Goal: Task Accomplishment & Management: Manage account settings

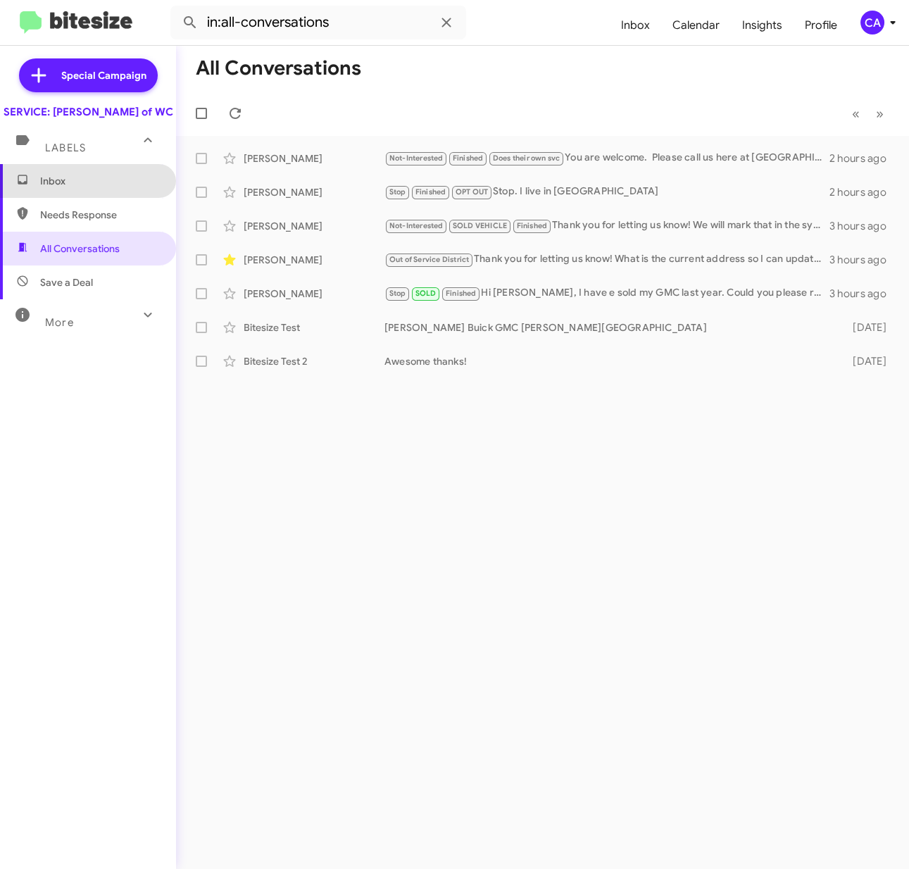
click at [92, 198] on span "Inbox" at bounding box center [88, 181] width 176 height 34
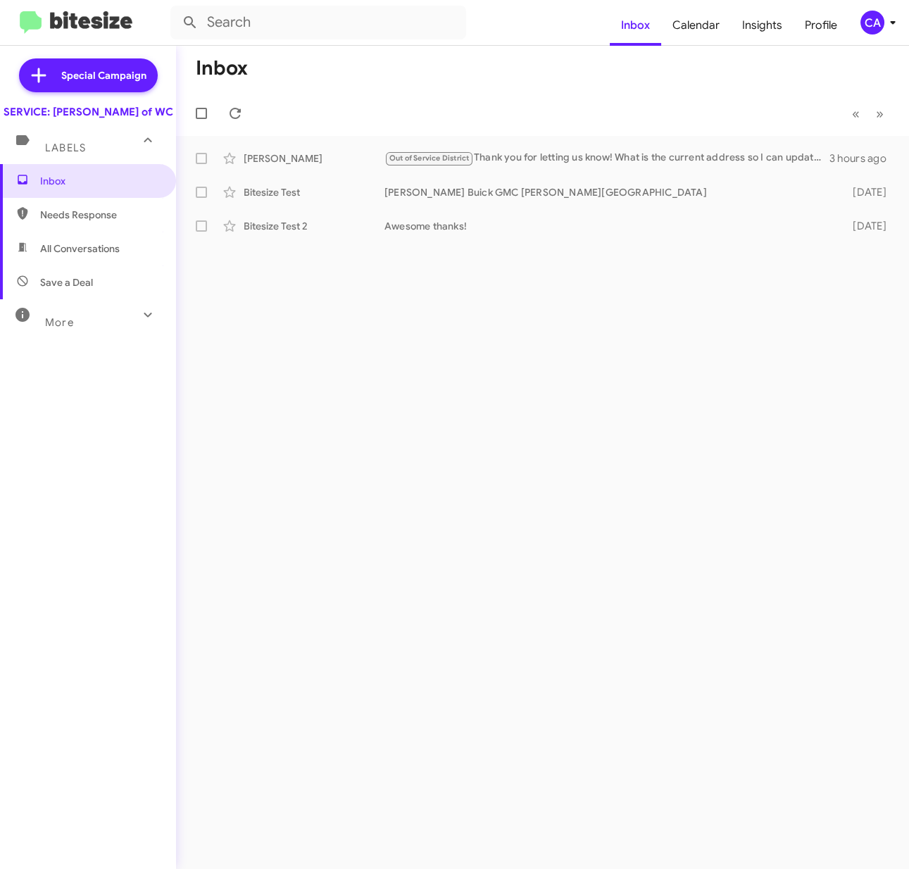
click at [78, 222] on span "Needs Response" at bounding box center [100, 215] width 120 height 14
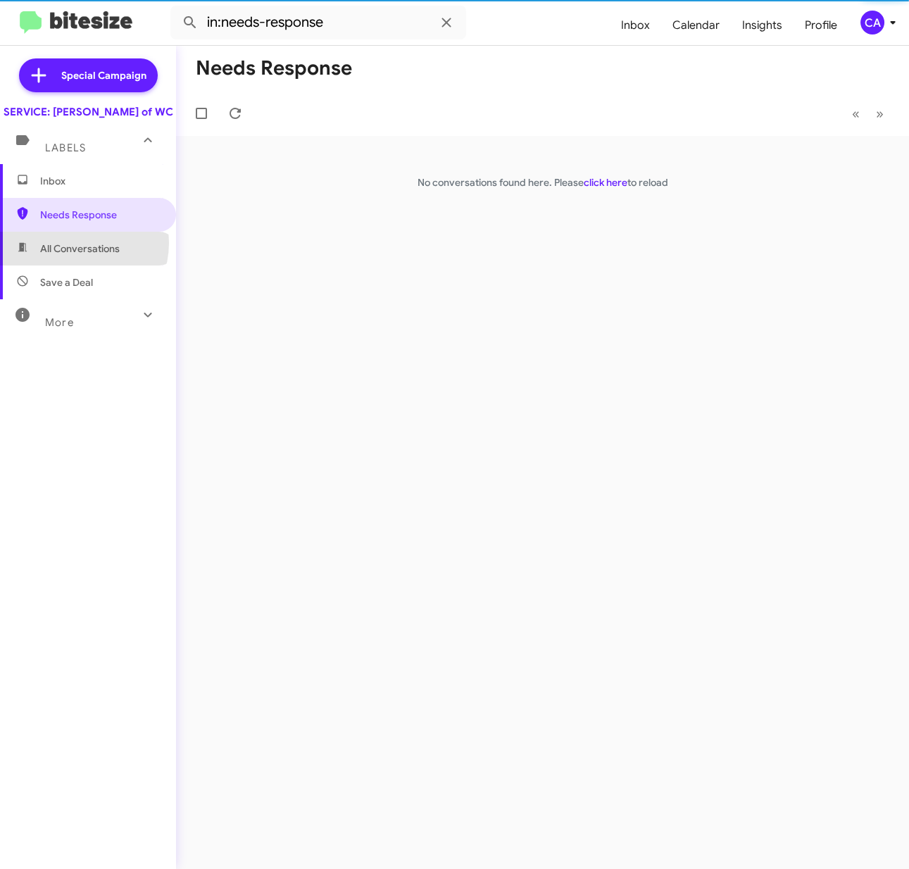
click at [75, 256] on span "All Conversations" at bounding box center [80, 249] width 80 height 14
type input "in:all-conversations"
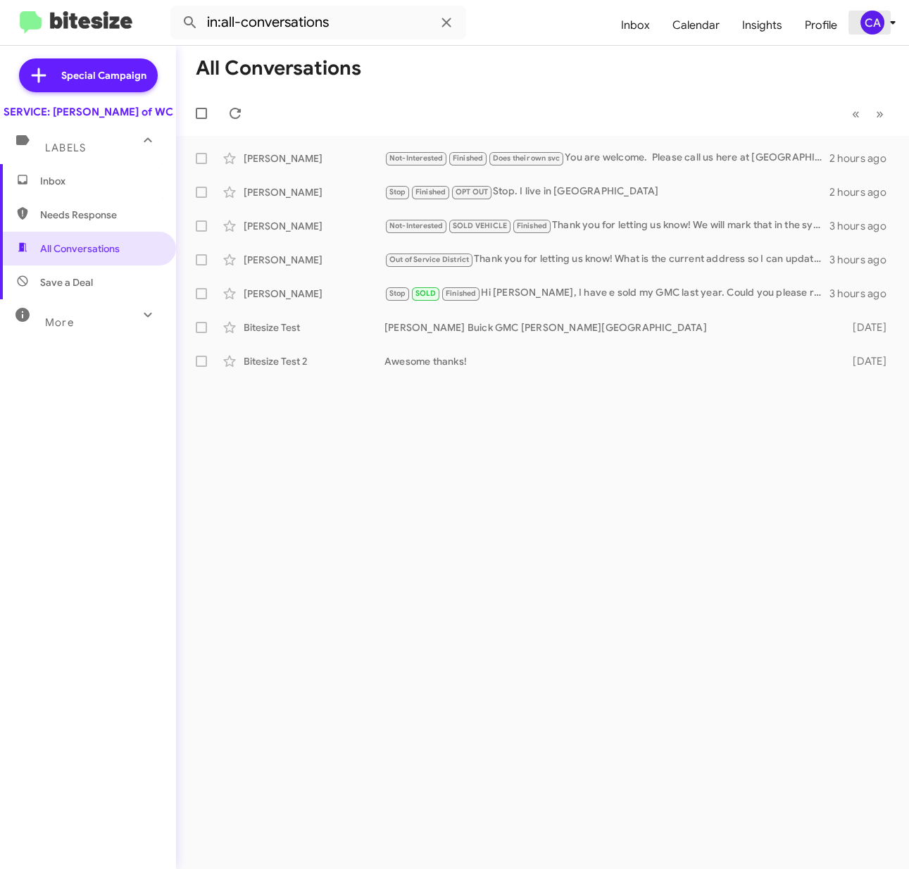
click at [866, 26] on div "CA" at bounding box center [872, 23] width 24 height 24
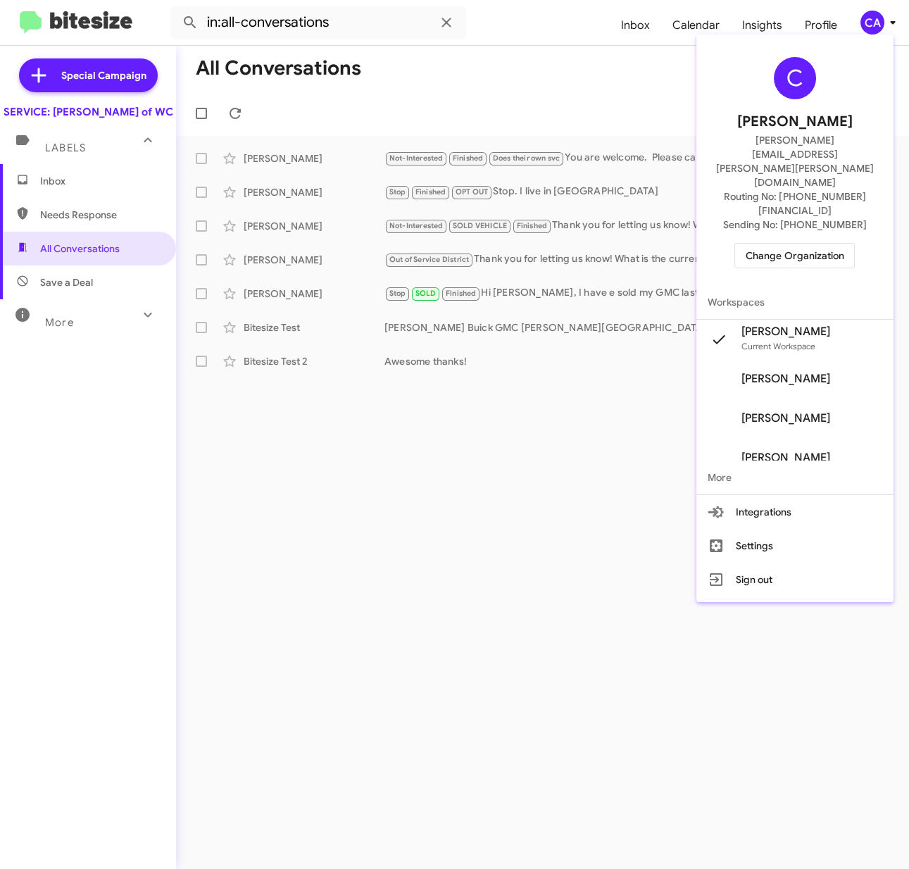
click at [782, 244] on span "Change Organization" at bounding box center [795, 256] width 98 height 24
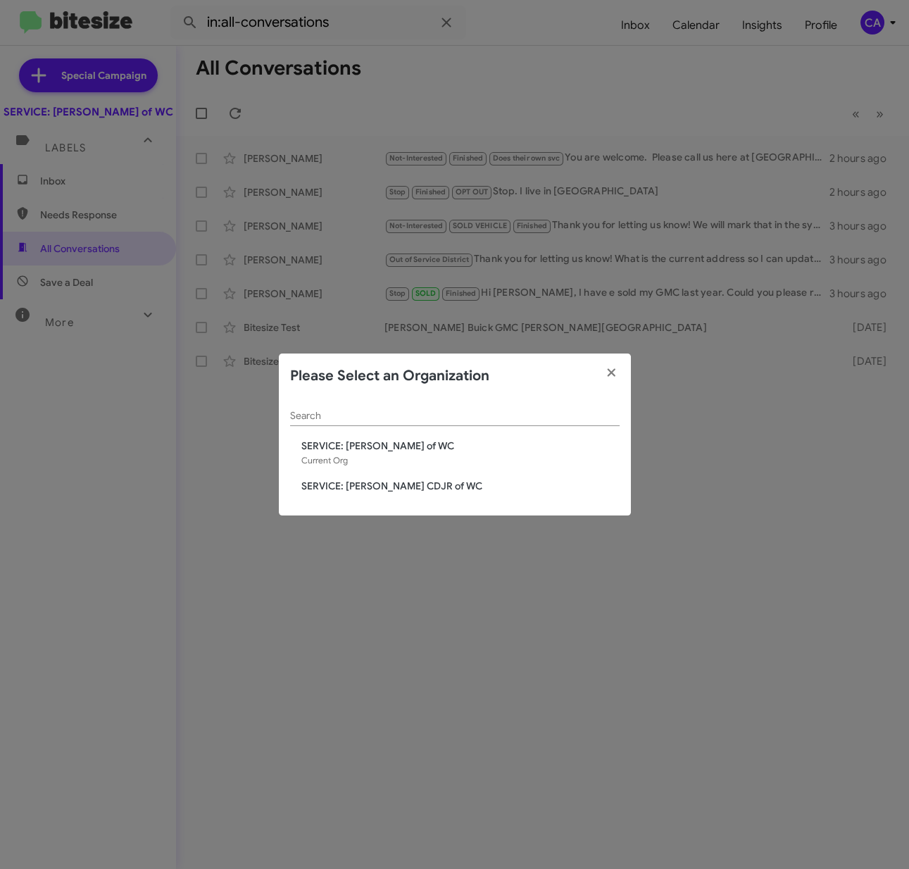
click at [402, 484] on span "SERVICE: [PERSON_NAME] CDJR of WC" at bounding box center [460, 486] width 318 height 14
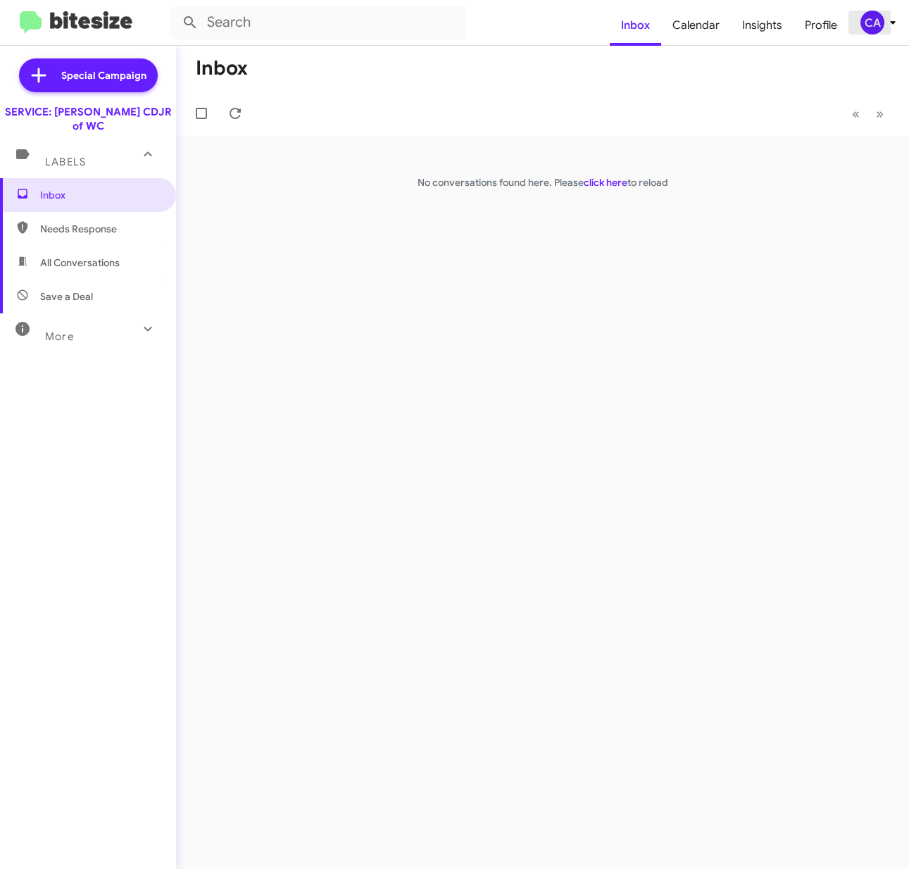
click at [873, 23] on div "CA" at bounding box center [872, 23] width 24 height 24
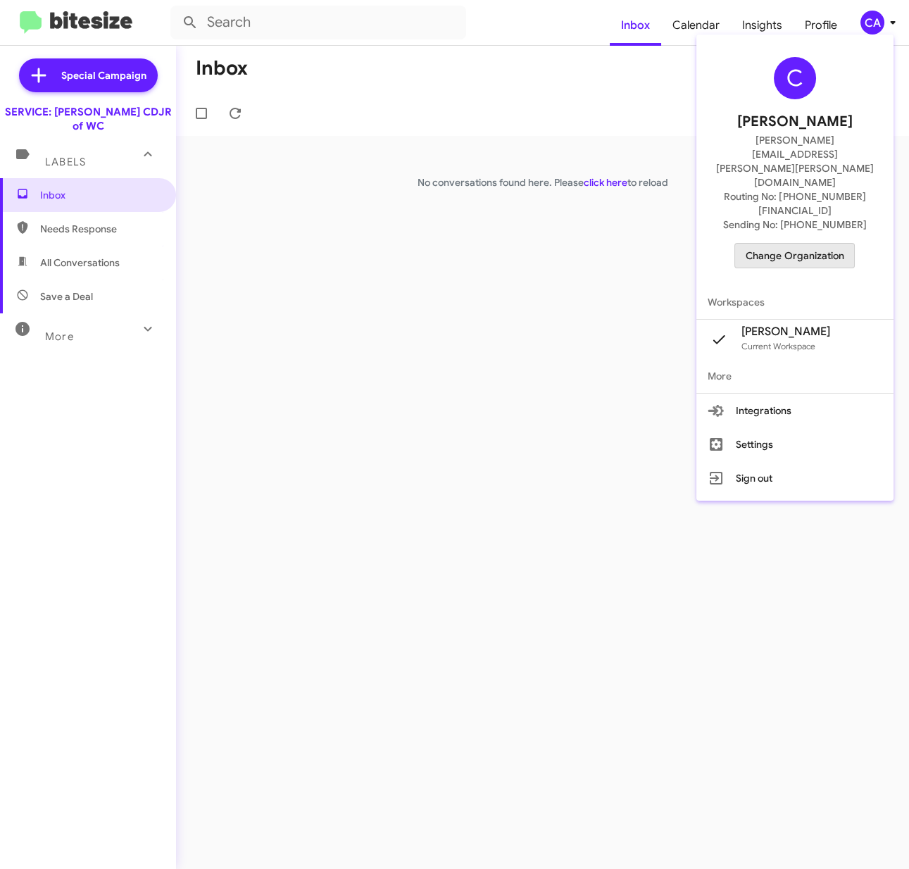
click at [782, 244] on span "Change Organization" at bounding box center [795, 256] width 98 height 24
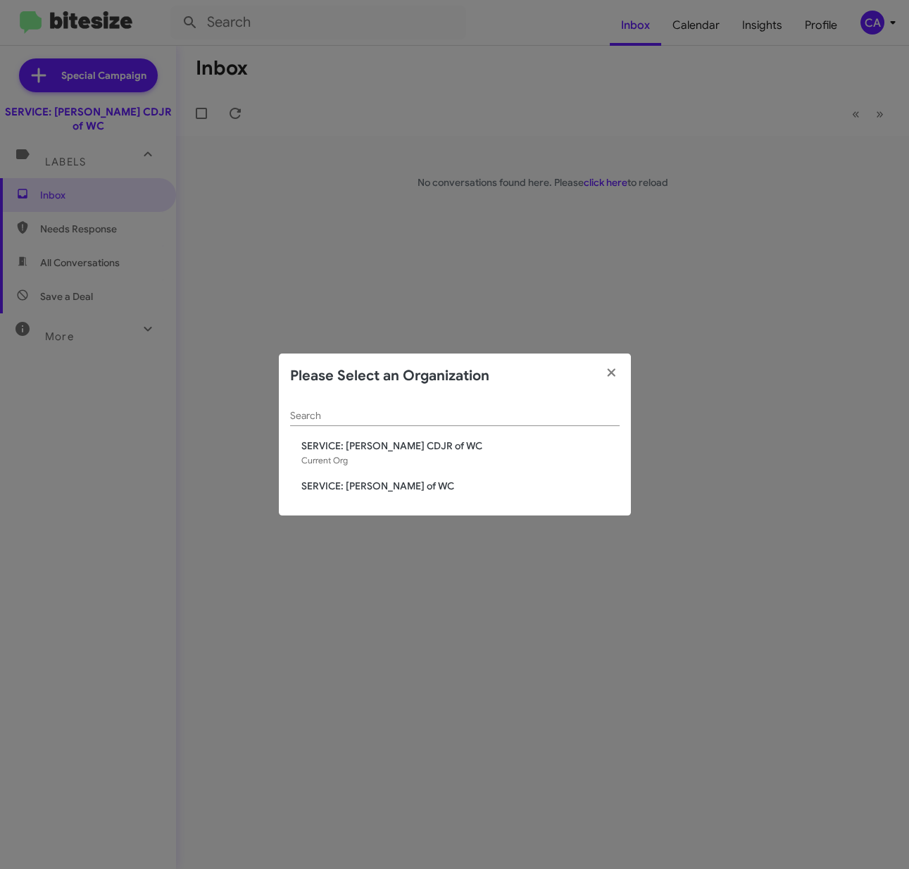
click at [356, 491] on span "SERVICE: [PERSON_NAME] of WC" at bounding box center [460, 486] width 318 height 14
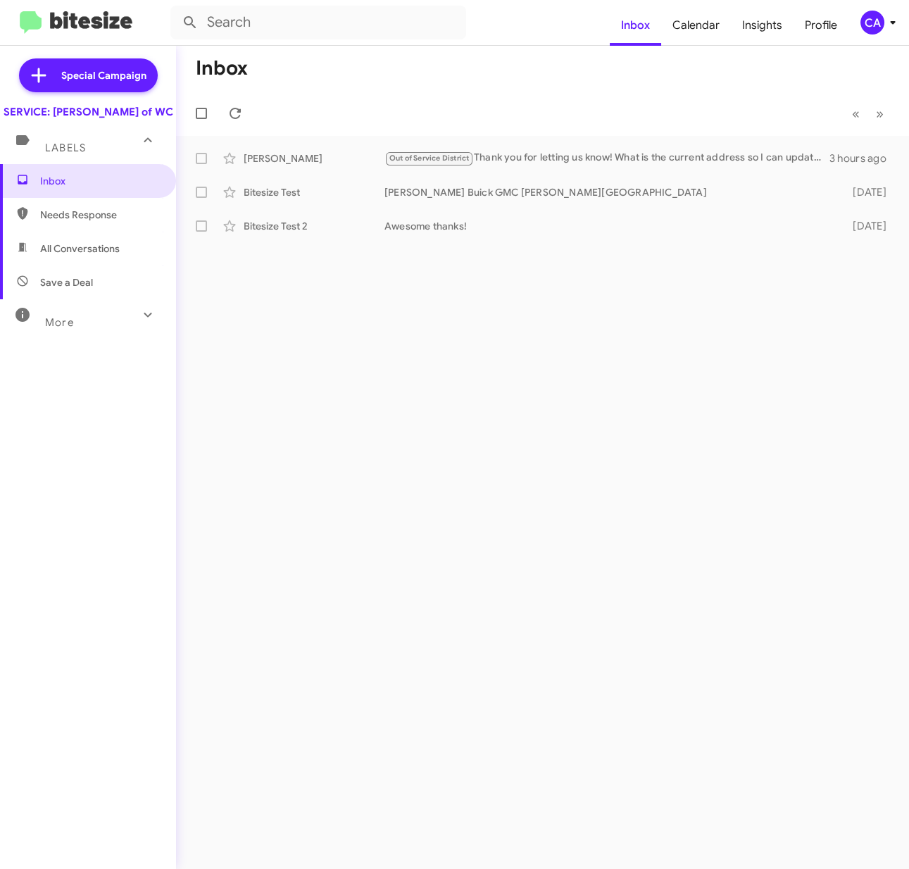
click at [139, 323] on icon at bounding box center [147, 314] width 17 height 17
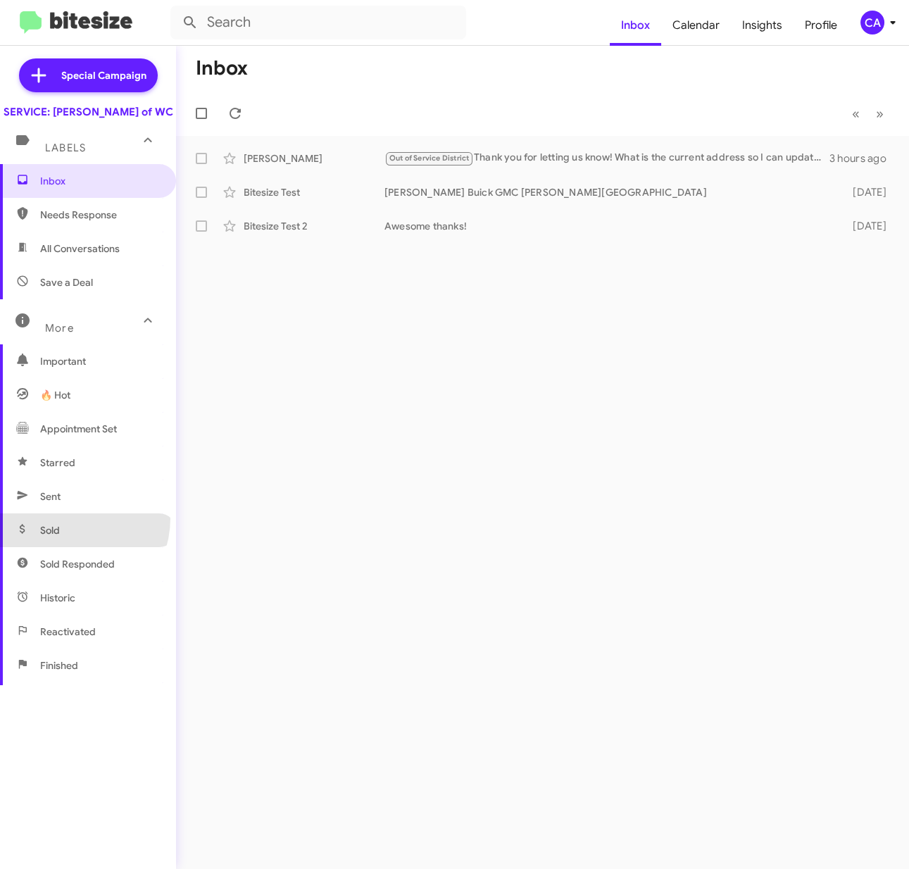
click at [67, 532] on span "Sold" at bounding box center [88, 530] width 176 height 34
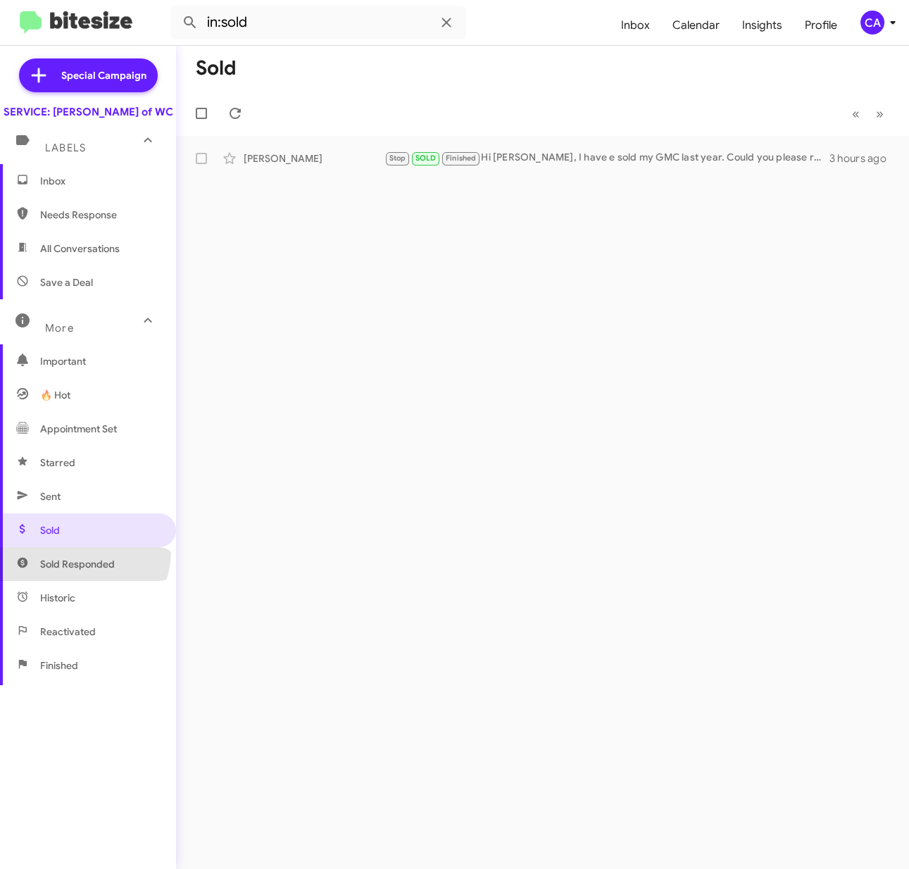
click at [69, 563] on span "Sold Responded" at bounding box center [88, 564] width 176 height 34
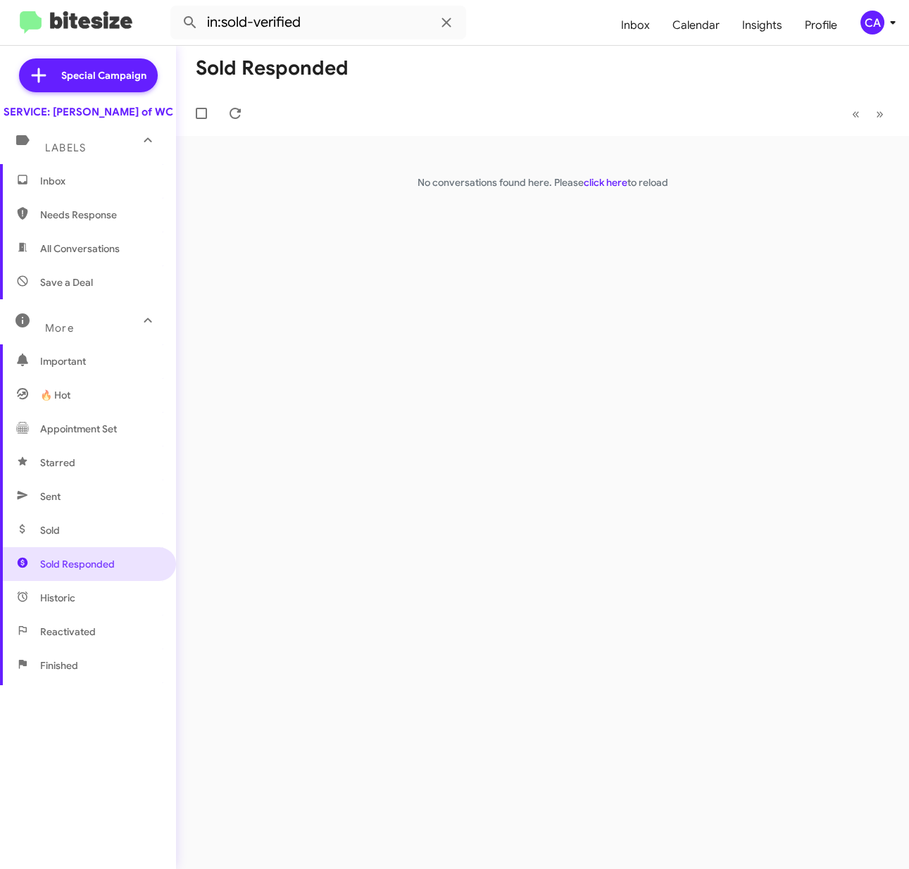
click at [70, 605] on span "Historic" at bounding box center [57, 598] width 35 height 14
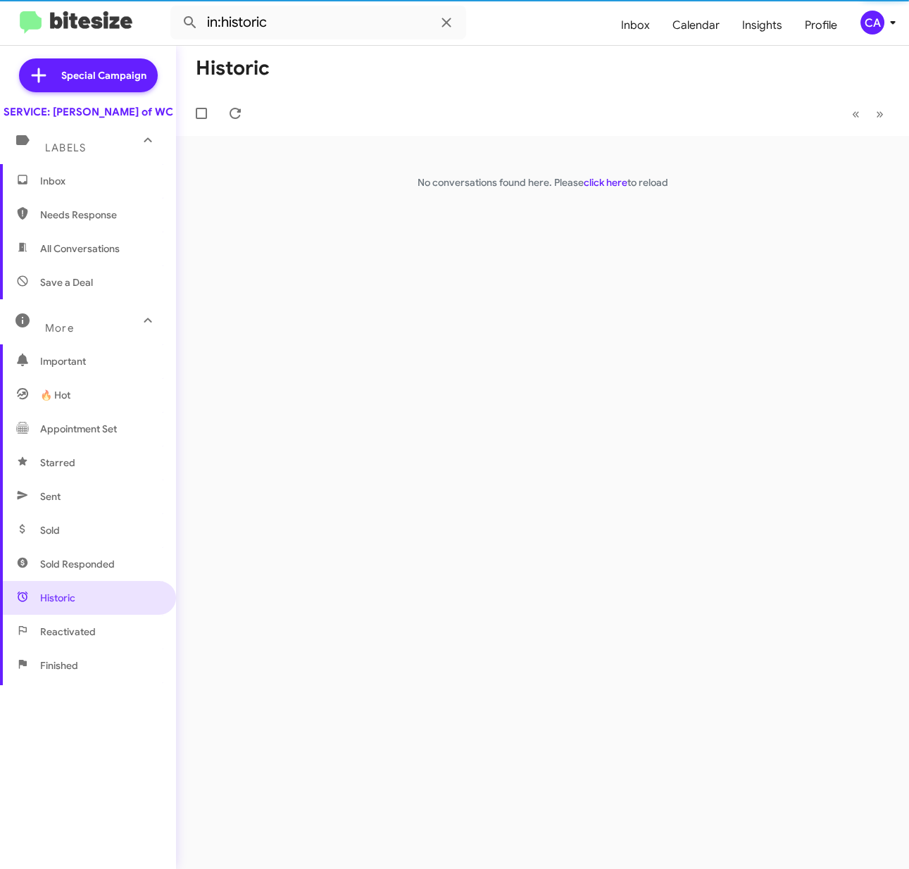
click at [61, 639] on span "Reactivated" at bounding box center [68, 632] width 56 height 14
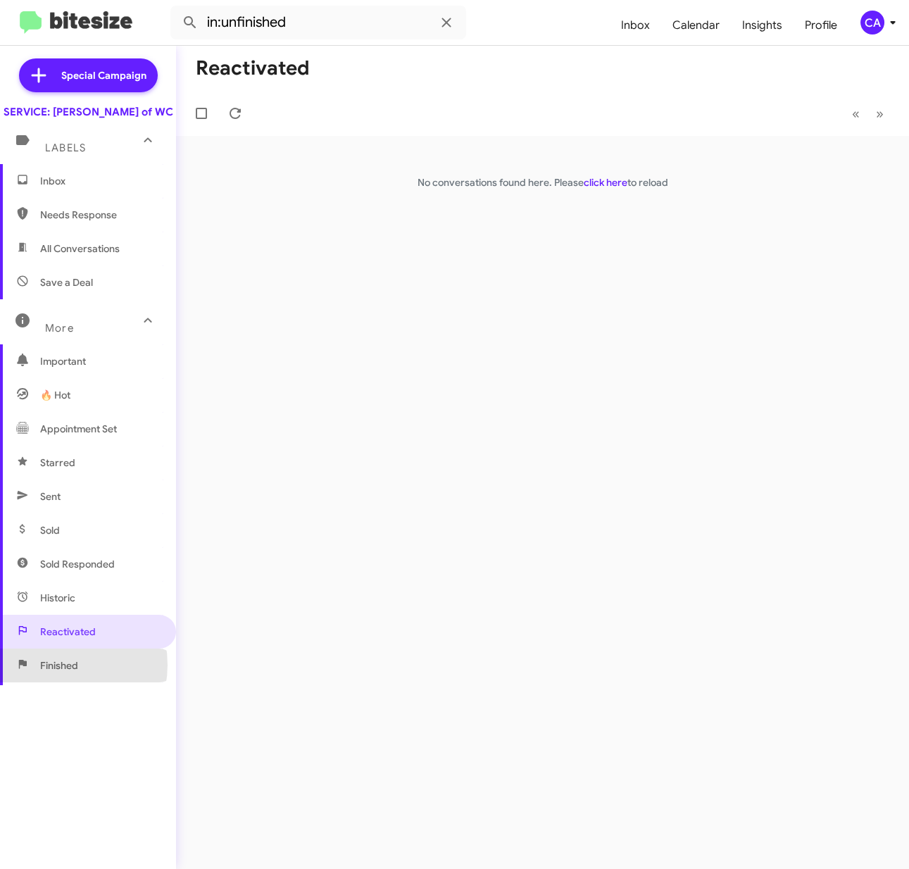
click at [49, 672] on span "Finished" at bounding box center [59, 665] width 38 height 14
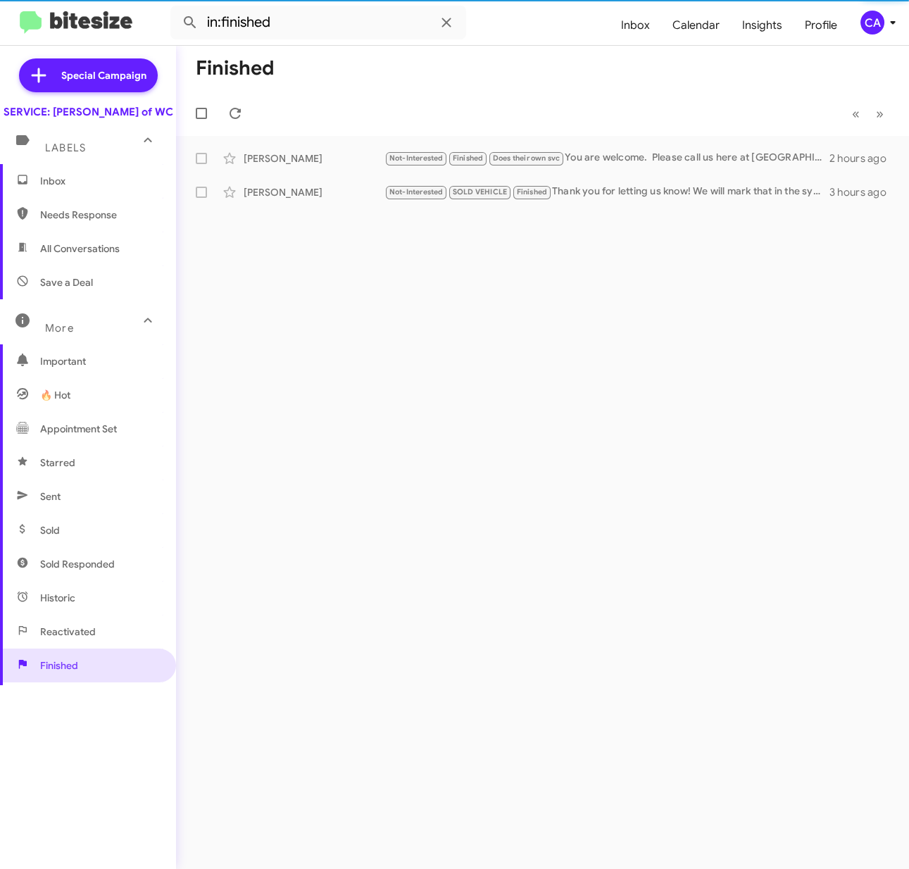
click at [56, 537] on span "Sold" at bounding box center [50, 530] width 20 height 14
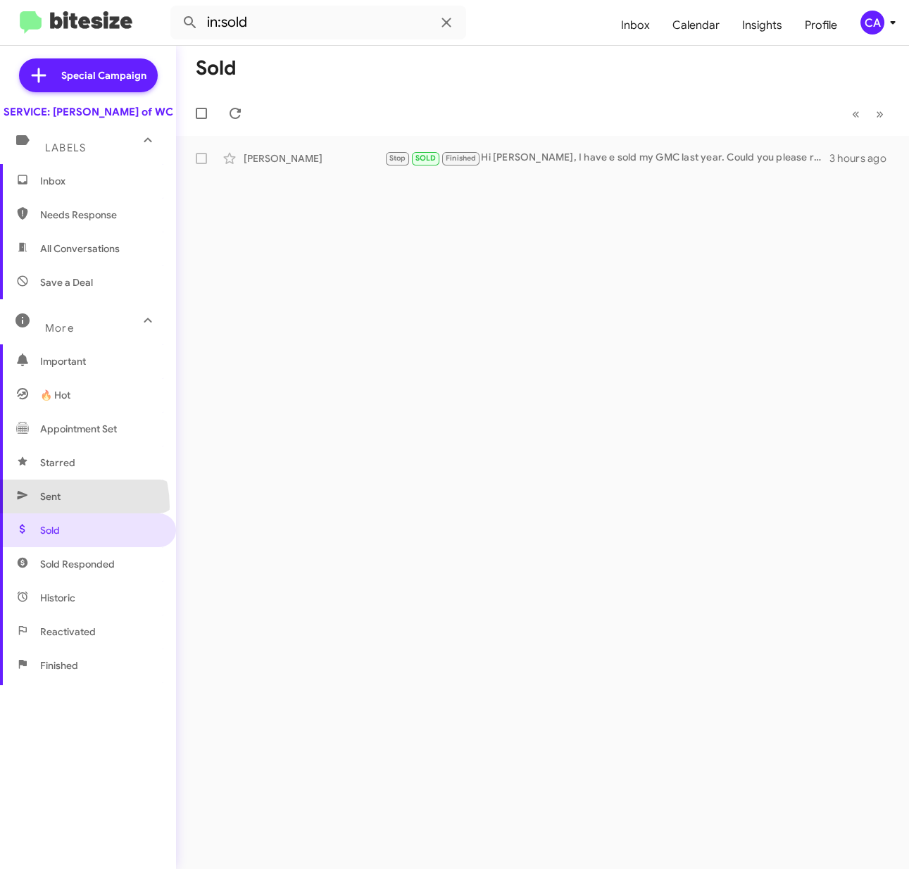
click at [54, 513] on span "Sent" at bounding box center [88, 497] width 176 height 34
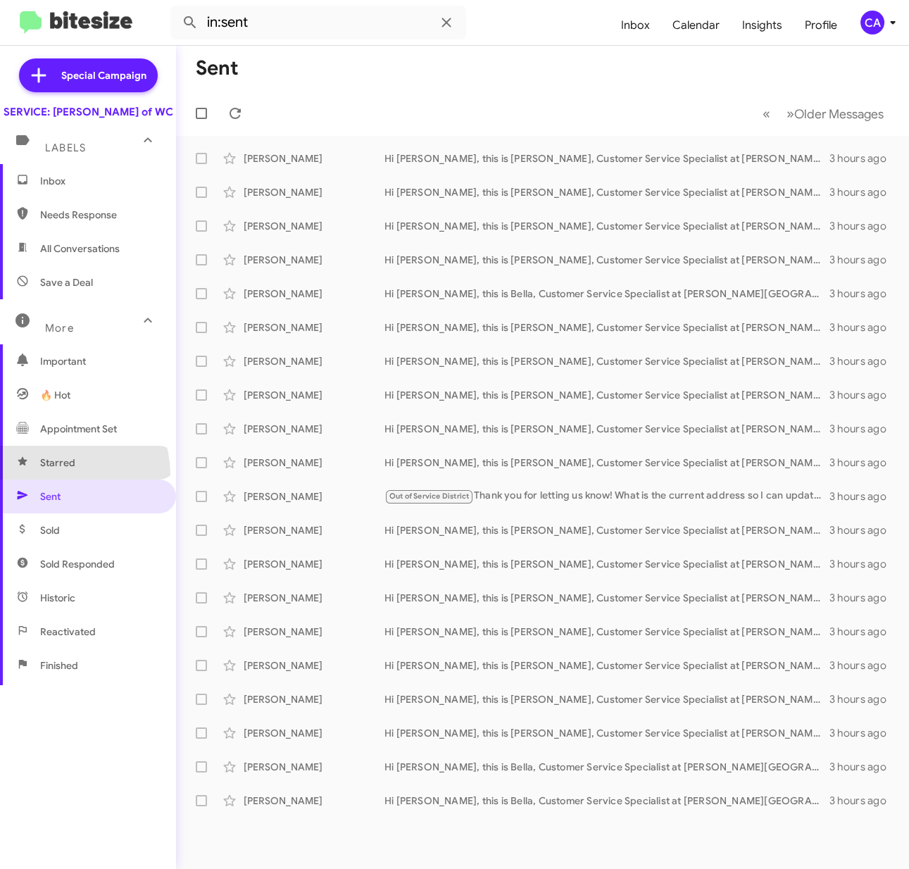
click at [57, 480] on span "Starred" at bounding box center [88, 463] width 176 height 34
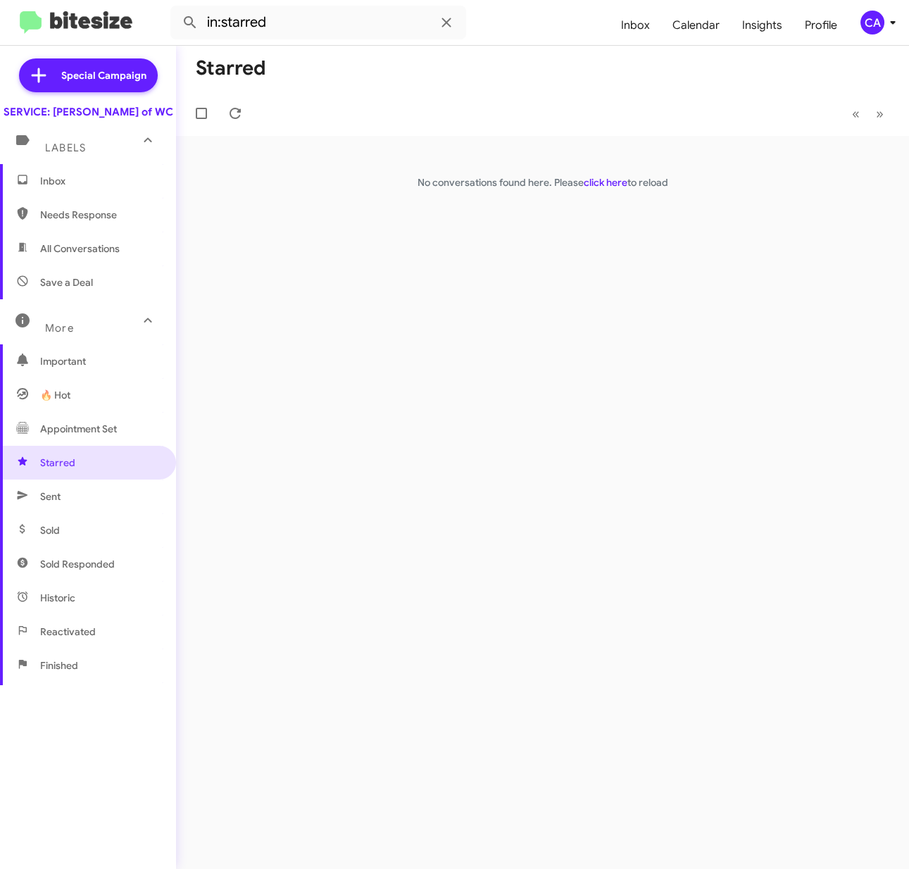
click at [65, 436] on span "Appointment Set" at bounding box center [78, 429] width 77 height 14
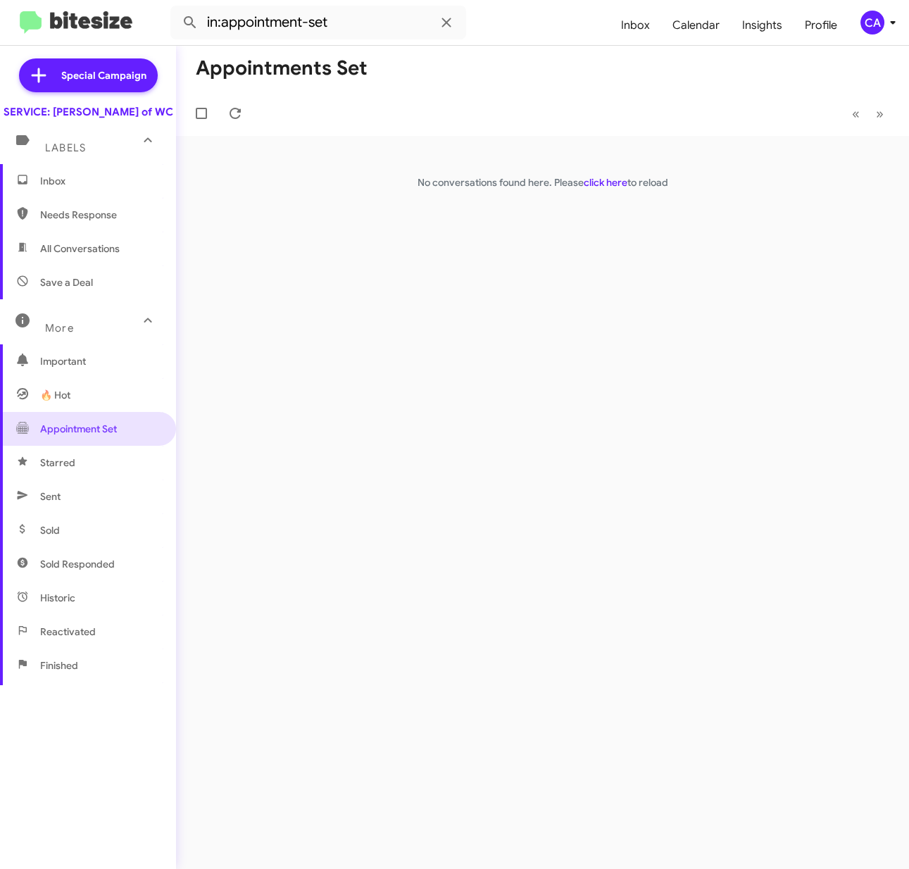
click at [55, 397] on span "🔥 Hot" at bounding box center [88, 395] width 176 height 34
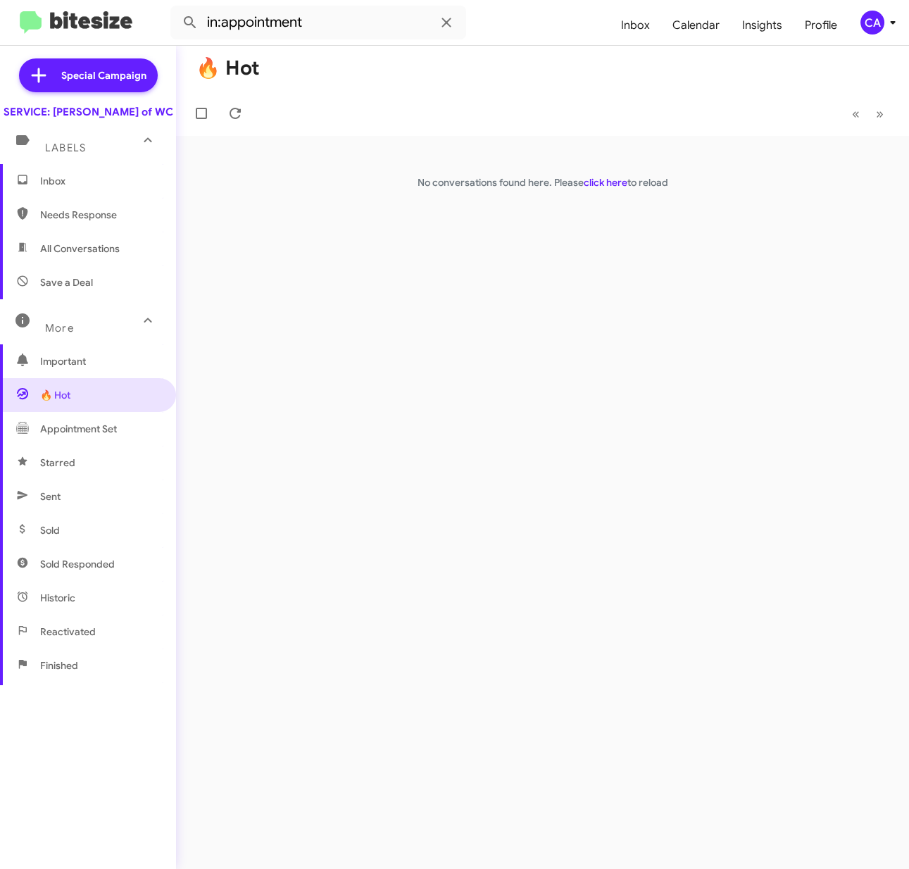
click at [63, 368] on span "Important" at bounding box center [100, 361] width 120 height 14
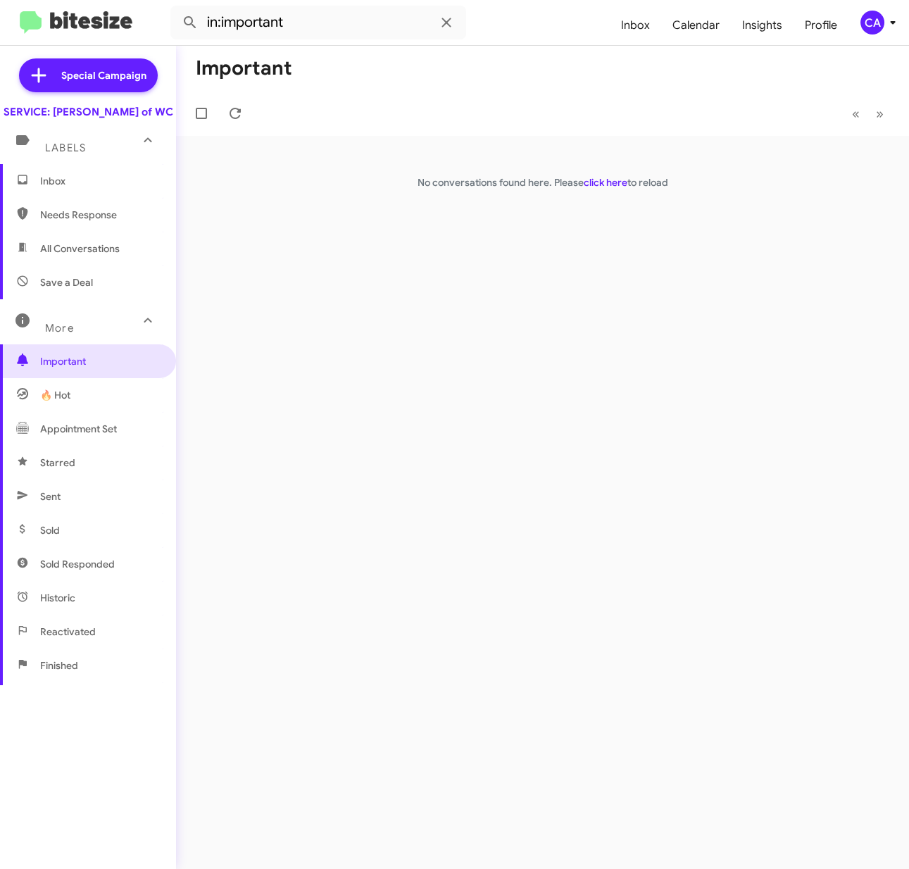
click at [68, 344] on mat-expansion-panel-header "More" at bounding box center [88, 321] width 176 height 45
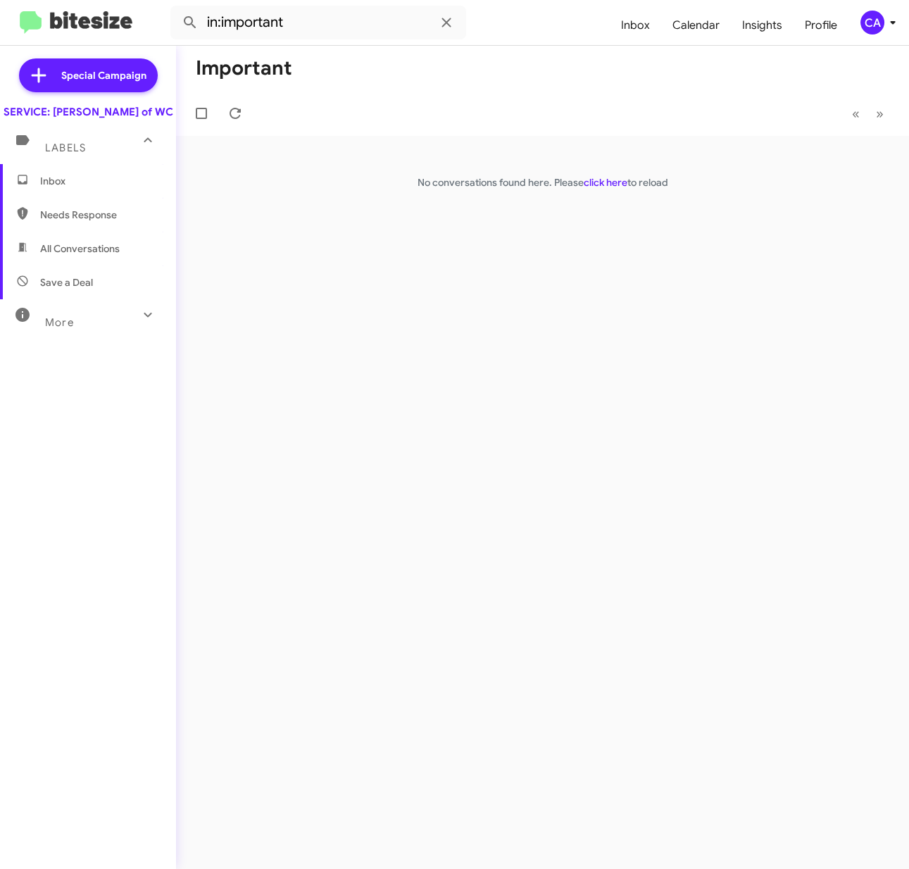
click at [69, 327] on div "More" at bounding box center [73, 316] width 125 height 26
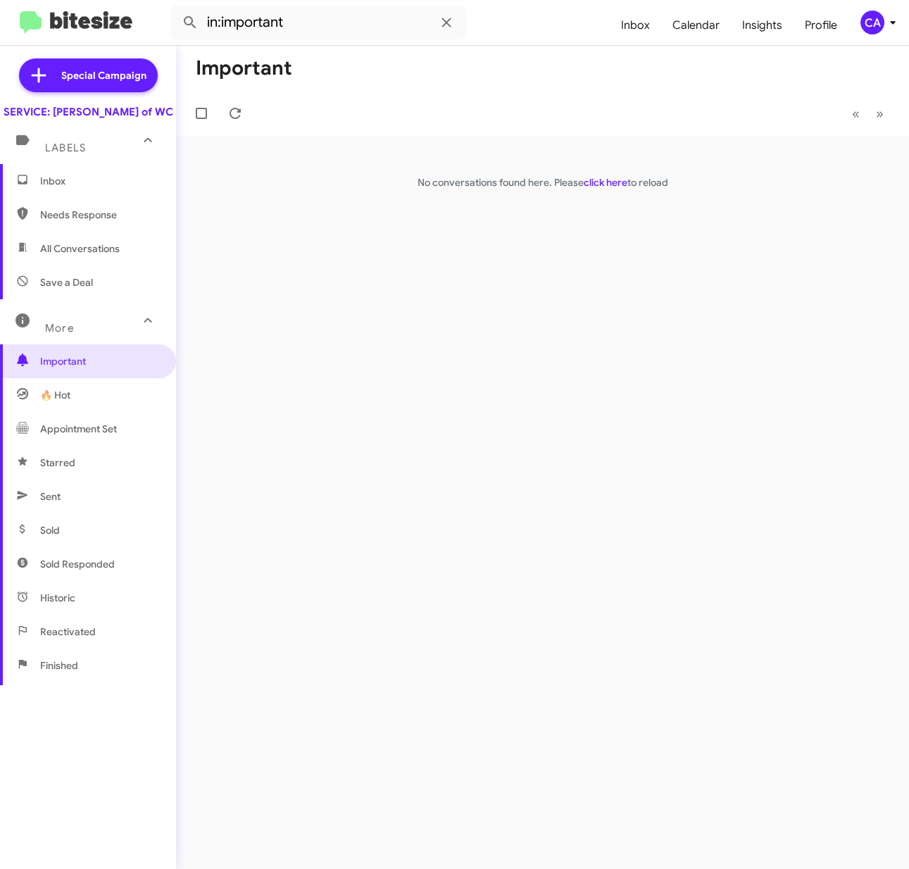
click at [74, 289] on span "Save a Deal" at bounding box center [66, 282] width 53 height 14
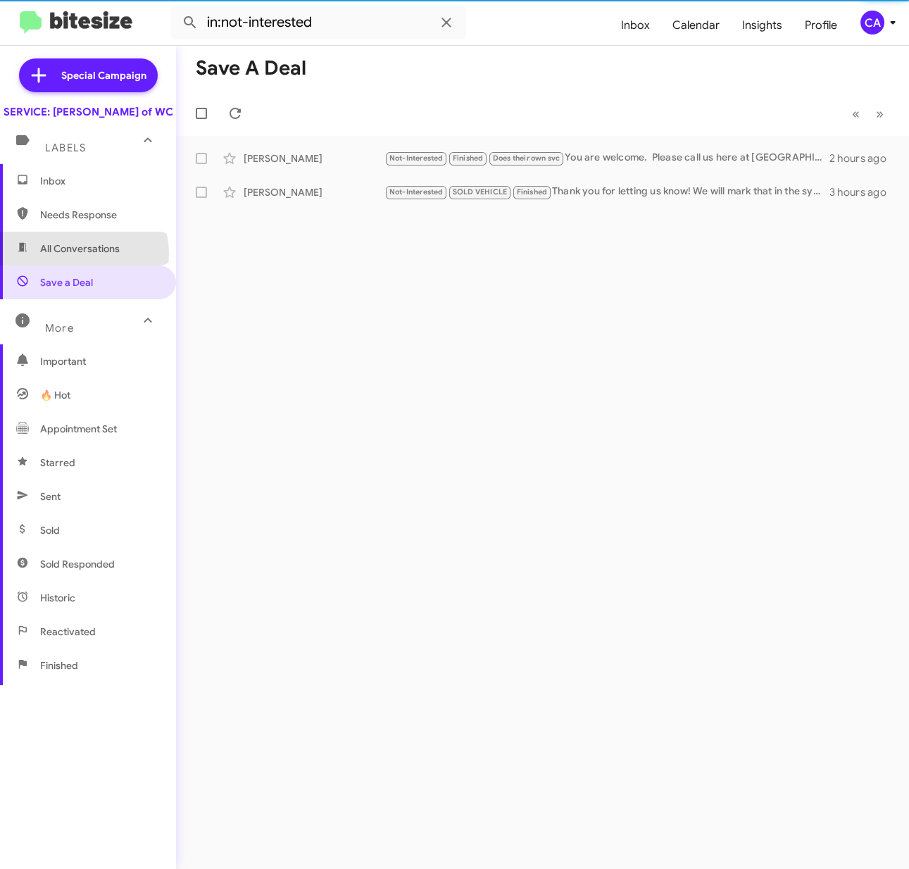
click at [82, 256] on span "All Conversations" at bounding box center [80, 249] width 80 height 14
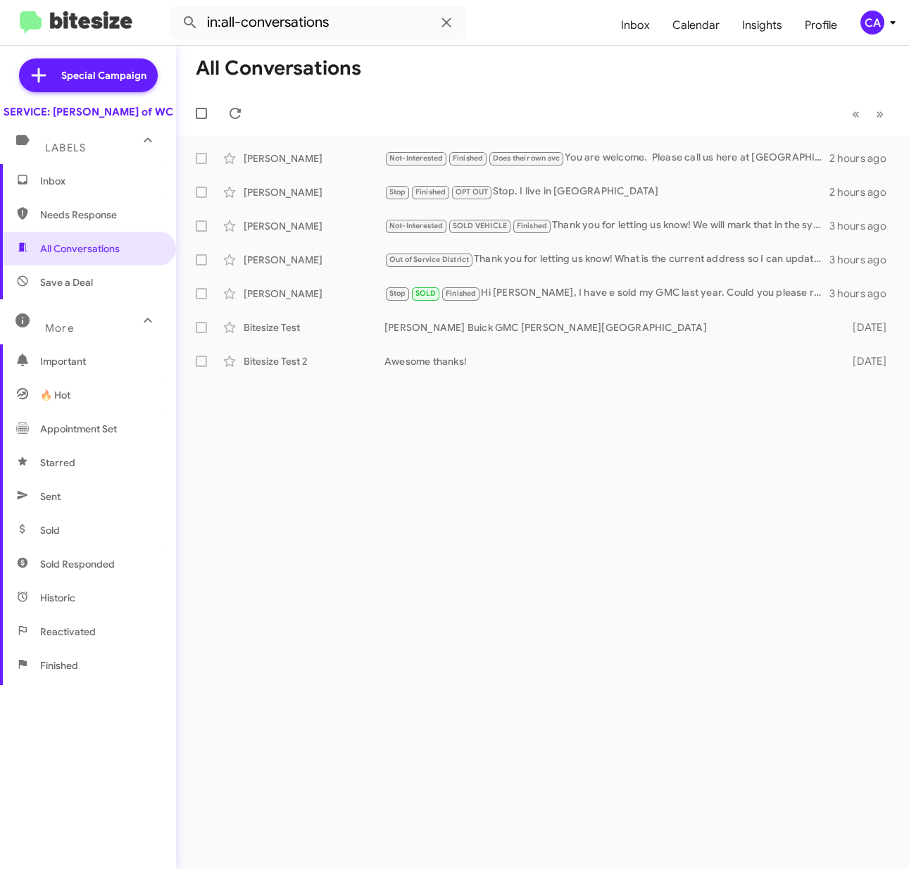
click at [89, 218] on span "Needs Response" at bounding box center [88, 215] width 176 height 34
type input "in:needs-response"
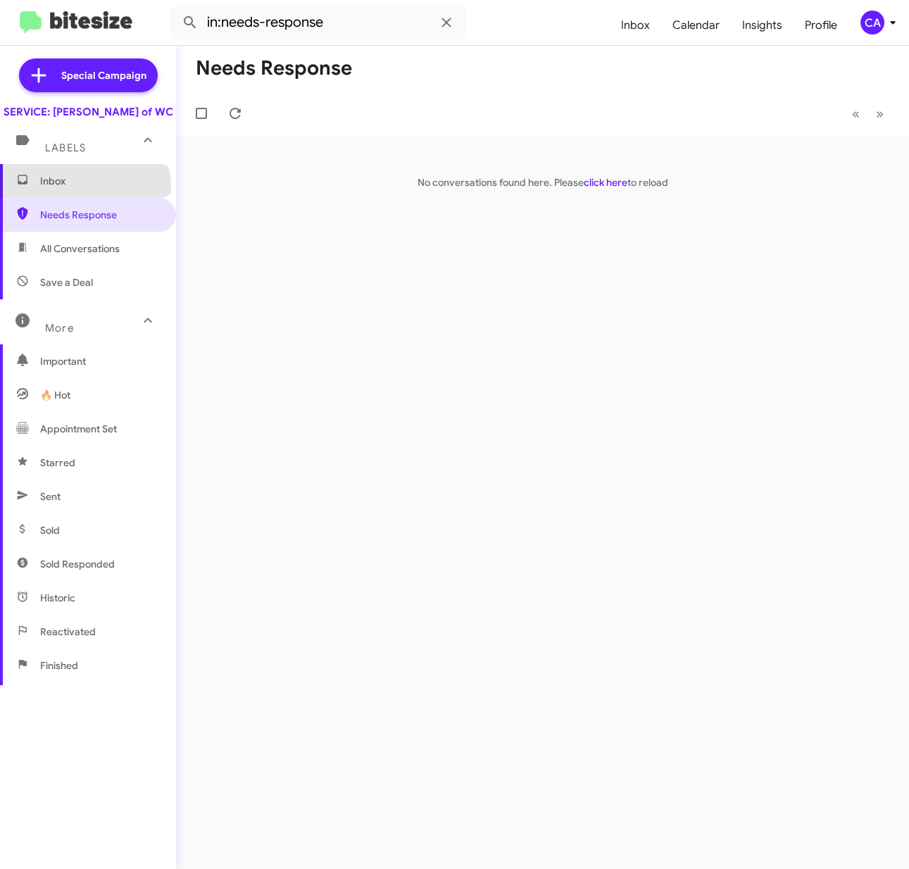
click at [84, 198] on span "Inbox" at bounding box center [88, 181] width 176 height 34
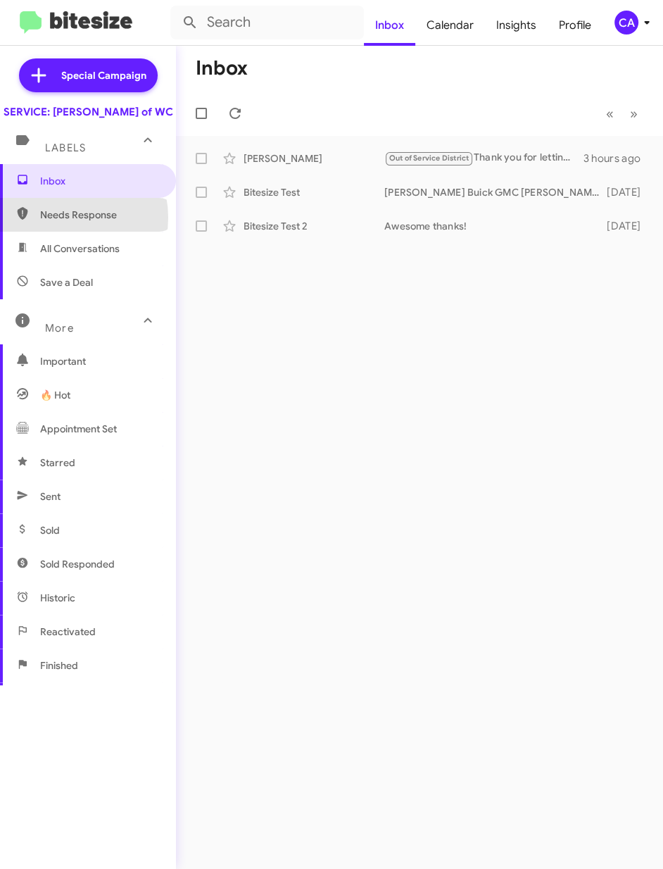
click at [62, 222] on span "Needs Response" at bounding box center [100, 215] width 120 height 14
type input "in:needs-response"
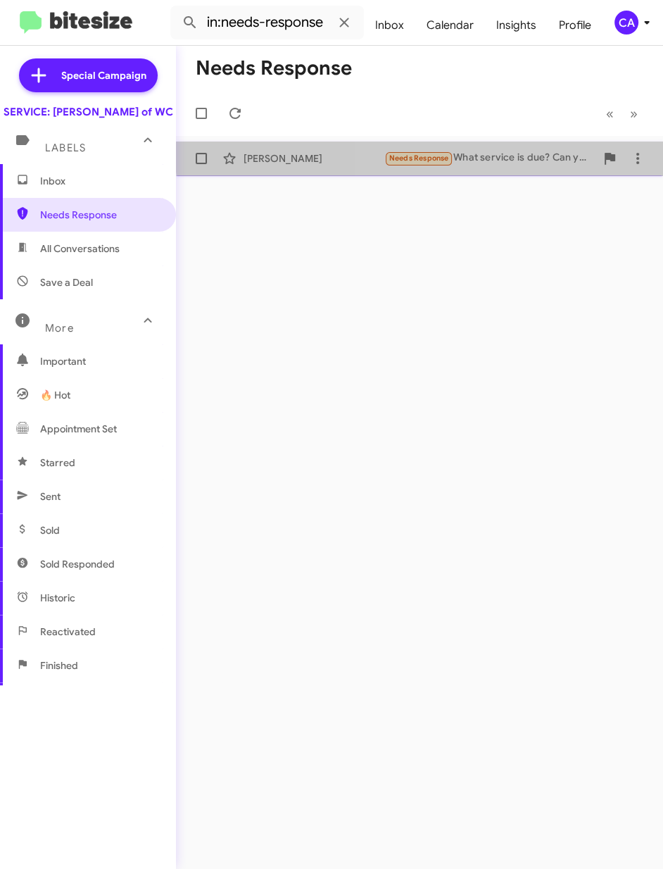
click at [487, 152] on div "Needs Response What service is due? Can you send the quote?" at bounding box center [489, 158] width 211 height 16
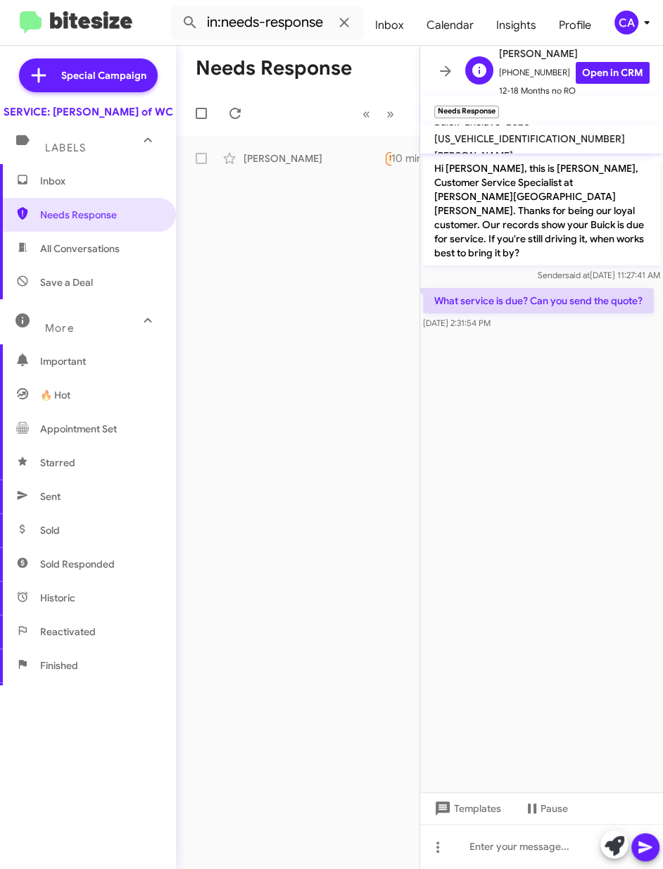
click at [527, 67] on span "+18134049604 Open in CRM" at bounding box center [574, 73] width 151 height 22
copy span "18134049604"
click at [625, 23] on div "CA" at bounding box center [627, 23] width 24 height 24
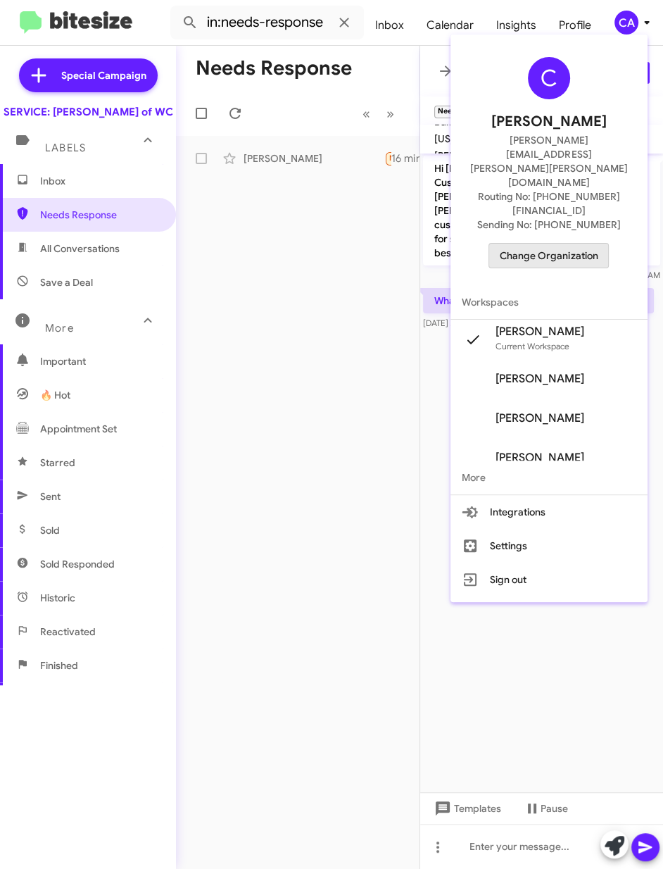
click at [547, 244] on span "Change Organization" at bounding box center [549, 256] width 98 height 24
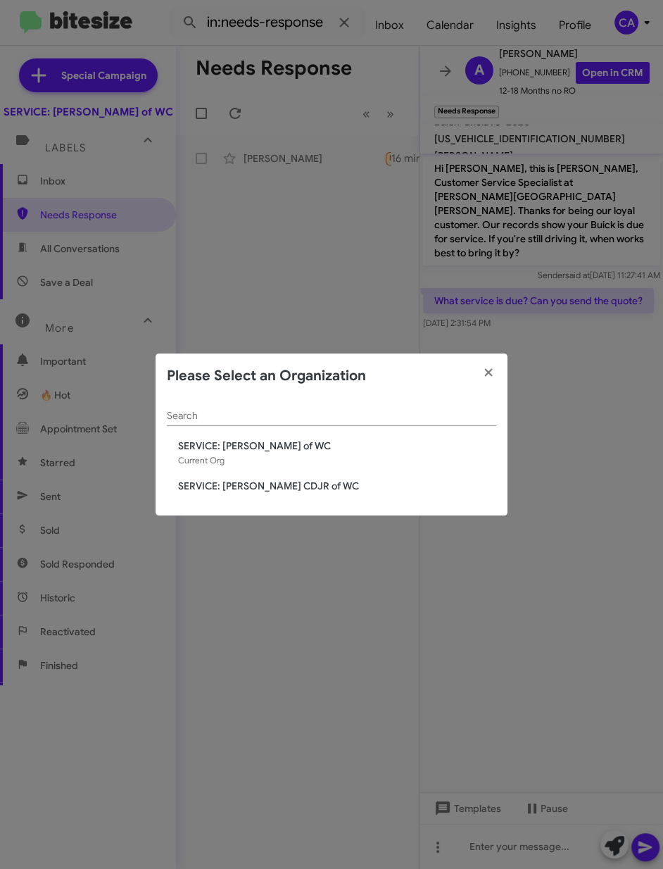
click at [287, 482] on span "SERVICE: [PERSON_NAME] CDJR of WC" at bounding box center [337, 486] width 318 height 14
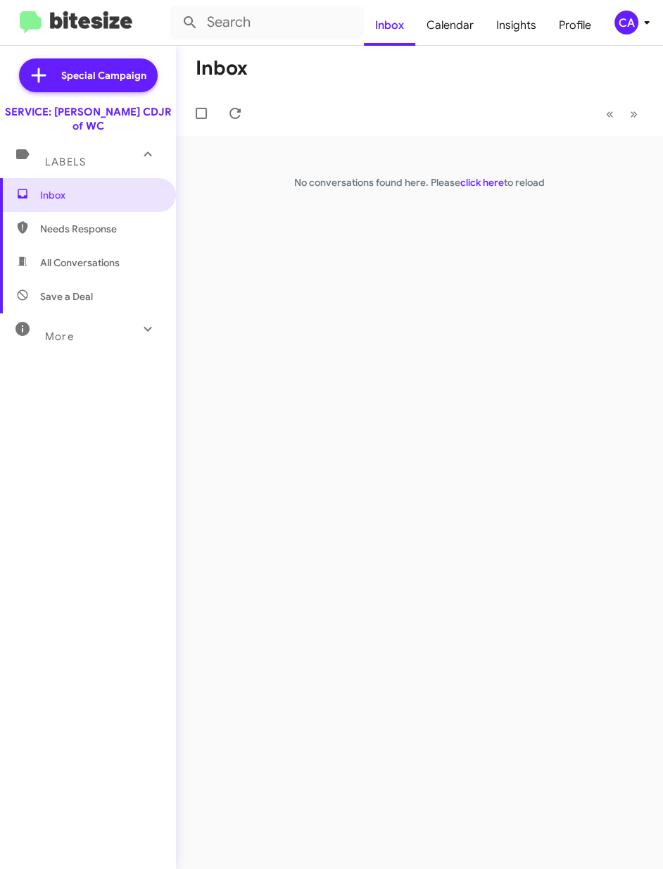
click at [70, 246] on span "All Conversations" at bounding box center [88, 263] width 176 height 34
type input "in:all-conversations"
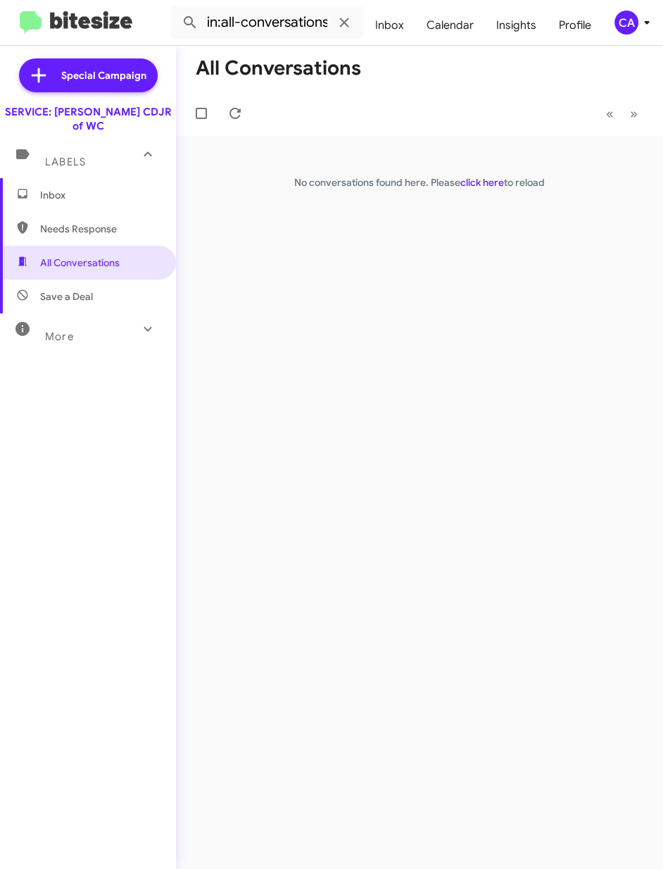
click at [626, 27] on div "CA" at bounding box center [627, 23] width 24 height 24
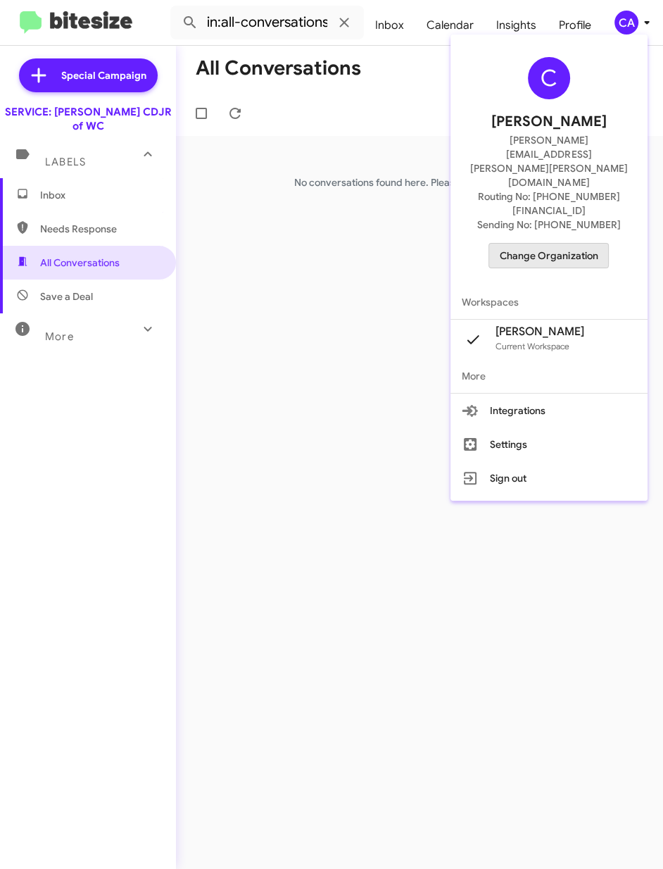
click at [552, 244] on span "Change Organization" at bounding box center [549, 256] width 98 height 24
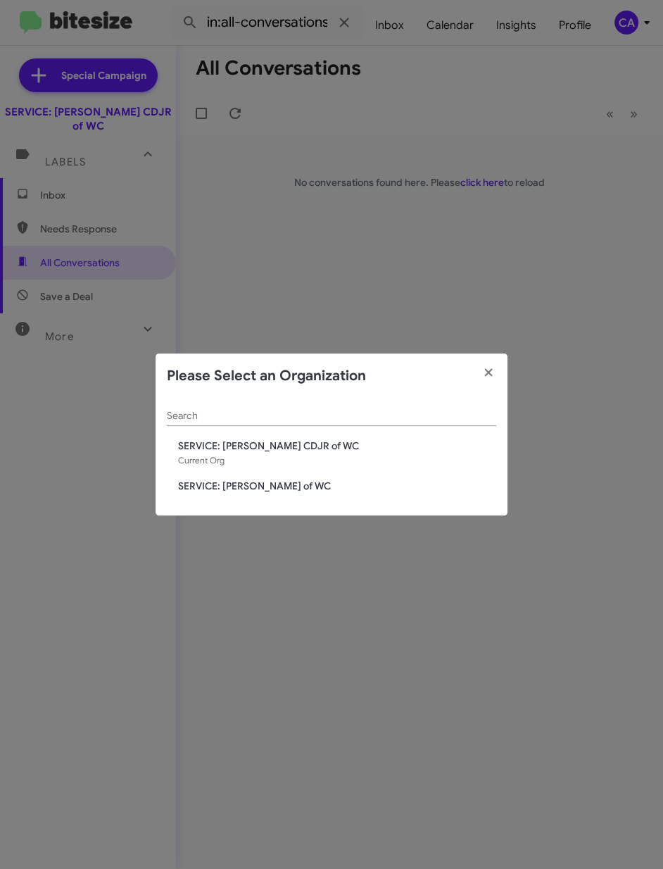
click at [287, 486] on span "SERVICE: [PERSON_NAME] of WC" at bounding box center [337, 486] width 318 height 14
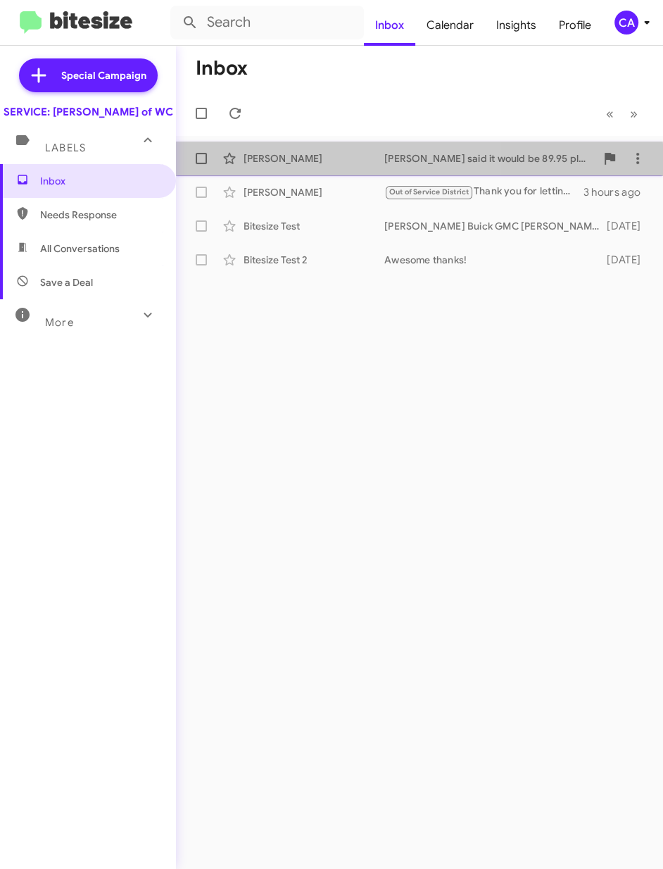
click at [314, 167] on div "[PERSON_NAME] [PERSON_NAME] said it would be 89.95 plus tax. a minute ago" at bounding box center [419, 158] width 465 height 28
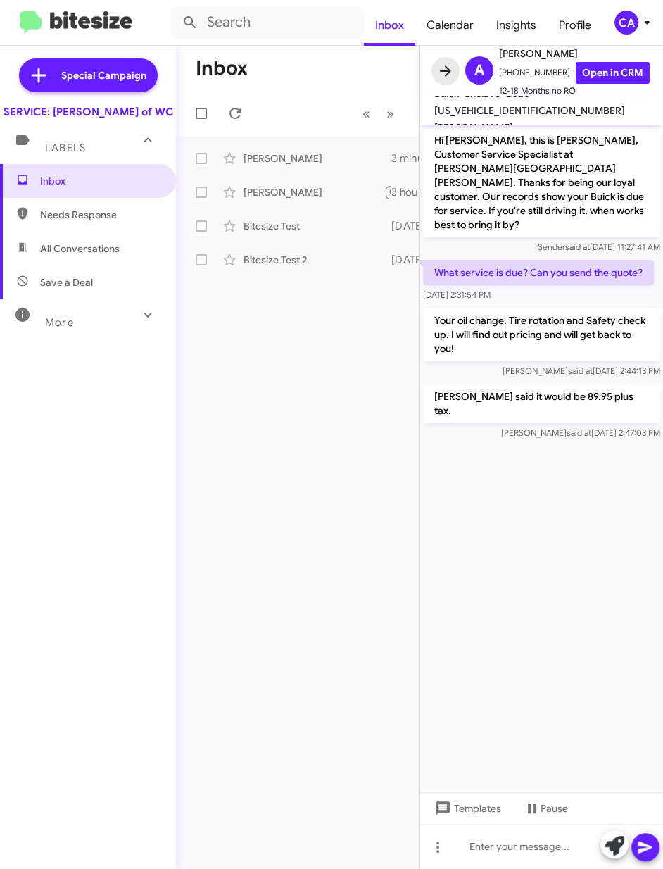
click at [437, 68] on icon at bounding box center [445, 71] width 17 height 17
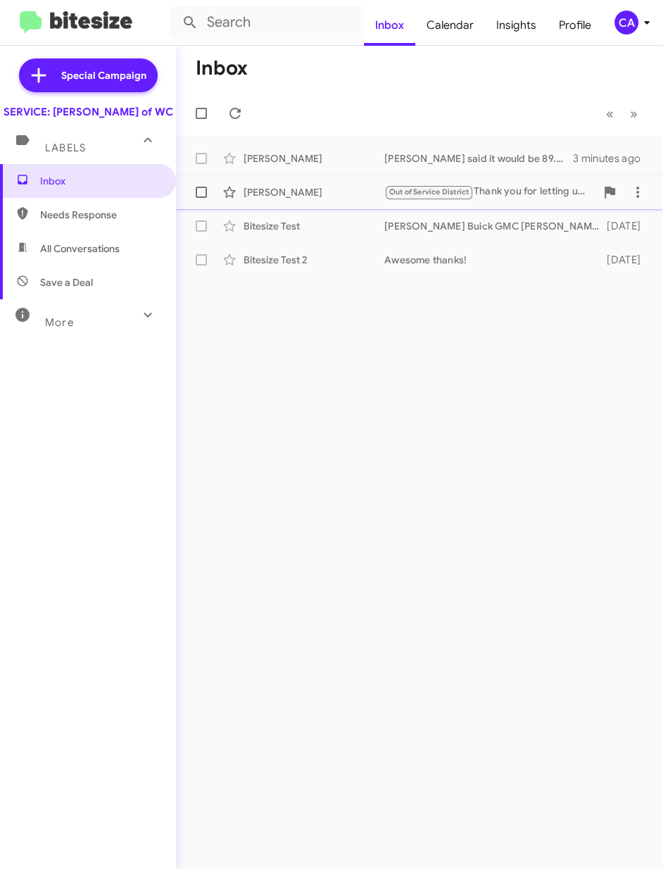
click at [275, 185] on div "Eddie Beverly" at bounding box center [314, 192] width 141 height 14
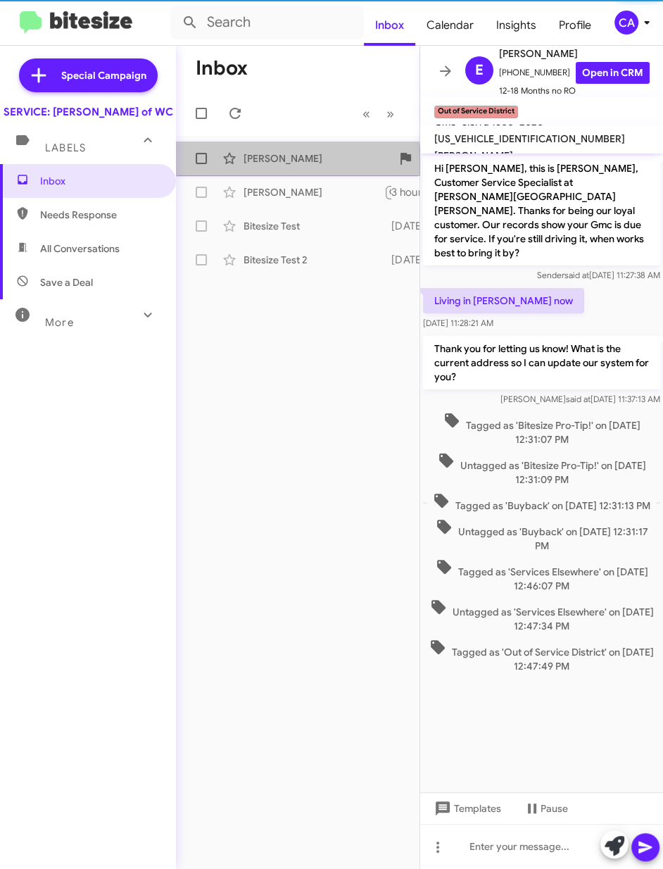
click at [272, 163] on div "Anne Smith" at bounding box center [314, 158] width 141 height 14
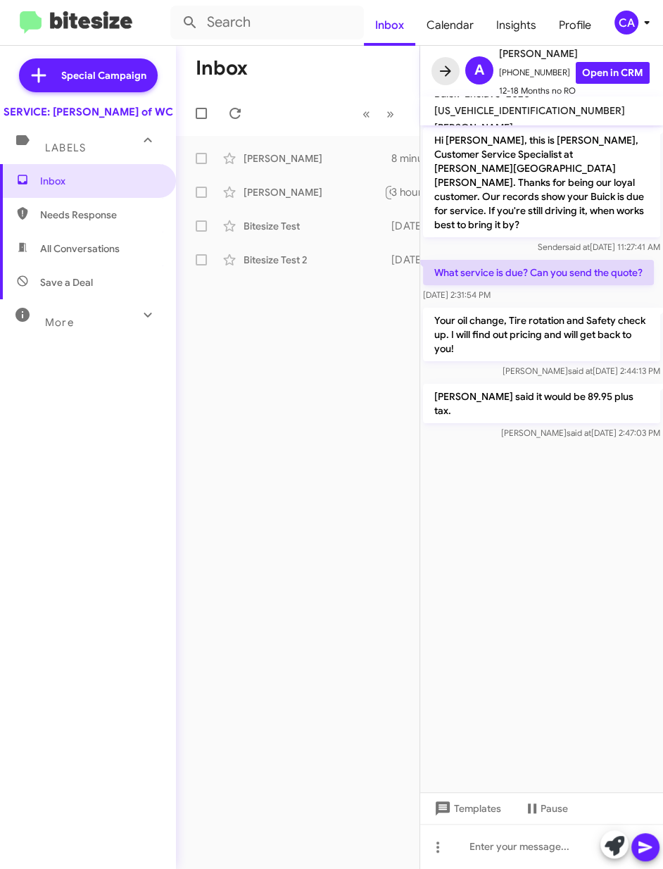
click at [445, 70] on icon at bounding box center [445, 70] width 11 height 11
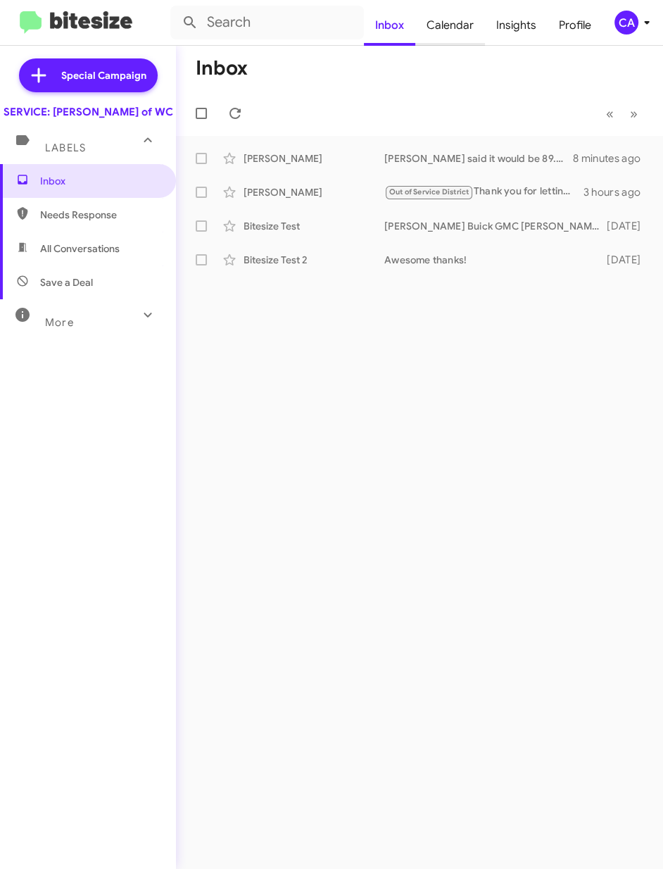
click at [445, 25] on span "Calendar" at bounding box center [450, 25] width 70 height 41
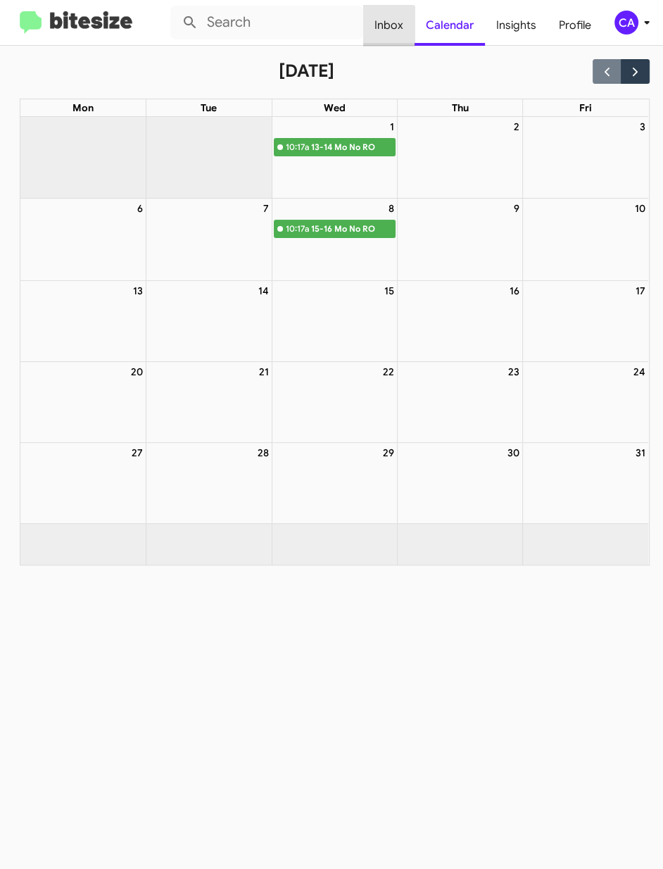
click at [391, 35] on span "Inbox" at bounding box center [388, 25] width 51 height 41
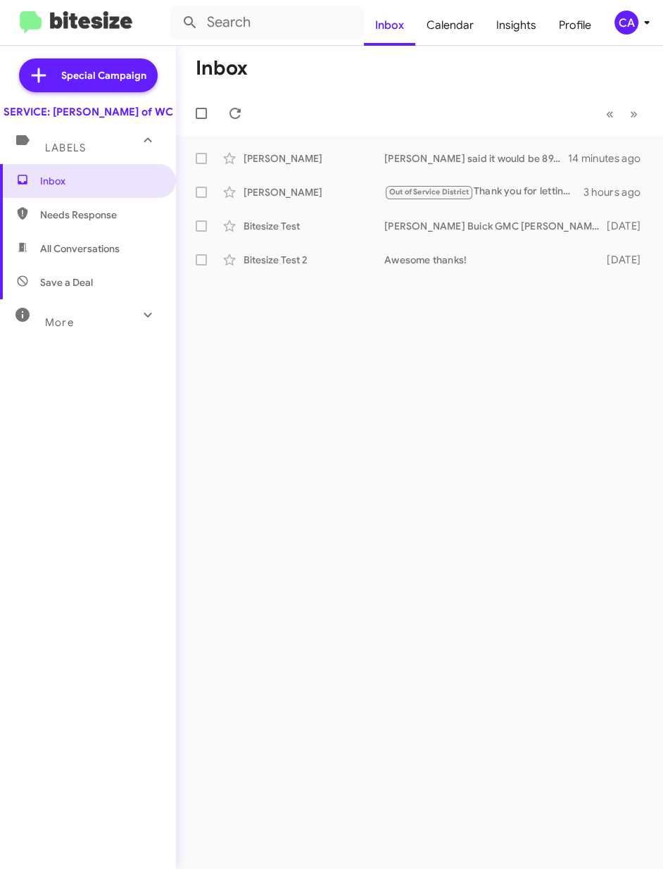
click at [623, 15] on div "CA" at bounding box center [627, 23] width 24 height 24
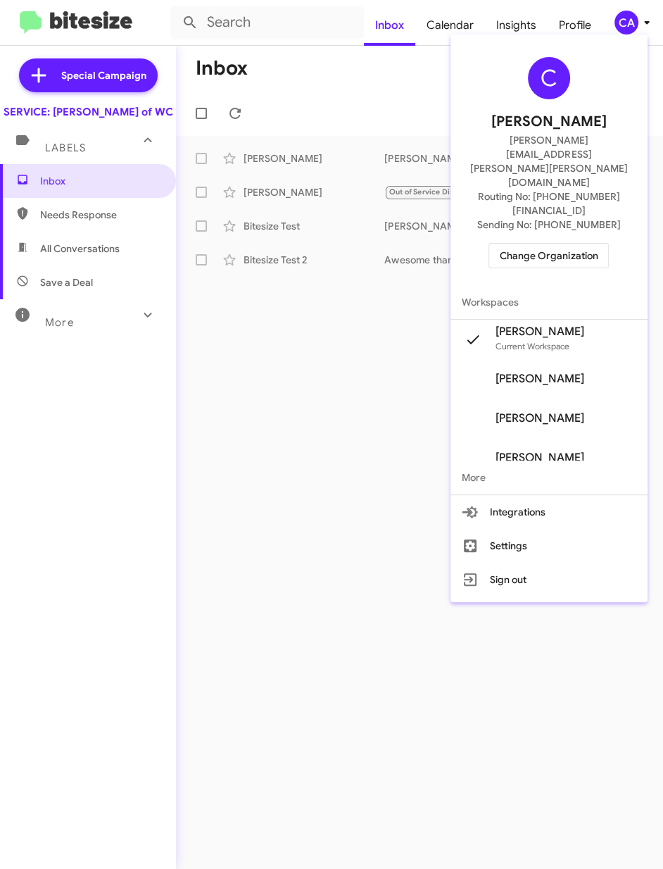
click at [534, 182] on div "C Cindy Abney cindy.abney@ferman.com Routing No: +1 (813) 995-6996 Sending No: …" at bounding box center [549, 162] width 197 height 245
click at [532, 244] on span "Change Organization" at bounding box center [549, 256] width 98 height 24
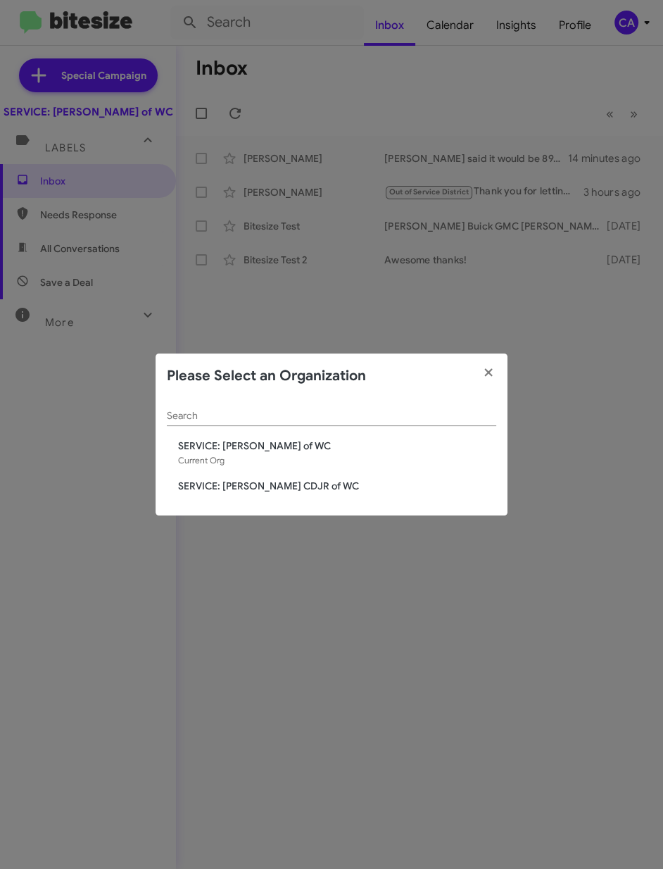
click at [302, 487] on span "SERVICE: [PERSON_NAME] CDJR of WC" at bounding box center [337, 486] width 318 height 14
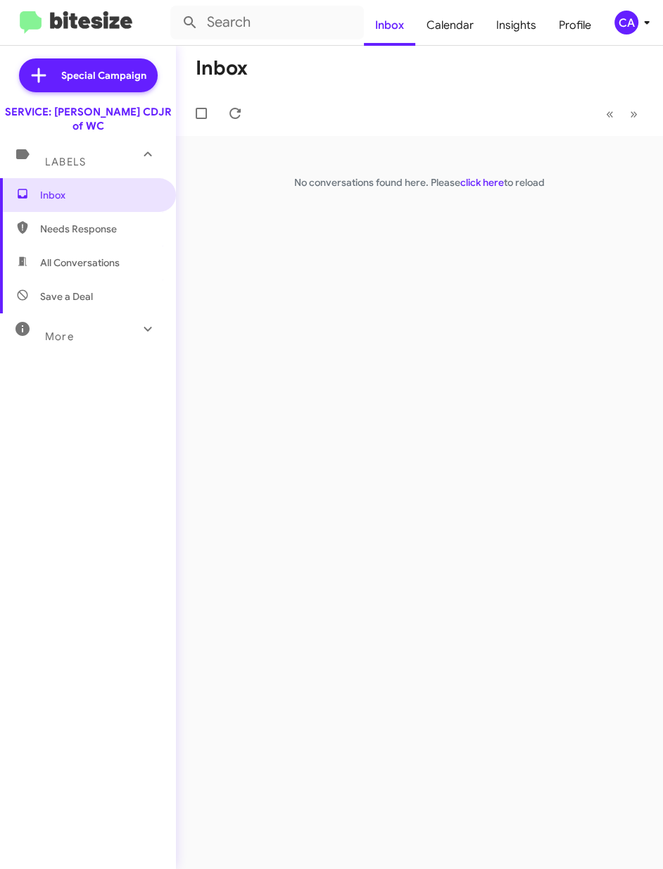
click at [118, 222] on span "Needs Response" at bounding box center [100, 229] width 120 height 14
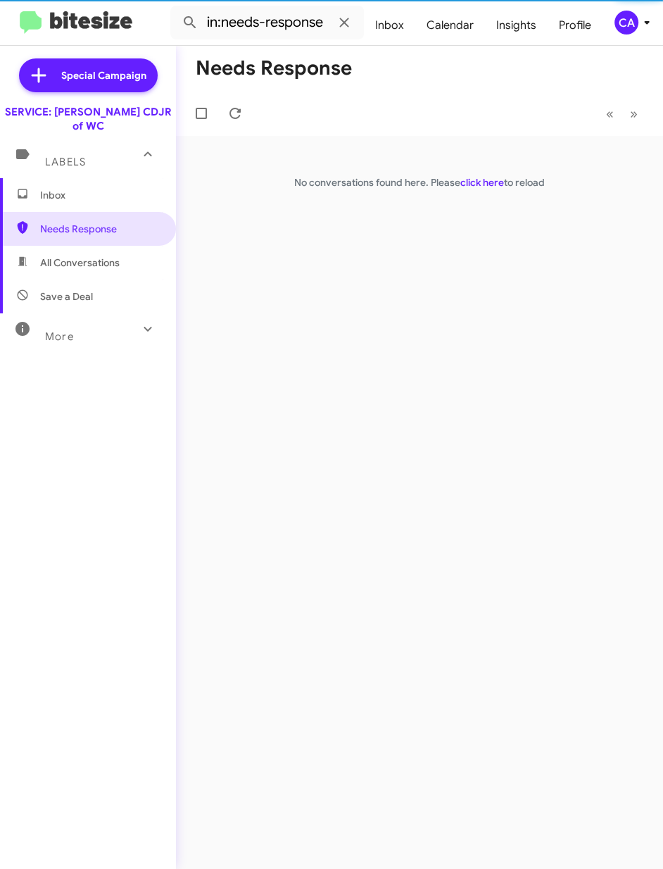
click at [106, 246] on span "All Conversations" at bounding box center [88, 263] width 176 height 34
type input "in:all-conversations"
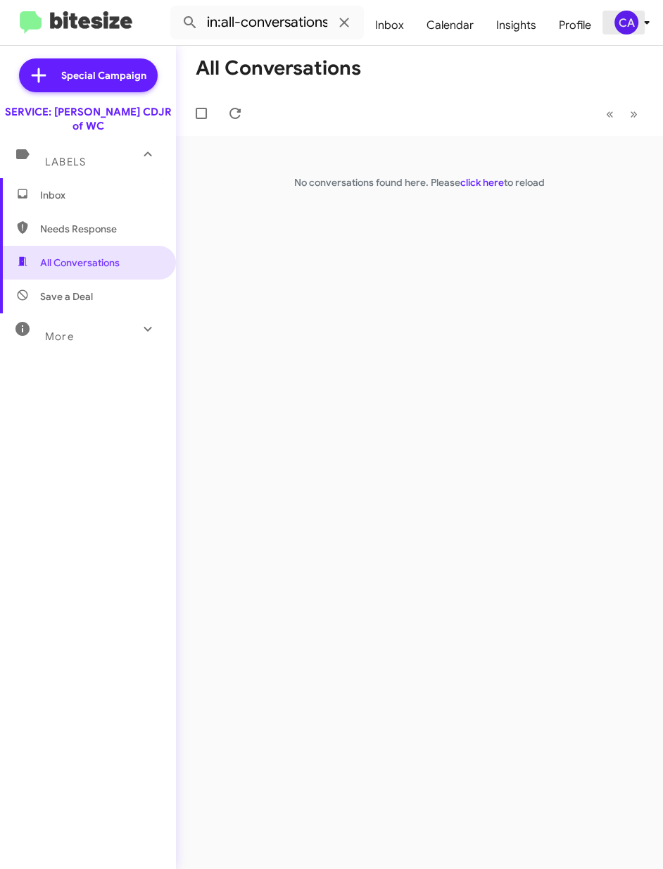
click at [609, 20] on button "CA" at bounding box center [625, 23] width 45 height 24
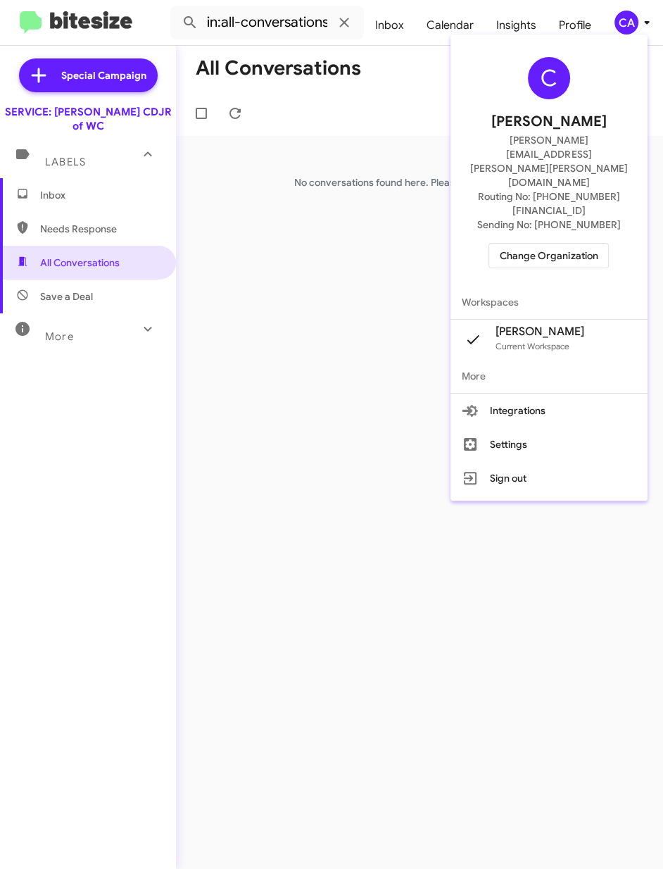
click at [534, 244] on span "Change Organization" at bounding box center [549, 256] width 98 height 24
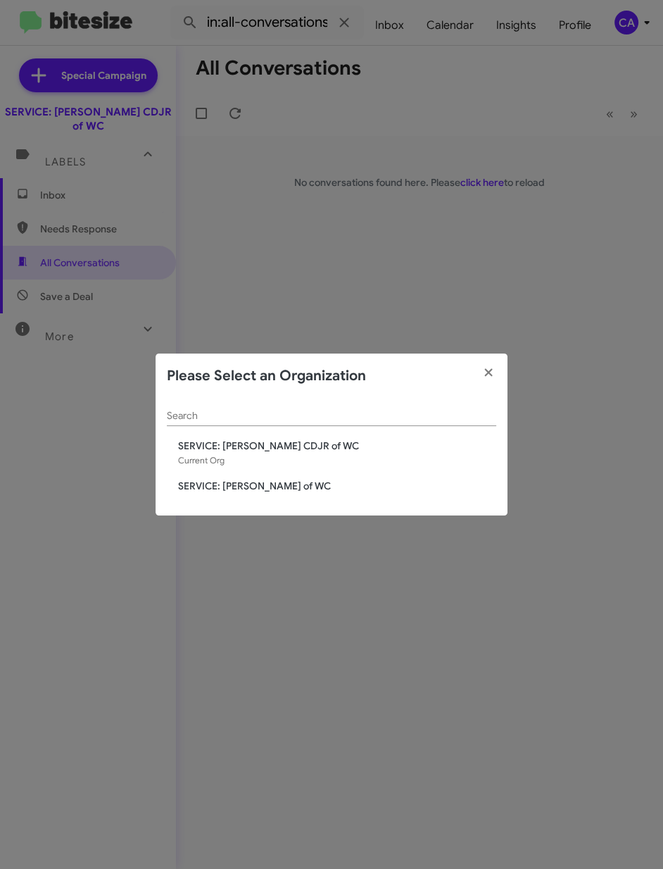
click at [232, 487] on span "SERVICE: [PERSON_NAME] of WC" at bounding box center [337, 486] width 318 height 14
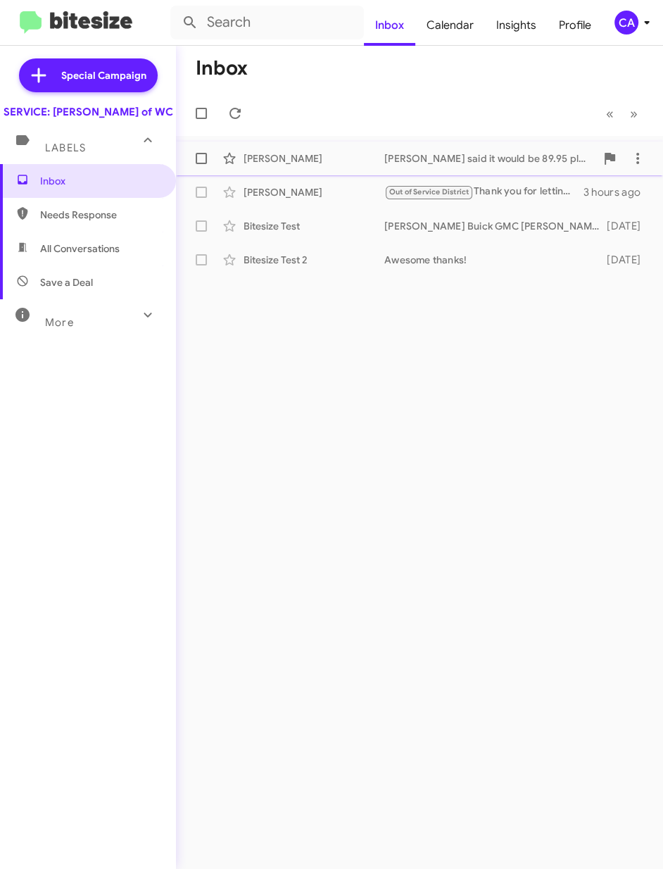
click at [282, 161] on div "[PERSON_NAME]" at bounding box center [314, 158] width 141 height 14
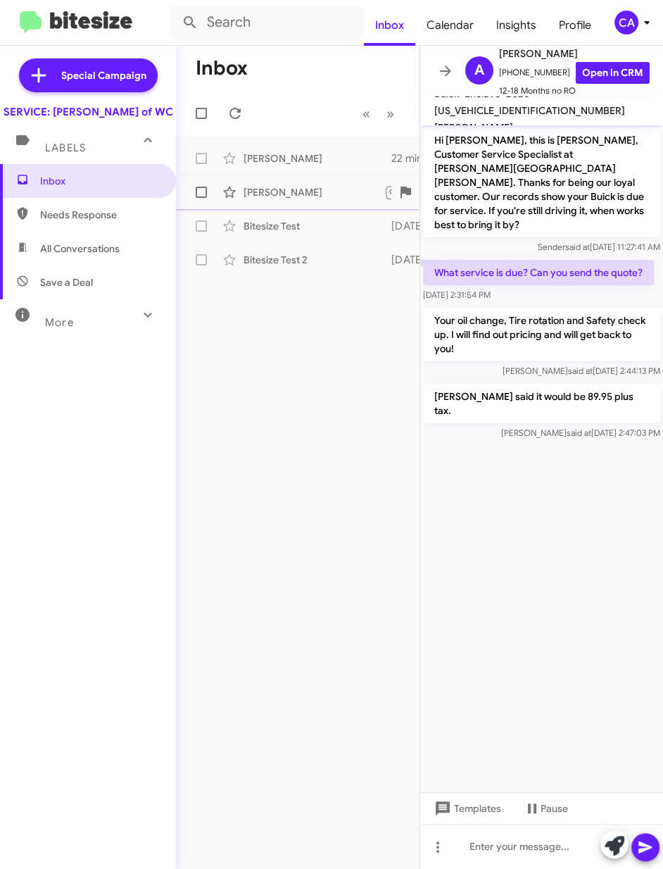
click at [294, 194] on div "[PERSON_NAME]" at bounding box center [314, 192] width 141 height 14
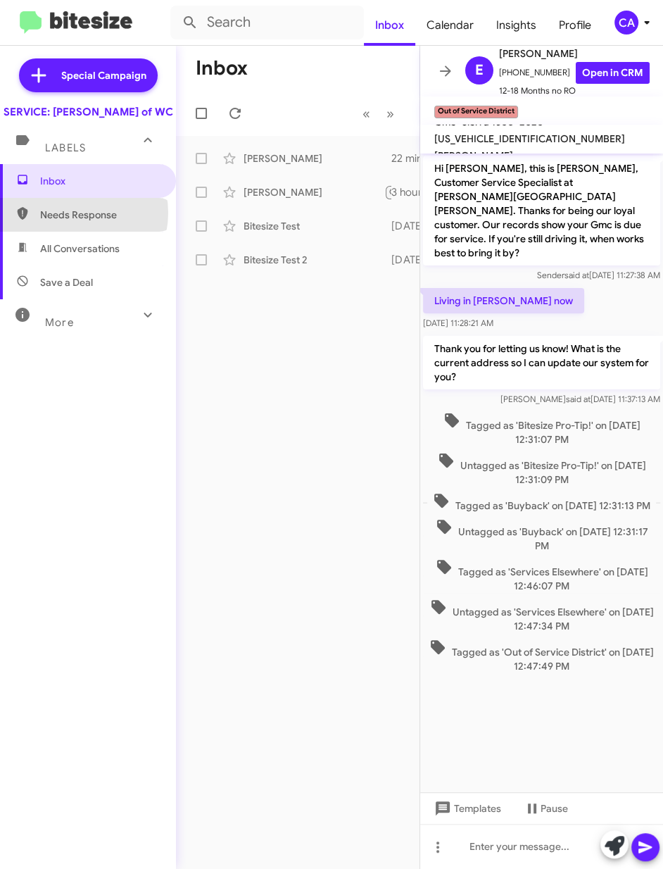
click at [69, 222] on span "Needs Response" at bounding box center [100, 215] width 120 height 14
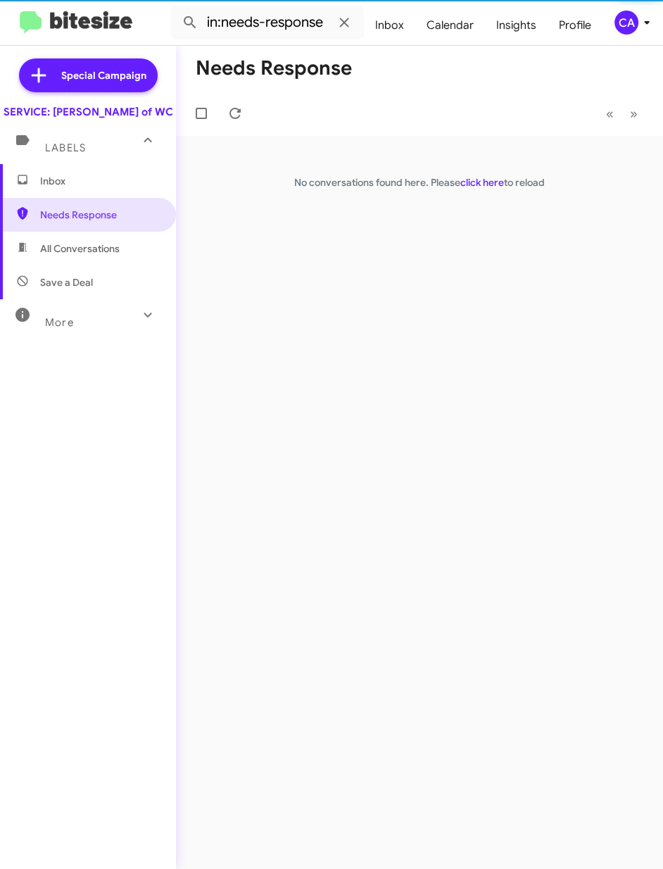
click at [88, 256] on span "All Conversations" at bounding box center [80, 249] width 80 height 14
type input "in:all-conversations"
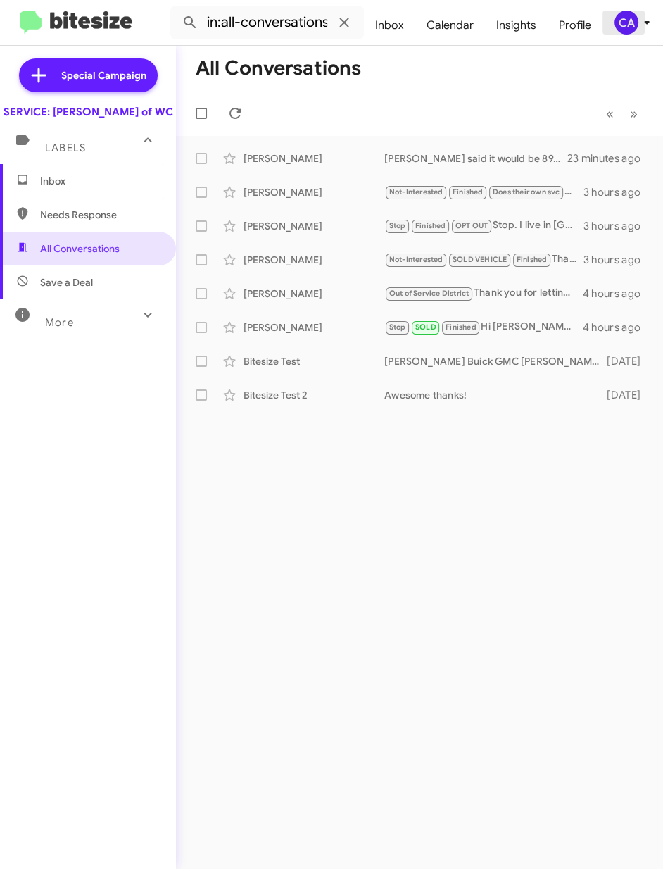
click at [632, 20] on div "CA" at bounding box center [627, 23] width 24 height 24
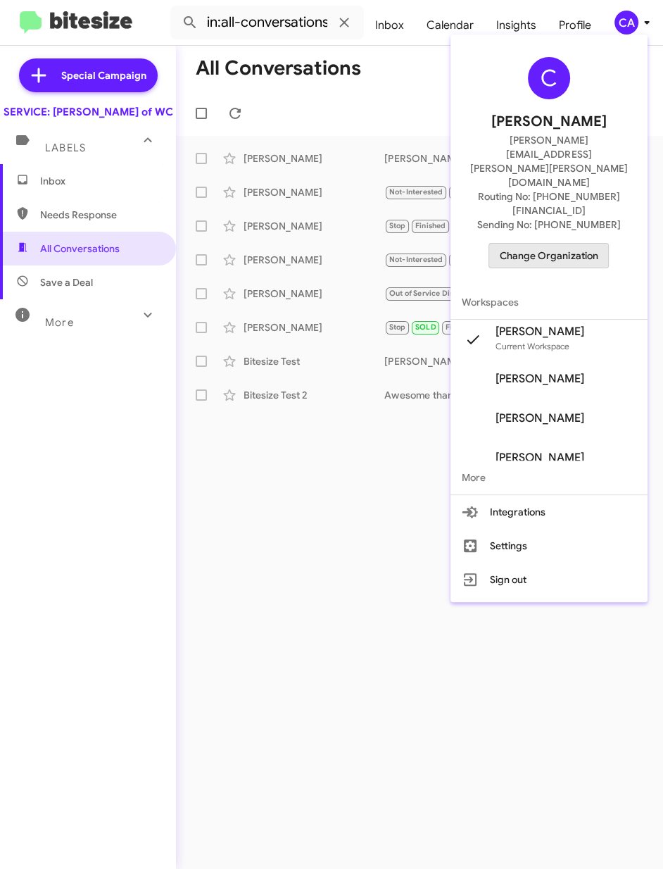
click at [553, 244] on span "Change Organization" at bounding box center [549, 256] width 98 height 24
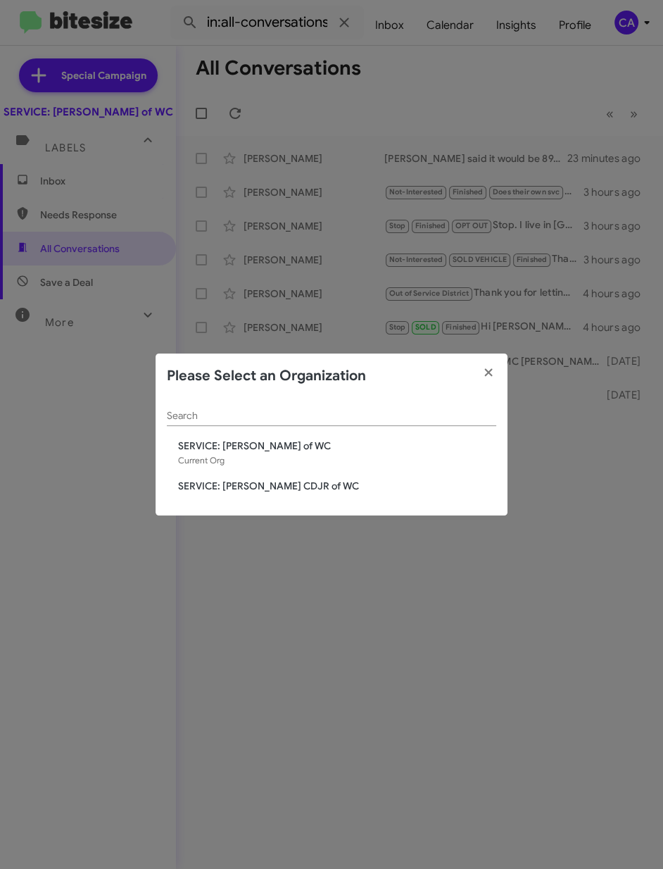
click at [292, 490] on span "SERVICE: [PERSON_NAME] CDJR of WC" at bounding box center [337, 486] width 318 height 14
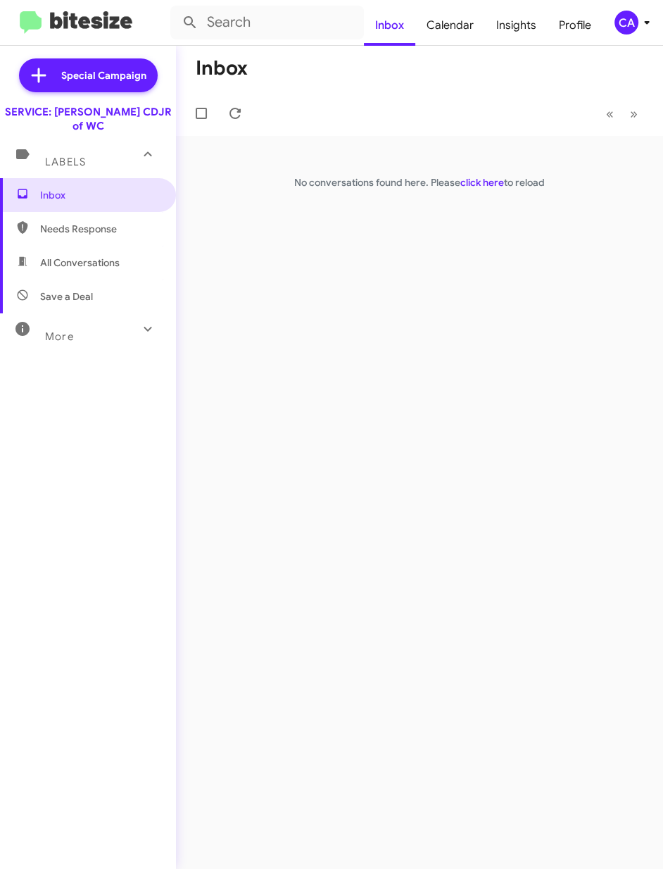
click at [79, 325] on div "More" at bounding box center [73, 331] width 125 height 26
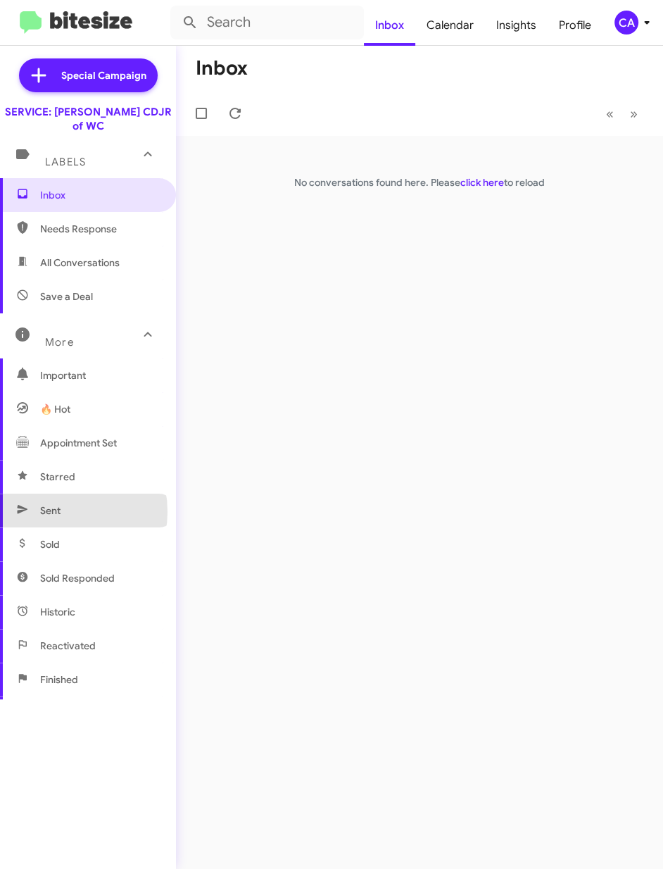
click at [56, 503] on span "Sent" at bounding box center [50, 510] width 20 height 14
type input "in:sent"
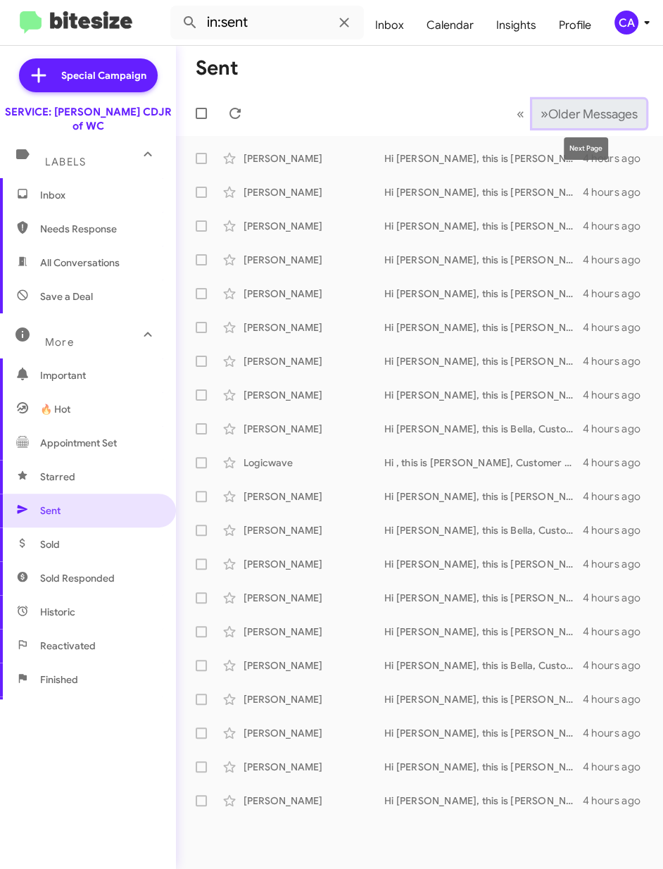
click at [589, 110] on span "Older Messages" at bounding box center [593, 113] width 89 height 15
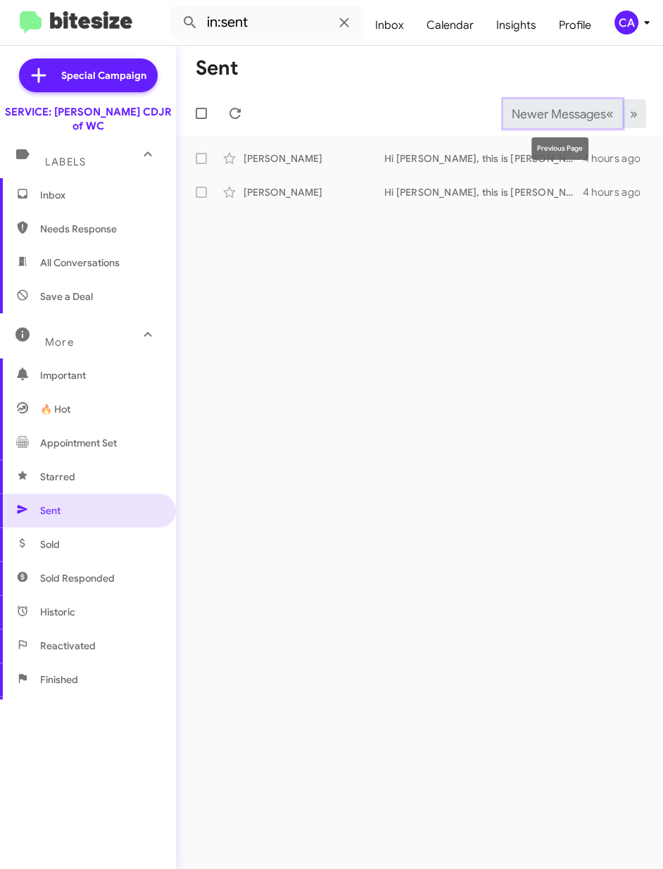
click at [585, 115] on span "Newer Messages" at bounding box center [559, 113] width 94 height 15
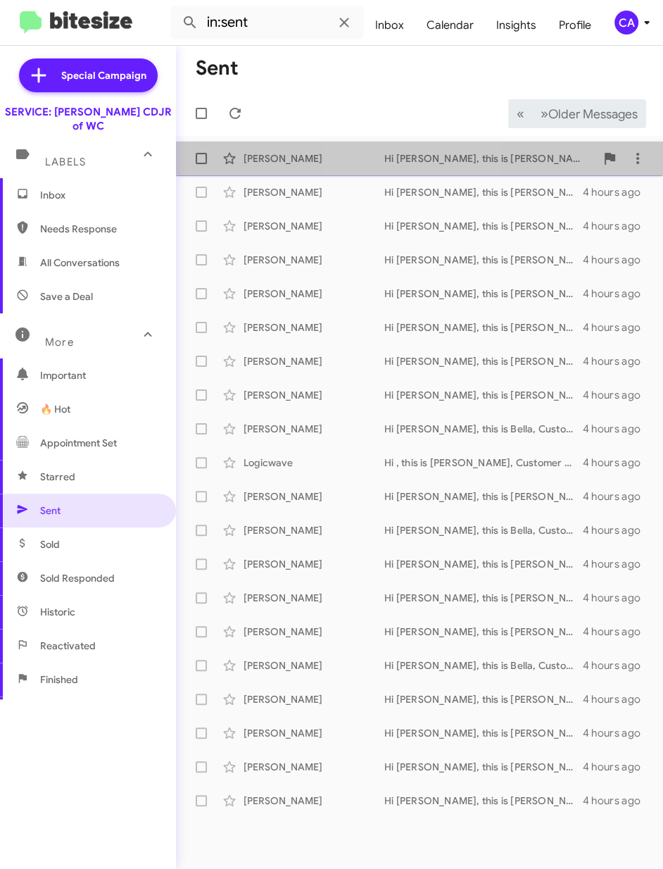
click at [404, 148] on div "Frank Dipaola Hi Frank, this is Bella, Customer Service Specialist at Ferman CD…" at bounding box center [419, 158] width 465 height 28
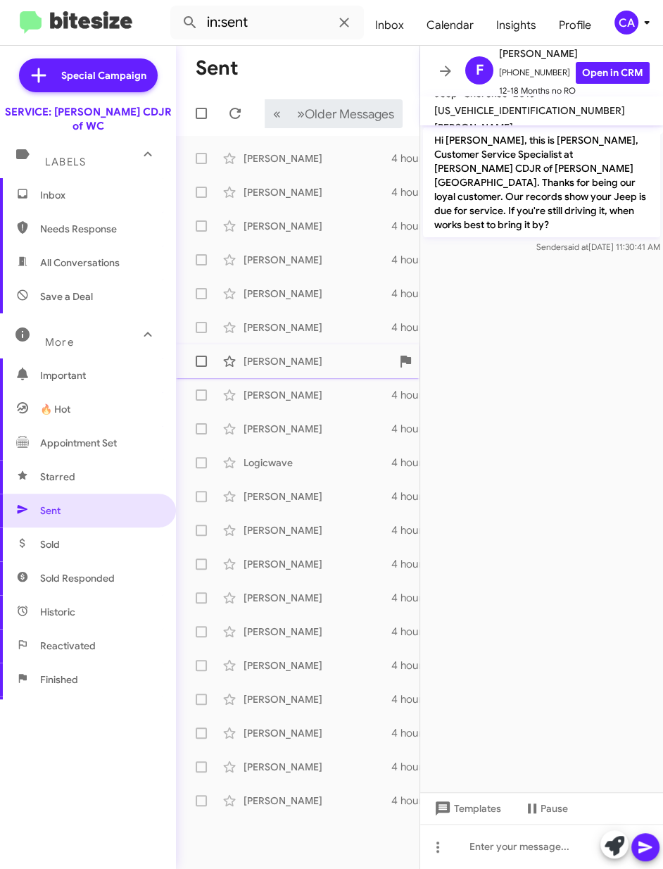
click at [277, 372] on div "Sue Allen Hi Sue, this is Bella, Customer Service Specialist at Ferman CDJR of …" at bounding box center [297, 361] width 221 height 28
click at [289, 469] on div "Logicwave" at bounding box center [314, 463] width 141 height 14
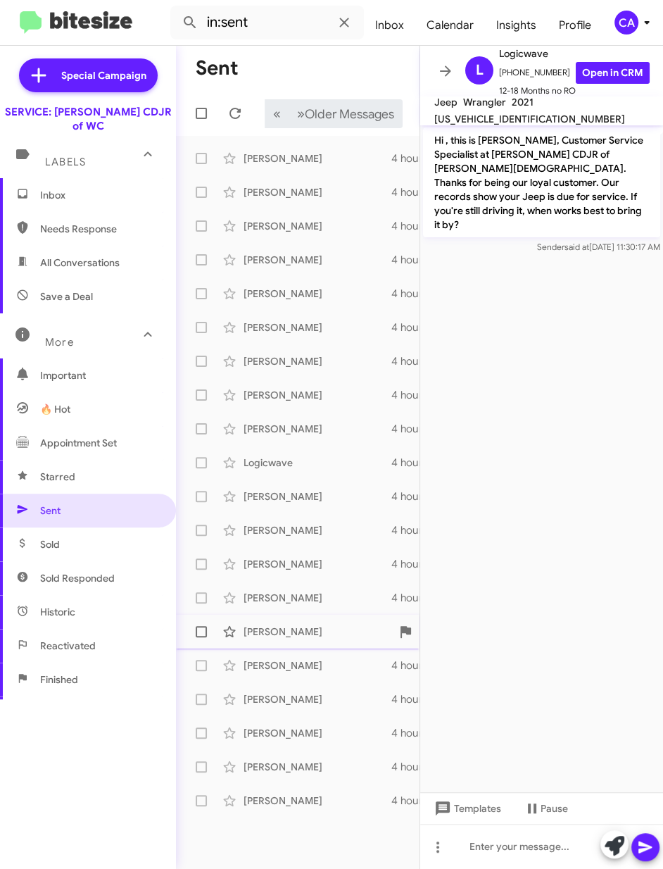
click at [294, 622] on div "Flavio Moctezuma Hi Flavio, this is Bella, Customer Service Specialist at Ferma…" at bounding box center [297, 632] width 221 height 28
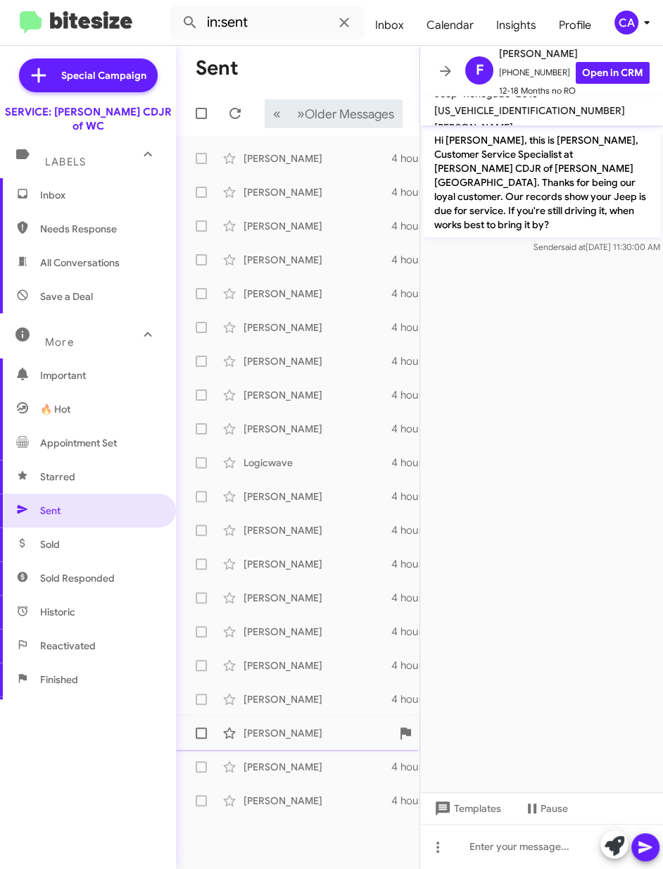
click at [306, 718] on span "Sergio Frazier Hi Sergio, this is Bella, Customer Service Specialist at Ferman …" at bounding box center [298, 733] width 244 height 34
click at [75, 188] on span "Inbox" at bounding box center [100, 195] width 120 height 14
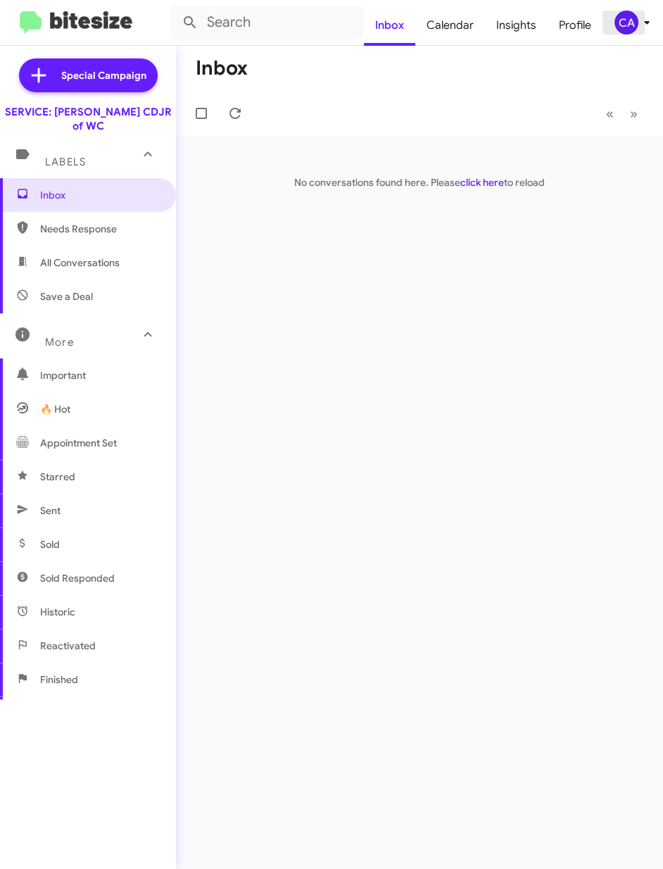
click at [626, 15] on div "CA" at bounding box center [627, 23] width 24 height 24
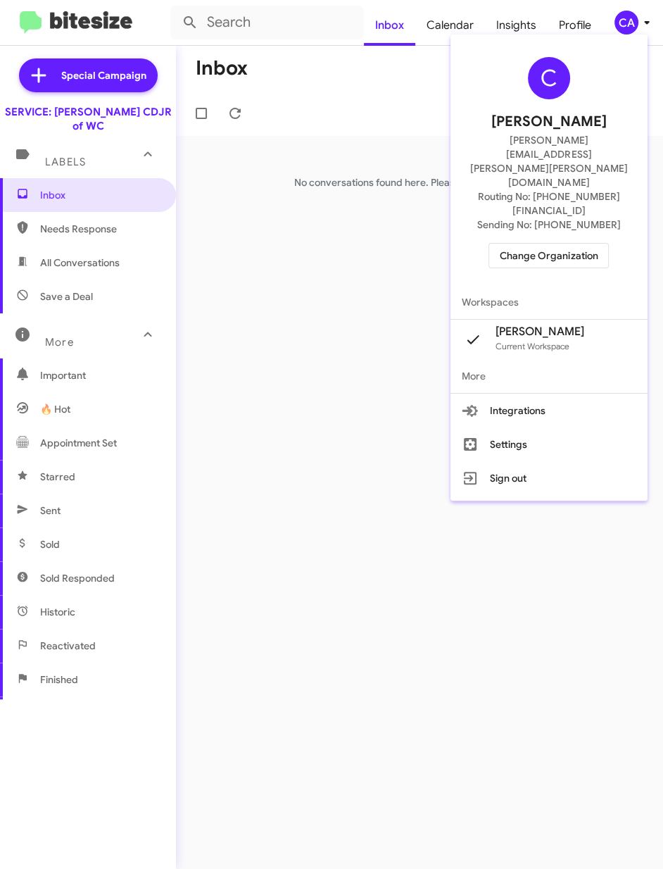
click at [581, 244] on span "Change Organization" at bounding box center [549, 256] width 98 height 24
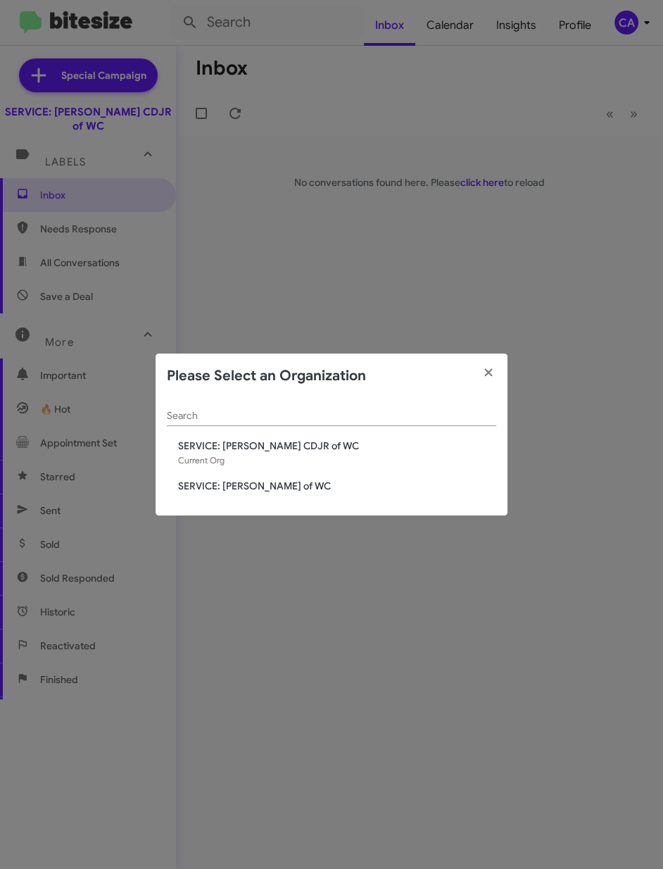
click at [299, 490] on span "SERVICE: [PERSON_NAME] of WC" at bounding box center [337, 486] width 318 height 14
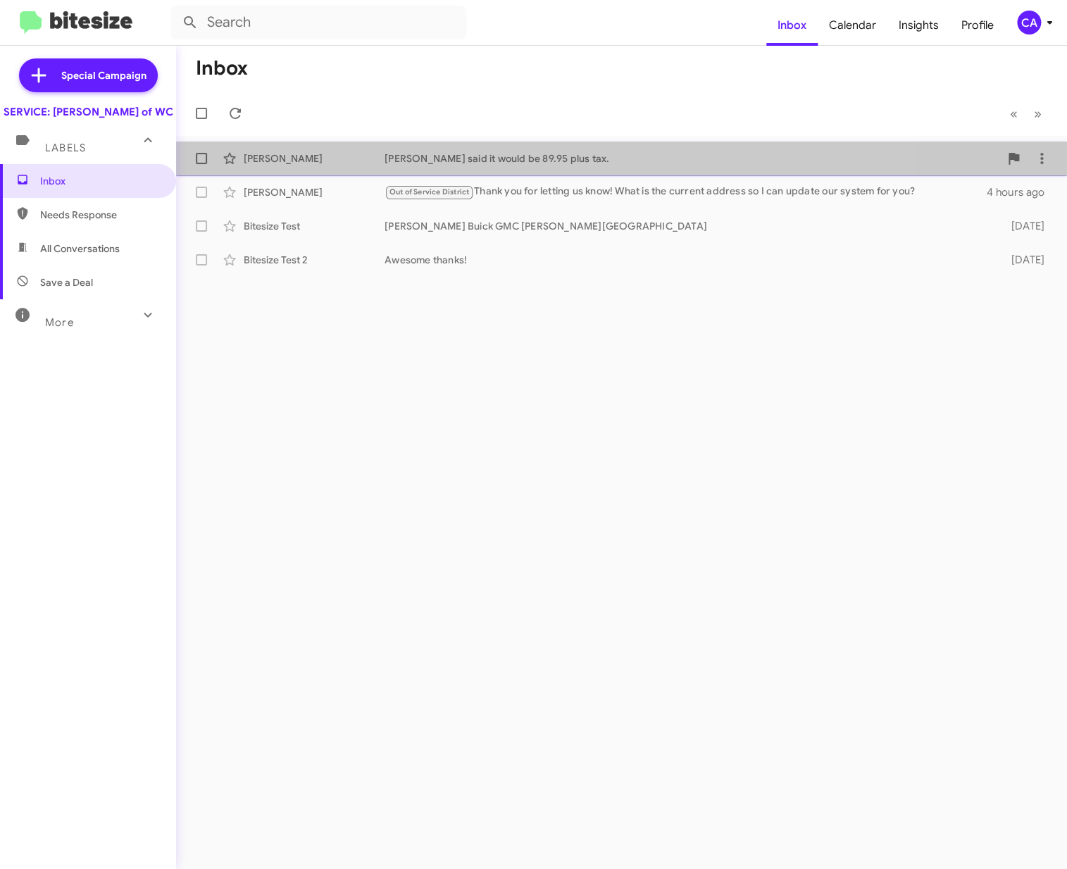
click at [454, 144] on div "[PERSON_NAME] [PERSON_NAME] said it would be 89.95 plus tax. 25 minutes ago" at bounding box center [621, 158] width 868 height 28
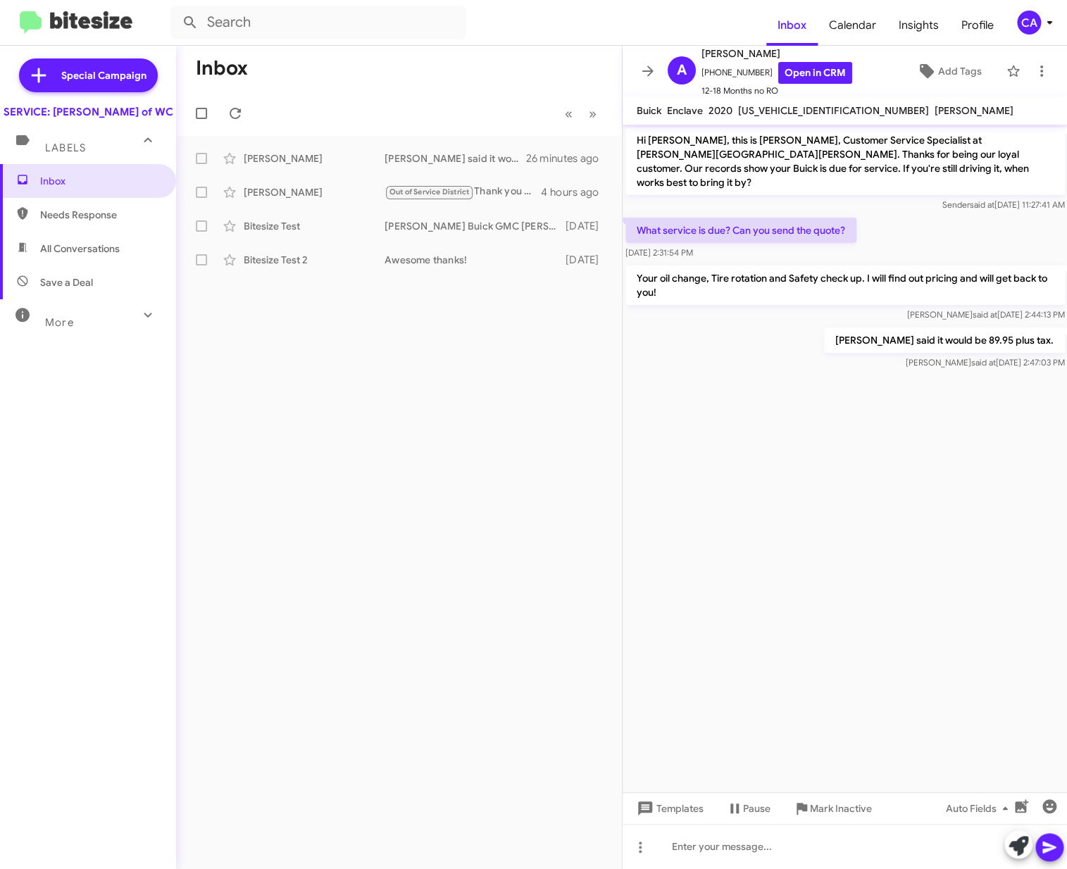
click at [446, 514] on div "Inbox « Previous » Next Anne Smith Ethan said it would be 89.95 plus tax. 26 mi…" at bounding box center [399, 457] width 446 height 823
click at [651, 75] on icon at bounding box center [647, 71] width 17 height 17
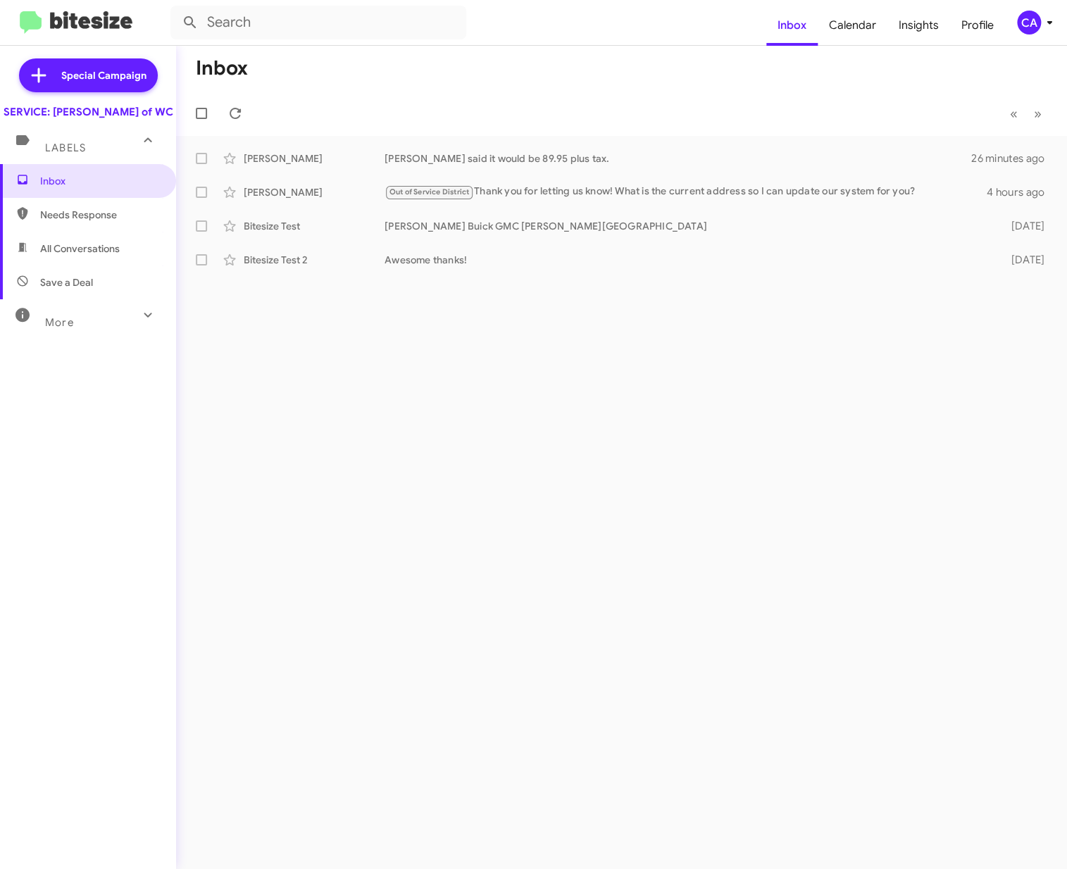
click at [663, 20] on icon at bounding box center [1049, 22] width 17 height 17
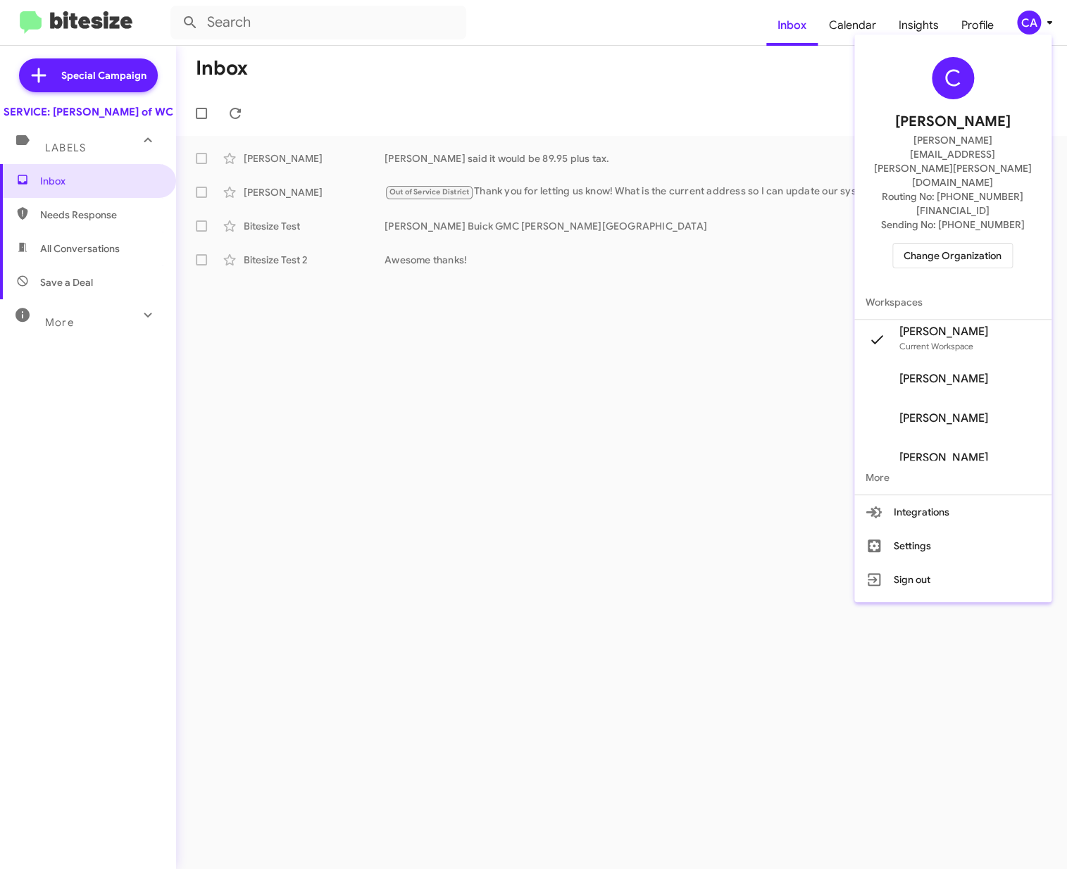
click at [535, 520] on div at bounding box center [533, 434] width 1067 height 869
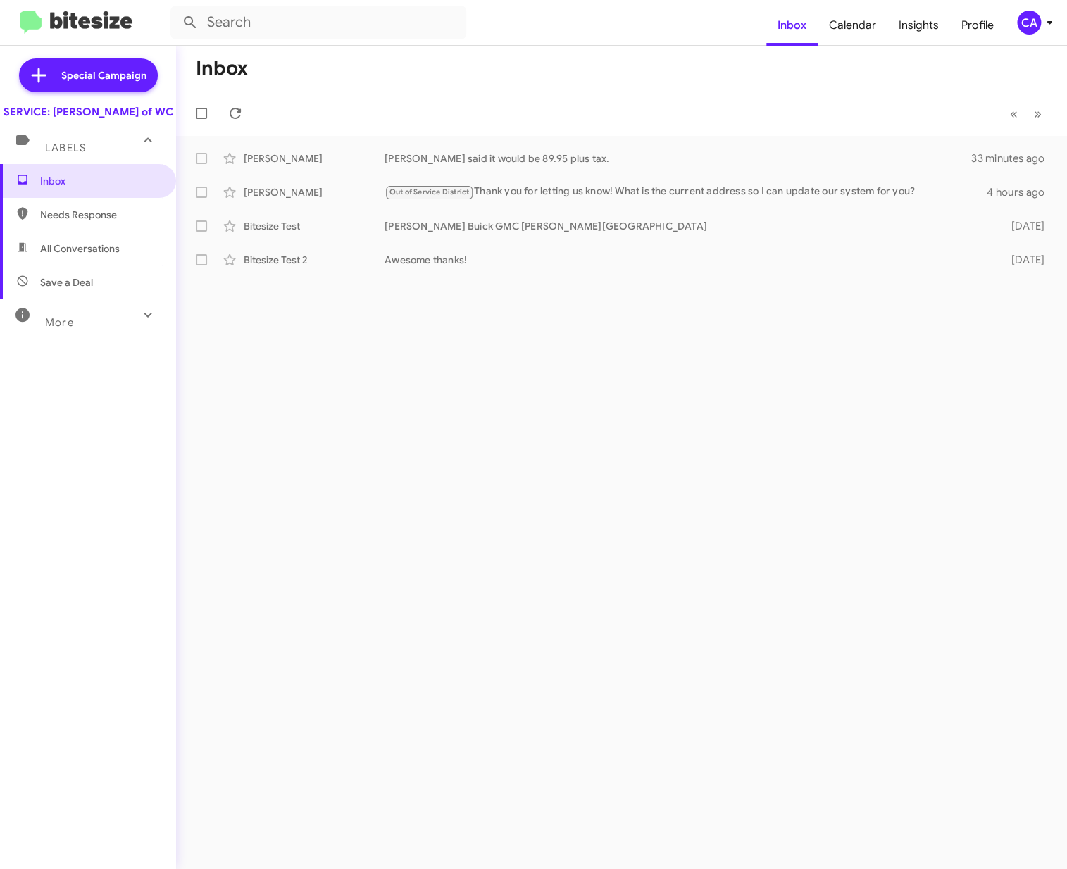
click at [661, 477] on div "Inbox « Previous » Next Anne Smith Ethan said it would be 89.95 plus tax. 33 mi…" at bounding box center [621, 457] width 891 height 823
click at [73, 256] on span "All Conversations" at bounding box center [80, 249] width 80 height 14
type input "in:all-conversations"
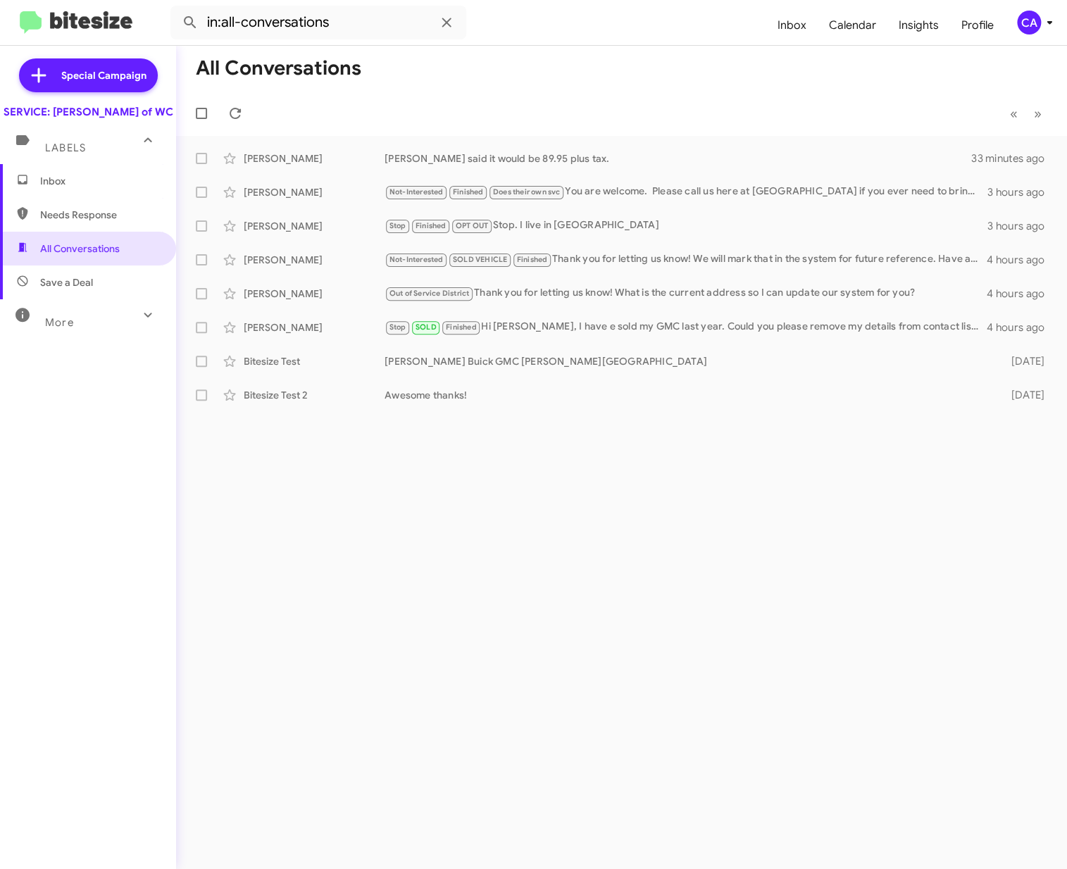
click at [58, 188] on span "Inbox" at bounding box center [100, 181] width 120 height 14
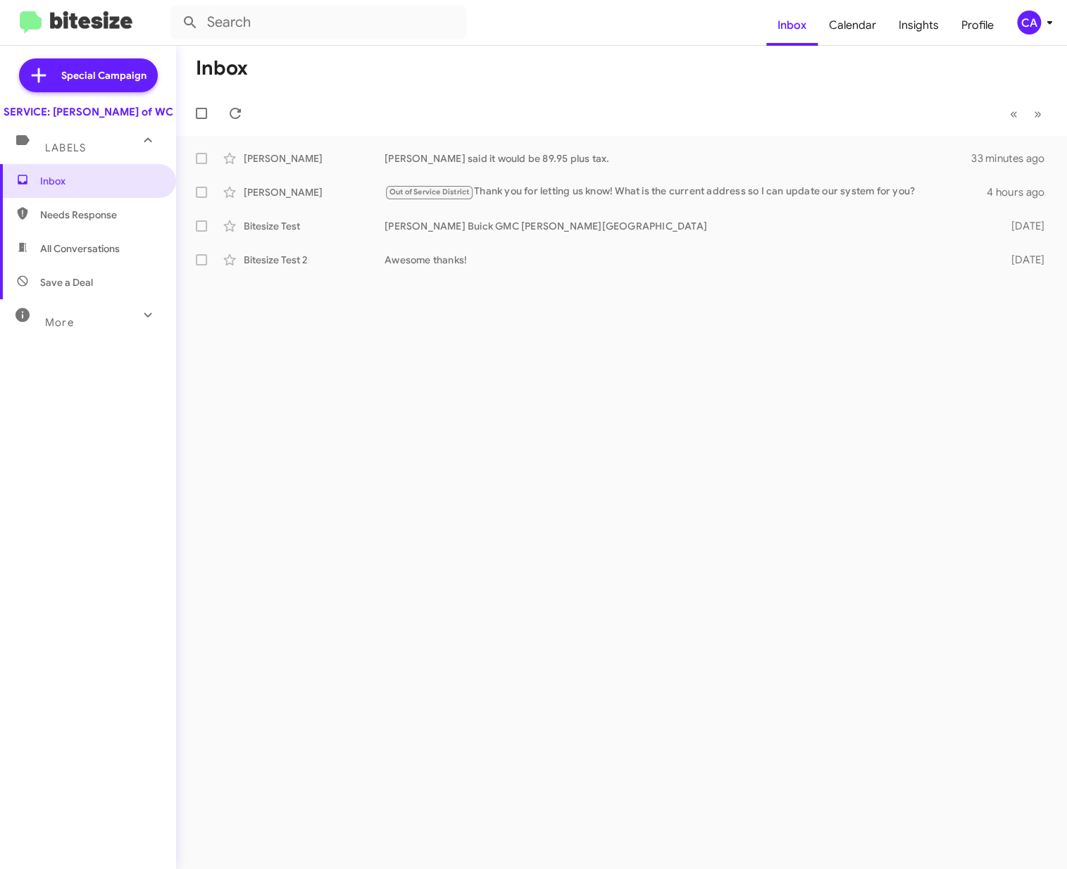
click at [577, 448] on div "Inbox « Previous » Next Anne Smith Ethan said it would be 89.95 plus tax. 33 mi…" at bounding box center [621, 457] width 891 height 823
click at [663, 25] on div "CA" at bounding box center [1029, 23] width 24 height 24
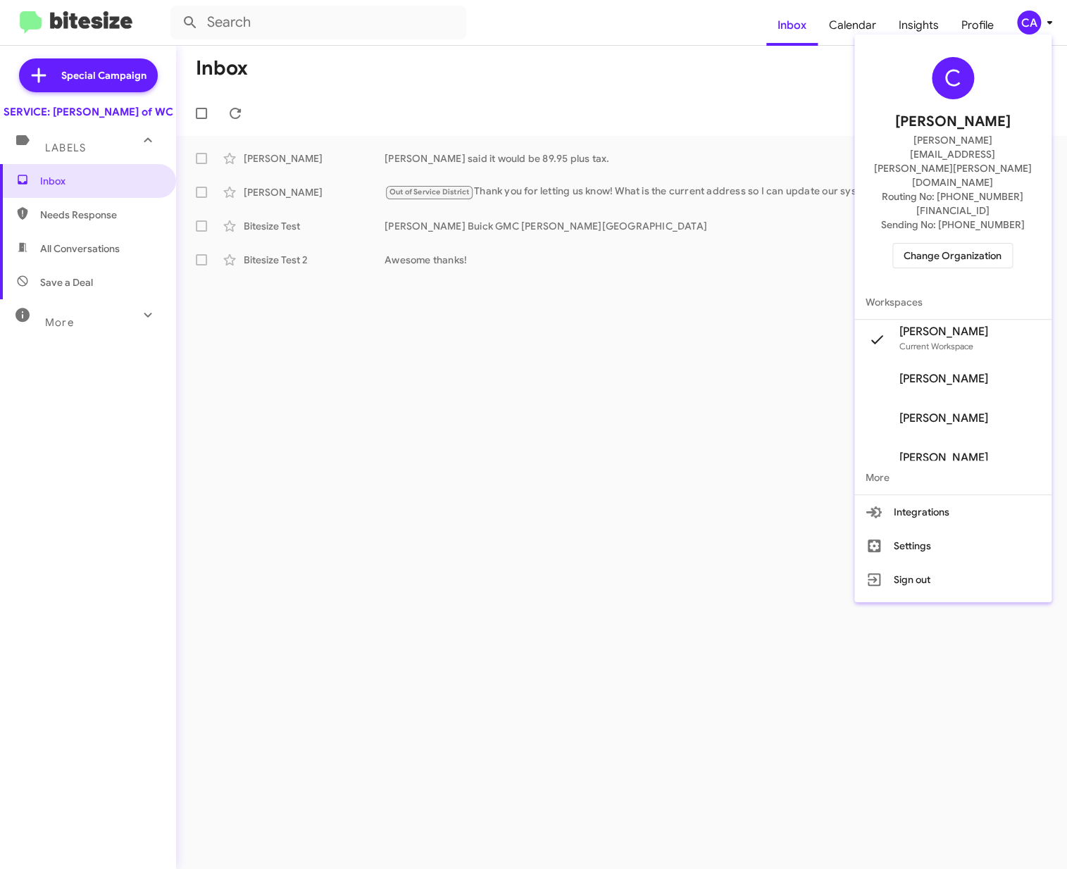
click at [663, 244] on span "Change Organization" at bounding box center [952, 256] width 98 height 24
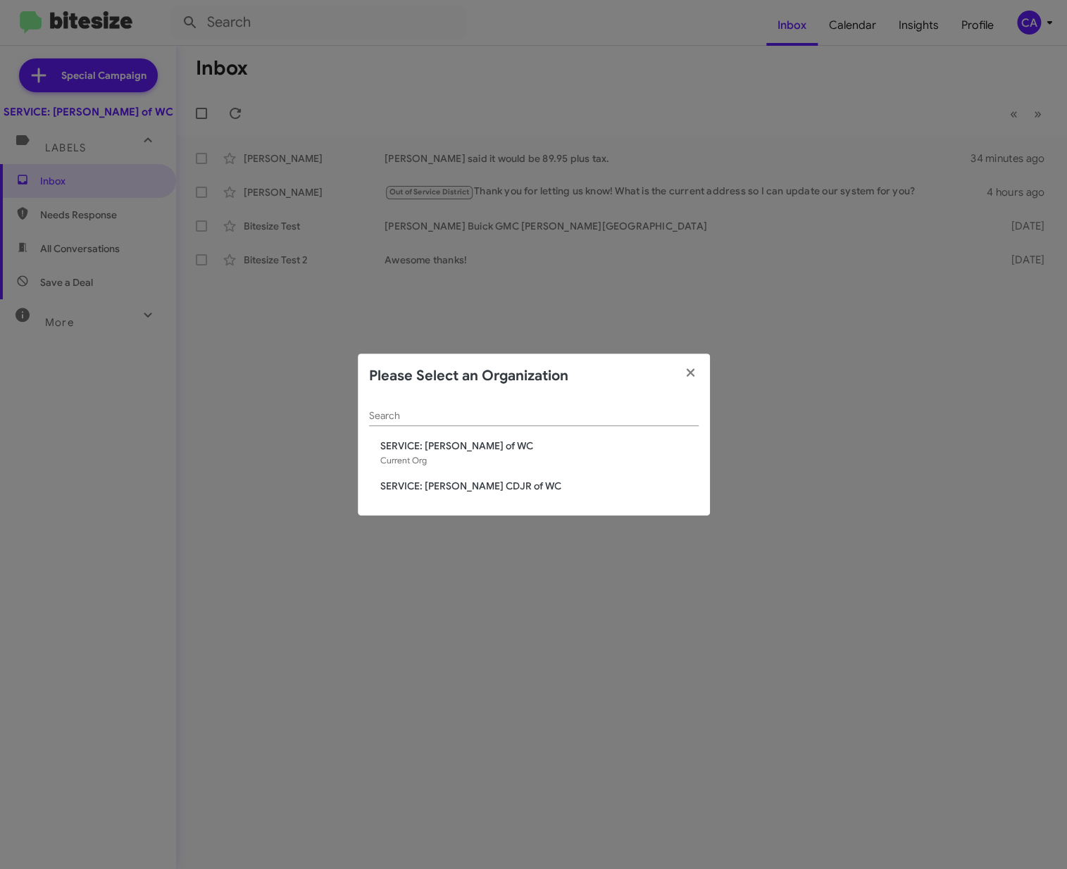
click at [477, 482] on span "SERVICE: [PERSON_NAME] CDJR of WC" at bounding box center [539, 486] width 318 height 14
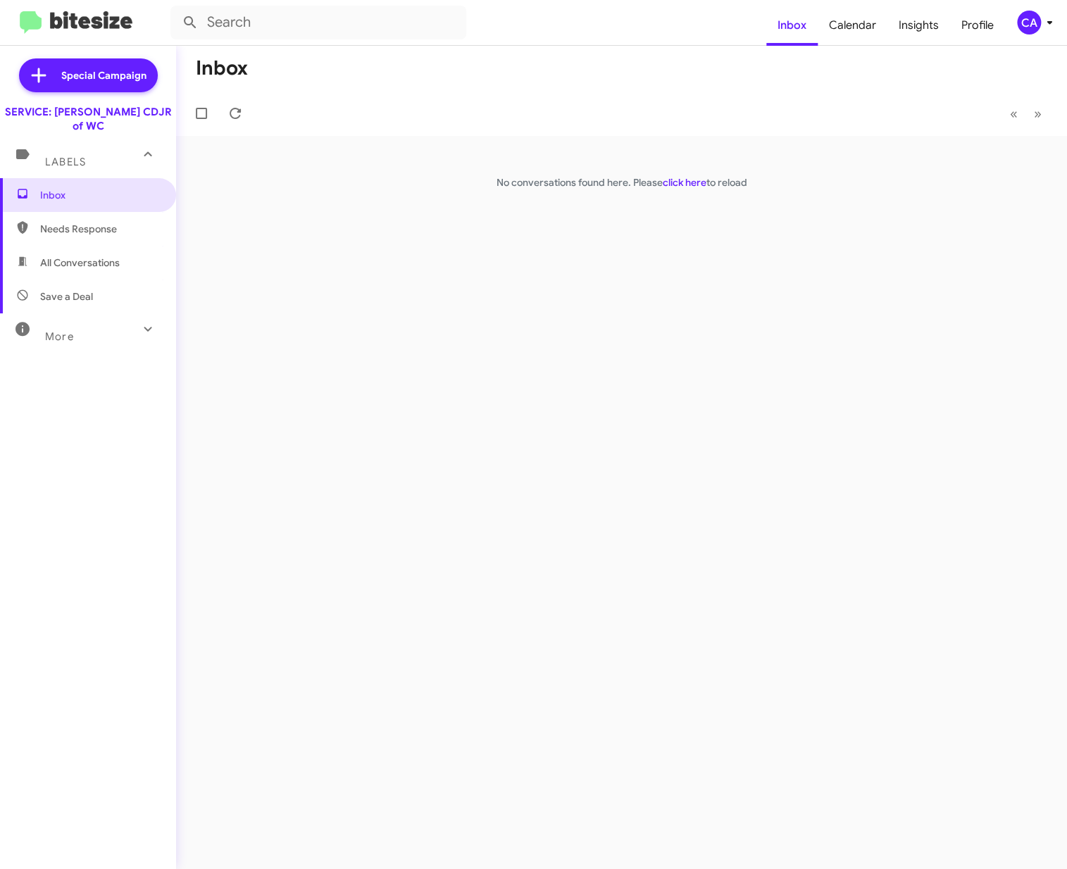
click at [87, 246] on span "All Conversations" at bounding box center [88, 263] width 176 height 34
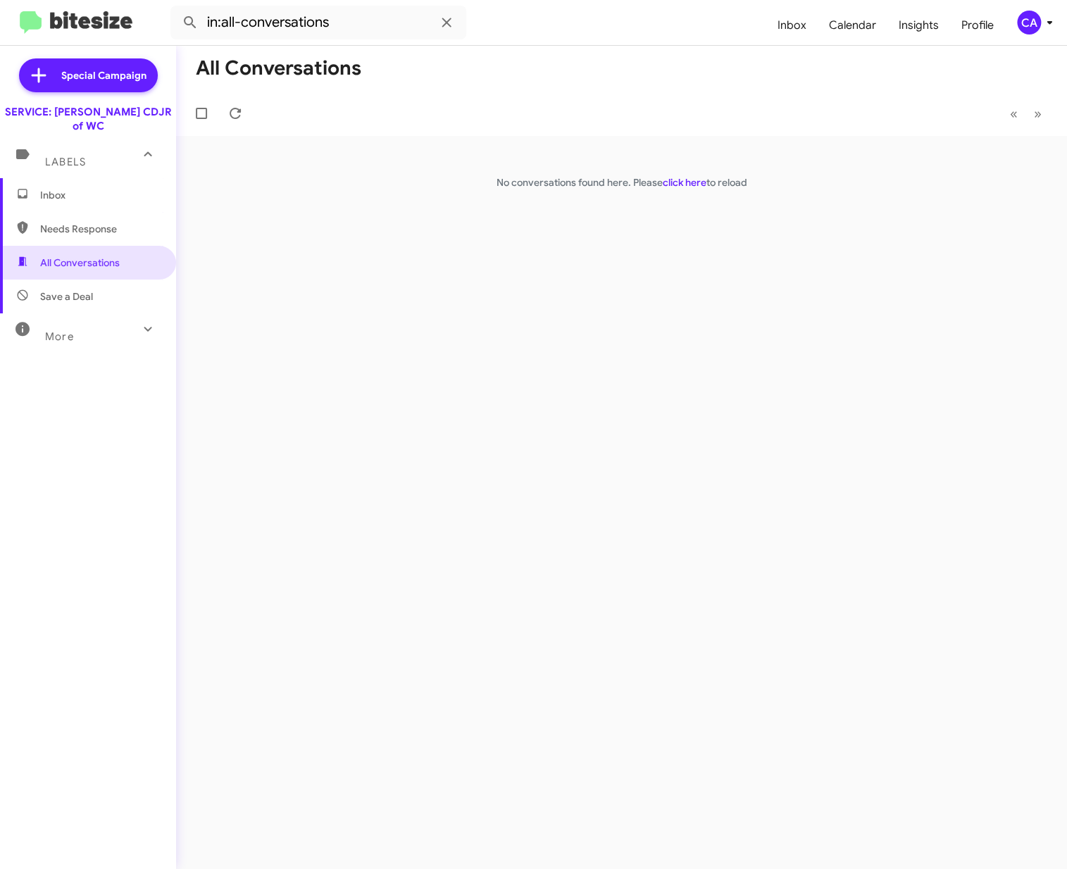
click at [61, 330] on span "More" at bounding box center [59, 336] width 29 height 13
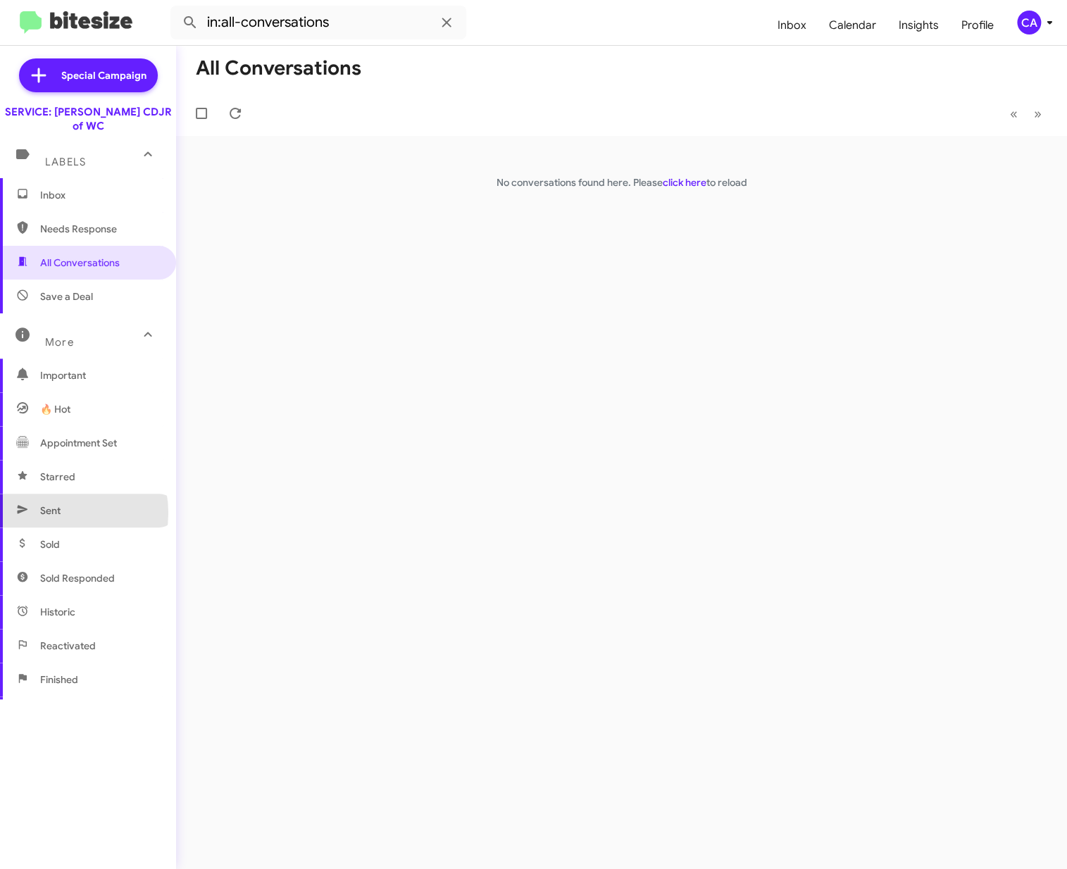
click at [59, 503] on span "Sent" at bounding box center [50, 510] width 20 height 14
type input "in:sent"
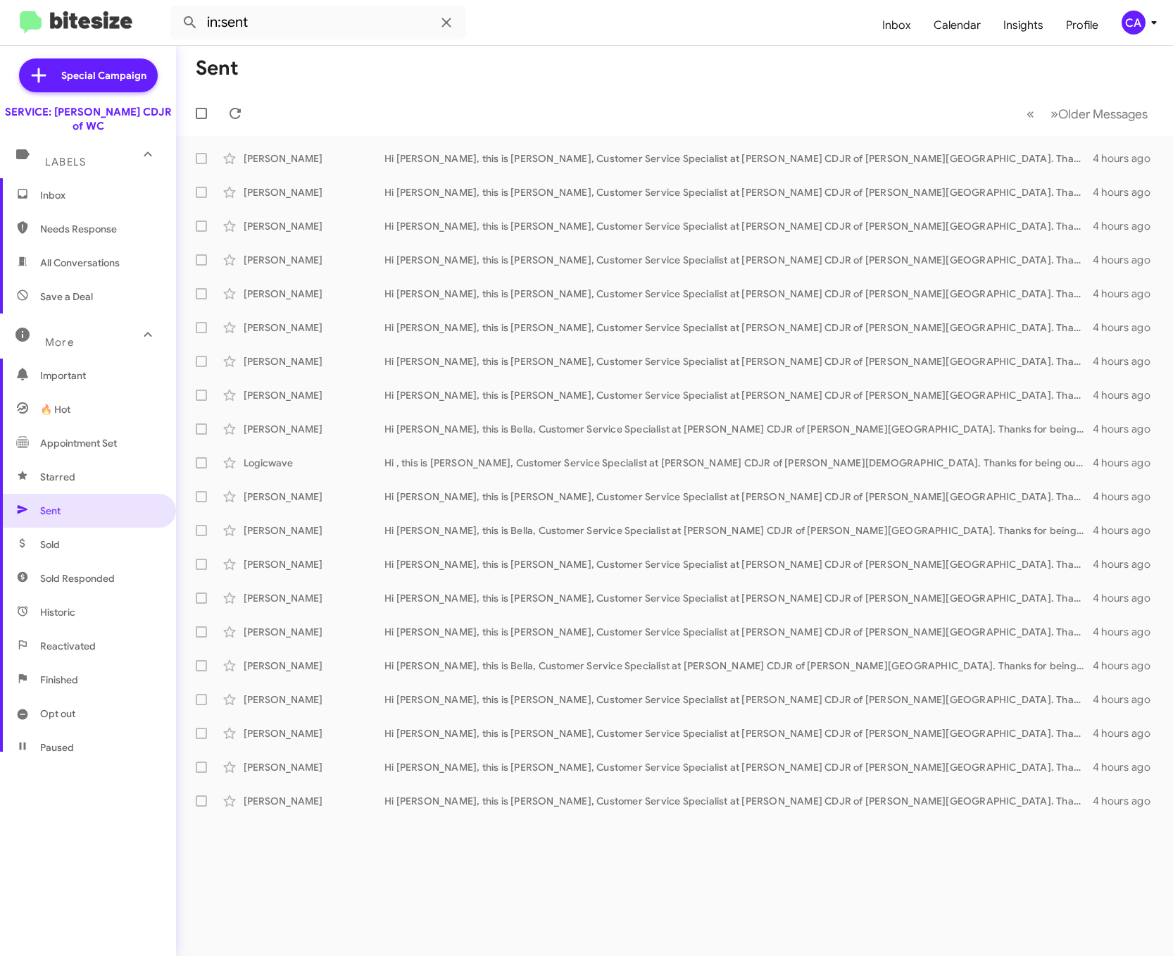
click at [355, 117] on mat-toolbar-row "« Previous » Next Older Messages" at bounding box center [674, 113] width 997 height 45
click at [60, 192] on span "Inbox" at bounding box center [88, 195] width 176 height 34
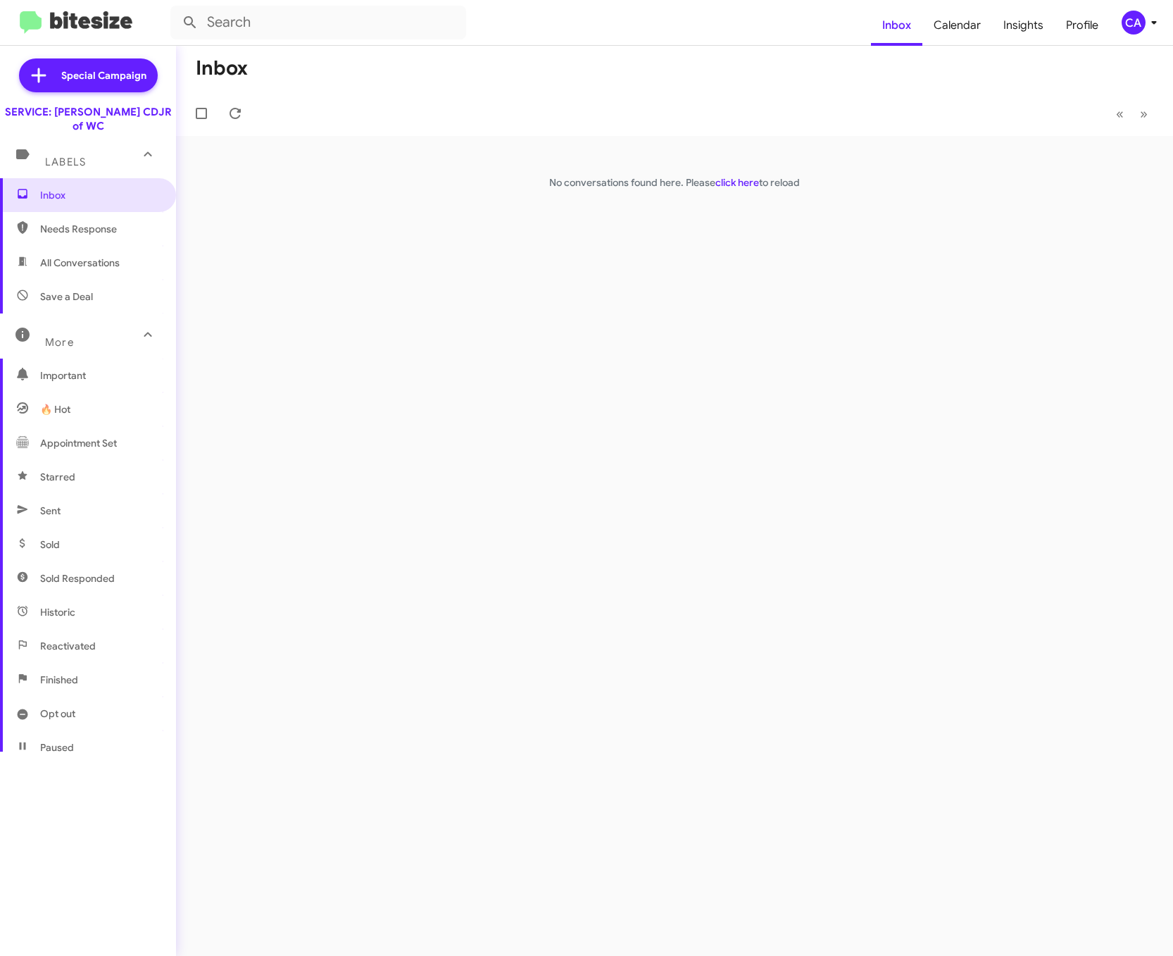
click at [1066, 17] on div "CA" at bounding box center [1134, 23] width 24 height 24
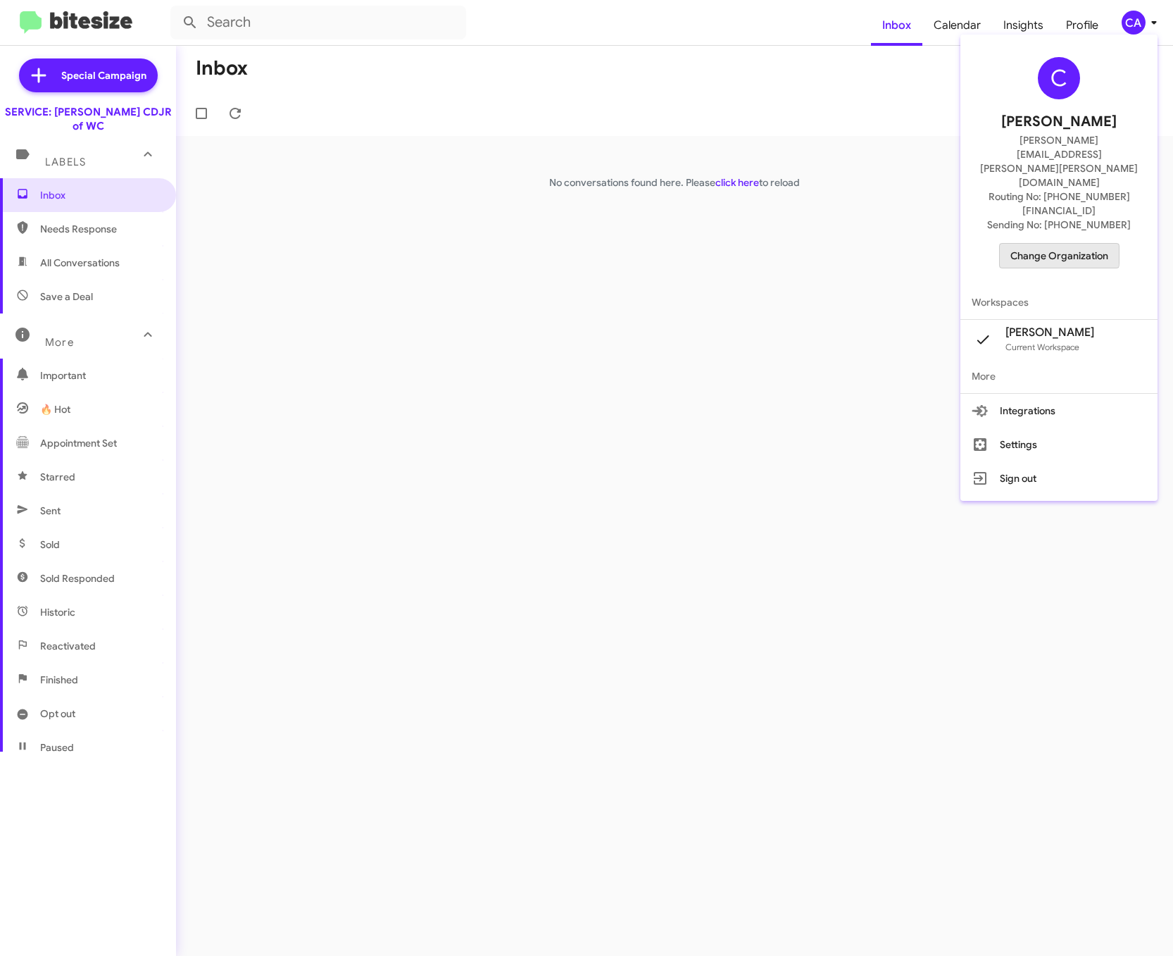
click at [1064, 244] on span "Change Organization" at bounding box center [1059, 256] width 98 height 24
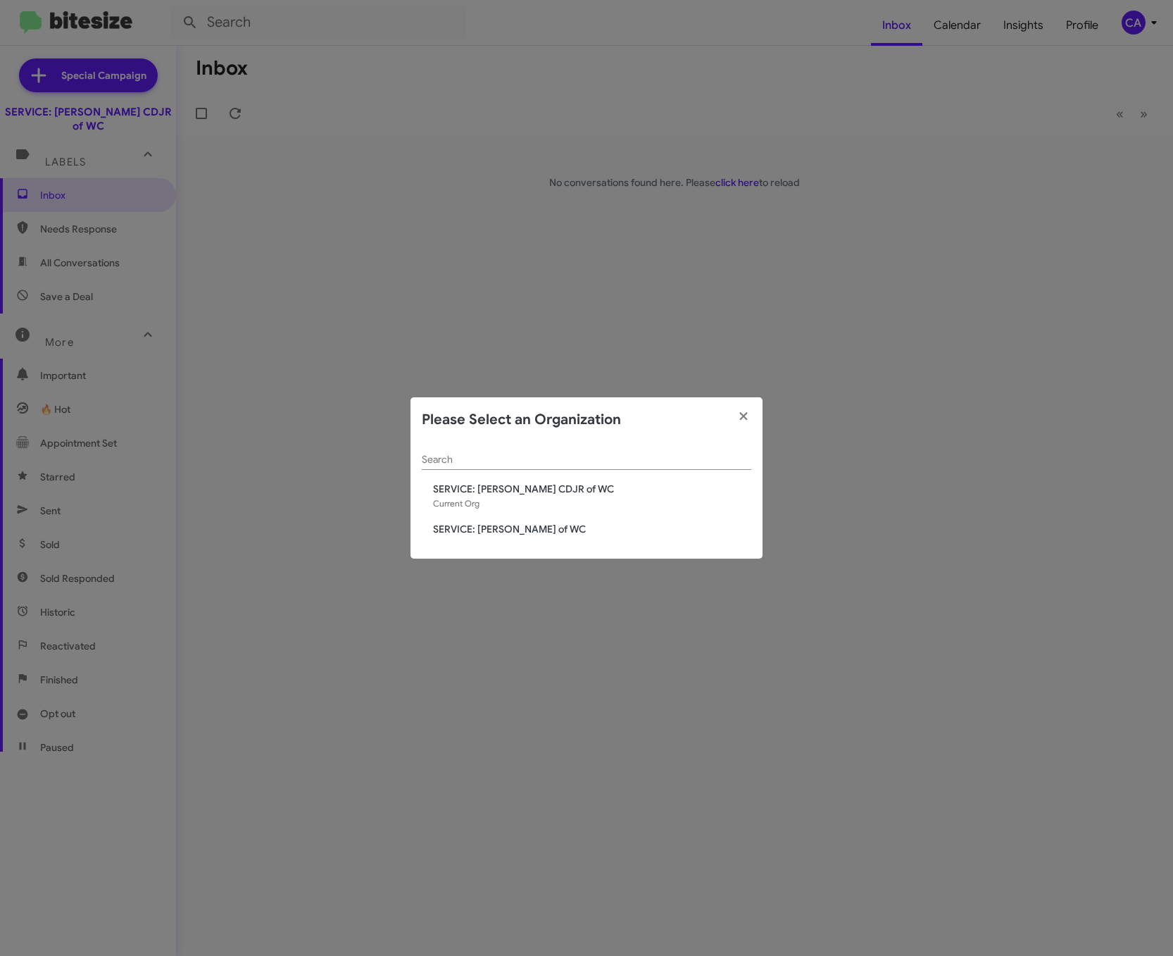
click at [539, 532] on span "SERVICE: [PERSON_NAME] of WC" at bounding box center [592, 529] width 318 height 14
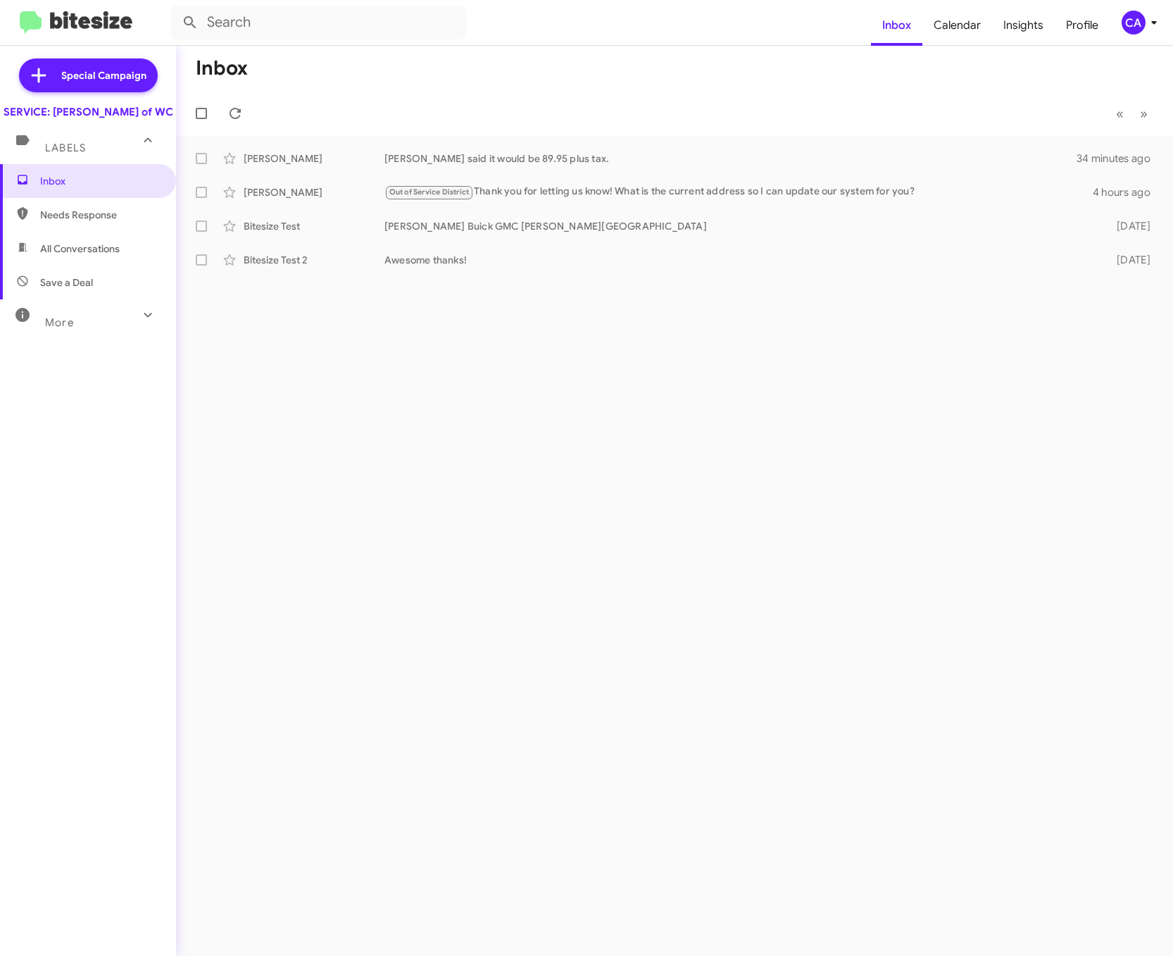
click at [65, 329] on span "More" at bounding box center [59, 322] width 29 height 13
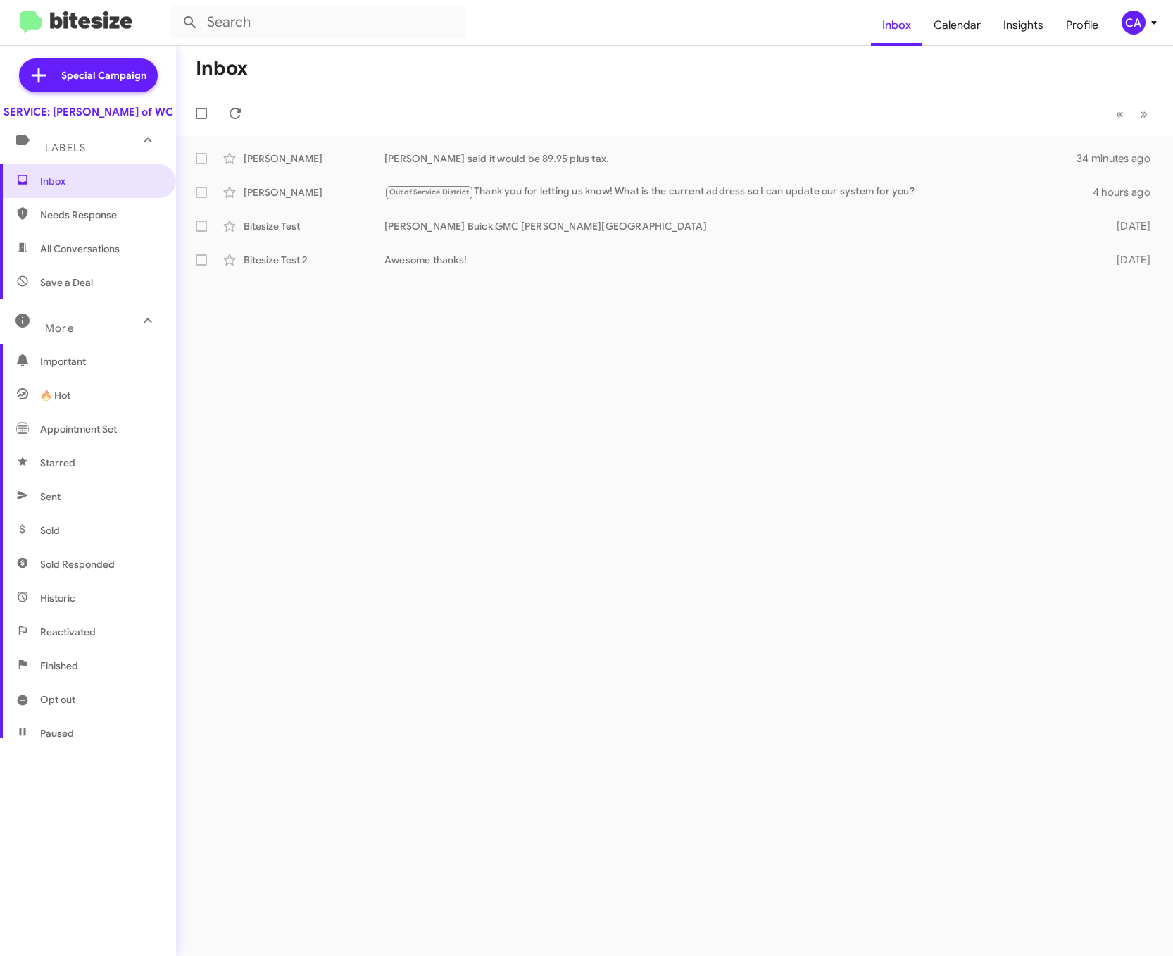
click at [812, 340] on div "Inbox « Previous » Next Anne Smith Ethan said it would be 89.95 plus tax. 34 mi…" at bounding box center [674, 501] width 997 height 910
click at [1132, 24] on div "CA" at bounding box center [1134, 23] width 24 height 24
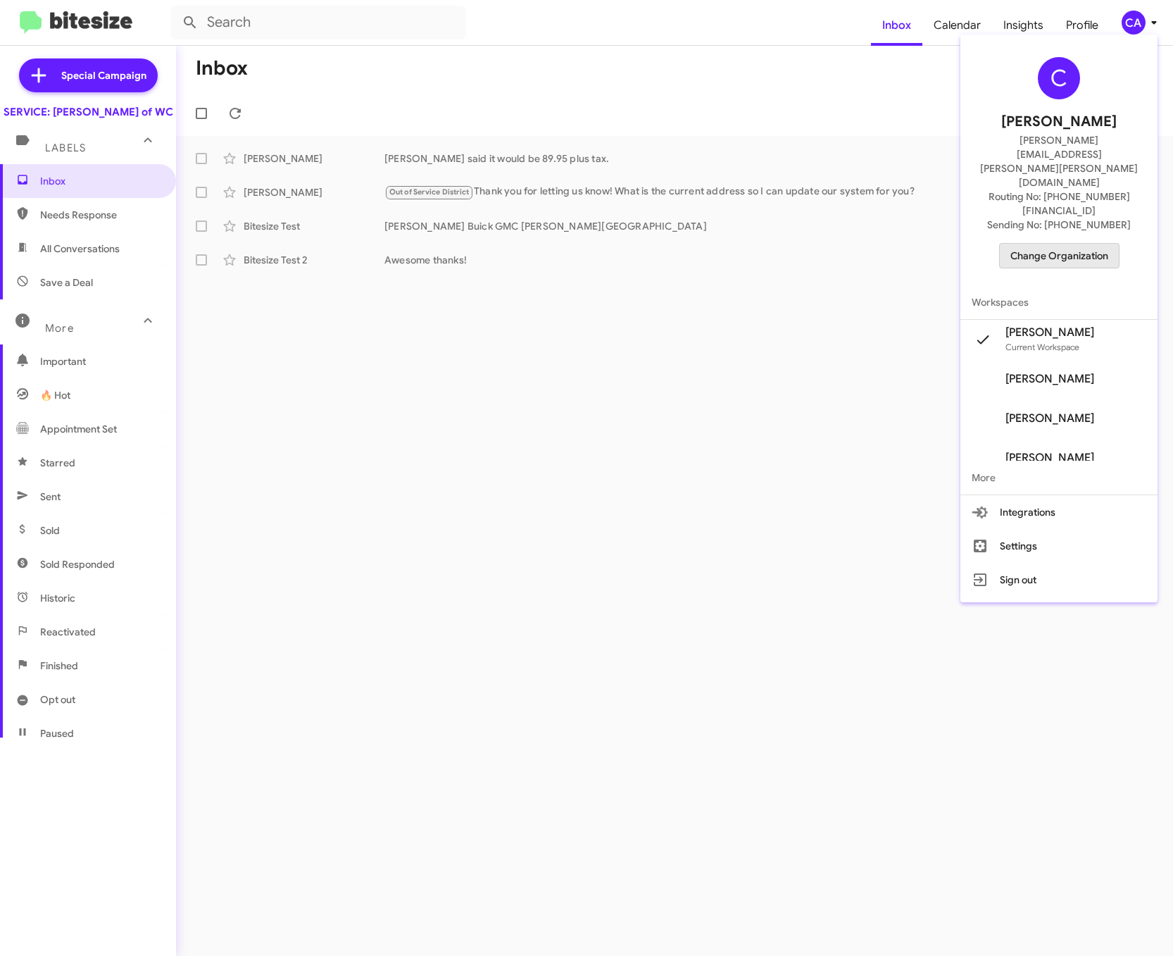
click at [1063, 244] on span "Change Organization" at bounding box center [1059, 256] width 98 height 24
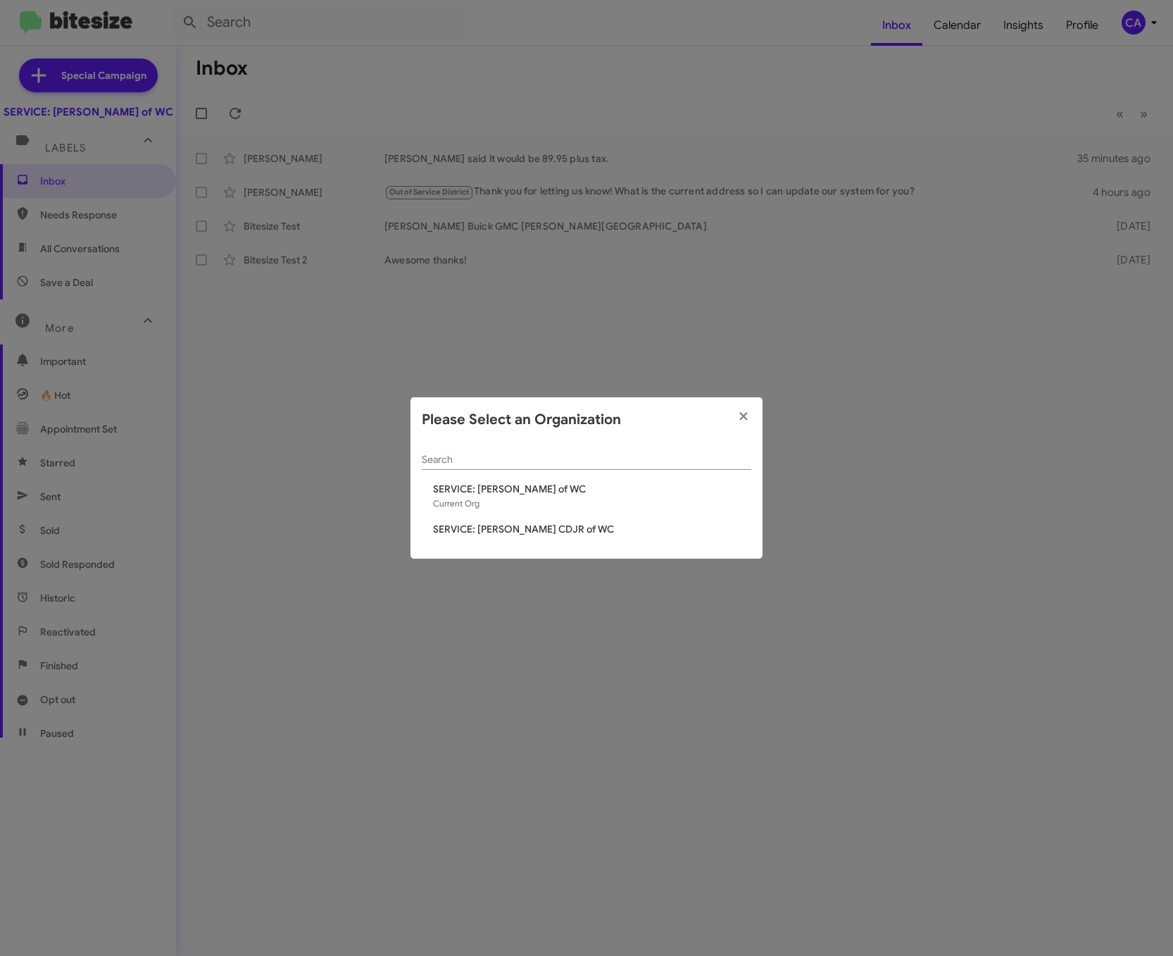
click at [543, 527] on span "SERVICE: [PERSON_NAME] CDJR of WC" at bounding box center [592, 529] width 318 height 14
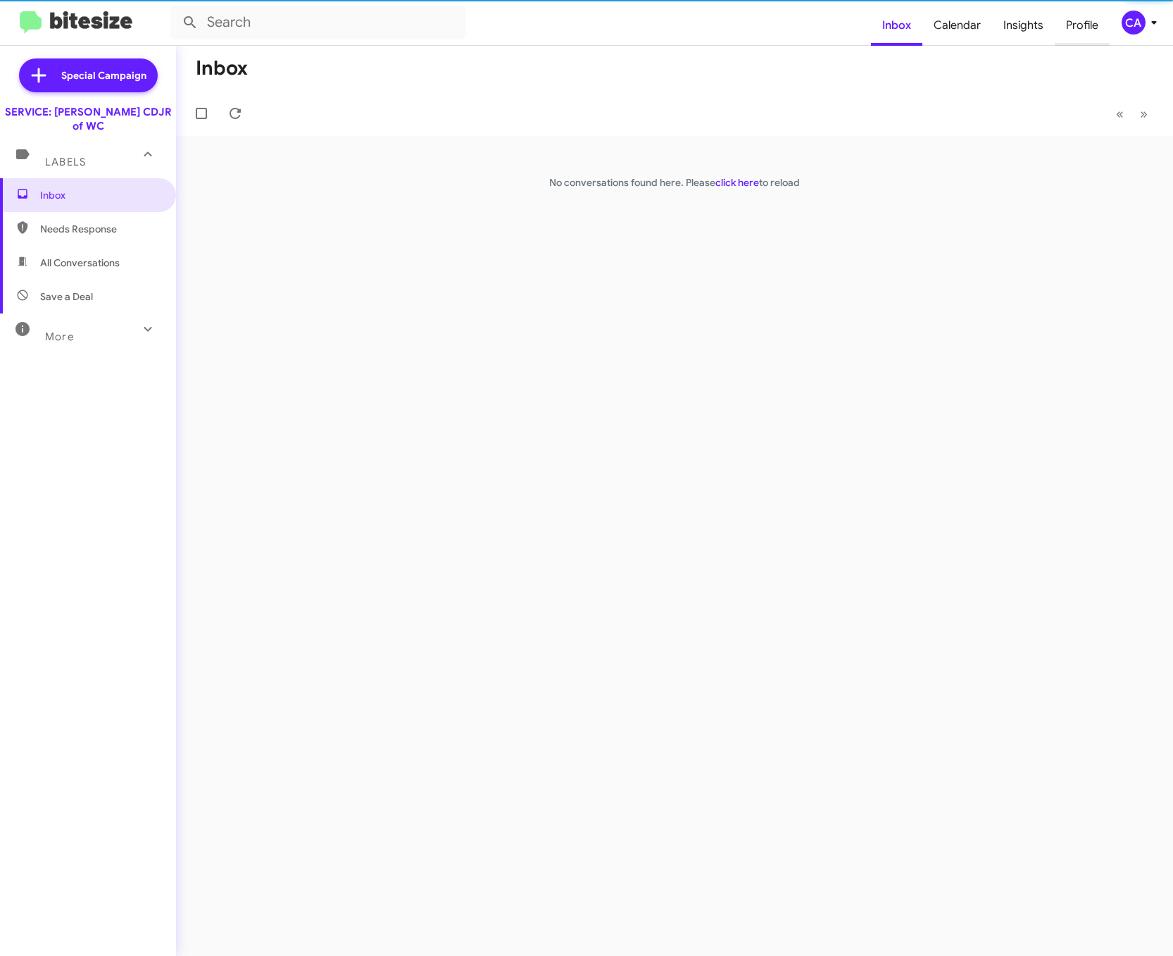
click at [1078, 23] on span "Profile" at bounding box center [1082, 25] width 55 height 41
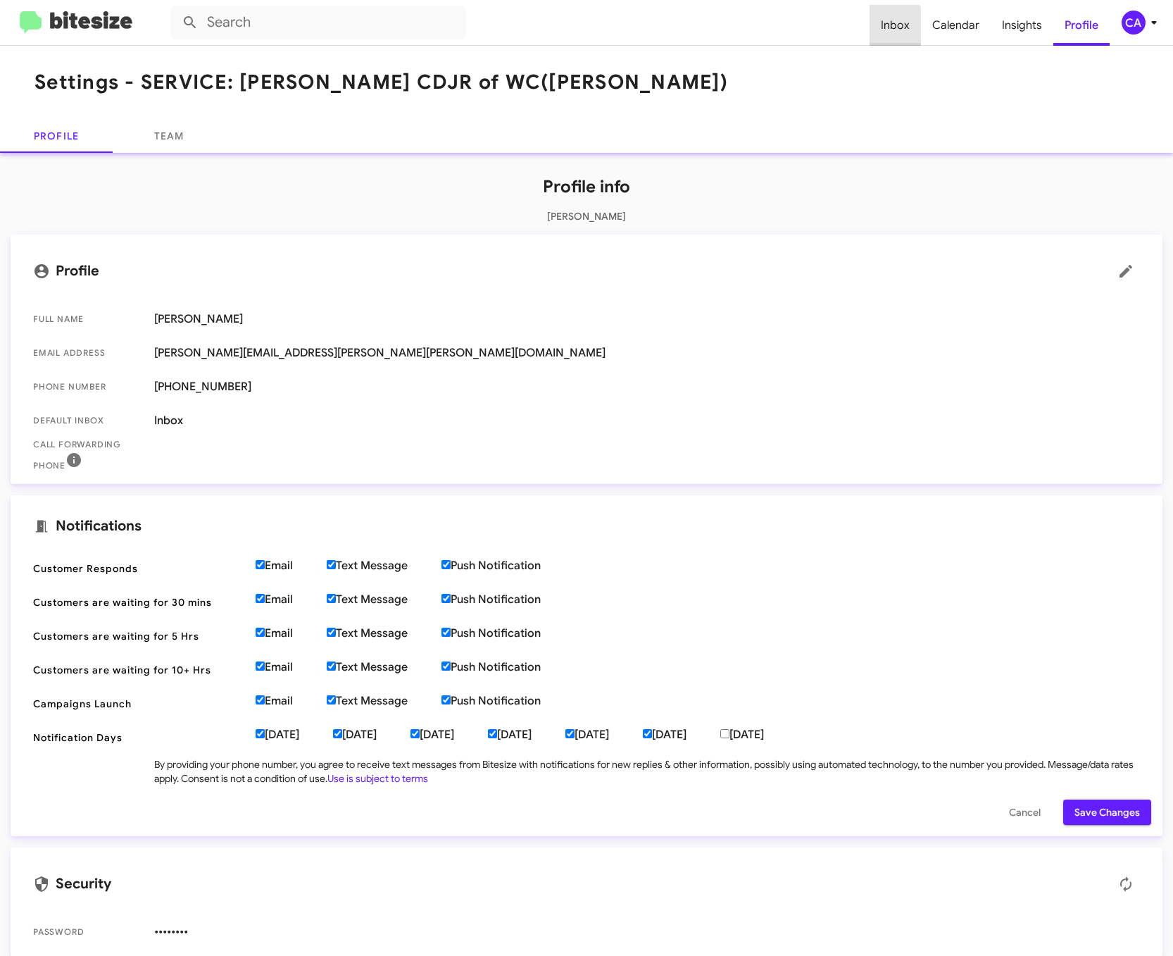
click at [898, 27] on span "Inbox" at bounding box center [895, 25] width 51 height 41
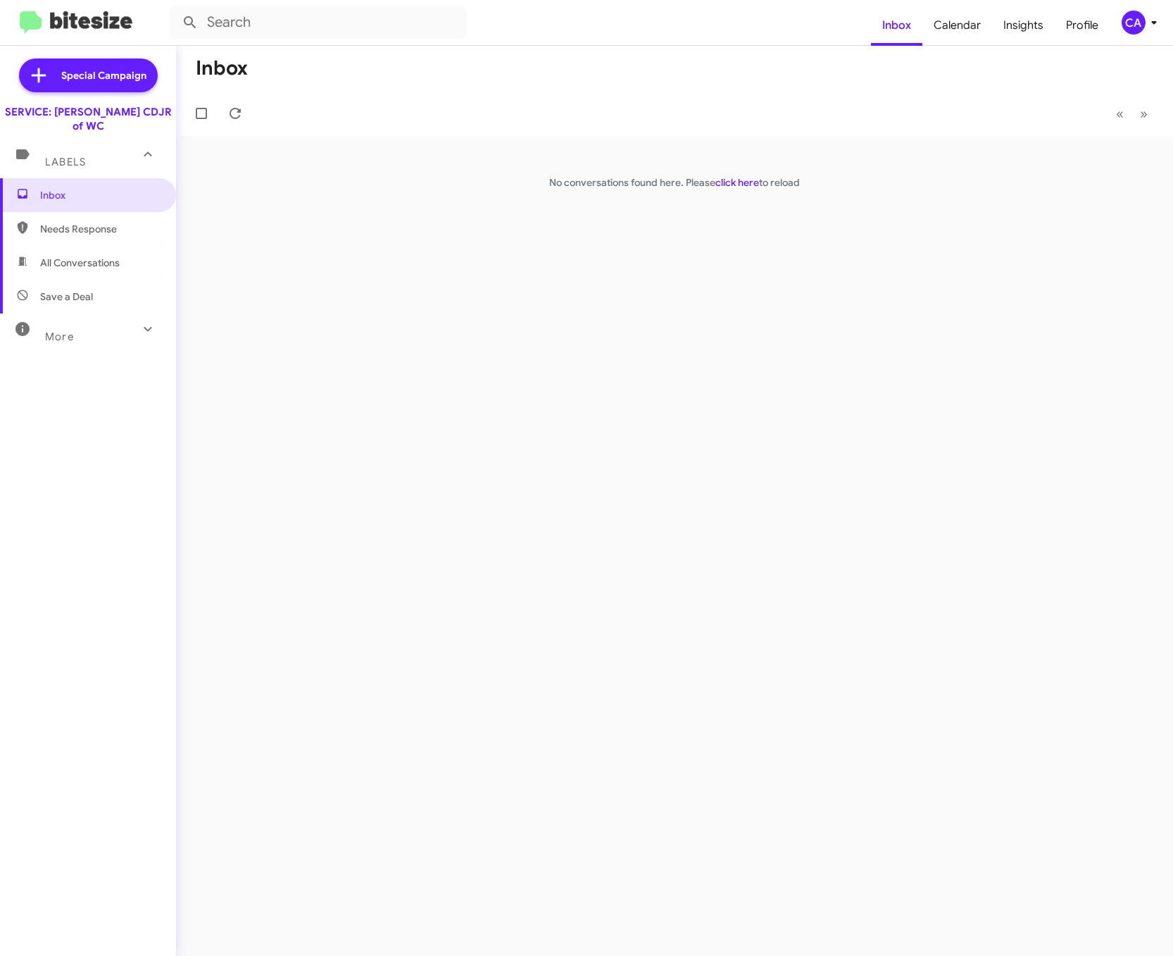
click at [78, 327] on div "More" at bounding box center [73, 331] width 125 height 26
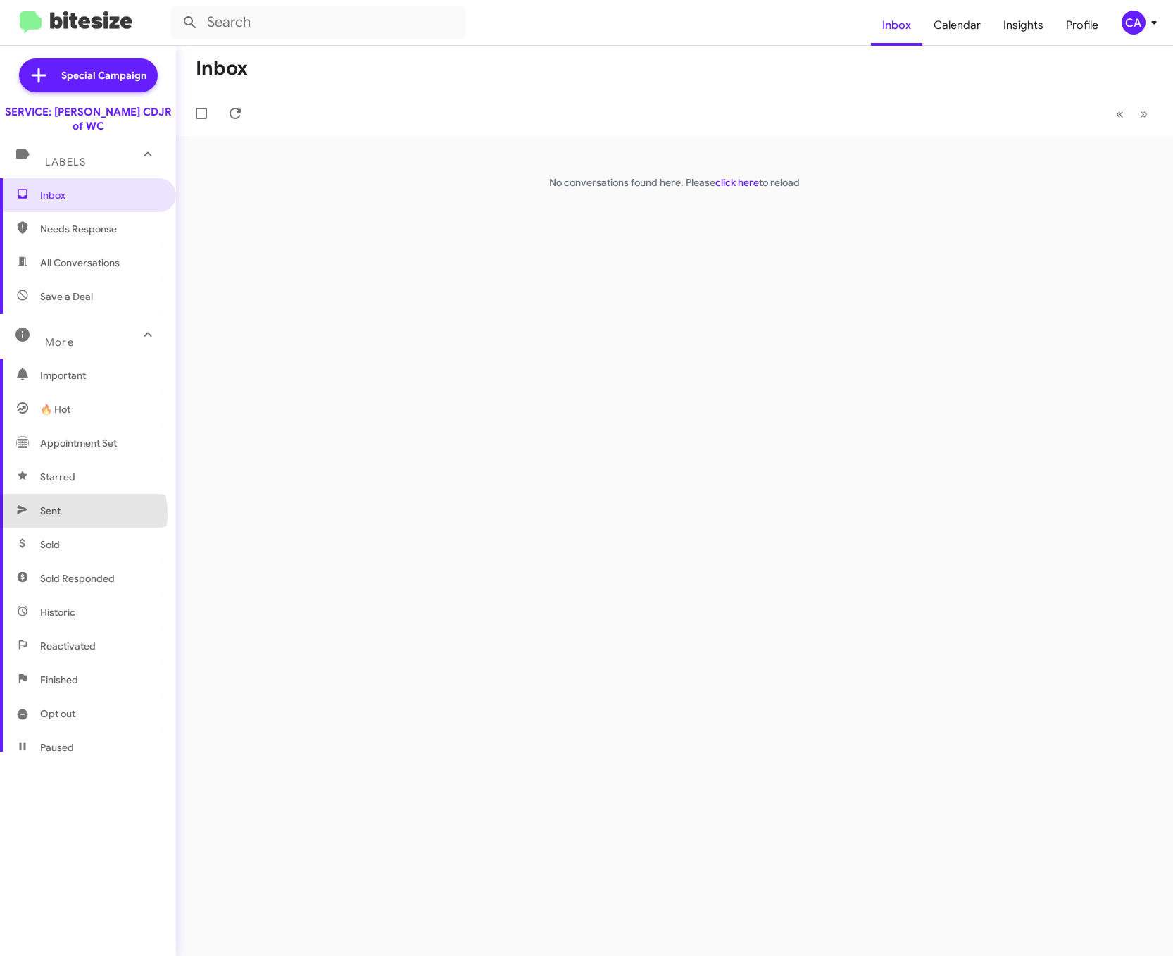
click at [71, 499] on span "Sent" at bounding box center [88, 511] width 176 height 34
type input "in:sent"
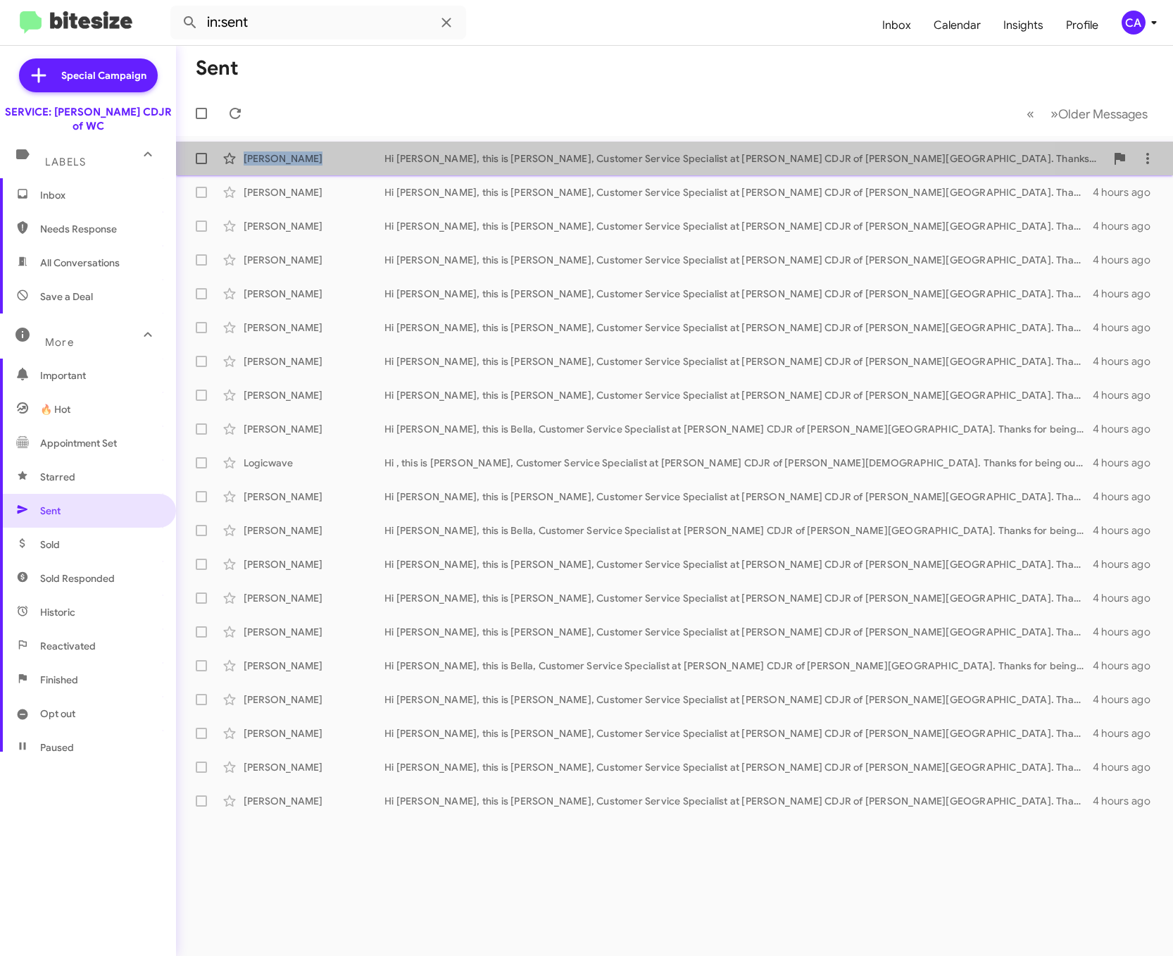
drag, startPoint x: 309, startPoint y: 166, endPoint x: 218, endPoint y: 168, distance: 91.6
click at [218, 168] on div "Frank Dipaola Hi Frank, this is Bella, Customer Service Specialist at Ferman CD…" at bounding box center [674, 158] width 975 height 28
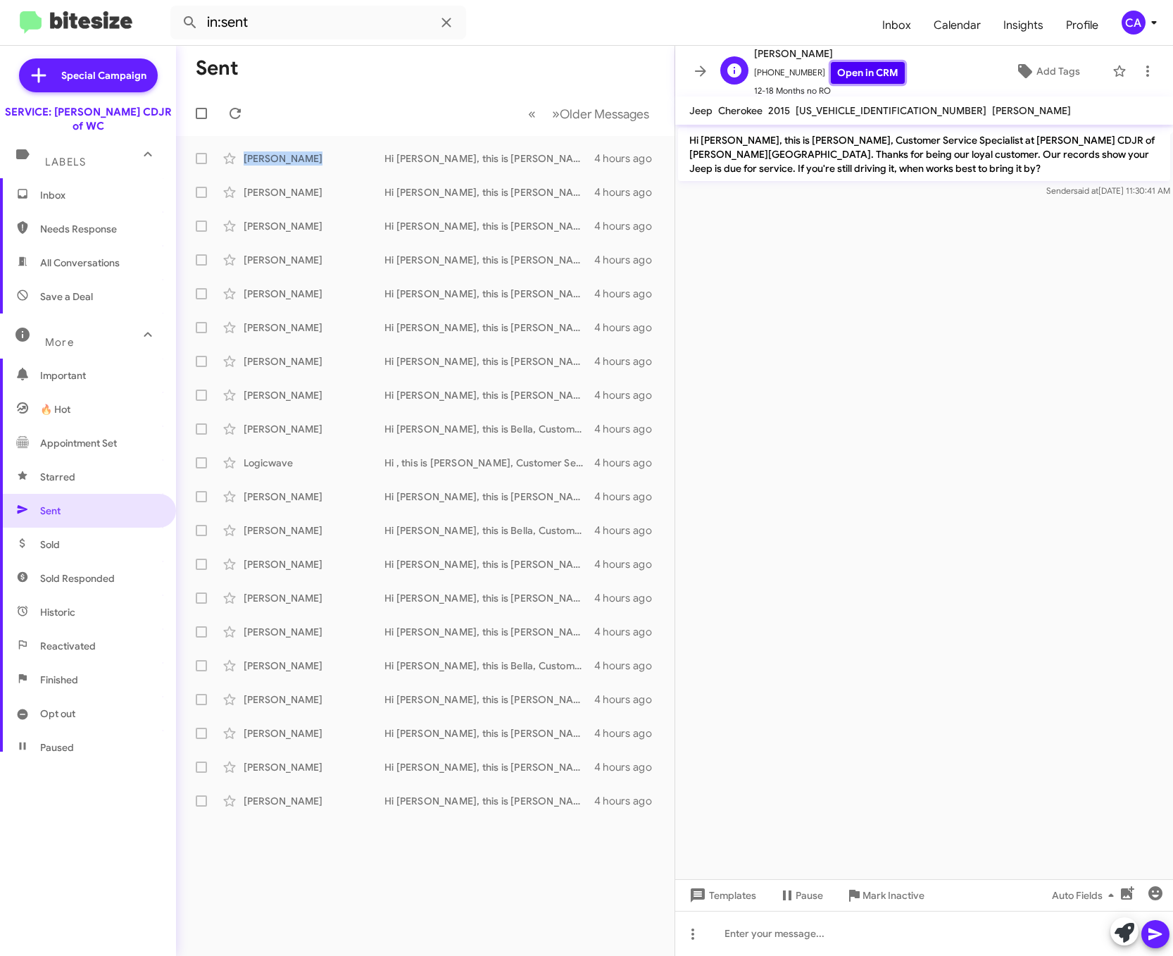
click at [854, 71] on link "Open in CRM" at bounding box center [868, 73] width 74 height 22
click at [560, 109] on span "Older Messages" at bounding box center [604, 113] width 89 height 15
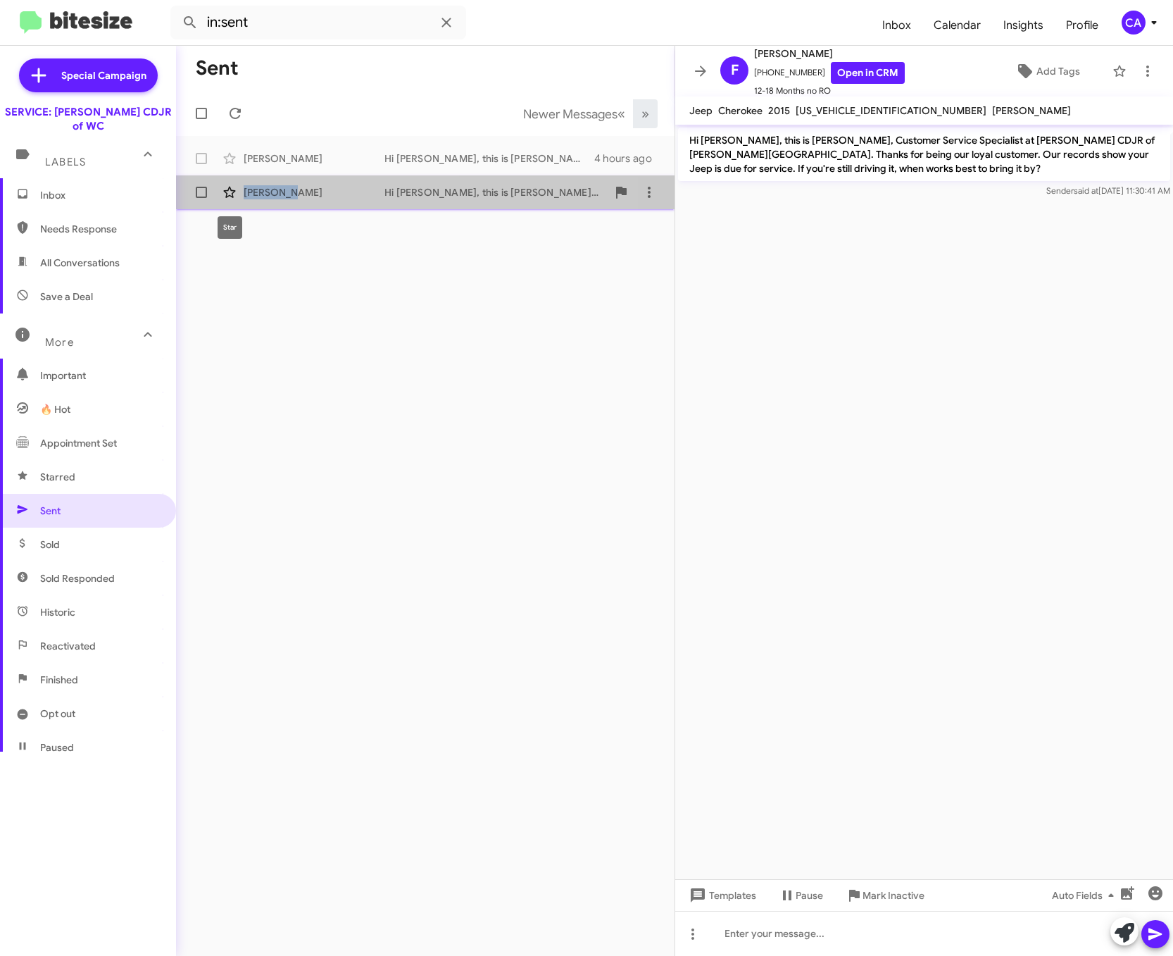
drag, startPoint x: 299, startPoint y: 195, endPoint x: 231, endPoint y: 198, distance: 67.7
click at [231, 198] on div "Rudy Jara Hi Rudy, this is Bella, Customer Service Specialist at Ferman CDJR of…" at bounding box center [425, 192] width 476 height 28
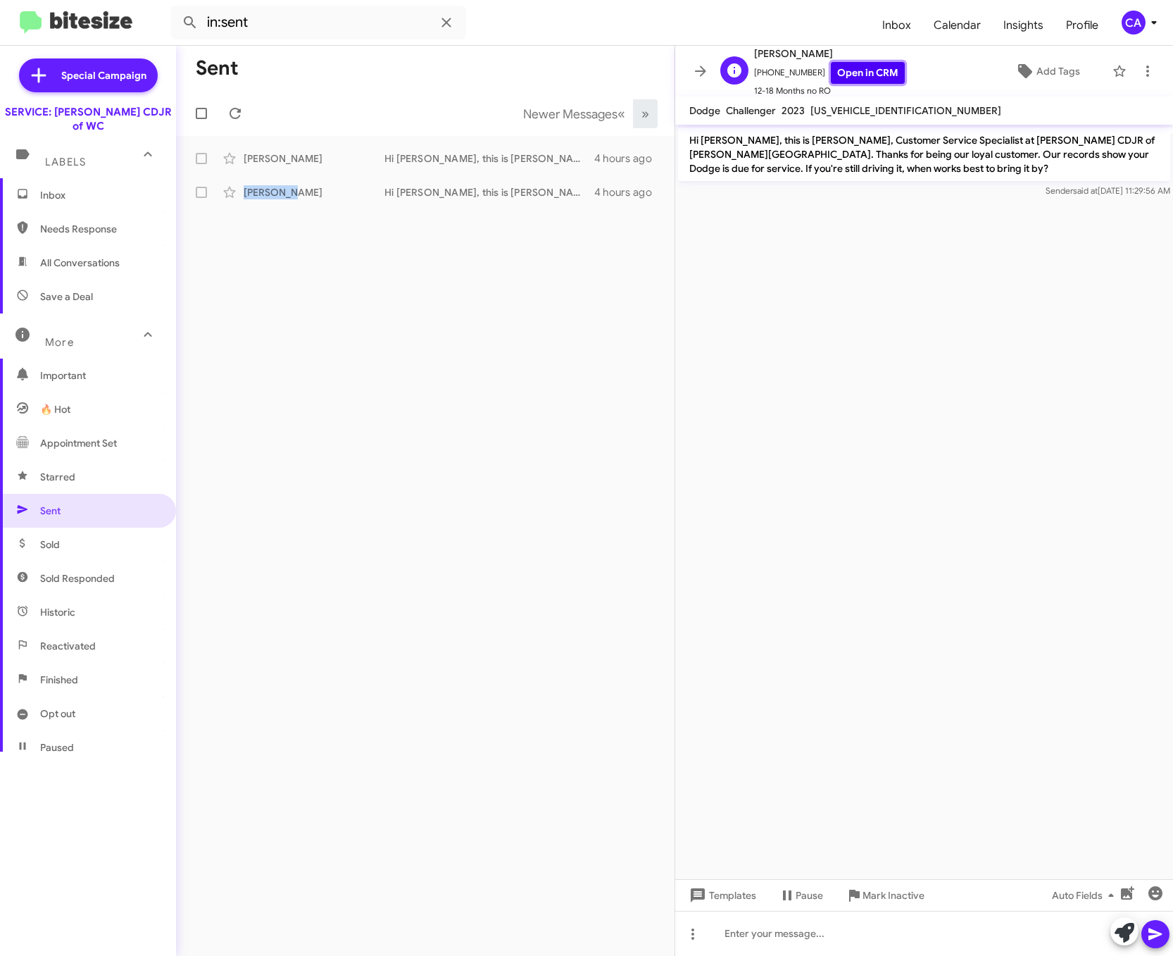
click at [863, 77] on link "Open in CRM" at bounding box center [868, 73] width 74 height 22
click at [833, 70] on link "Open in CRM" at bounding box center [868, 73] width 74 height 22
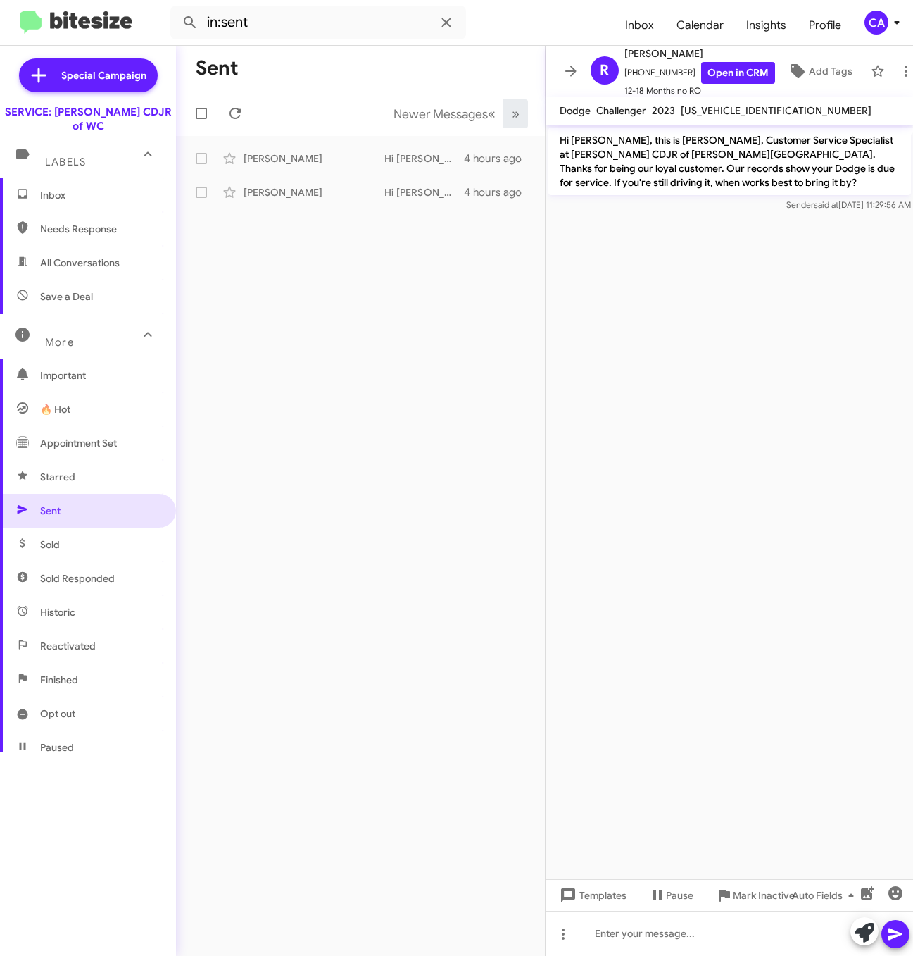
click at [713, 139] on p "Hi Rudy, this is Bella, Customer Service Specialist at Ferman CDJR of Wesley Ch…" at bounding box center [730, 161] width 363 height 68
click at [890, 21] on icon at bounding box center [897, 22] width 17 height 17
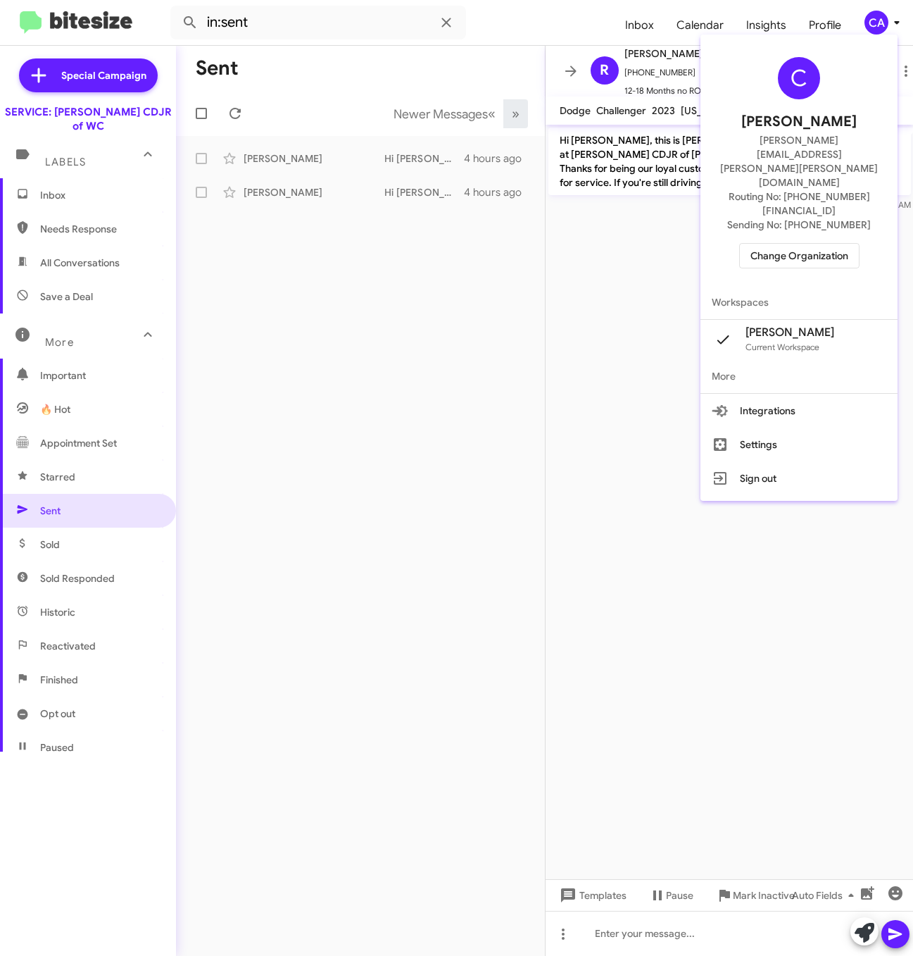
click at [813, 244] on span "Change Organization" at bounding box center [800, 256] width 98 height 24
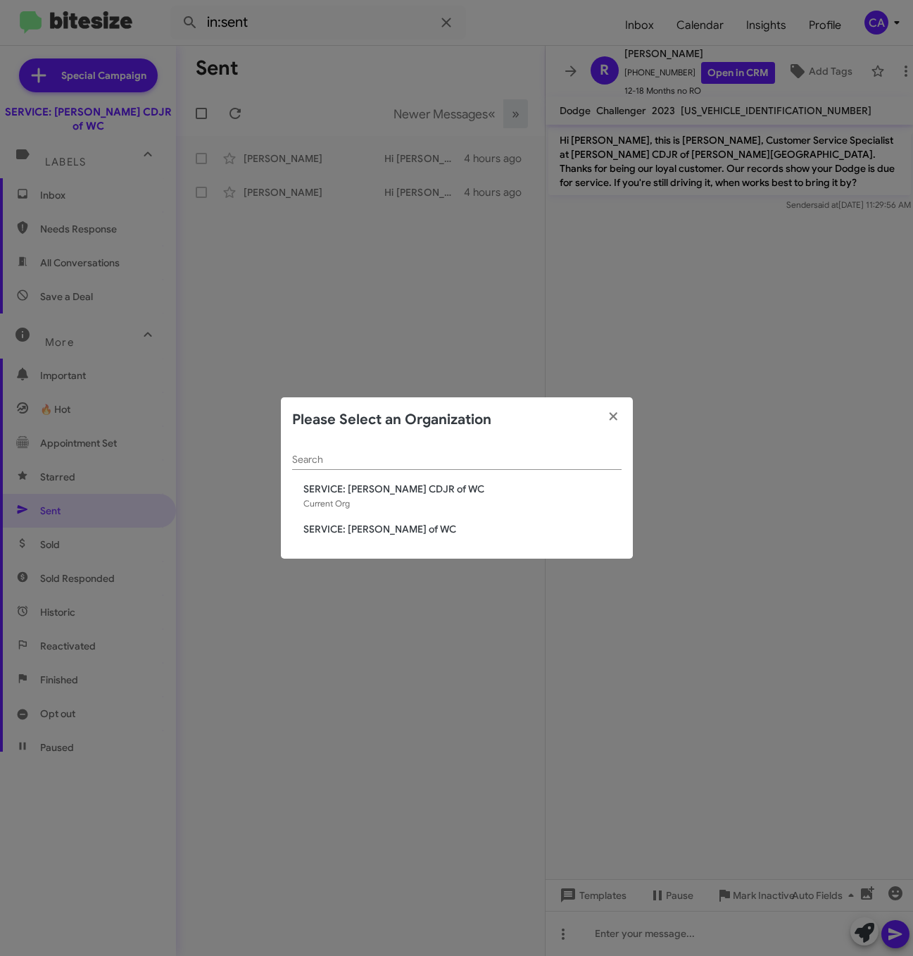
click at [403, 531] on span "SERVICE: [PERSON_NAME] of WC" at bounding box center [462, 529] width 318 height 14
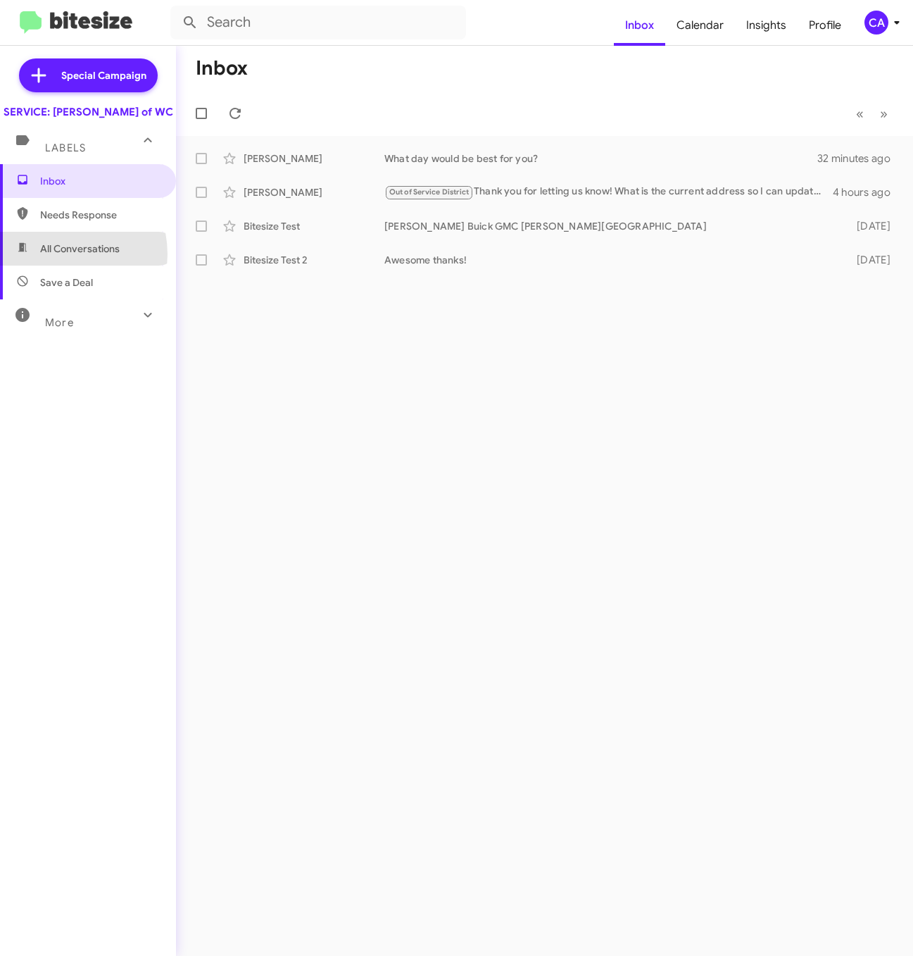
click at [54, 256] on span "All Conversations" at bounding box center [80, 249] width 80 height 14
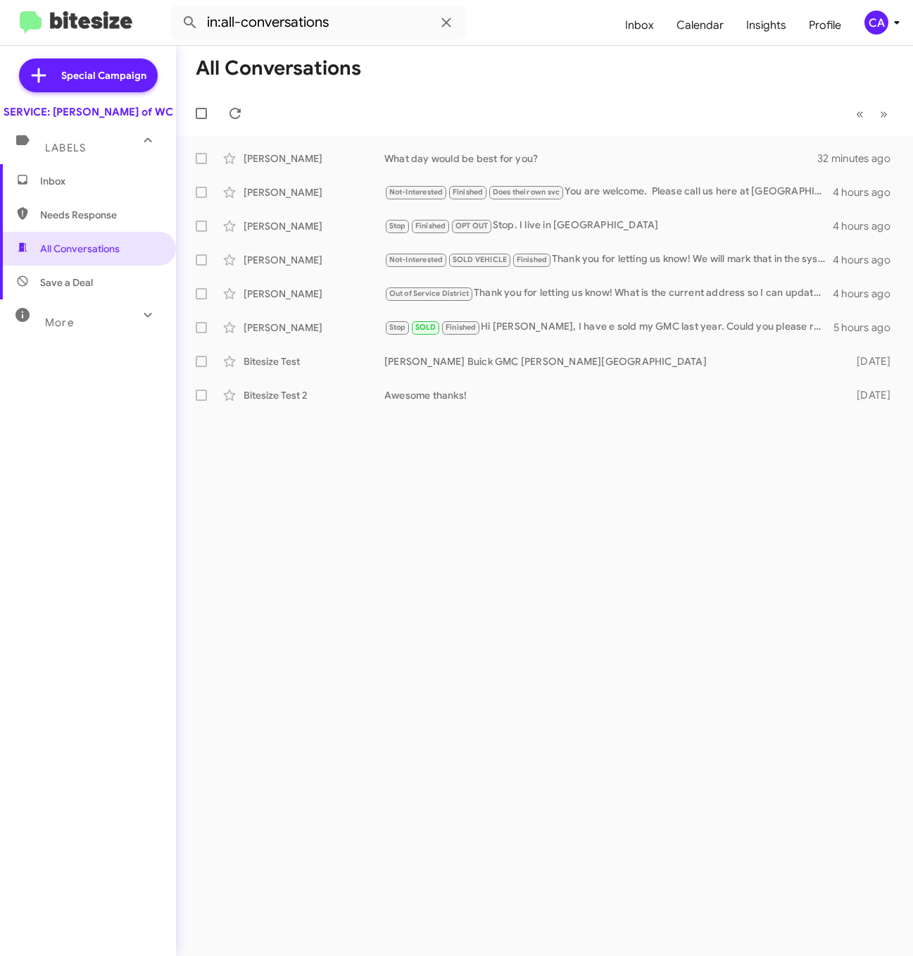
click at [78, 330] on div "More" at bounding box center [73, 316] width 125 height 26
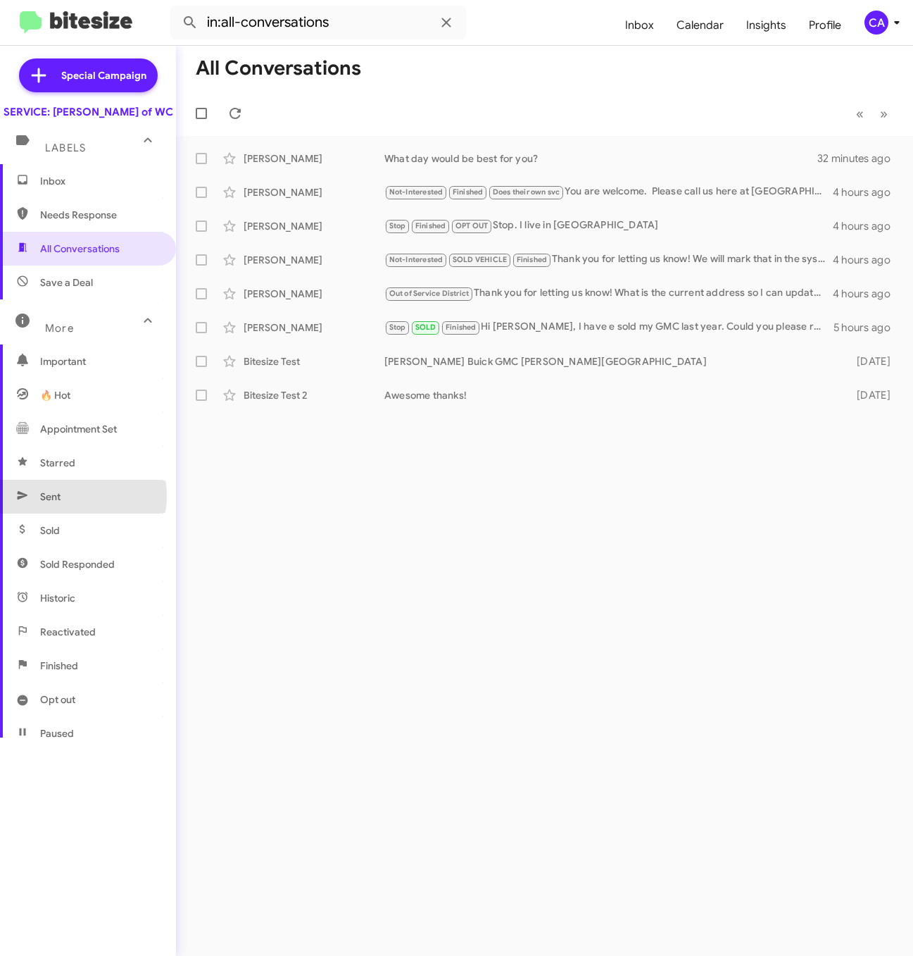
click at [65, 510] on span "Sent" at bounding box center [88, 497] width 176 height 34
type input "in:sent"
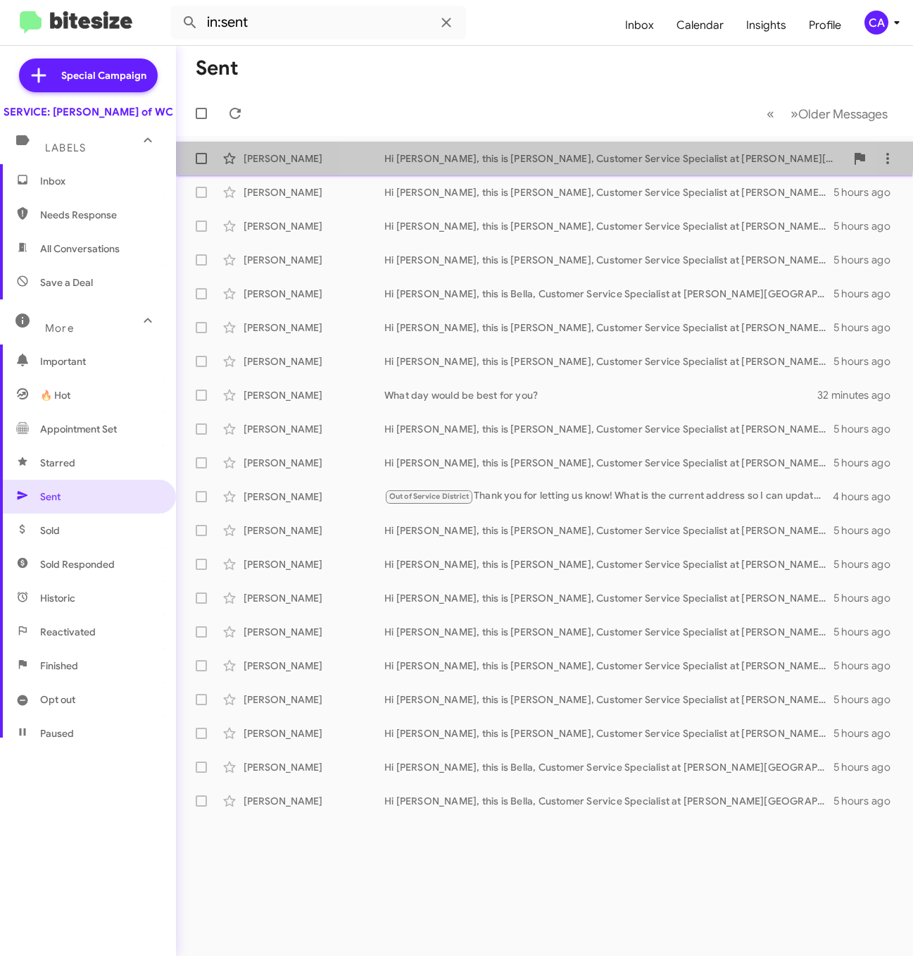
click at [537, 148] on div "[PERSON_NAME] Hi [PERSON_NAME], this is [PERSON_NAME], Customer Service Special…" at bounding box center [544, 158] width 715 height 28
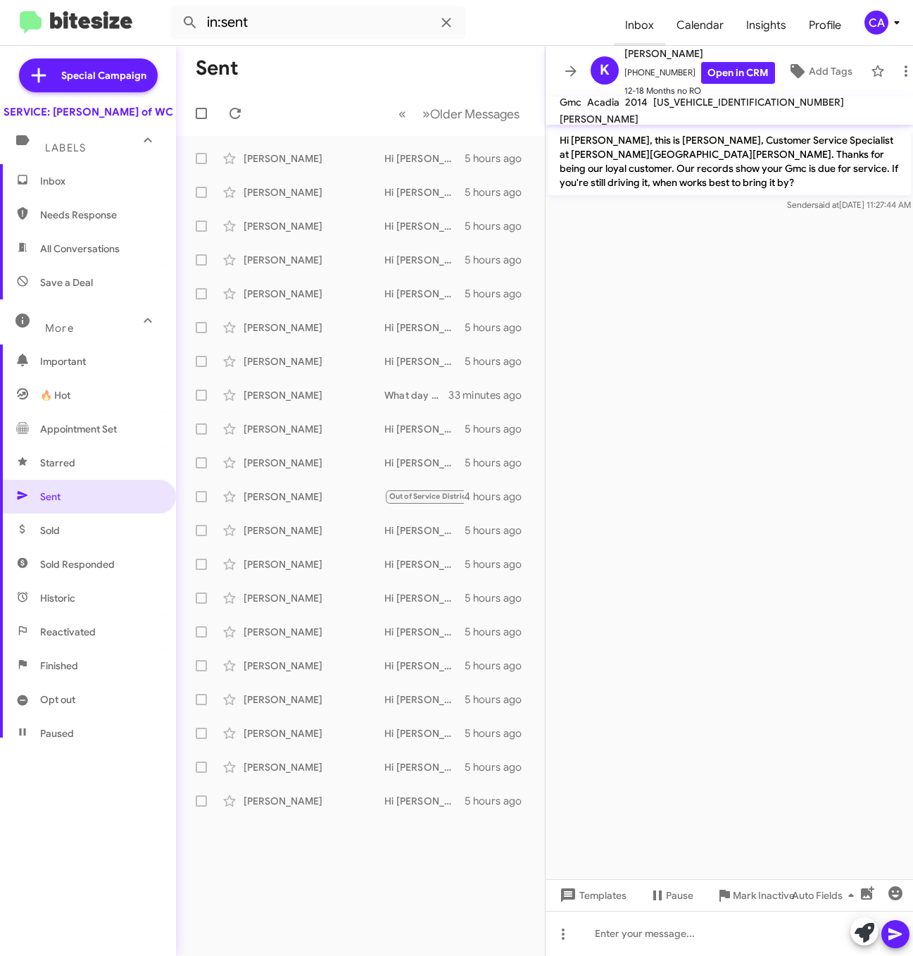
click at [656, 27] on span "Inbox" at bounding box center [639, 25] width 51 height 41
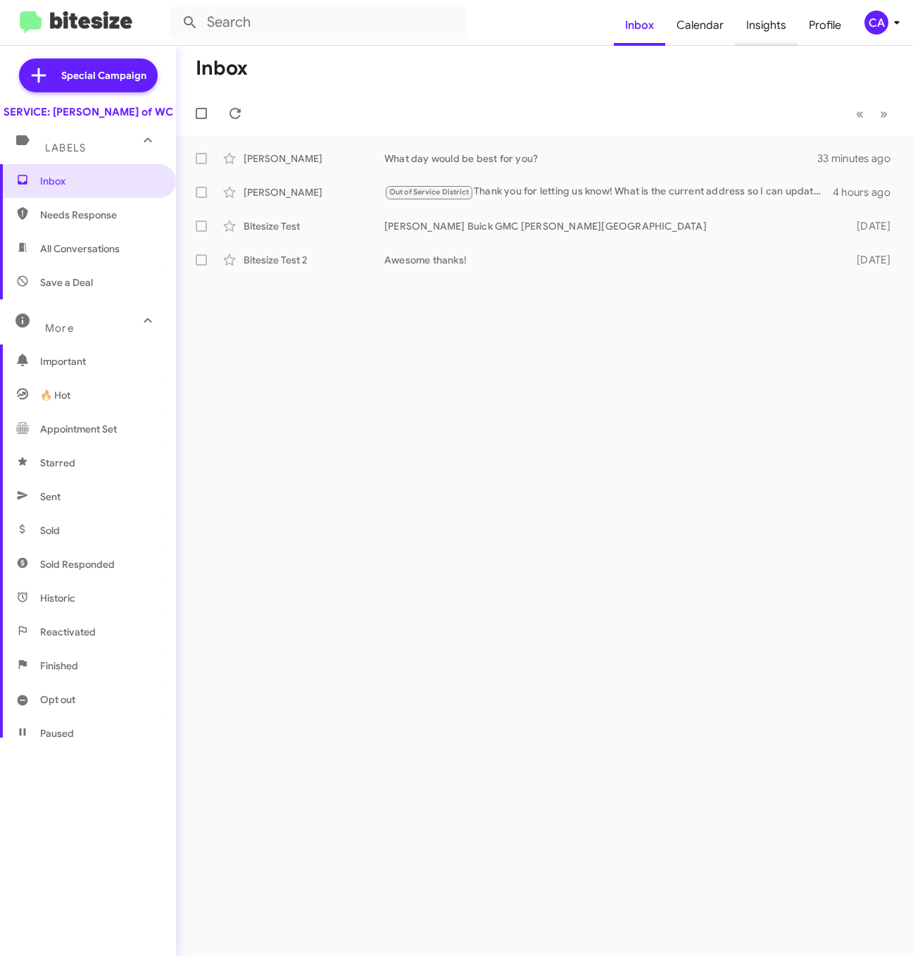
click at [756, 30] on span "Insights" at bounding box center [766, 25] width 63 height 41
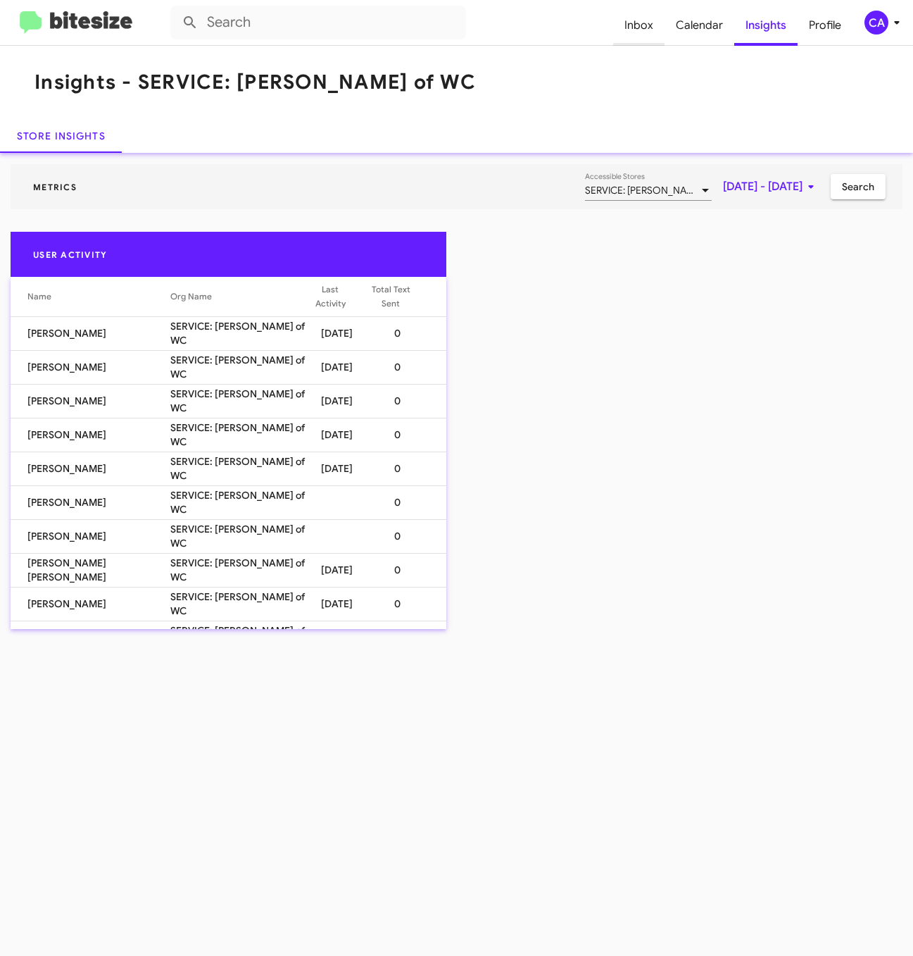
click at [637, 25] on span "Inbox" at bounding box center [638, 25] width 51 height 41
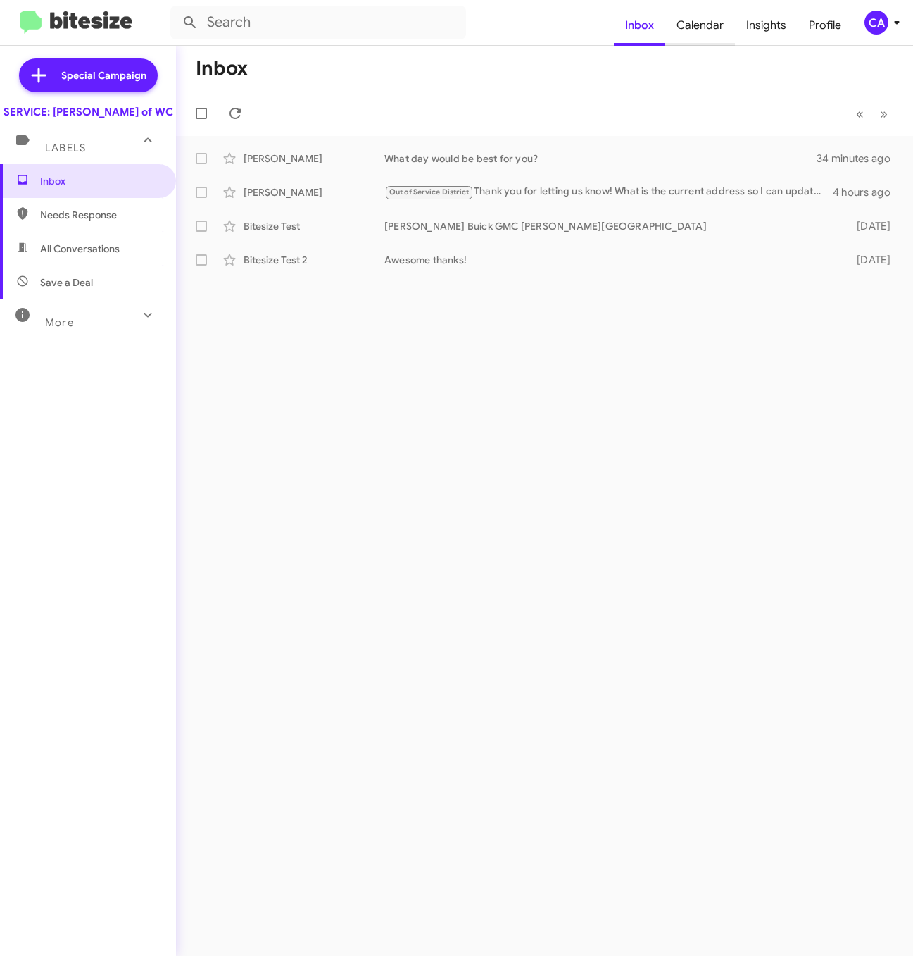
click at [694, 19] on span "Calendar" at bounding box center [700, 25] width 70 height 41
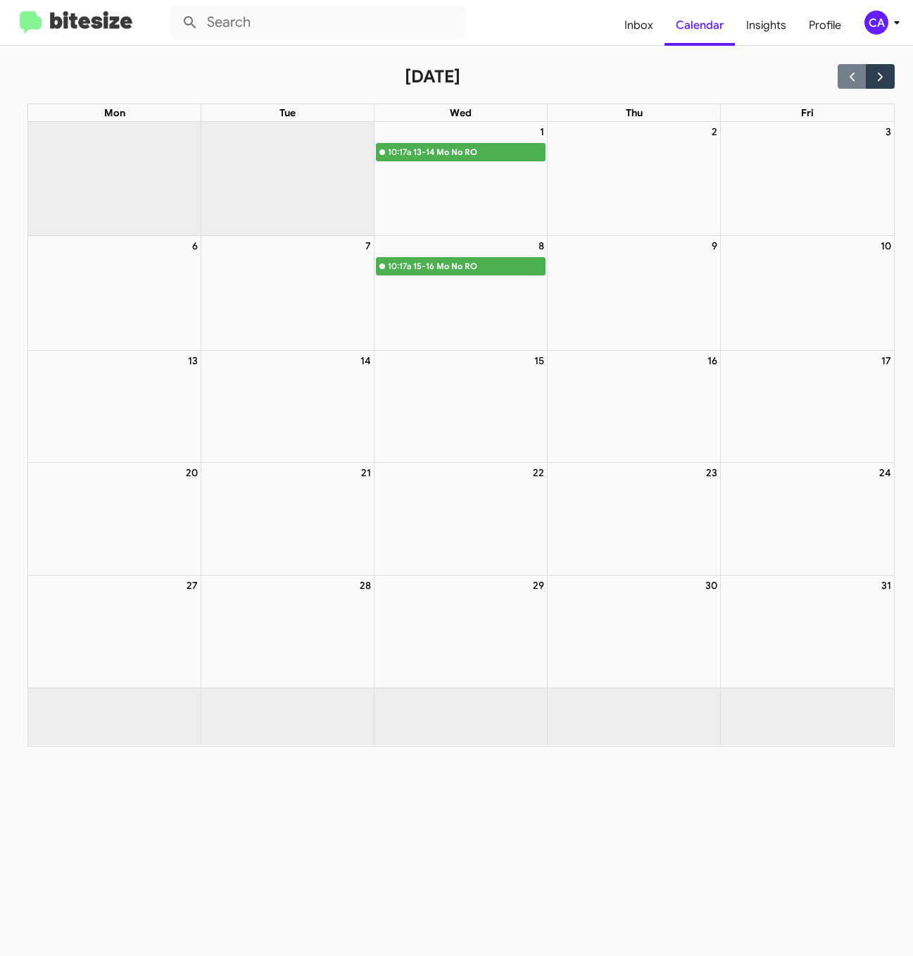
click at [432, 266] on div "15-16 Mo No RO" at bounding box center [479, 266] width 132 height 14
click at [641, 25] on span "Inbox" at bounding box center [638, 25] width 51 height 41
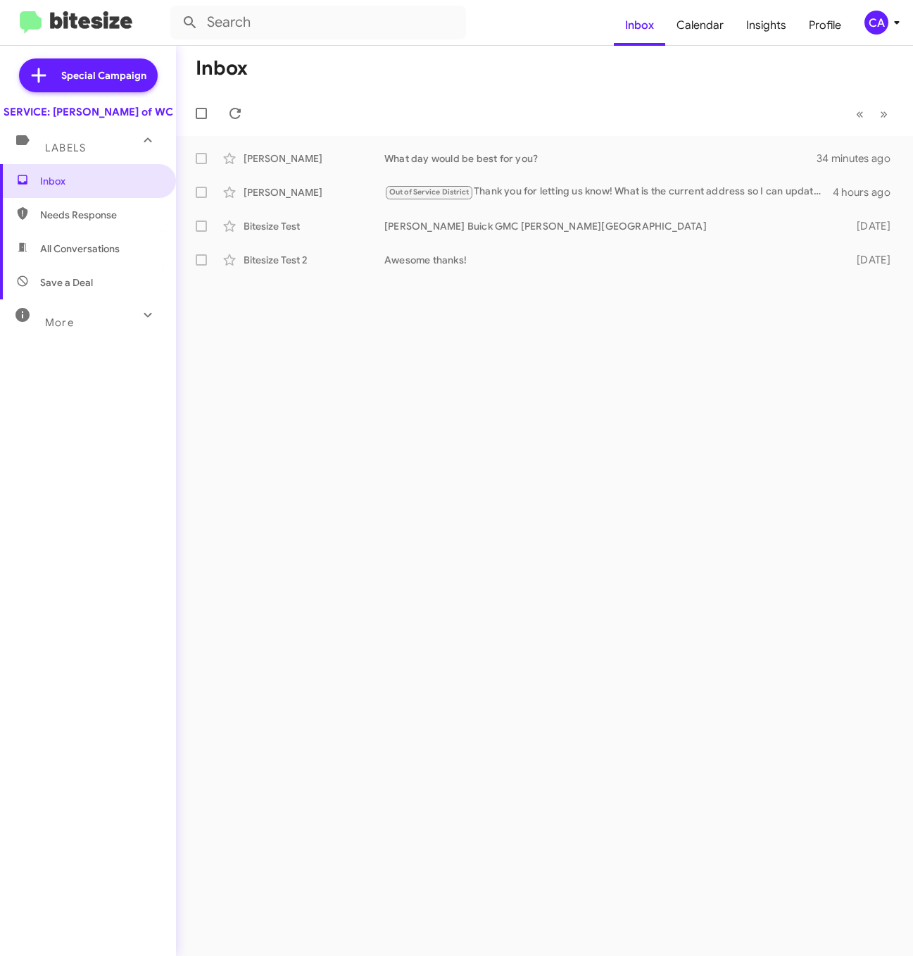
click at [873, 25] on div "CA" at bounding box center [877, 23] width 24 height 24
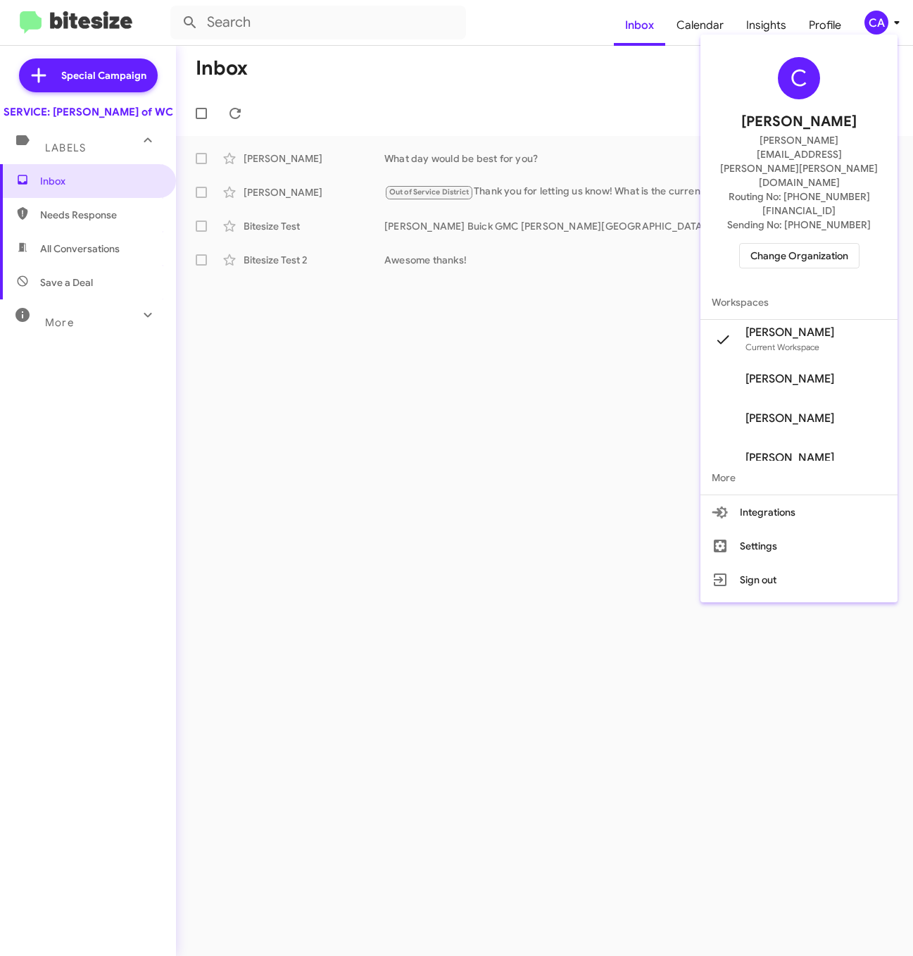
click at [785, 244] on span "Change Organization" at bounding box center [800, 256] width 98 height 24
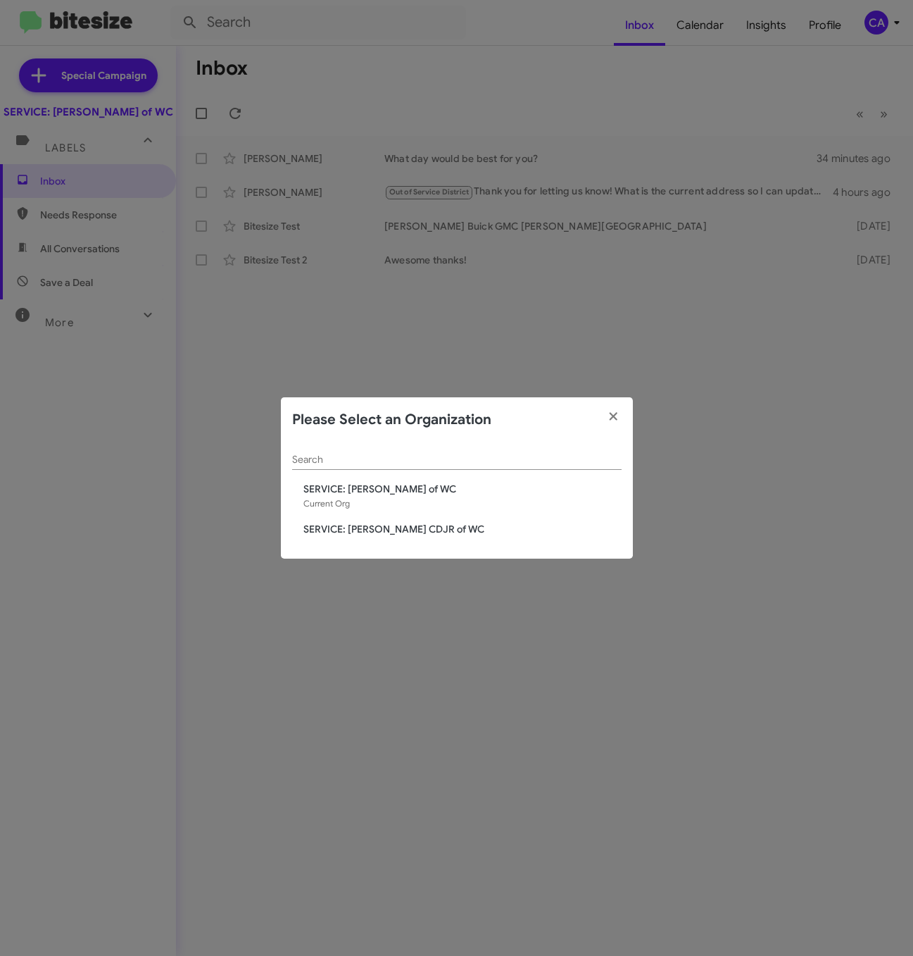
click at [382, 533] on span "SERVICE: [PERSON_NAME] CDJR of WC" at bounding box center [462, 529] width 318 height 14
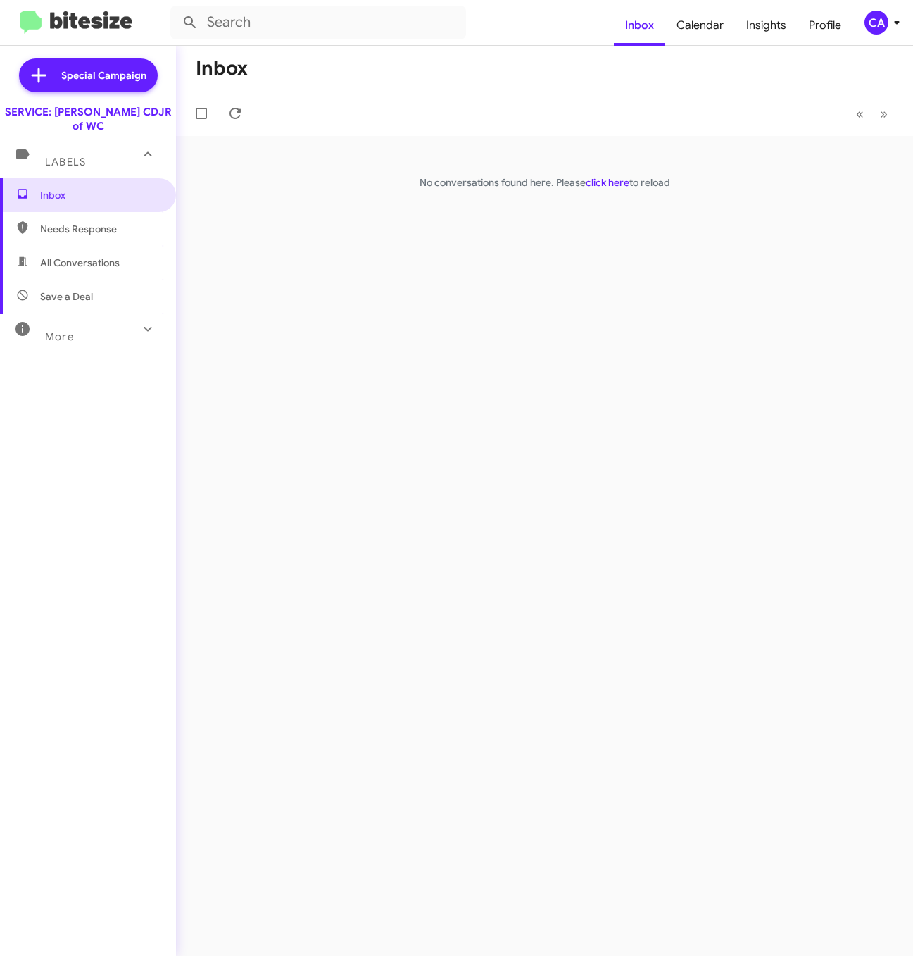
click at [83, 318] on div "More" at bounding box center [73, 331] width 125 height 26
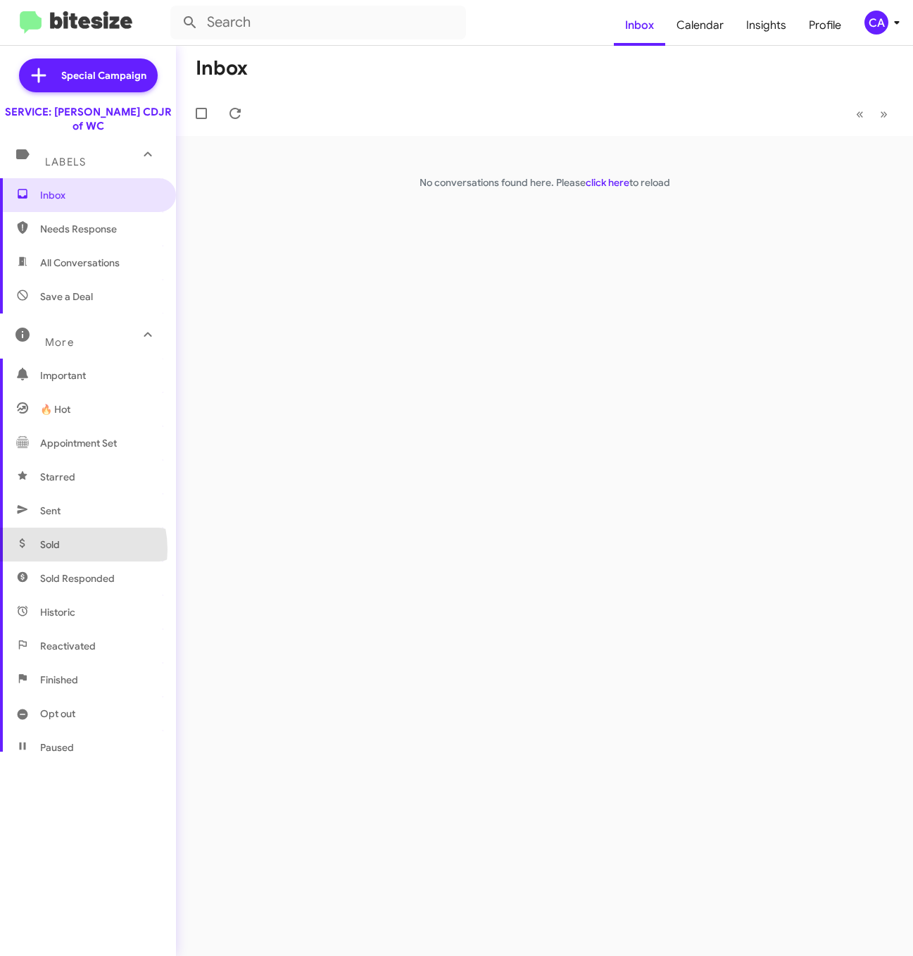
click at [55, 537] on span "Sold" at bounding box center [50, 544] width 20 height 14
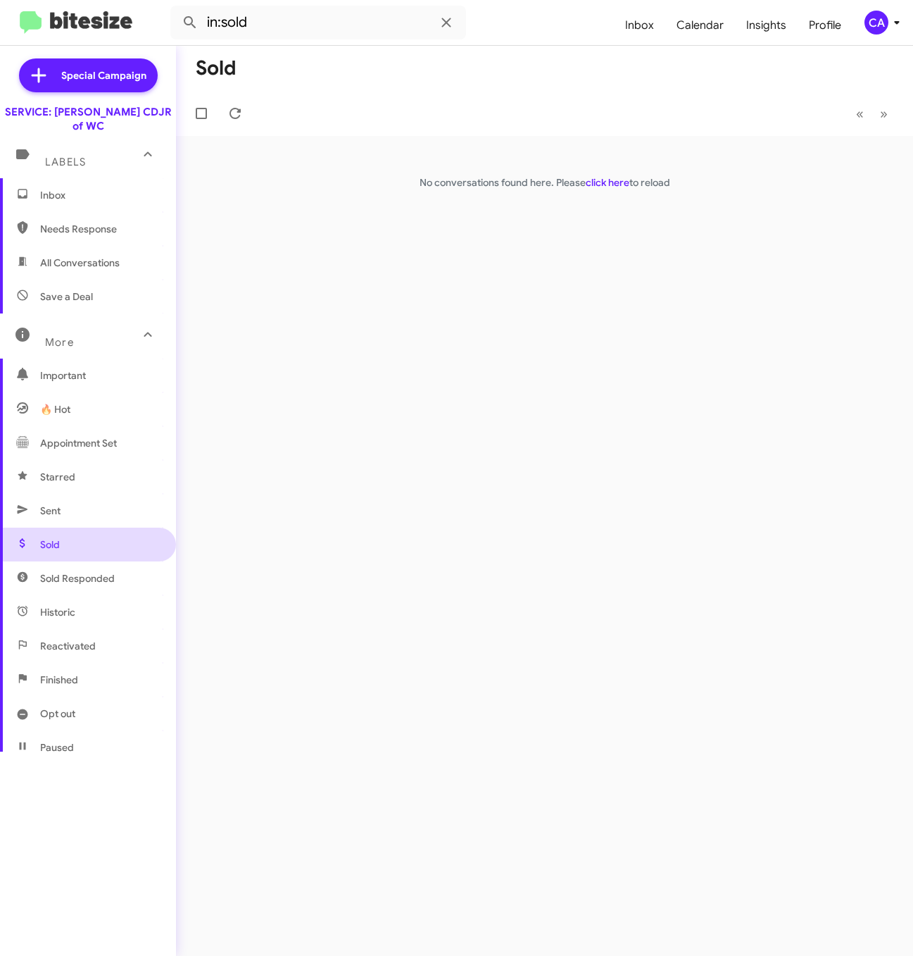
click at [37, 527] on span "Sold" at bounding box center [88, 544] width 176 height 34
click at [39, 501] on span "Sent" at bounding box center [88, 511] width 176 height 34
type input "in:sent"
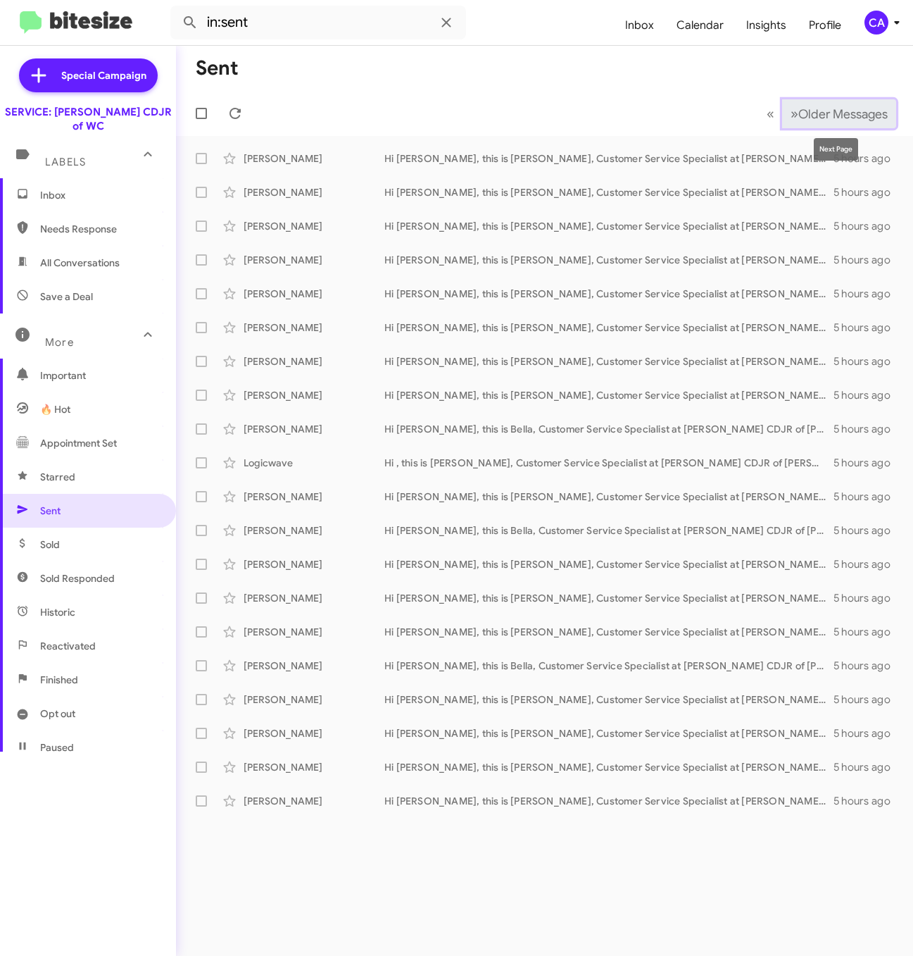
click at [805, 115] on span "Older Messages" at bounding box center [842, 113] width 89 height 15
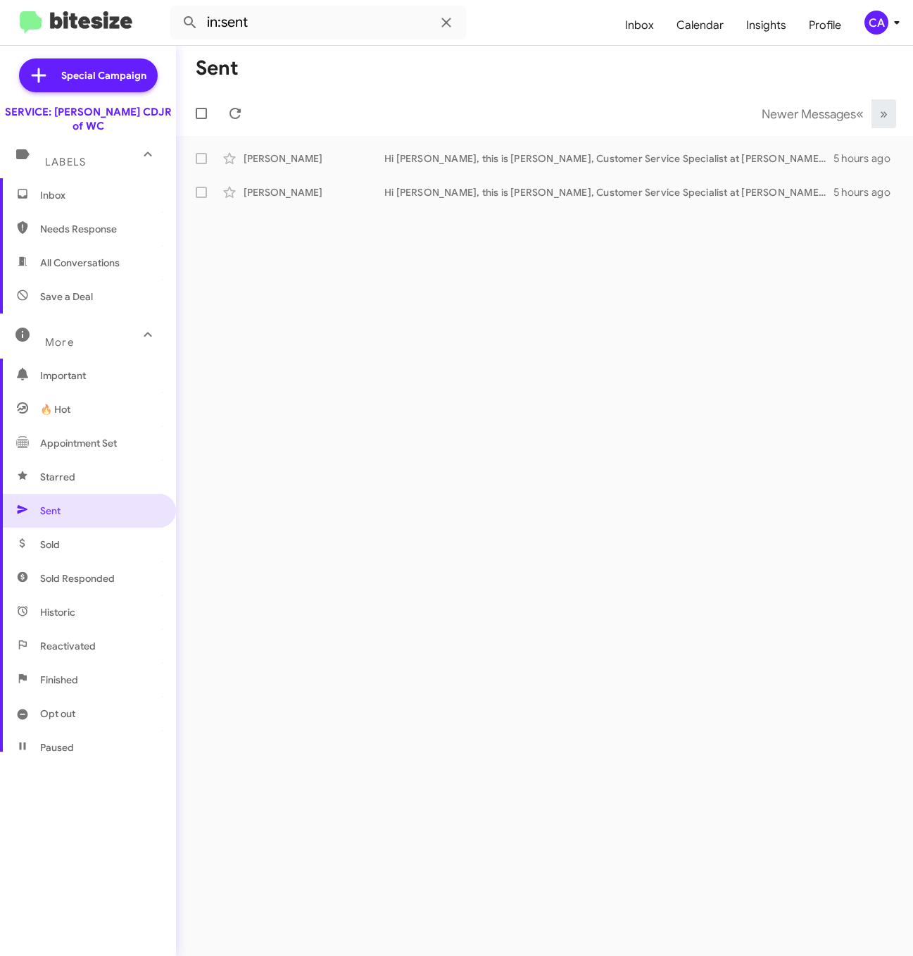
drag, startPoint x: 364, startPoint y: 367, endPoint x: 370, endPoint y: 342, distance: 26.0
click at [364, 367] on div "Sent Newer Messages « Previous » Next Donna Cox Hi Donna, this is Bella, Custom…" at bounding box center [544, 501] width 737 height 910
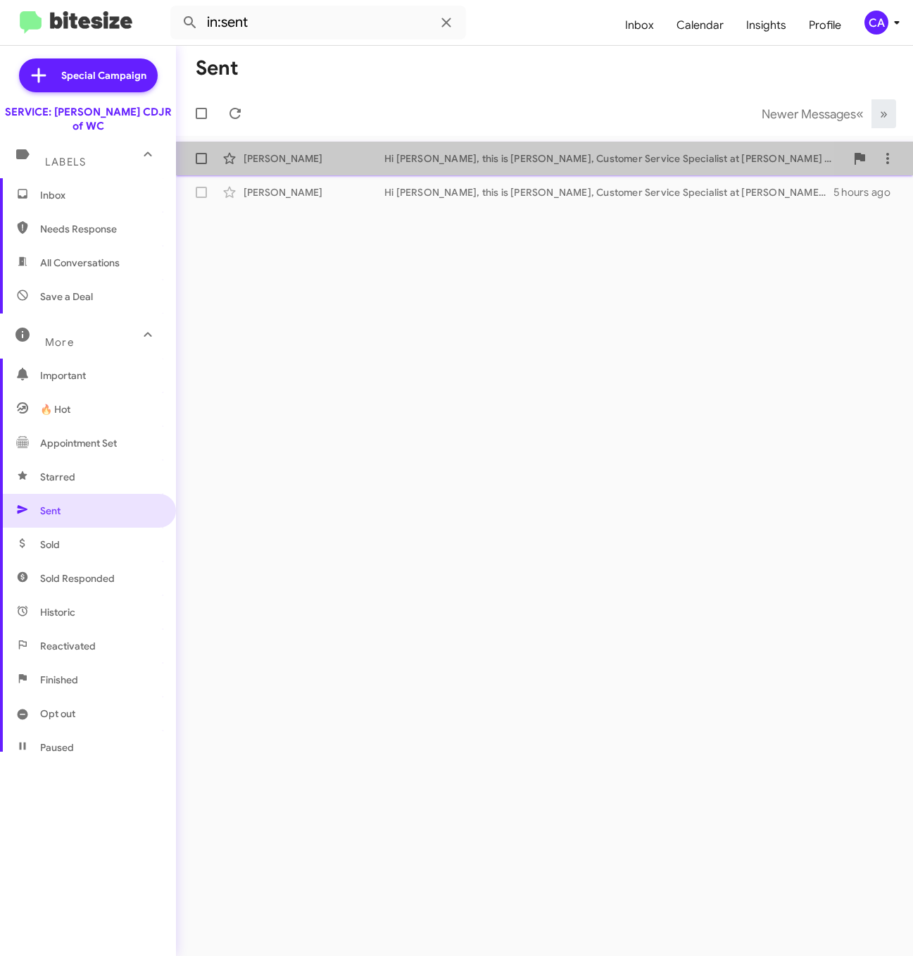
click at [427, 163] on div "Hi Donna, this is Bella, Customer Service Specialist at Ferman CDJR of Wesley C…" at bounding box center [614, 158] width 461 height 14
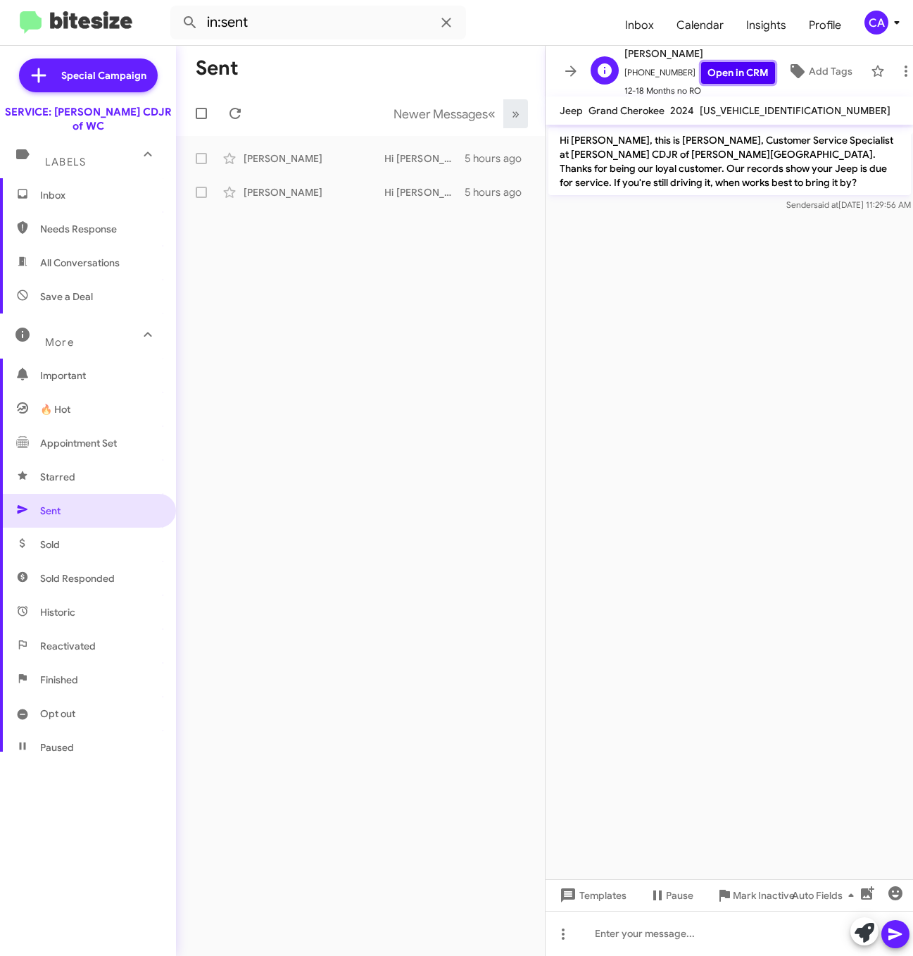
click at [729, 65] on link "Open in CRM" at bounding box center [738, 73] width 74 height 22
click at [456, 884] on div "Sent Newer Messages « Previous » Next Donna Cox Hi Donna, this is Bella, Custom…" at bounding box center [360, 501] width 369 height 910
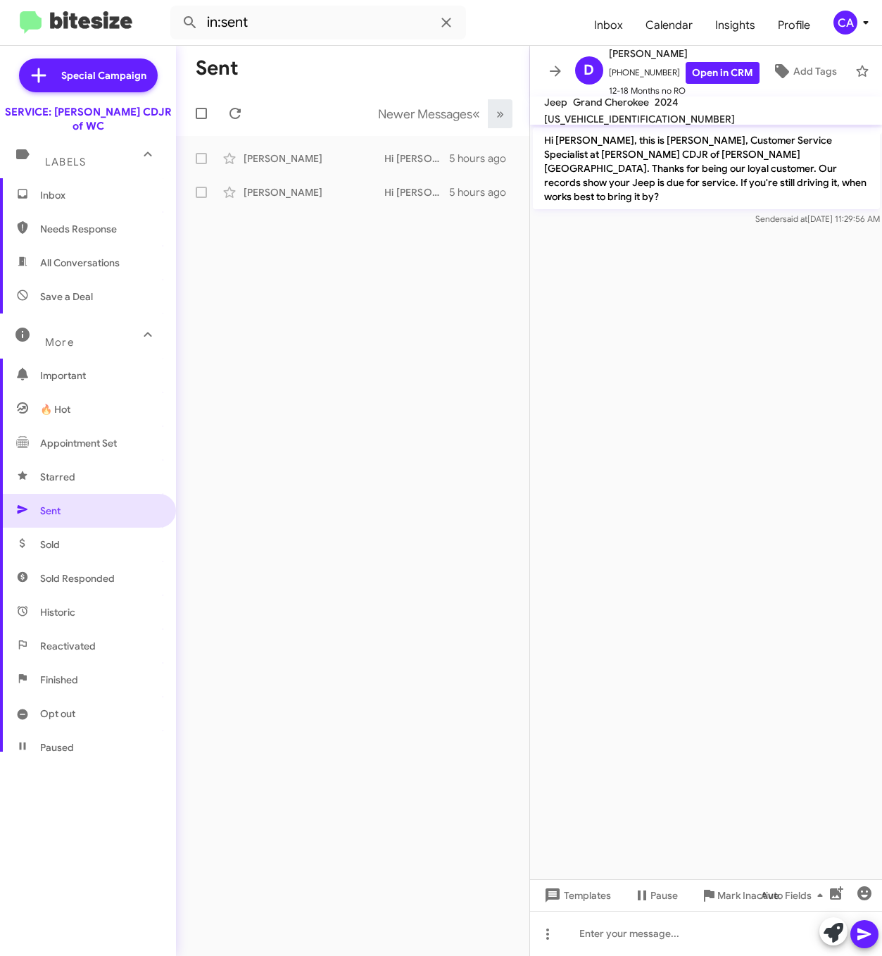
click at [260, 275] on div "Sent Newer Messages « Previous » Next Donna Cox Hi Donna, this is Bella, Custom…" at bounding box center [352, 501] width 353 height 910
click at [839, 19] on div "CA" at bounding box center [846, 23] width 24 height 24
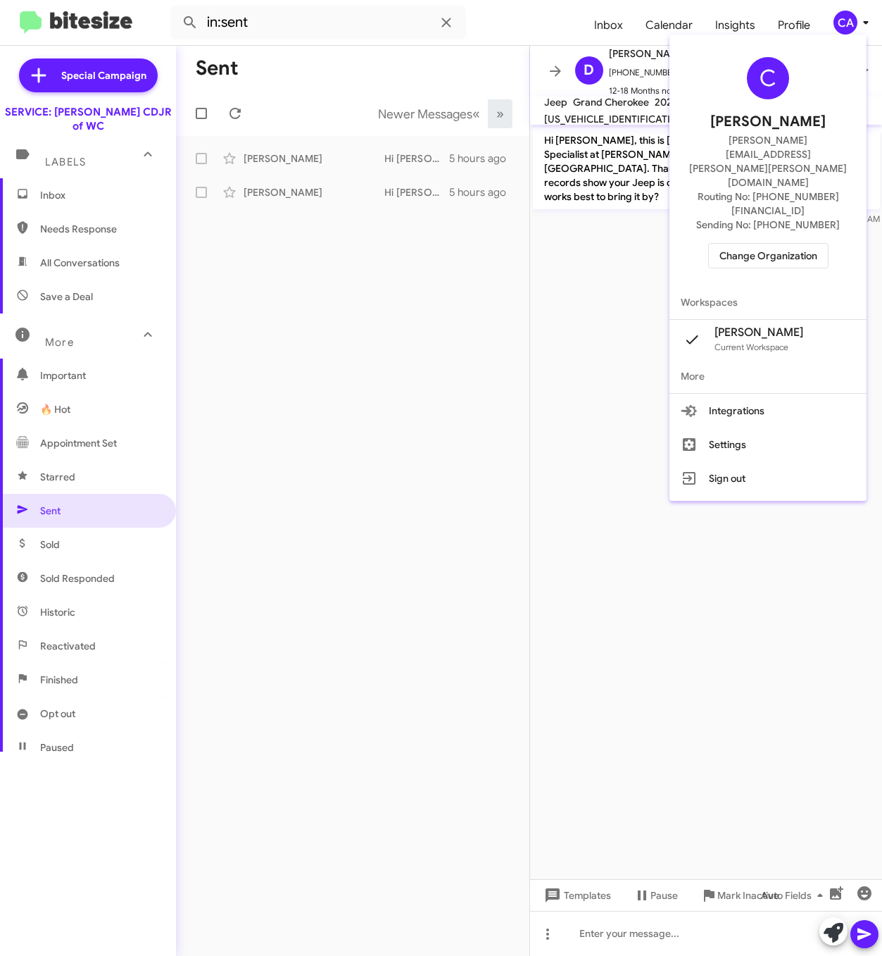
click at [779, 244] on span "Change Organization" at bounding box center [769, 256] width 98 height 24
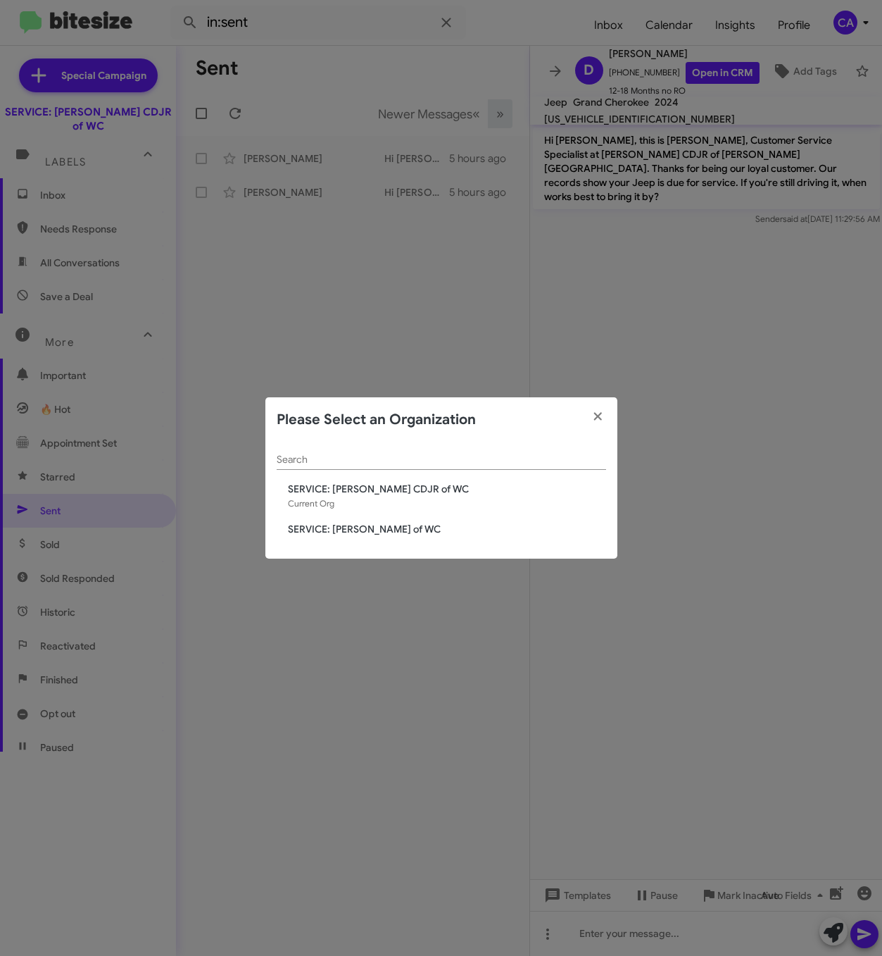
click at [391, 532] on span "SERVICE: [PERSON_NAME] of WC" at bounding box center [447, 529] width 318 height 14
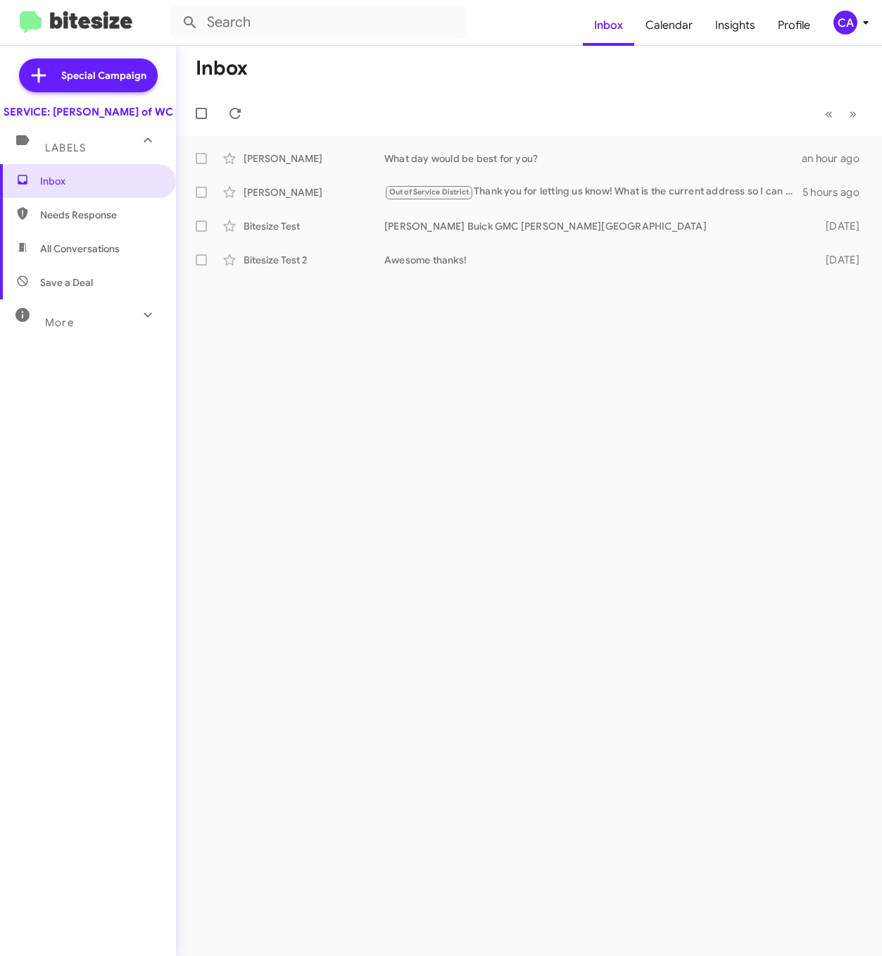
click at [853, 21] on div "CA" at bounding box center [846, 23] width 24 height 24
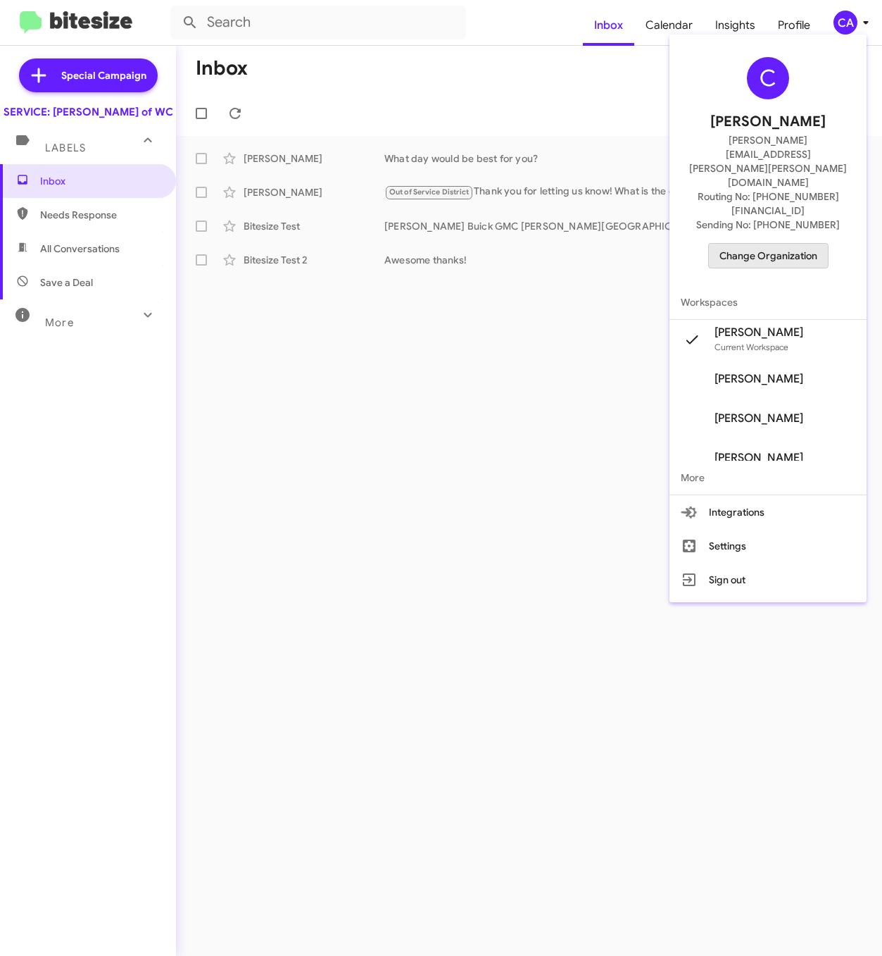
click at [791, 244] on span "Change Organization" at bounding box center [769, 256] width 98 height 24
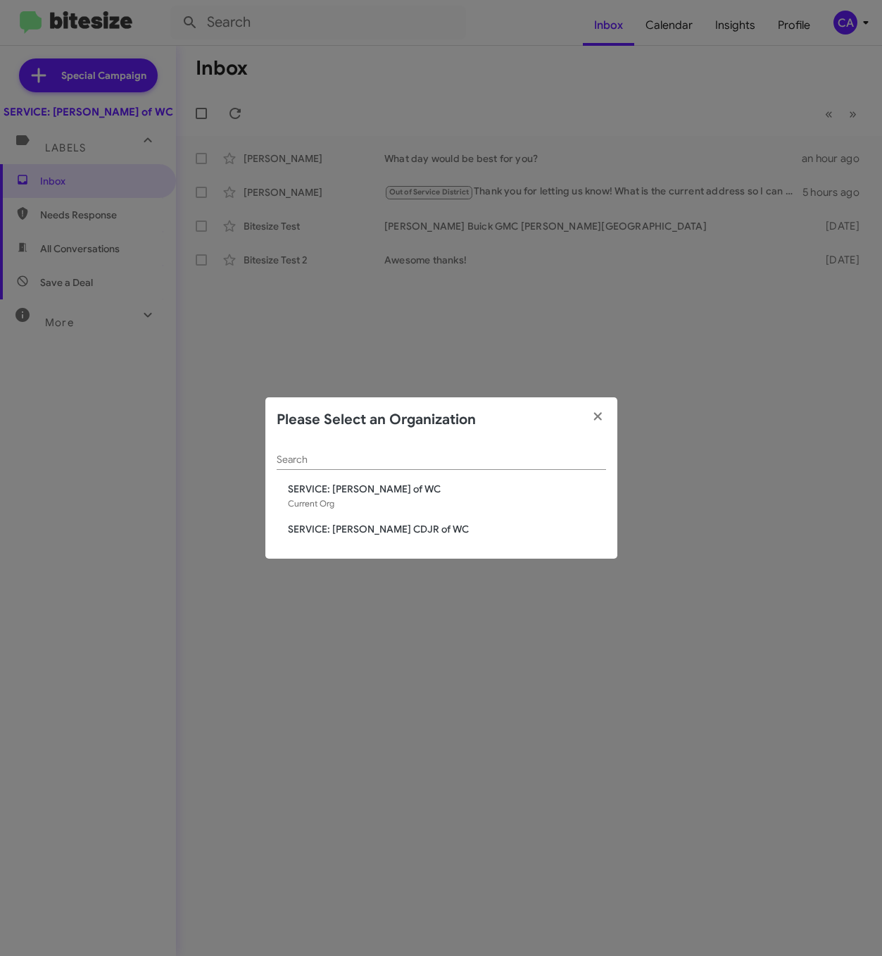
click at [381, 534] on span "SERVICE: [PERSON_NAME] CDJR of WC" at bounding box center [447, 529] width 318 height 14
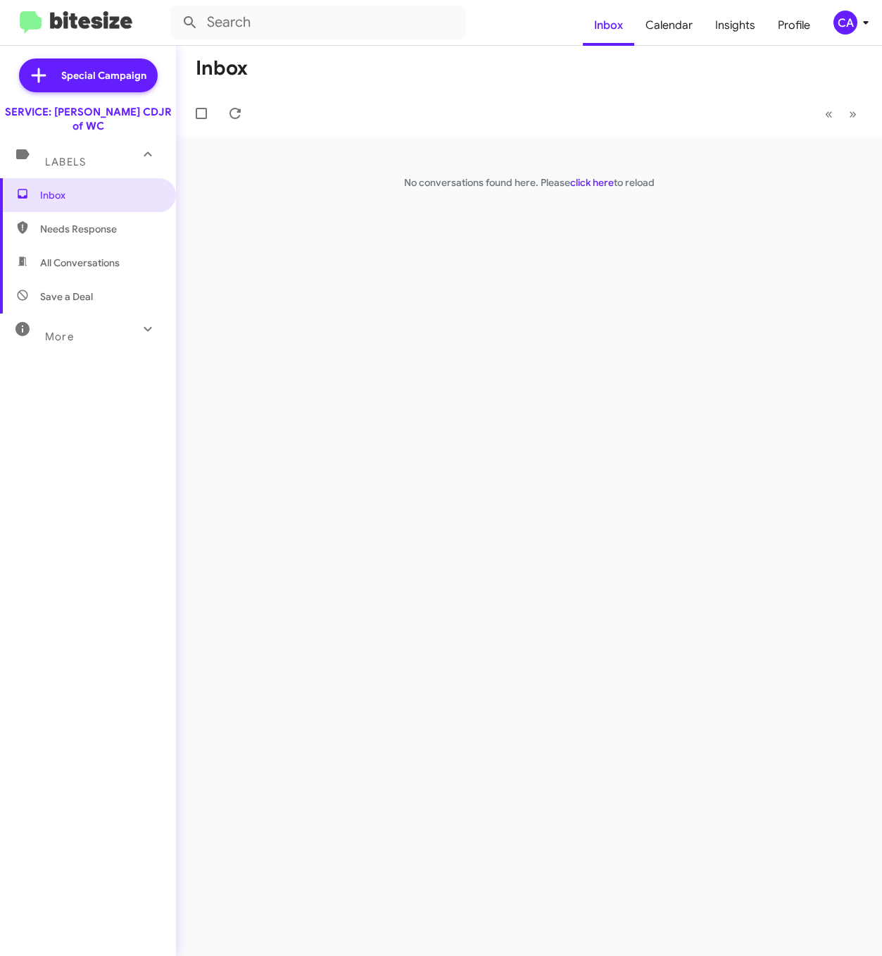
click at [854, 25] on div "CA" at bounding box center [846, 23] width 24 height 24
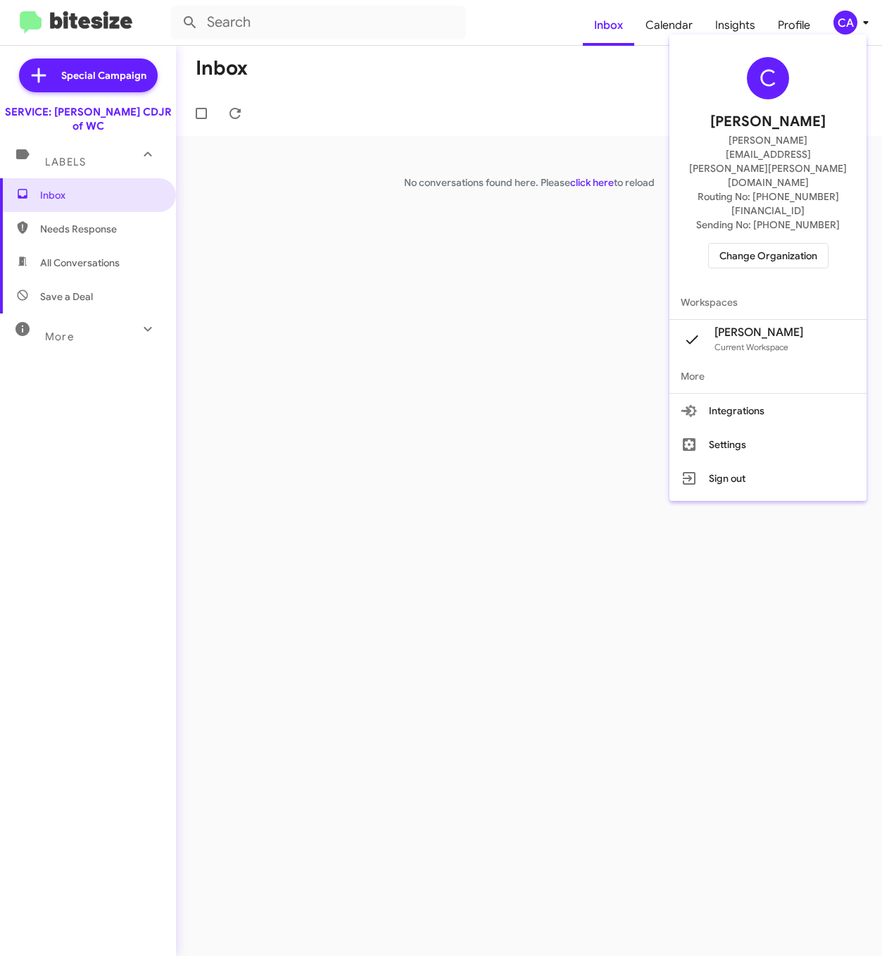
click at [777, 244] on span "Change Organization" at bounding box center [769, 256] width 98 height 24
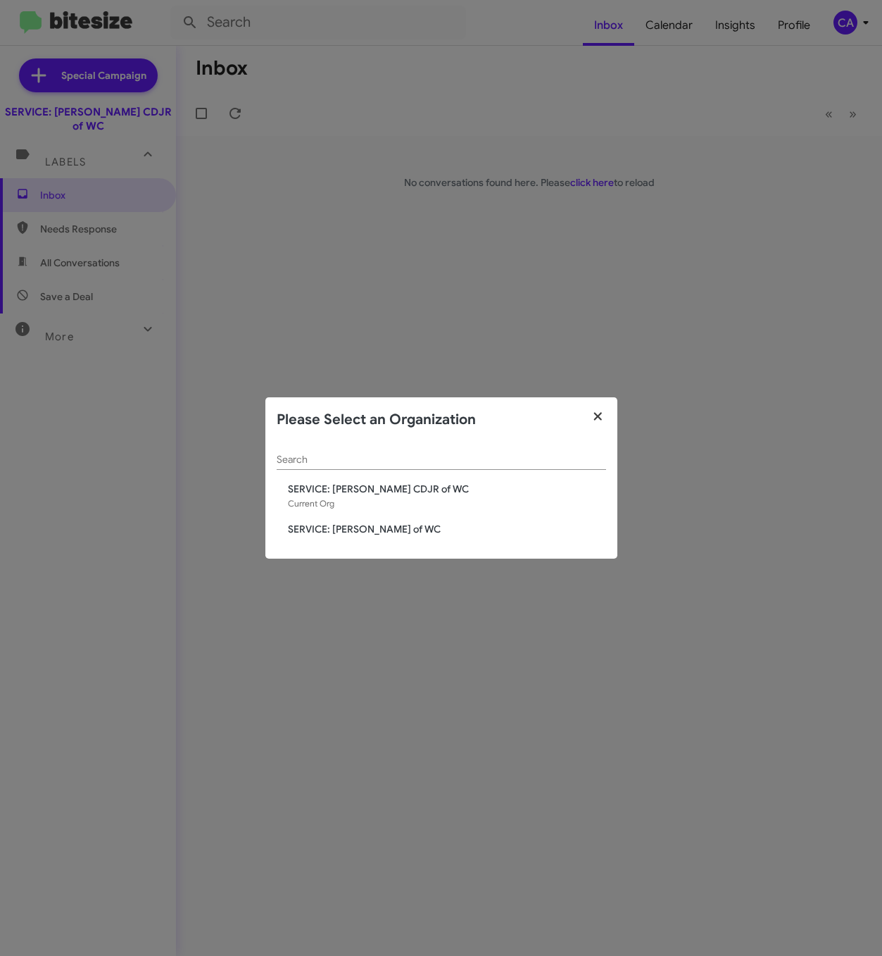
click at [601, 413] on icon "button" at bounding box center [598, 416] width 8 height 8
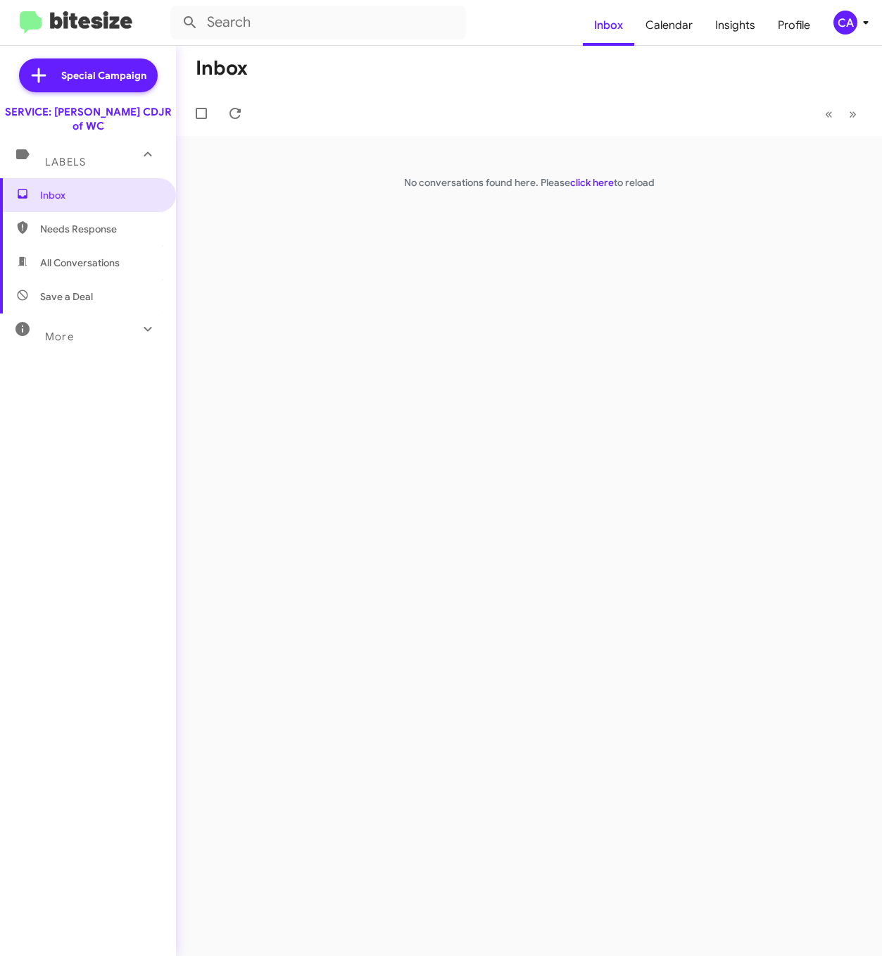
click at [51, 330] on span "More" at bounding box center [59, 336] width 29 height 13
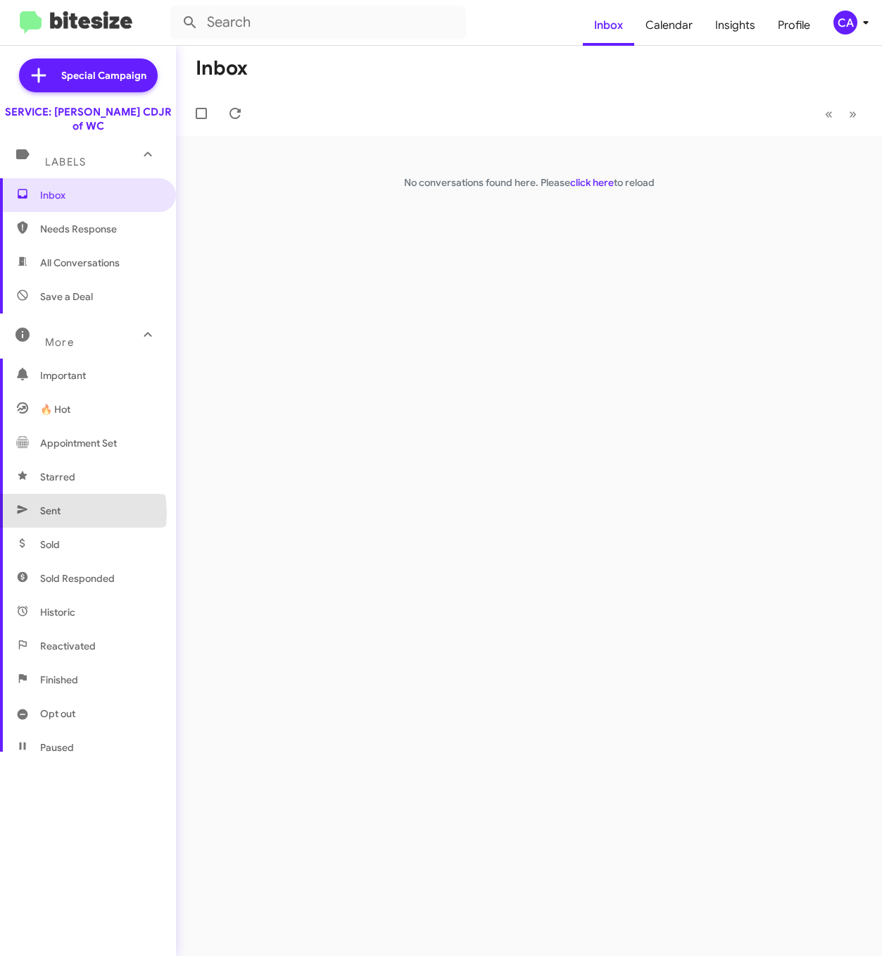
click at [56, 503] on span "Sent" at bounding box center [50, 510] width 20 height 14
type input "in:sent"
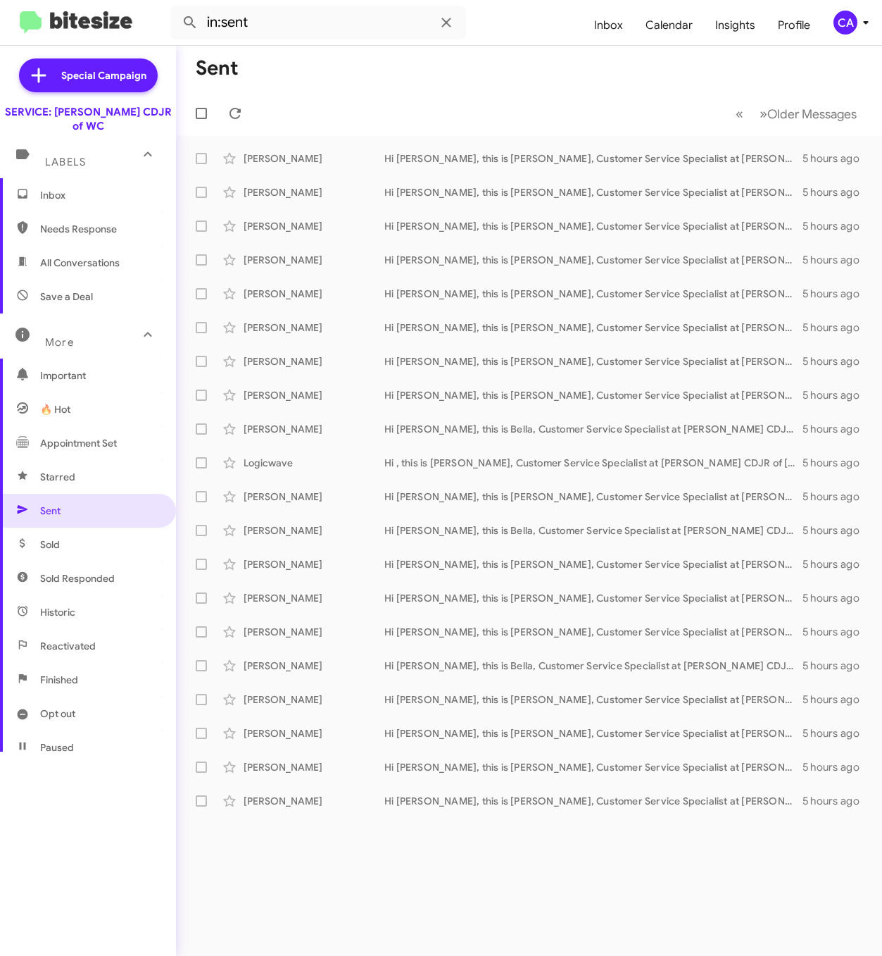
click at [304, 899] on div "Sent « Previous » Next Older Messages [PERSON_NAME] Hi [PERSON_NAME], this is […" at bounding box center [529, 501] width 706 height 910
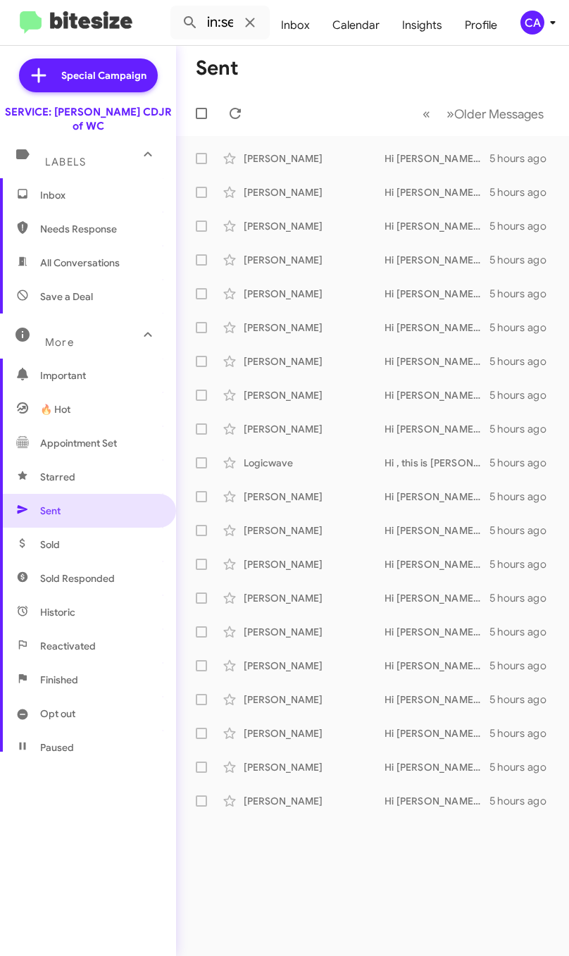
click at [285, 910] on div "Sent « Previous » Next Older Messages [PERSON_NAME] Hi [PERSON_NAME], this is […" at bounding box center [372, 501] width 393 height 910
click at [306, 802] on div "[PERSON_NAME]" at bounding box center [314, 801] width 141 height 14
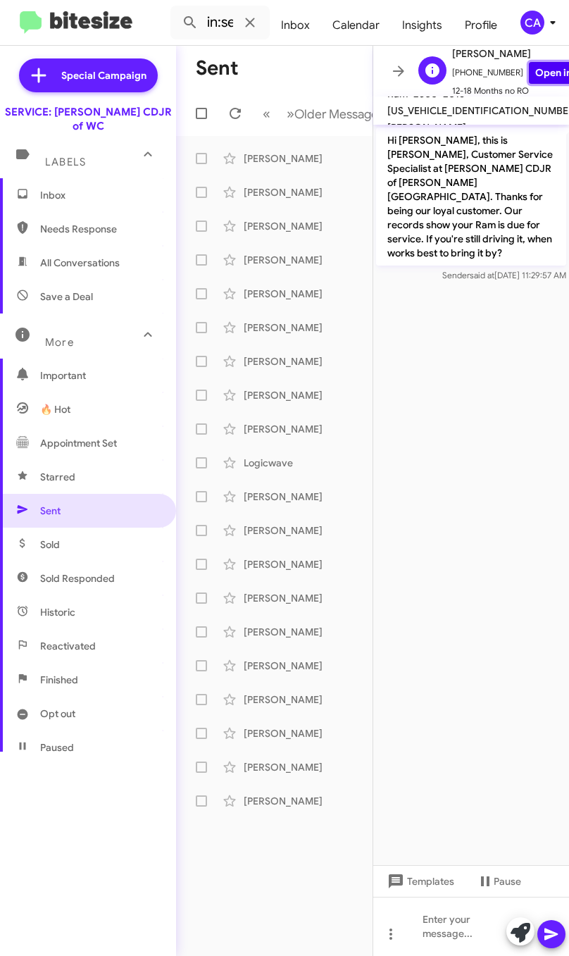
click at [534, 63] on link "Open in CRM" at bounding box center [566, 73] width 74 height 22
click at [468, 112] on span "3C6UR5FL6JG326234" at bounding box center [482, 110] width 191 height 13
copy span "3C6UR5FL6JG326234"
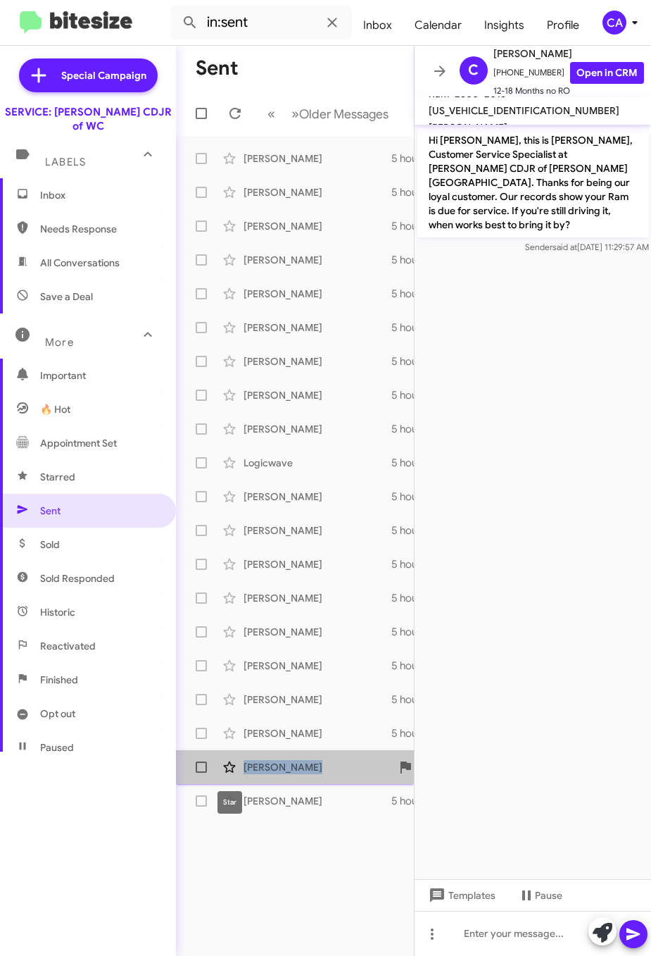
drag, startPoint x: 327, startPoint y: 761, endPoint x: 220, endPoint y: 776, distance: 107.3
click at [220, 776] on div "Elijah Catron Hi Elijah, this is Bella, Customer Service Specialist at Ferman C…" at bounding box center [294, 767] width 215 height 28
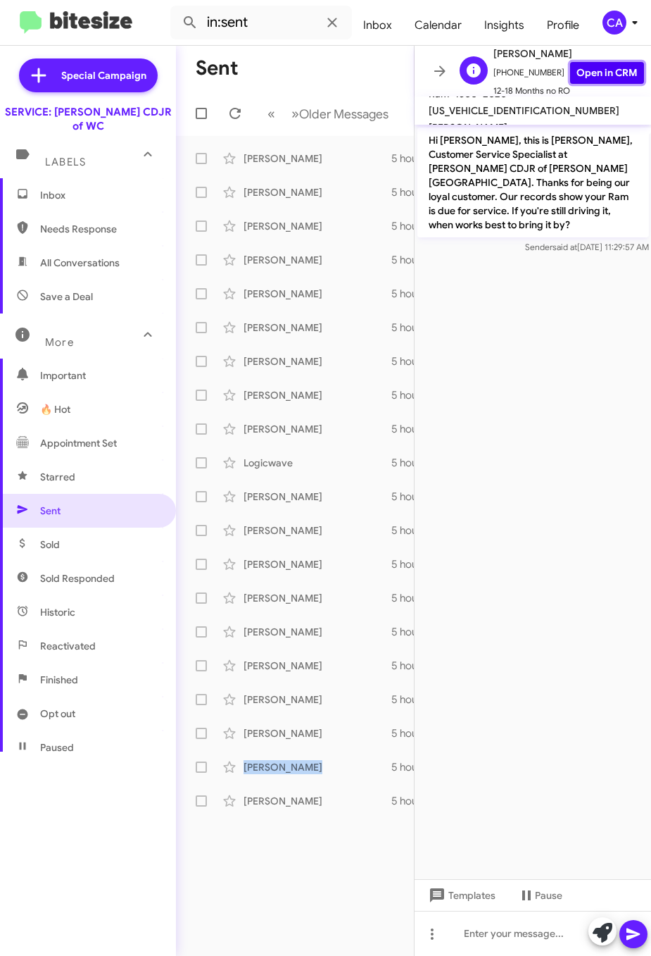
click at [596, 69] on link "Open in CRM" at bounding box center [607, 73] width 74 height 22
click at [530, 104] on span "1C6SRFFTXLN151901" at bounding box center [524, 110] width 191 height 13
copy span "1C6SRFFTXLN151901"
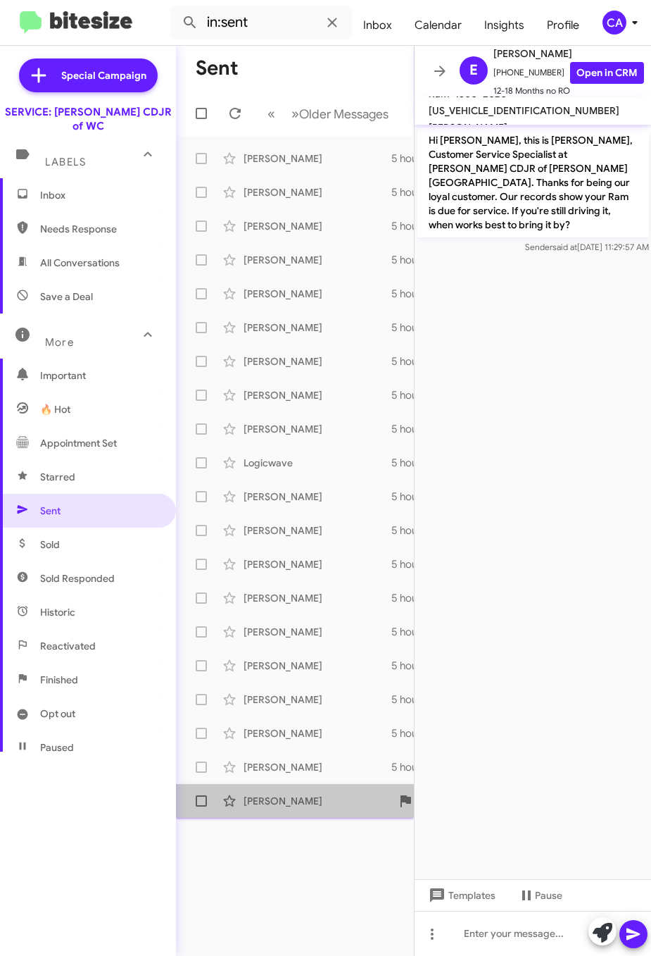
click at [286, 808] on div "Charles Stevens Hi Charles, this is Bella, Customer Service Specialist at Ferma…" at bounding box center [294, 801] width 215 height 28
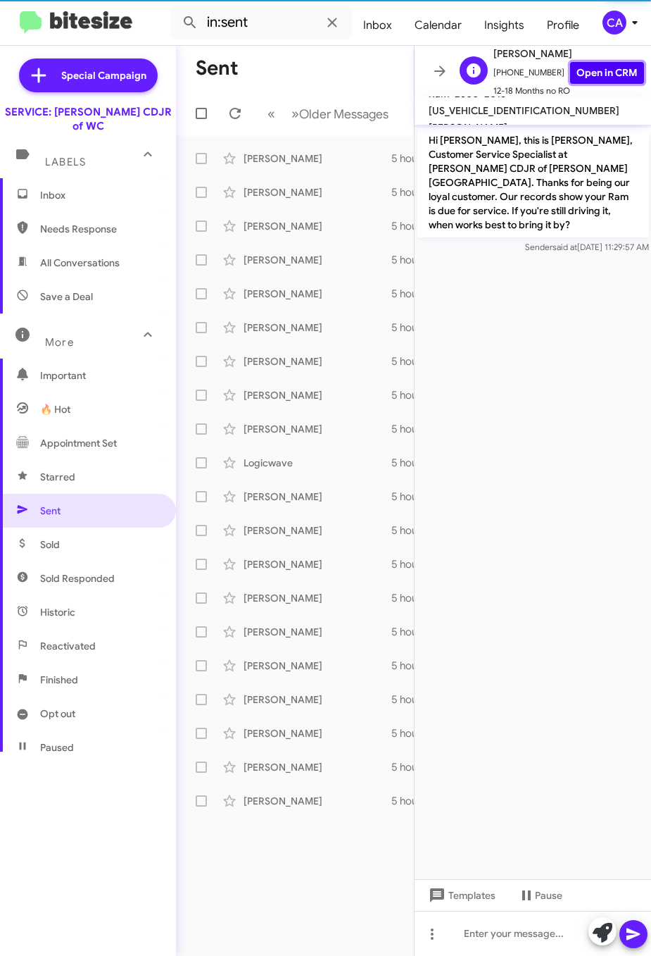
click at [587, 73] on link "Open in CRM" at bounding box center [607, 73] width 74 height 22
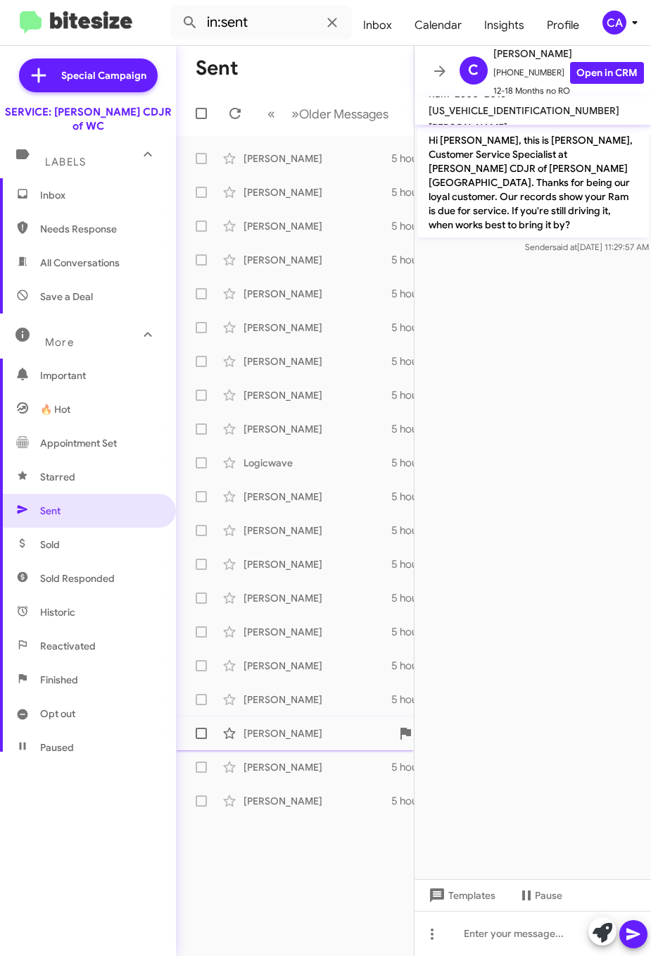
click at [281, 732] on div "Sergio Frazier" at bounding box center [314, 733] width 141 height 14
click at [612, 71] on link "Open in CRM" at bounding box center [607, 73] width 74 height 22
click at [580, 106] on span "1C6RR7GM8GS236321" at bounding box center [524, 110] width 191 height 13
copy span "1C6RR7GM8GS236321"
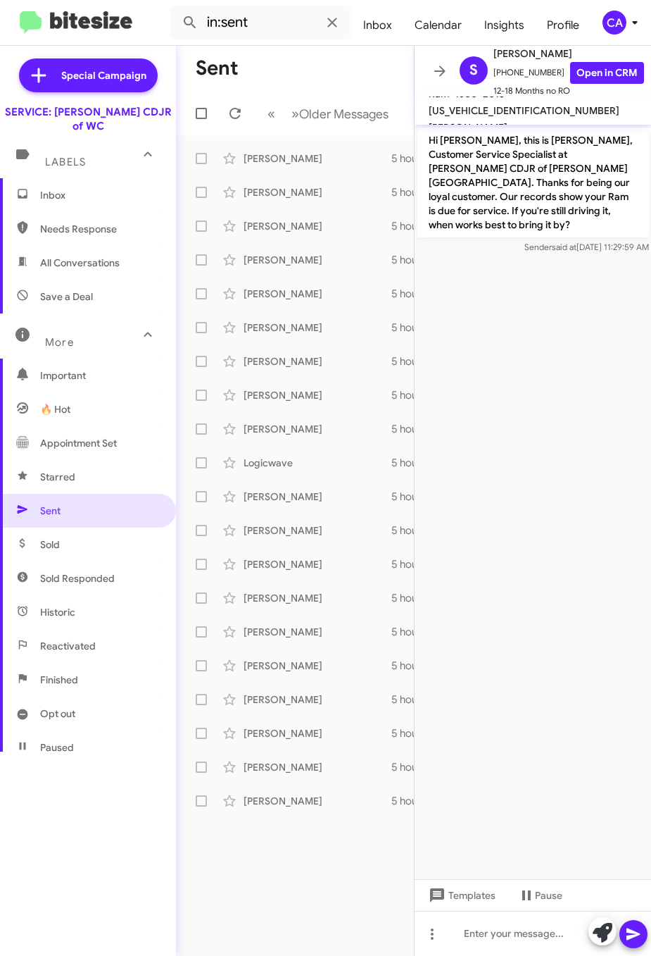
click at [478, 401] on cdk-virtual-scroll-viewport "Hi Sergio, this is Bella, Customer Service Specialist at Ferman CDJR of Wesley …" at bounding box center [533, 502] width 237 height 754
click at [261, 696] on div "Martin Hamlin" at bounding box center [314, 699] width 141 height 14
click at [593, 70] on link "Open in CRM" at bounding box center [607, 73] width 74 height 22
click at [292, 668] on div "Colleen Rygiel" at bounding box center [314, 665] width 141 height 14
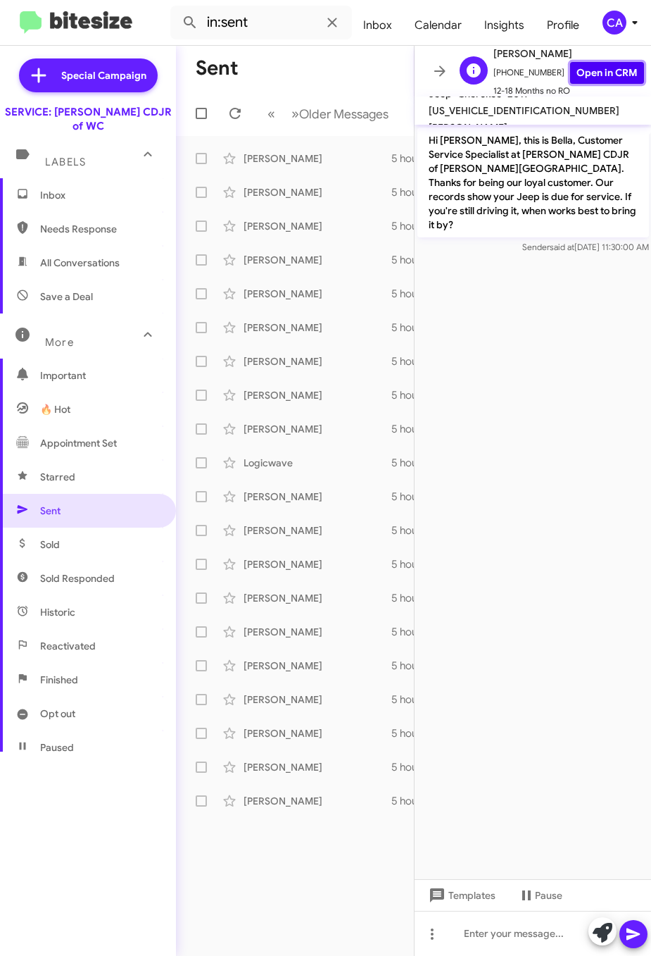
click at [581, 62] on link "Open in CRM" at bounding box center [607, 73] width 74 height 22
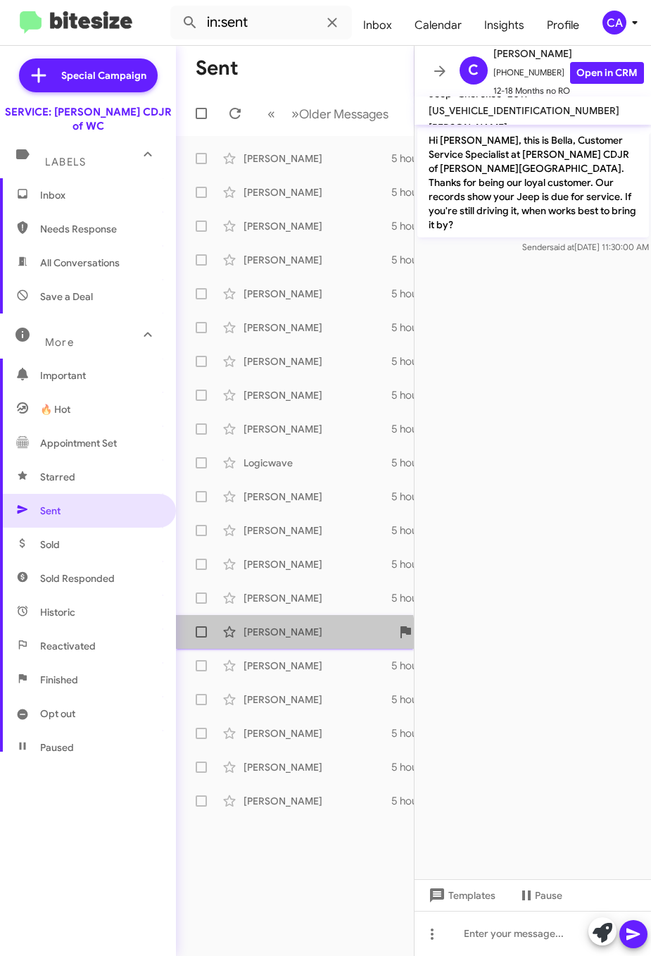
click at [289, 641] on div "Flavio Moctezuma Hi Flavio, this is Bella, Customer Service Specialist at Ferma…" at bounding box center [294, 632] width 215 height 28
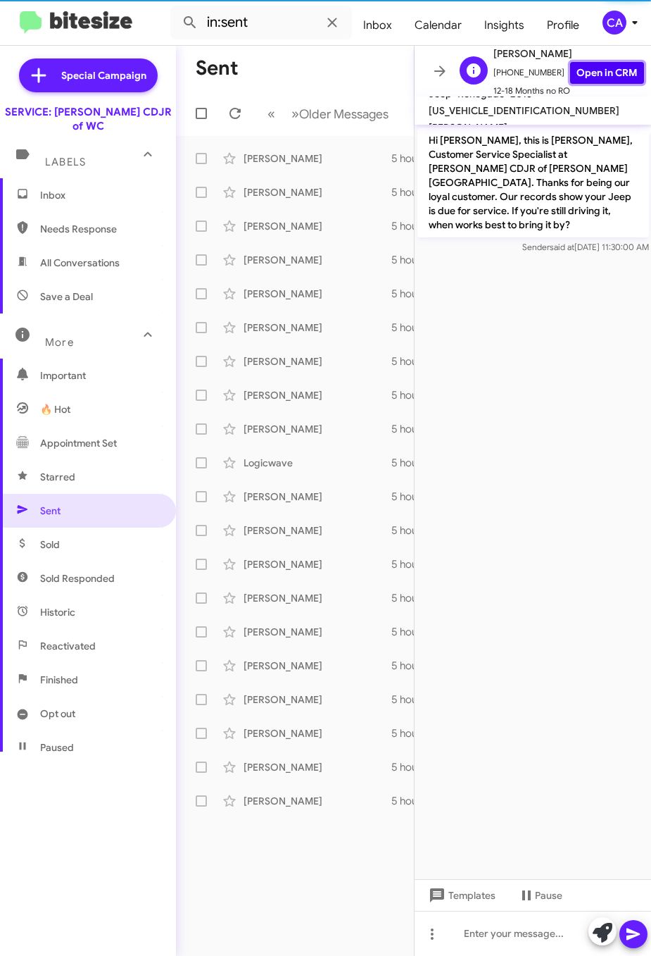
click at [610, 72] on link "Open in CRM" at bounding box center [607, 73] width 74 height 22
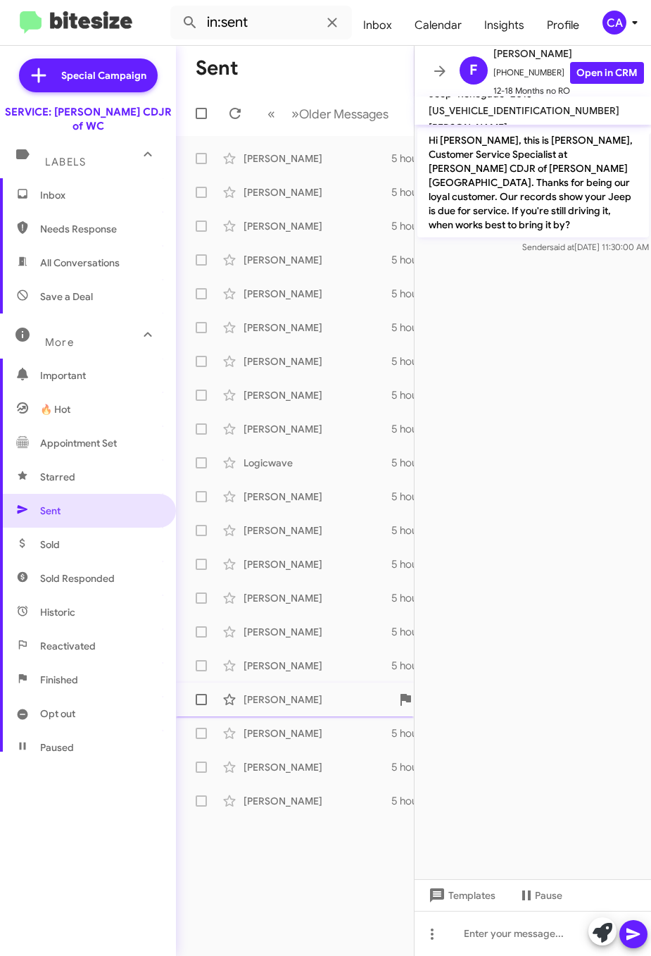
click at [283, 696] on div "Martin Hamlin" at bounding box center [314, 699] width 141 height 14
click at [475, 117] on span "1C4HJXDG9NW226798" at bounding box center [524, 110] width 191 height 13
copy span "1C4HJXDG9NW226798"
click at [284, 665] on div "Colleen Rygiel" at bounding box center [314, 665] width 141 height 14
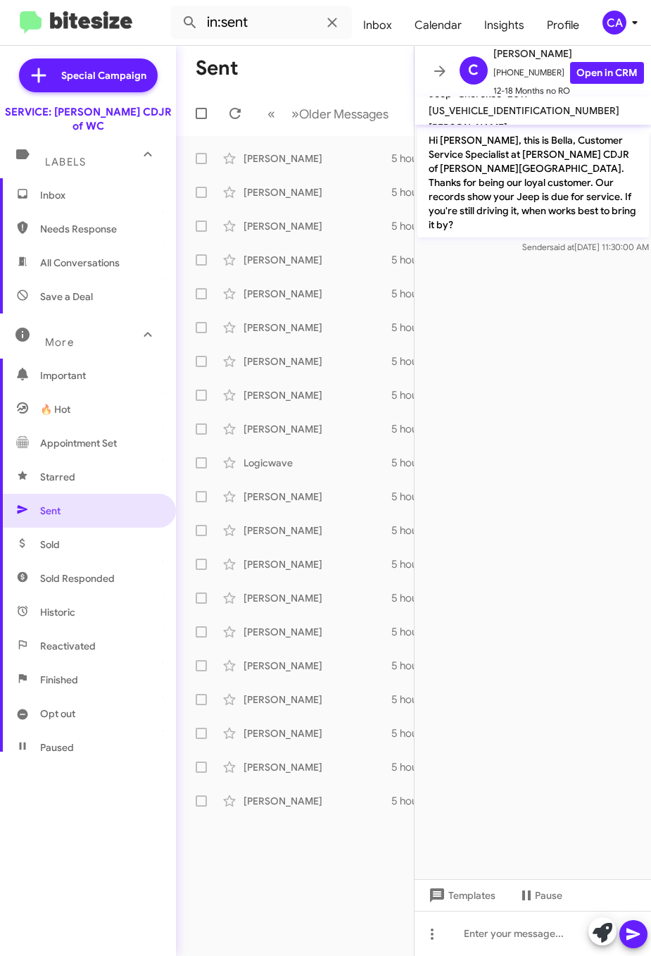
click at [497, 117] on span "1C4PJLCB5KD220255" at bounding box center [524, 110] width 191 height 13
copy span "1C4PJLCB5KD220255"
click at [289, 635] on div "Flavio Moctezuma" at bounding box center [314, 632] width 141 height 14
click at [468, 113] on span "ZACCJABT4GPE26396" at bounding box center [524, 110] width 191 height 13
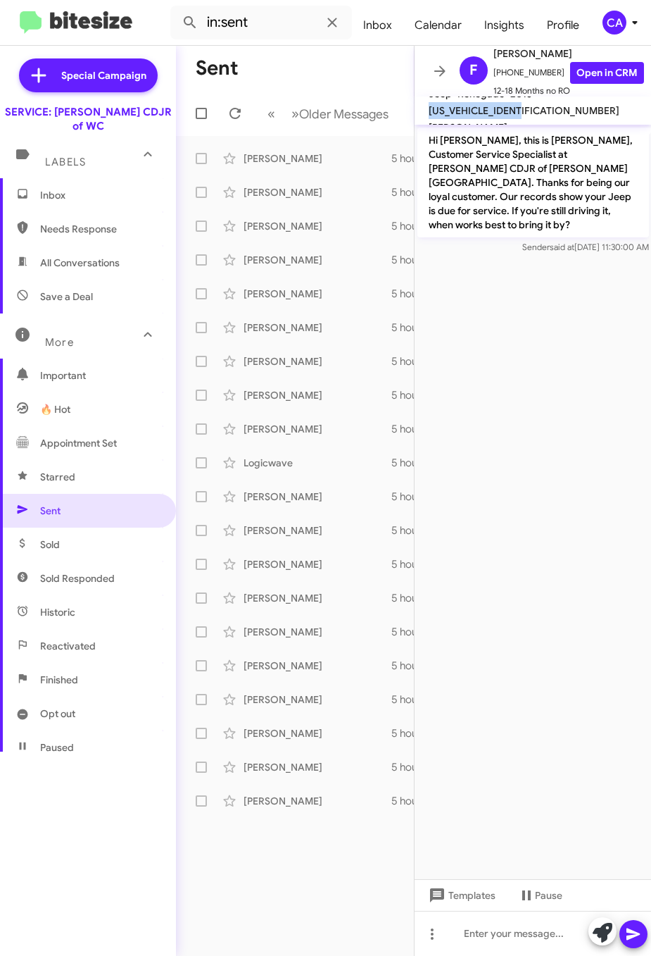
click at [468, 113] on span "ZACCJABT4GPE26396" at bounding box center [524, 110] width 191 height 13
copy span "ZACCJABT4GPE26396"
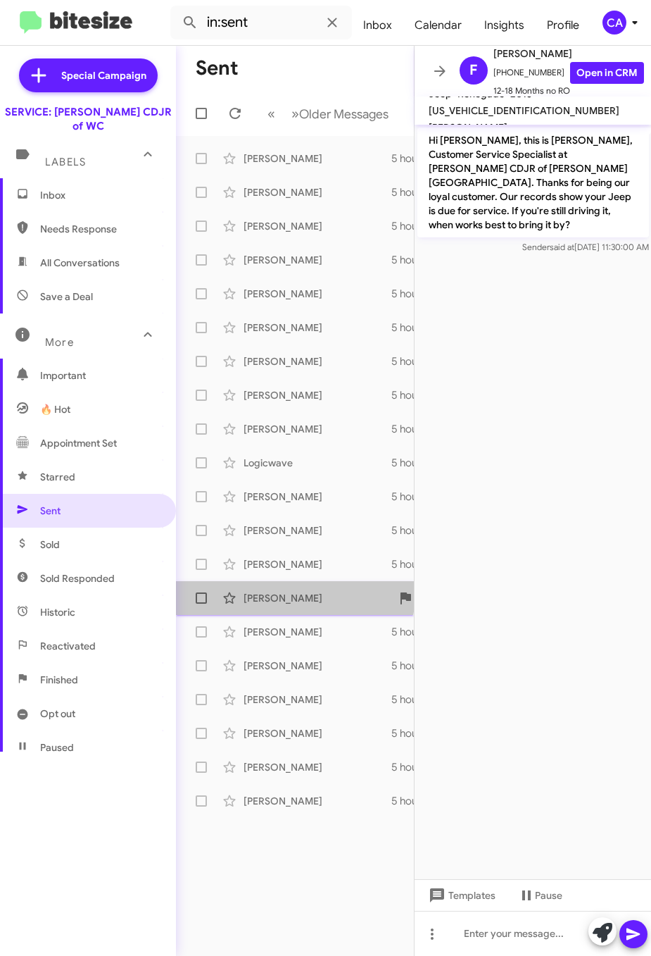
click at [256, 586] on div "Kerry Mcdonald Hi Kerry, this is Bella, Customer Service Specialist at Ferman C…" at bounding box center [294, 598] width 215 height 28
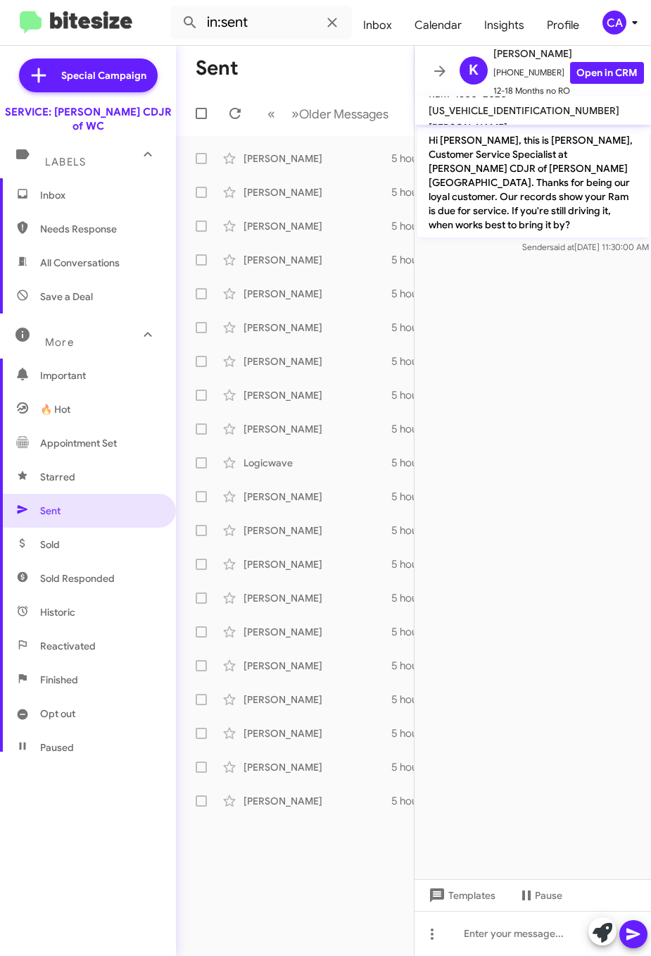
click at [556, 105] on span "1C6SRFFT4LN182562" at bounding box center [524, 110] width 191 height 13
copy span "1C6SRFFT4LN182562"
click at [601, 67] on link "Open in CRM" at bounding box center [607, 73] width 74 height 22
click at [251, 565] on div "Holly Scott" at bounding box center [314, 564] width 141 height 14
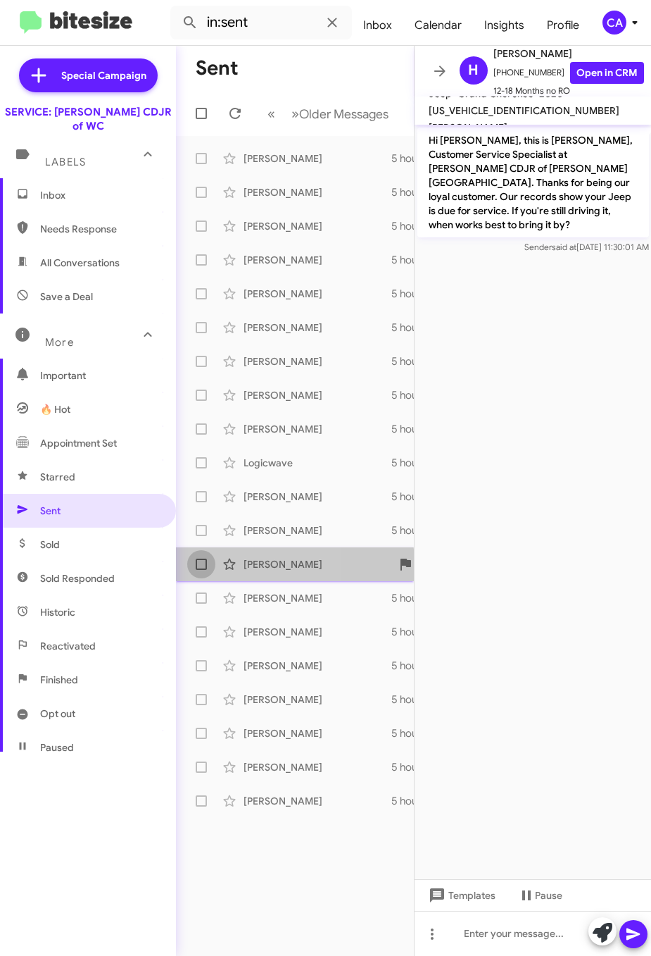
click at [199, 566] on span at bounding box center [201, 563] width 11 height 11
click at [201, 570] on input "checkbox" at bounding box center [201, 570] width 1 height 1
checkbox input "true"
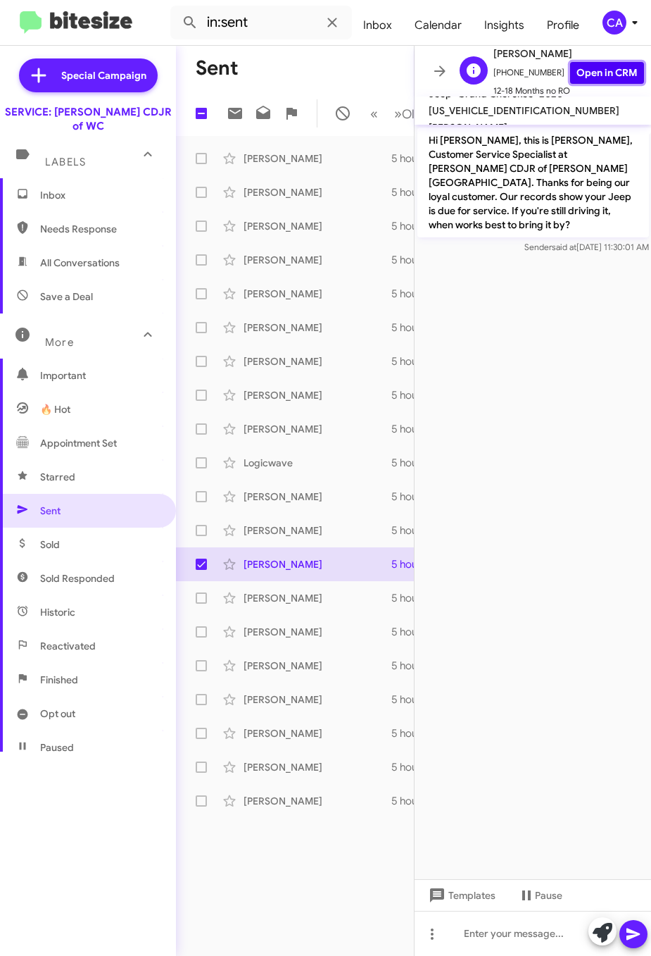
click at [601, 74] on link "Open in CRM" at bounding box center [607, 73] width 74 height 22
click at [484, 117] on span "1C4RJEBG3LC191508" at bounding box center [524, 110] width 191 height 13
copy span "1C4RJEBG3LC191508"
click at [203, 536] on span at bounding box center [201, 530] width 11 height 11
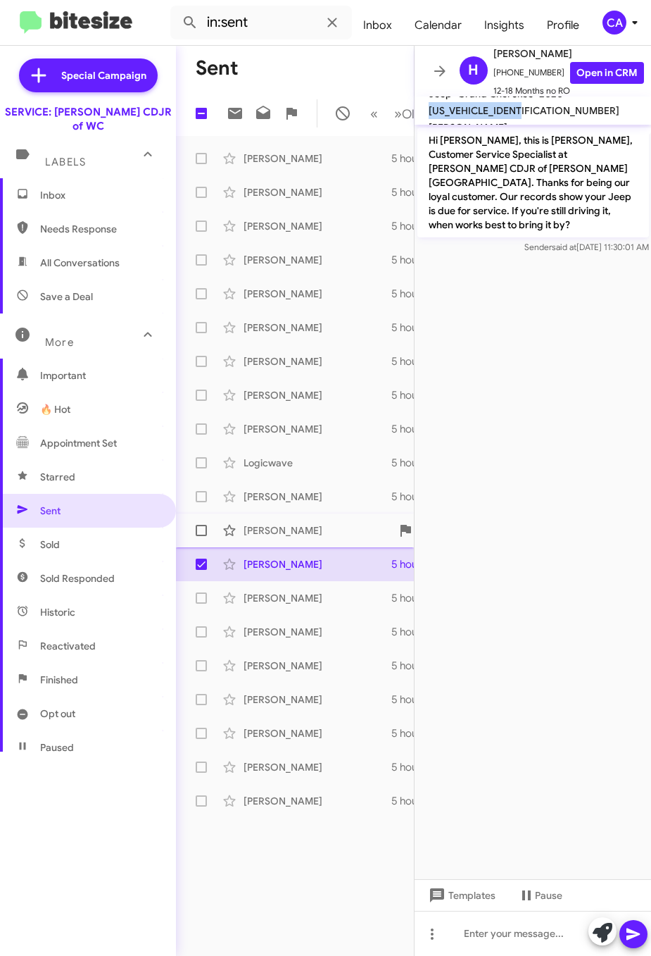
click at [201, 537] on input "checkbox" at bounding box center [201, 536] width 1 height 1
checkbox input "true"
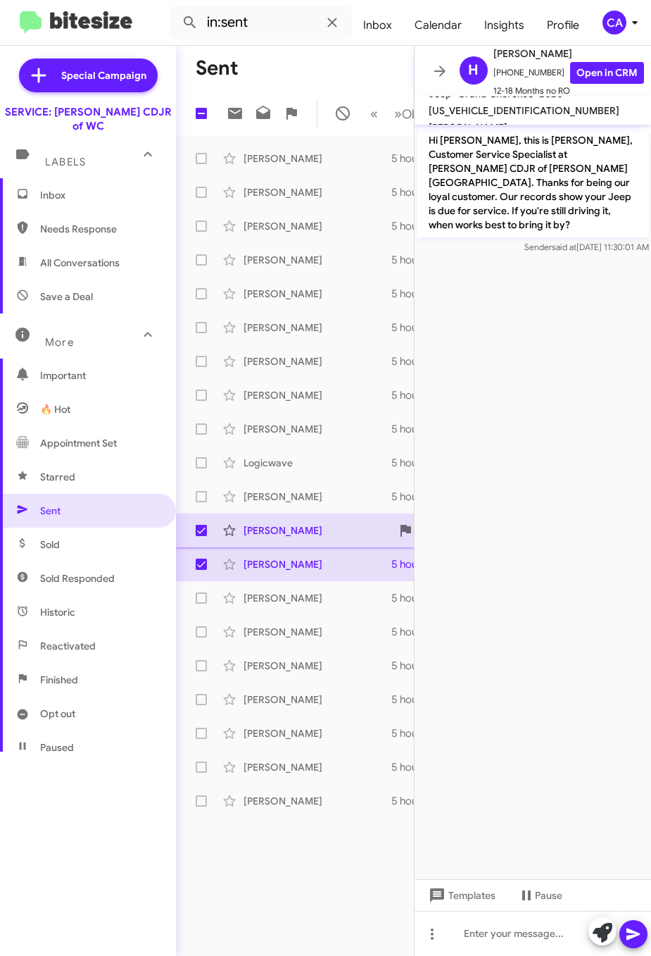
click at [274, 537] on div "Arbra Tawwab" at bounding box center [314, 530] width 141 height 14
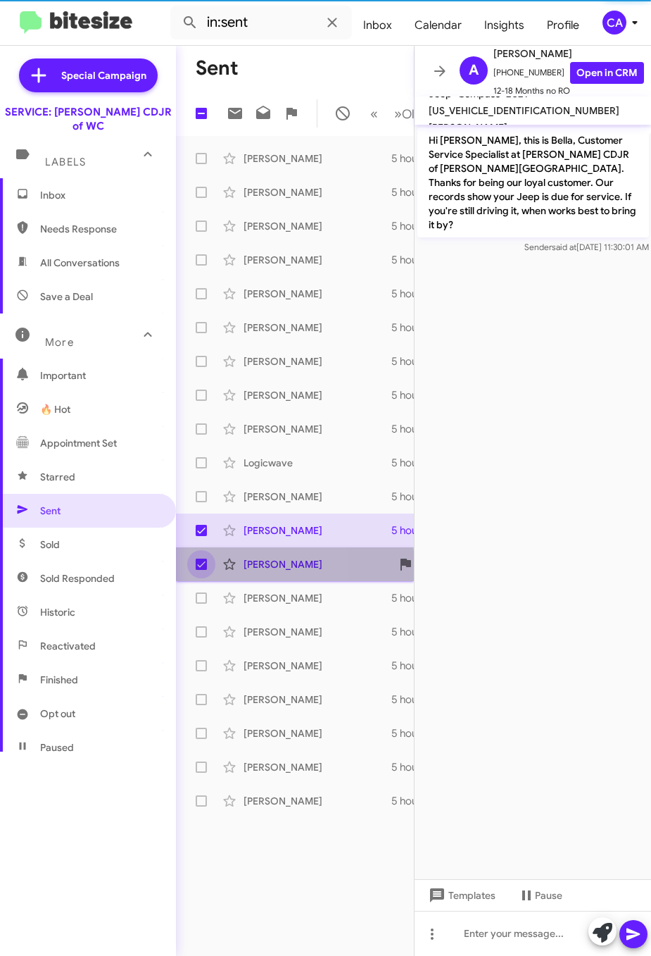
click at [202, 570] on span at bounding box center [201, 563] width 11 height 11
click at [201, 570] on input "checkbox" at bounding box center [201, 570] width 1 height 1
checkbox input "false"
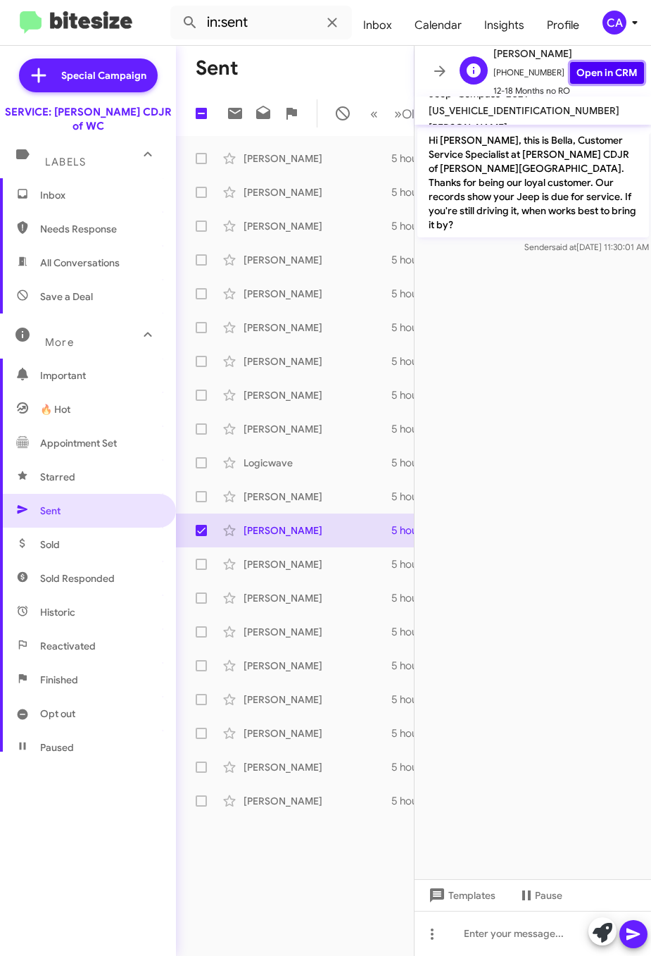
click at [573, 71] on link "Open in CRM" at bounding box center [607, 73] width 74 height 22
click at [468, 116] on span "3C4NJDDB1MT564447" at bounding box center [524, 110] width 191 height 13
copy span "3C4NJDDB1MT564447"
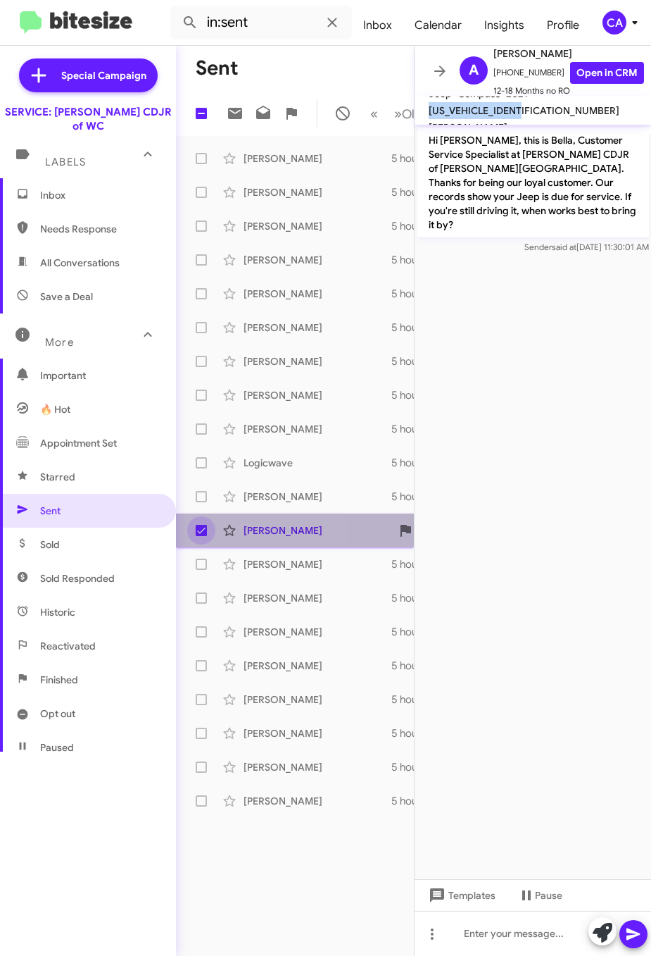
click at [201, 536] on span at bounding box center [201, 530] width 11 height 11
click at [201, 537] on input "checkbox" at bounding box center [201, 536] width 1 height 1
checkbox input "false"
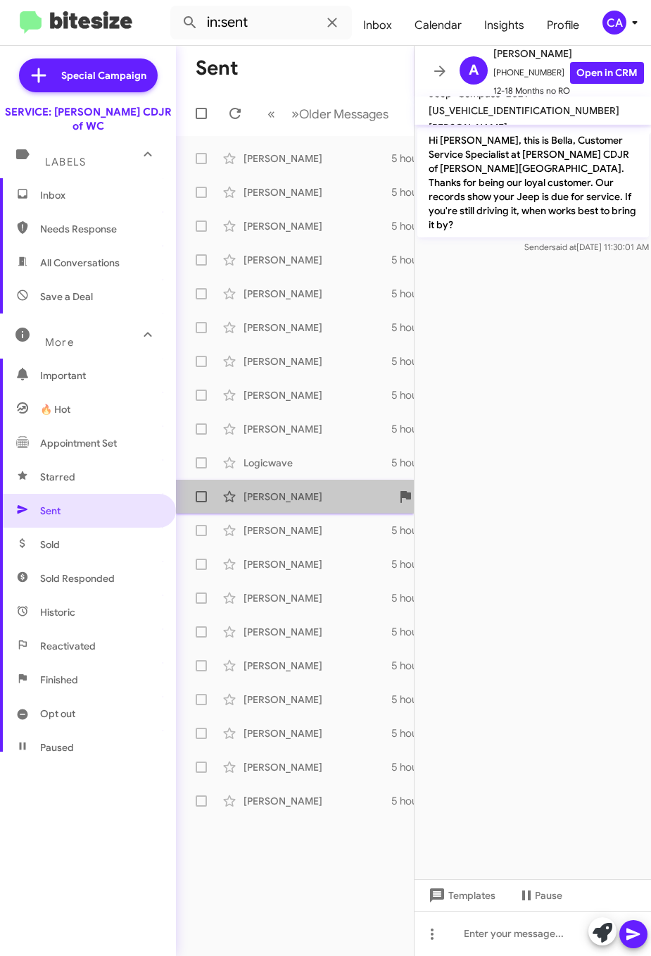
click at [282, 489] on div "Dan Shockley" at bounding box center [314, 496] width 141 height 14
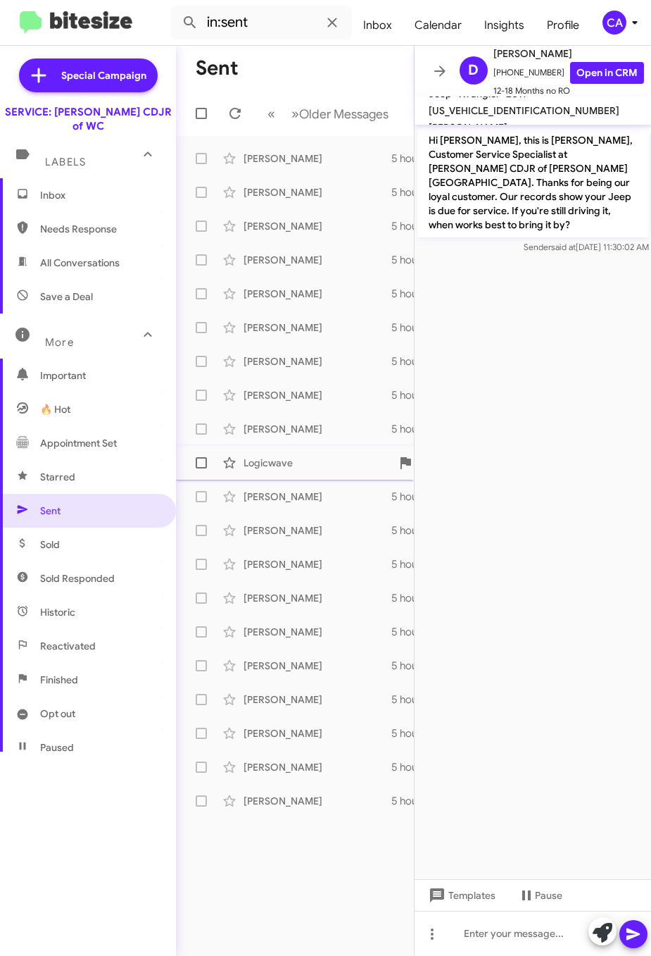
click at [200, 461] on span at bounding box center [201, 462] width 11 height 11
click at [201, 468] on input "checkbox" at bounding box center [201, 468] width 1 height 1
checkbox input "true"
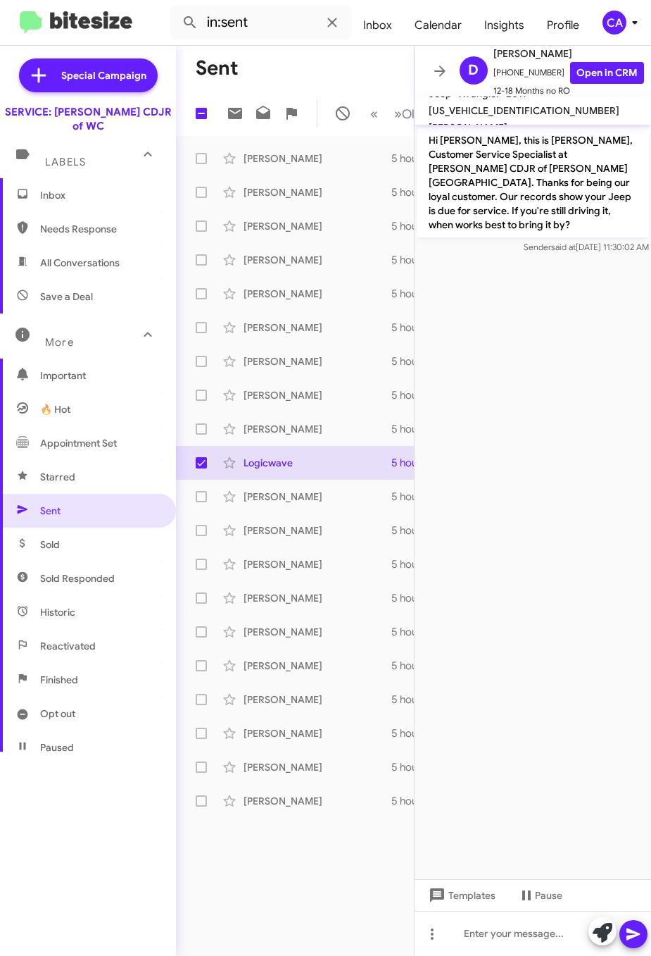
click at [487, 117] on span "1C4GJXANXKW519572" at bounding box center [524, 110] width 191 height 13
copy span "1C4GJXANXKW519572"
click at [596, 70] on link "Open in CRM" at bounding box center [607, 73] width 74 height 22
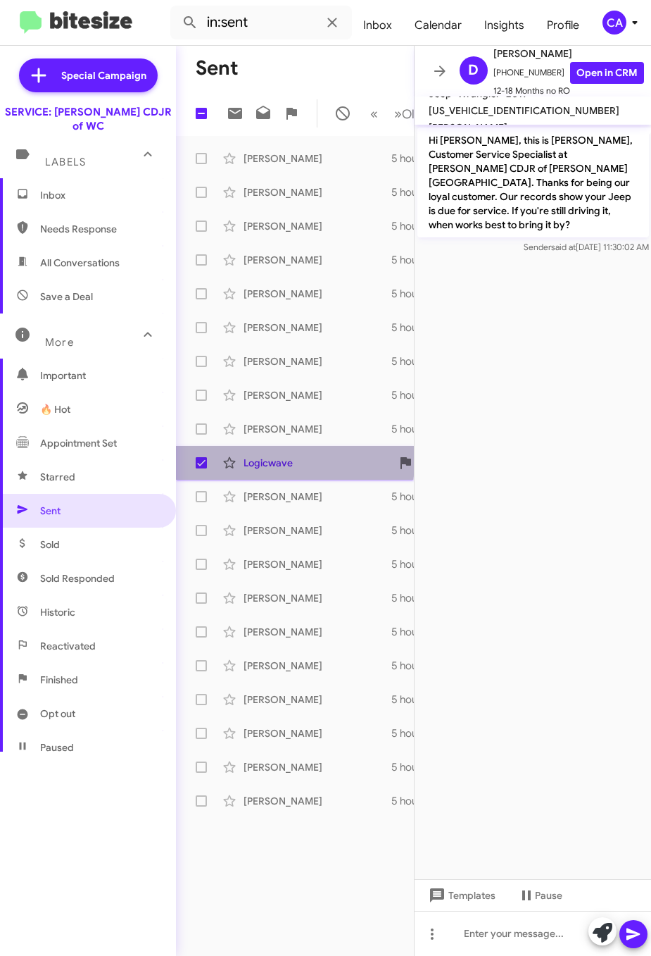
click at [260, 470] on div "Logicwave" at bounding box center [314, 463] width 141 height 14
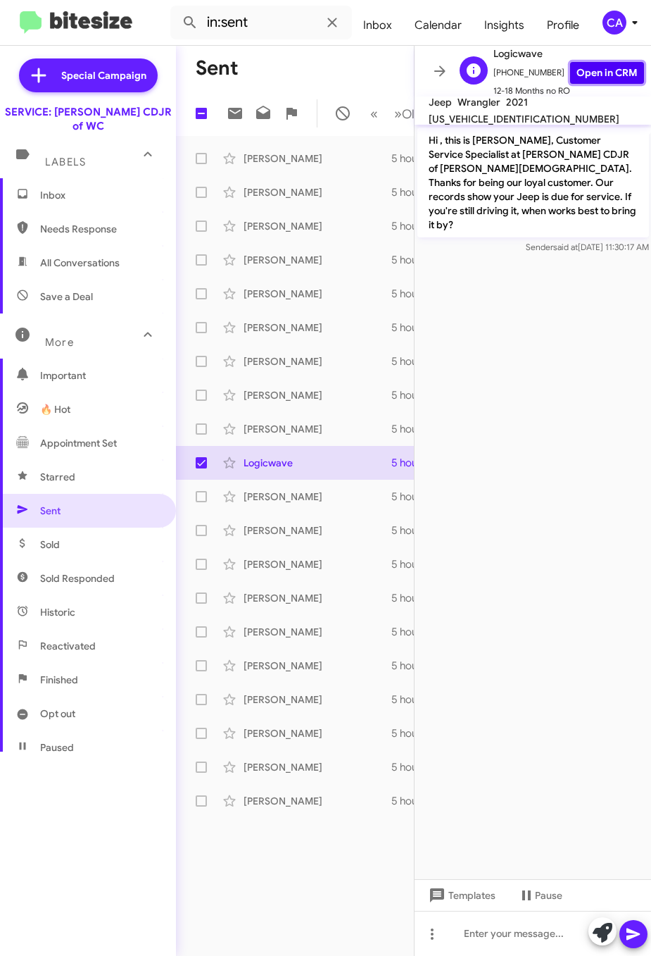
click at [588, 67] on link "Open in CRM" at bounding box center [607, 73] width 74 height 22
click at [517, 118] on span "1C4JJXSJ2MW754973" at bounding box center [524, 119] width 191 height 13
click at [456, 310] on cdk-virtual-scroll-viewport "Hi , this is Bella, Customer Service Specialist at Ferman CDJR of Wesley Chapel…" at bounding box center [533, 502] width 237 height 754
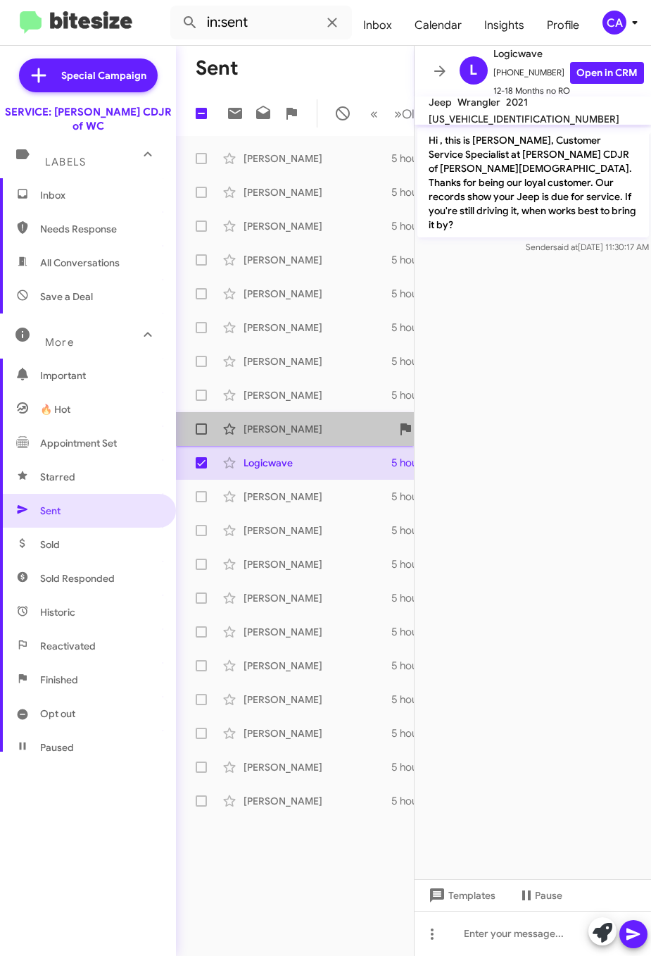
click at [258, 435] on div "Stacey Oneal" at bounding box center [314, 429] width 141 height 14
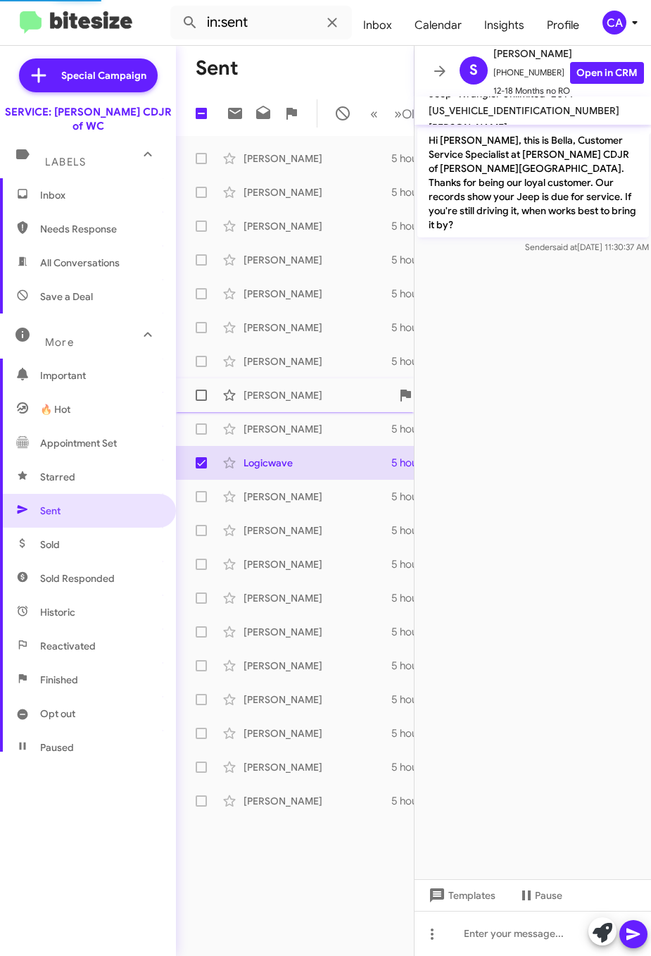
click at [196, 401] on span at bounding box center [201, 394] width 11 height 11
click at [201, 401] on input "checkbox" at bounding box center [201, 401] width 1 height 1
checkbox input "true"
click at [199, 468] on span at bounding box center [201, 462] width 11 height 11
click at [201, 469] on input "checkbox" at bounding box center [201, 468] width 1 height 1
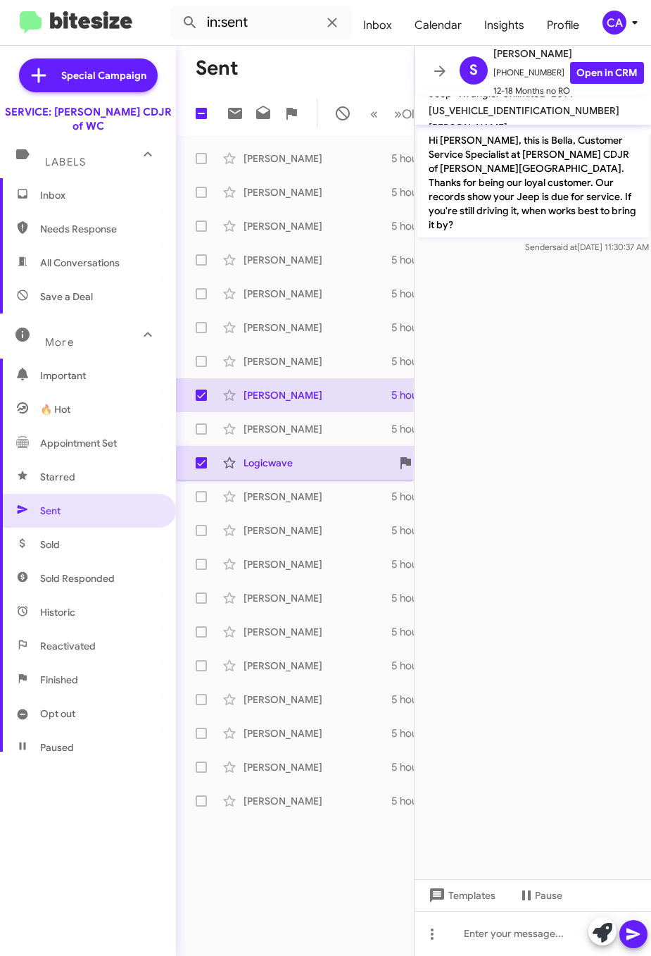
checkbox input "false"
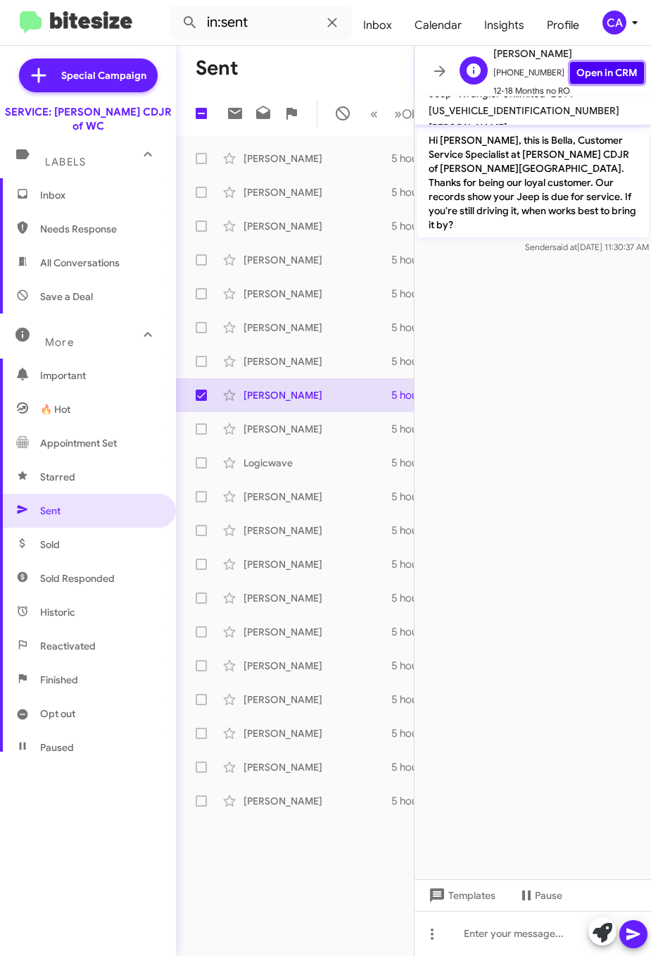
click at [586, 69] on link "Open in CRM" at bounding box center [607, 73] width 74 height 22
click at [493, 117] on span "1C4BJWDG2EL177414" at bounding box center [524, 110] width 191 height 13
click at [272, 395] on div "Deborah Yalacki Hi Deborah, this is Bella, Customer Service Specialist at Ferma…" at bounding box center [294, 395] width 215 height 28
click at [596, 70] on link "Open in CRM" at bounding box center [607, 73] width 74 height 22
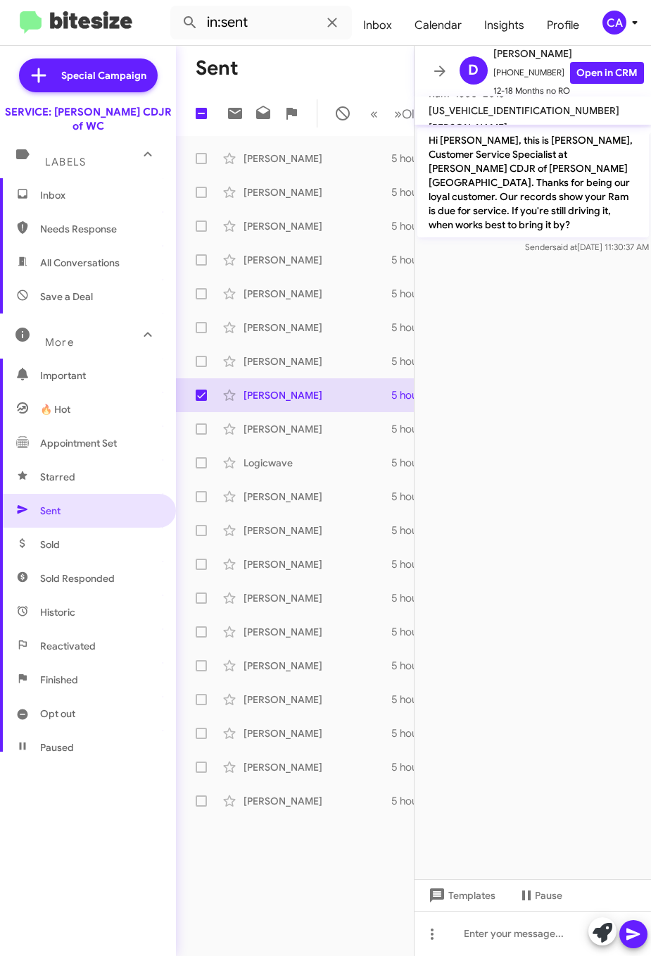
click at [560, 104] on span "1C6RR6KT2DS532360" at bounding box center [524, 110] width 191 height 13
click at [197, 401] on span at bounding box center [201, 394] width 11 height 11
click at [201, 401] on input "checkbox" at bounding box center [201, 401] width 1 height 1
checkbox input "false"
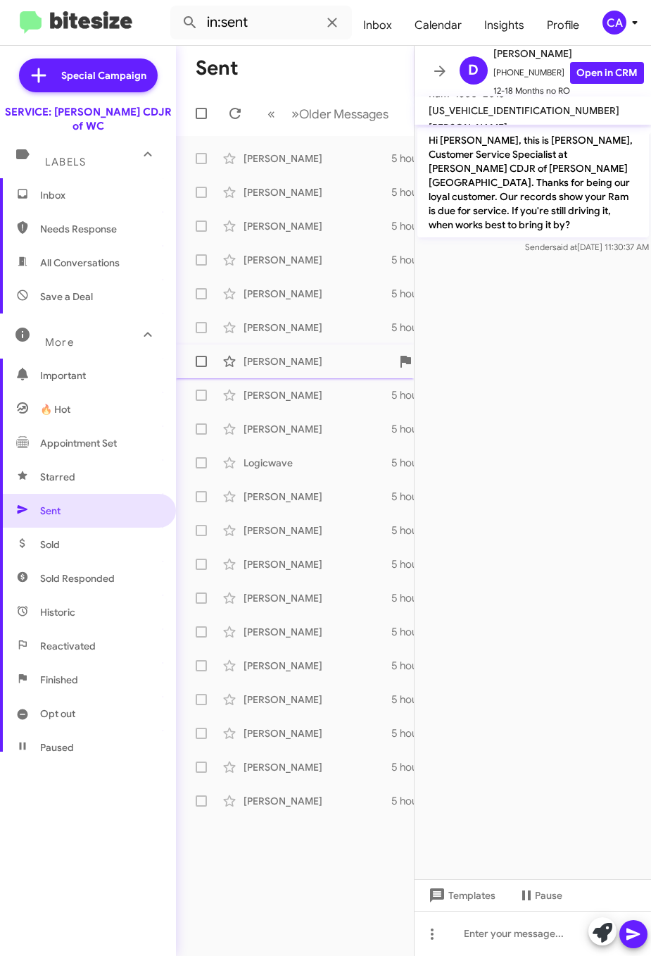
click at [269, 356] on div "Sue Allen" at bounding box center [314, 361] width 141 height 14
click at [201, 328] on span at bounding box center [201, 327] width 11 height 11
click at [201, 333] on input "checkbox" at bounding box center [201, 333] width 1 height 1
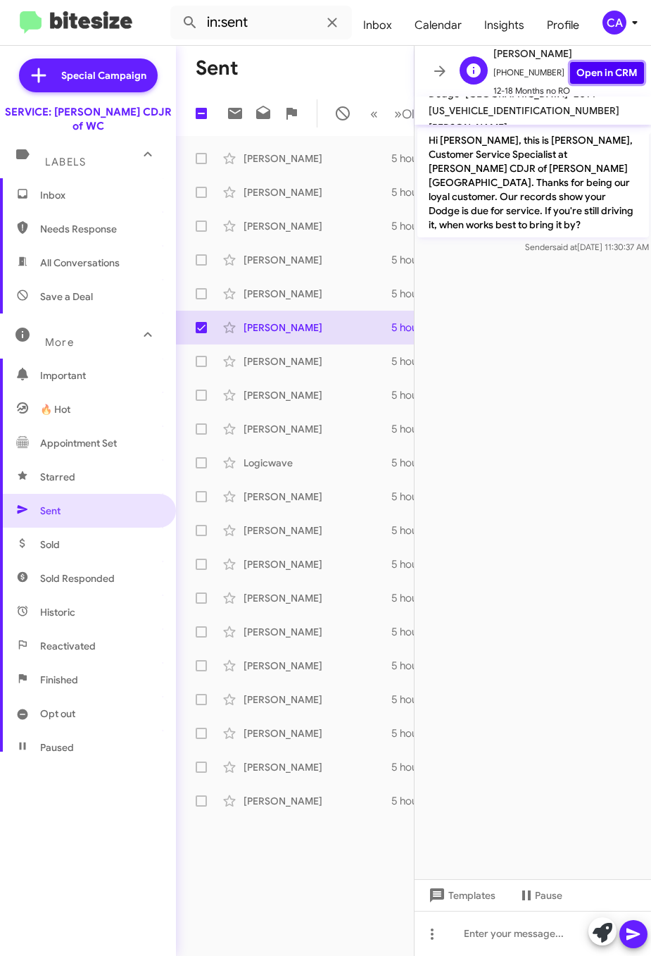
click at [601, 73] on link "Open in CRM" at bounding box center [607, 73] width 74 height 22
click at [513, 117] on span "1C4RDHEG6EC596687" at bounding box center [524, 110] width 191 height 13
click at [256, 334] on div "Roger Robinson" at bounding box center [314, 327] width 141 height 14
click at [558, 104] on span "1C4NJPBA5HD141216" at bounding box center [524, 110] width 191 height 13
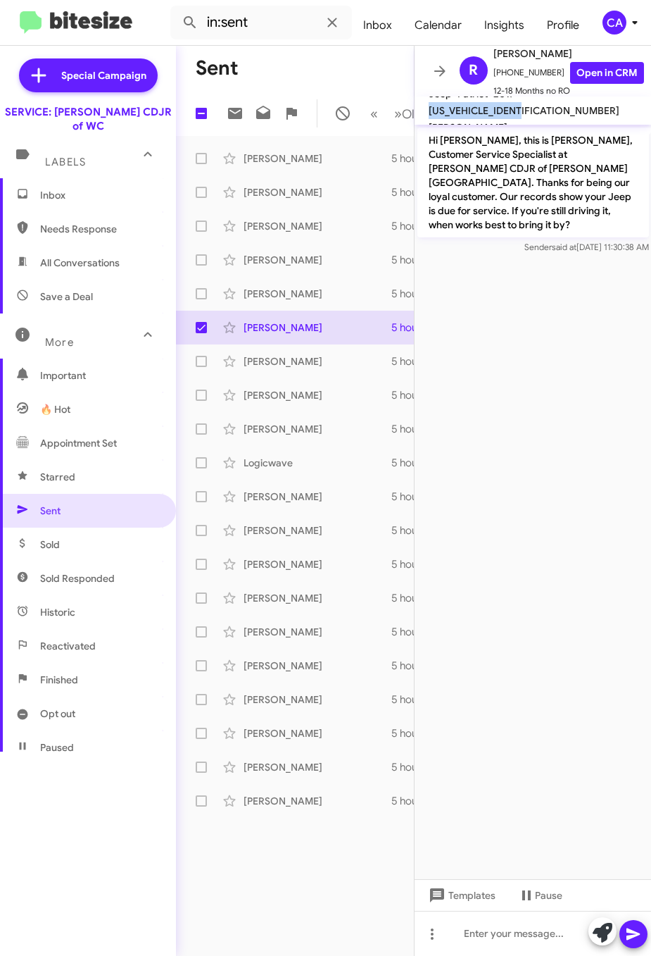
click at [558, 104] on span "1C4NJPBA5HD141216" at bounding box center [524, 110] width 191 height 13
click at [590, 84] on span "12-18 Months no RO" at bounding box center [569, 91] width 151 height 14
click at [613, 65] on link "Open in CRM" at bounding box center [607, 73] width 74 height 22
click at [287, 301] on div "Harry Connelly" at bounding box center [314, 294] width 141 height 14
click at [201, 333] on span at bounding box center [201, 327] width 11 height 11
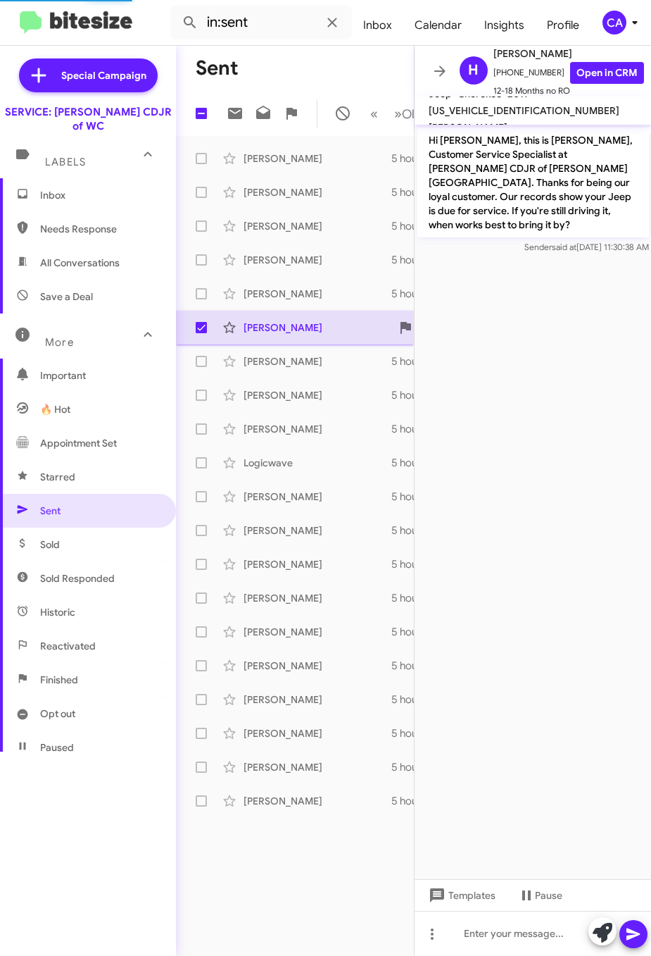
click at [201, 334] on input "checkbox" at bounding box center [201, 333] width 1 height 1
checkbox input "false"
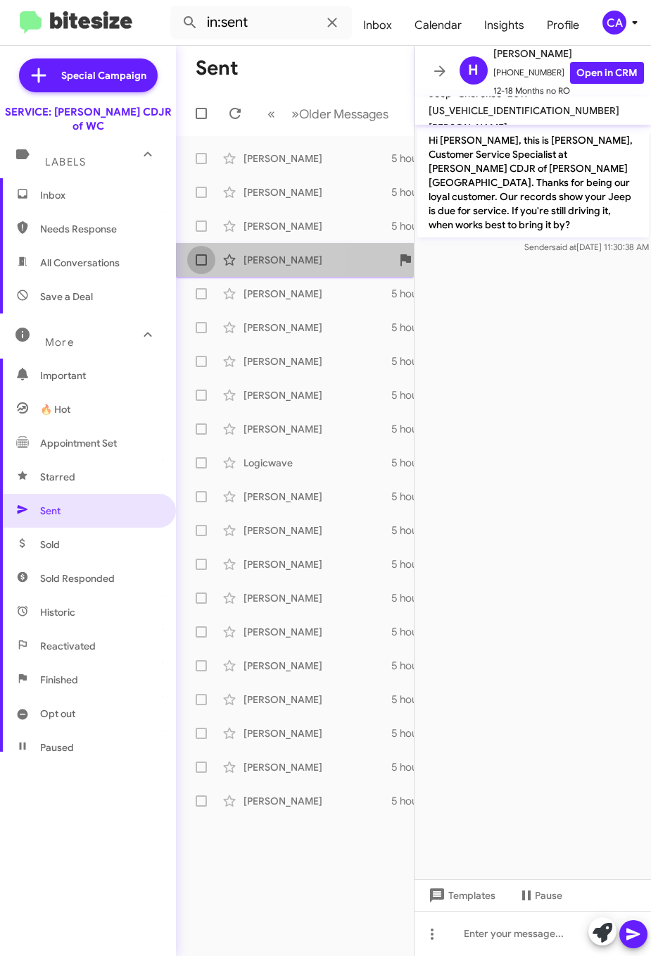
click at [201, 258] on span at bounding box center [201, 259] width 11 height 11
click at [201, 265] on input "checkbox" at bounding box center [201, 265] width 1 height 1
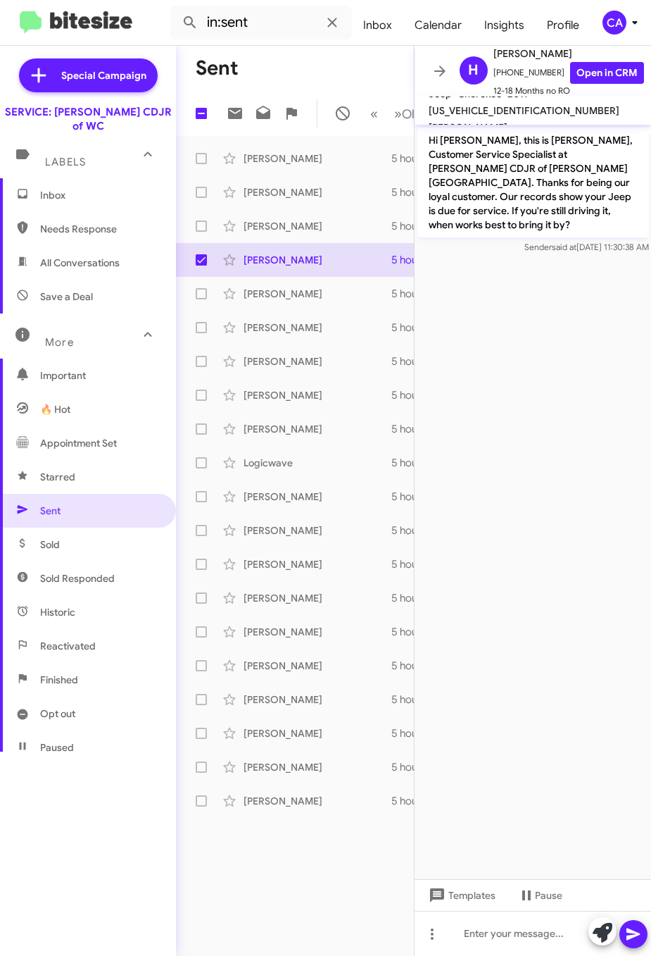
click at [499, 117] on span "1C4PJLLX4KD371714" at bounding box center [524, 110] width 191 height 13
click at [598, 67] on link "Open in CRM" at bounding box center [607, 73] width 74 height 22
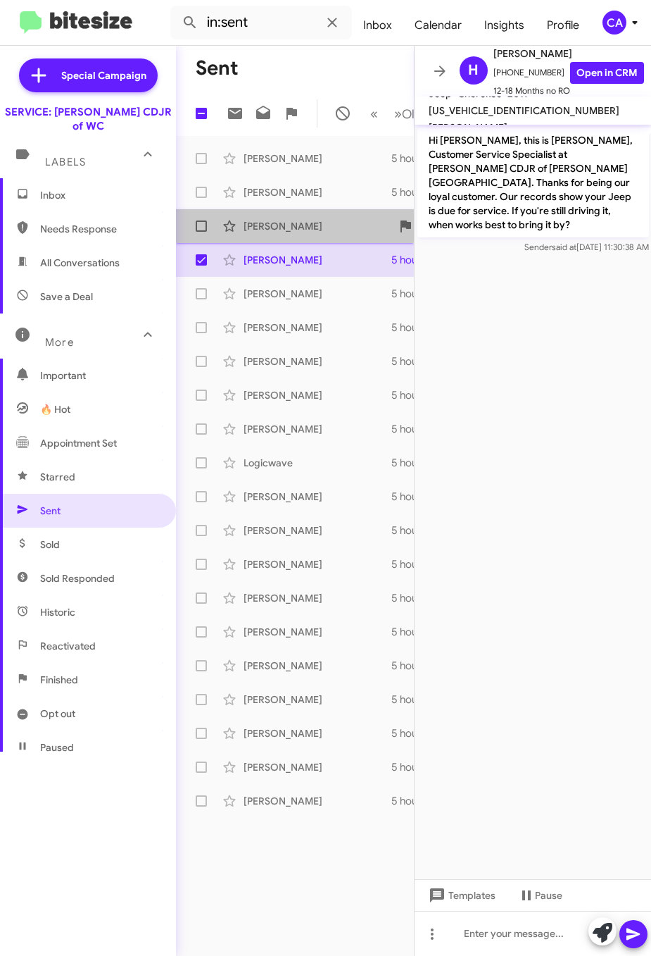
click at [246, 230] on div "Nicholas Gomez" at bounding box center [314, 226] width 141 height 14
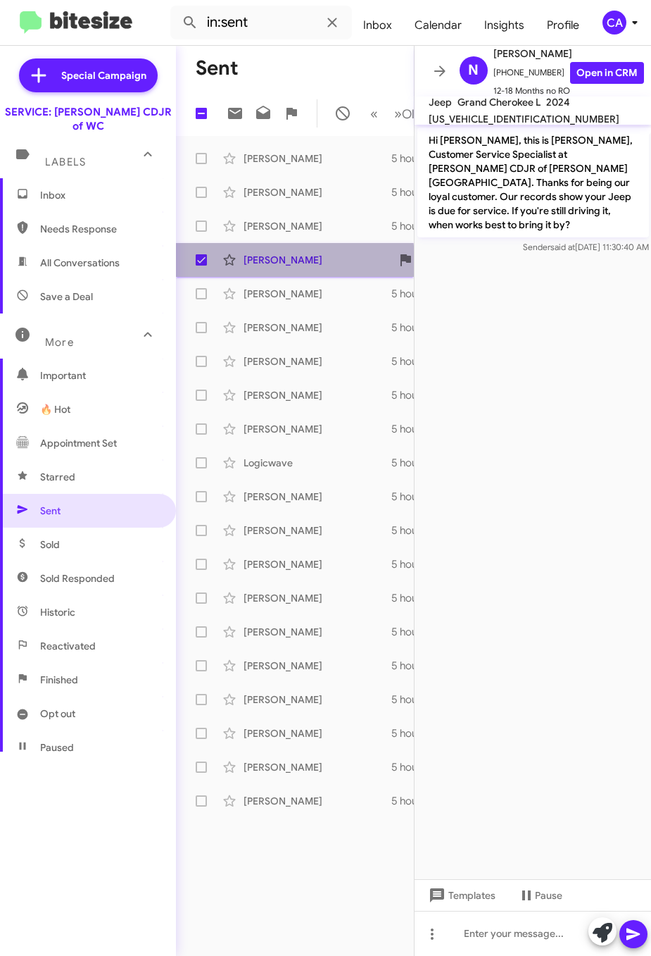
click at [292, 267] on div "Vicky Mcshane" at bounding box center [314, 260] width 141 height 14
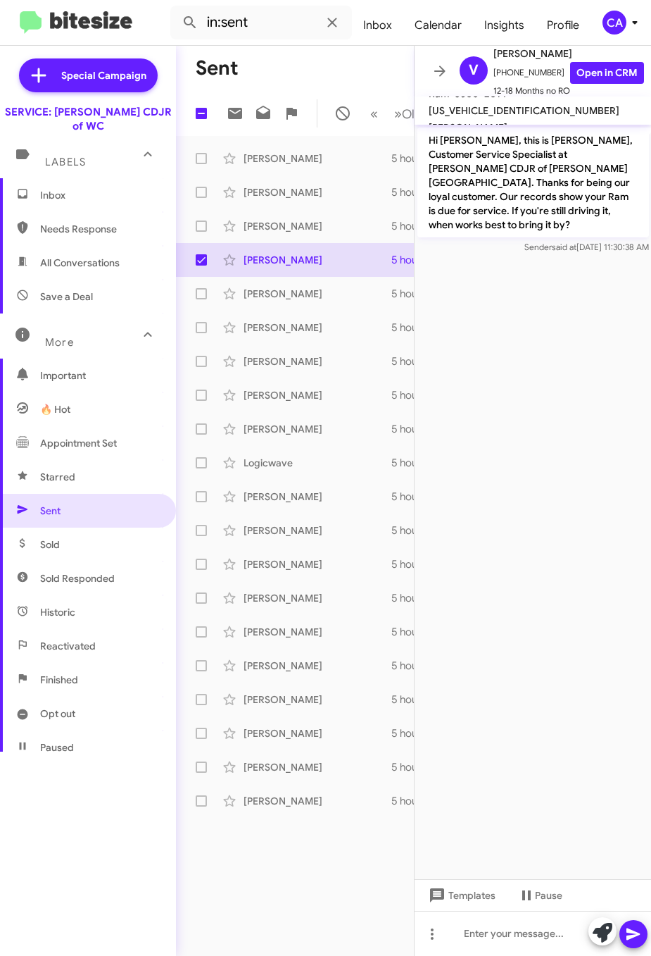
click at [546, 105] on span "3C63RRJL1EG198985" at bounding box center [524, 110] width 191 height 13
click at [577, 62] on link "Open in CRM" at bounding box center [607, 73] width 74 height 22
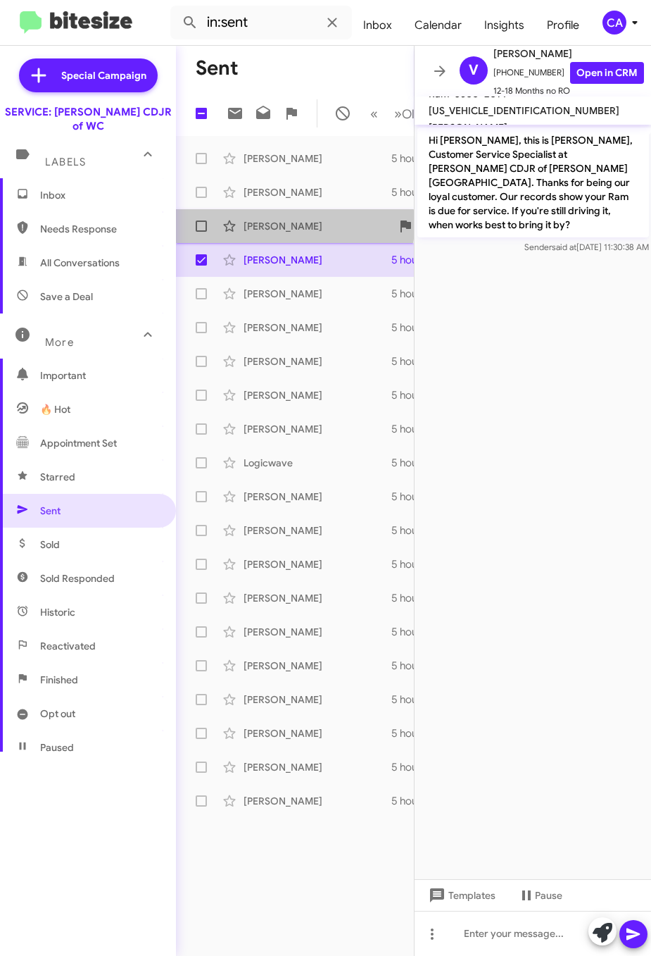
click at [272, 233] on div "Nicholas Gomez" at bounding box center [314, 226] width 141 height 14
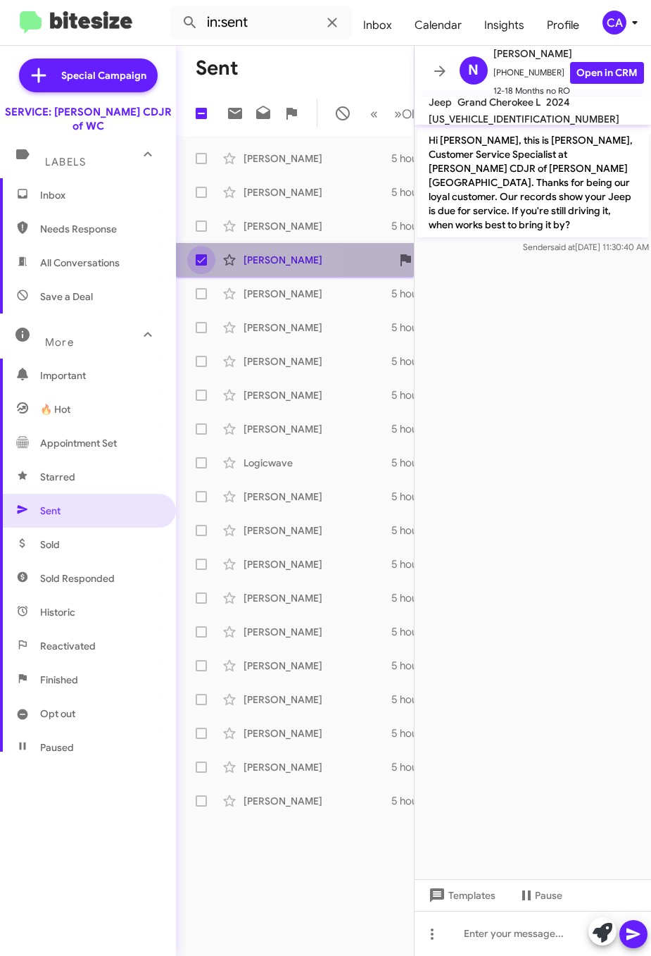
click at [199, 265] on span at bounding box center [201, 259] width 11 height 11
click at [201, 266] on input "checkbox" at bounding box center [201, 265] width 1 height 1
checkbox input "false"
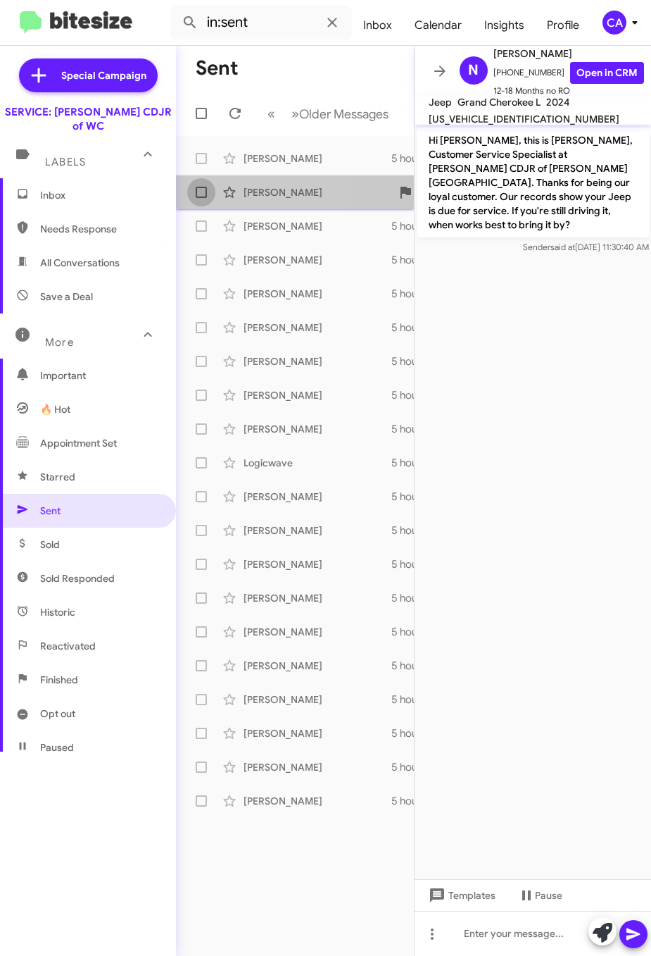
click at [201, 192] on span at bounding box center [201, 192] width 11 height 11
click at [201, 198] on input "checkbox" at bounding box center [201, 198] width 1 height 1
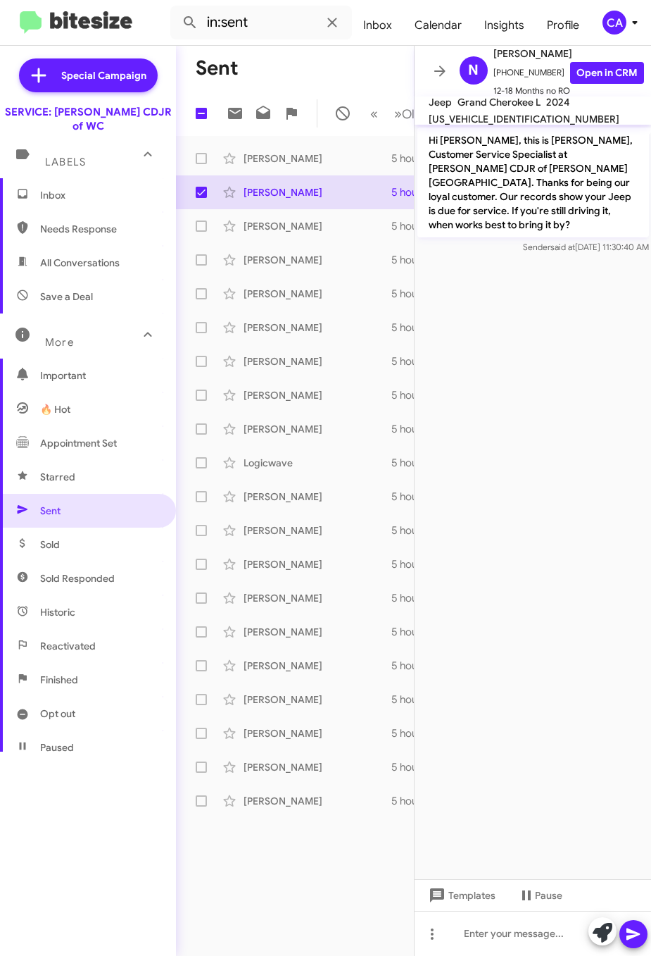
click at [512, 117] on span "1C4RJKAG5R8558615" at bounding box center [524, 119] width 191 height 13
click at [599, 65] on link "Open in CRM" at bounding box center [607, 73] width 74 height 22
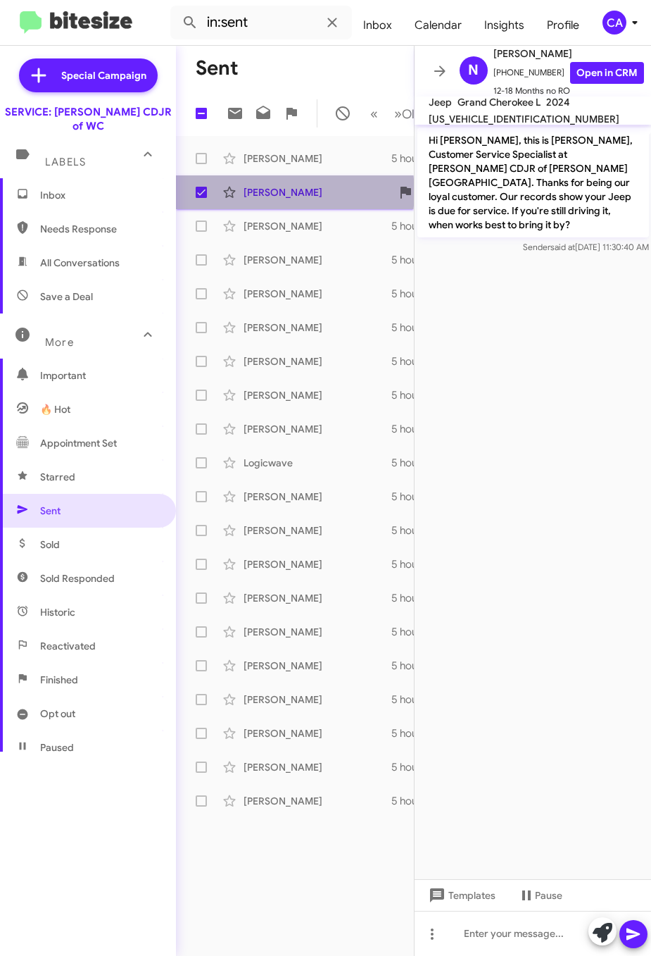
click at [282, 199] on div "John Hurst" at bounding box center [314, 192] width 141 height 14
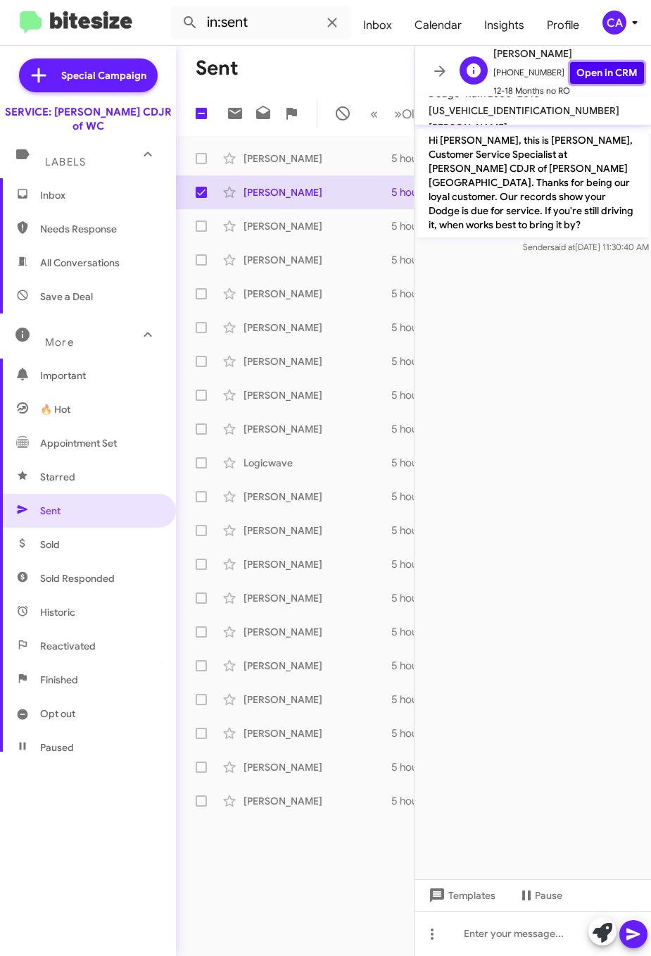
click at [595, 65] on link "Open in CRM" at bounding box center [607, 73] width 74 height 22
click at [496, 114] on span "3D7UT2CL7AG100237" at bounding box center [524, 110] width 191 height 13
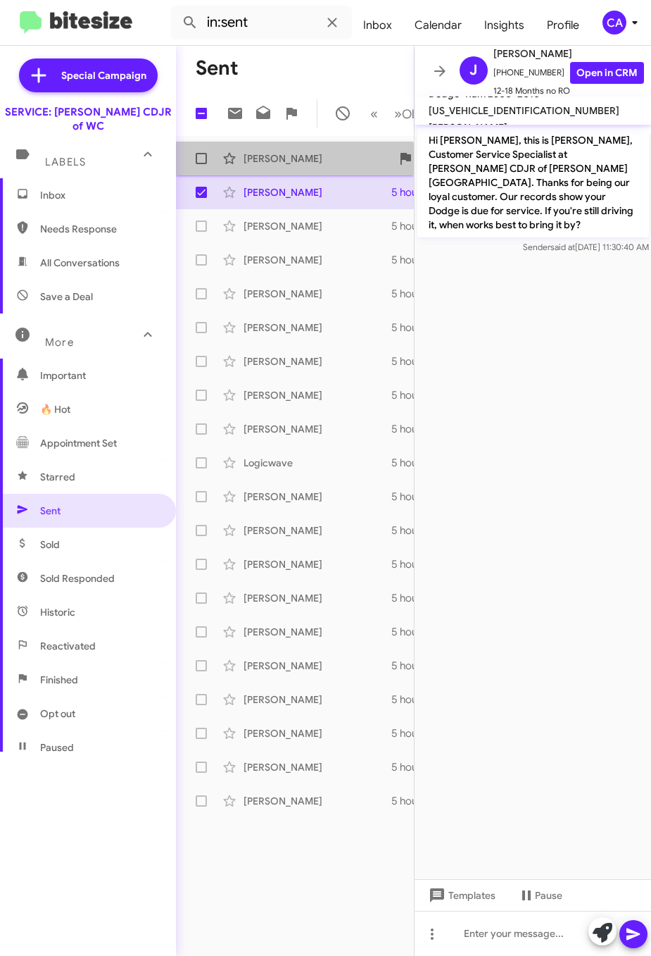
click at [266, 165] on div "Frank Dipaola" at bounding box center [314, 158] width 141 height 14
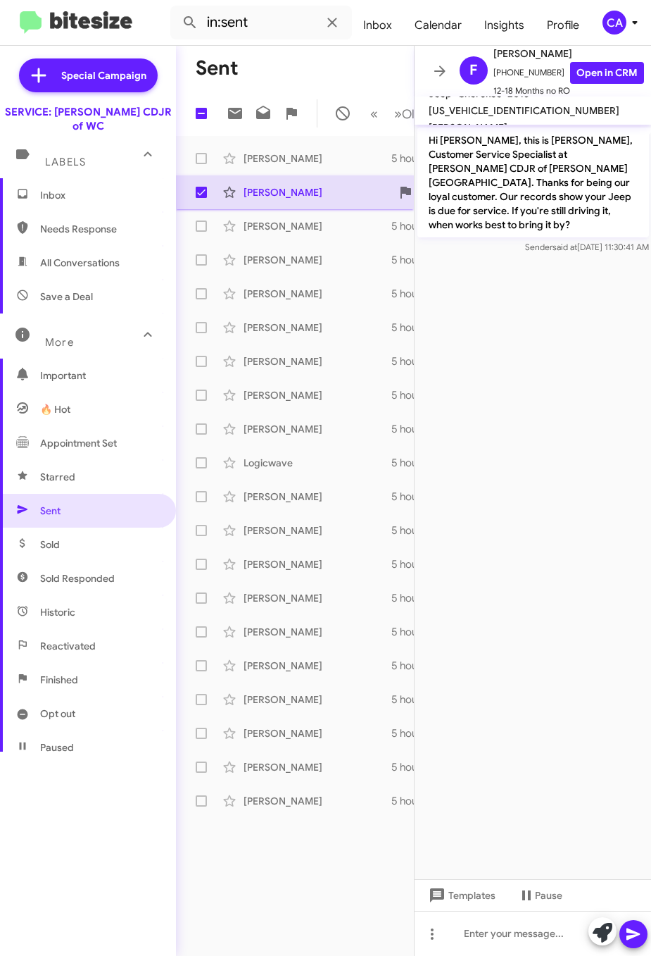
click at [203, 196] on label at bounding box center [201, 192] width 28 height 28
click at [201, 198] on input "checkbox" at bounding box center [201, 198] width 1 height 1
checkbox input "false"
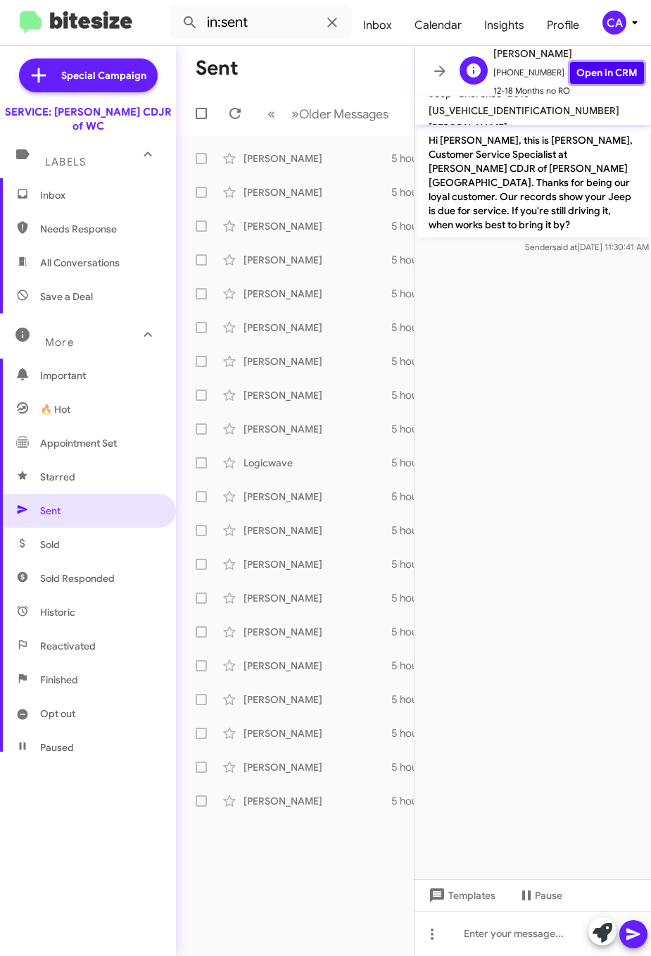
click at [573, 62] on link "Open in CRM" at bounding box center [607, 73] width 74 height 22
click at [493, 117] on span "1C4PJLCS8FW518034" at bounding box center [524, 110] width 191 height 13
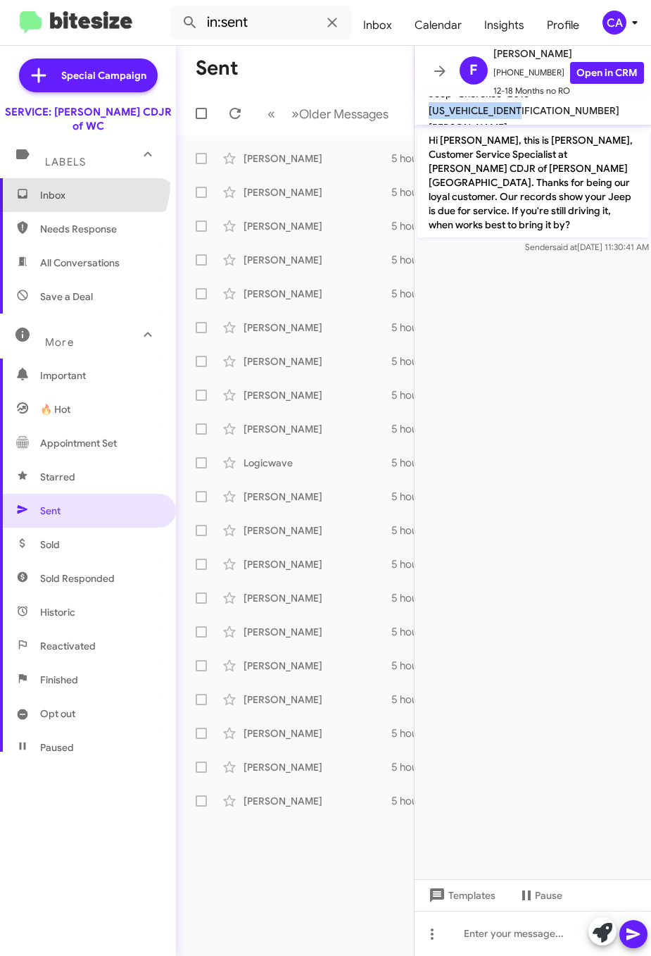
click at [79, 178] on span "Inbox" at bounding box center [88, 195] width 176 height 34
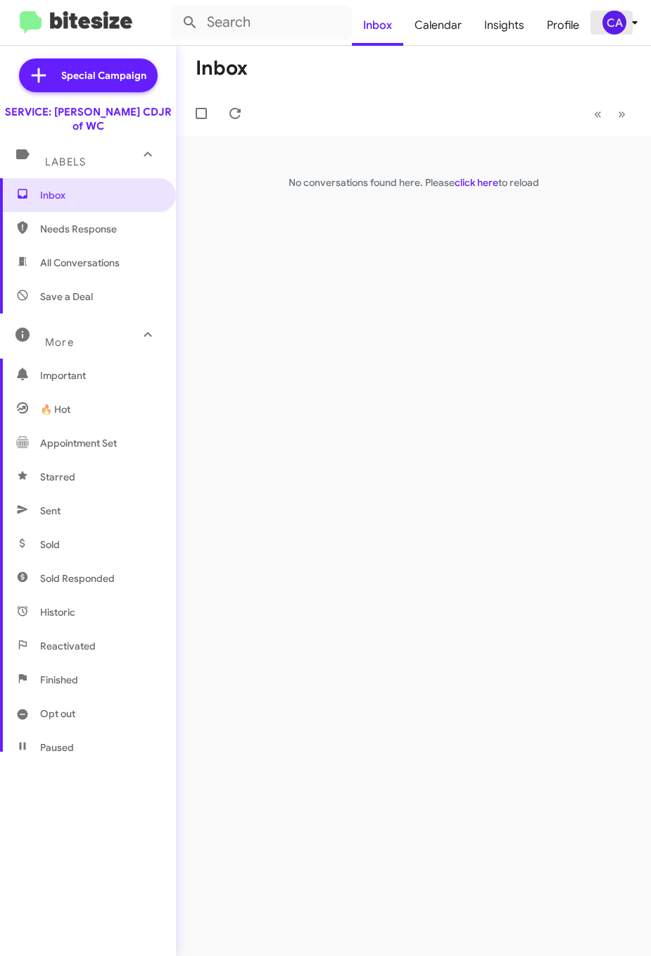
click at [620, 15] on div "CA" at bounding box center [615, 23] width 24 height 24
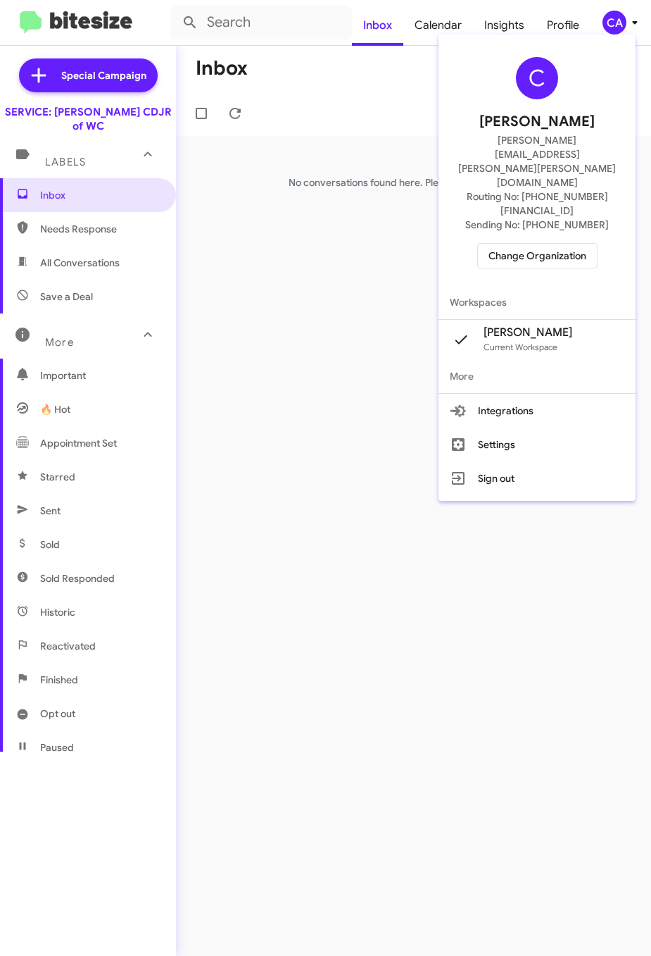
click at [566, 244] on span "Change Organization" at bounding box center [538, 256] width 98 height 24
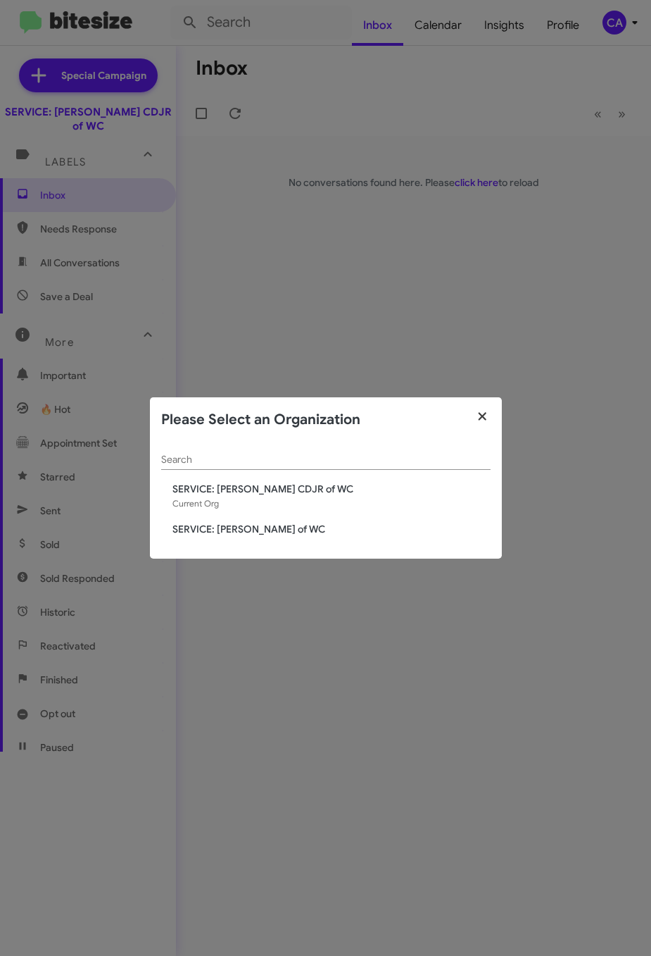
click at [486, 414] on icon "button" at bounding box center [483, 416] width 16 height 13
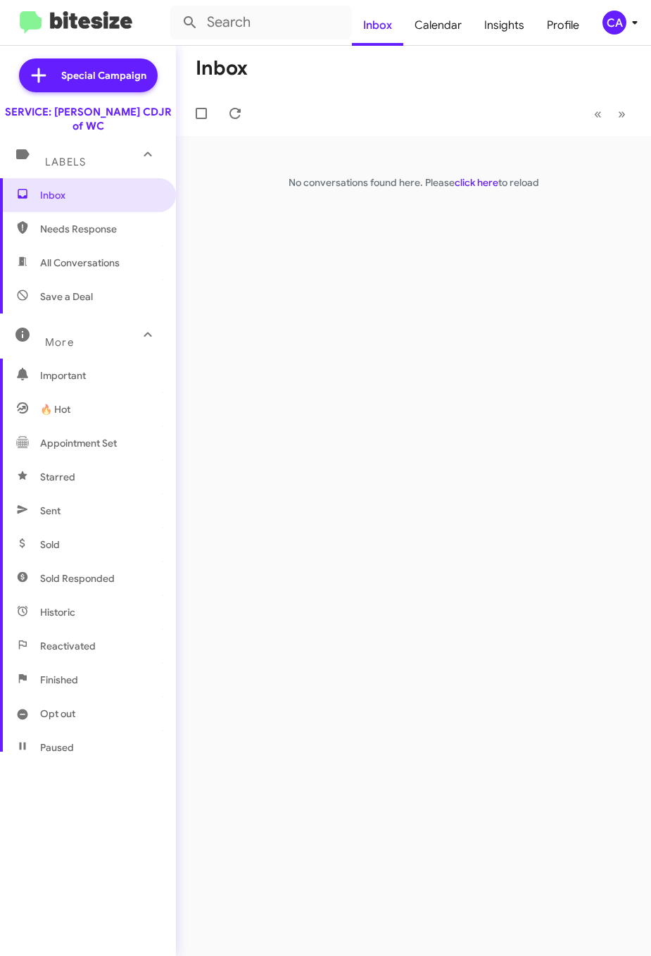
click at [103, 116] on div "SERVICE: [PERSON_NAME] CDJR of WC" at bounding box center [88, 119] width 176 height 28
click at [92, 107] on div "SERVICE: [PERSON_NAME] CDJR of WC" at bounding box center [88, 119] width 176 height 28
click at [22, 110] on div "SERVICE: [PERSON_NAME] CDJR of WC" at bounding box center [88, 119] width 176 height 28
click at [614, 27] on div "CA" at bounding box center [615, 23] width 24 height 24
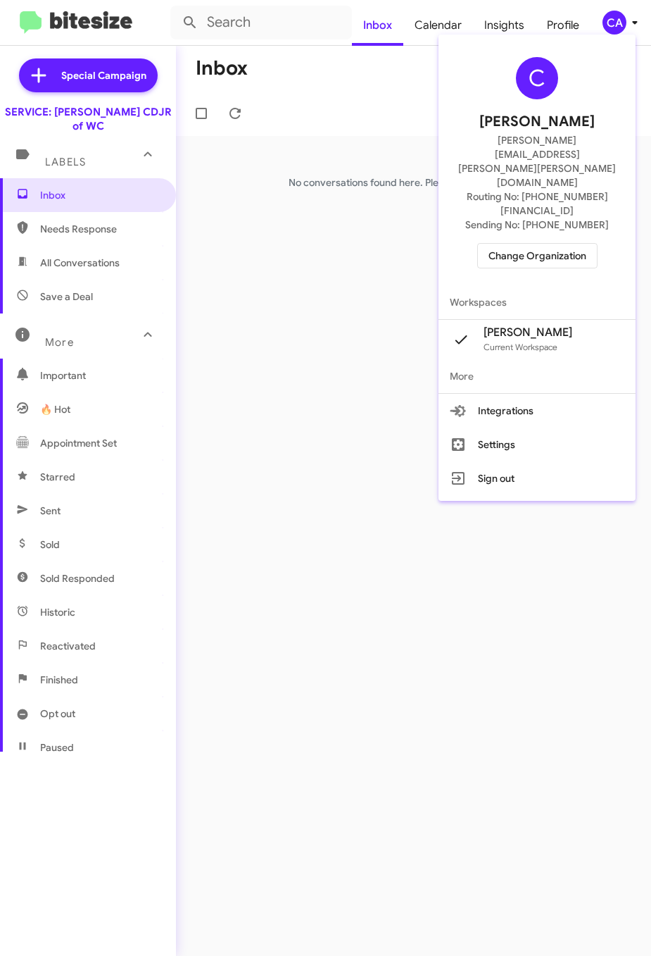
click at [539, 244] on span "Change Organization" at bounding box center [538, 256] width 98 height 24
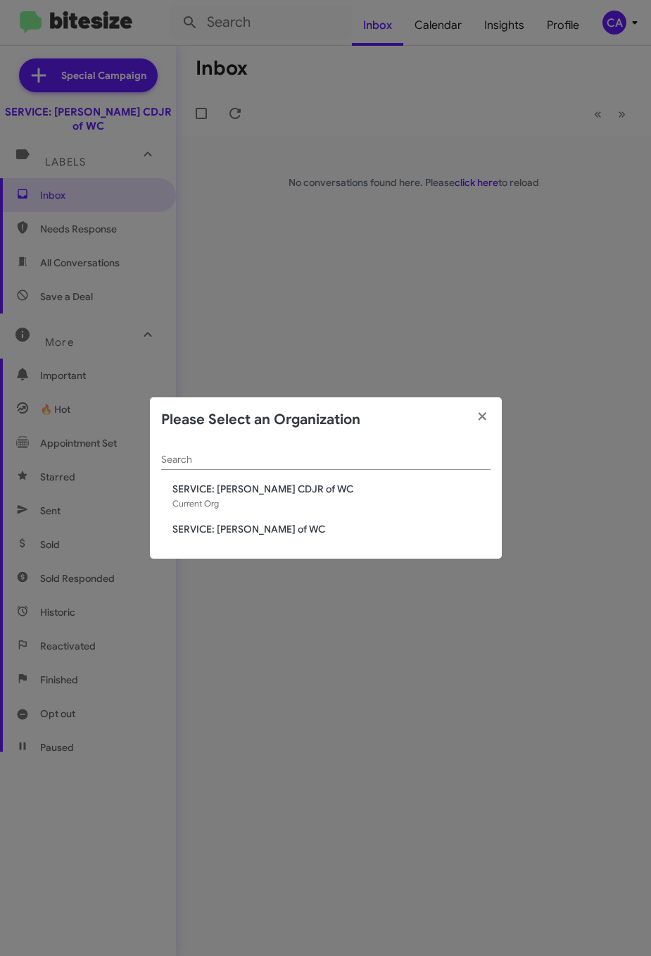
click at [249, 527] on span "SERVICE: [PERSON_NAME] of WC" at bounding box center [332, 529] width 318 height 14
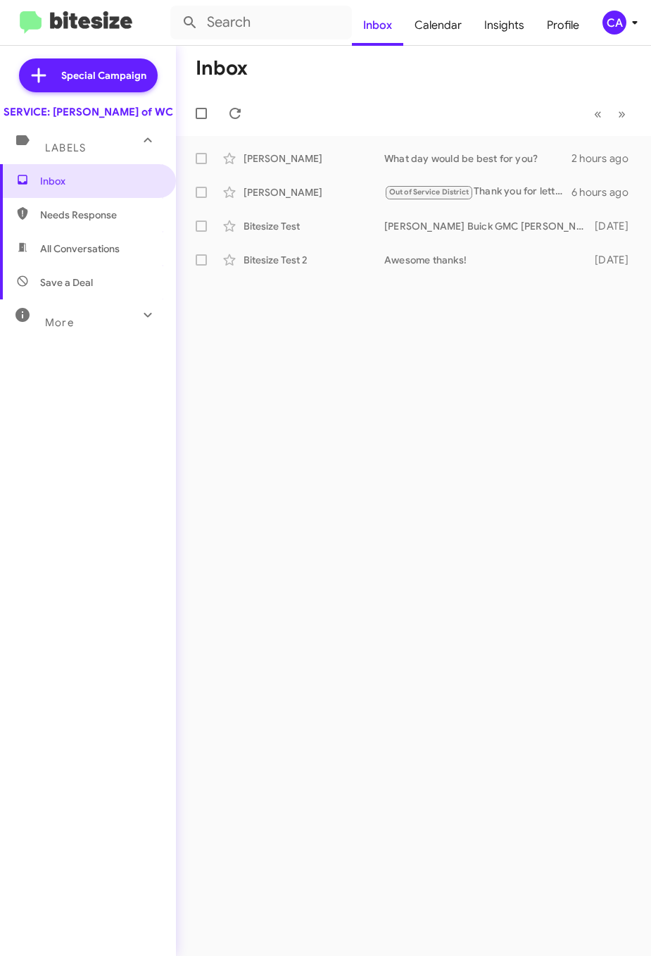
click at [90, 222] on span "Needs Response" at bounding box center [100, 215] width 120 height 14
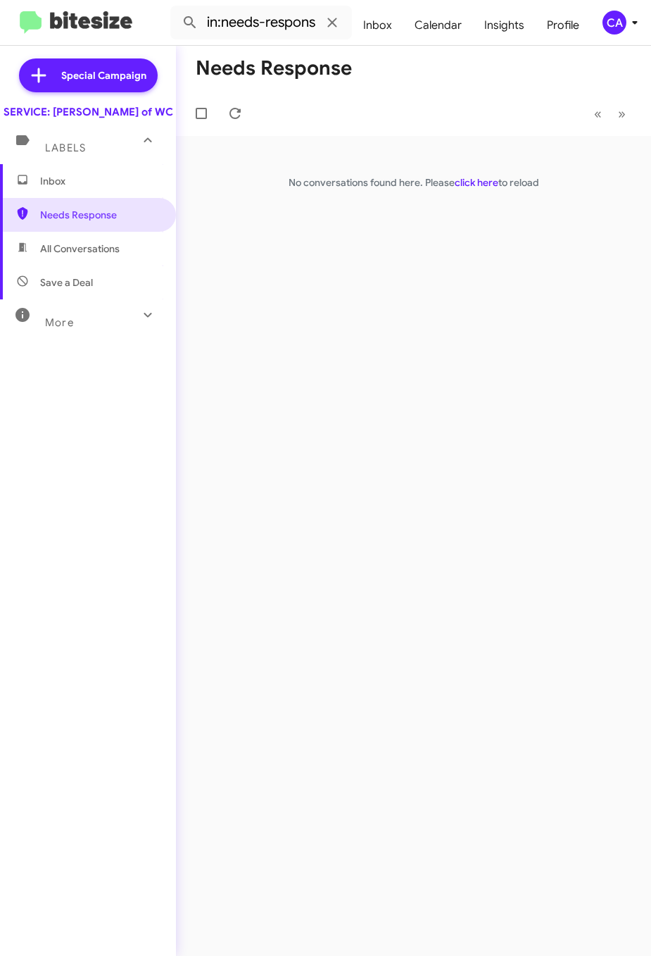
click at [94, 248] on span "All Conversations" at bounding box center [88, 249] width 176 height 34
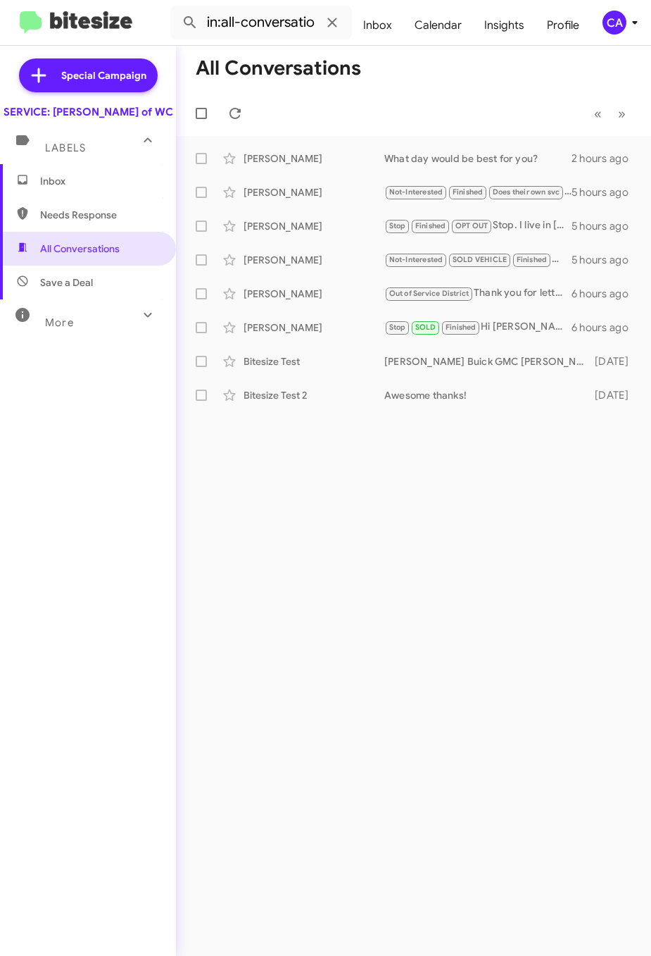
click at [81, 289] on span "Save a Deal" at bounding box center [66, 282] width 53 height 14
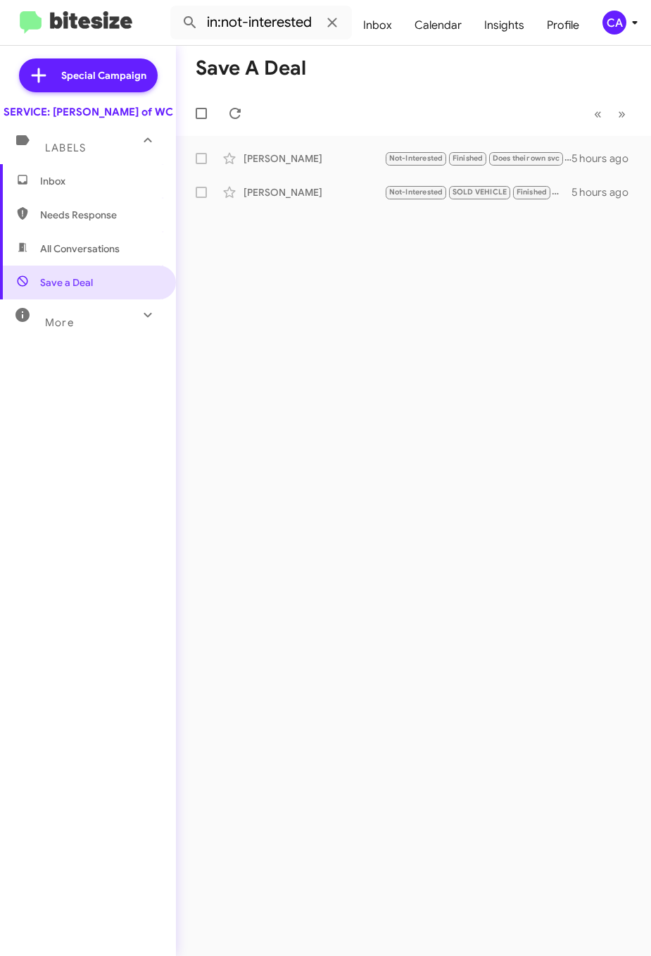
click at [105, 330] on div "More" at bounding box center [73, 316] width 125 height 26
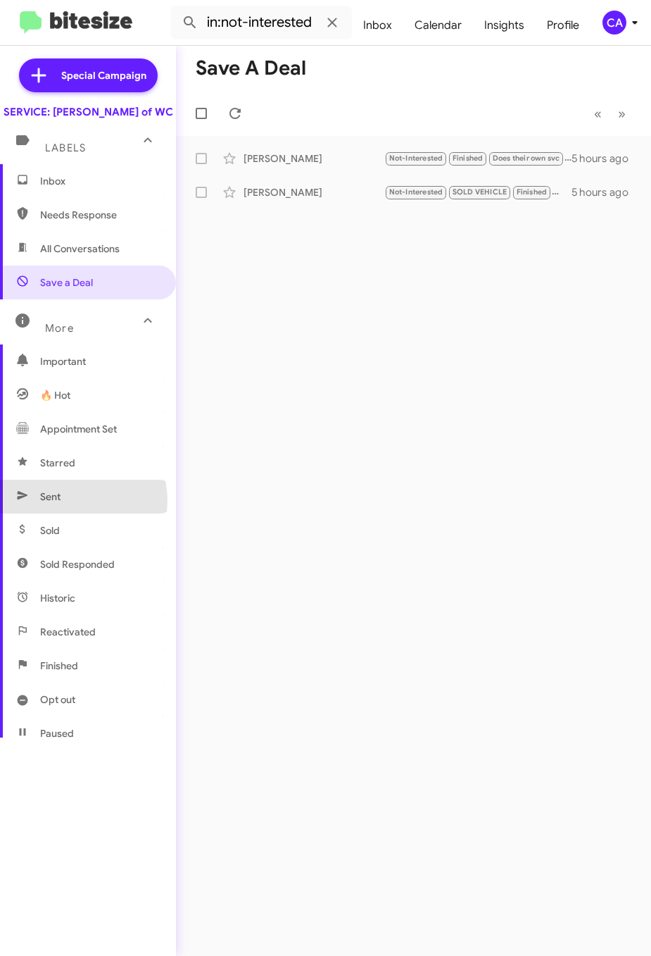
click at [68, 513] on span "Sent" at bounding box center [88, 497] width 176 height 34
type input "in:sent"
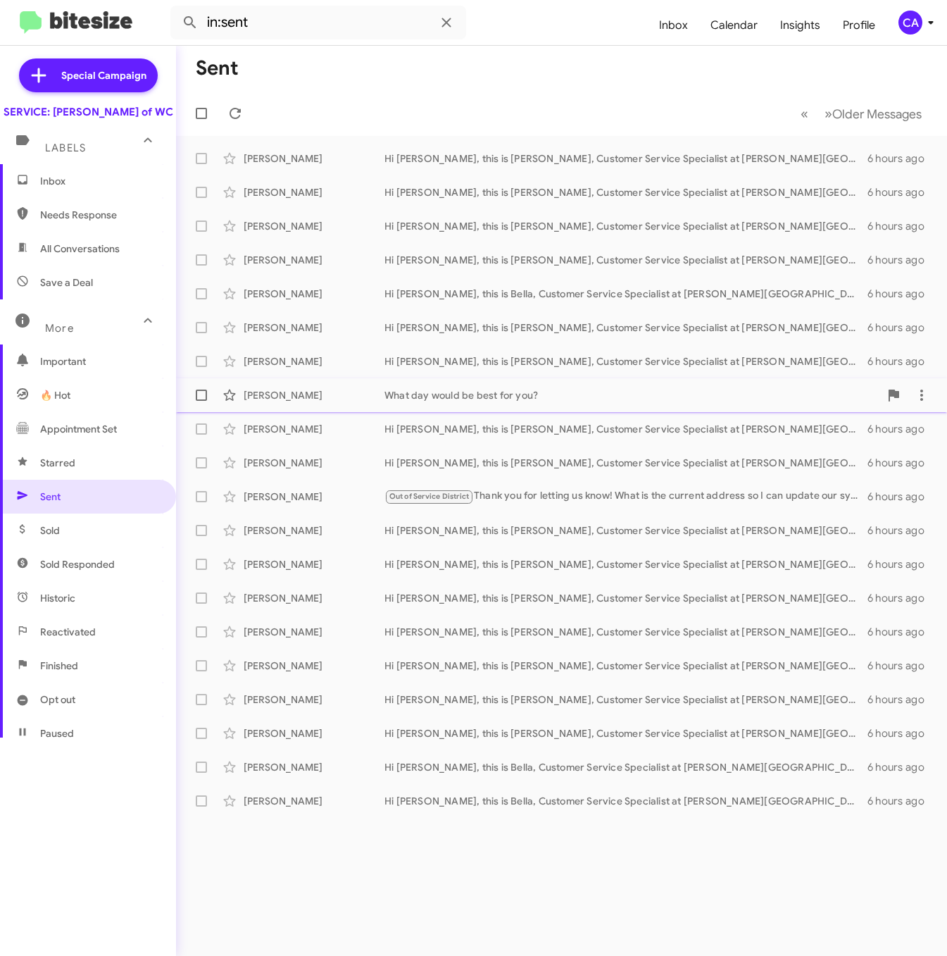
click at [441, 400] on div "What day would be best for you?" at bounding box center [631, 395] width 495 height 14
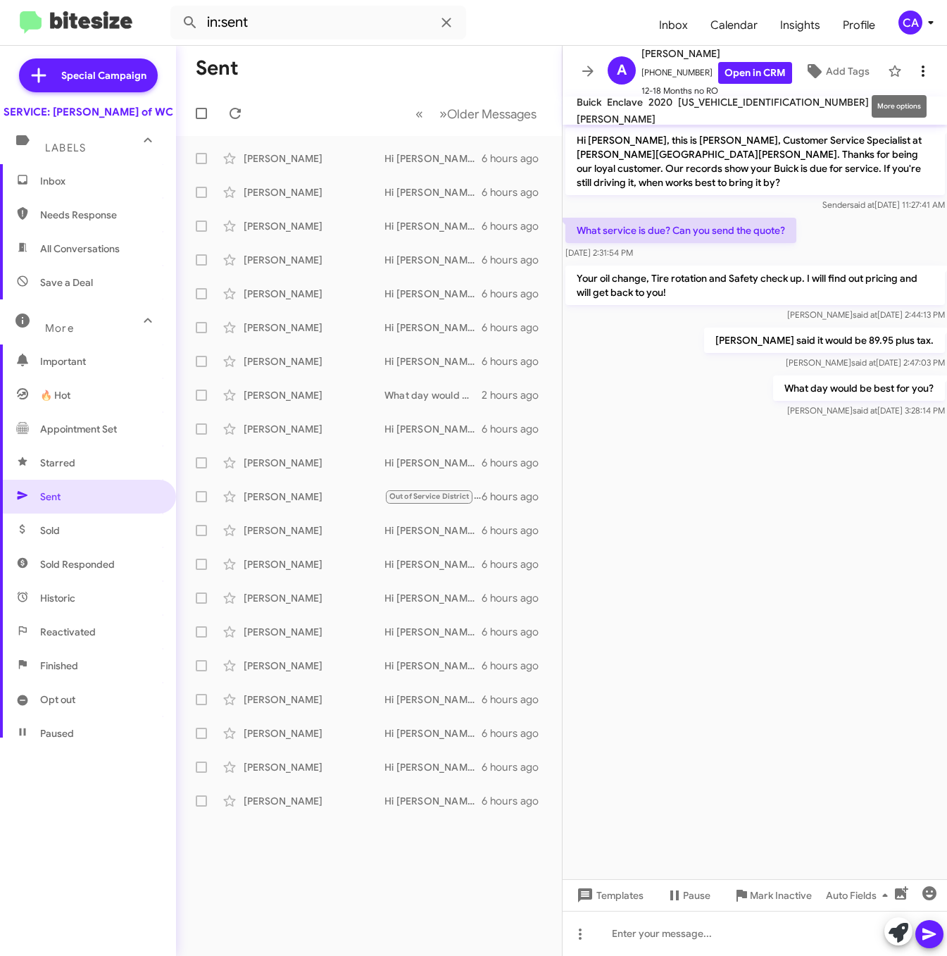
click at [651, 67] on icon at bounding box center [923, 70] width 3 height 11
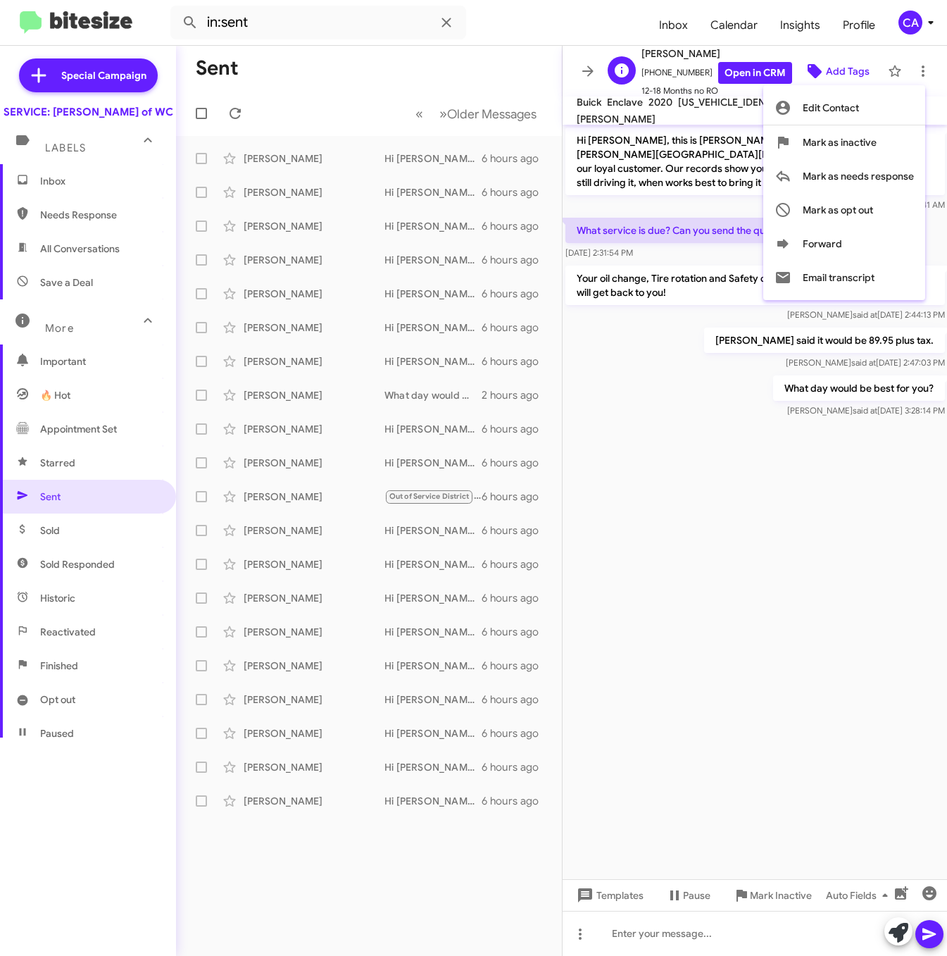
click at [651, 69] on div at bounding box center [473, 478] width 947 height 956
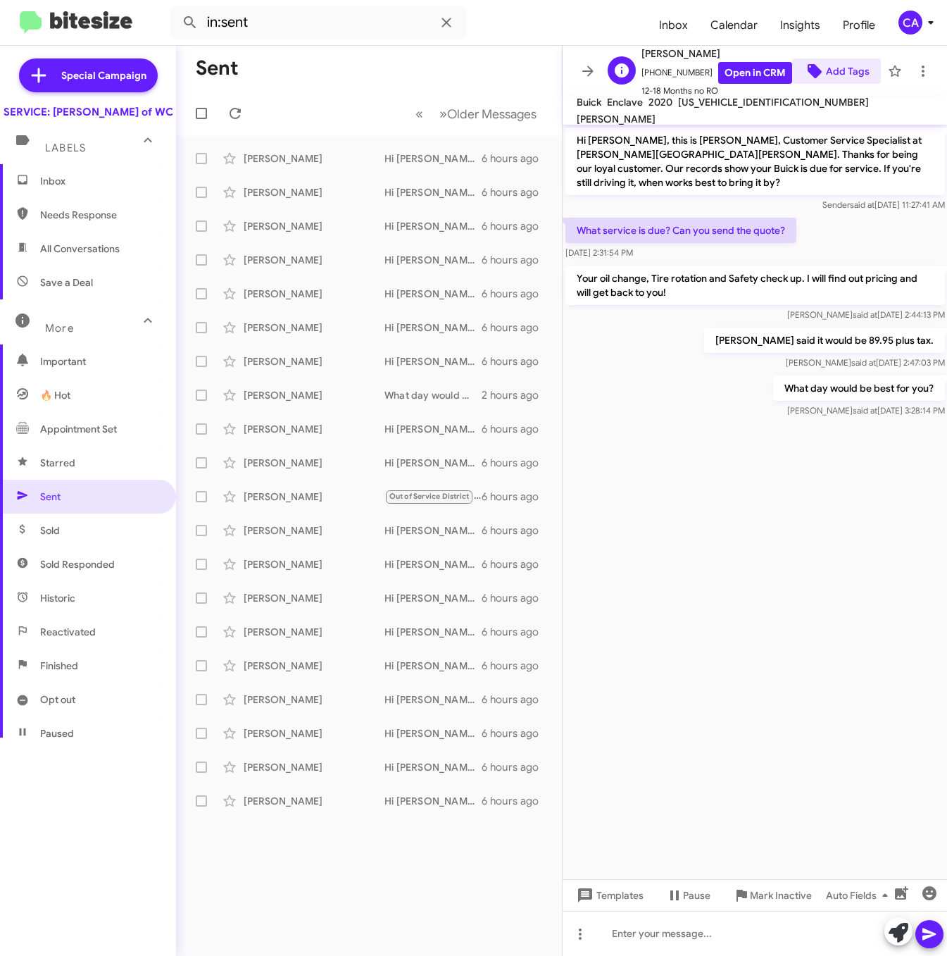
click at [651, 71] on span "Add Tags" at bounding box center [848, 70] width 44 height 25
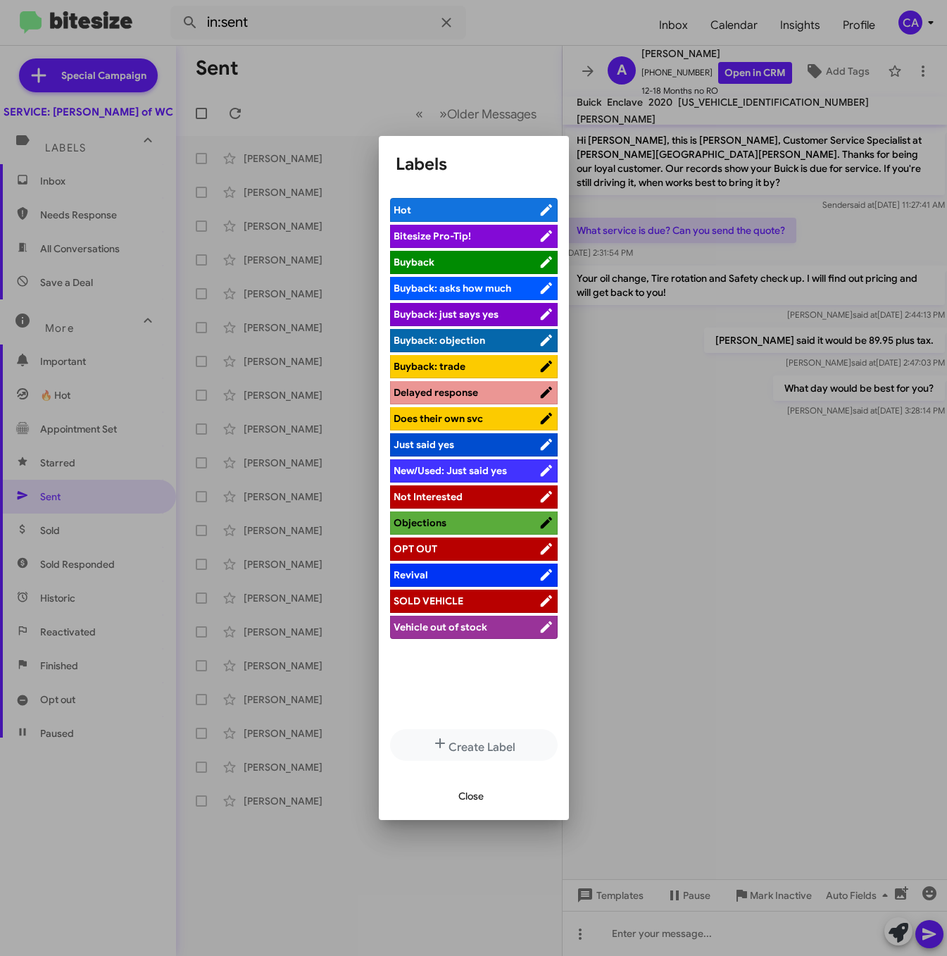
click at [470, 790] on span "Close" at bounding box center [470, 795] width 25 height 25
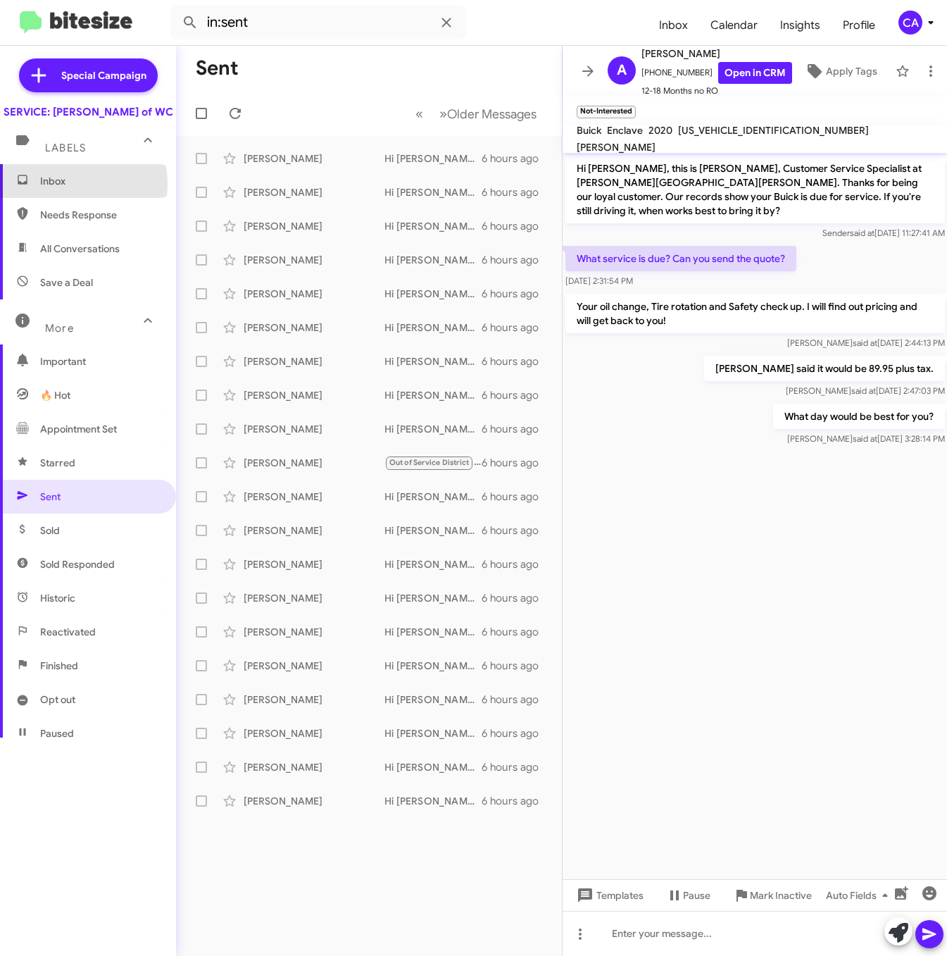
click at [73, 188] on span "Inbox" at bounding box center [100, 181] width 120 height 14
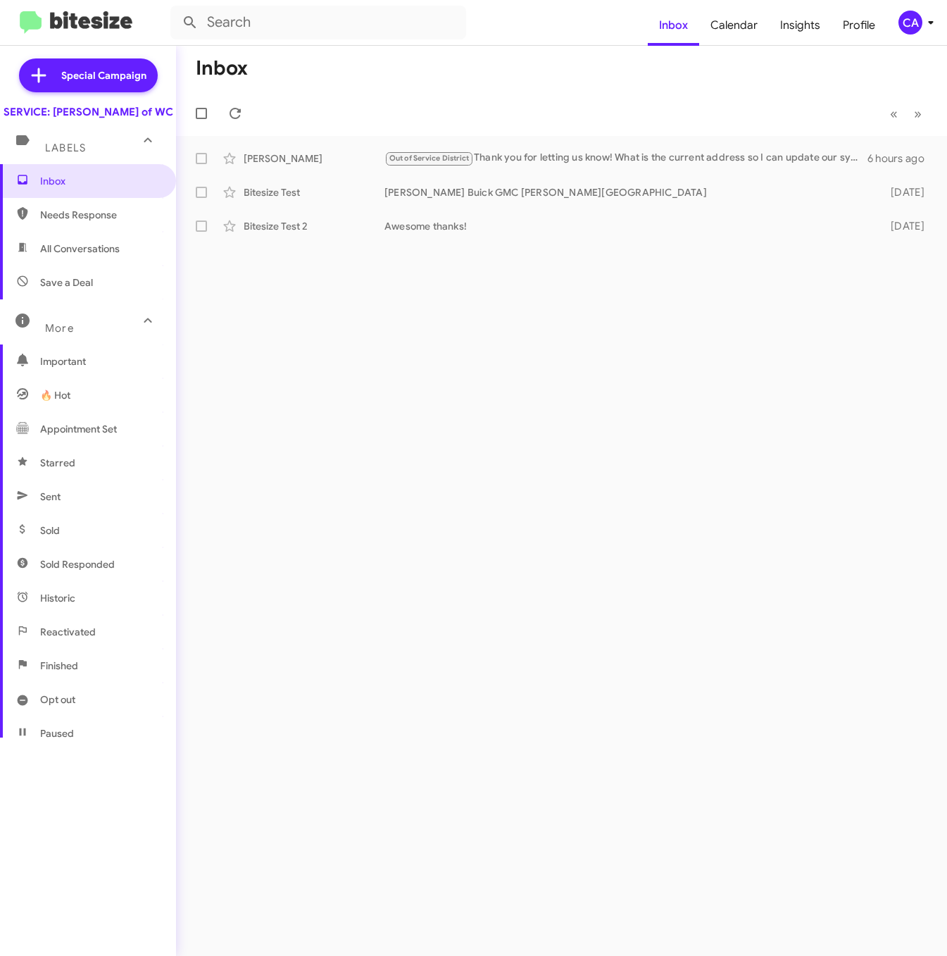
click at [81, 256] on span "All Conversations" at bounding box center [80, 249] width 80 height 14
type input "in:all-conversations"
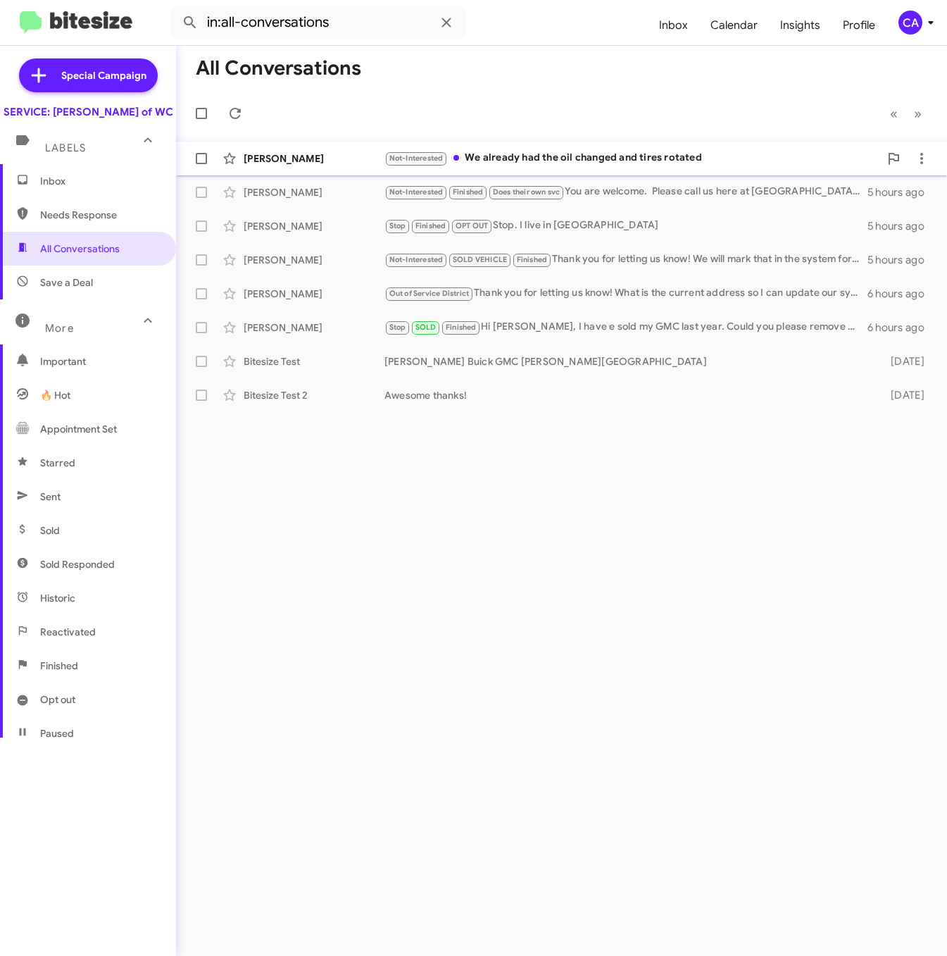
click at [565, 162] on div "Not-Interested We already had the oil changed and tires rotated" at bounding box center [631, 158] width 495 height 16
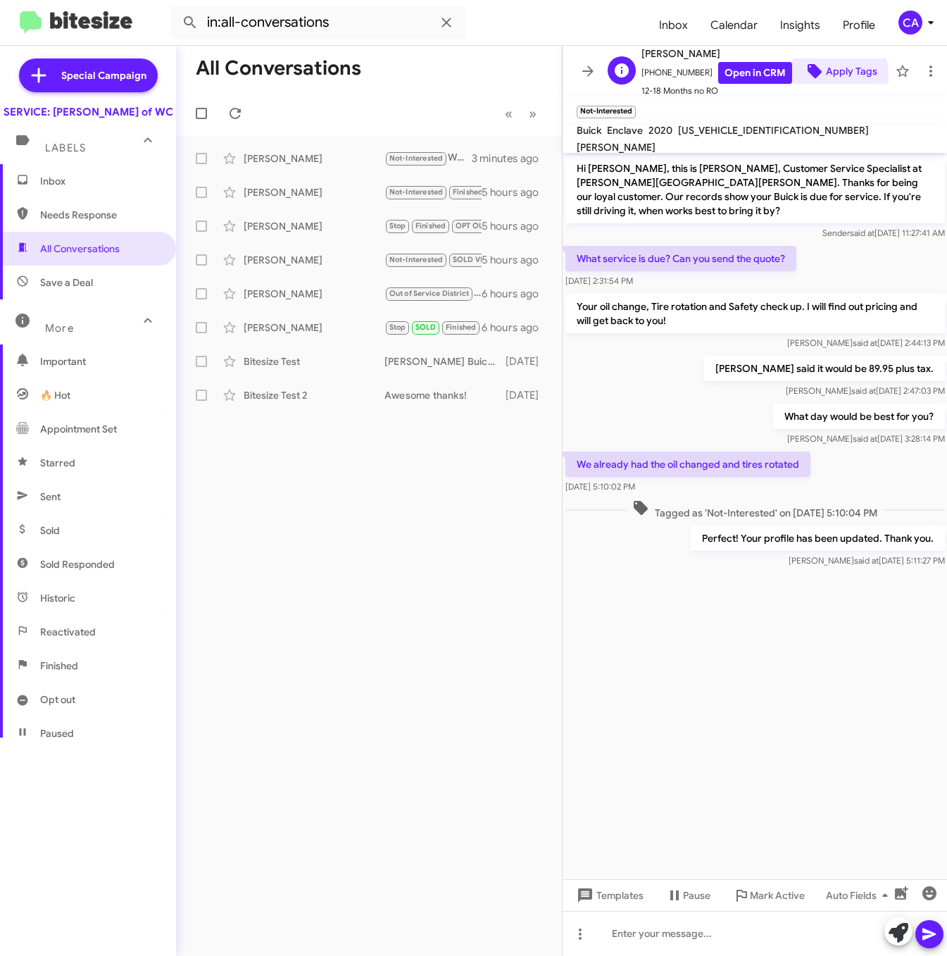
click at [651, 70] on span "Apply Tags" at bounding box center [840, 70] width 74 height 25
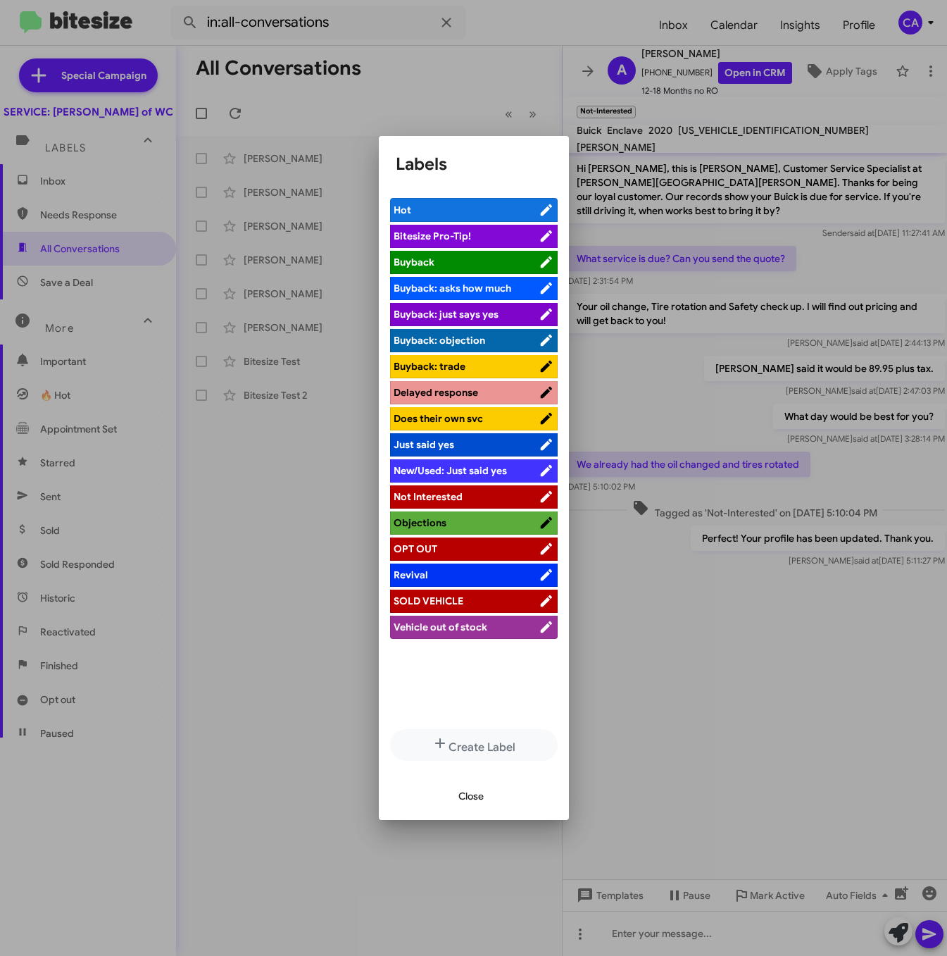
click at [540, 212] on icon at bounding box center [545, 209] width 11 height 11
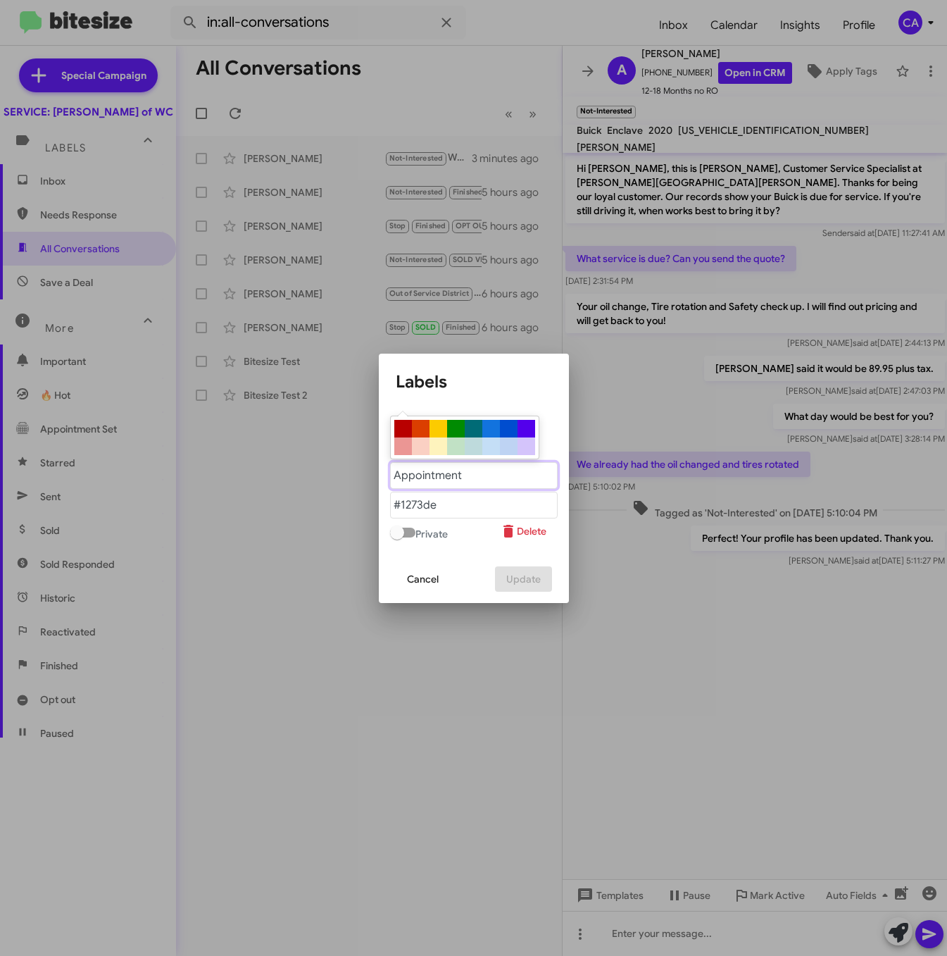
click at [475, 475] on "text" at bounding box center [474, 475] width 168 height 27
type "Svc complet"
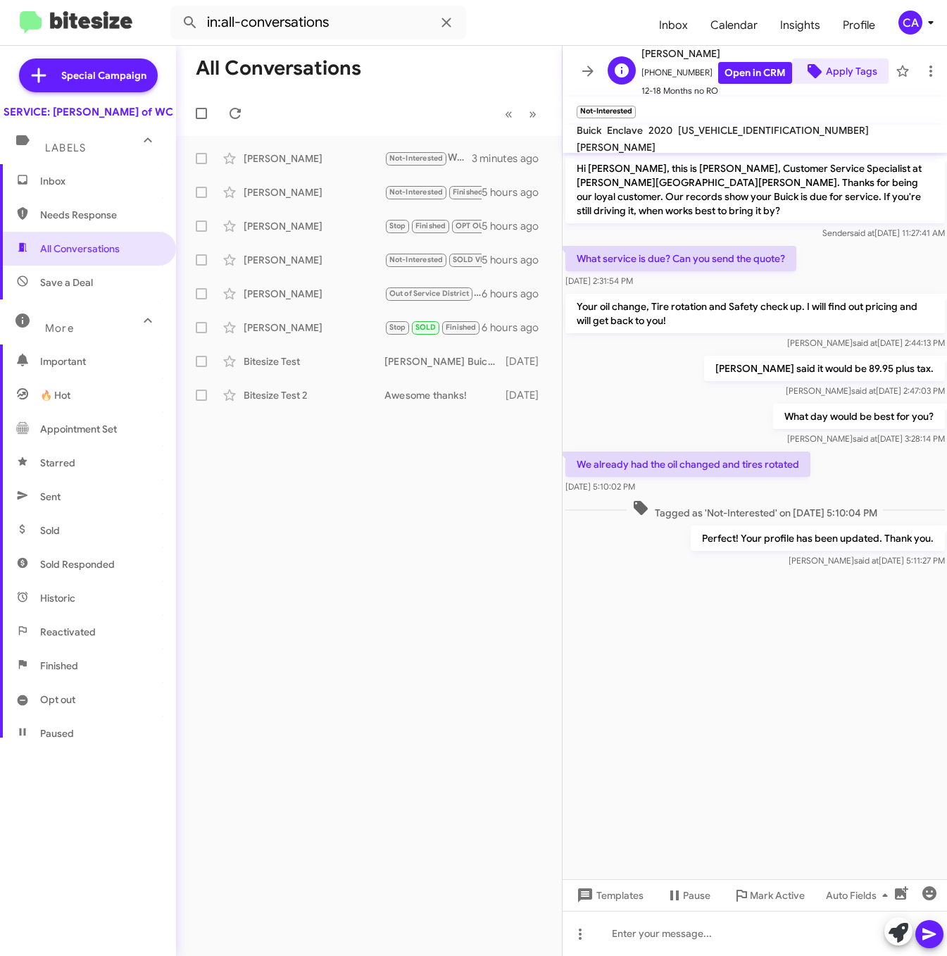
click at [651, 69] on span "Apply Tags" at bounding box center [851, 70] width 51 height 25
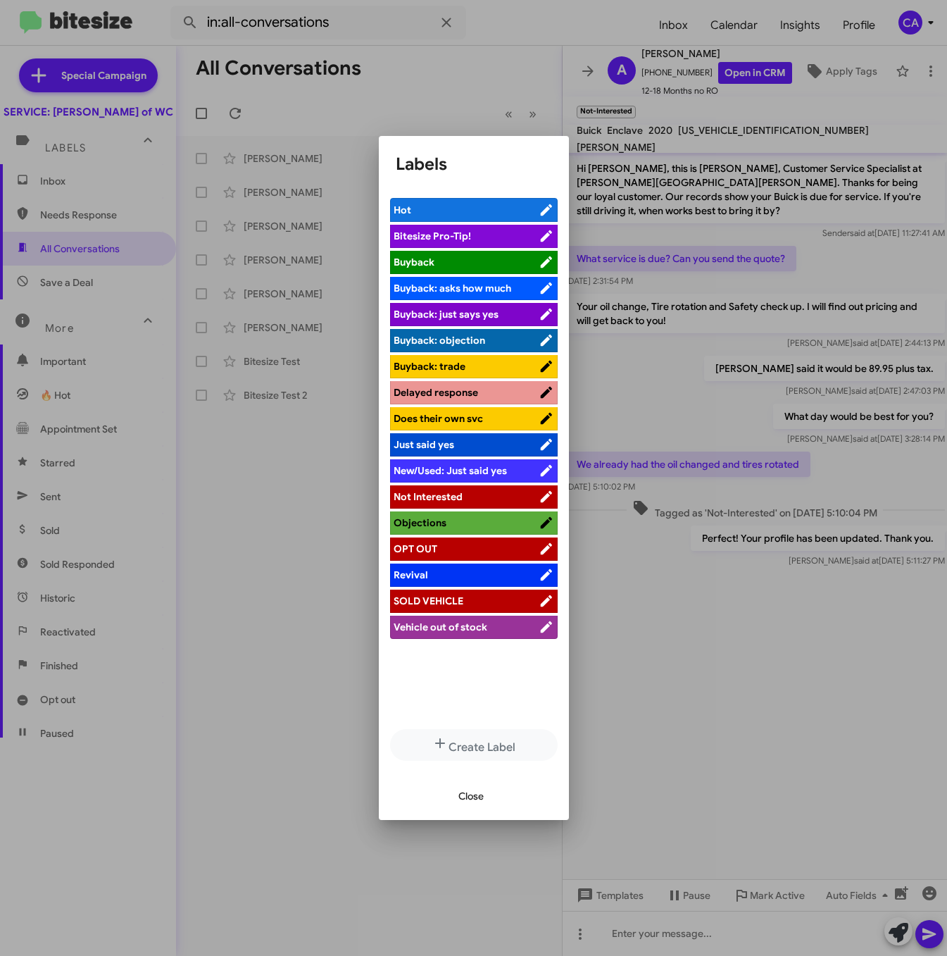
click at [539, 284] on icon at bounding box center [546, 288] width 15 height 17
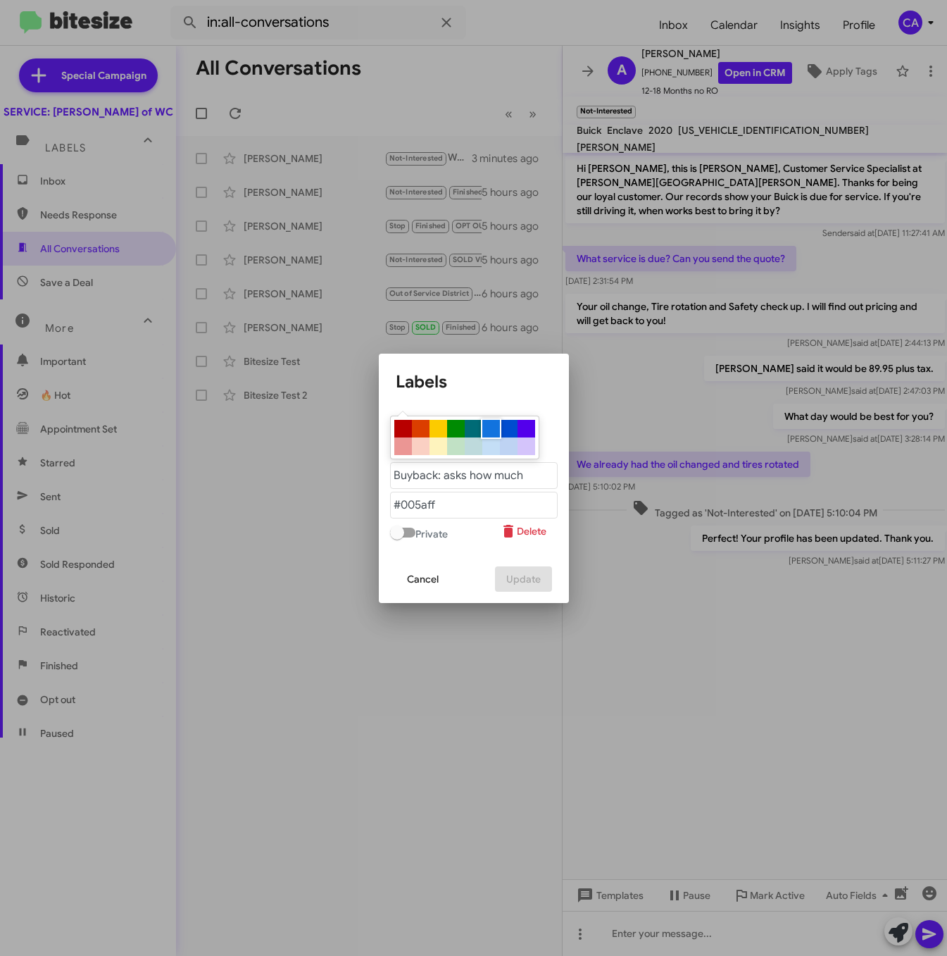
click at [493, 427] on div at bounding box center [491, 429] width 18 height 18
type "#1273de"
click at [477, 481] on "text" at bounding box center [474, 475] width 168 height 27
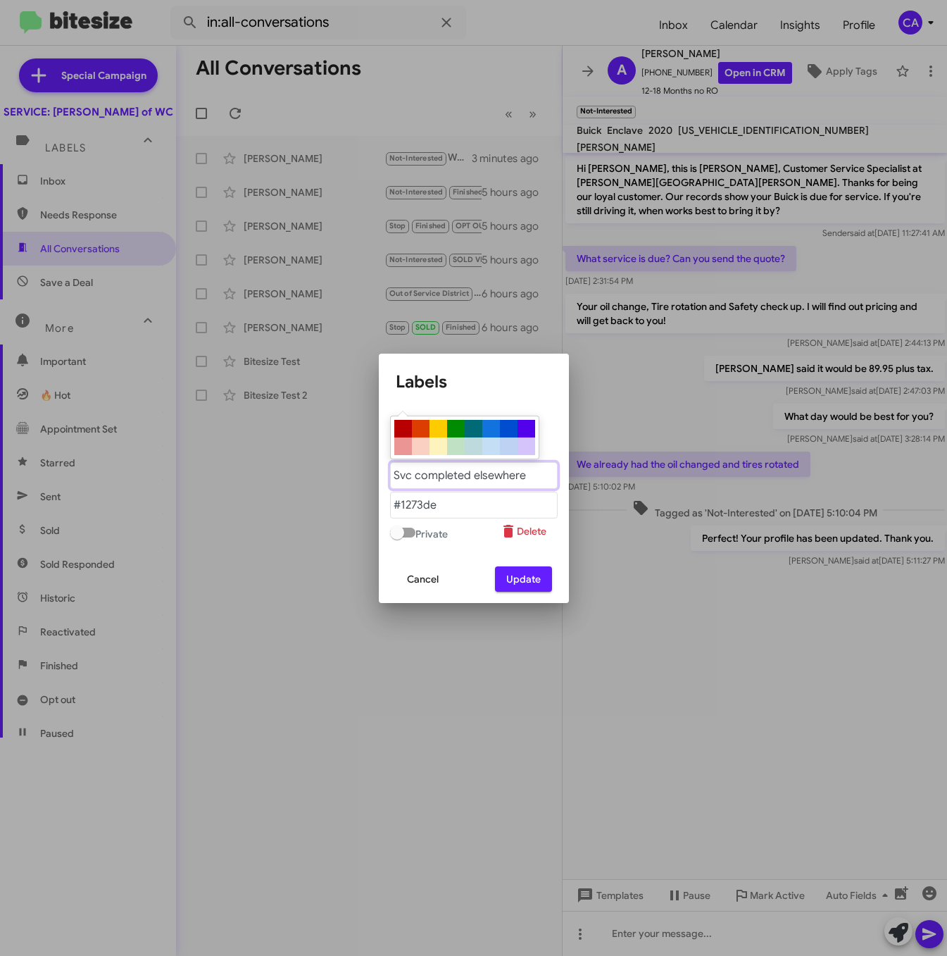
type "Svc completed elsewhere"
click at [517, 570] on span "Update" at bounding box center [523, 578] width 35 height 25
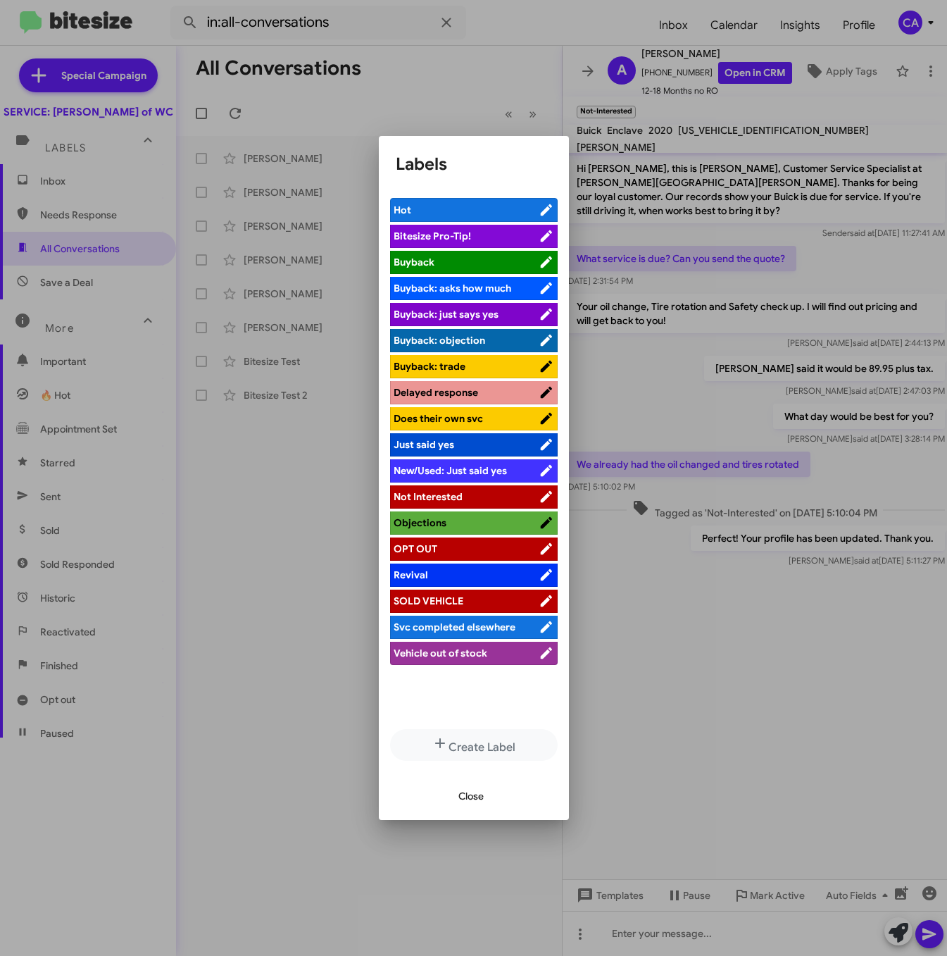
click at [457, 626] on span "Svc completed elsewhere" at bounding box center [455, 626] width 122 height 13
click at [472, 794] on span "Close" at bounding box center [470, 795] width 25 height 25
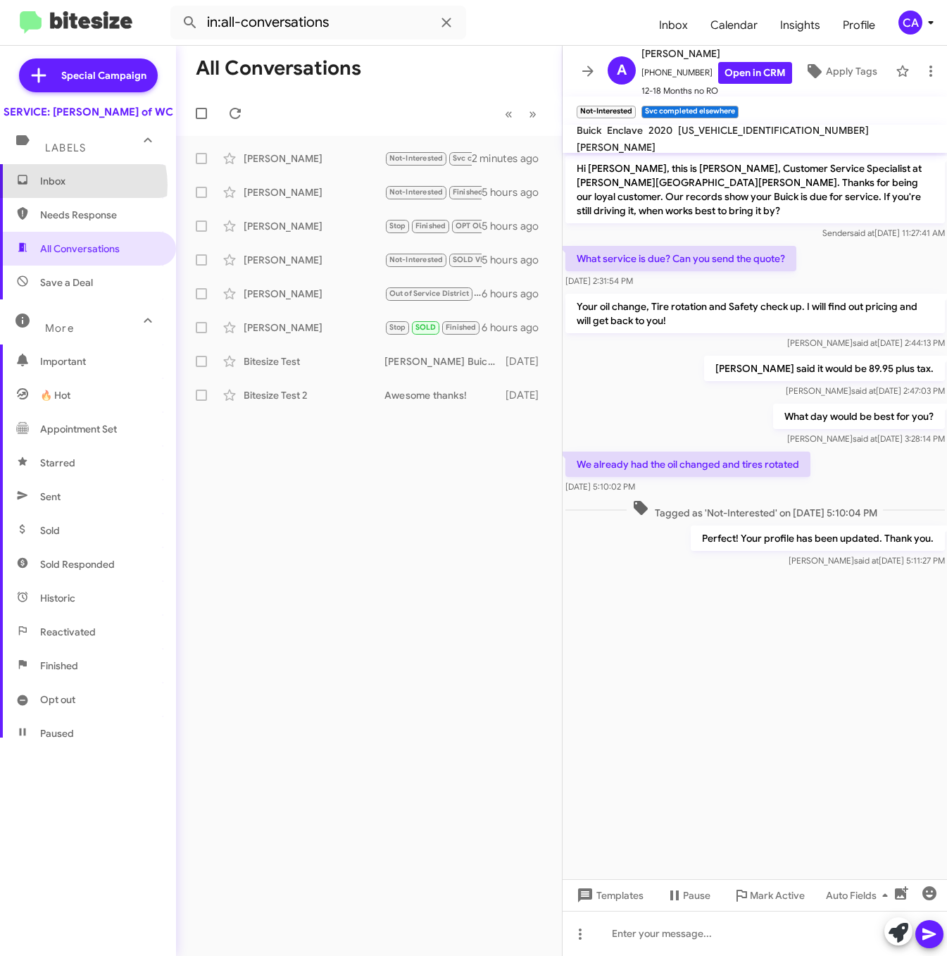
click at [66, 188] on span "Inbox" at bounding box center [100, 181] width 120 height 14
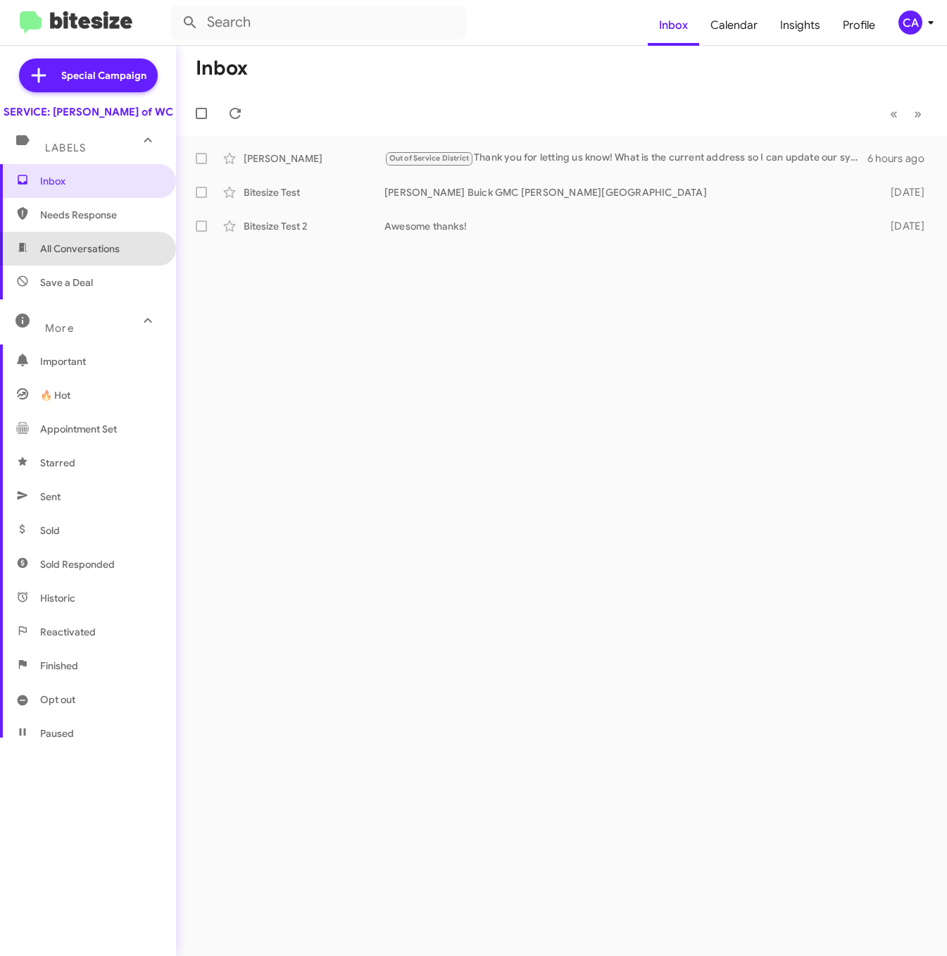
click at [94, 256] on span "All Conversations" at bounding box center [80, 249] width 80 height 14
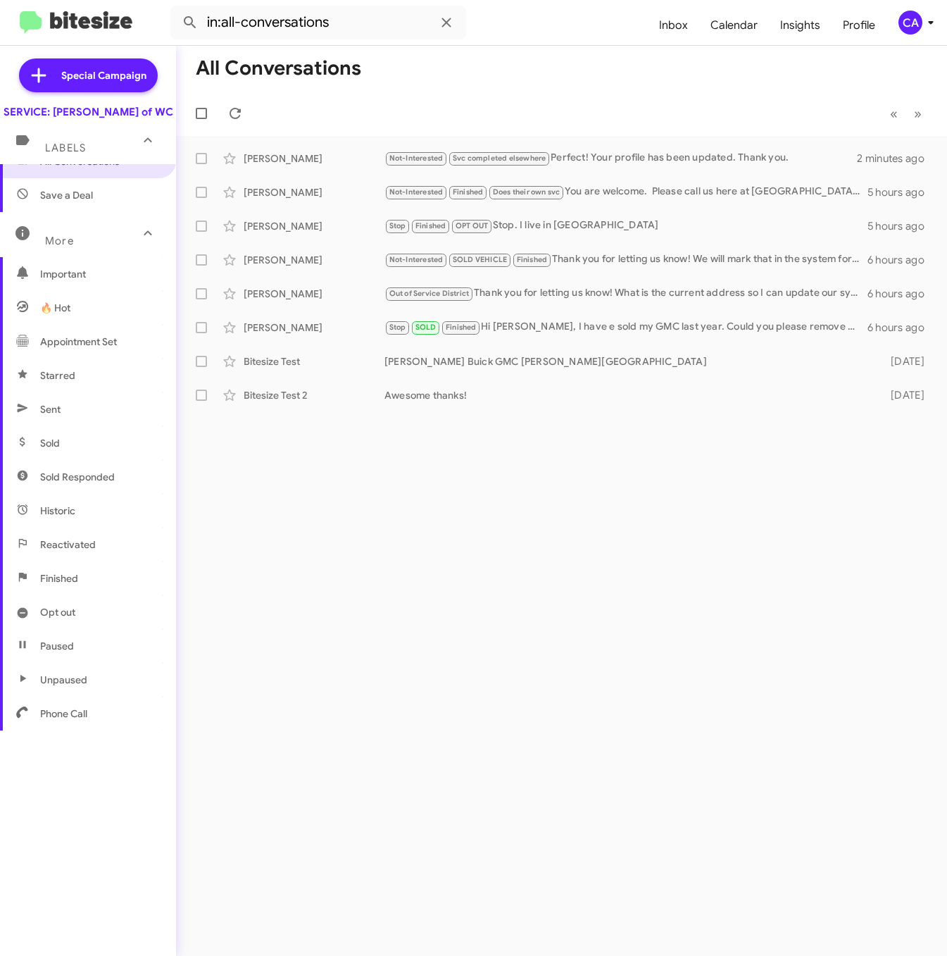
scroll to position [92, 0]
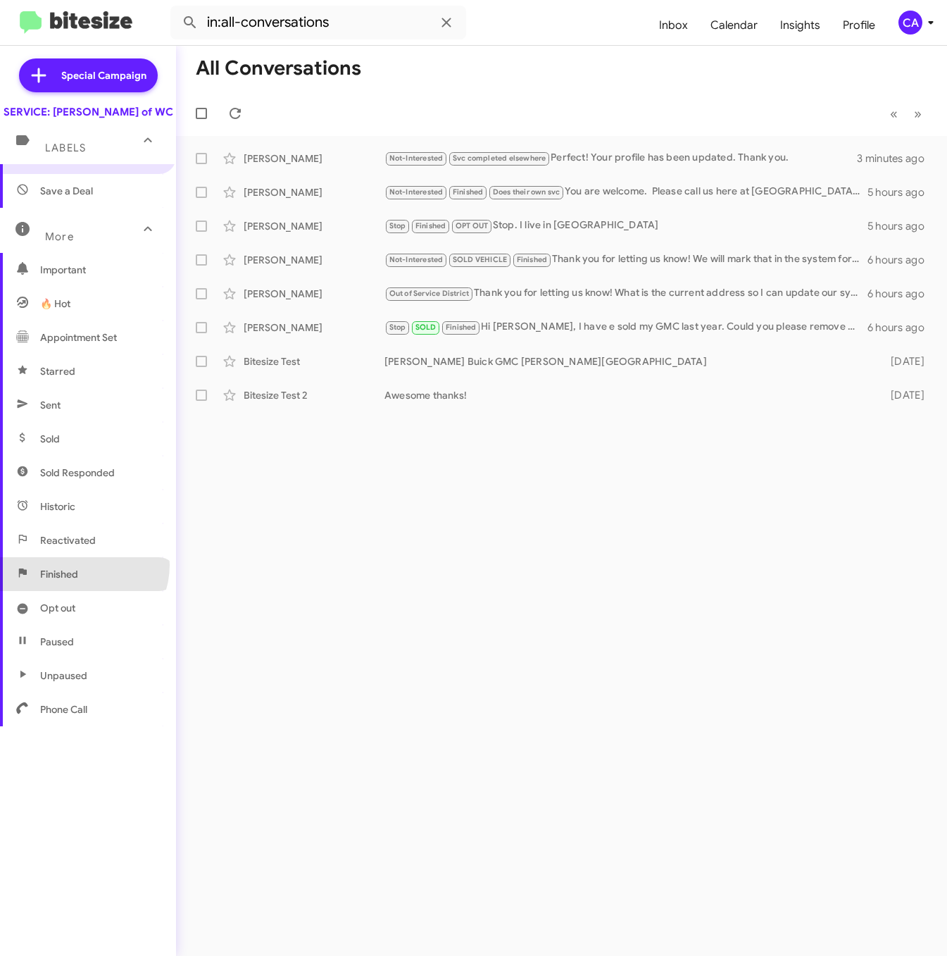
click at [82, 579] on span "Finished" at bounding box center [88, 574] width 176 height 34
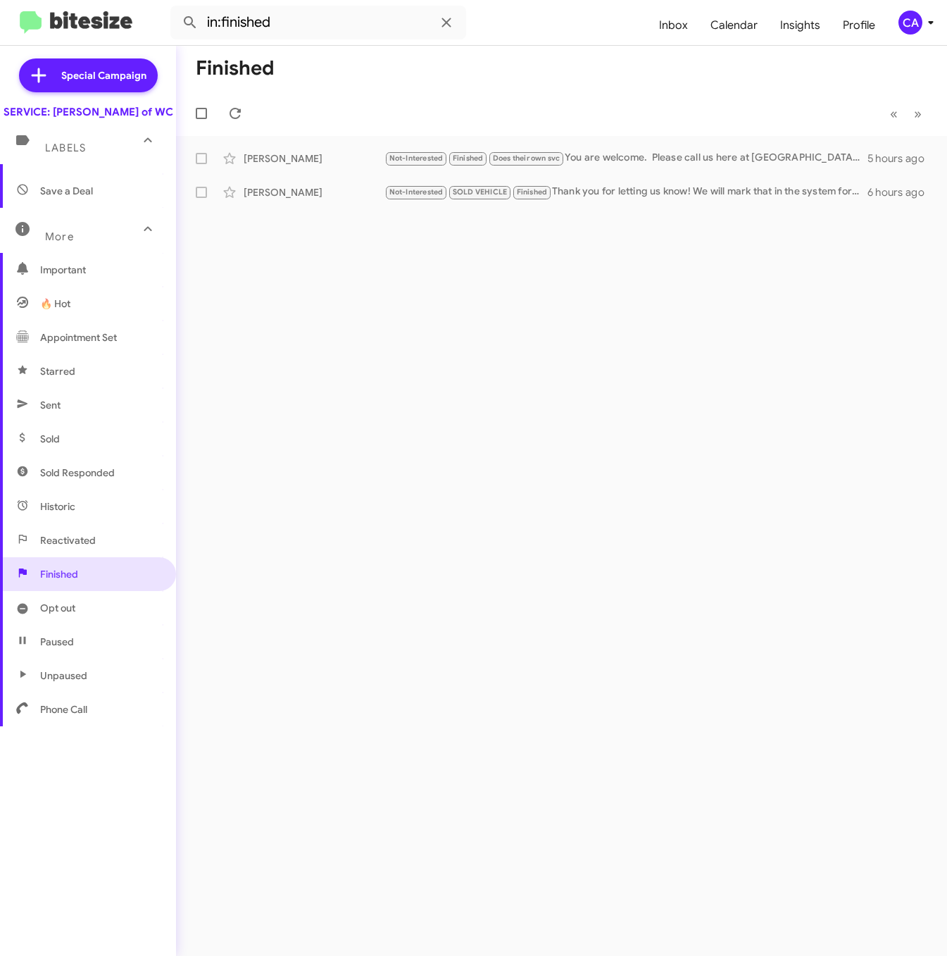
click at [75, 208] on span "Save a Deal" at bounding box center [88, 191] width 176 height 34
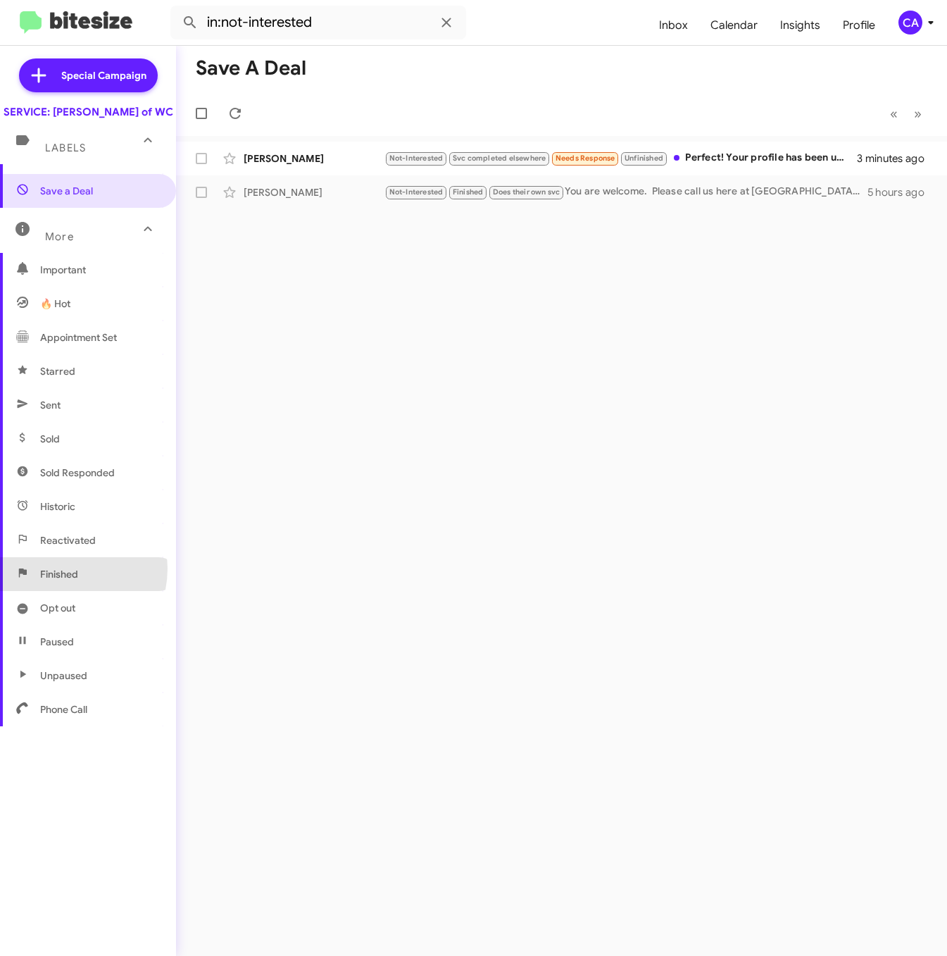
click at [61, 581] on span "Finished" at bounding box center [59, 574] width 38 height 14
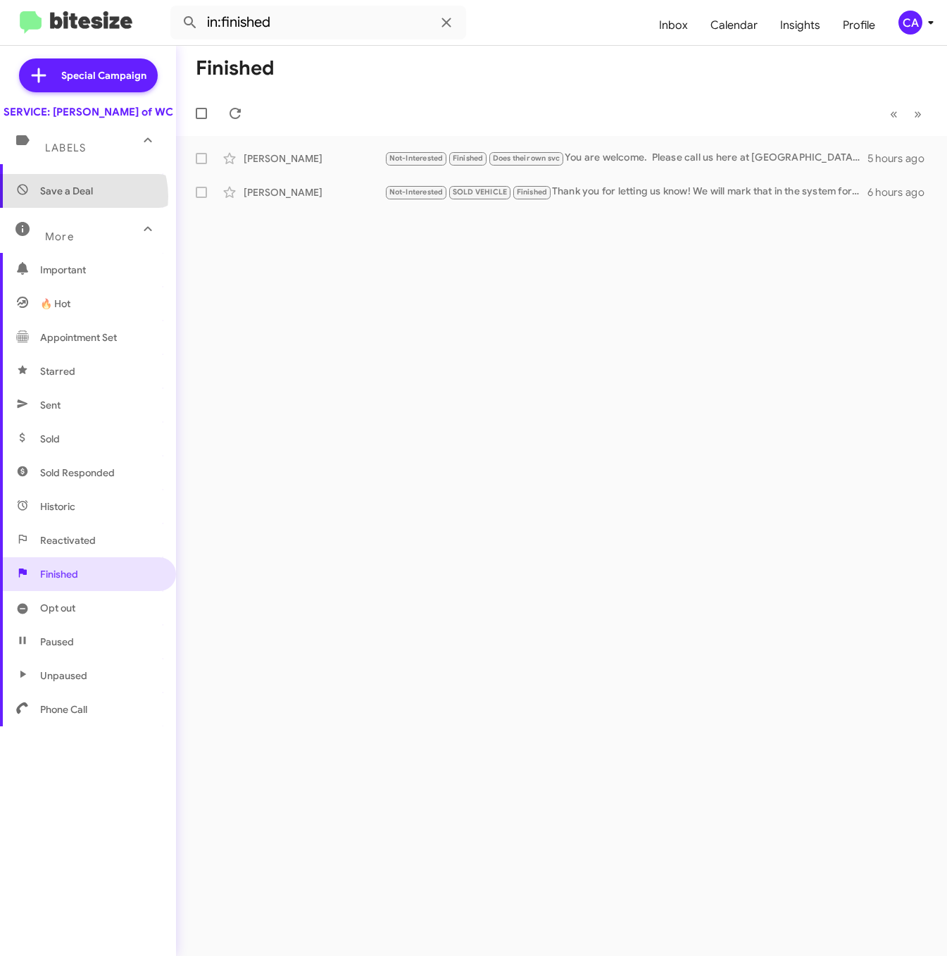
click at [78, 198] on span "Save a Deal" at bounding box center [66, 191] width 53 height 14
type input "in:not-interested"
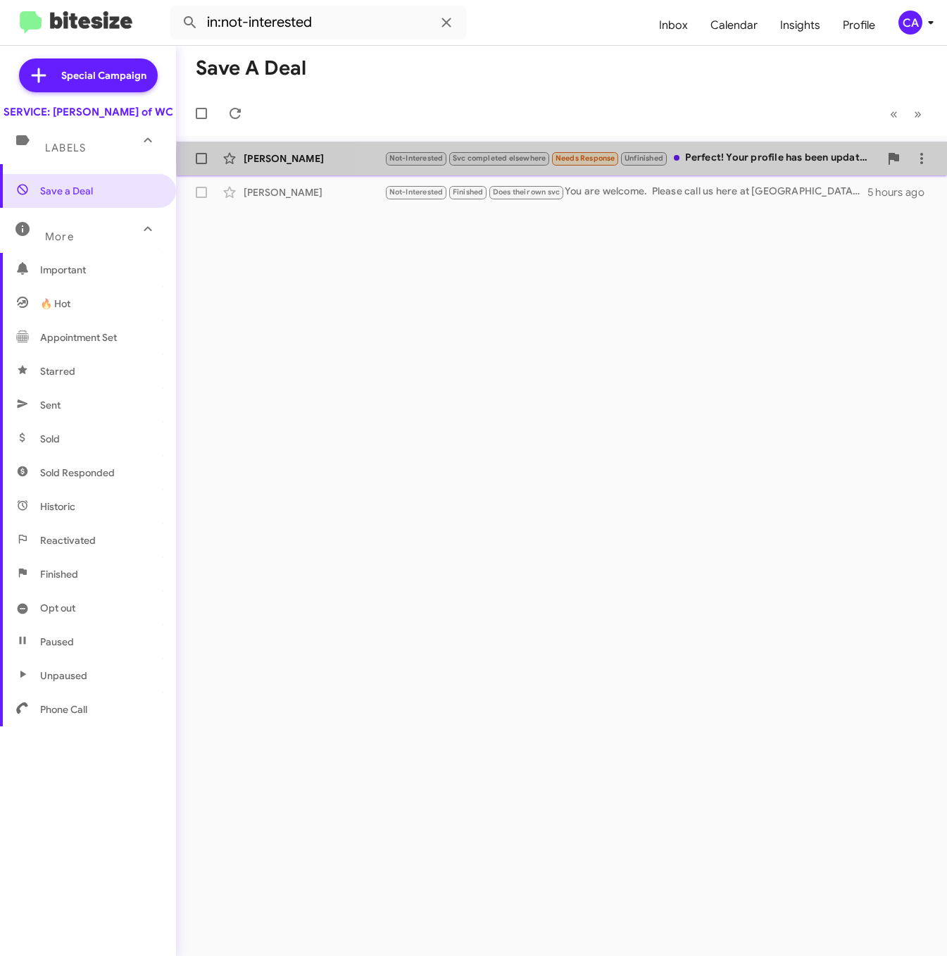
click at [651, 158] on div "Not-Interested Svc completed elsewhere Needs Response Unfinished Perfect! Your …" at bounding box center [631, 158] width 495 height 16
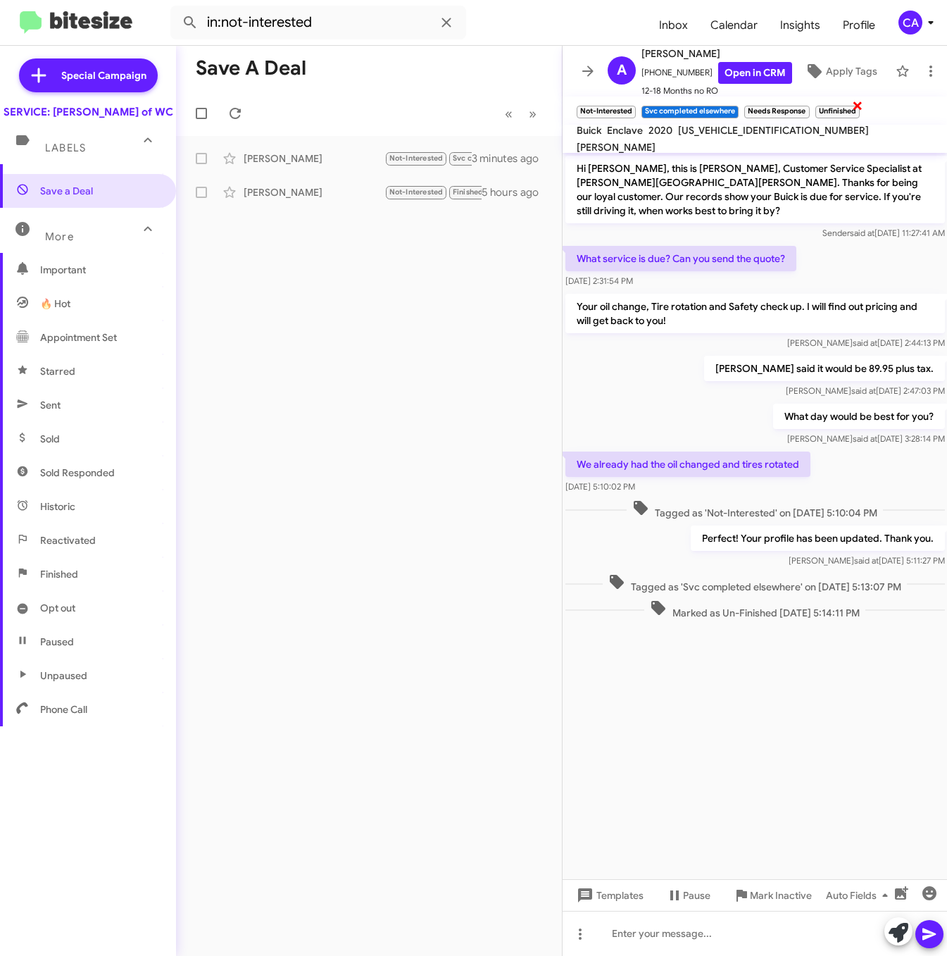
click at [651, 106] on span "×" at bounding box center [857, 104] width 11 height 17
click at [651, 104] on span "×" at bounding box center [807, 104] width 11 height 17
click at [419, 411] on div "Save a Deal « Previous » Next Colton Geary Not-Interested SOLD VEHICLE Needs Re…" at bounding box center [369, 501] width 386 height 910
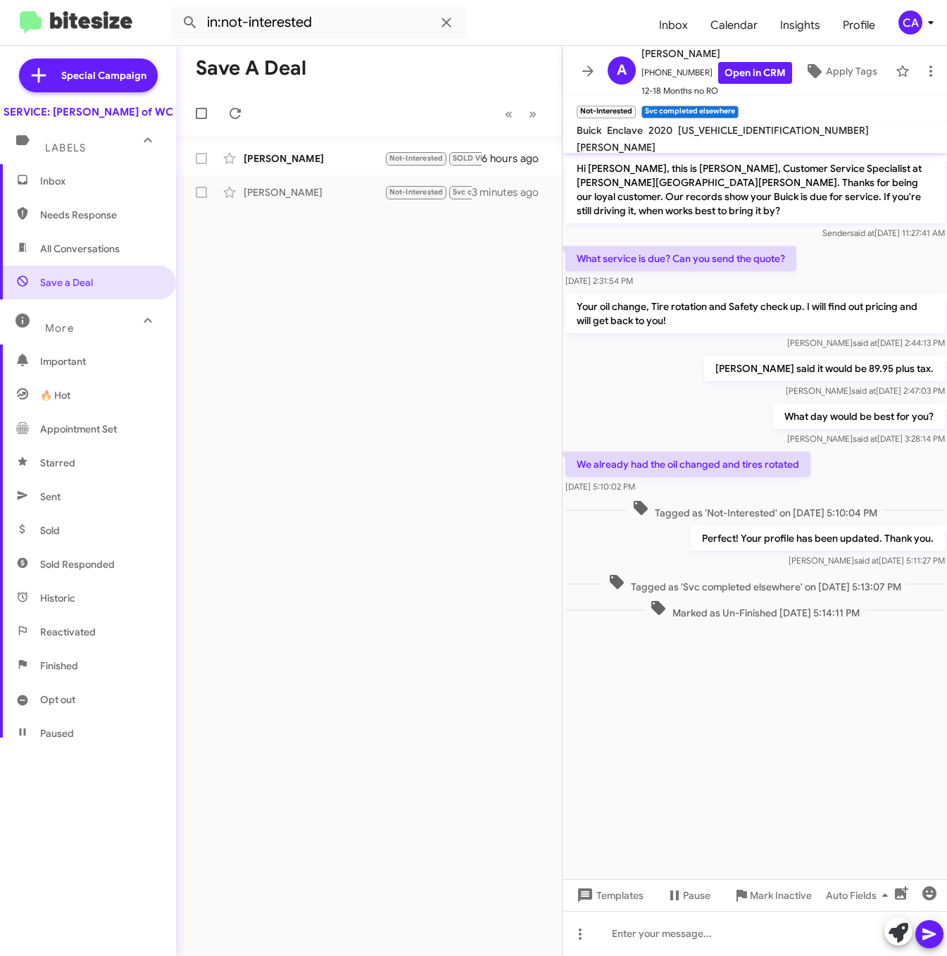
click at [61, 188] on span "Inbox" at bounding box center [100, 181] width 120 height 14
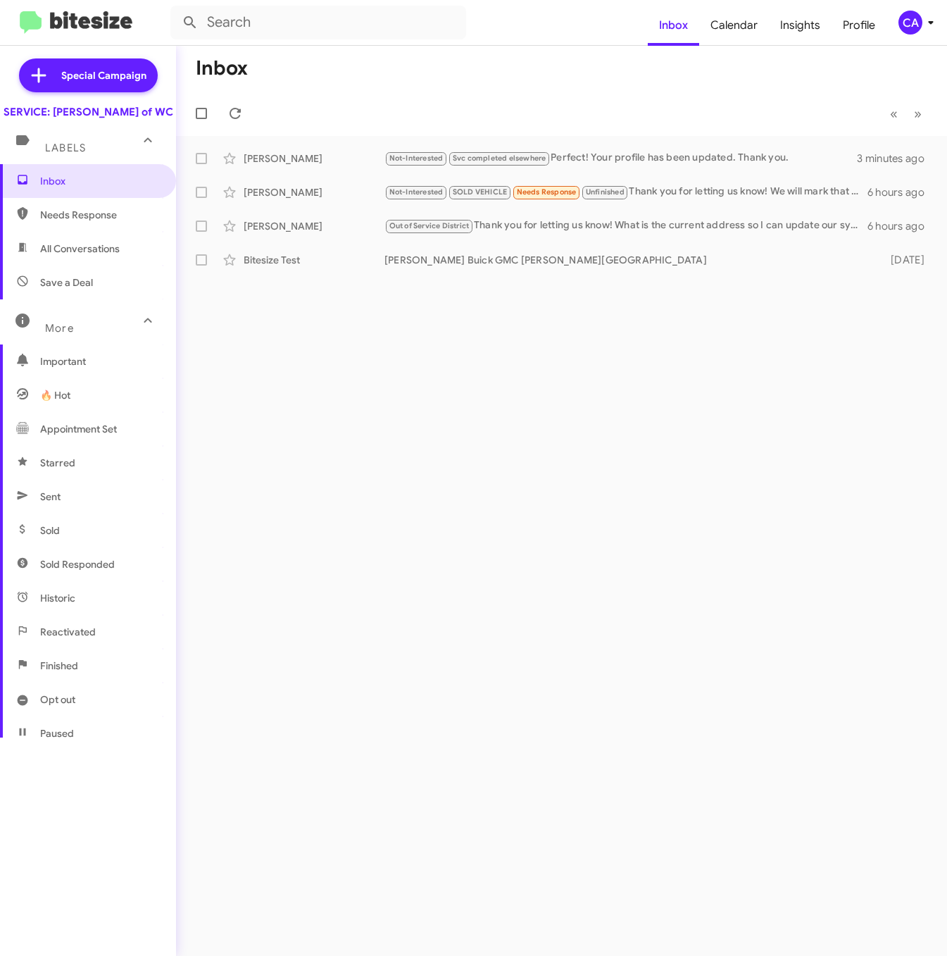
click at [93, 667] on span "Finished" at bounding box center [88, 666] width 176 height 34
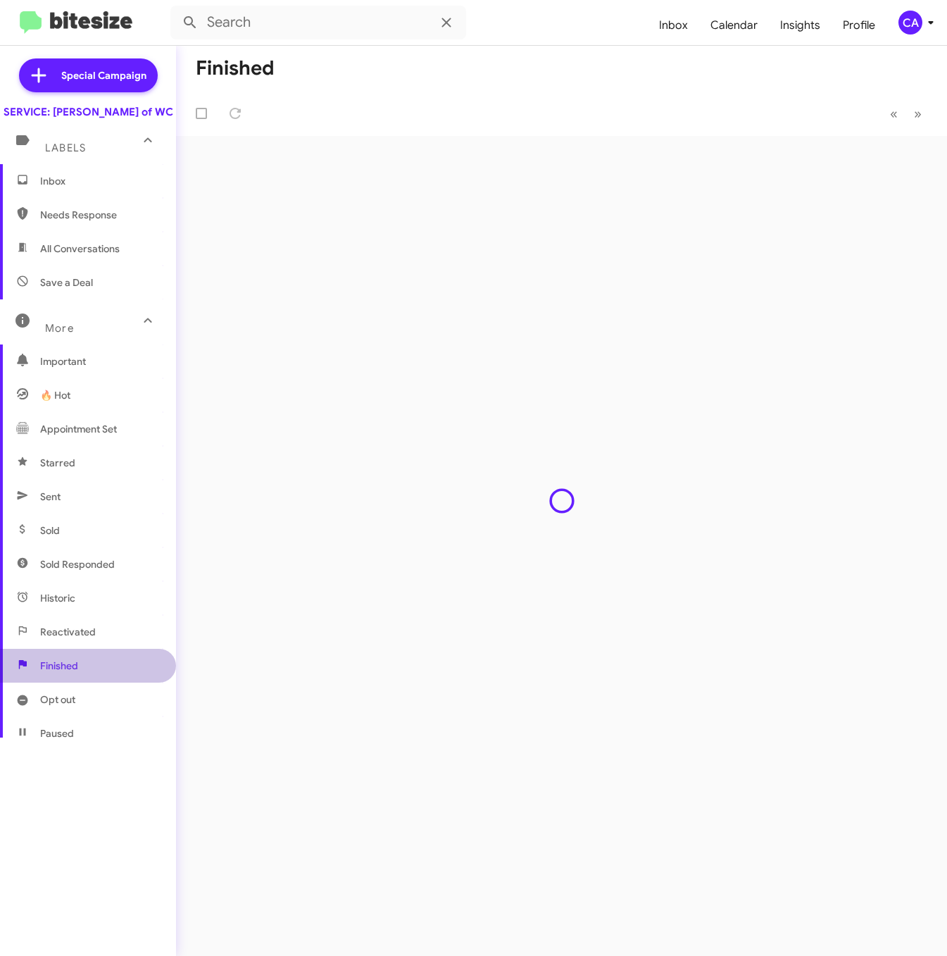
type input "in:finished"
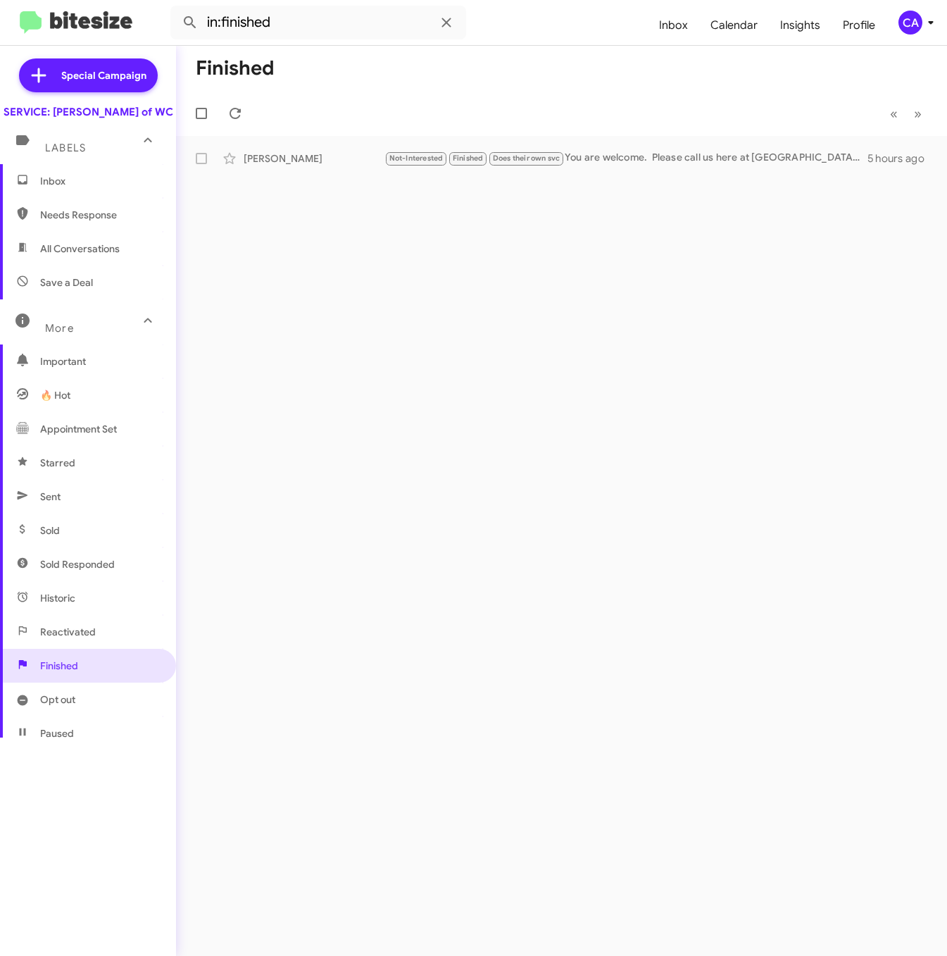
click at [54, 187] on span "Inbox" at bounding box center [88, 181] width 176 height 34
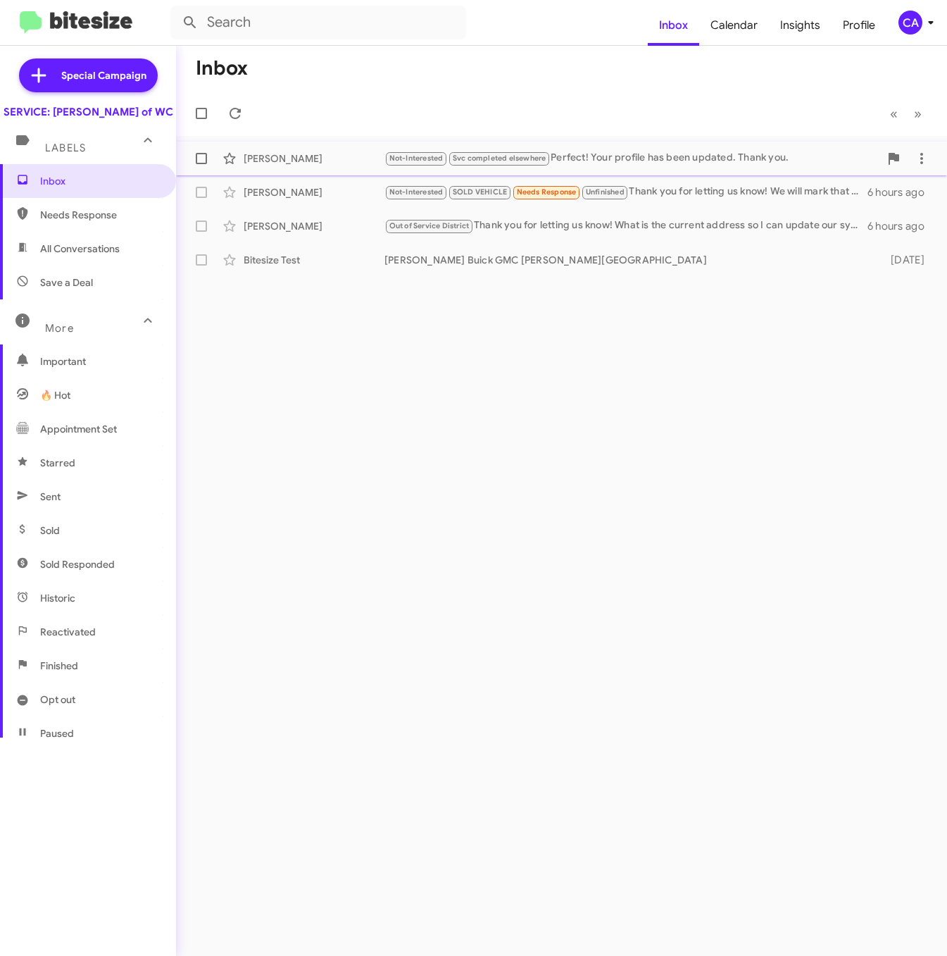
click at [599, 157] on div "Not-Interested Svc completed elsewhere Perfect! Your profile has been updated. …" at bounding box center [631, 158] width 495 height 16
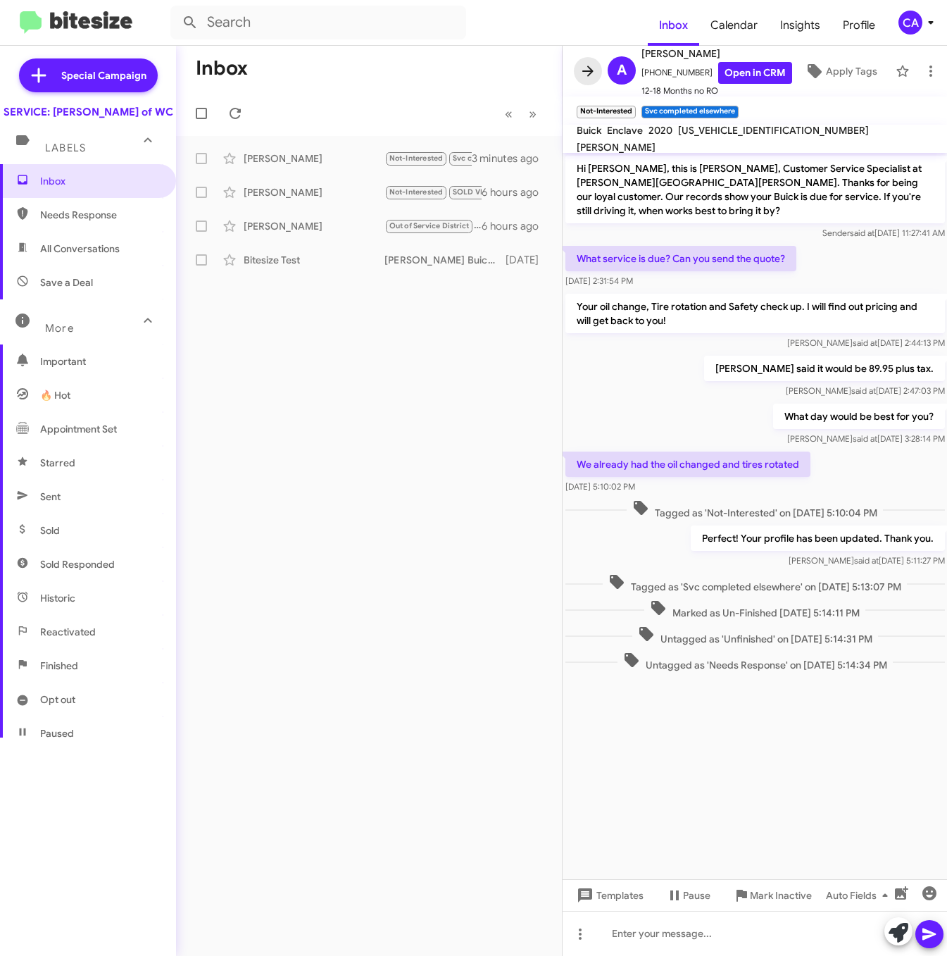
click at [578, 67] on span at bounding box center [588, 71] width 28 height 17
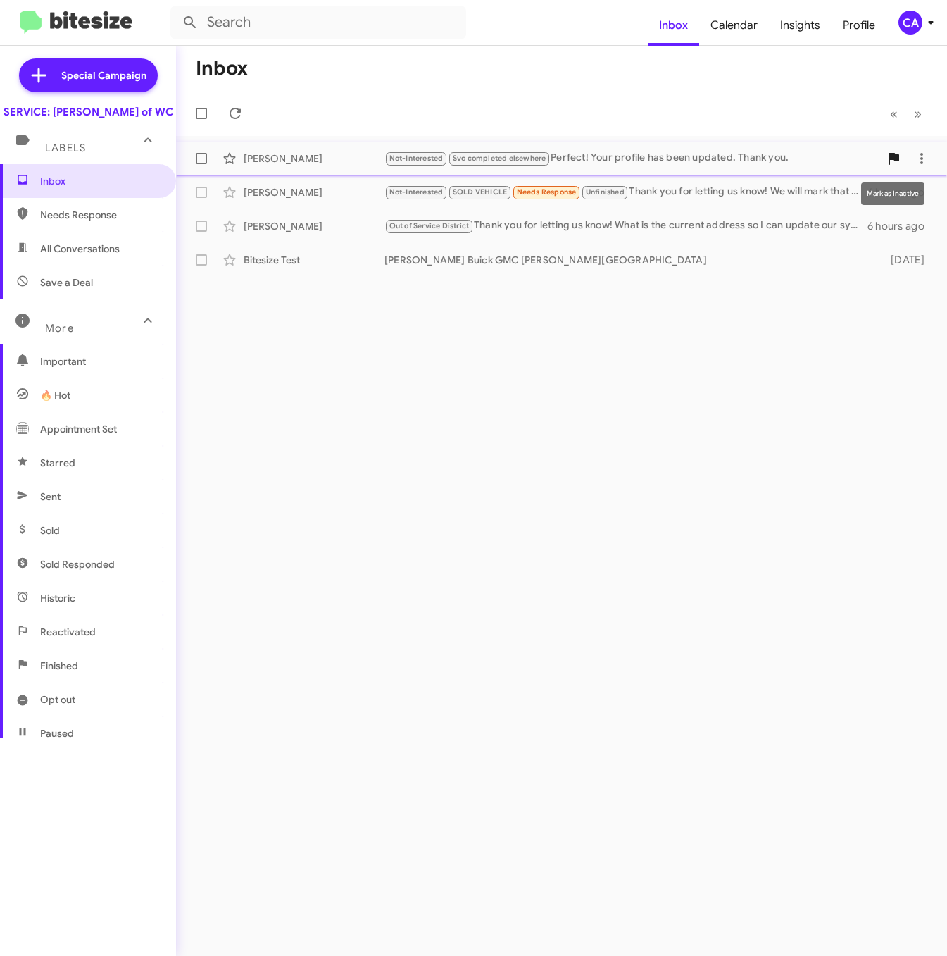
click at [651, 161] on icon at bounding box center [894, 159] width 11 height 12
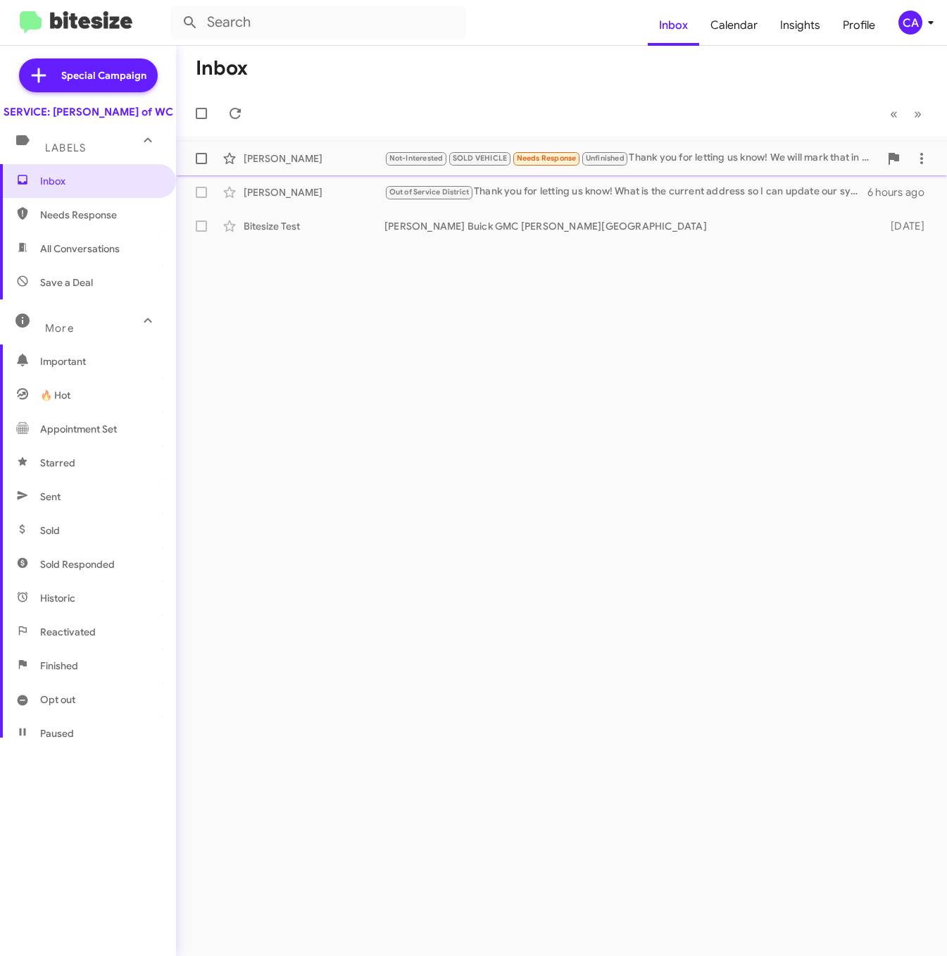
click at [651, 161] on div "Not-Interested SOLD VEHICLE Needs Response Unfinished Thank you for letting us …" at bounding box center [631, 158] width 495 height 16
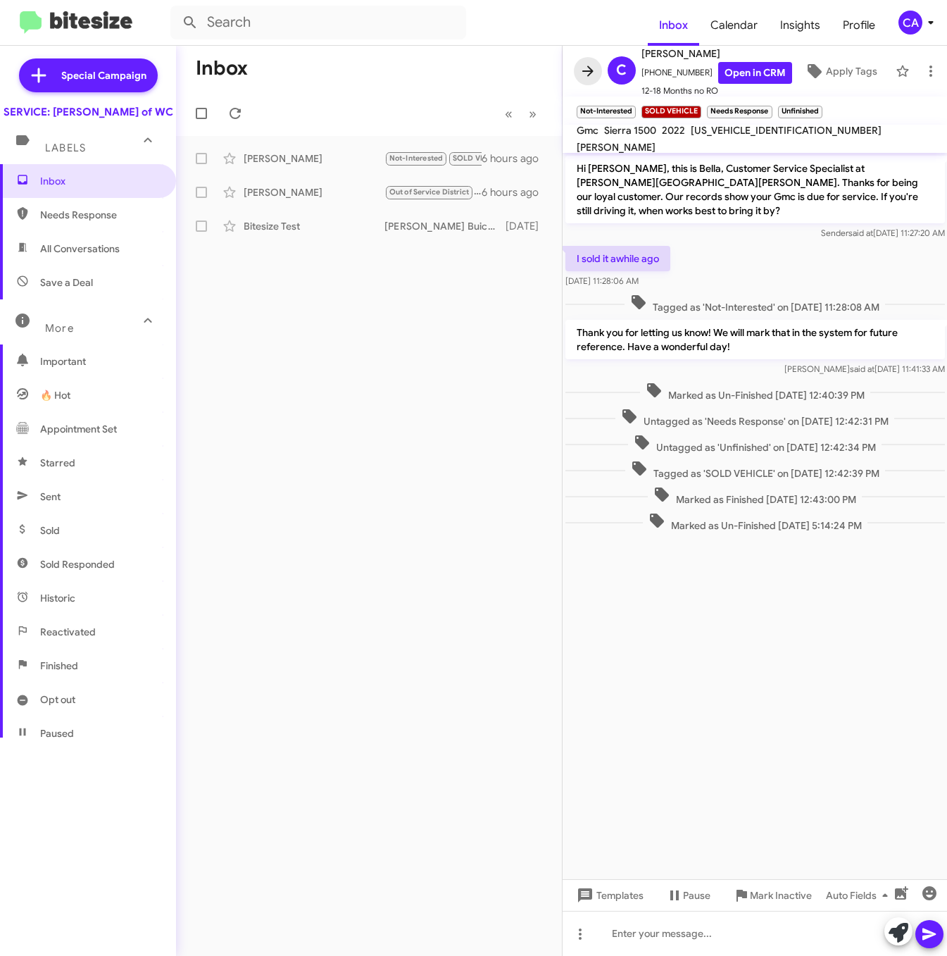
click at [577, 63] on span at bounding box center [588, 71] width 28 height 17
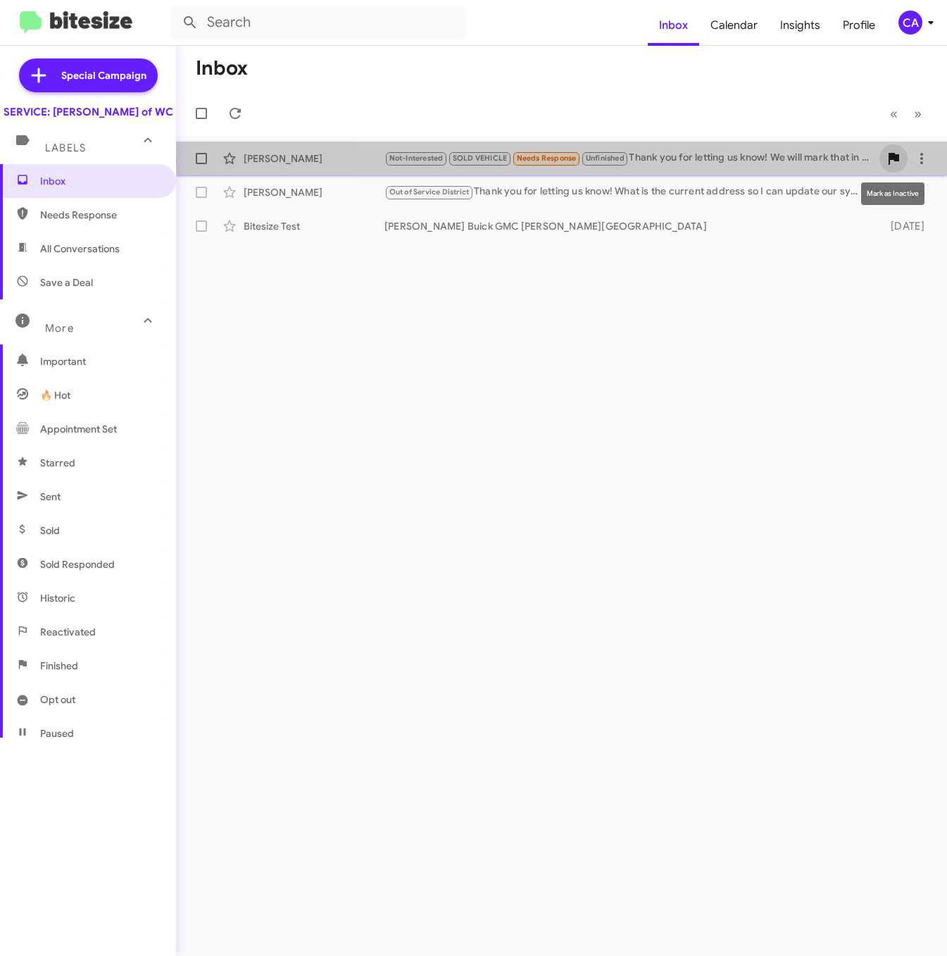
click at [651, 160] on icon at bounding box center [894, 159] width 11 height 12
click at [586, 168] on div "Eddie Beverly Out of Service District Thank you for letting us know! What is th…" at bounding box center [561, 158] width 748 height 28
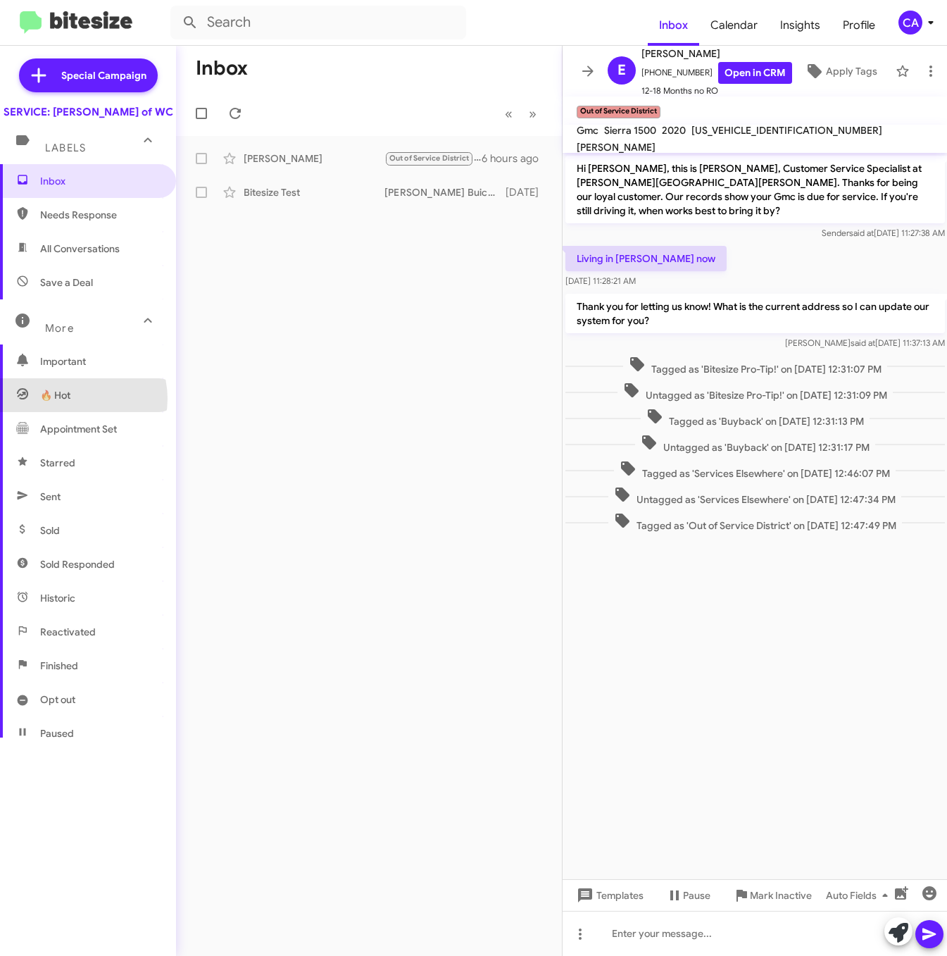
click at [74, 412] on span "🔥 Hot" at bounding box center [88, 395] width 176 height 34
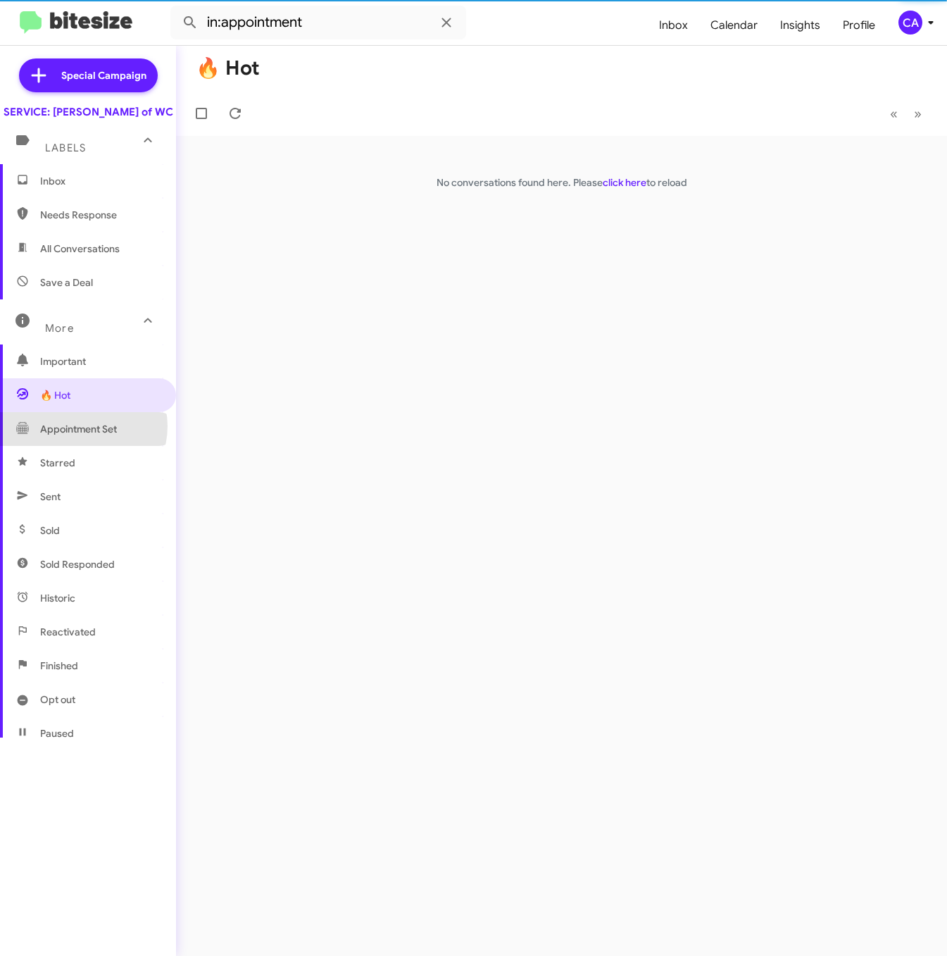
click at [82, 436] on span "Appointment Set" at bounding box center [78, 429] width 77 height 14
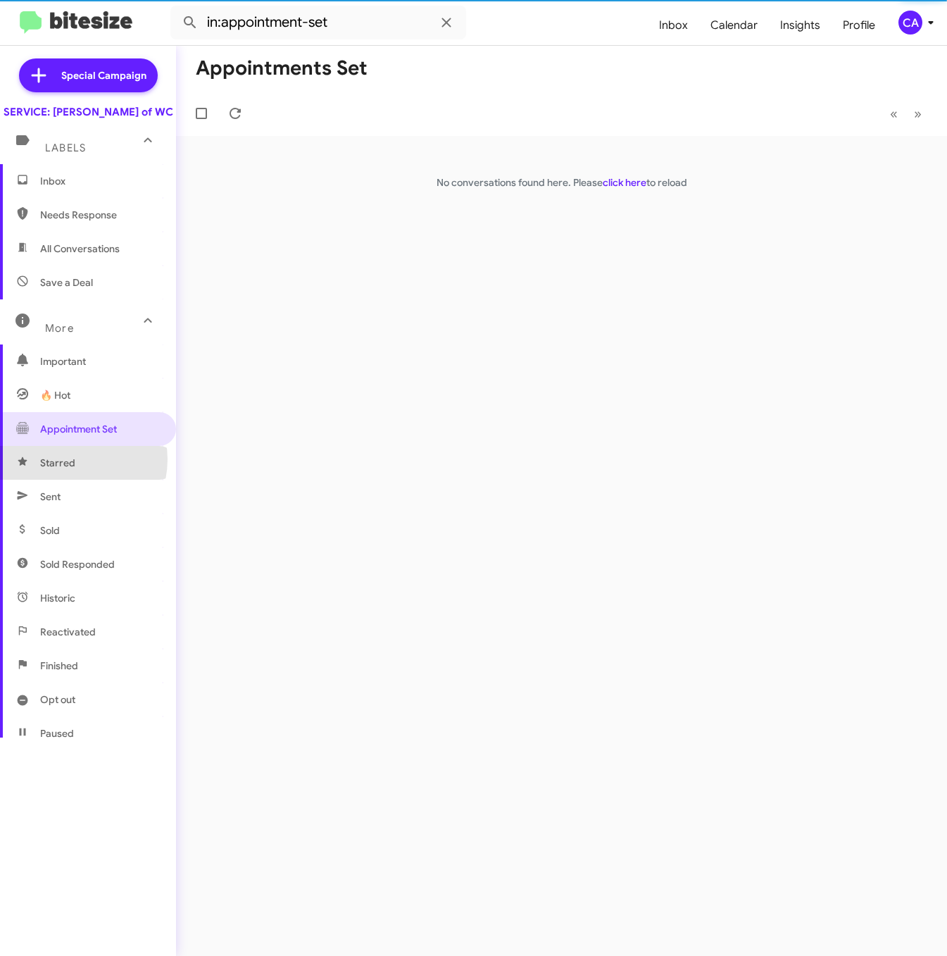
click at [69, 470] on span "Starred" at bounding box center [57, 463] width 35 height 14
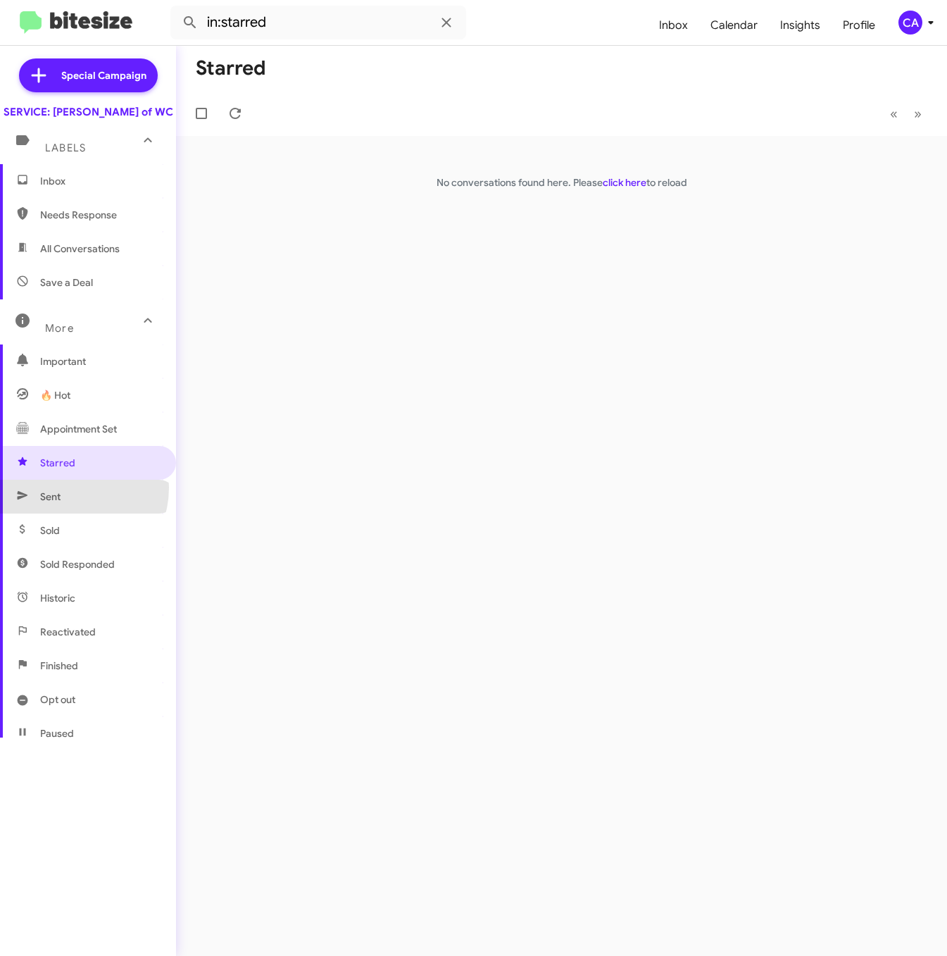
click at [66, 501] on span "Sent" at bounding box center [88, 497] width 176 height 34
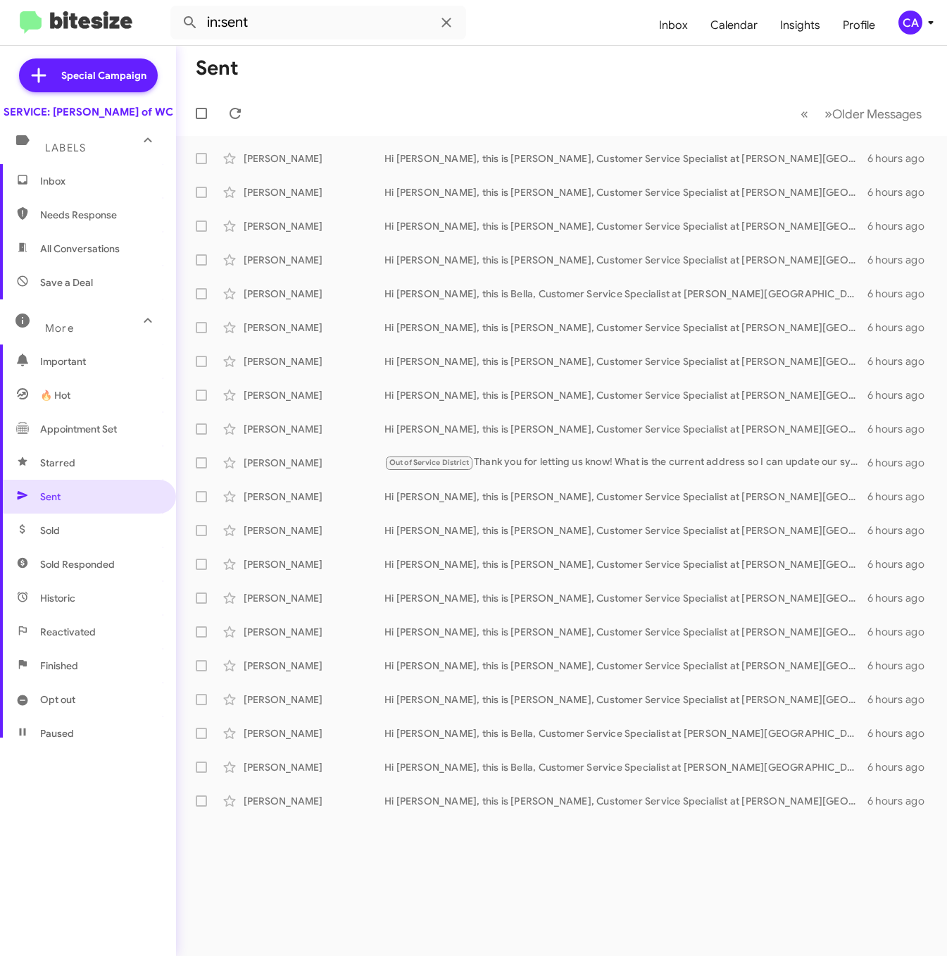
click at [66, 682] on span "Finished" at bounding box center [88, 666] width 176 height 34
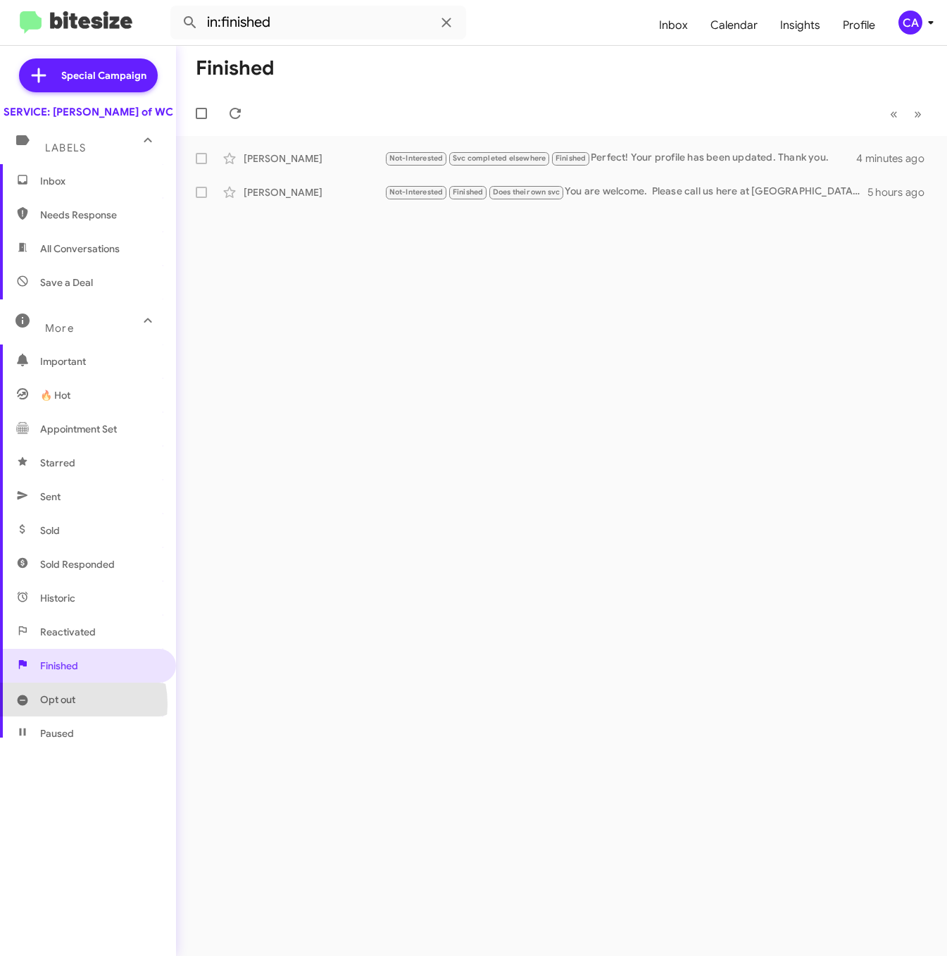
click at [58, 706] on span "Opt out" at bounding box center [57, 699] width 35 height 14
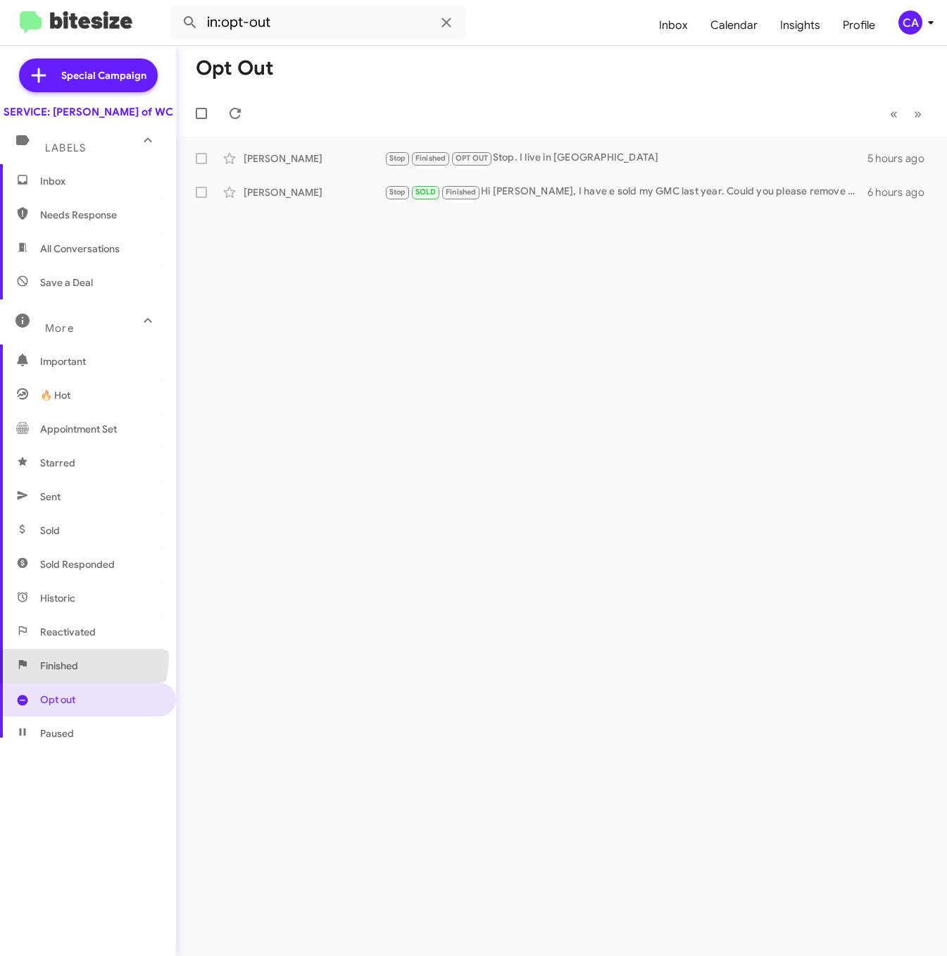
click at [68, 670] on span "Finished" at bounding box center [88, 666] width 176 height 34
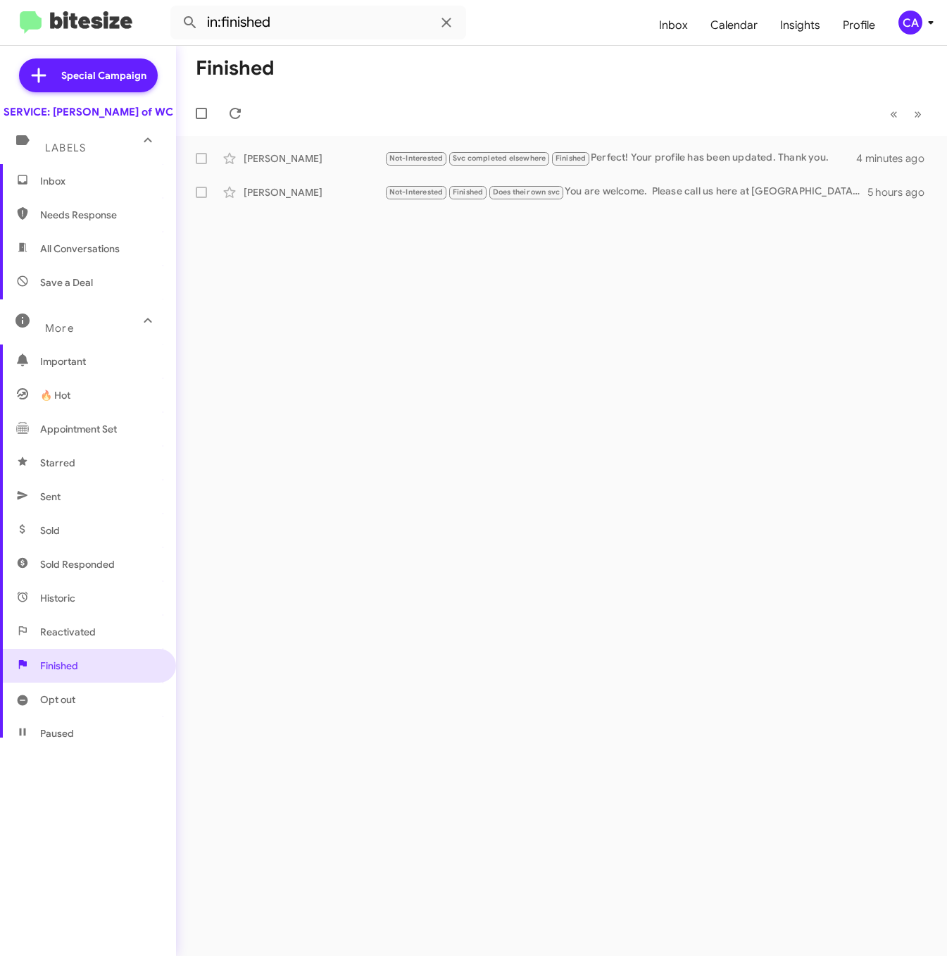
click at [68, 639] on span "Reactivated" at bounding box center [68, 632] width 56 height 14
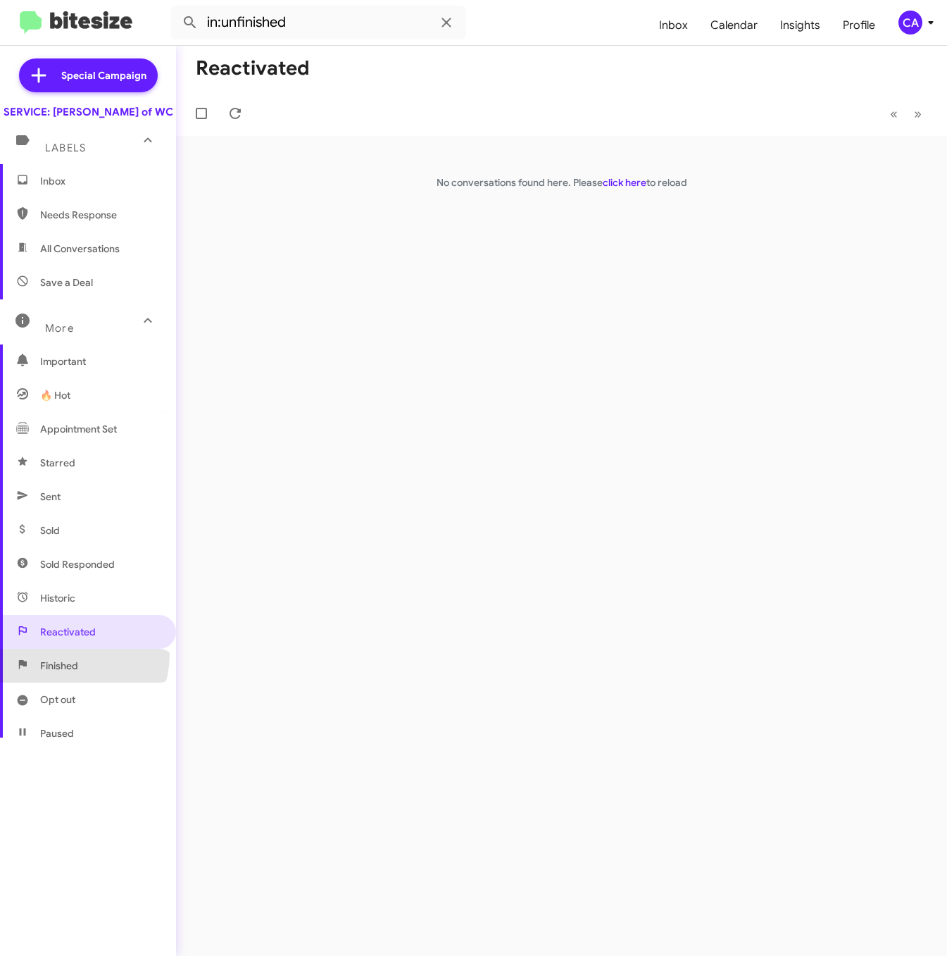
click at [61, 668] on span "Finished" at bounding box center [88, 666] width 176 height 34
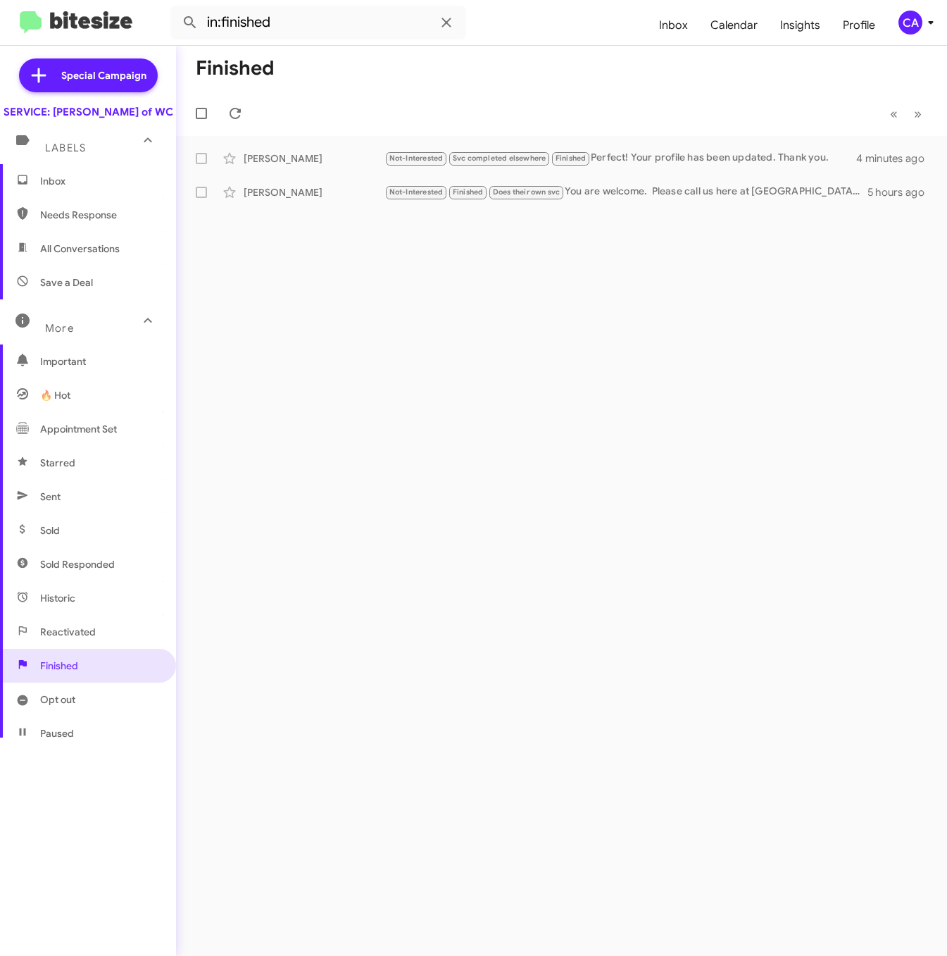
click at [56, 378] on span "Important" at bounding box center [88, 361] width 176 height 34
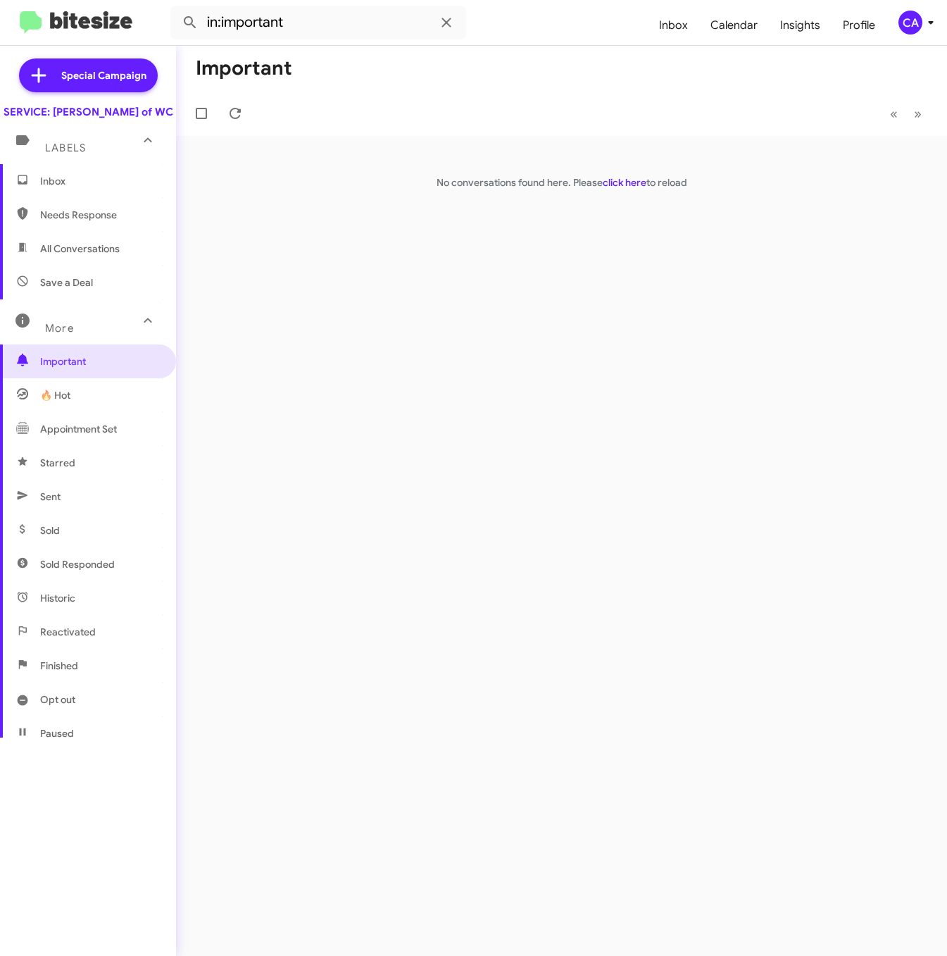
click at [390, 398] on div "Important « Previous » Next No conversations found here. Please click here to r…" at bounding box center [561, 501] width 771 height 910
click at [70, 402] on span "🔥 Hot" at bounding box center [55, 395] width 30 height 14
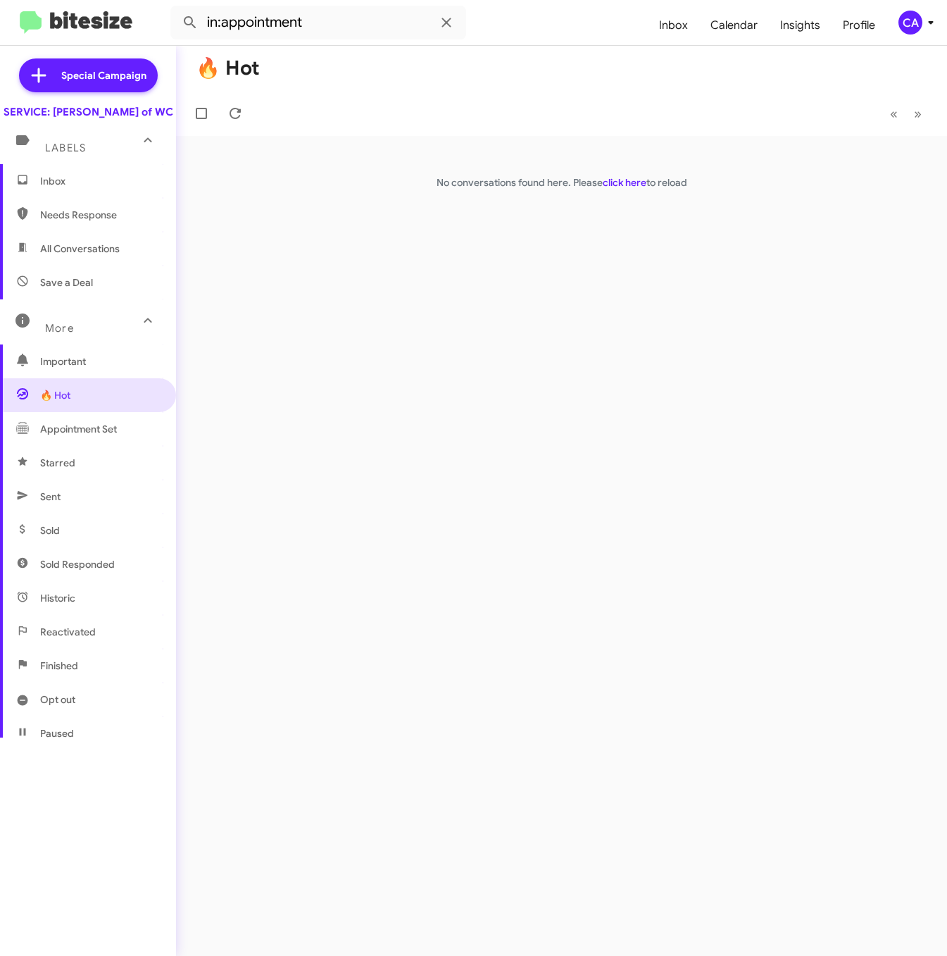
click at [96, 435] on span "Appointment Set" at bounding box center [88, 429] width 176 height 34
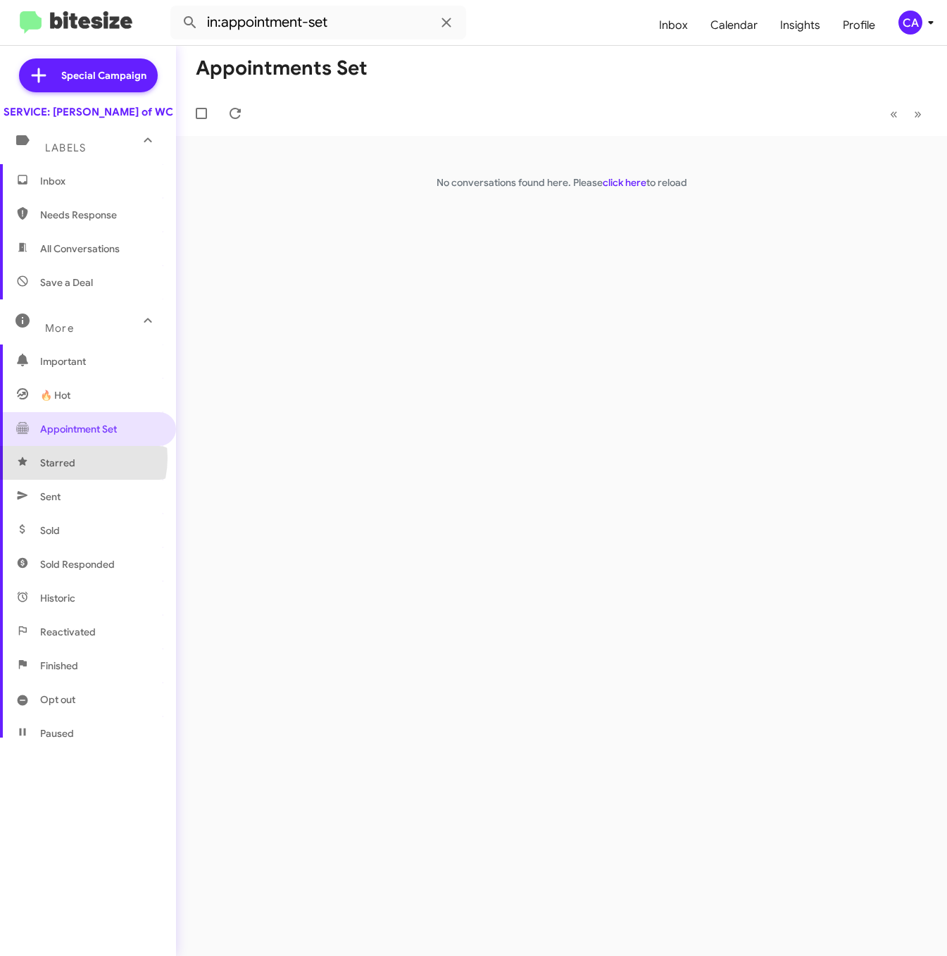
click at [68, 470] on span "Starred" at bounding box center [57, 463] width 35 height 14
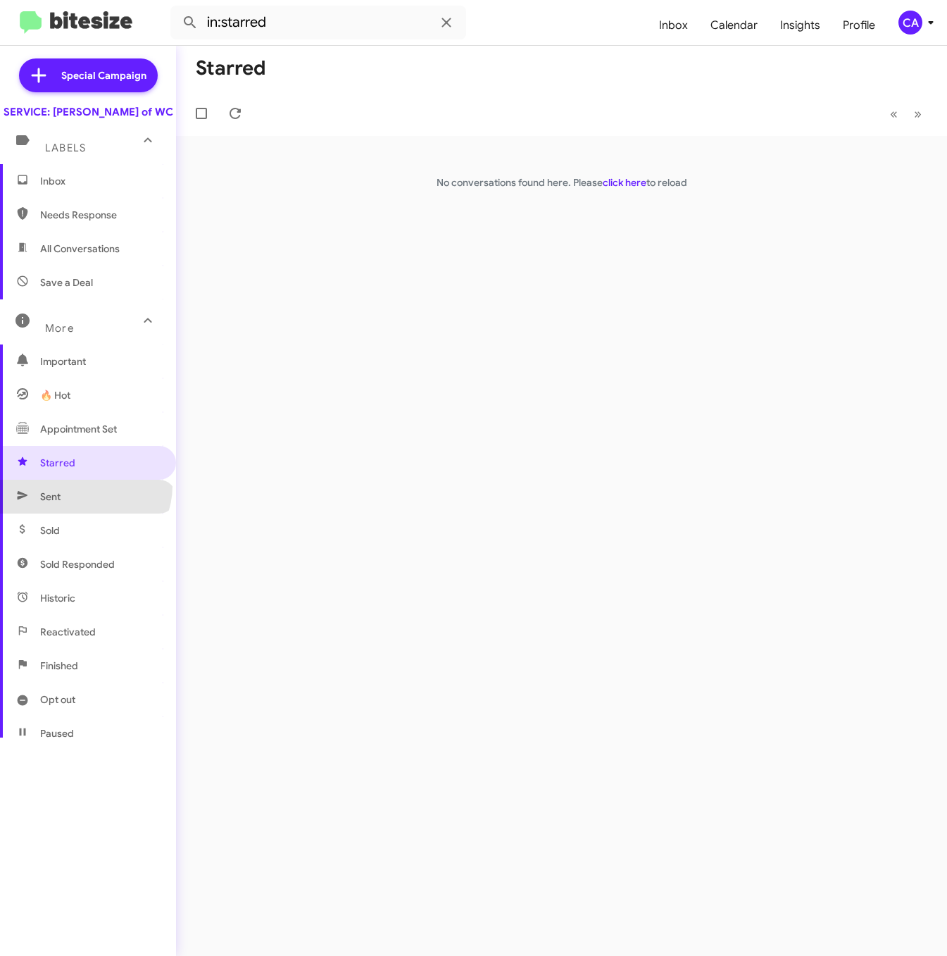
click at [84, 499] on span "Sent" at bounding box center [88, 497] width 176 height 34
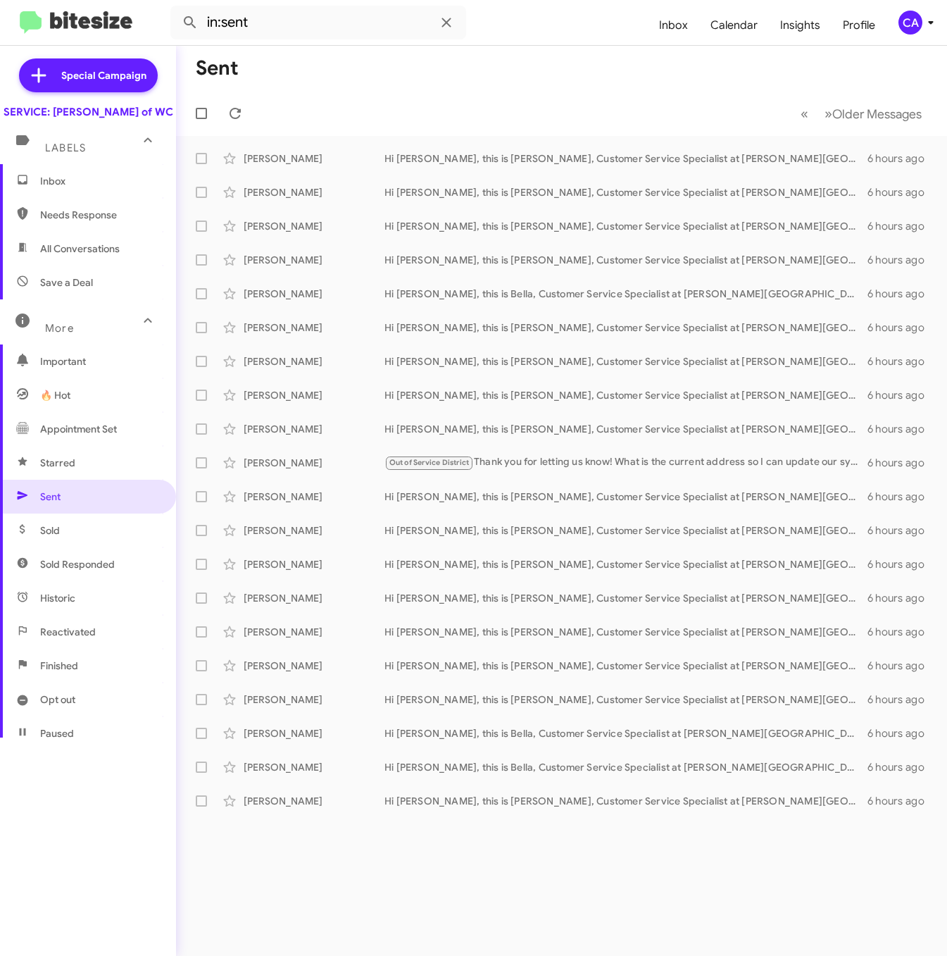
click at [77, 530] on span "Sold" at bounding box center [88, 530] width 176 height 34
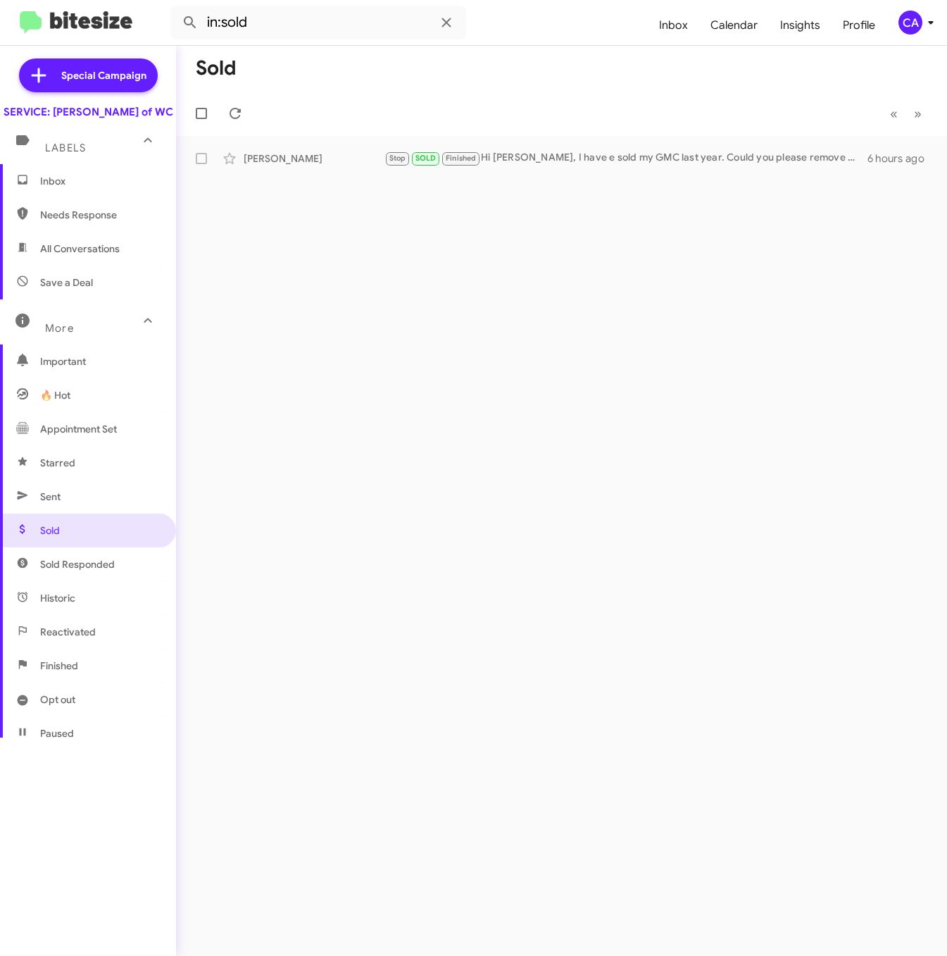
click at [75, 571] on span "Sold Responded" at bounding box center [77, 564] width 75 height 14
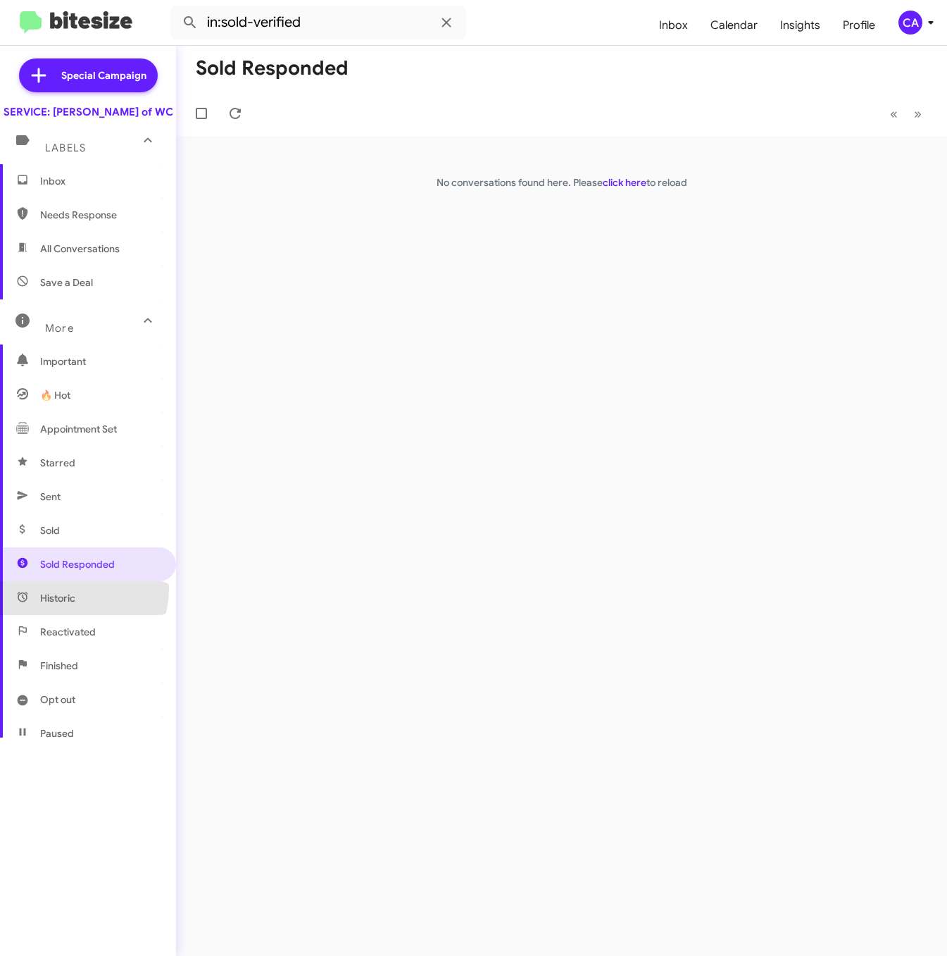
click at [68, 603] on span "Historic" at bounding box center [88, 598] width 176 height 34
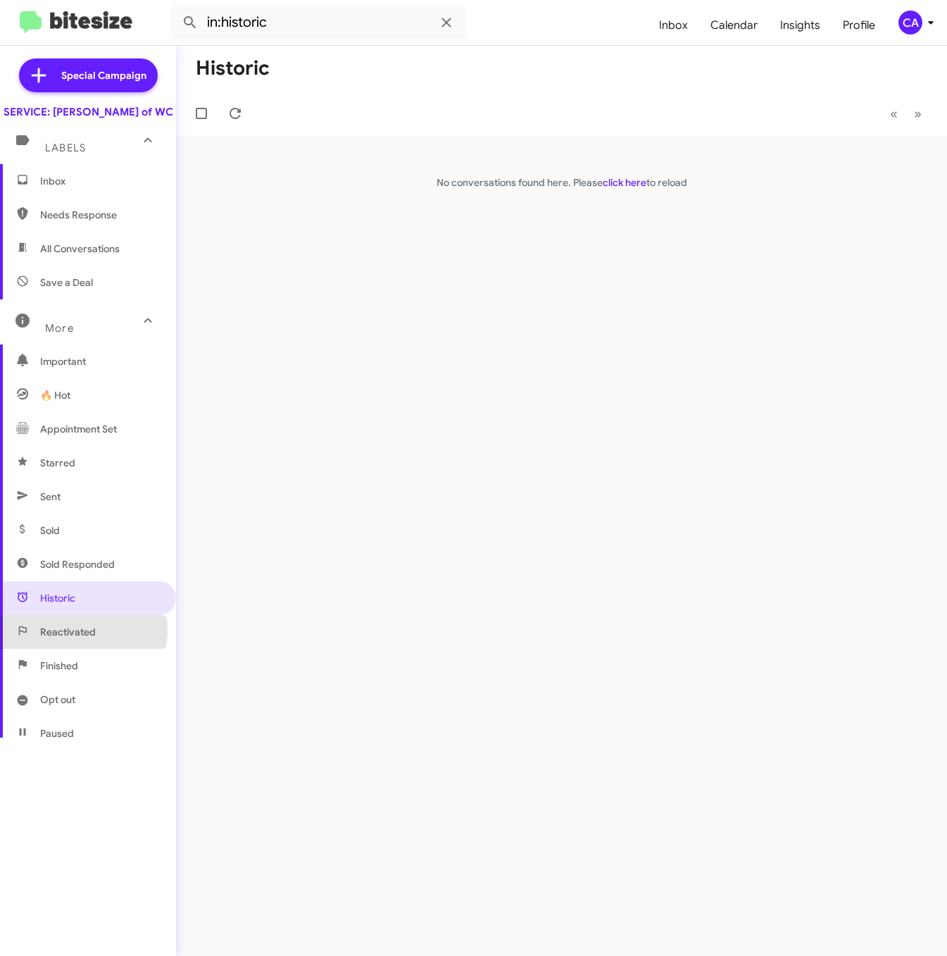
click at [73, 639] on span "Reactivated" at bounding box center [68, 632] width 56 height 14
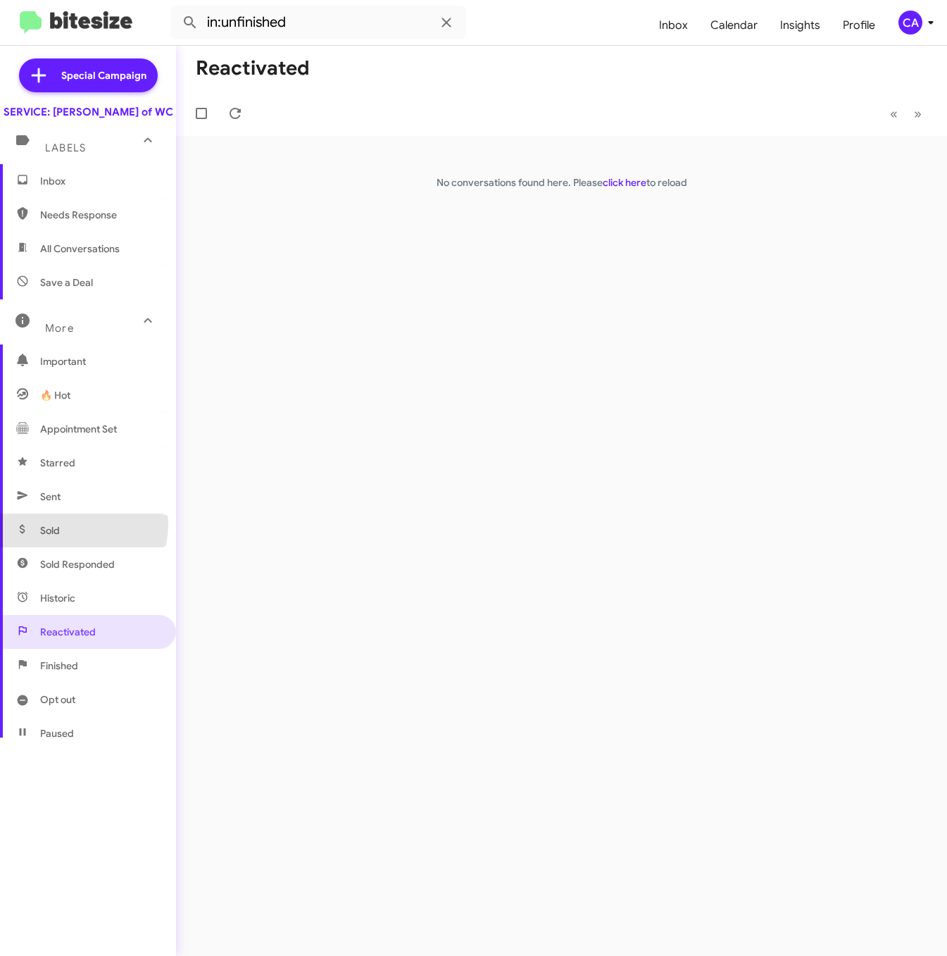
click at [70, 538] on span "Sold" at bounding box center [88, 530] width 176 height 34
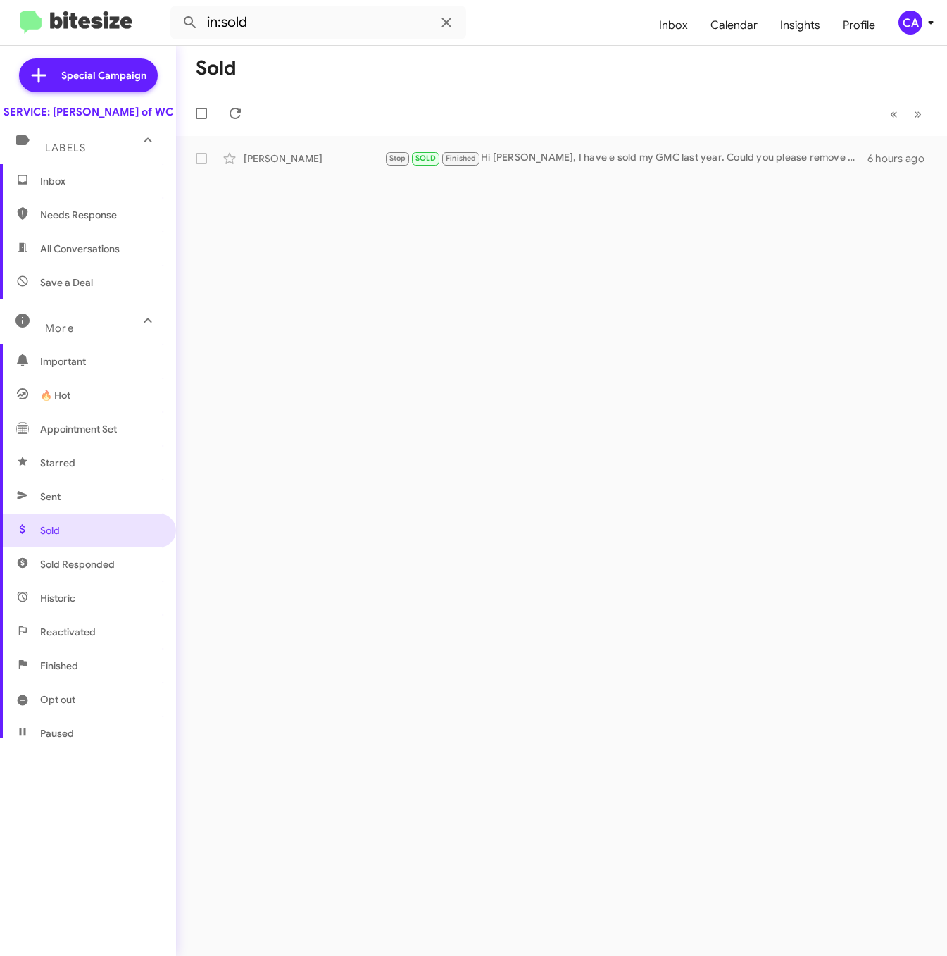
click at [63, 672] on span "Finished" at bounding box center [59, 665] width 38 height 14
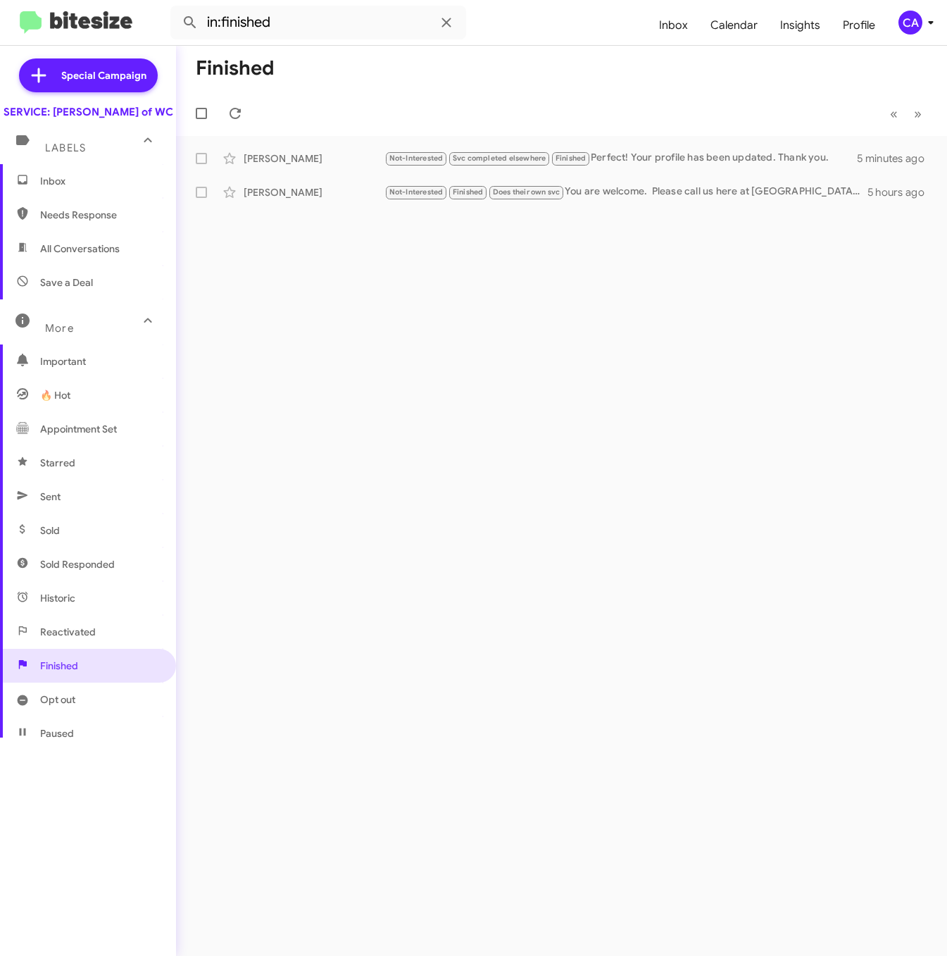
click at [49, 706] on span "Opt out" at bounding box center [57, 699] width 35 height 14
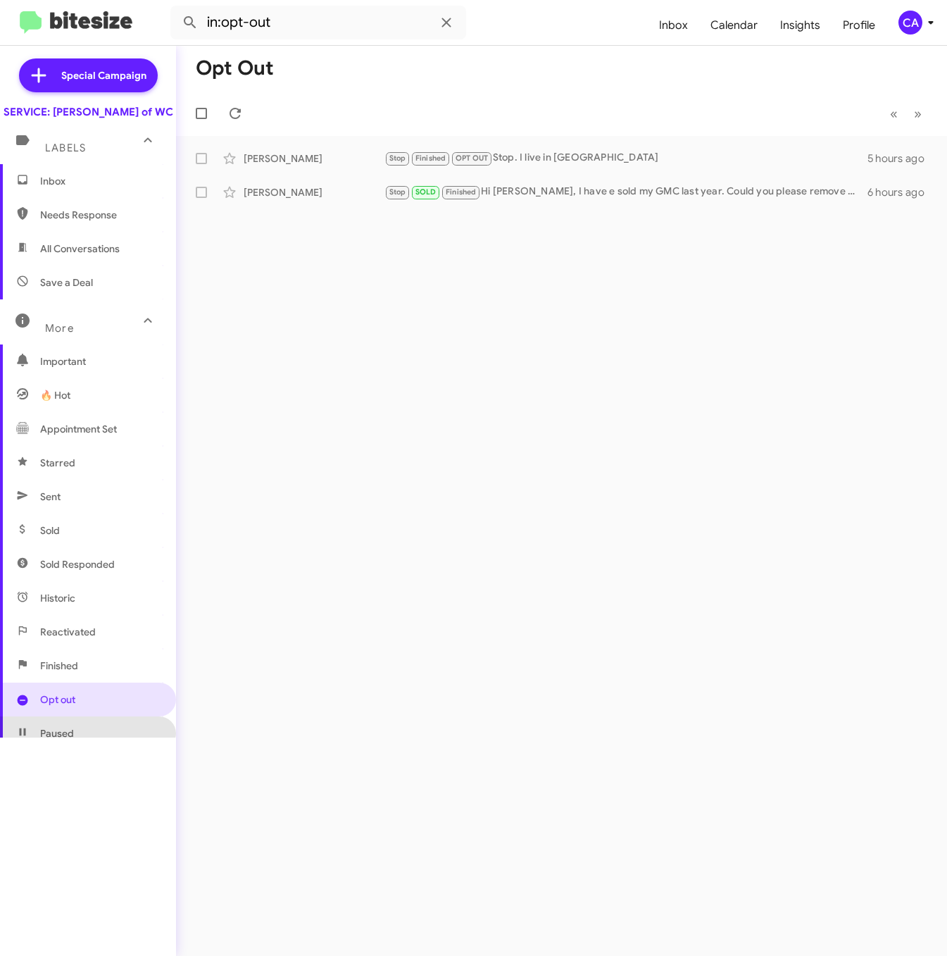
click at [104, 746] on span "Paused" at bounding box center [88, 733] width 176 height 34
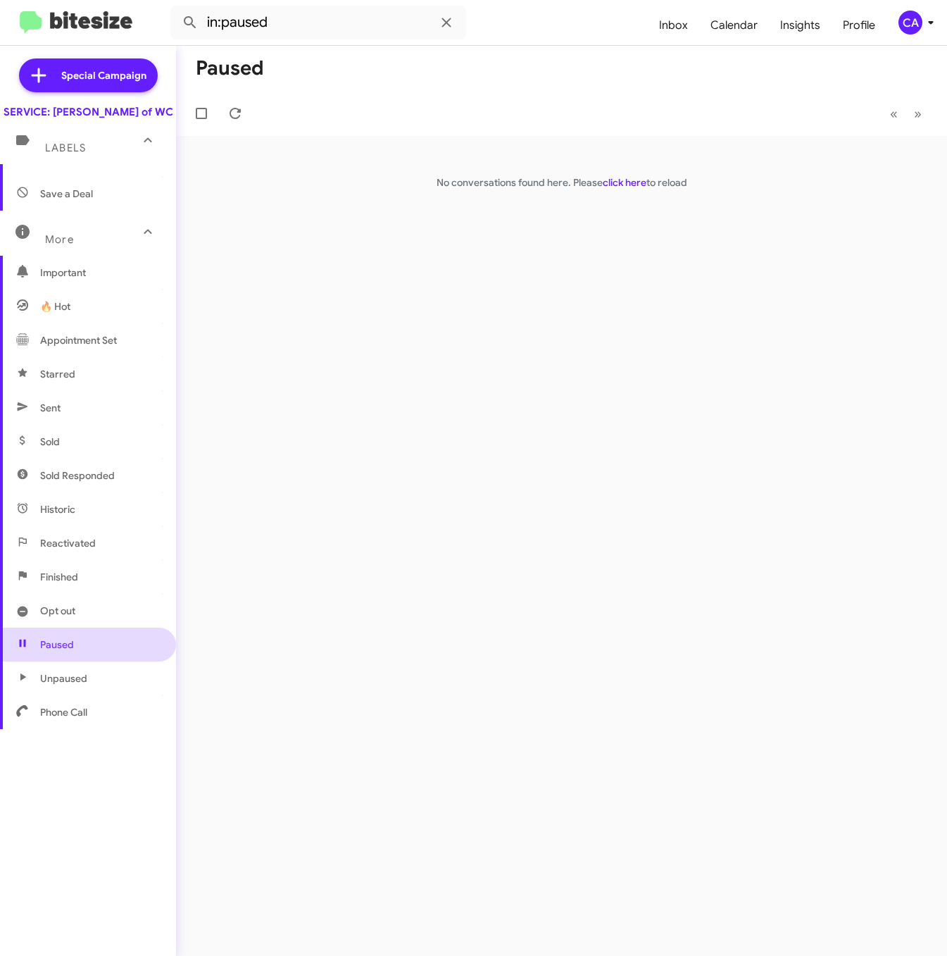
scroll to position [92, 0]
click at [82, 682] on span "Unpaused" at bounding box center [63, 675] width 47 height 14
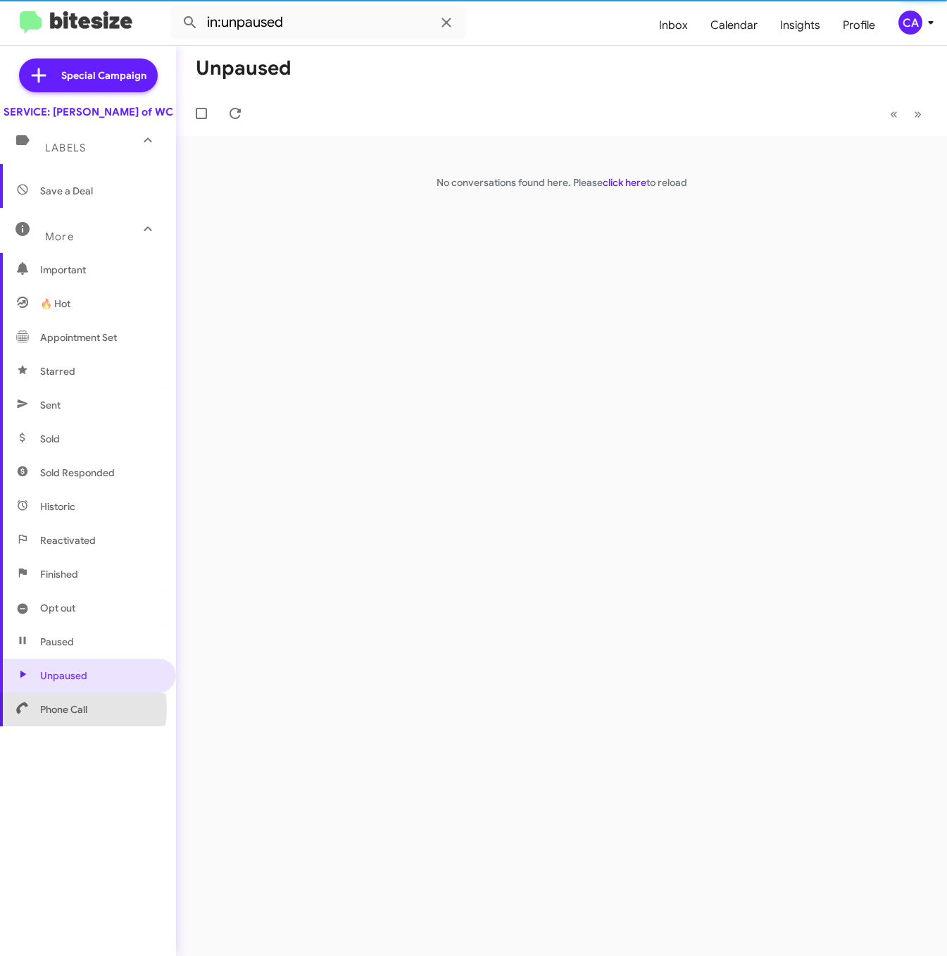
click at [66, 716] on span "Phone Call" at bounding box center [63, 709] width 47 height 14
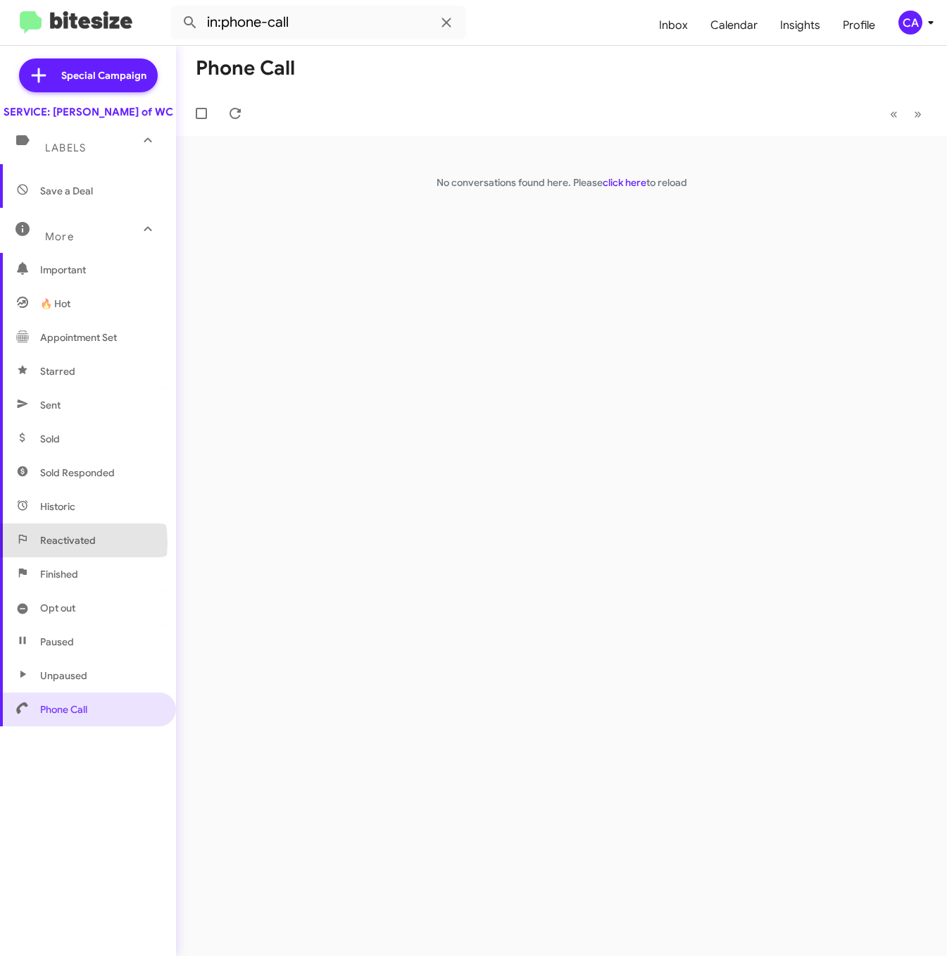
click at [65, 547] on span "Reactivated" at bounding box center [68, 540] width 56 height 14
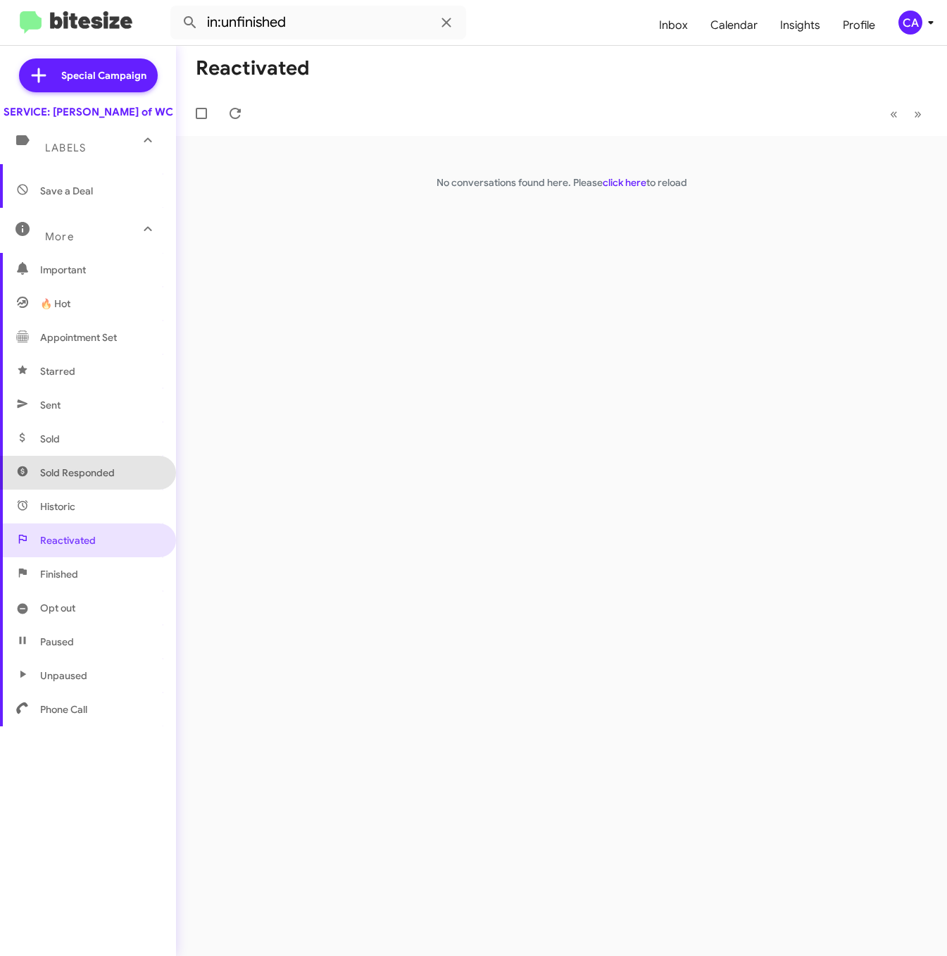
click at [90, 489] on span "Sold Responded" at bounding box center [88, 473] width 176 height 34
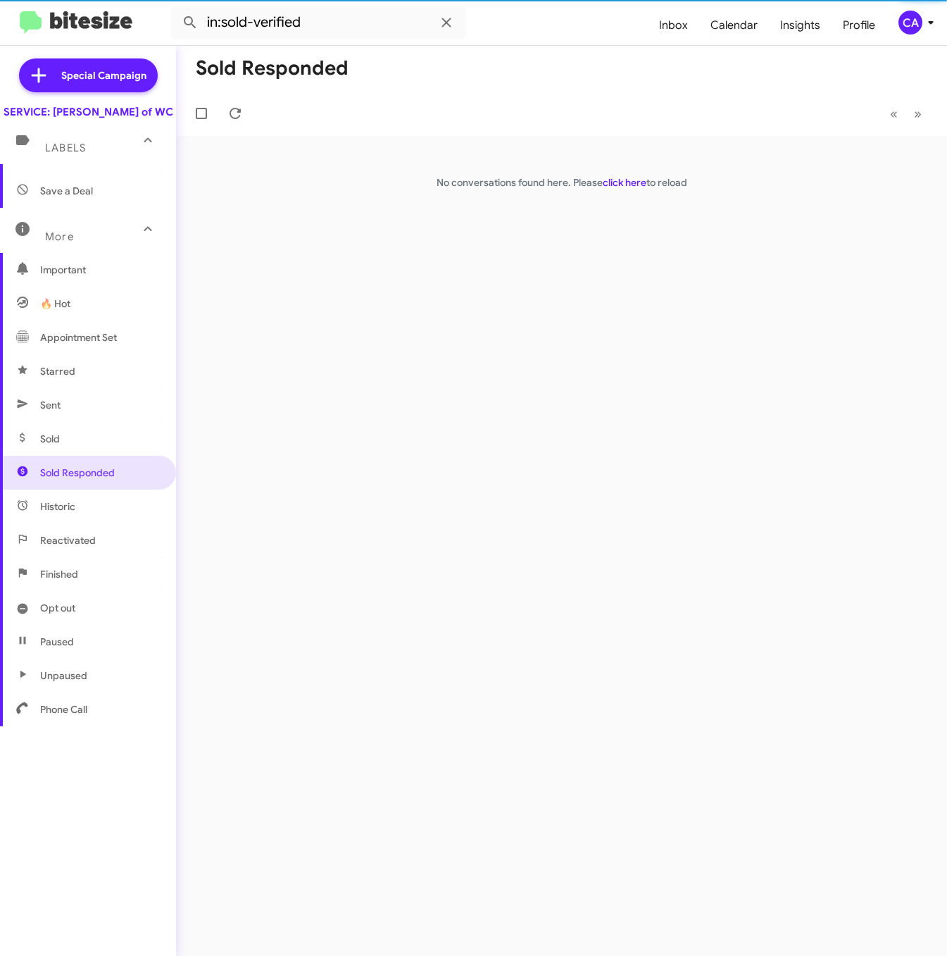
click at [90, 514] on span "Historic" at bounding box center [88, 506] width 176 height 34
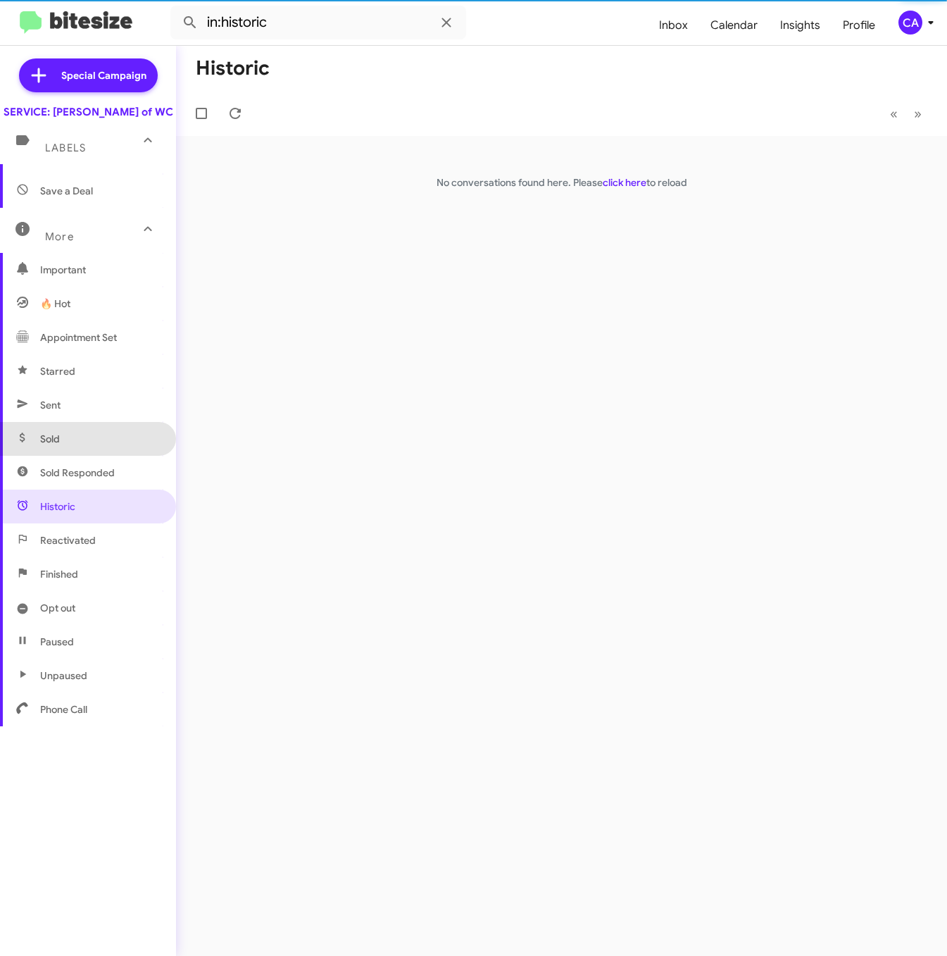
click at [88, 455] on span "Sold" at bounding box center [88, 439] width 176 height 34
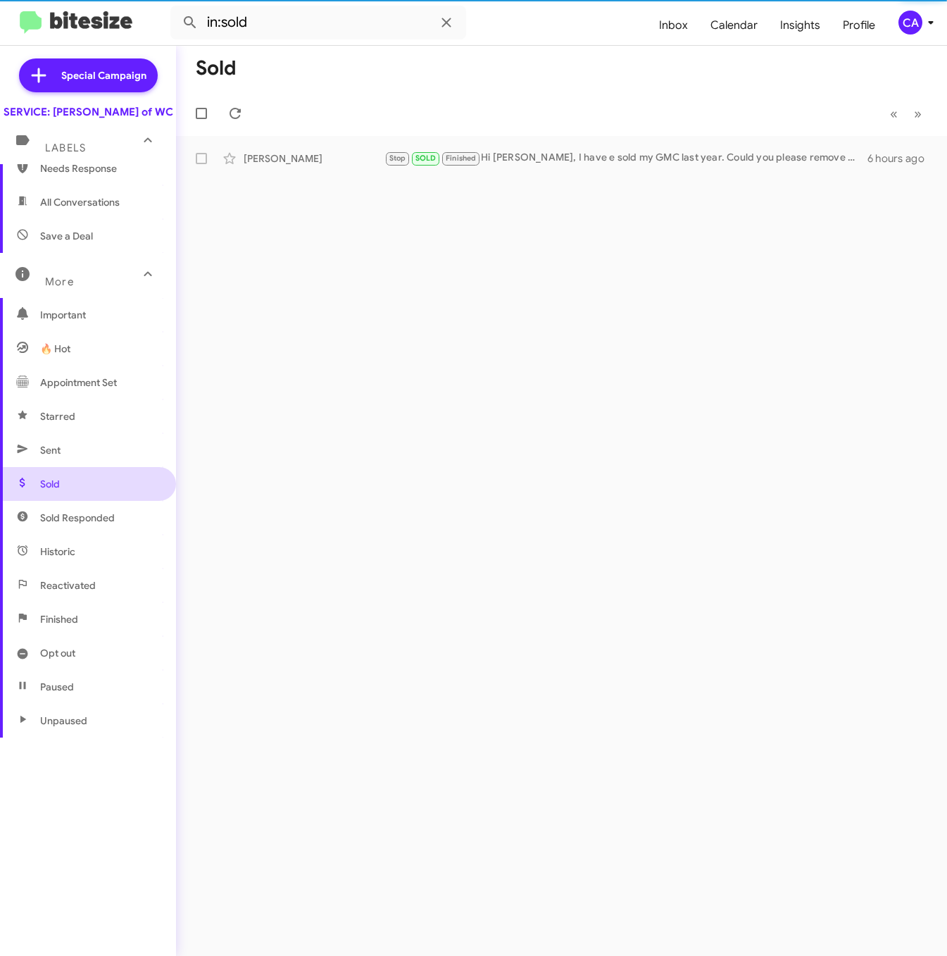
scroll to position [21, 0]
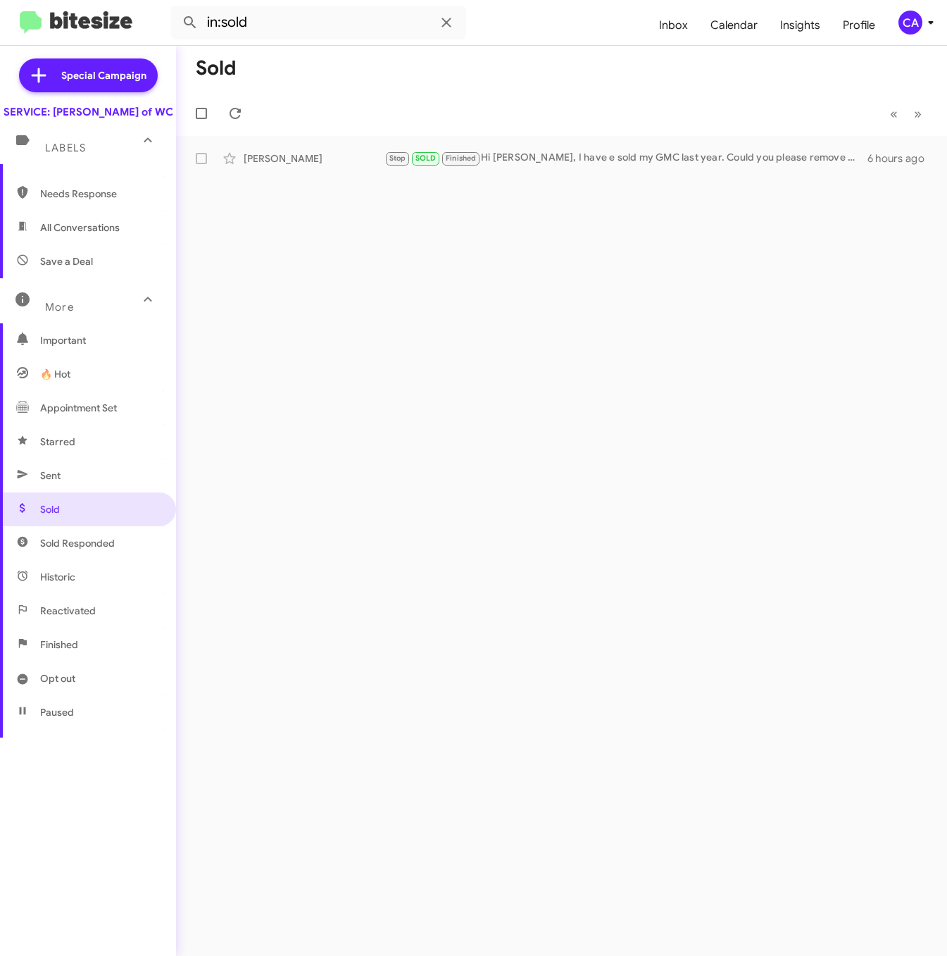
click at [71, 492] on span "Sent" at bounding box center [88, 475] width 176 height 34
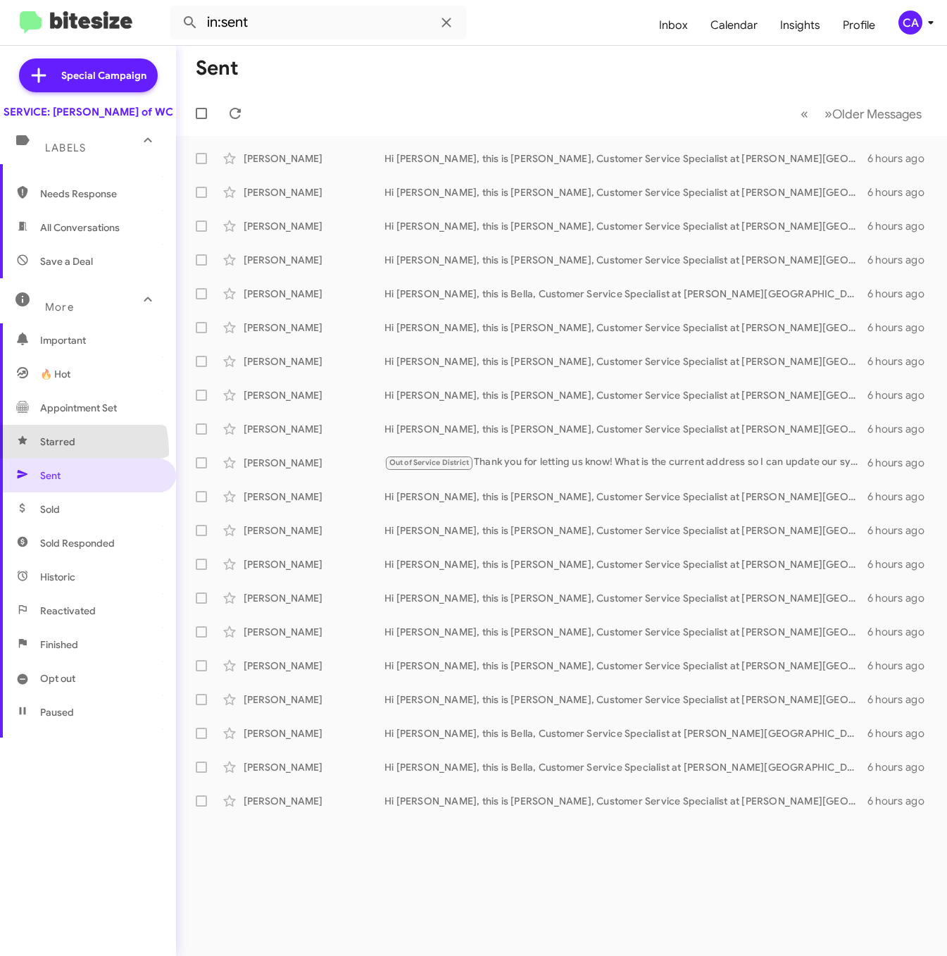
click at [65, 458] on span "Starred" at bounding box center [88, 442] width 176 height 34
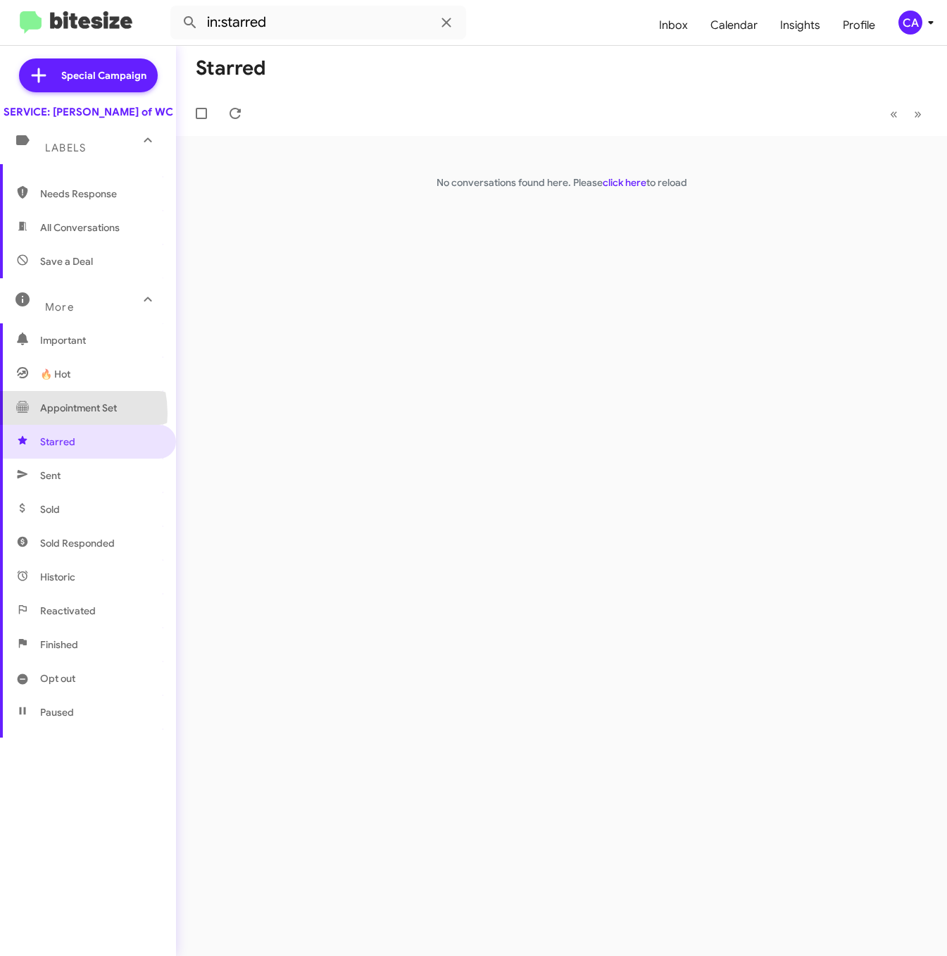
click at [49, 415] on span "Appointment Set" at bounding box center [78, 408] width 77 height 14
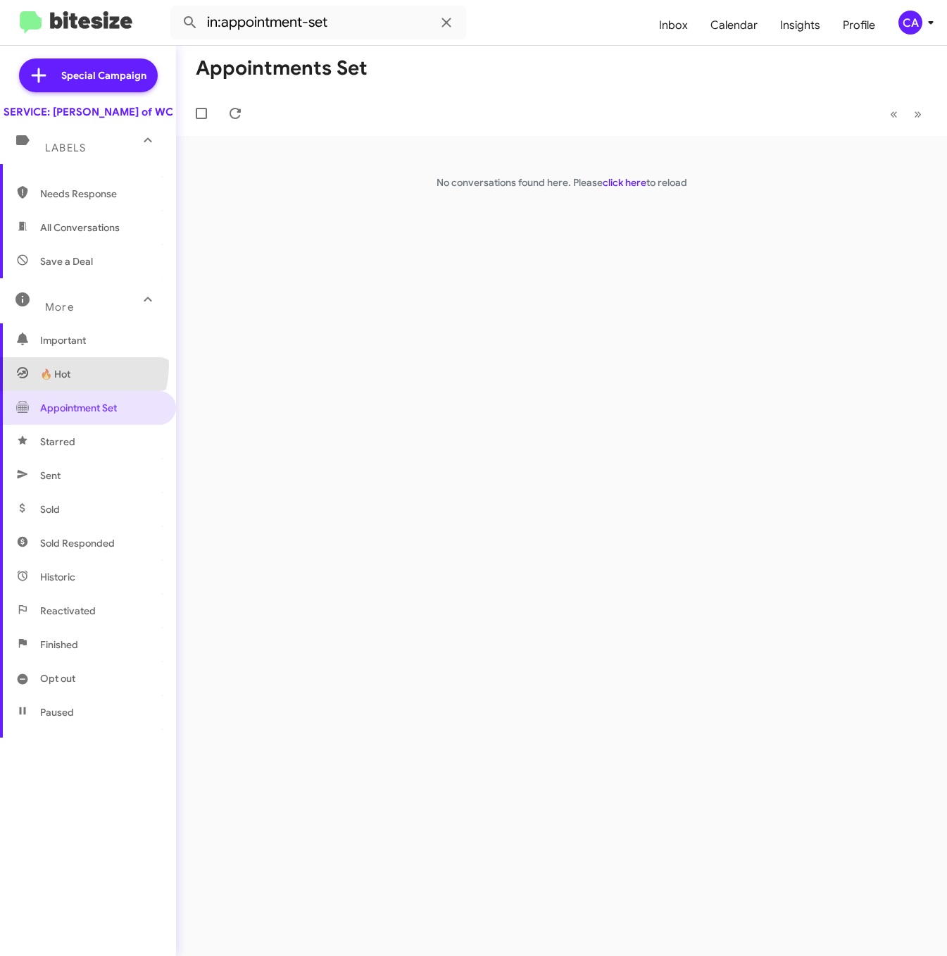
click at [67, 379] on span "🔥 Hot" at bounding box center [88, 374] width 176 height 34
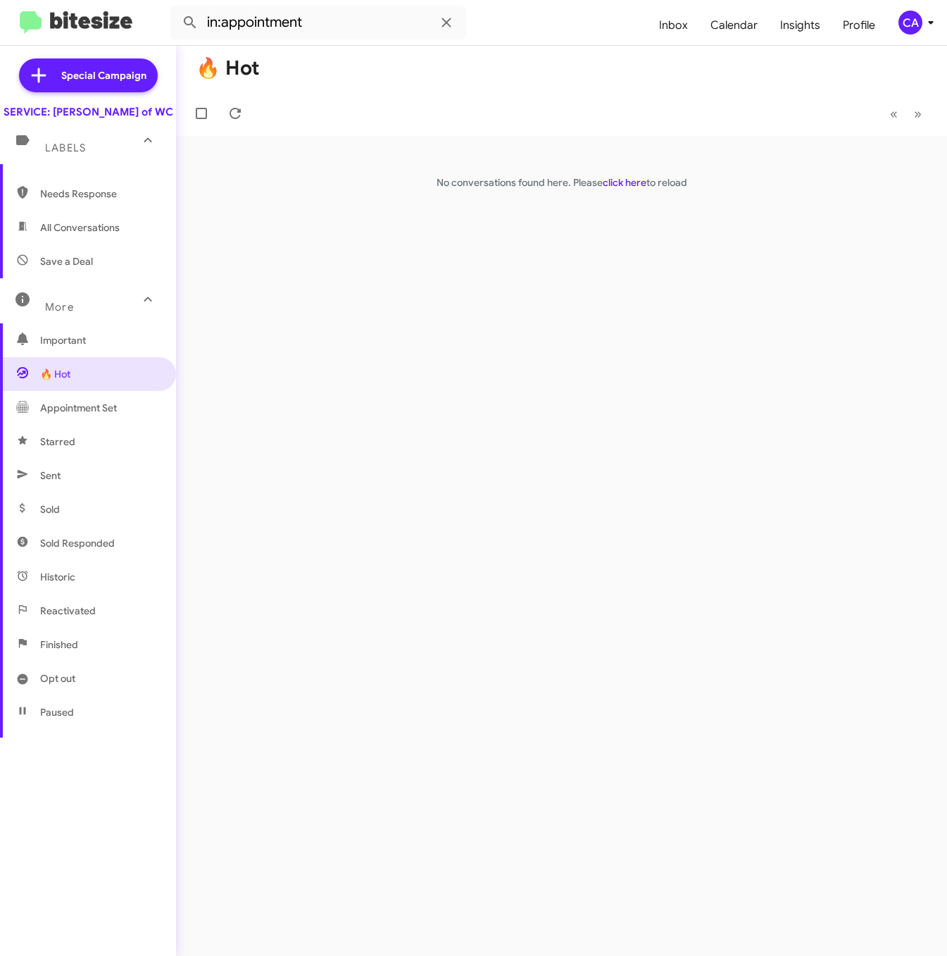
click at [64, 347] on span "Important" at bounding box center [100, 340] width 120 height 14
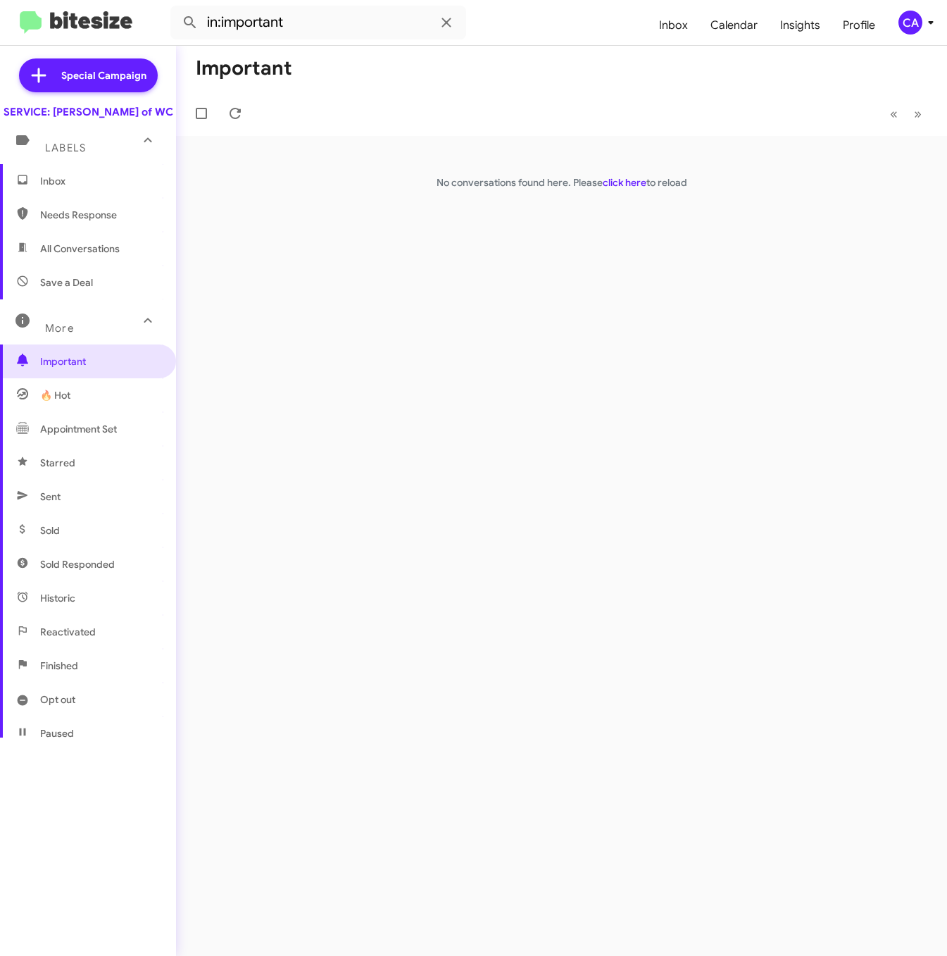
click at [65, 333] on div "More" at bounding box center [73, 322] width 125 height 26
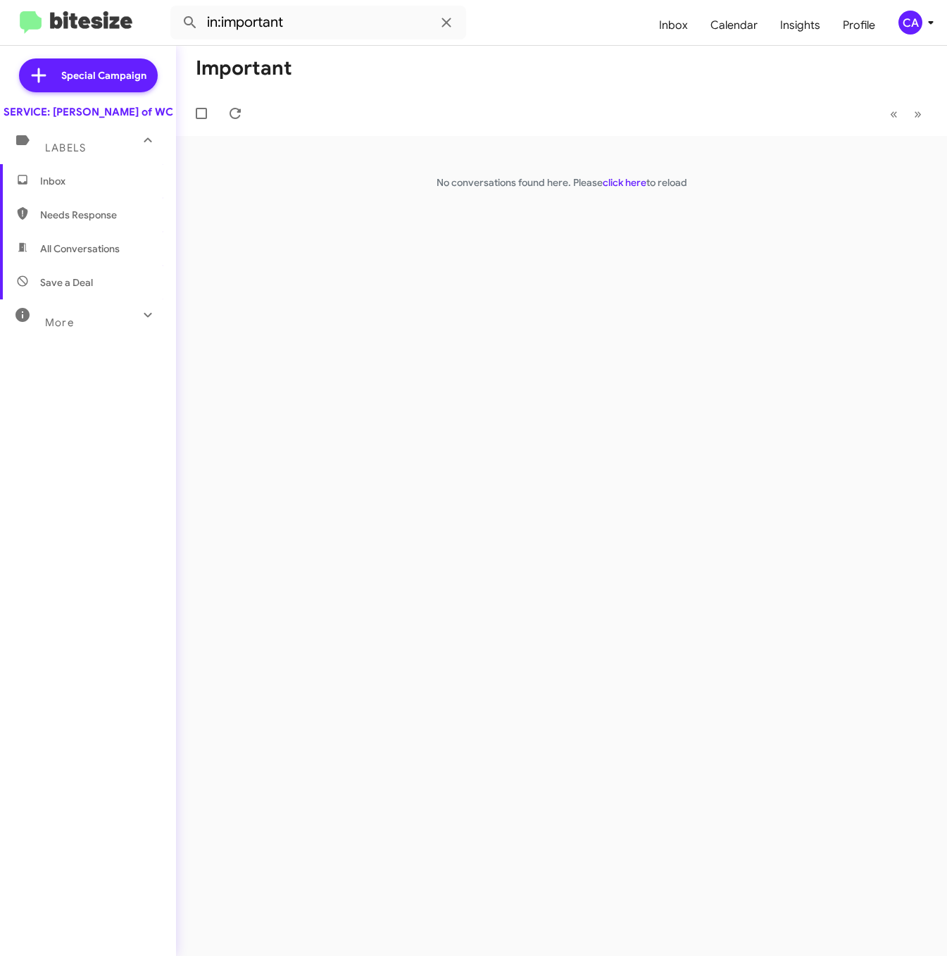
click at [65, 329] on span "More" at bounding box center [59, 322] width 29 height 13
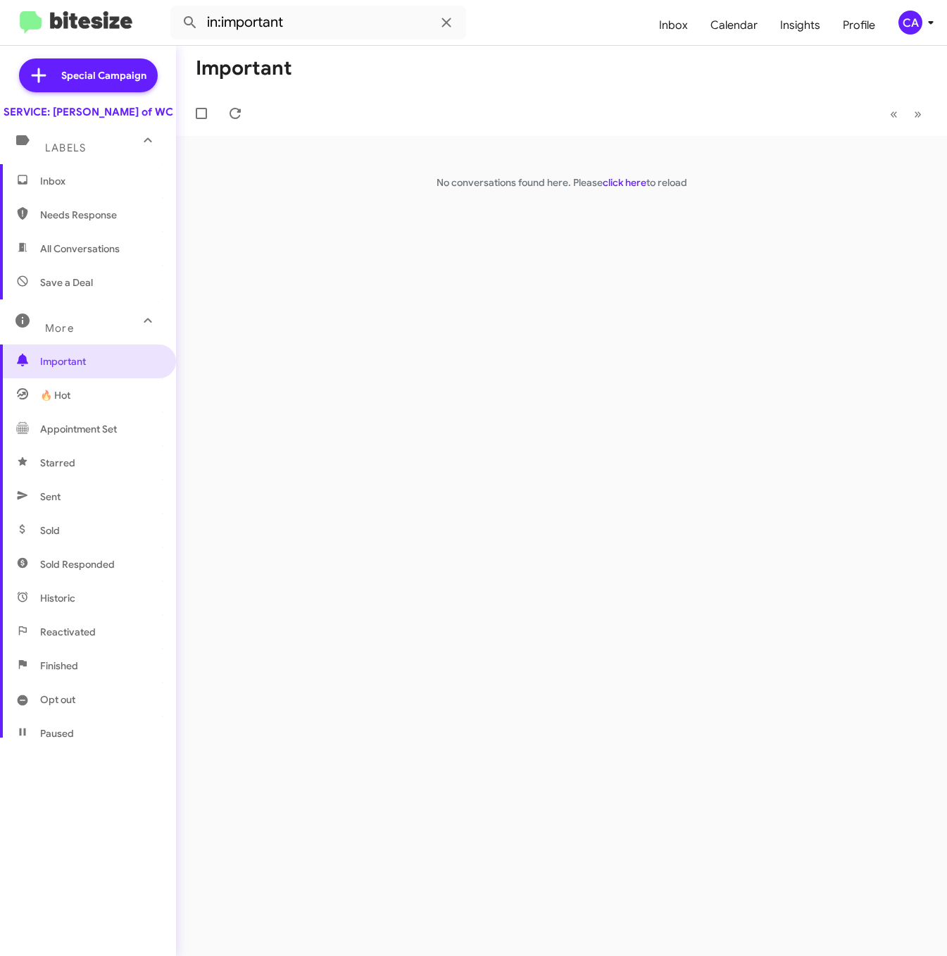
click at [60, 299] on span "Save a Deal" at bounding box center [88, 282] width 176 height 34
type input "in:not-interested"
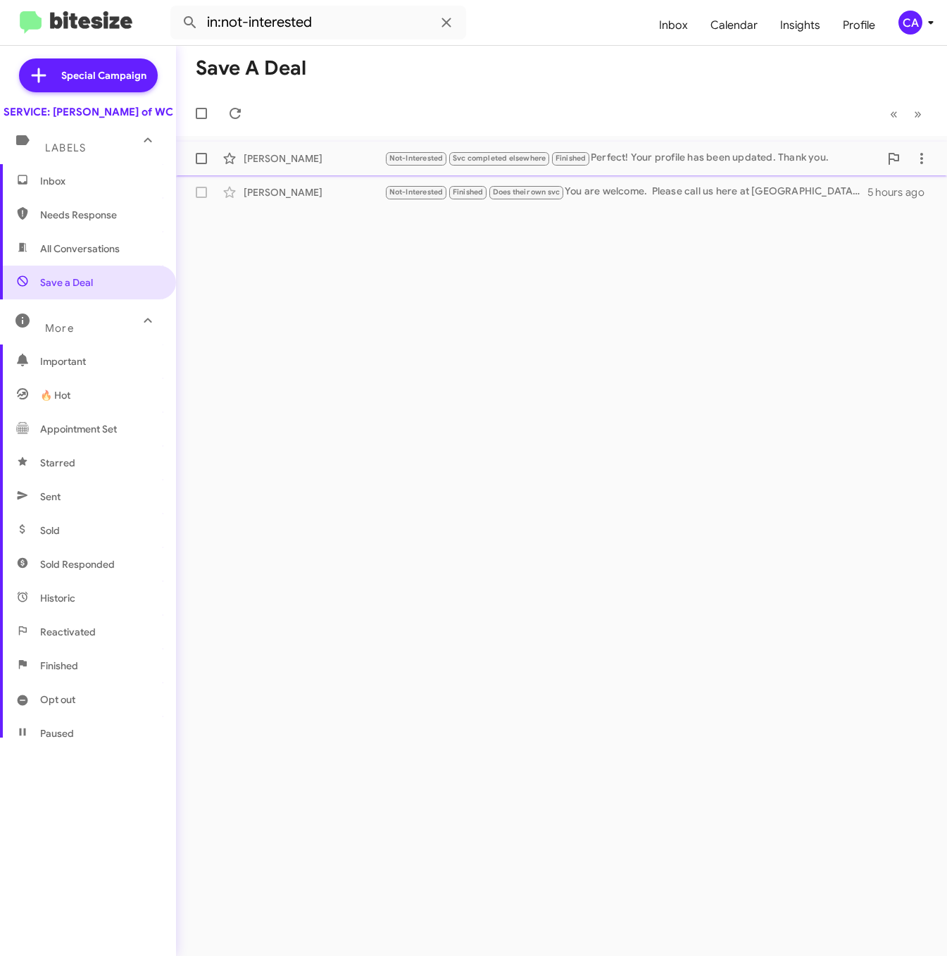
click at [651, 158] on div "Not-Interested Svc completed elsewhere Finished Perfect! Your profile has been …" at bounding box center [631, 158] width 495 height 16
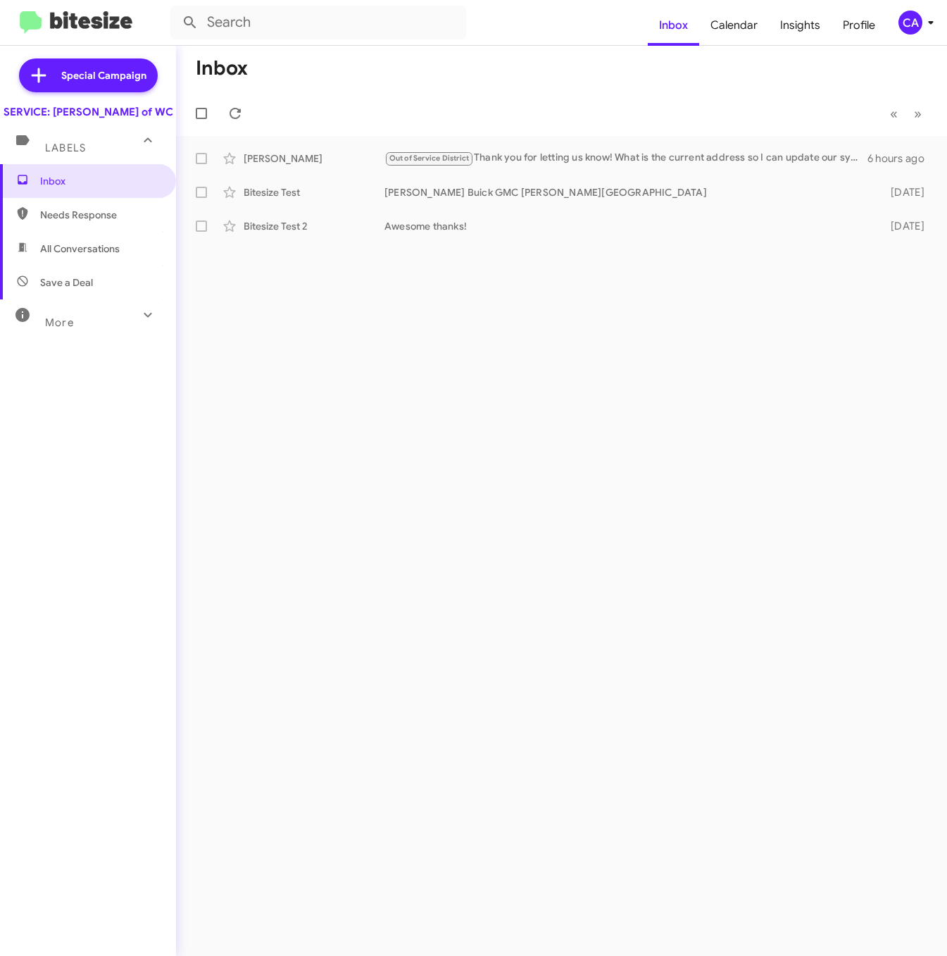
click at [55, 329] on span "More" at bounding box center [59, 322] width 29 height 13
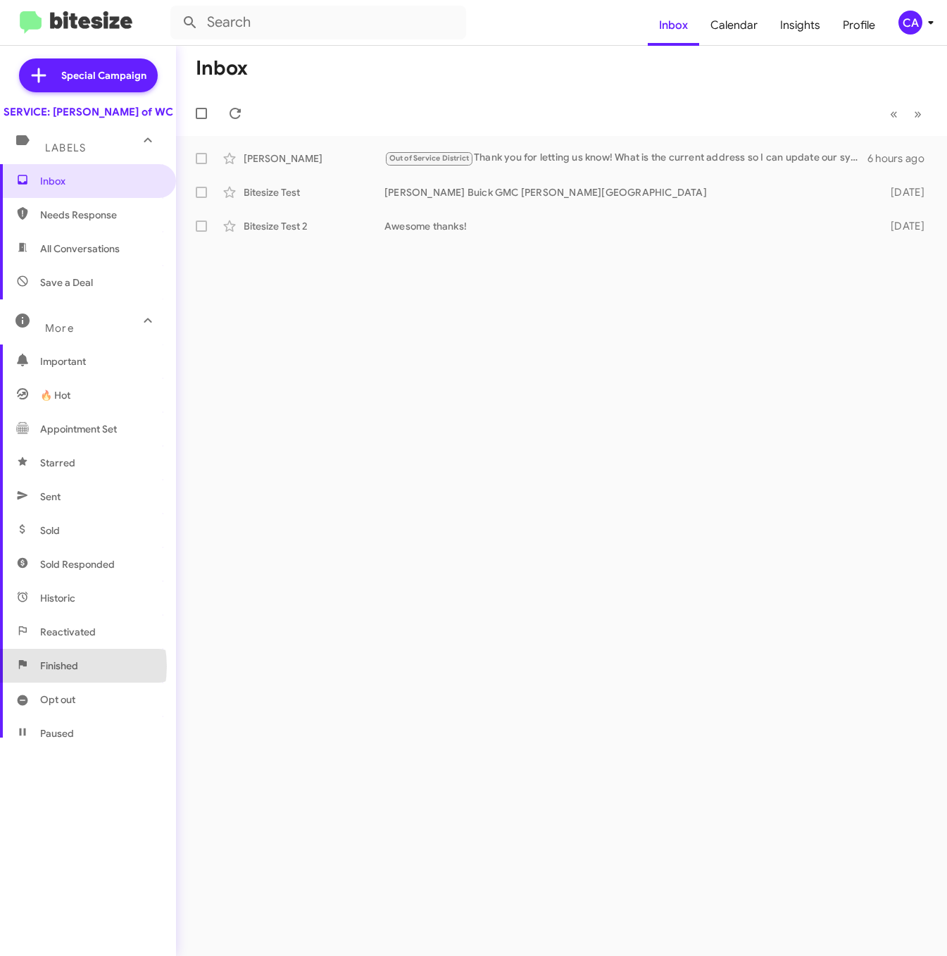
click at [58, 672] on span "Finished" at bounding box center [59, 665] width 38 height 14
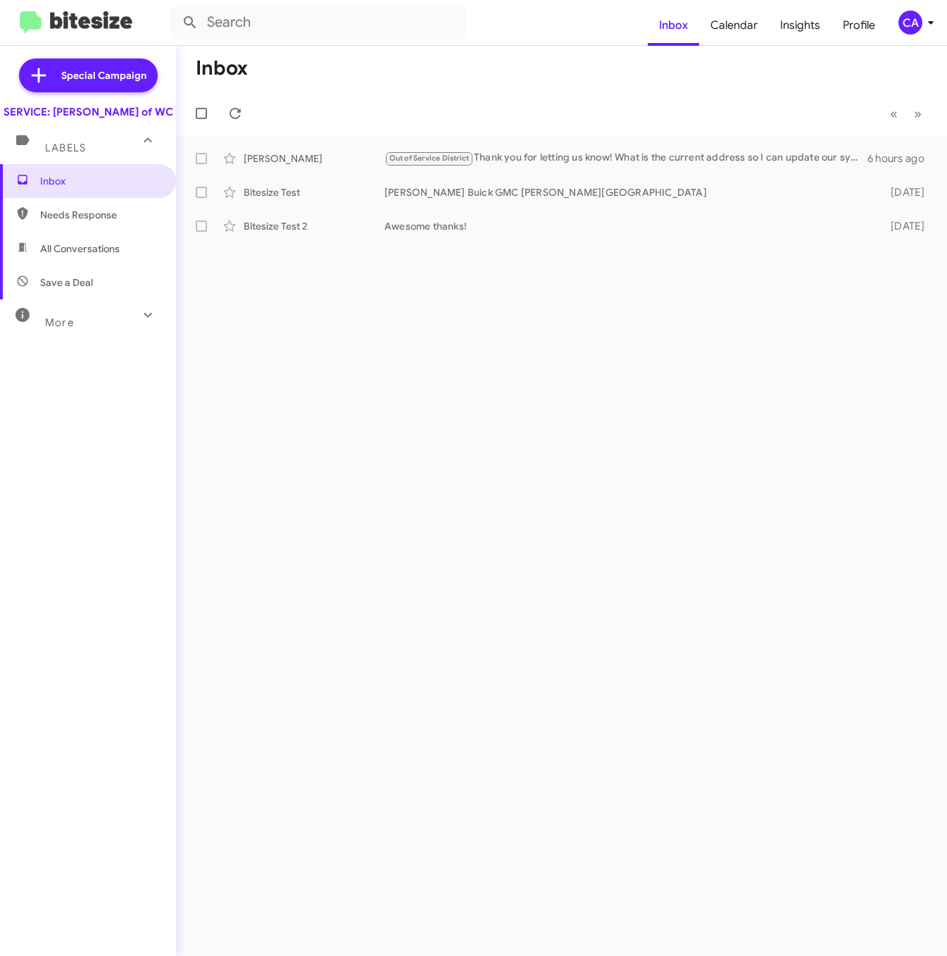
click at [101, 333] on mat-expansion-panel-header "More" at bounding box center [88, 316] width 176 height 34
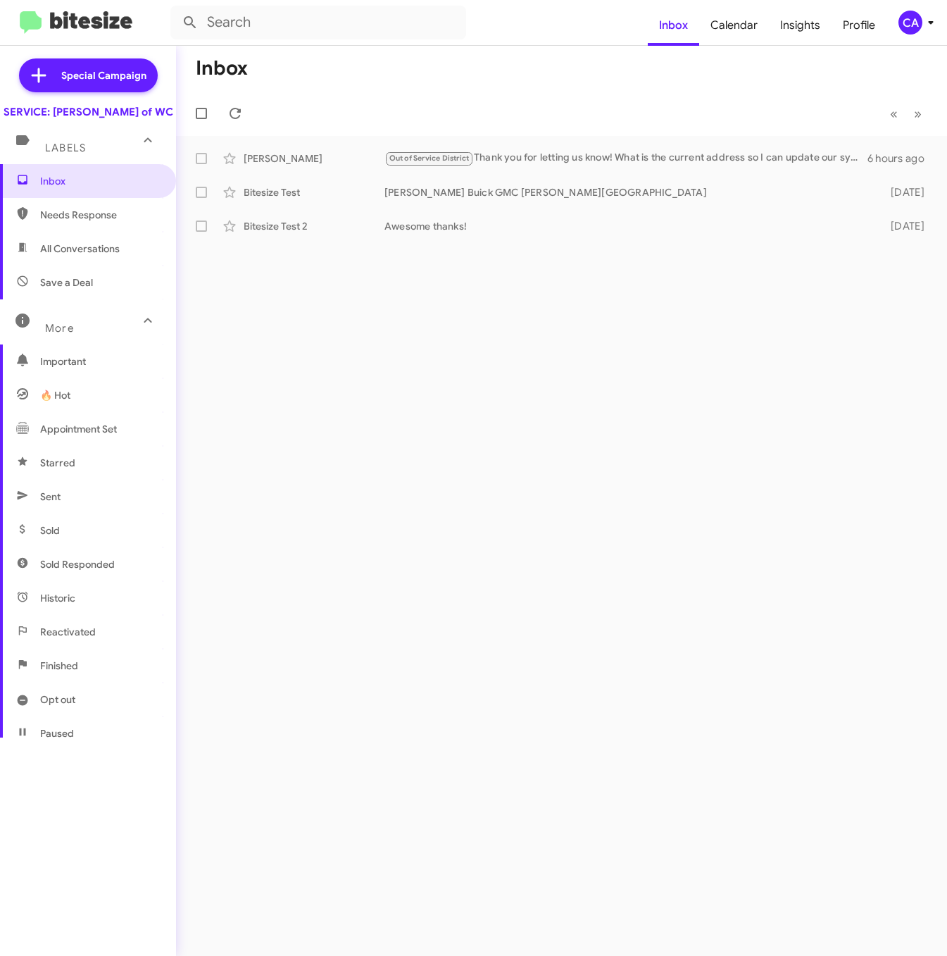
click at [59, 368] on span "Important" at bounding box center [100, 361] width 120 height 14
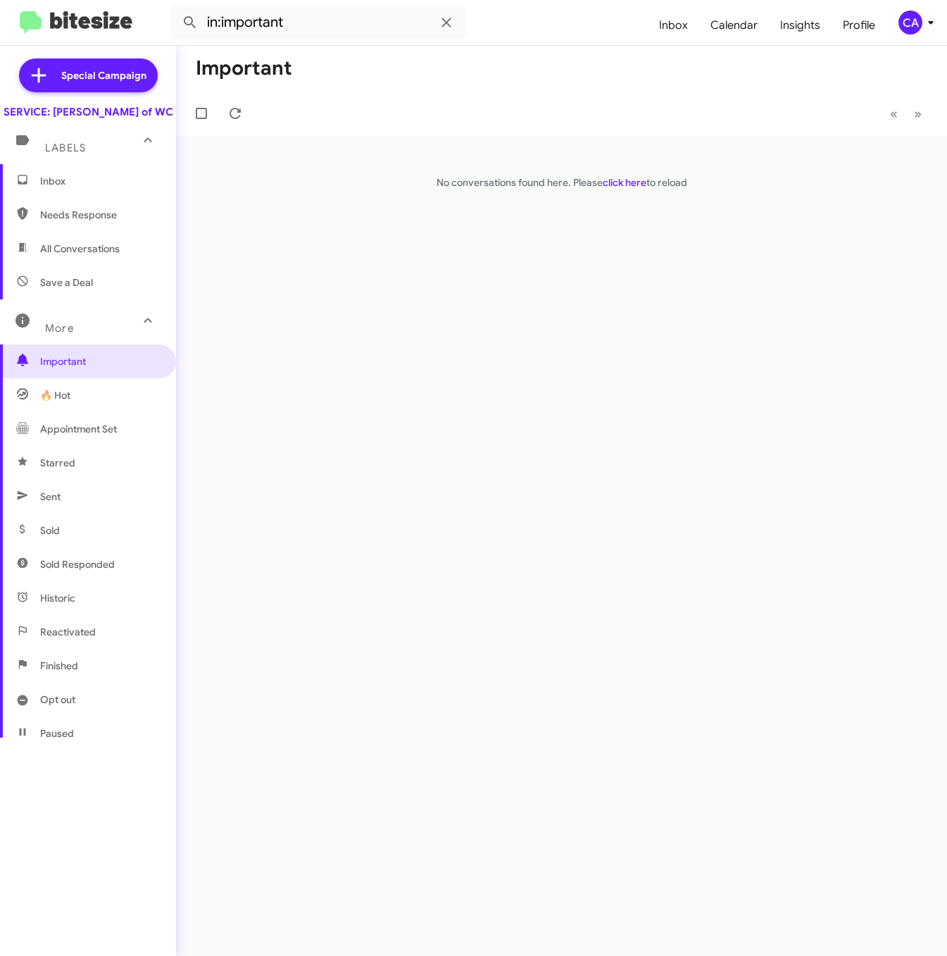
click at [121, 265] on span "All Conversations" at bounding box center [88, 249] width 176 height 34
type input "in:all-conversations"
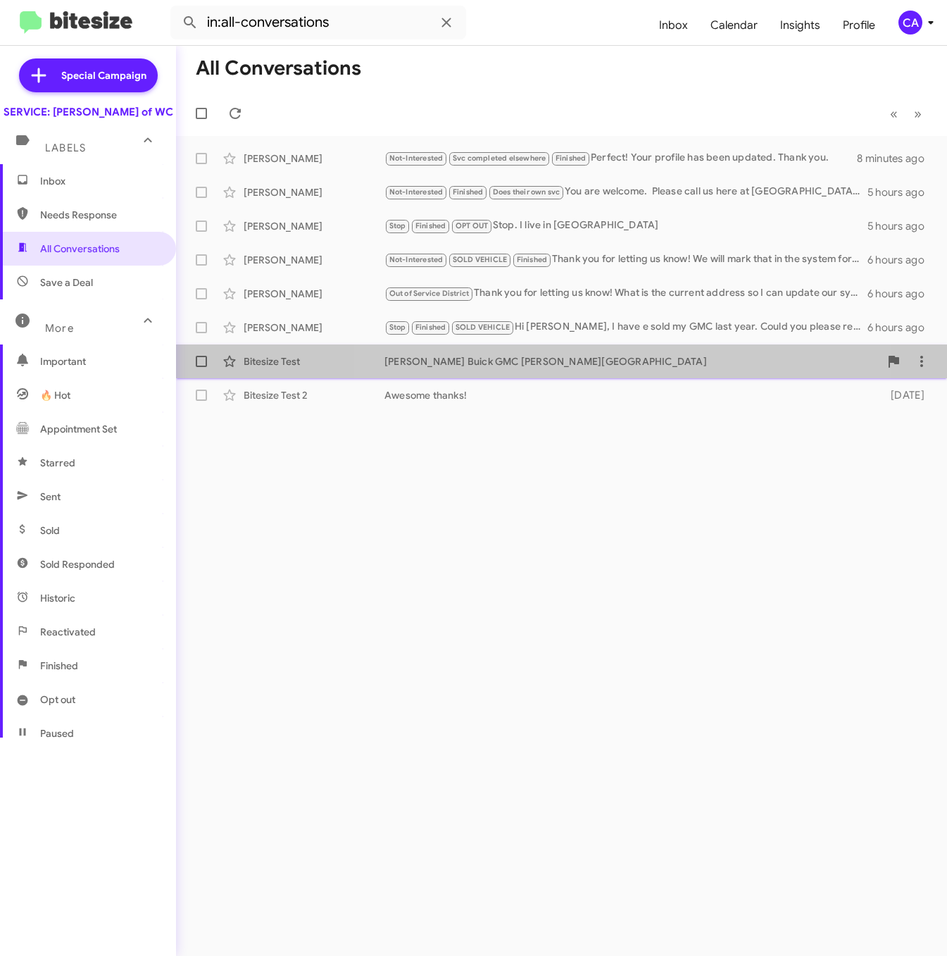
click at [585, 375] on div "Bitesize Test [PERSON_NAME] Buick GMC [PERSON_NAME] Chapel [DATE]" at bounding box center [561, 361] width 748 height 28
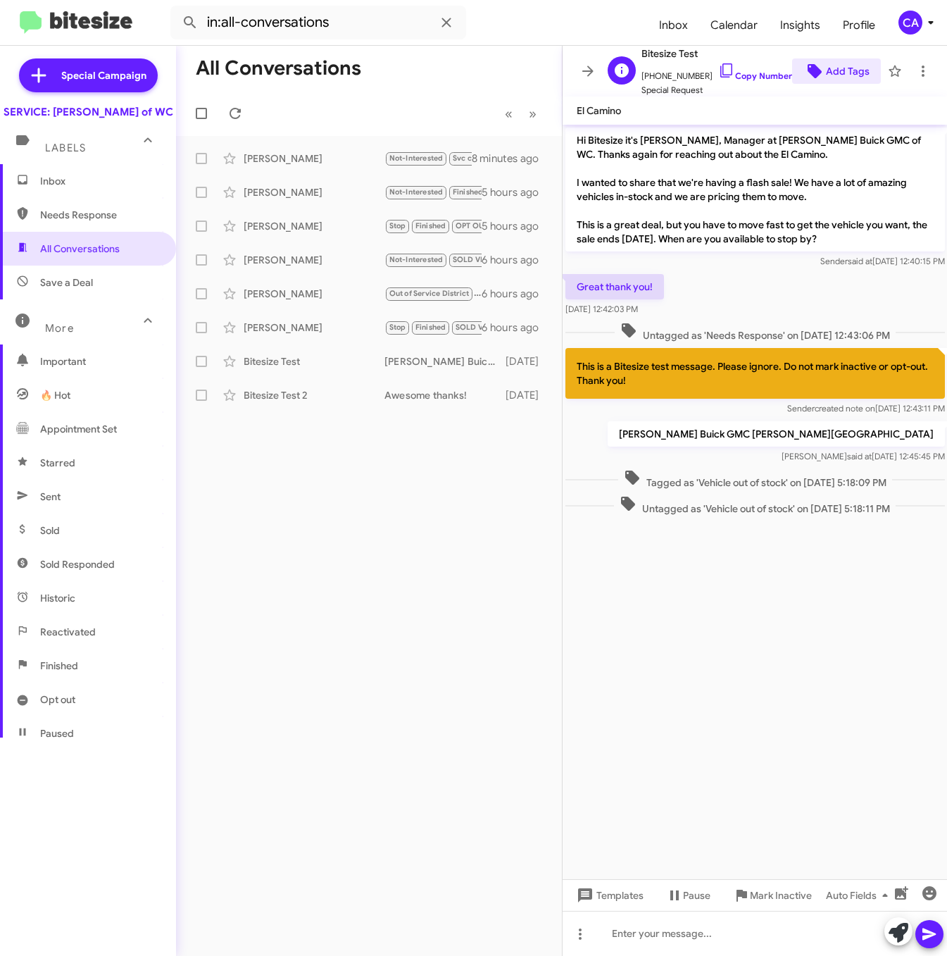
click at [837, 77] on span "Add Tags" at bounding box center [848, 70] width 44 height 25
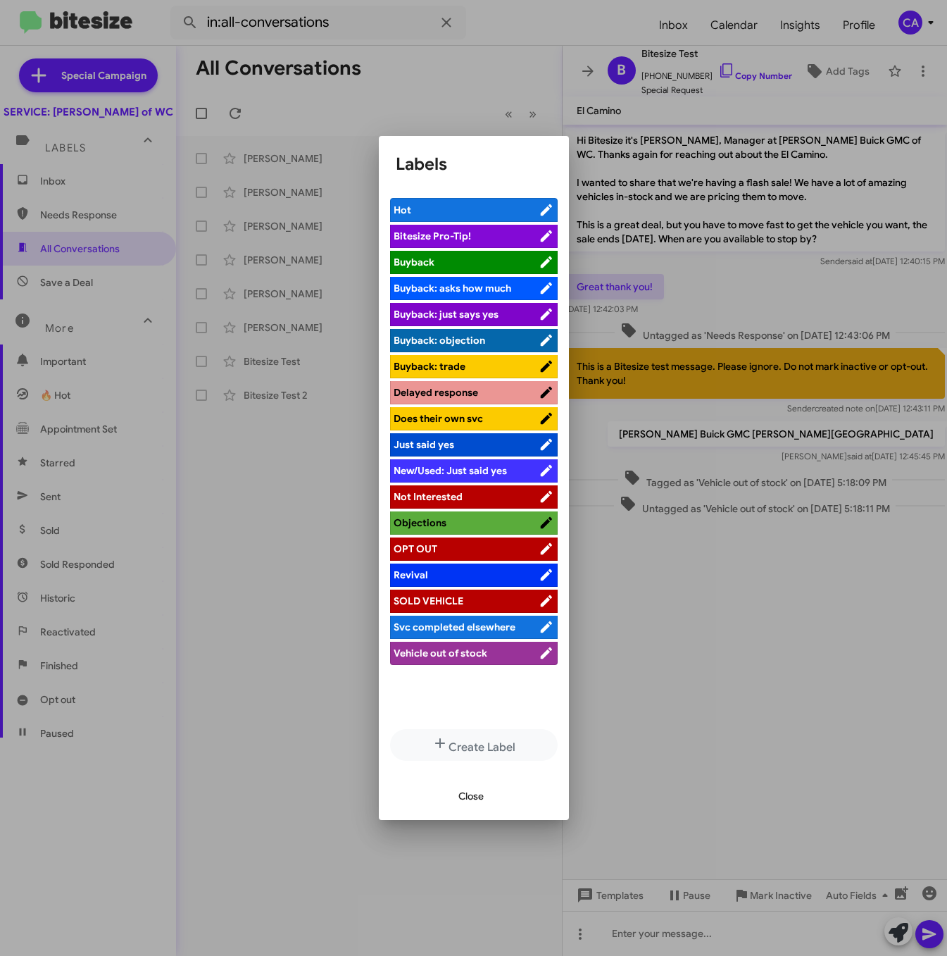
click at [455, 793] on button "Close" at bounding box center [471, 795] width 48 height 25
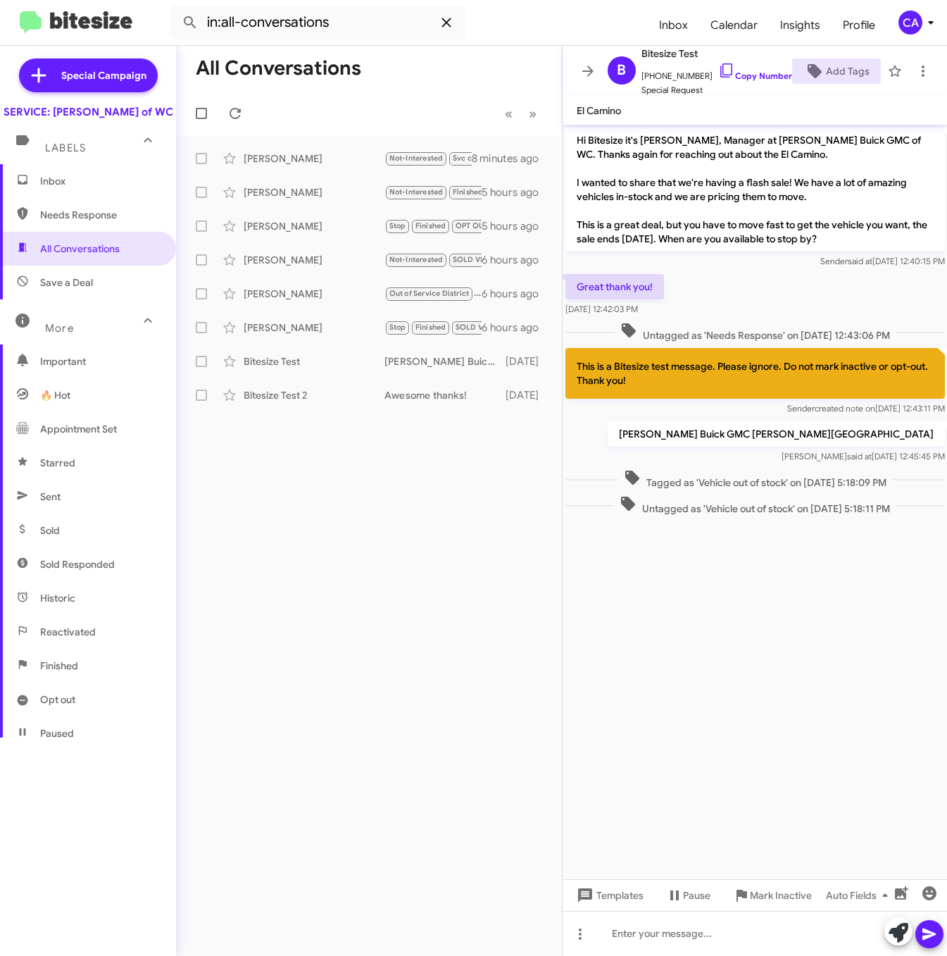
click at [444, 23] on icon at bounding box center [446, 22] width 17 height 17
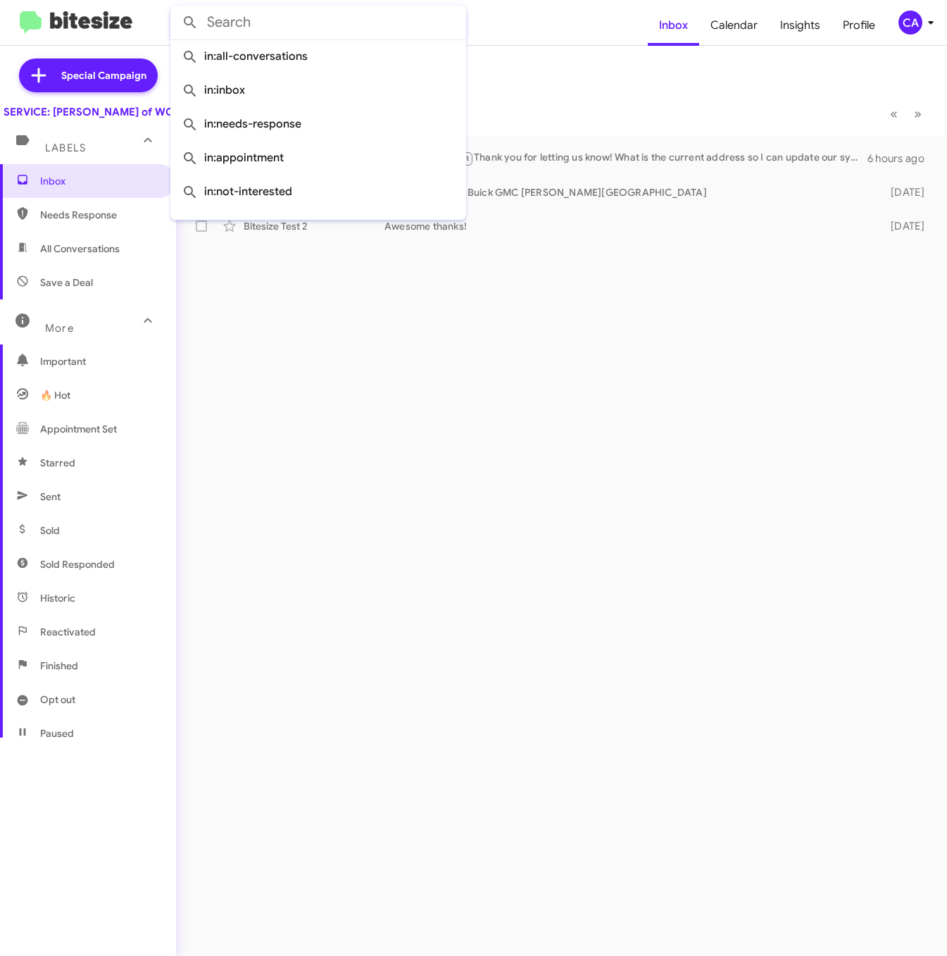
click at [641, 349] on div "Inbox « Previous » Next [PERSON_NAME] Out of Service District Thank you for let…" at bounding box center [561, 501] width 771 height 910
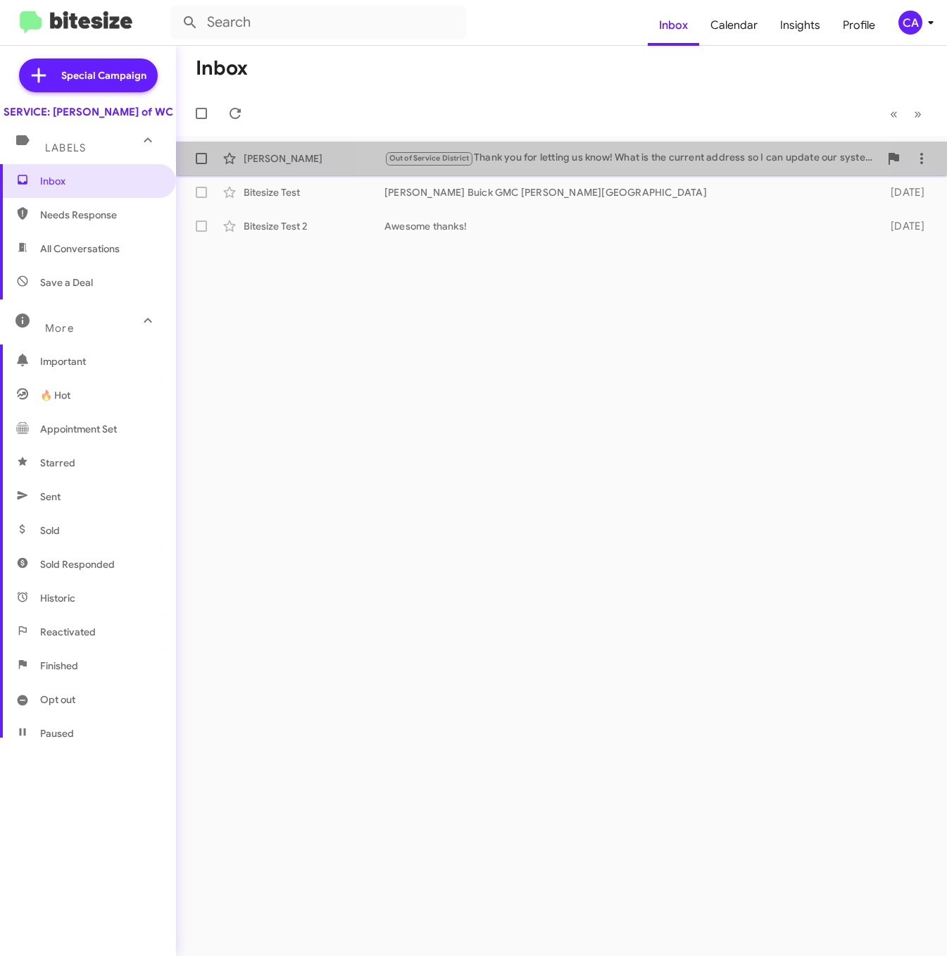
click at [597, 160] on div "Out of Service District Thank you for letting us know! What is the current addr…" at bounding box center [631, 158] width 495 height 16
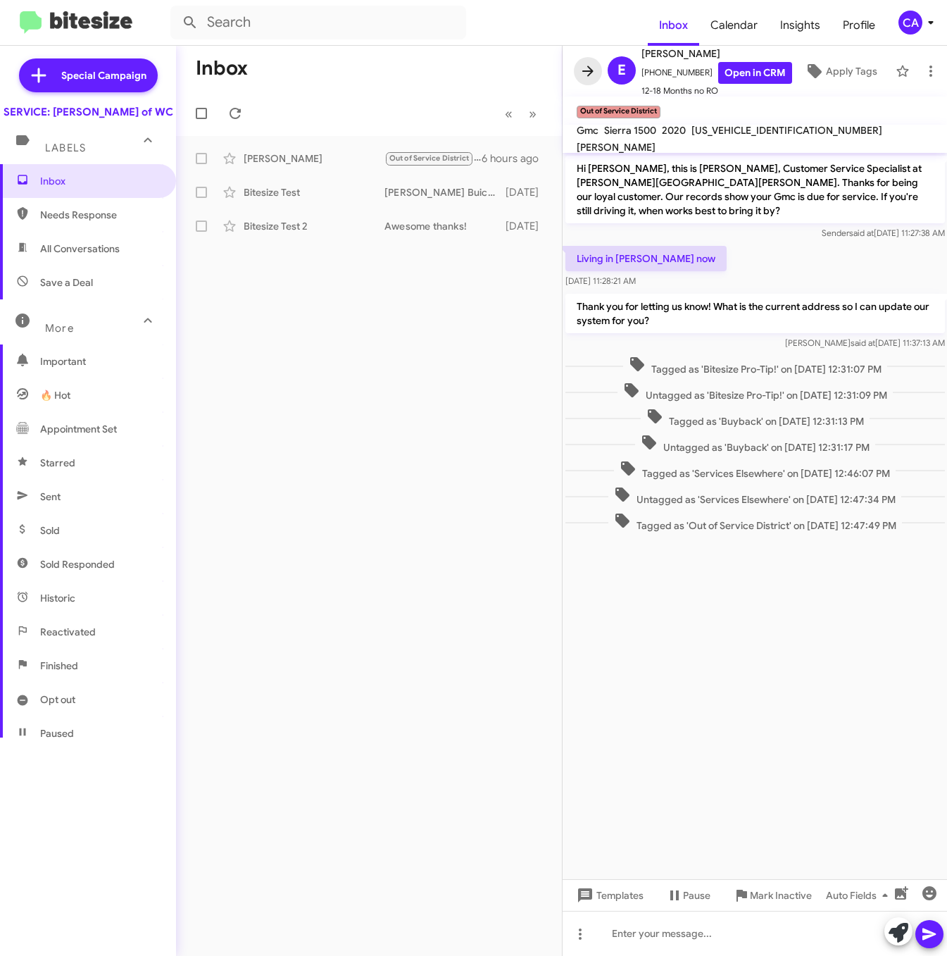
click at [596, 73] on span at bounding box center [588, 71] width 28 height 17
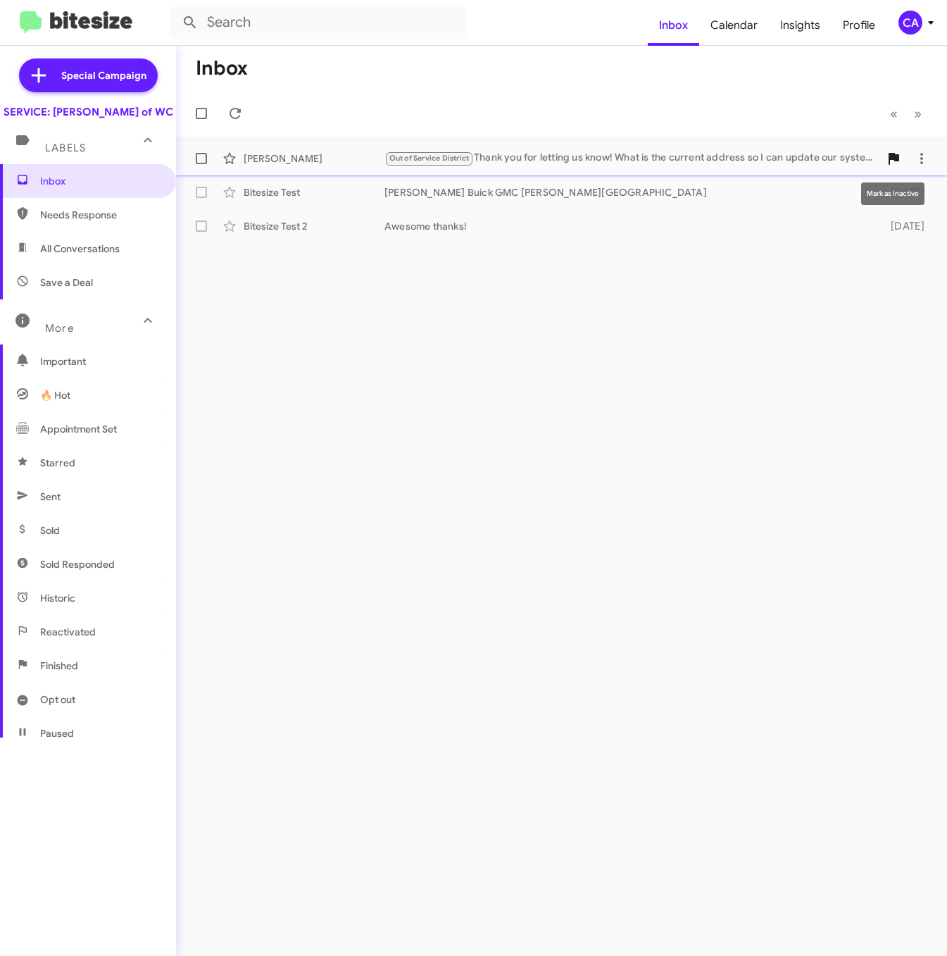
click at [894, 154] on icon at bounding box center [894, 159] width 11 height 12
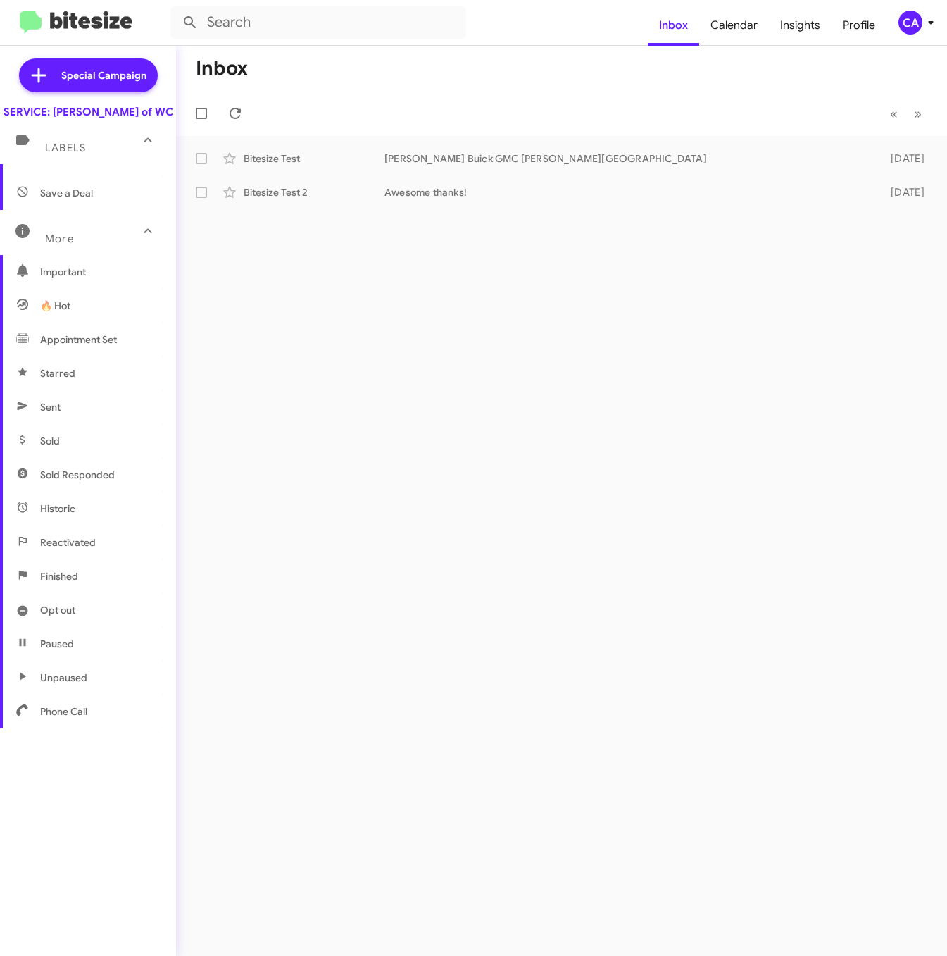
scroll to position [92, 0]
click at [56, 713] on span "Phone Call" at bounding box center [88, 709] width 176 height 34
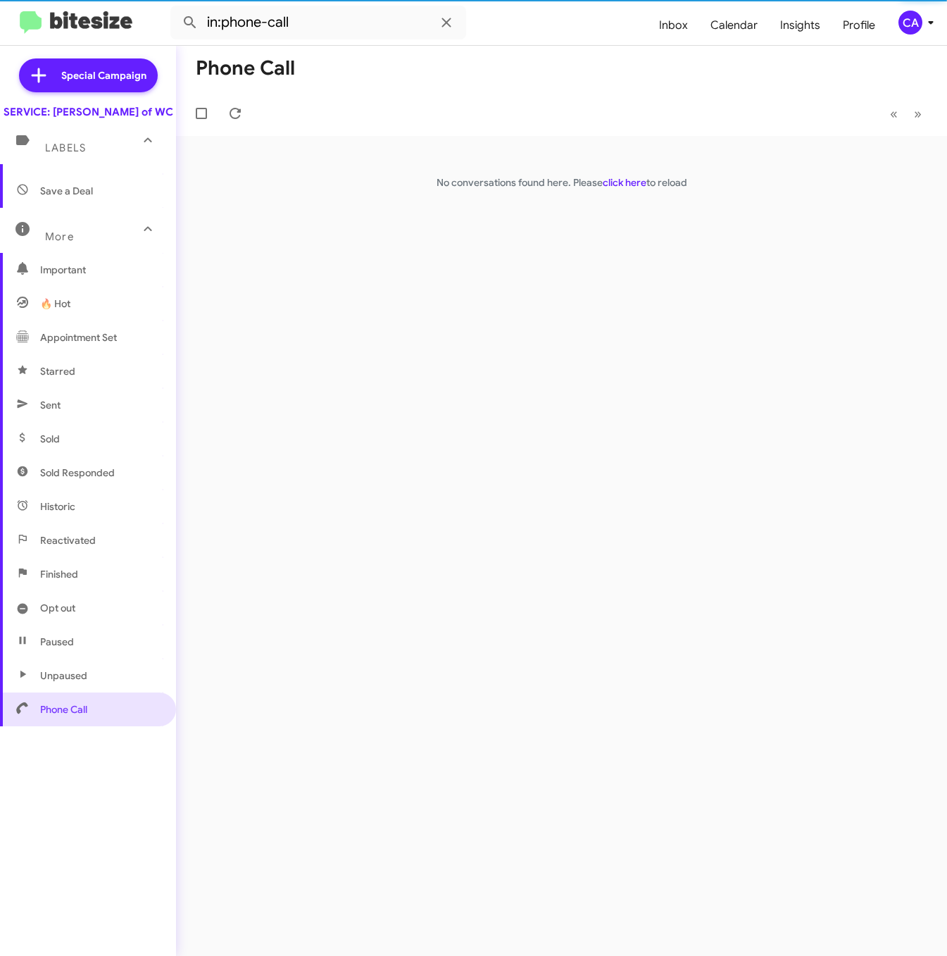
click at [57, 682] on span "Unpaused" at bounding box center [63, 675] width 47 height 14
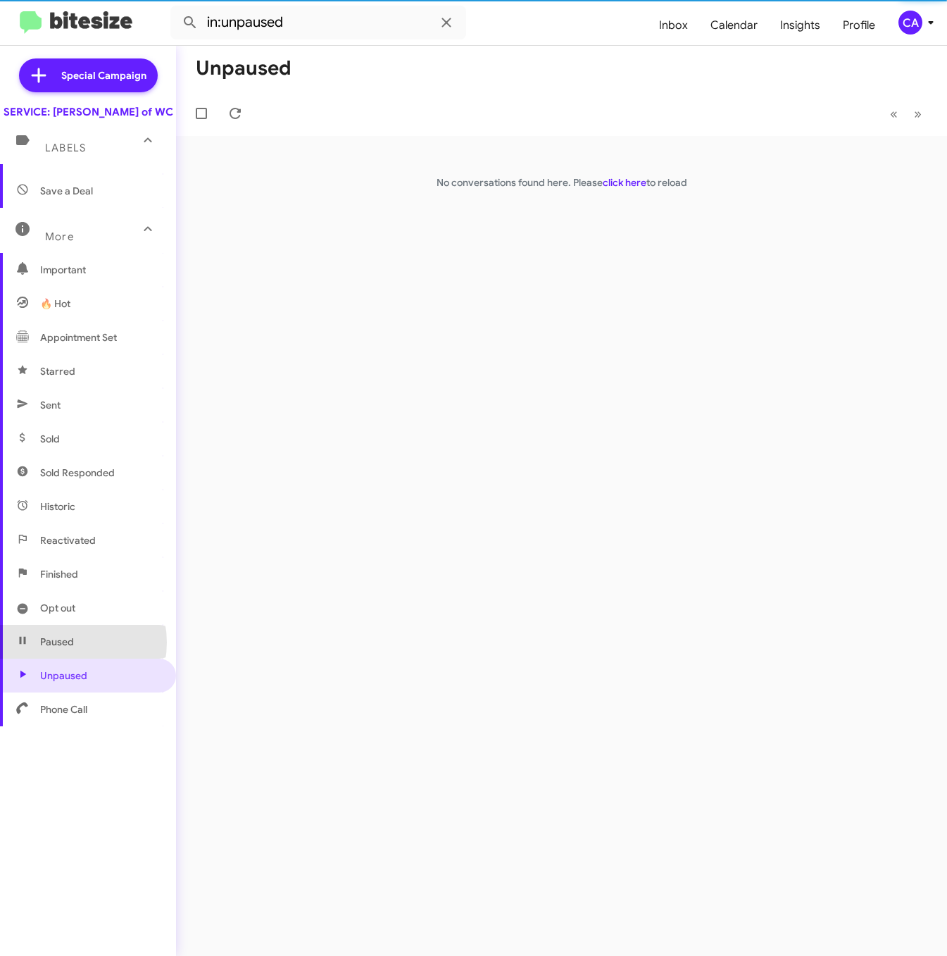
click at [66, 649] on span "Paused" at bounding box center [57, 641] width 34 height 14
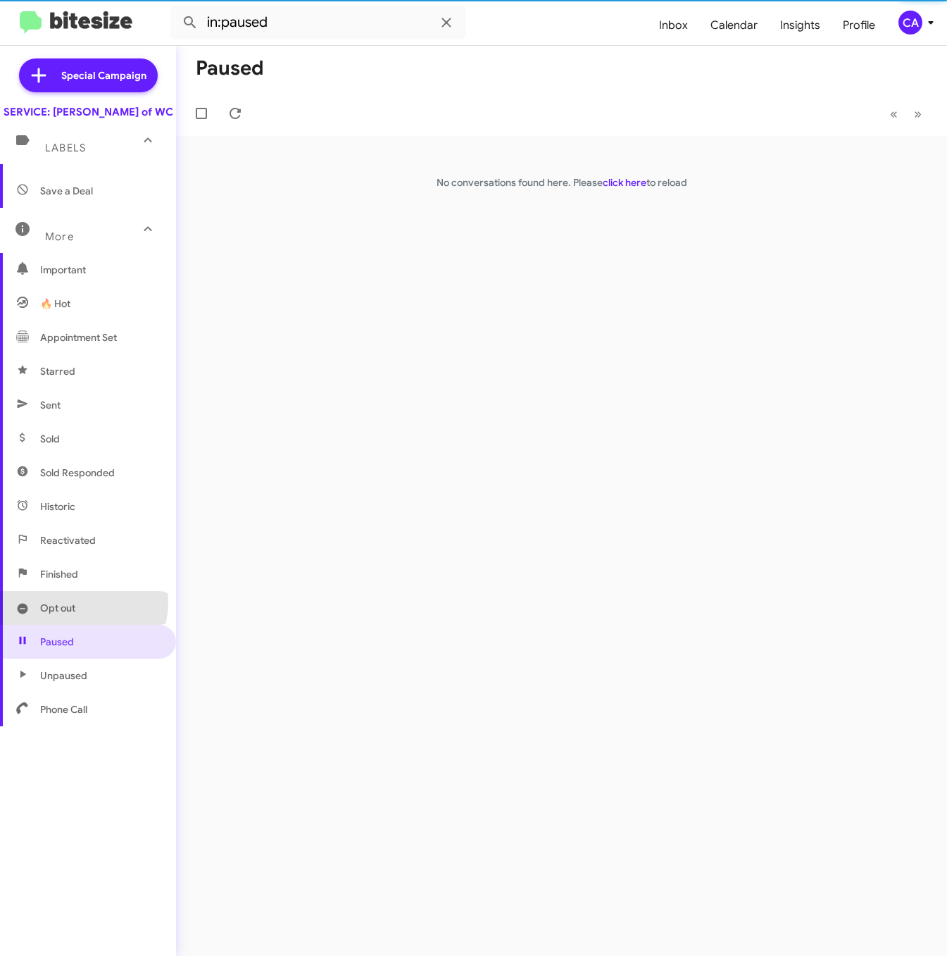
click at [68, 615] on span "Opt out" at bounding box center [57, 608] width 35 height 14
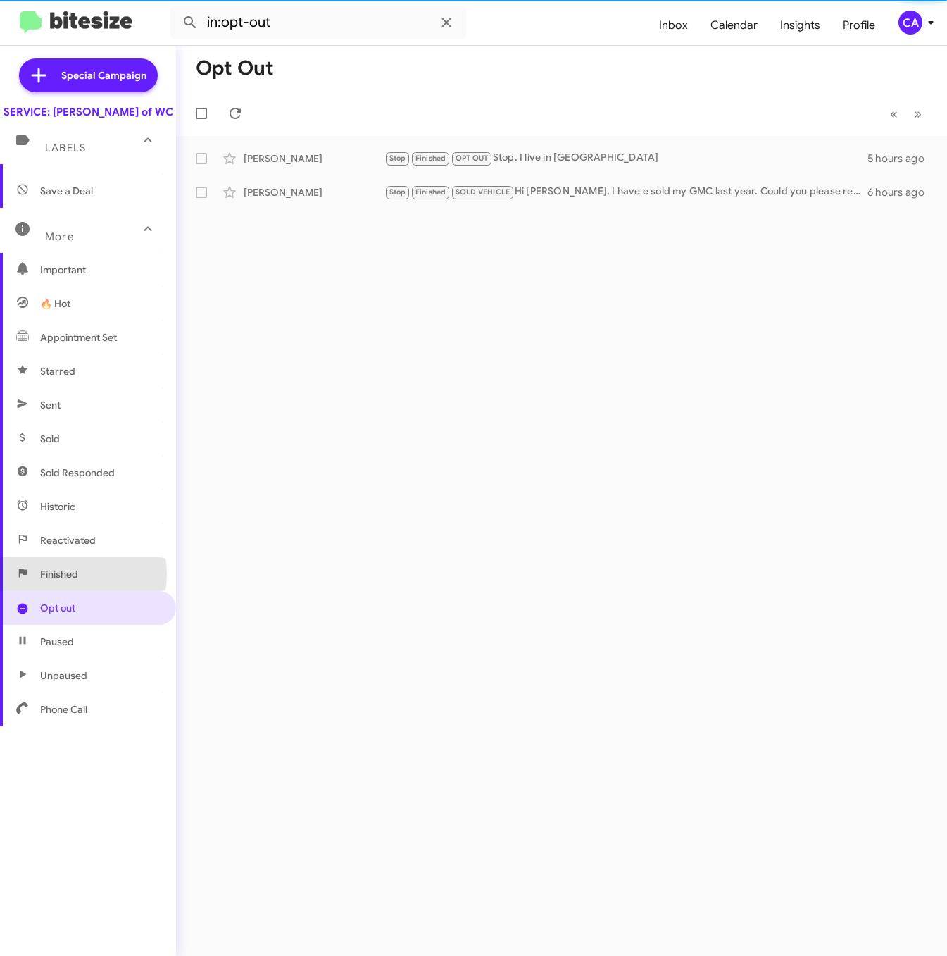
click at [60, 581] on span "Finished" at bounding box center [59, 574] width 38 height 14
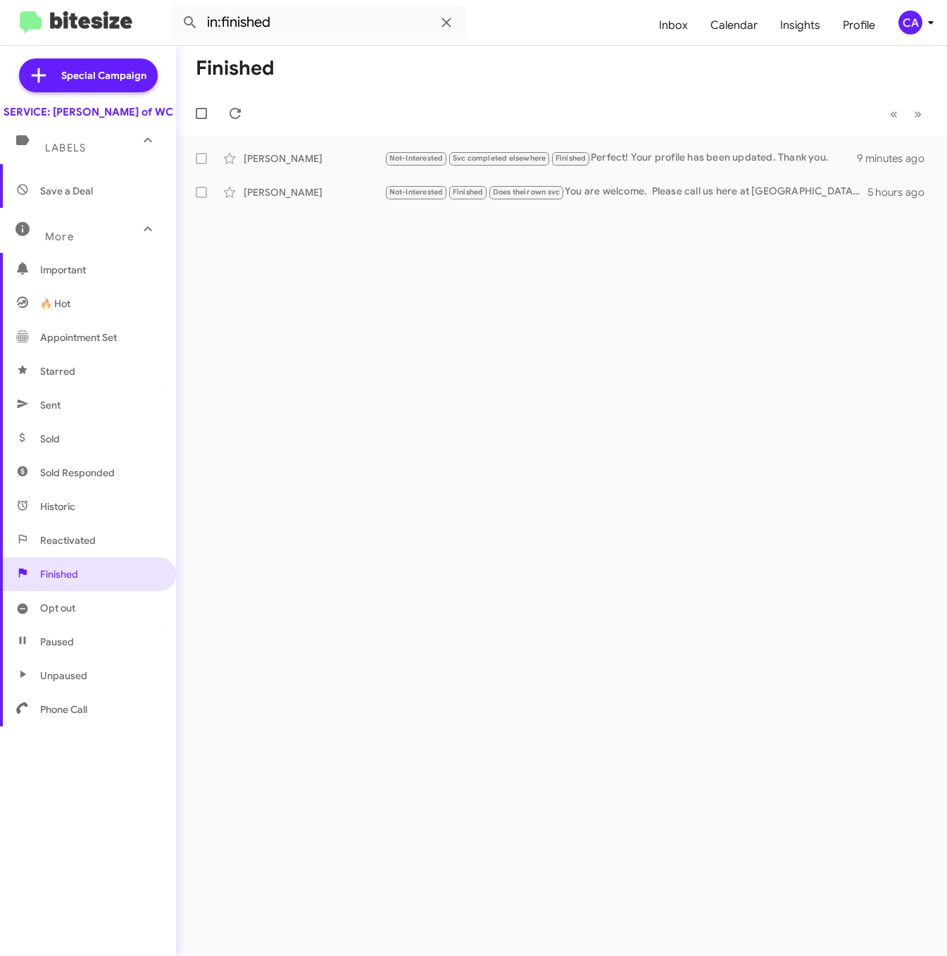
click at [73, 539] on span "Reactivated" at bounding box center [88, 540] width 176 height 34
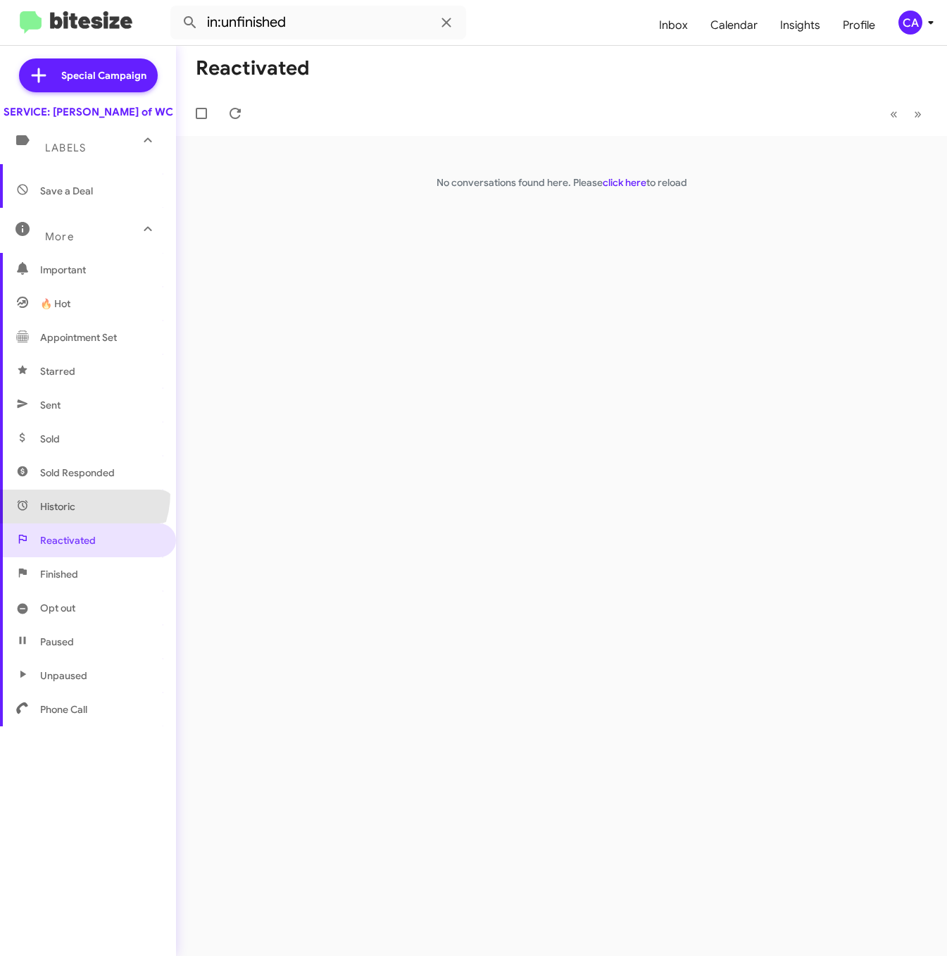
click at [74, 507] on span "Historic" at bounding box center [88, 506] width 176 height 34
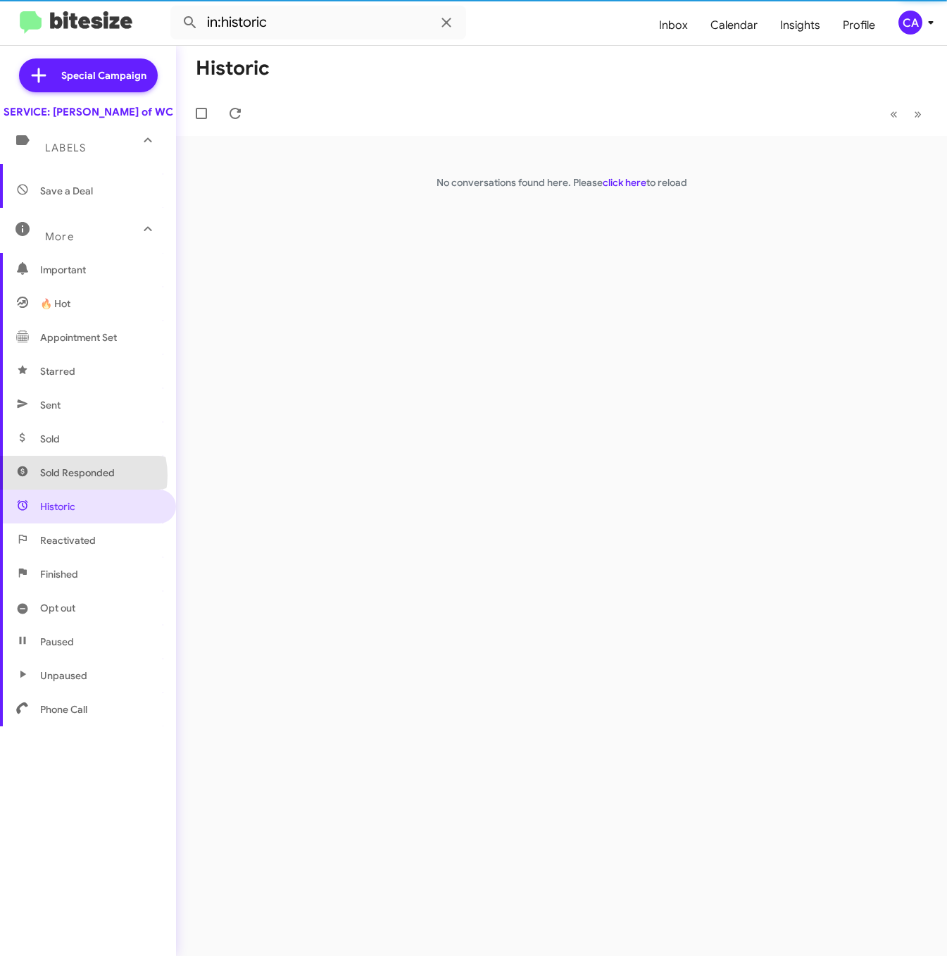
click at [80, 480] on span "Sold Responded" at bounding box center [77, 472] width 75 height 14
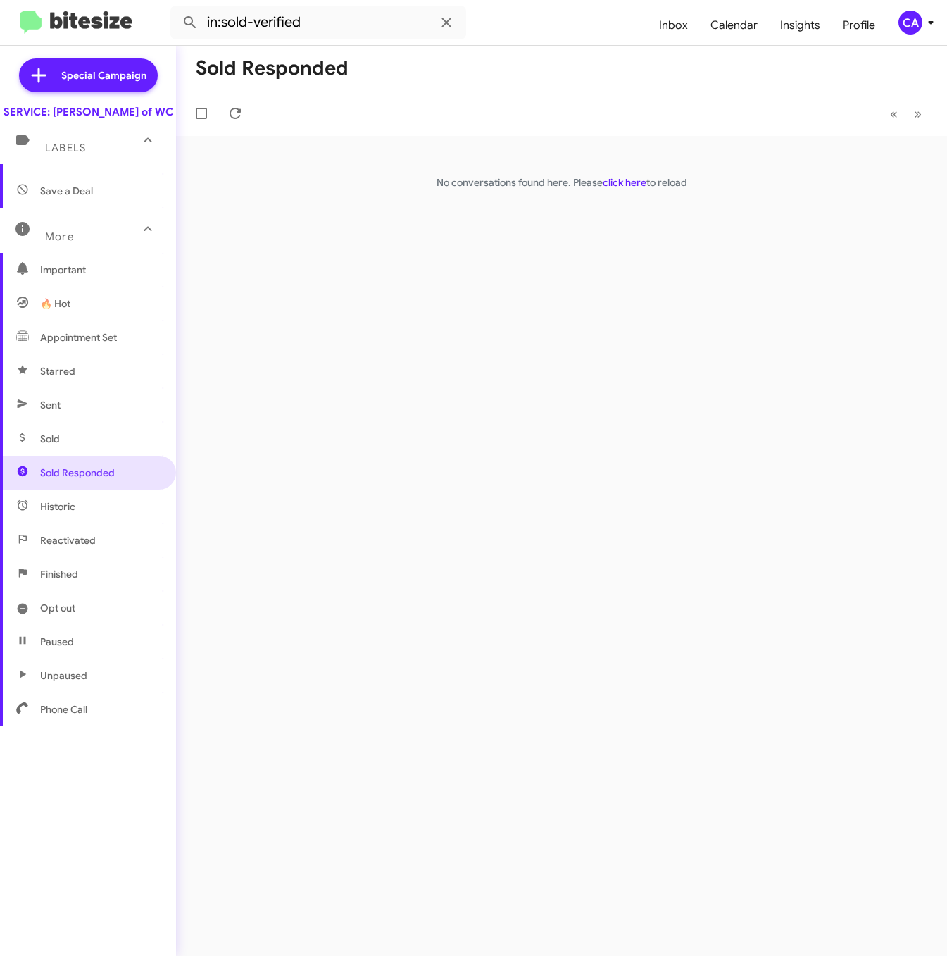
click at [82, 456] on span "Sold" at bounding box center [88, 439] width 176 height 34
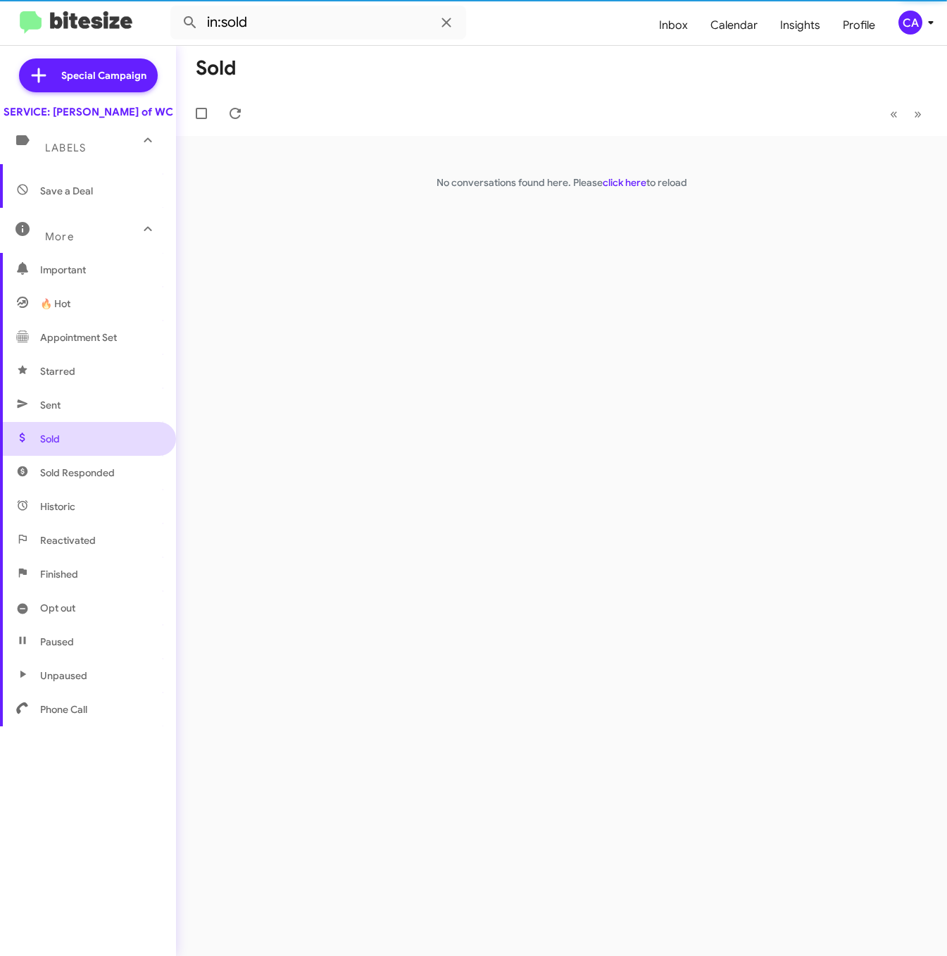
scroll to position [21, 0]
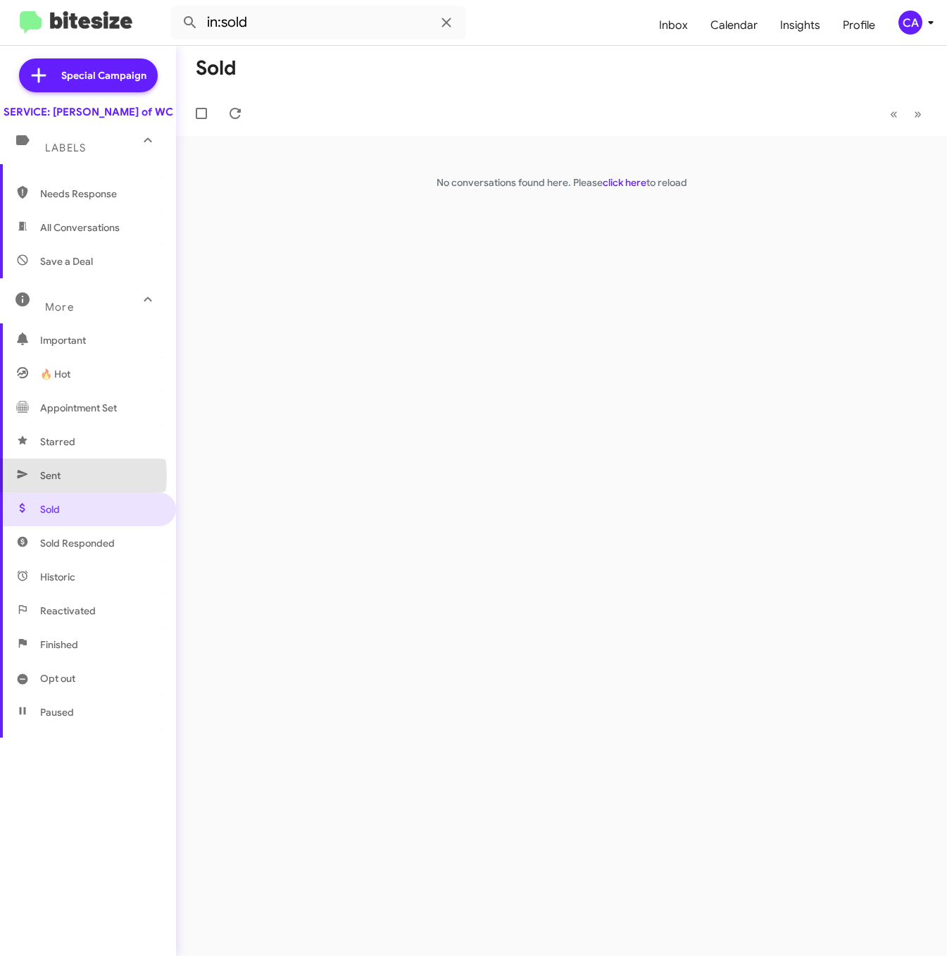
click at [60, 482] on span "Sent" at bounding box center [50, 475] width 20 height 14
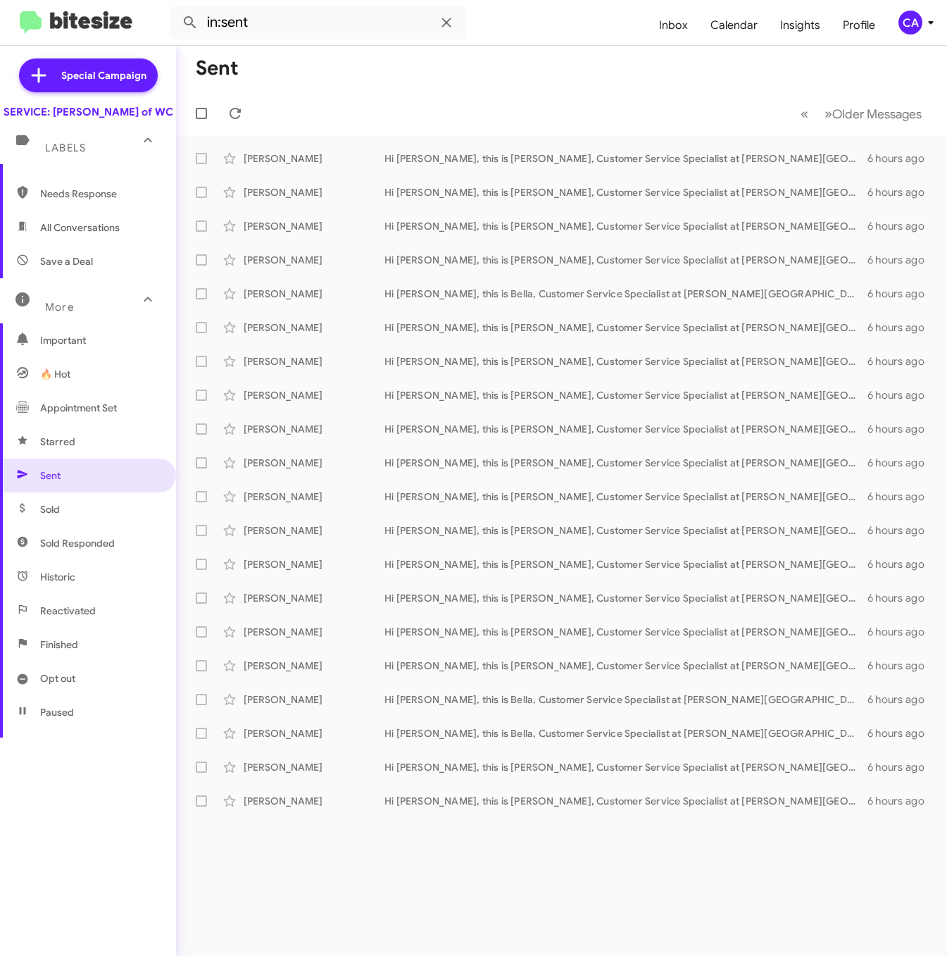
click at [68, 458] on span "Starred" at bounding box center [88, 442] width 176 height 34
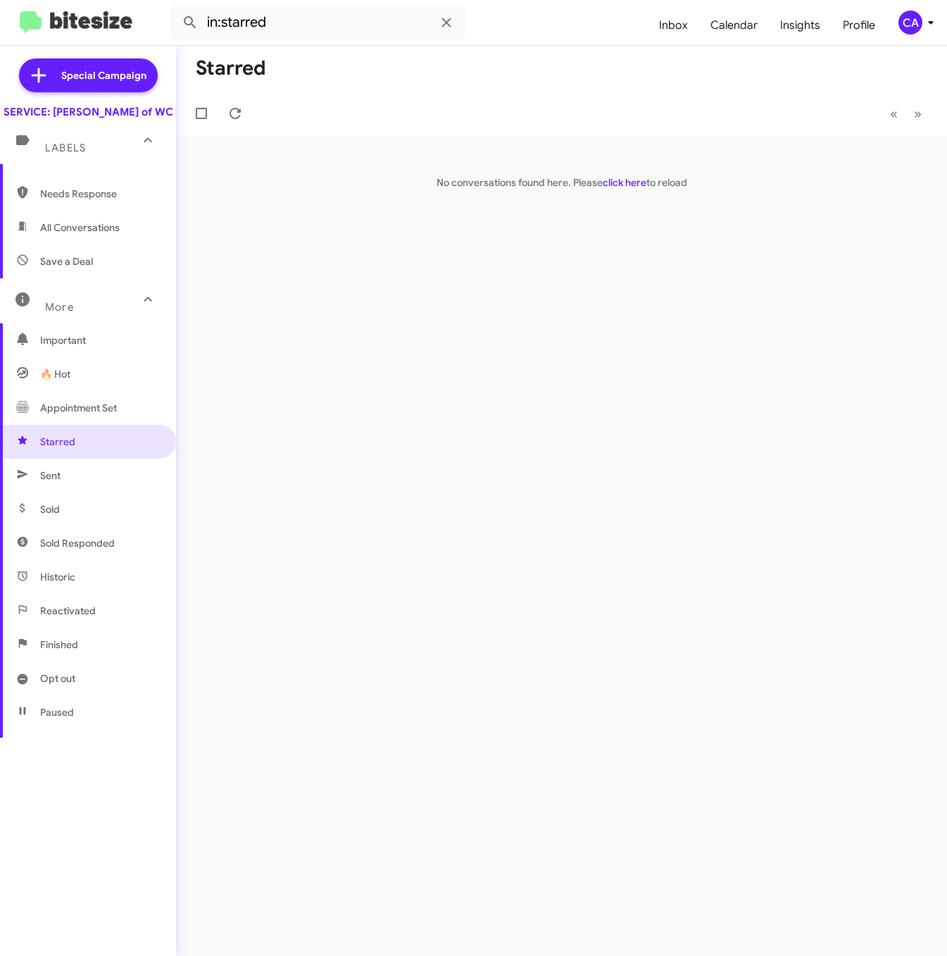
click at [73, 415] on span "Appointment Set" at bounding box center [78, 408] width 77 height 14
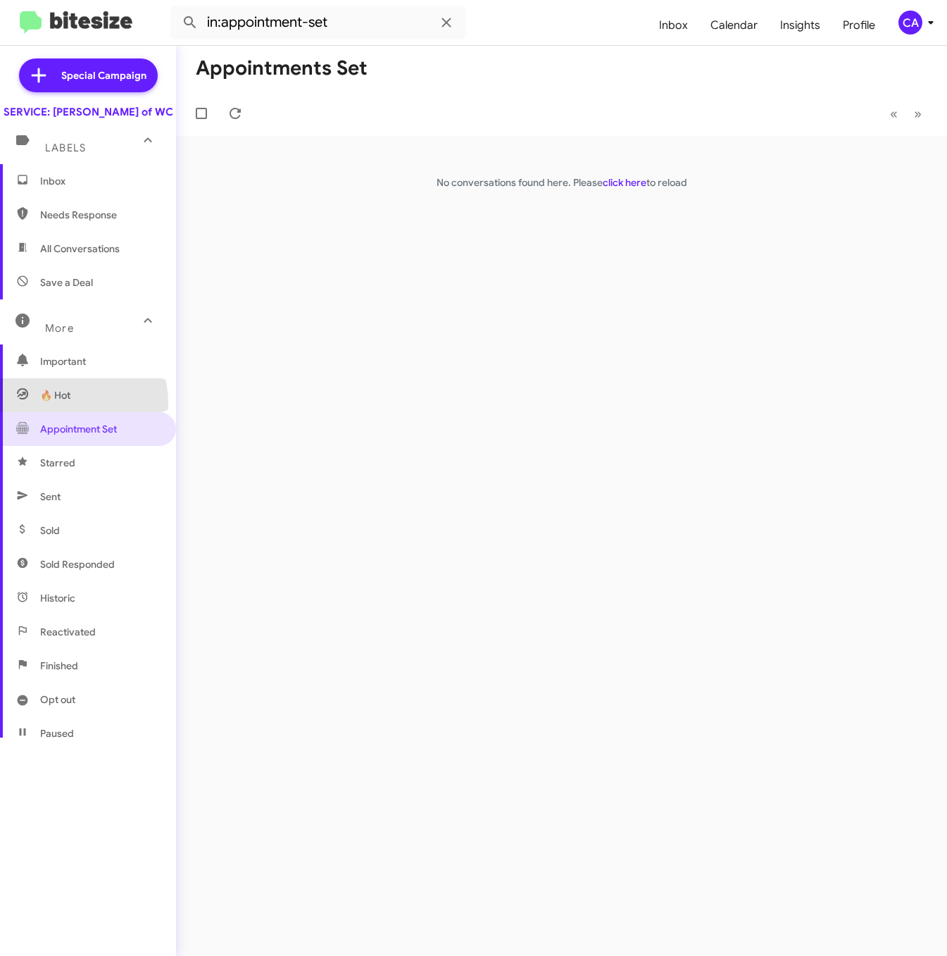
click at [73, 412] on span "🔥 Hot" at bounding box center [88, 395] width 176 height 34
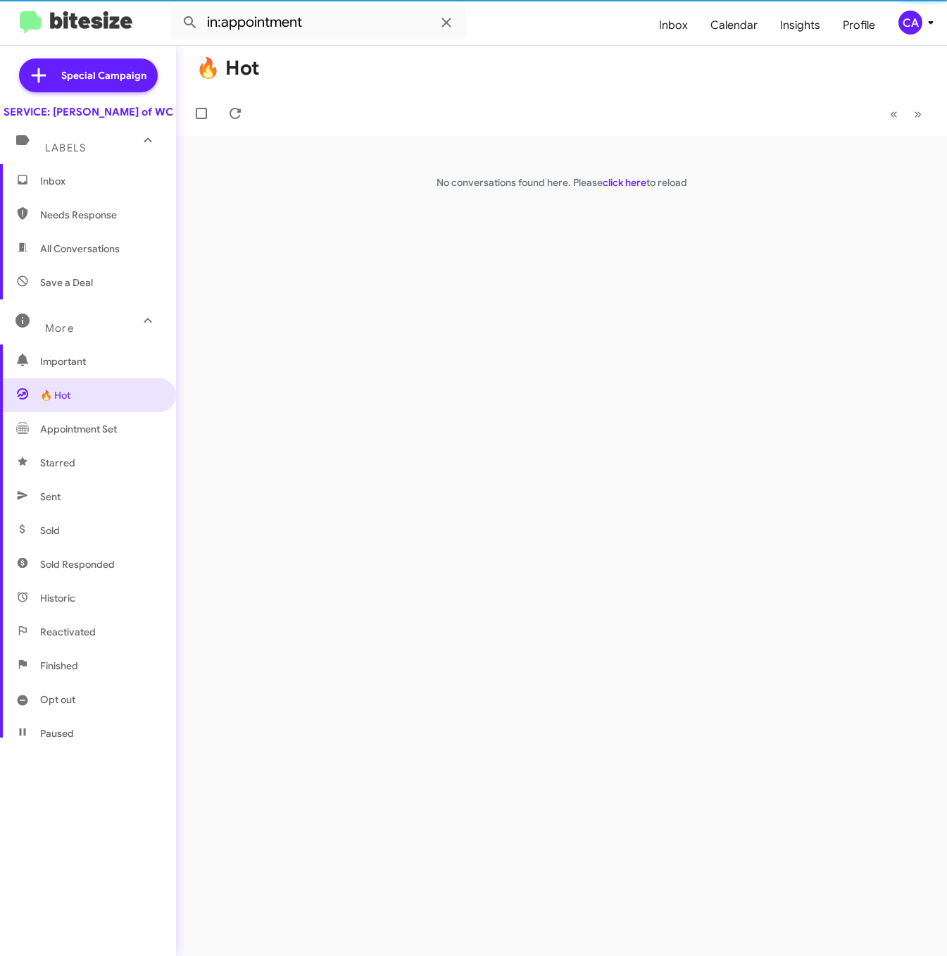
click at [73, 368] on span "Important" at bounding box center [100, 361] width 120 height 14
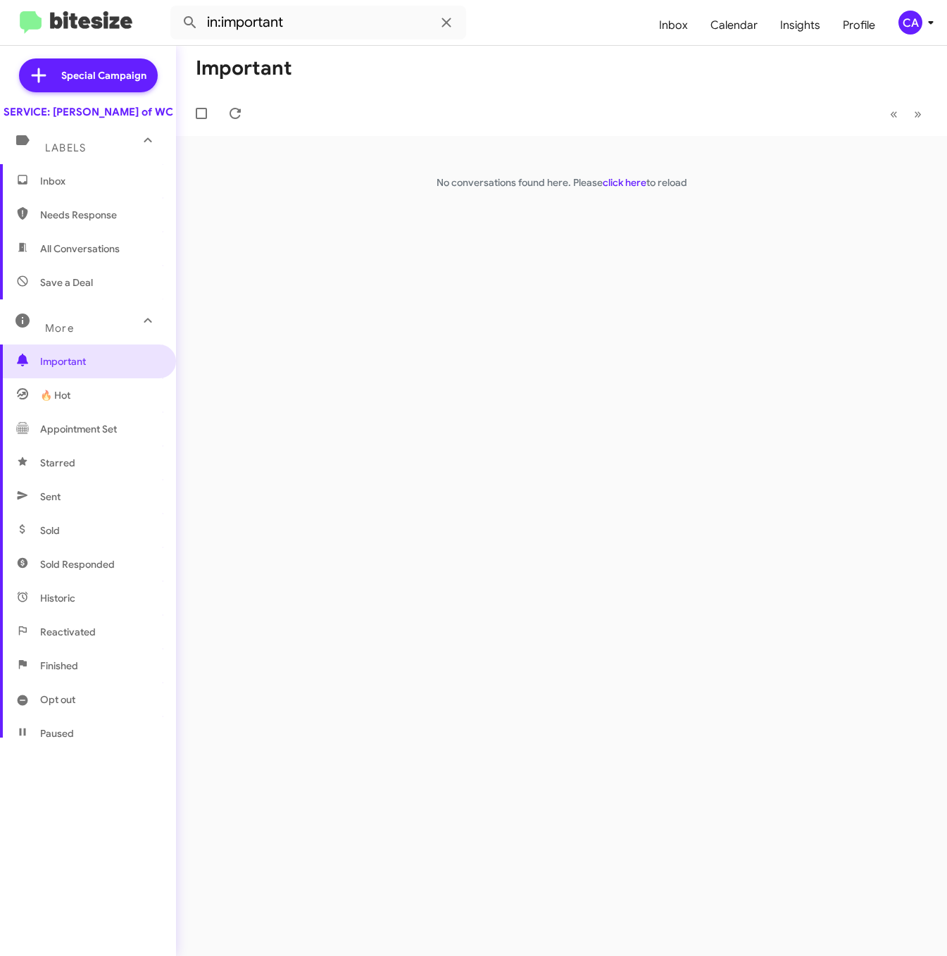
click at [71, 344] on mat-expansion-panel-header "More" at bounding box center [88, 321] width 176 height 45
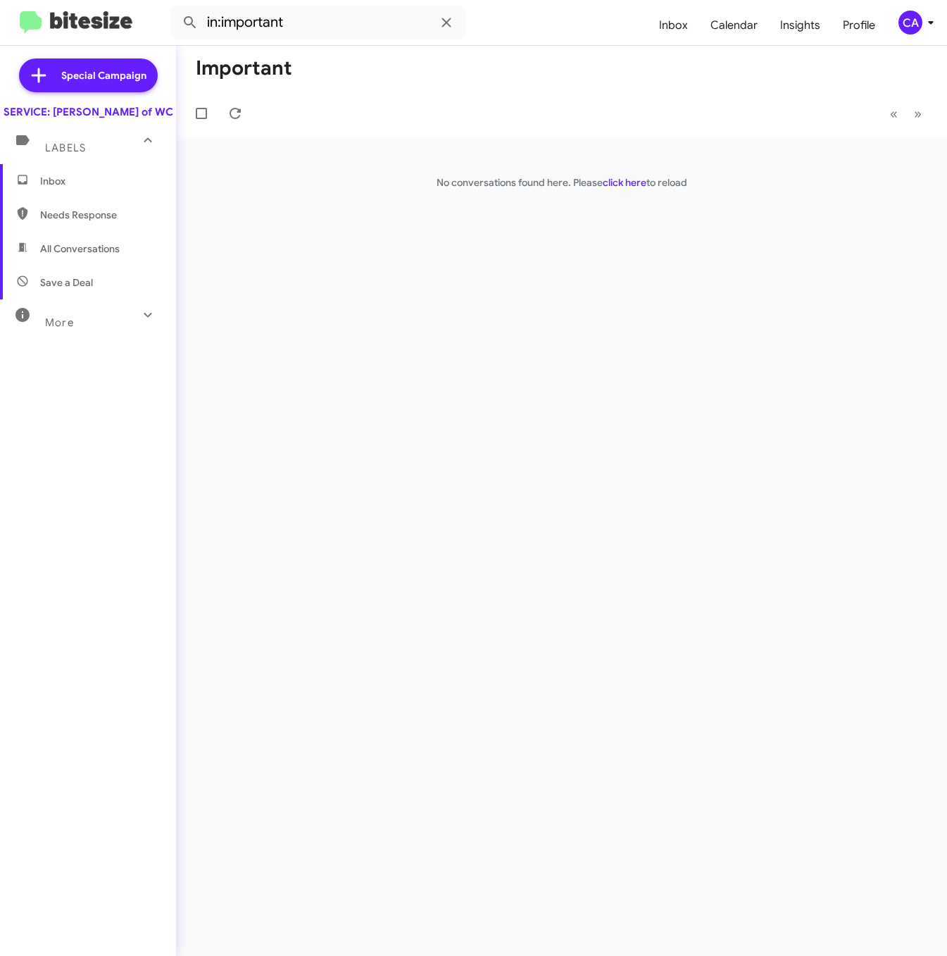
click at [70, 329] on span "More" at bounding box center [59, 322] width 29 height 13
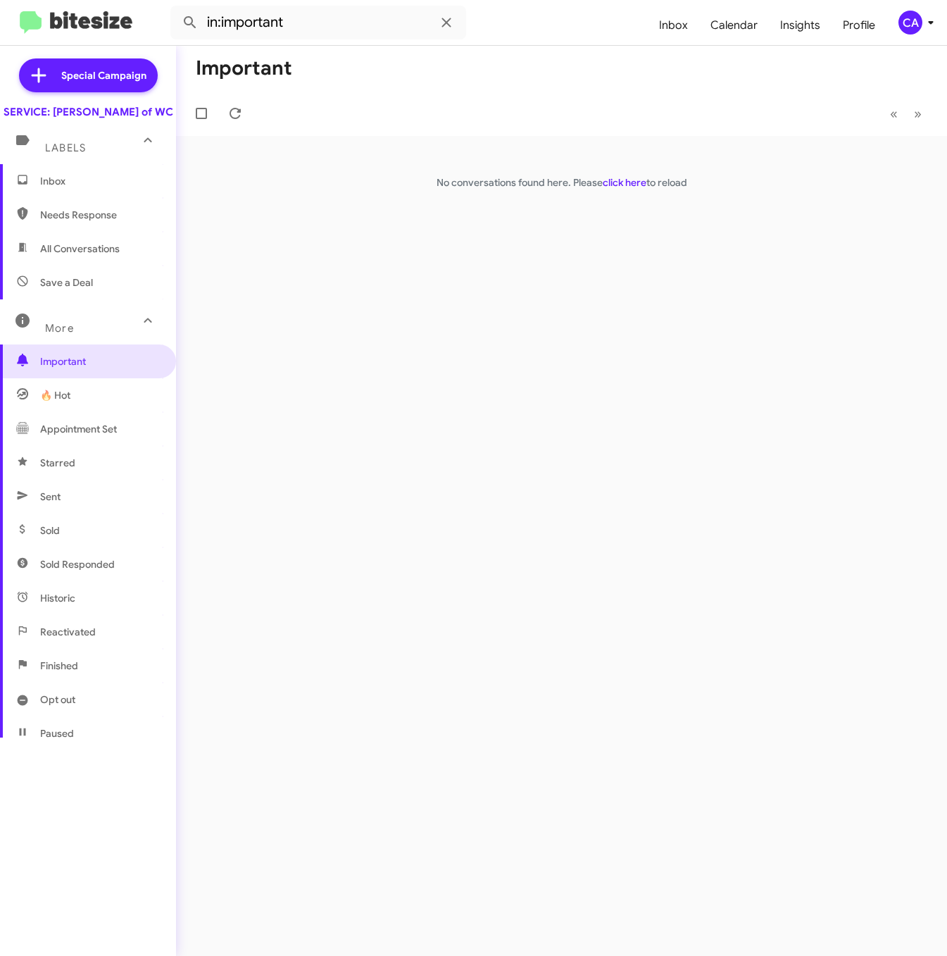
click at [77, 253] on span "All Conversations" at bounding box center [88, 249] width 176 height 34
type input "in:all-conversations"
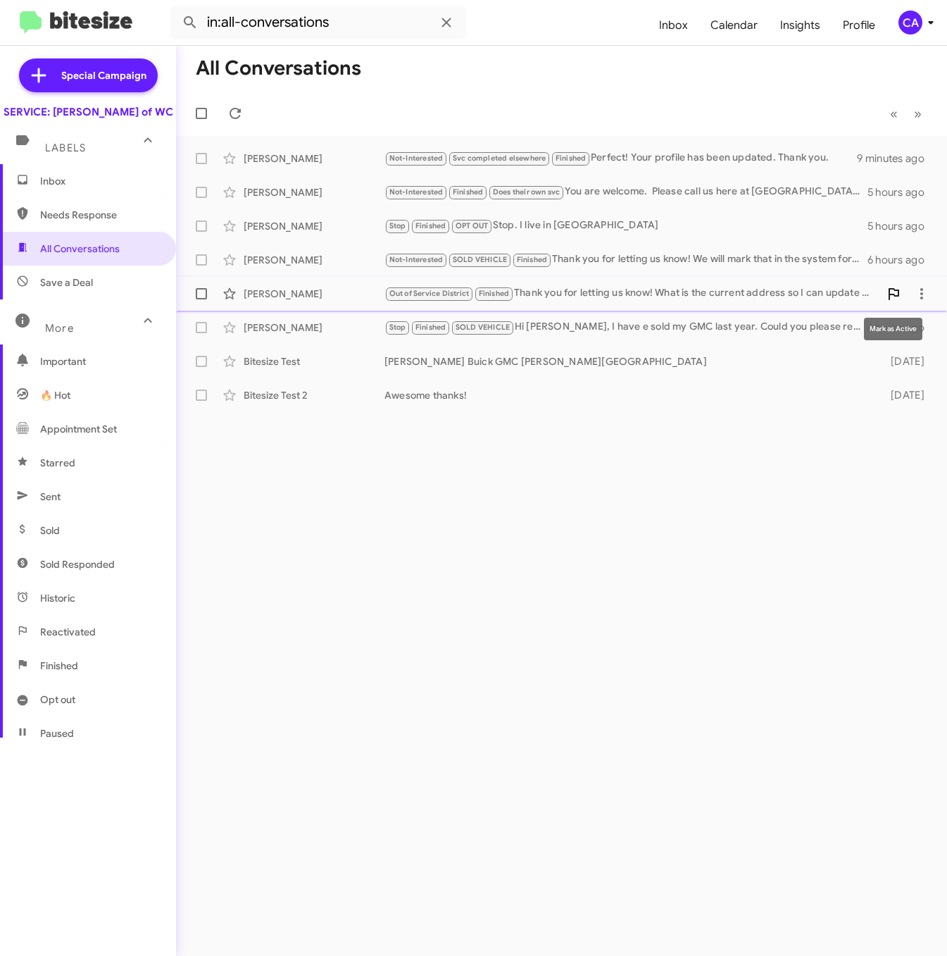
click at [896, 292] on icon at bounding box center [893, 293] width 17 height 17
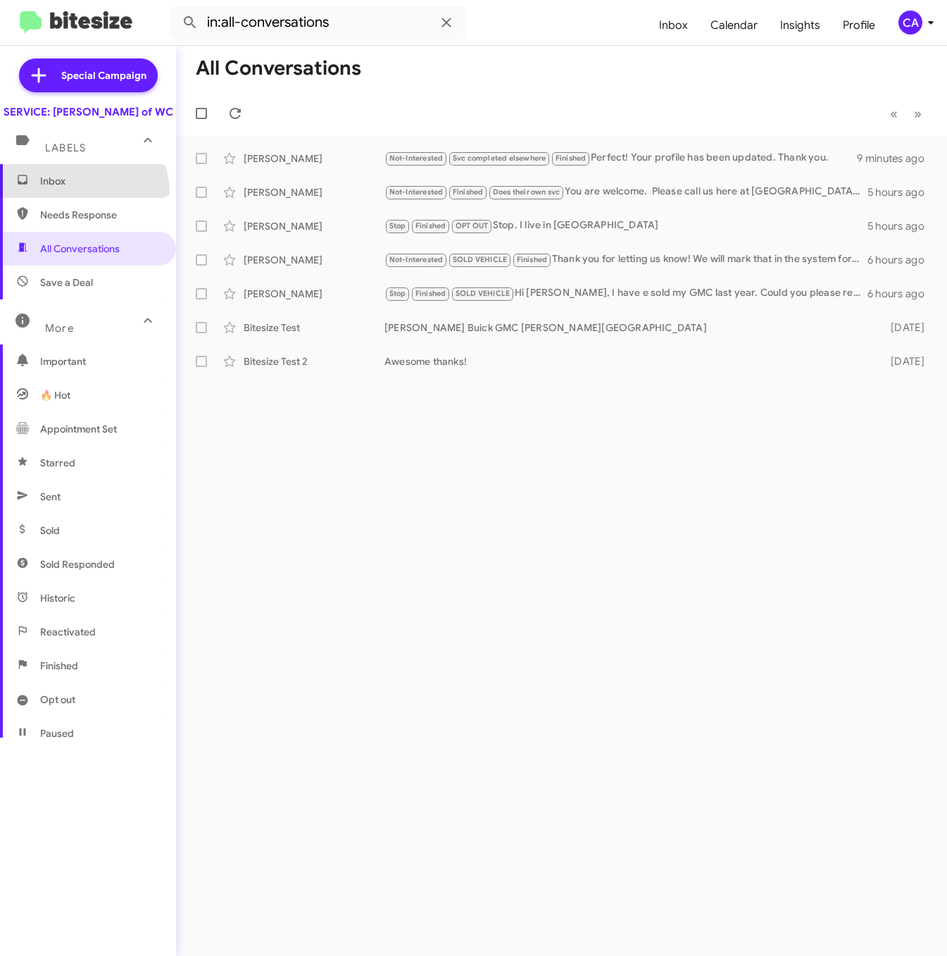
click at [66, 198] on span "Inbox" at bounding box center [88, 181] width 176 height 34
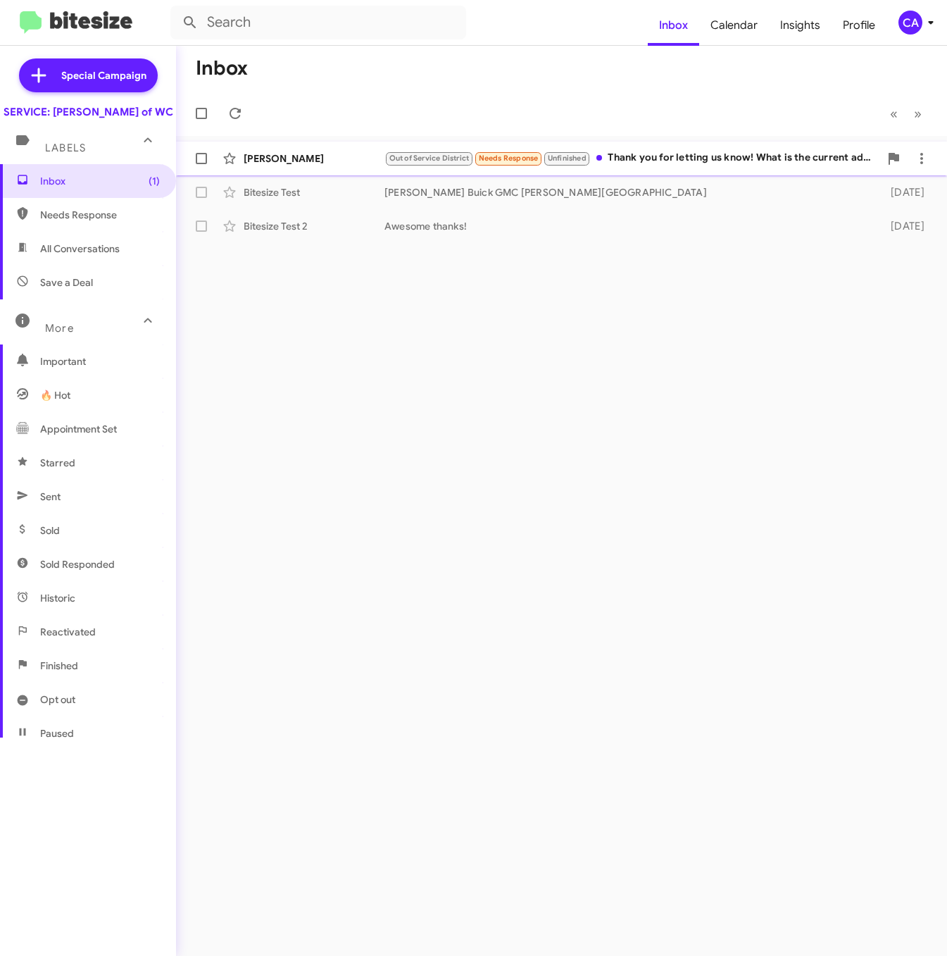
click at [839, 169] on div "Eddie Beverly Out of Service District Needs Response Unfinished Thank you for l…" at bounding box center [561, 158] width 748 height 28
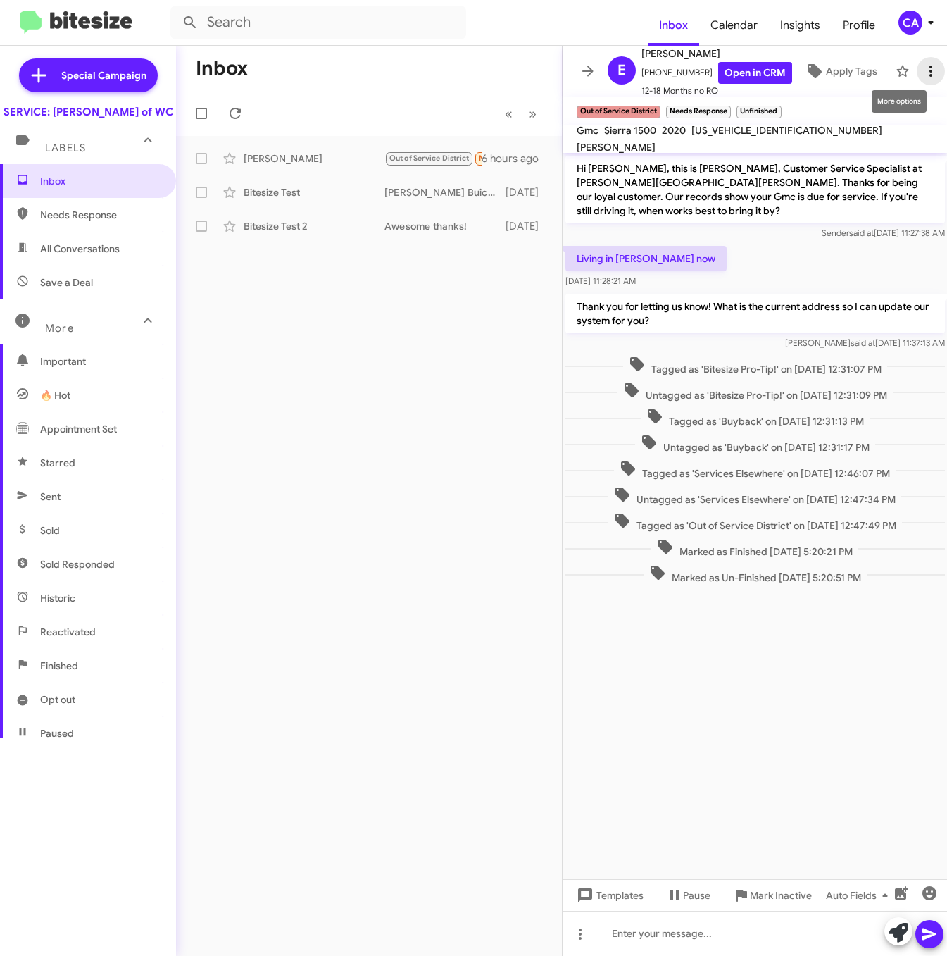
click at [922, 71] on icon at bounding box center [930, 71] width 17 height 17
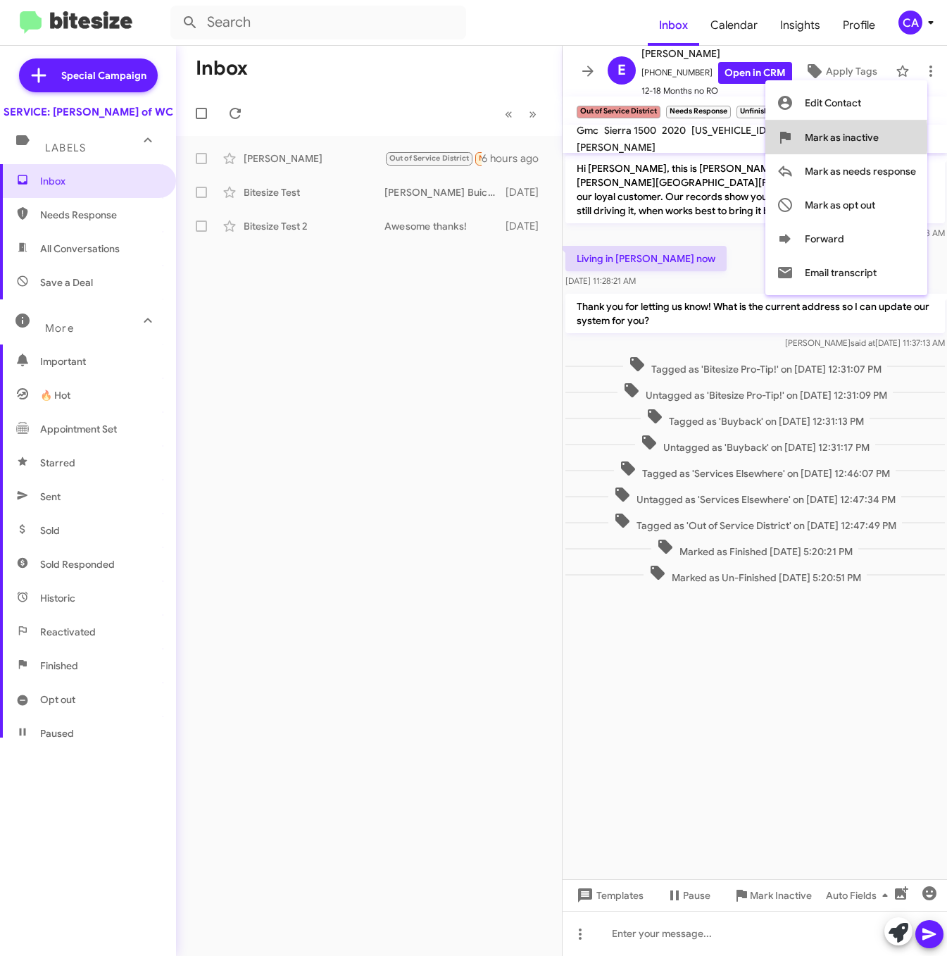
click at [812, 138] on span "Mark as inactive" at bounding box center [842, 137] width 74 height 34
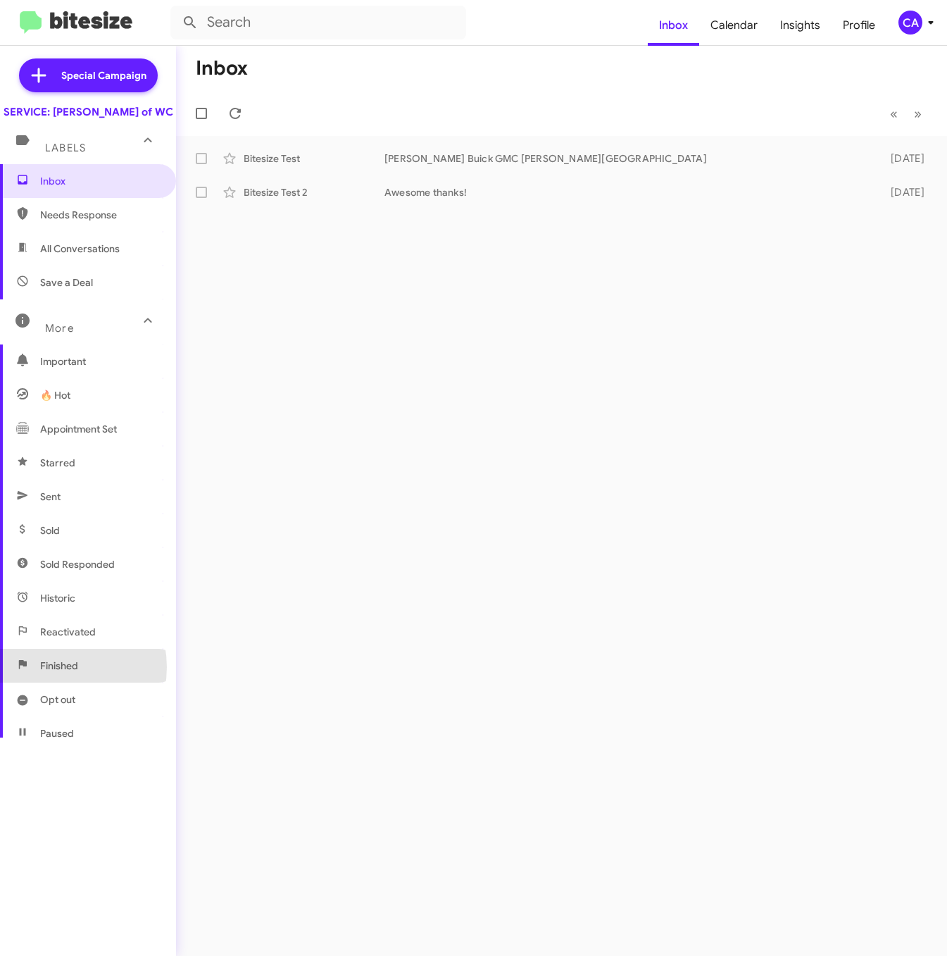
click at [54, 672] on span "Finished" at bounding box center [59, 665] width 38 height 14
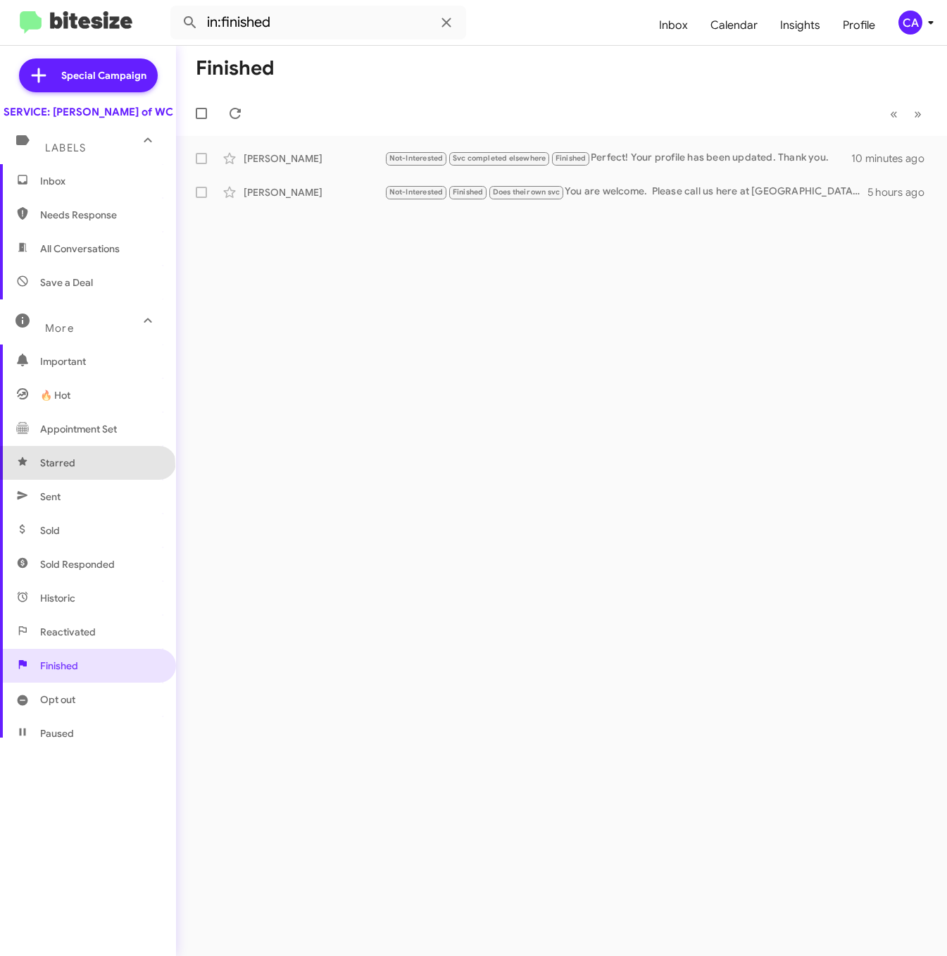
click at [87, 480] on span "Starred" at bounding box center [88, 463] width 176 height 34
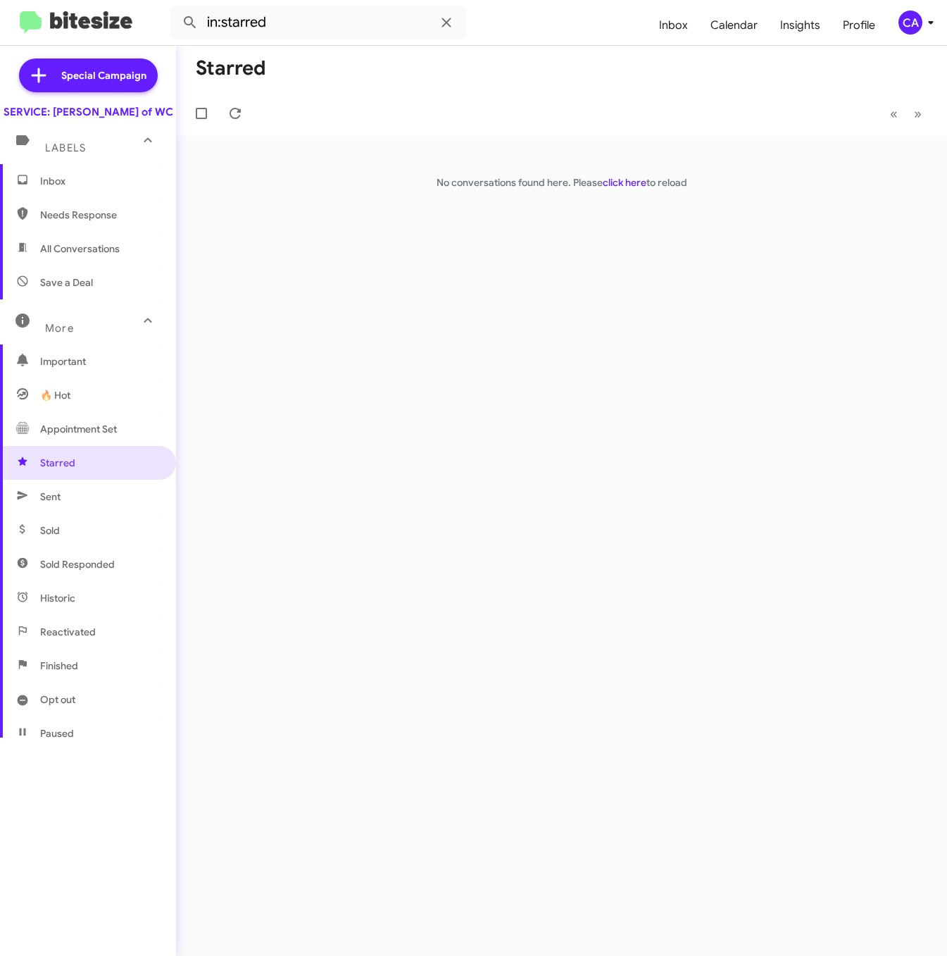
click at [67, 502] on span "Sent" at bounding box center [88, 497] width 176 height 34
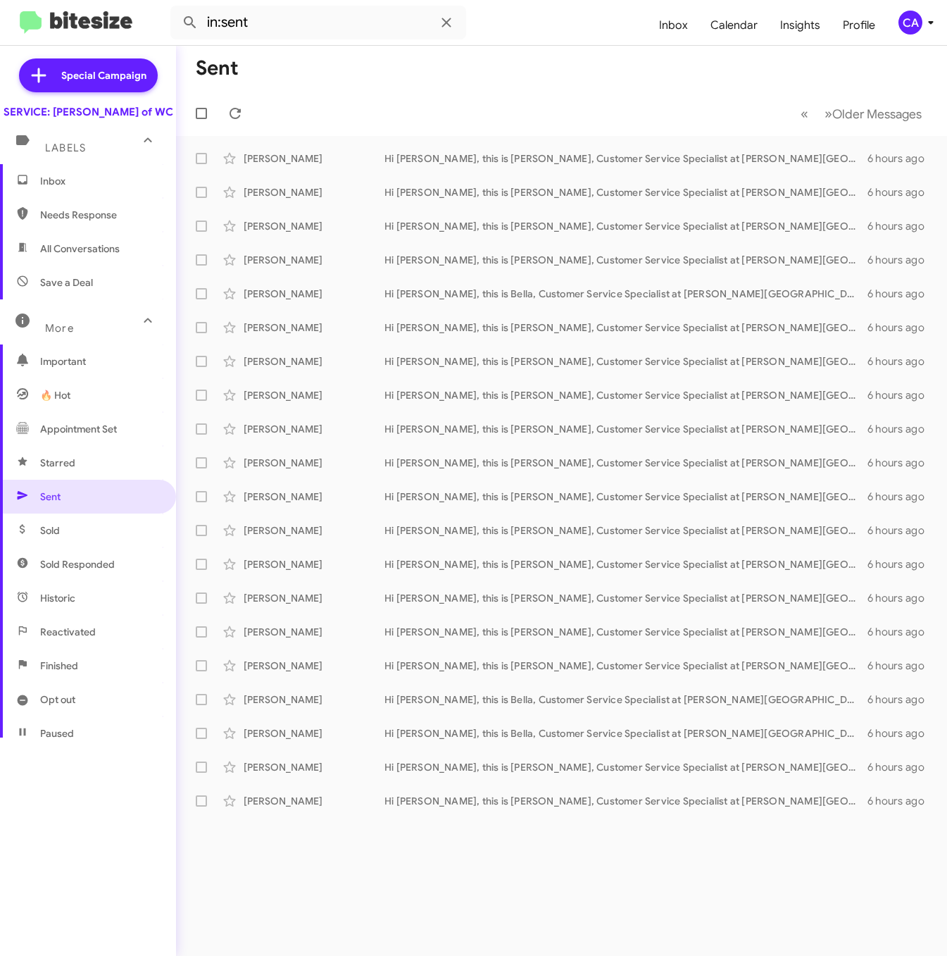
click at [56, 532] on span "Sold" at bounding box center [88, 530] width 176 height 34
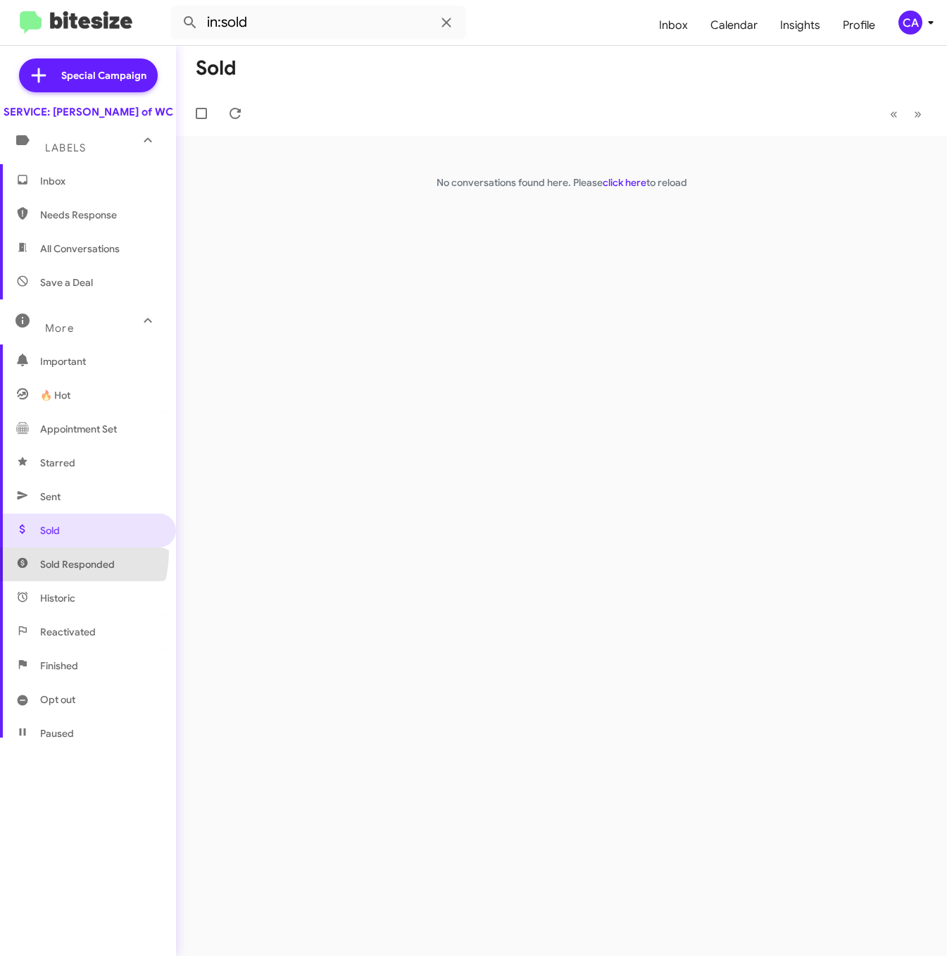
click at [47, 565] on span "Sold Responded" at bounding box center [88, 564] width 176 height 34
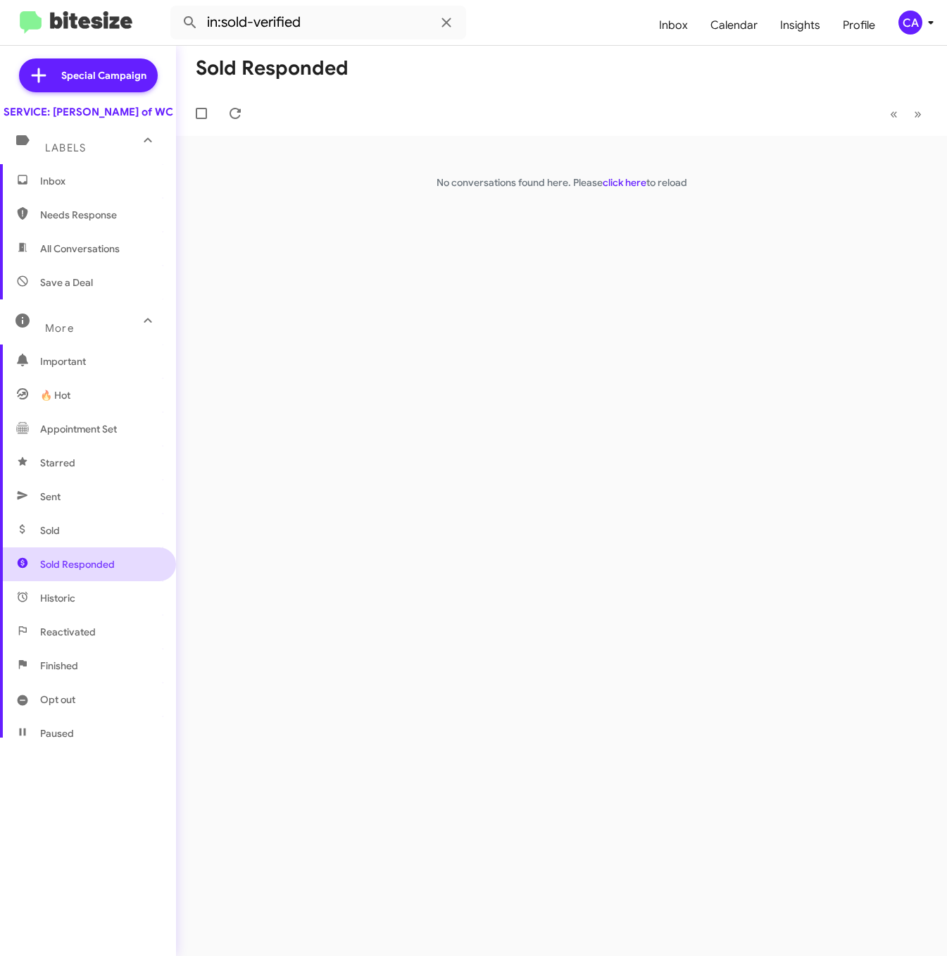
click at [36, 581] on span "Sold Responded" at bounding box center [88, 564] width 176 height 34
click at [44, 605] on span "Historic" at bounding box center [57, 598] width 35 height 14
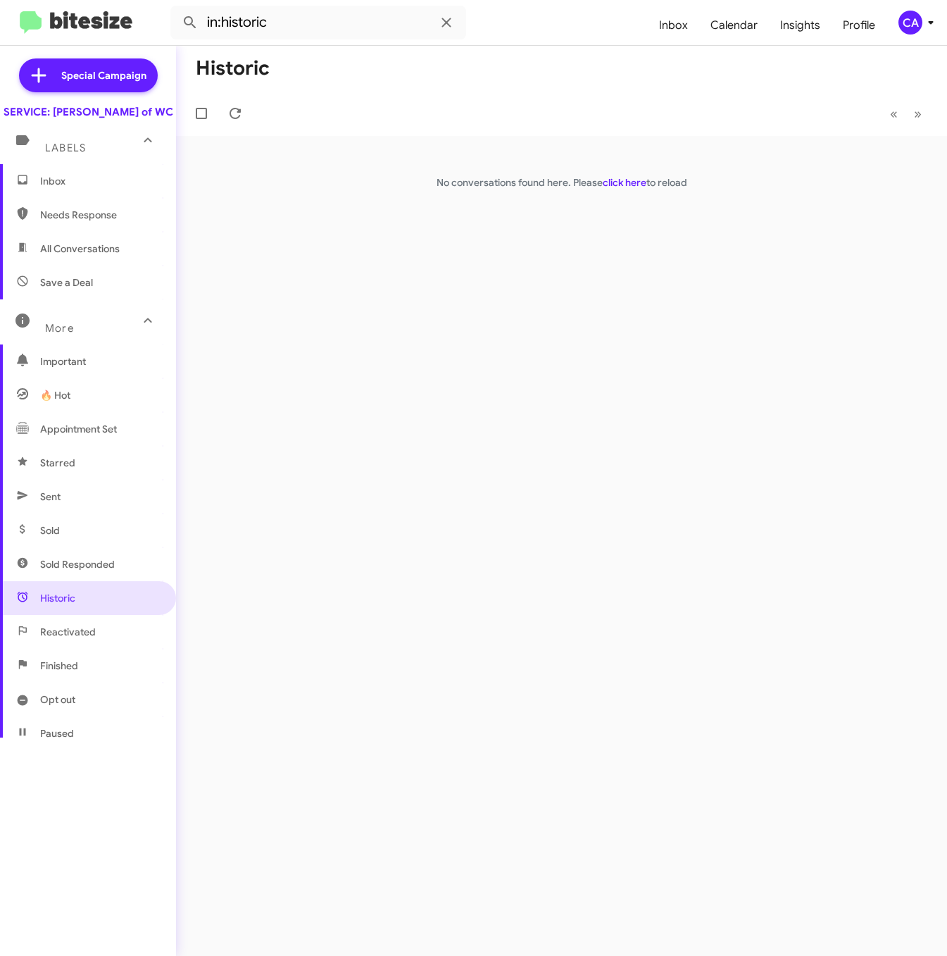
click at [41, 634] on span "Reactivated" at bounding box center [88, 632] width 176 height 34
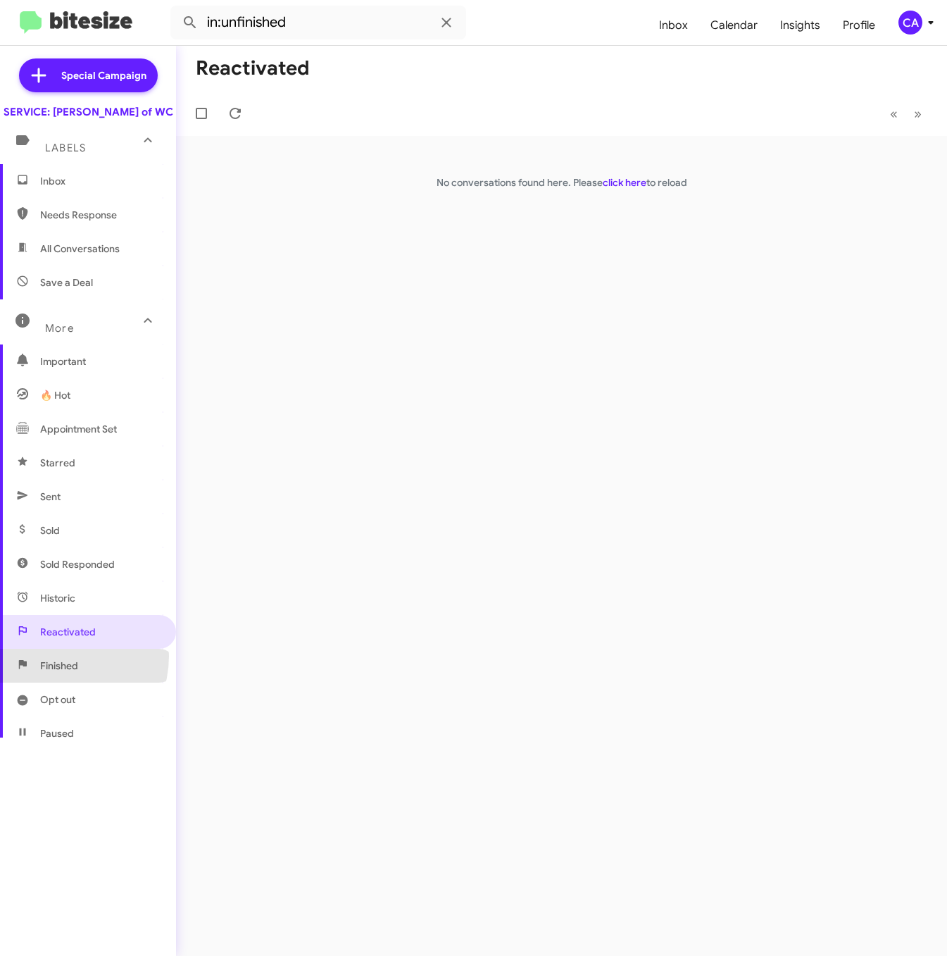
click at [55, 670] on span "Finished" at bounding box center [88, 666] width 176 height 34
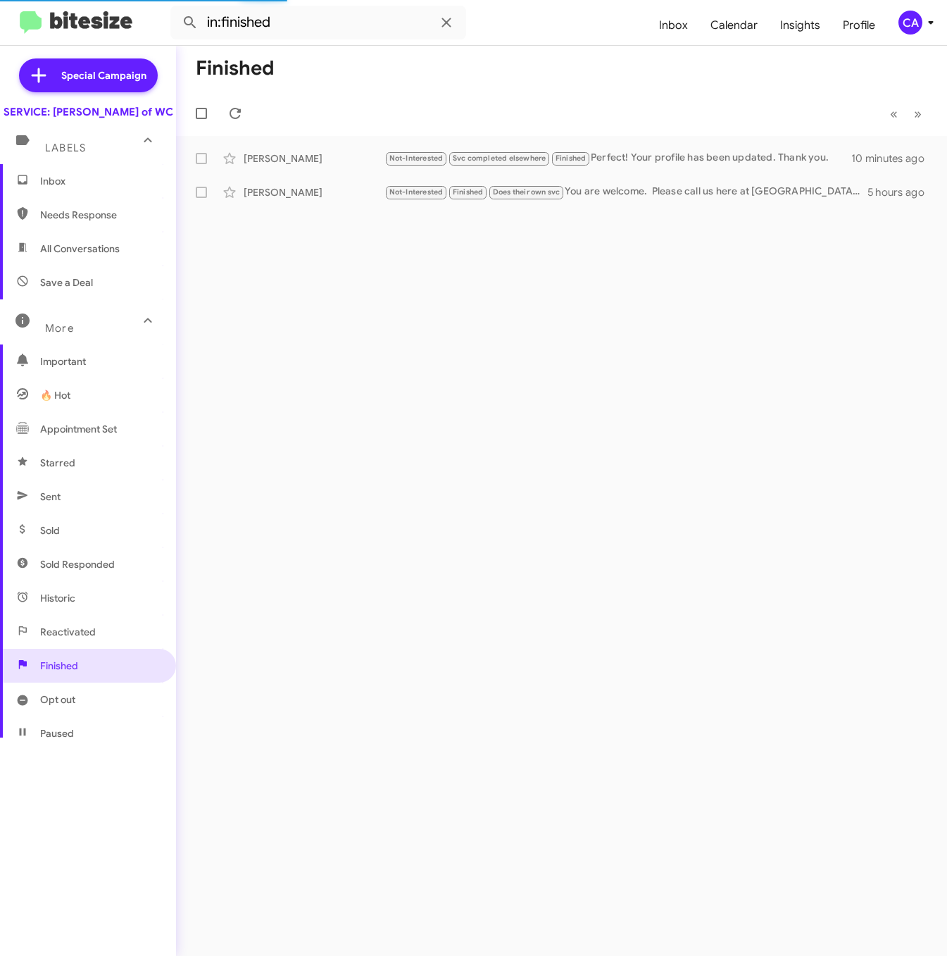
click at [39, 712] on span "Opt out" at bounding box center [88, 699] width 176 height 34
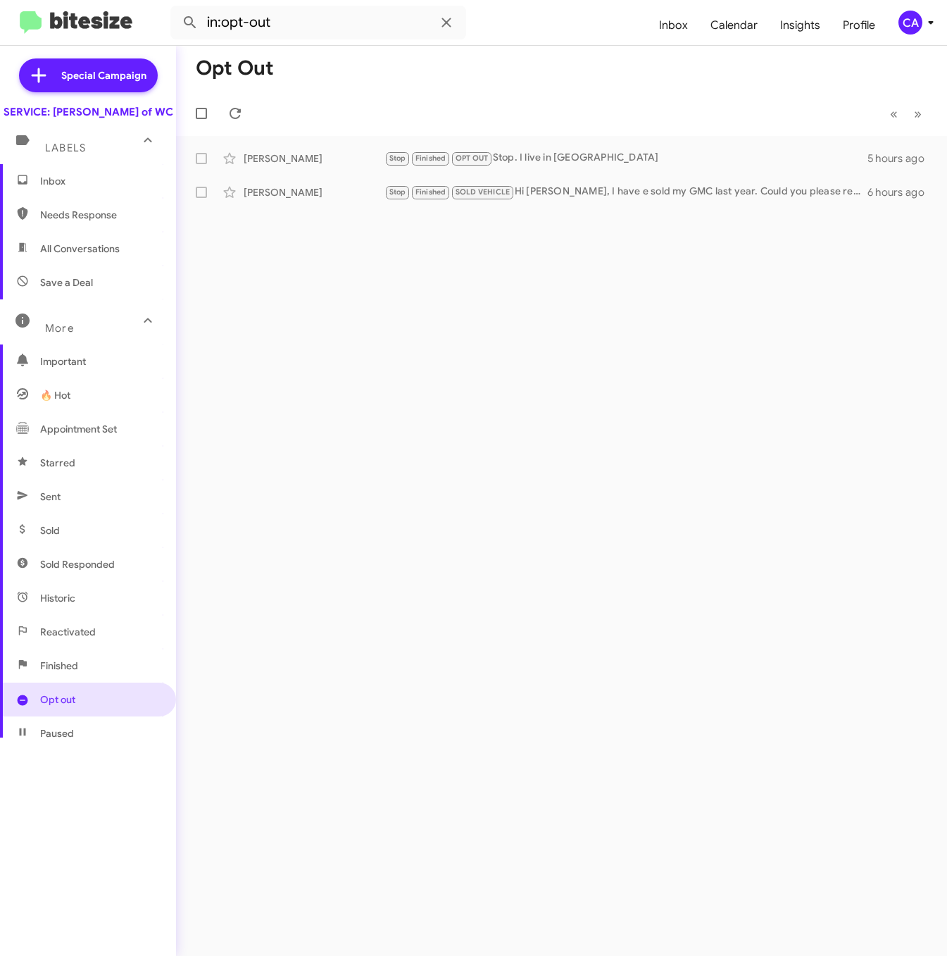
click at [65, 334] on div "More" at bounding box center [73, 322] width 125 height 26
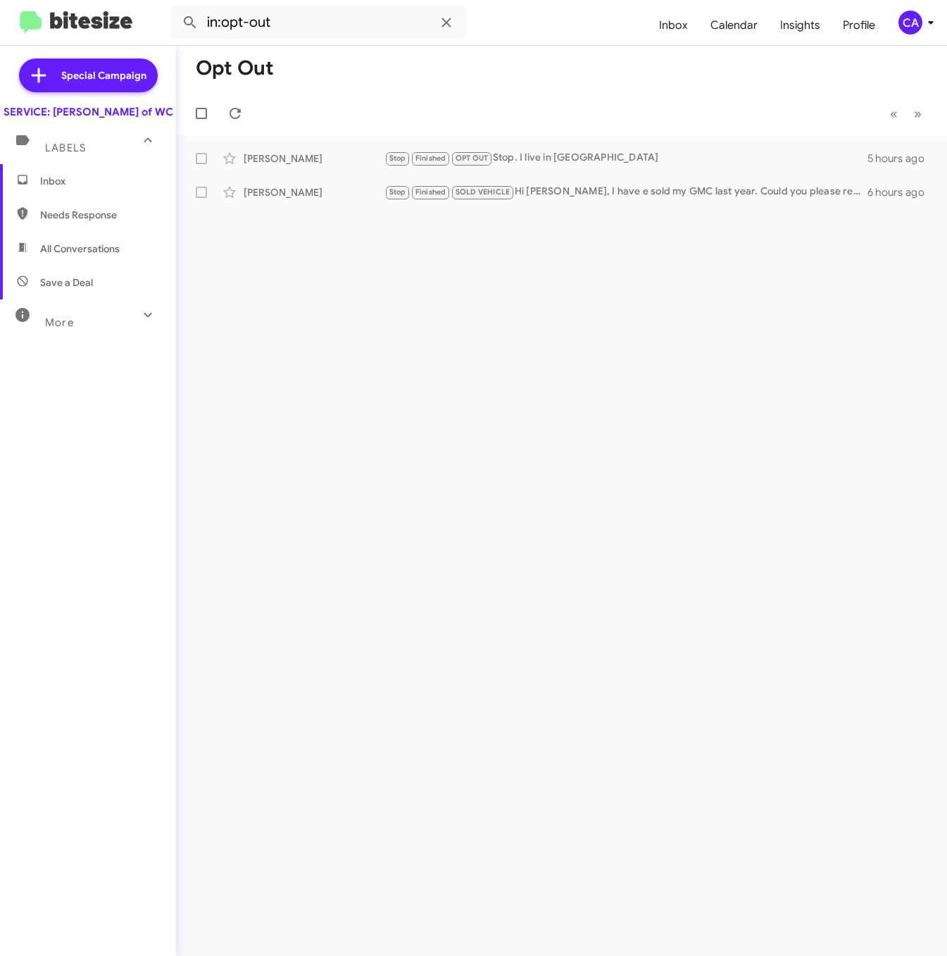
click at [63, 329] on span "More" at bounding box center [59, 322] width 29 height 13
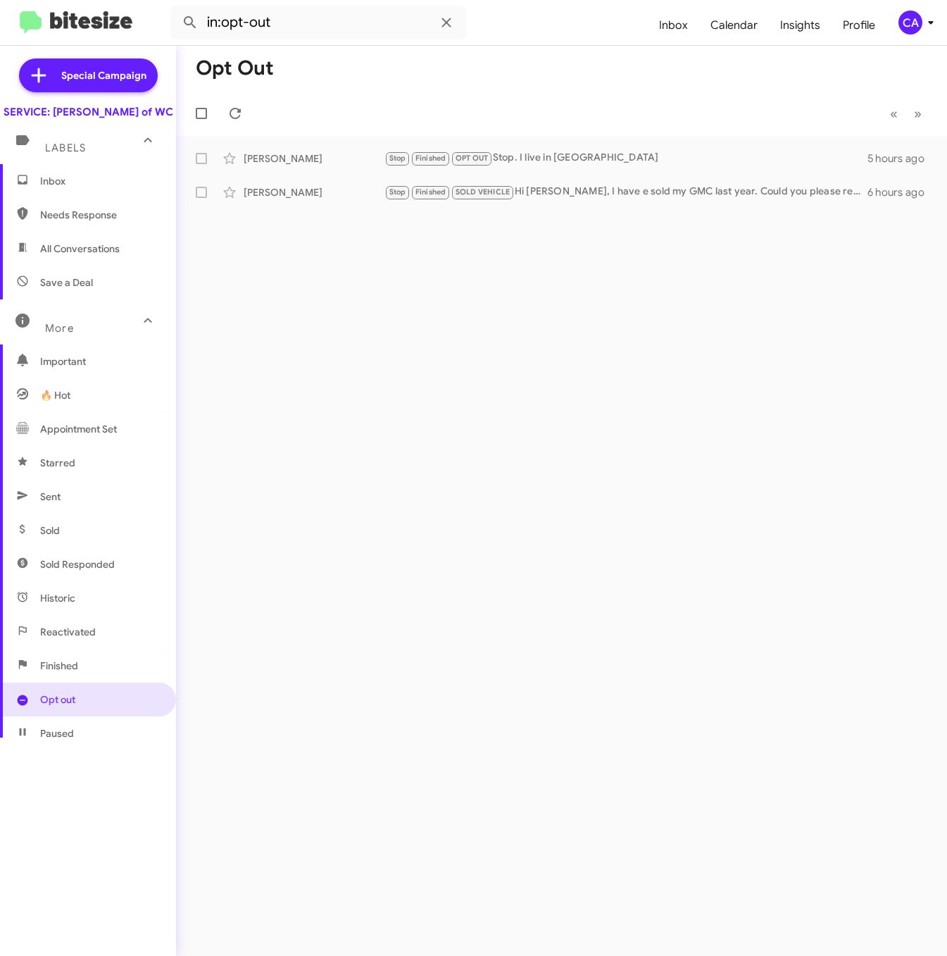
click at [57, 378] on span "Important" at bounding box center [88, 361] width 176 height 34
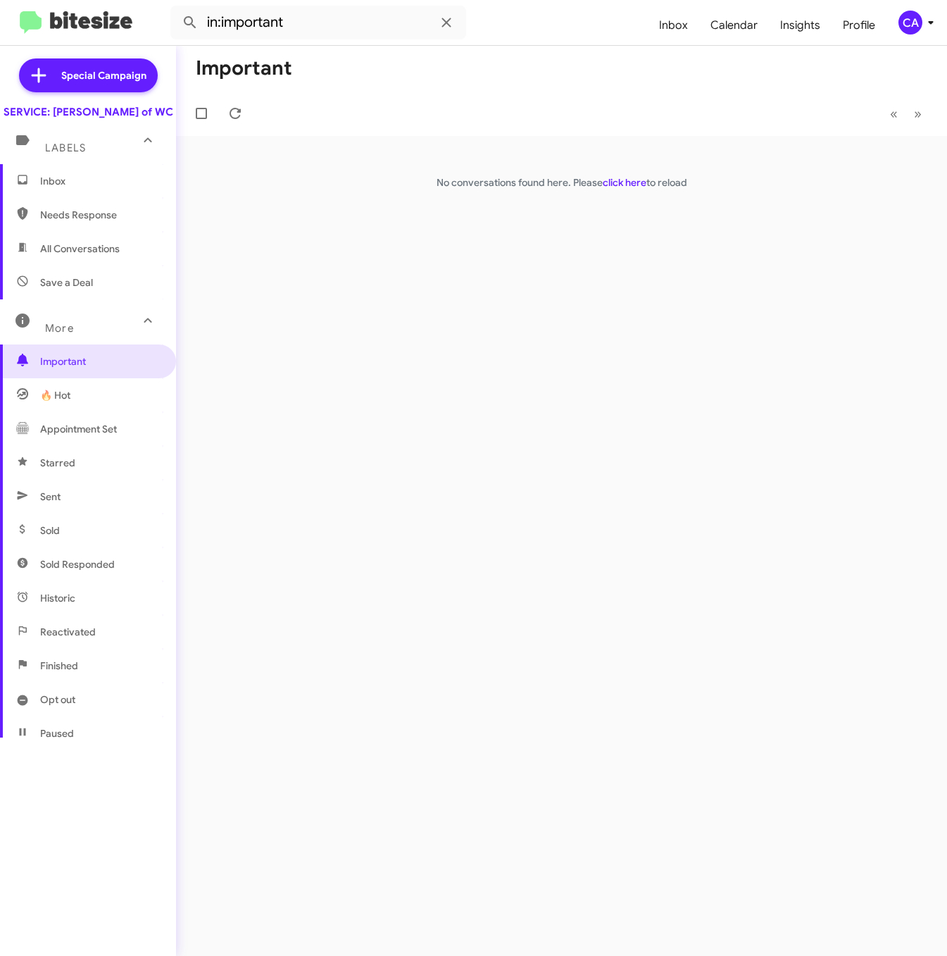
click at [97, 411] on span "🔥 Hot" at bounding box center [88, 395] width 176 height 34
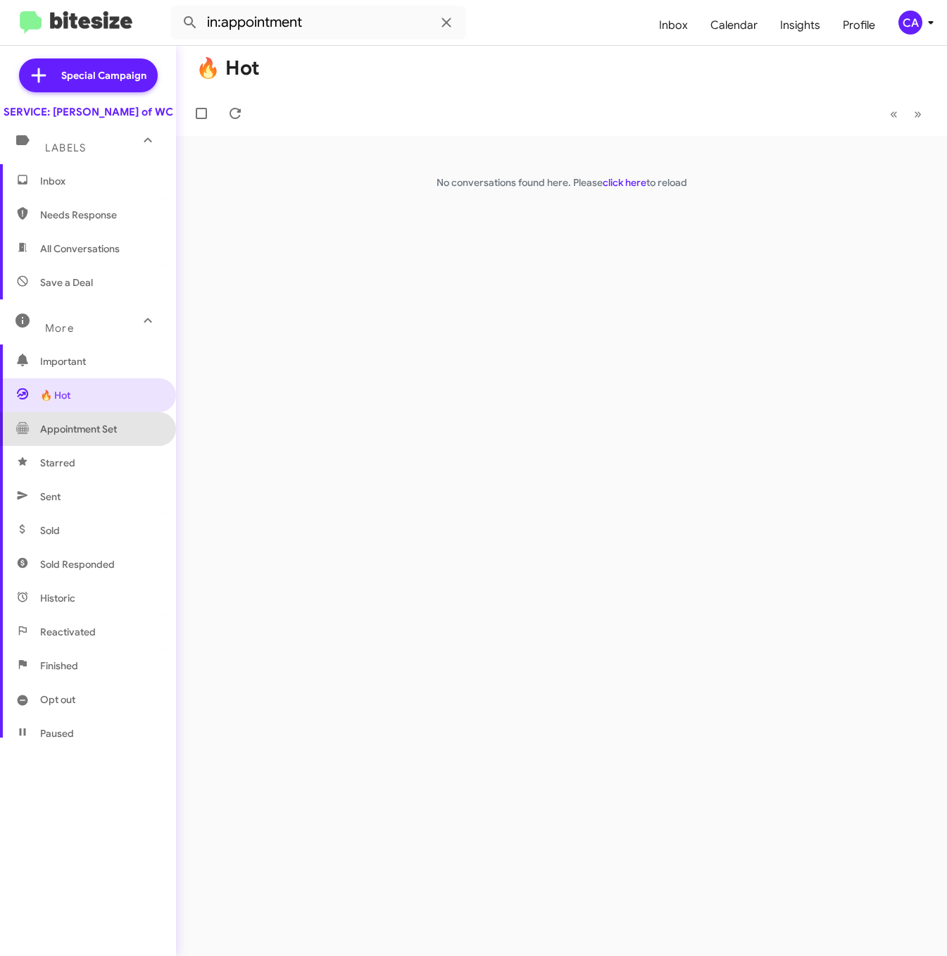
click at [99, 436] on span "Appointment Set" at bounding box center [78, 429] width 77 height 14
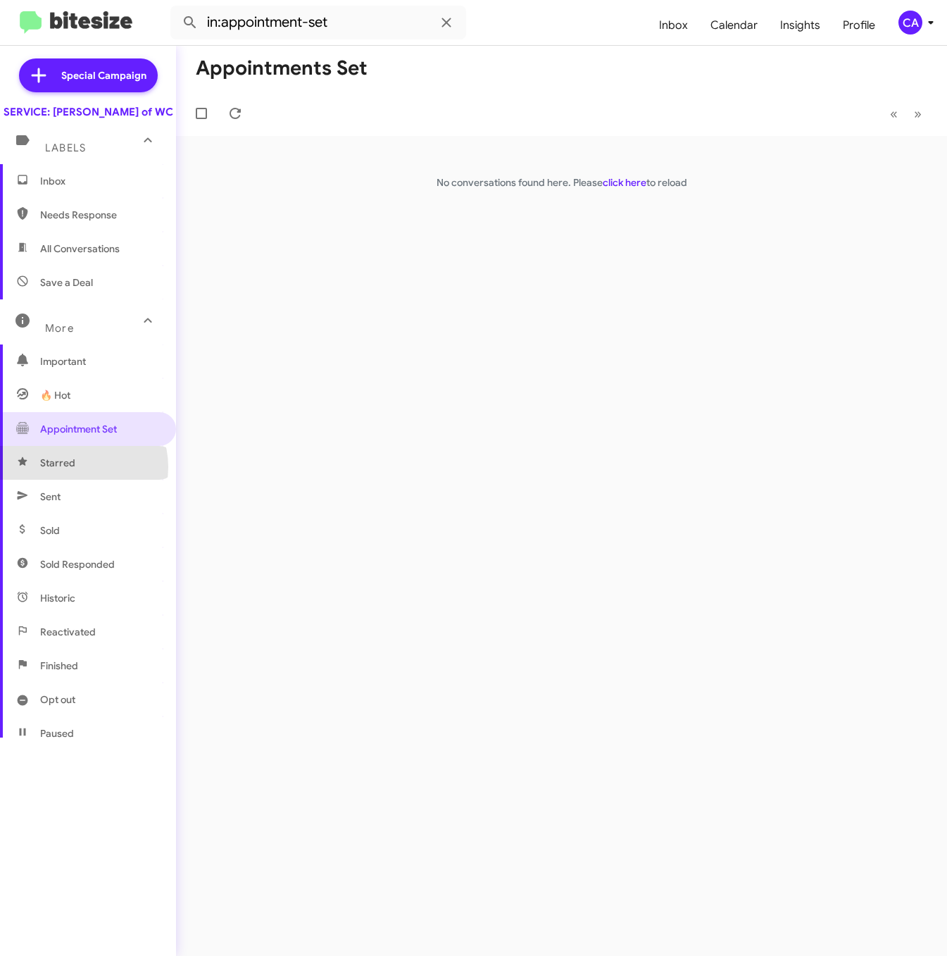
click at [80, 480] on span "Starred" at bounding box center [88, 463] width 176 height 34
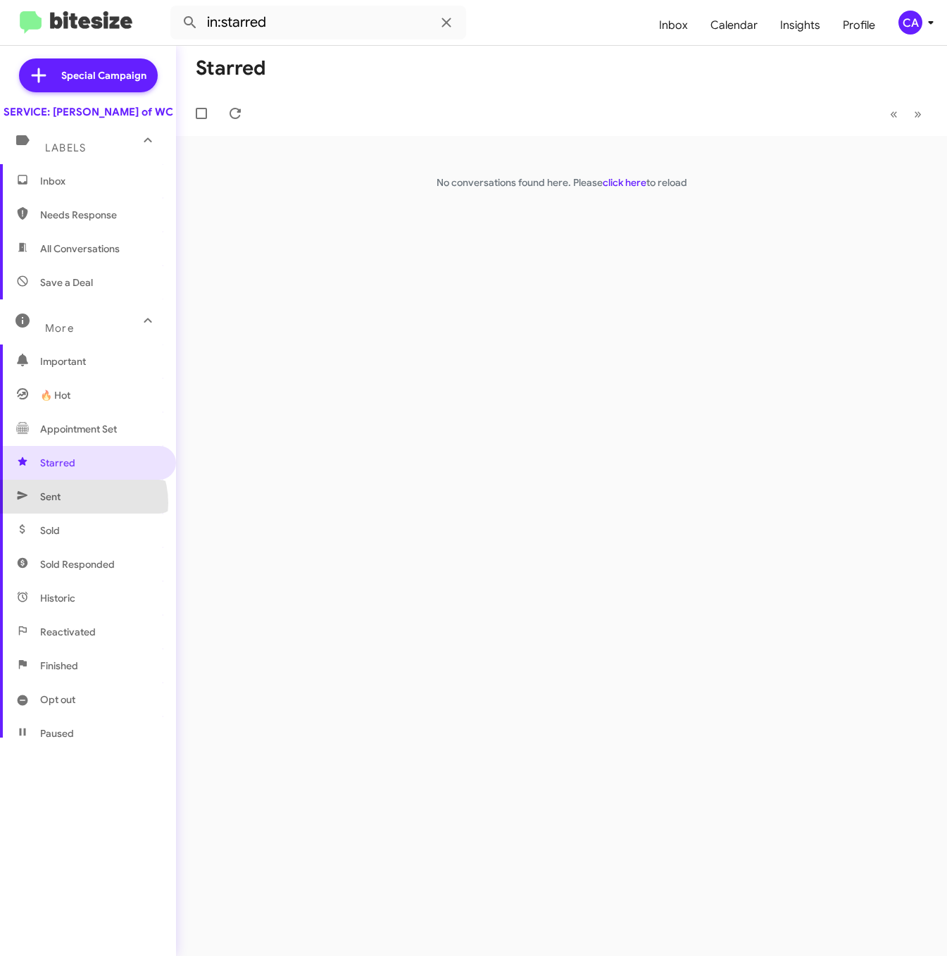
click at [77, 513] on span "Sent" at bounding box center [88, 497] width 176 height 34
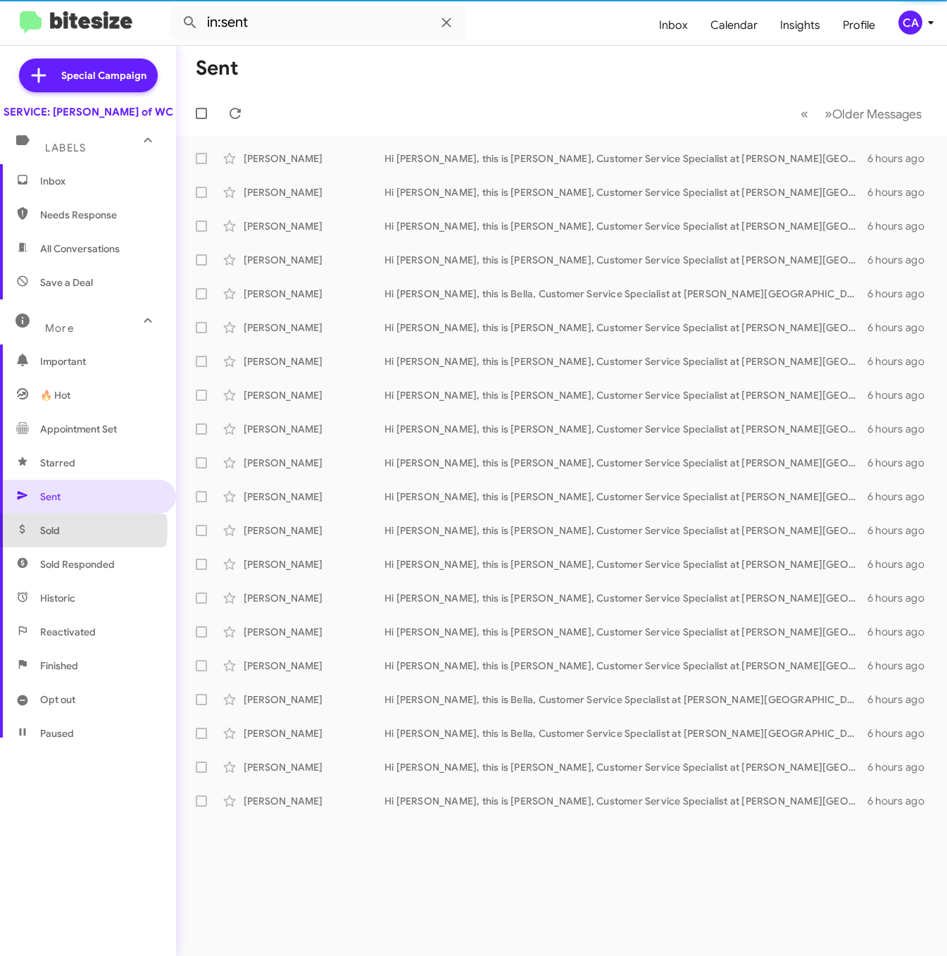
click at [75, 543] on span "Sold" at bounding box center [88, 530] width 176 height 34
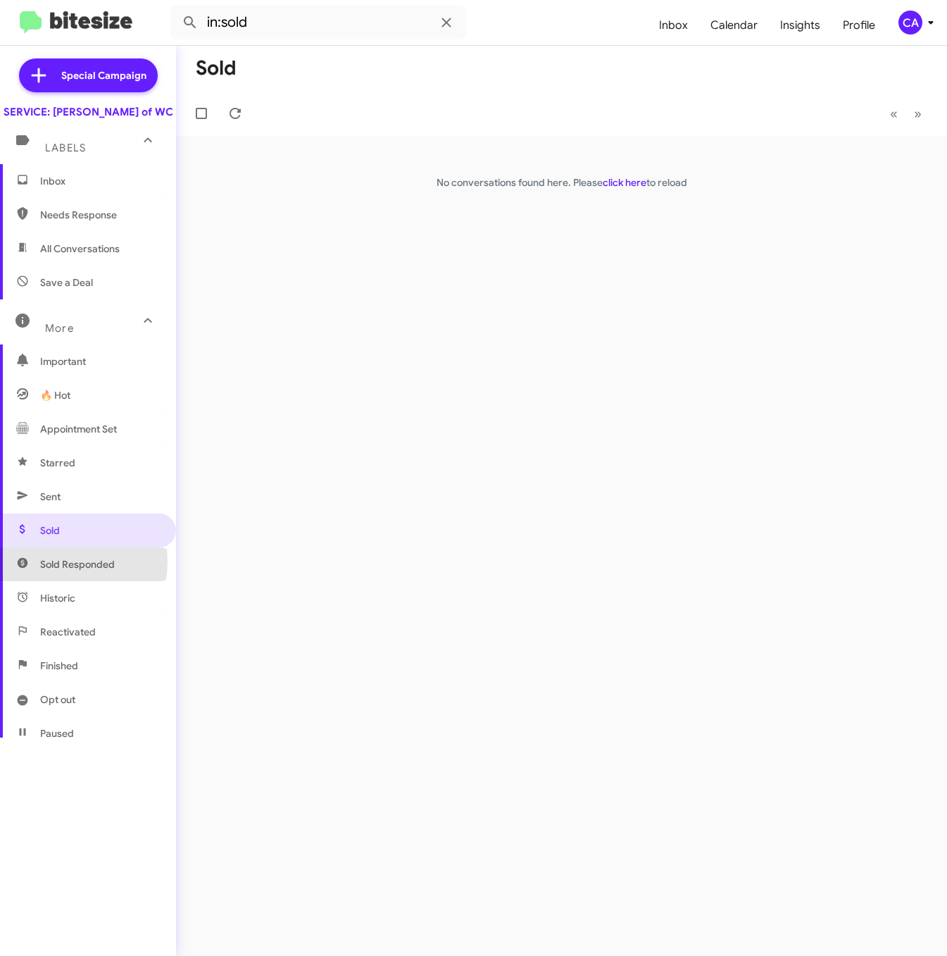
click at [58, 571] on span "Sold Responded" at bounding box center [77, 564] width 75 height 14
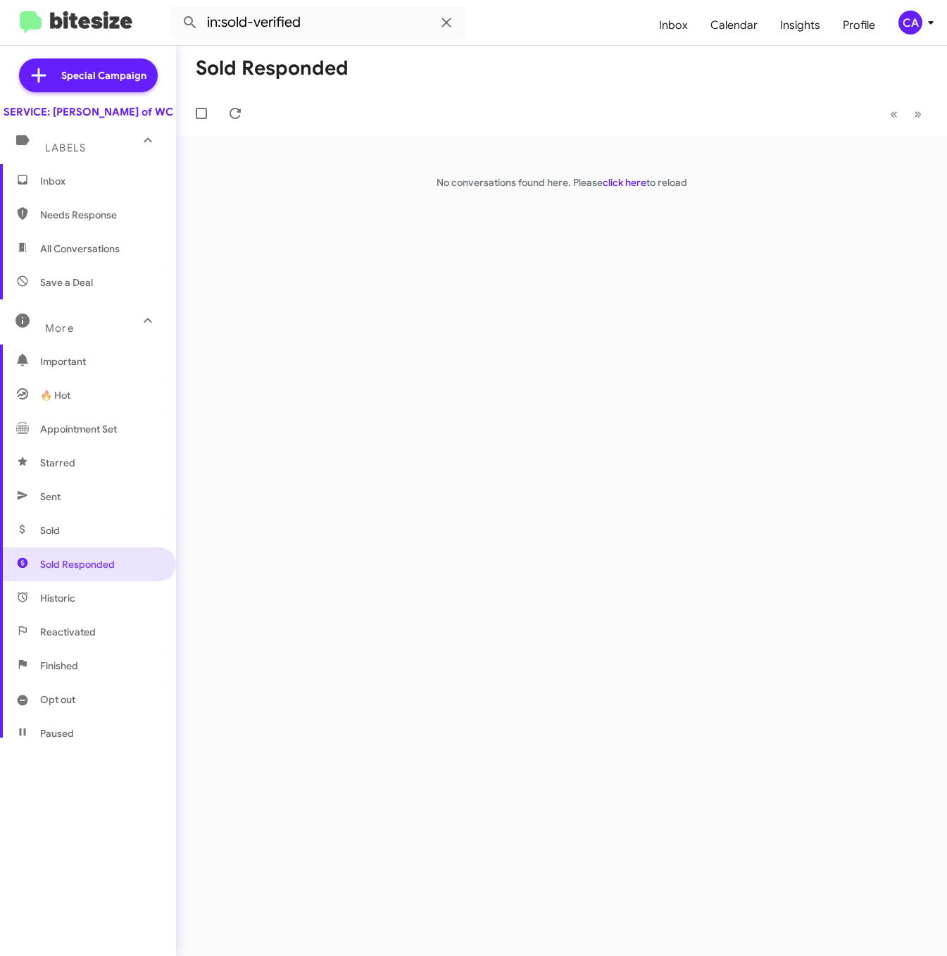
click at [124, 265] on span "All Conversations" at bounding box center [88, 249] width 176 height 34
type input "in:all-conversations"
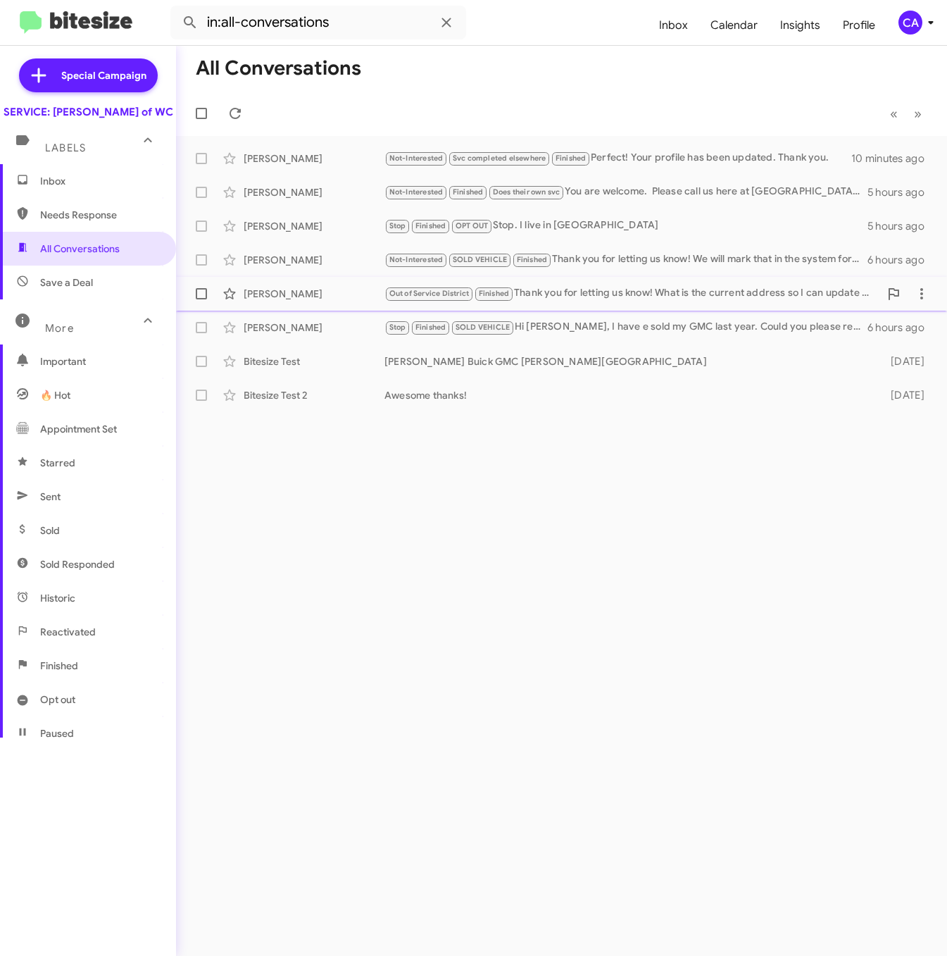
click at [829, 294] on div "Out of Service District Finished Thank you for letting us know! What is the cur…" at bounding box center [631, 293] width 495 height 16
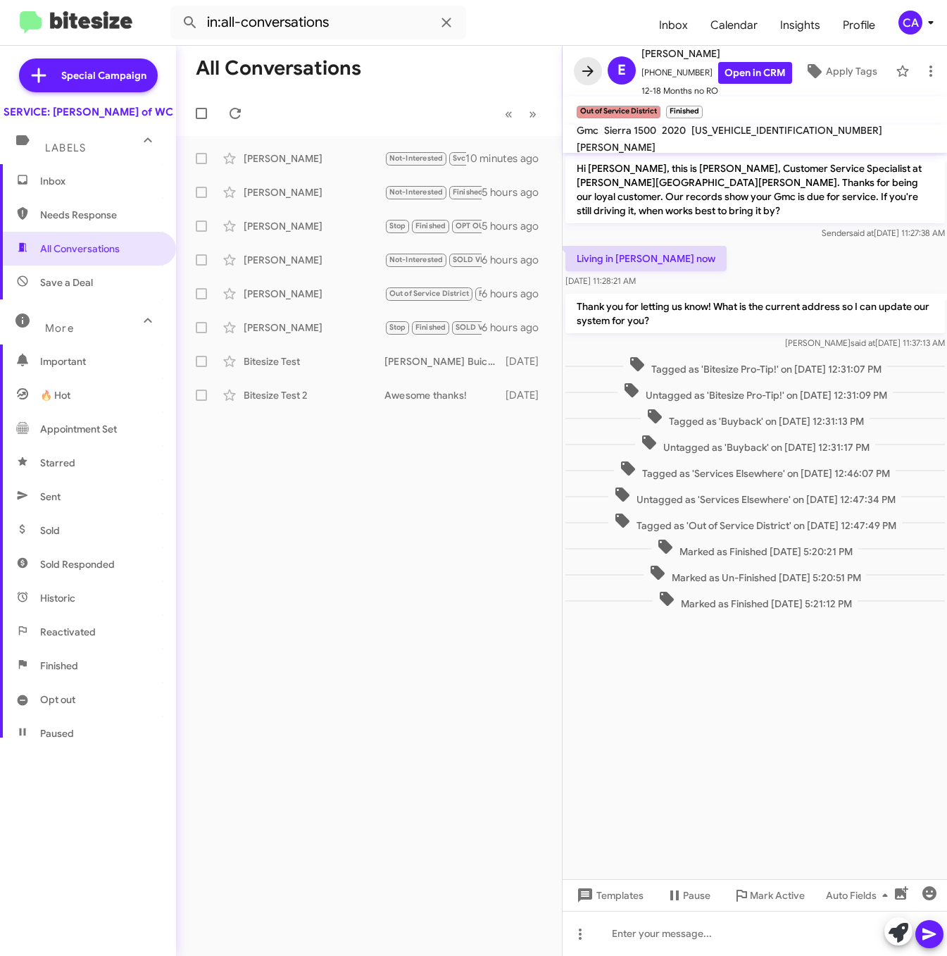
click at [597, 65] on span at bounding box center [588, 71] width 28 height 17
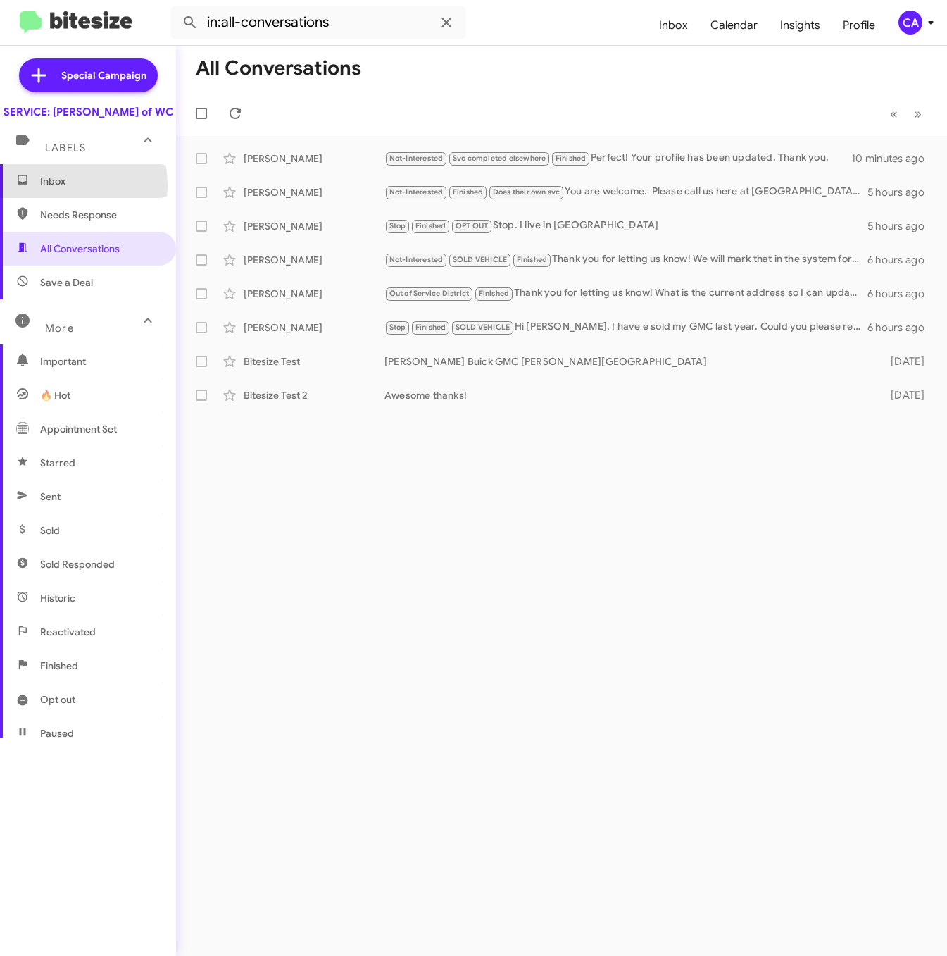
click at [39, 198] on span "Inbox" at bounding box center [88, 181] width 176 height 34
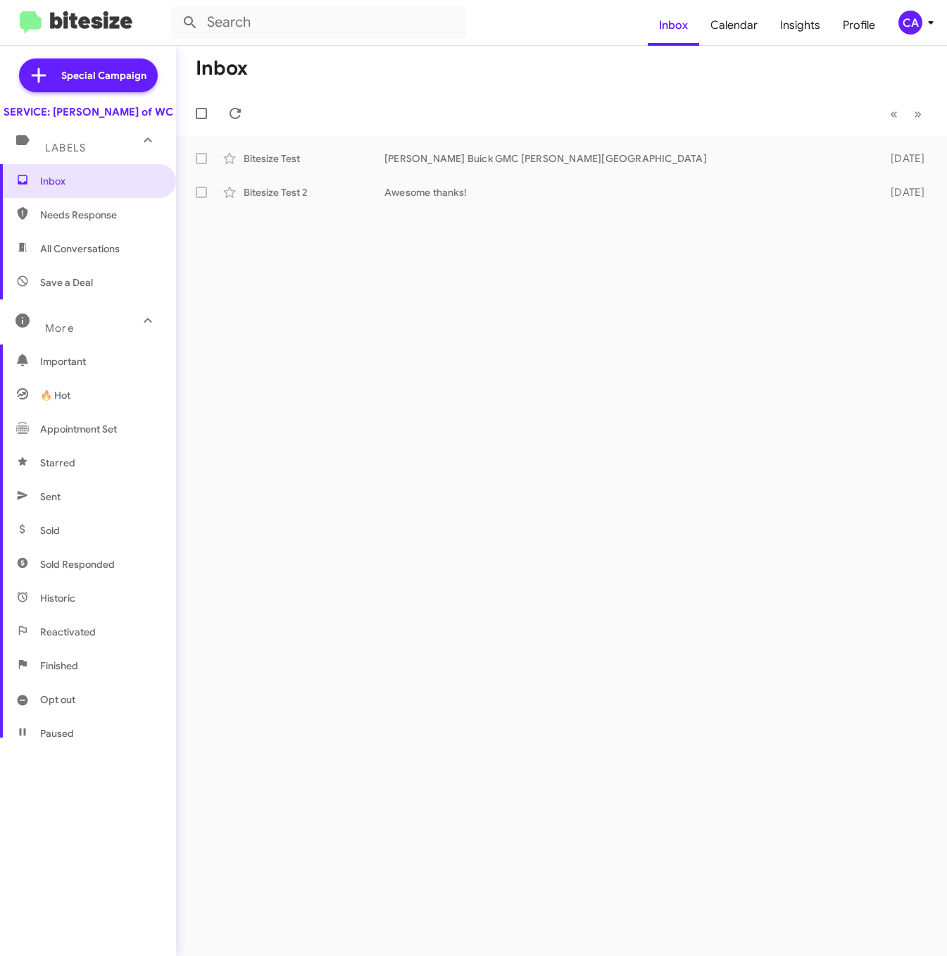
click at [367, 274] on div "Inbox « Previous » Next Bitesize Test Ferman Buick GMC Wesley Chapel 16 days ag…" at bounding box center [561, 501] width 771 height 910
click at [86, 506] on span "Sent" at bounding box center [88, 497] width 176 height 34
type input "in:sent"
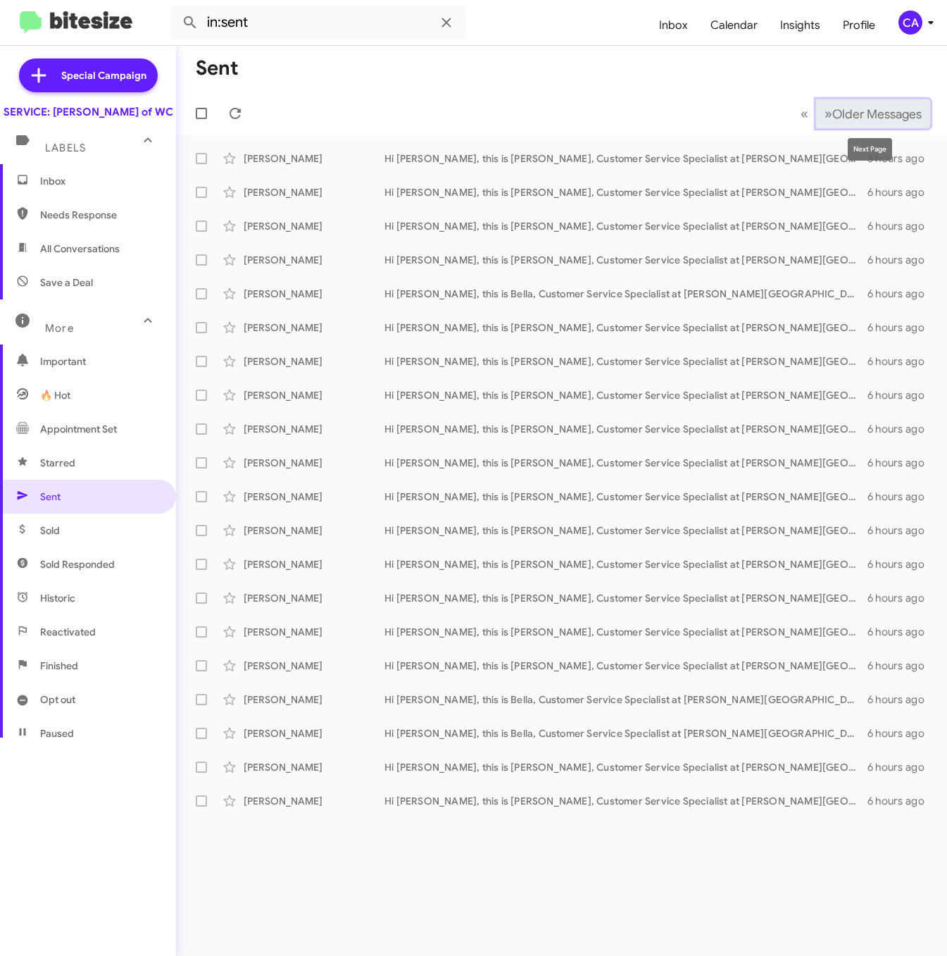
click at [877, 118] on span "Older Messages" at bounding box center [876, 113] width 89 height 15
drag, startPoint x: 873, startPoint y: 121, endPoint x: 863, endPoint y: 134, distance: 16.1
click at [863, 134] on mat-toolbar-row "Newer Messages « Previous » Next Older Messages" at bounding box center [561, 113] width 771 height 45
click at [864, 115] on span "Older Messages" at bounding box center [876, 113] width 89 height 15
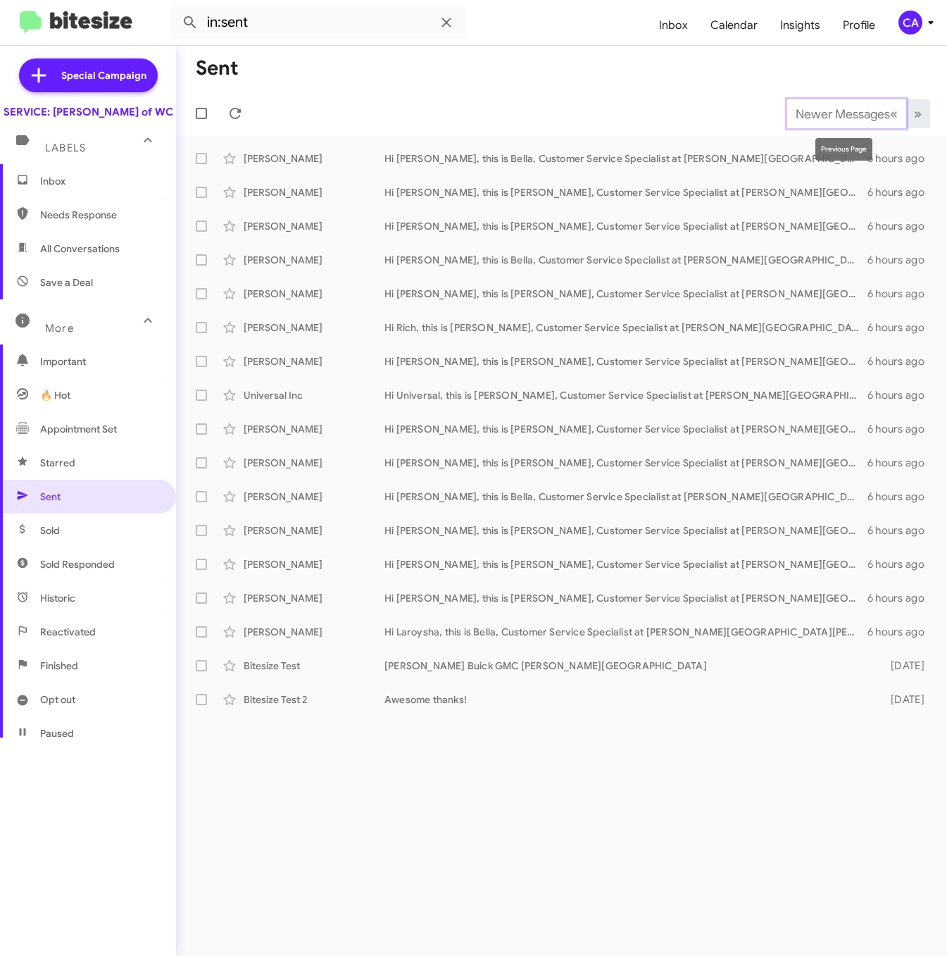
click at [864, 115] on span "Newer Messages" at bounding box center [843, 113] width 94 height 15
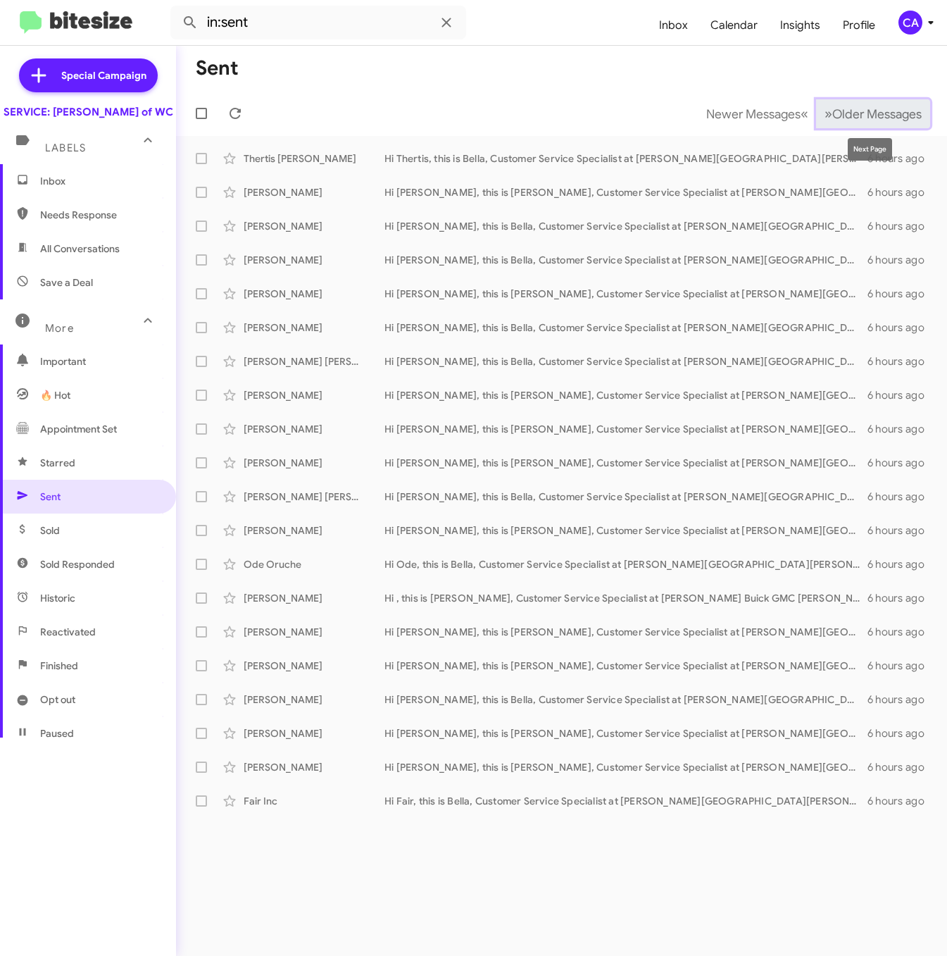
click at [863, 115] on span "Older Messages" at bounding box center [876, 113] width 89 height 15
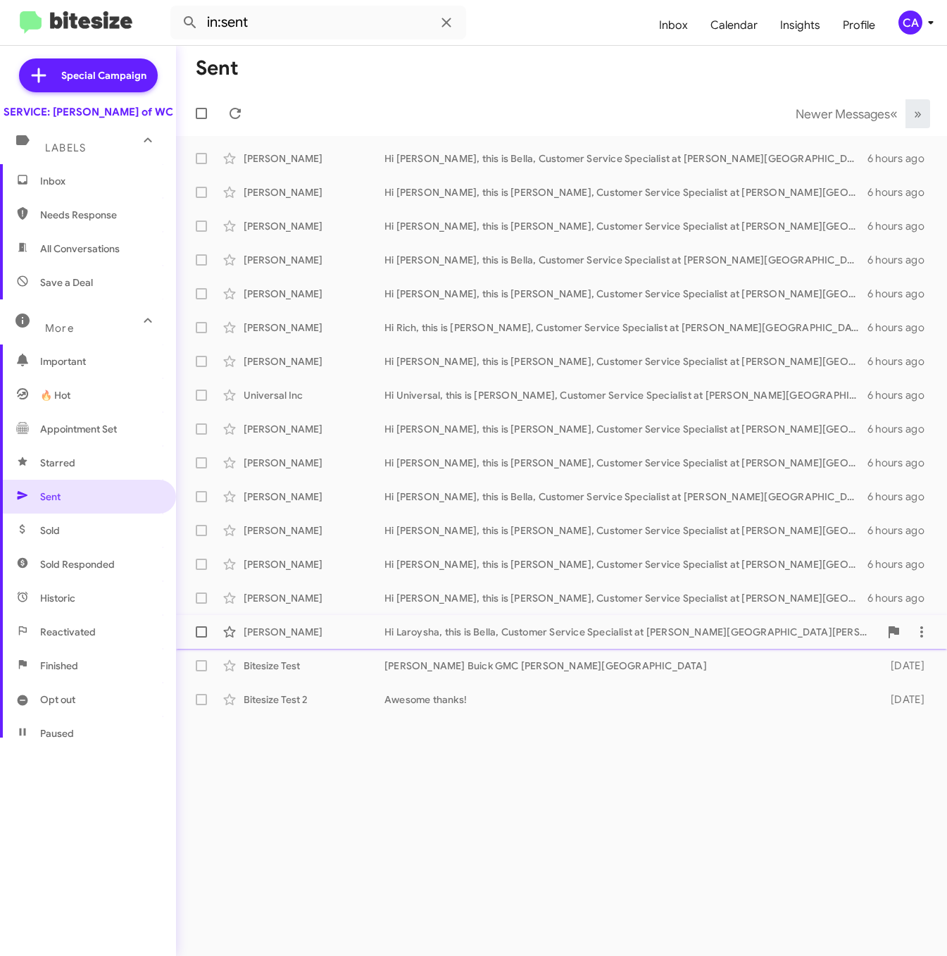
click at [268, 634] on div "Laroysha Berry" at bounding box center [314, 632] width 141 height 14
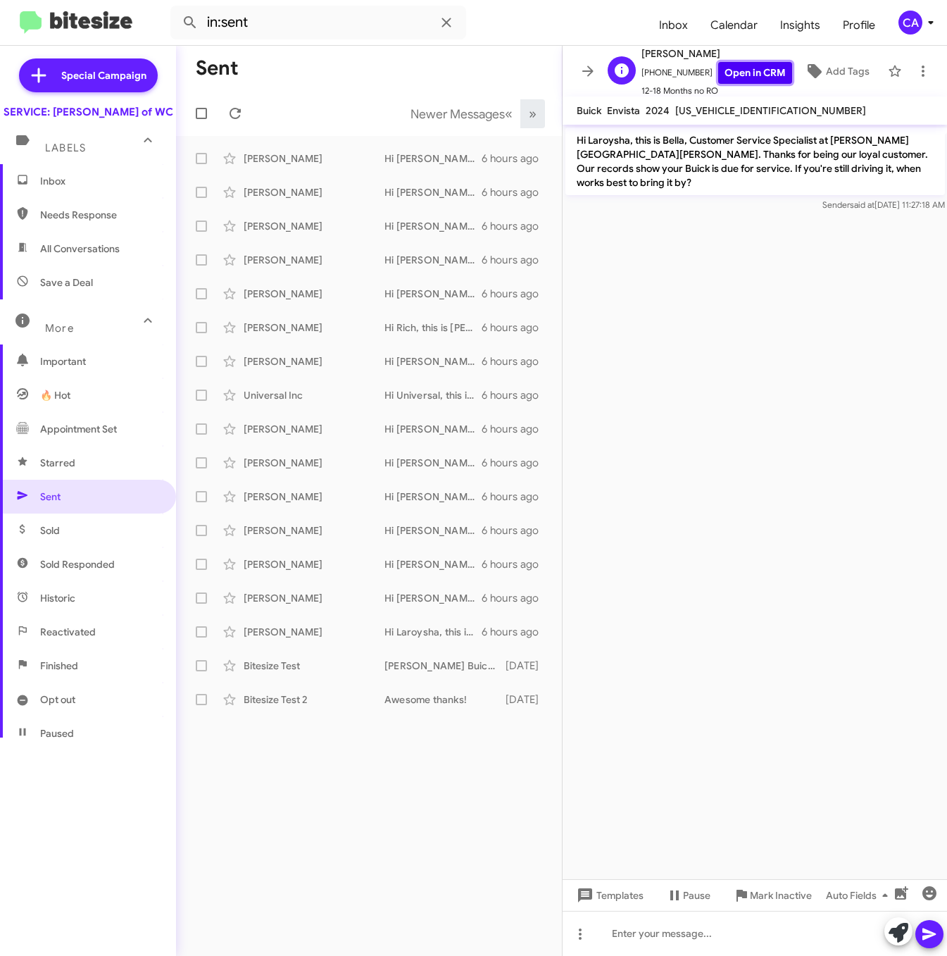
click at [772, 75] on link "Open in CRM" at bounding box center [755, 73] width 74 height 22
click at [741, 104] on div "KL47LAE26RB085685" at bounding box center [770, 110] width 196 height 17
click at [739, 108] on span "KL47LAE26RB085685" at bounding box center [770, 110] width 191 height 13
copy span "KL47LAE26RB085685"
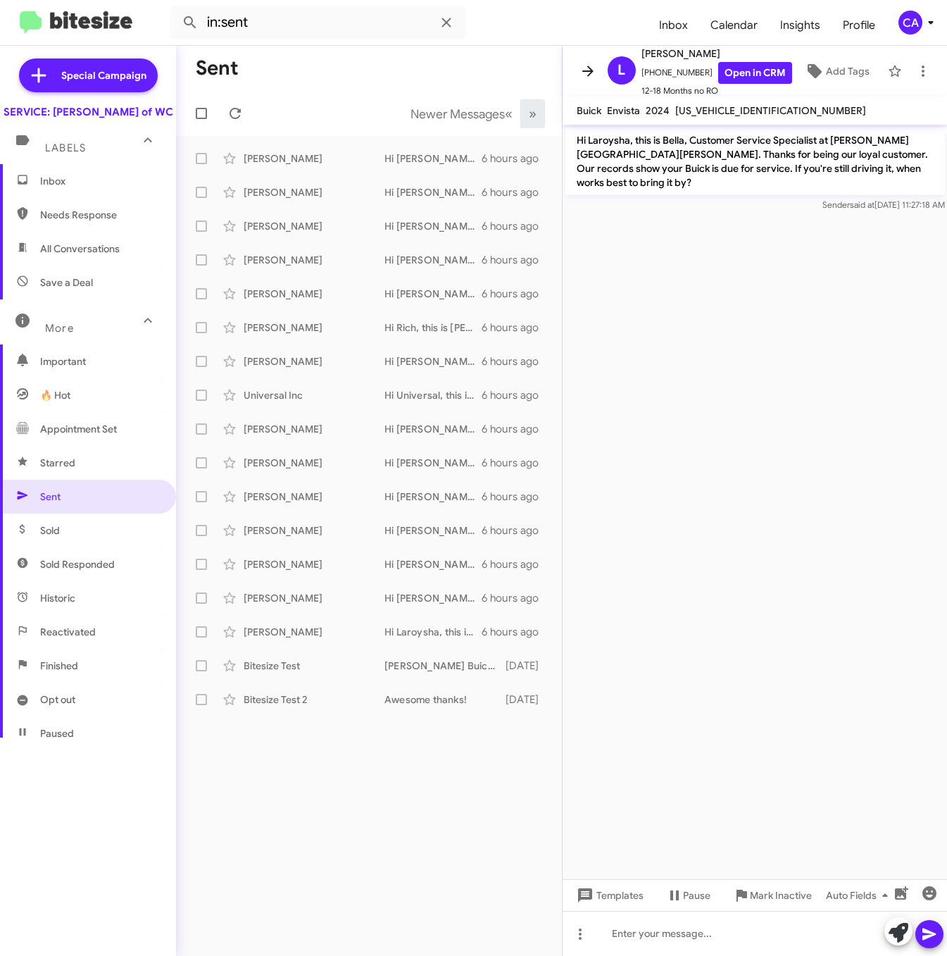
click at [587, 68] on icon at bounding box center [588, 71] width 17 height 17
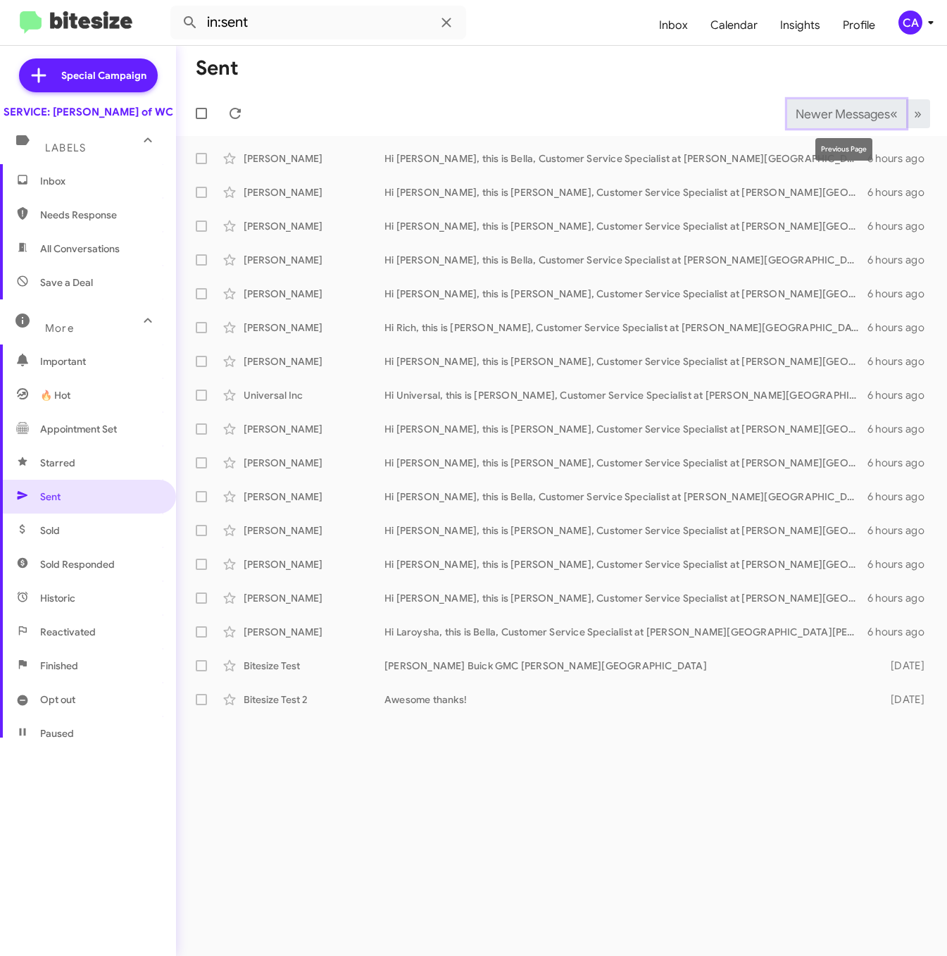
click at [882, 118] on span "Newer Messages" at bounding box center [843, 113] width 94 height 15
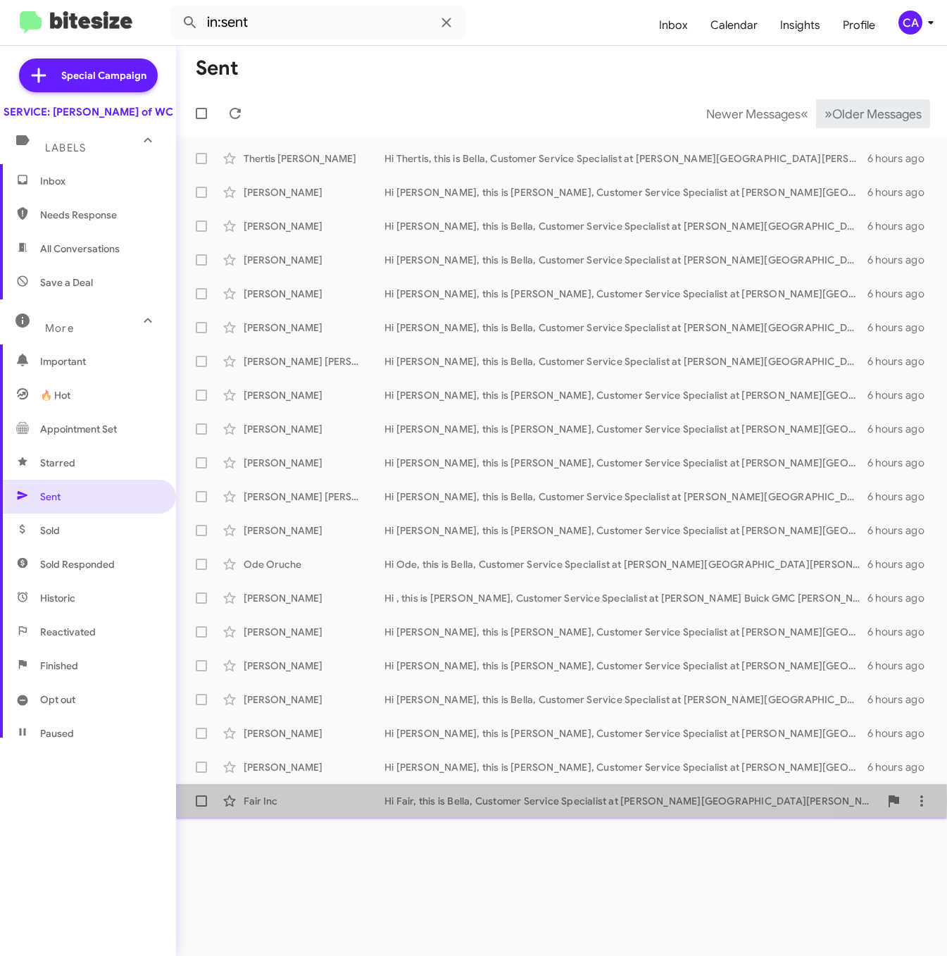
click at [264, 801] on div "Fair Inc" at bounding box center [314, 801] width 141 height 14
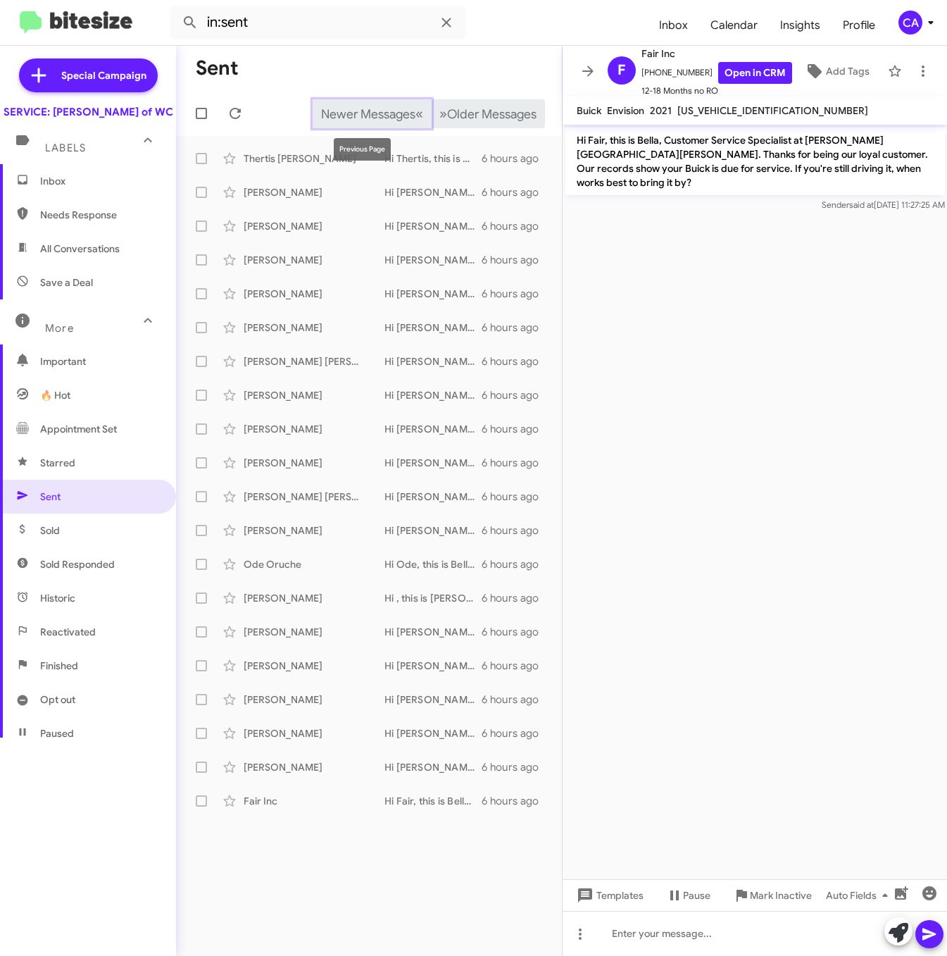
click at [362, 114] on span "Newer Messages" at bounding box center [368, 113] width 94 height 15
click at [590, 73] on icon at bounding box center [587, 70] width 11 height 11
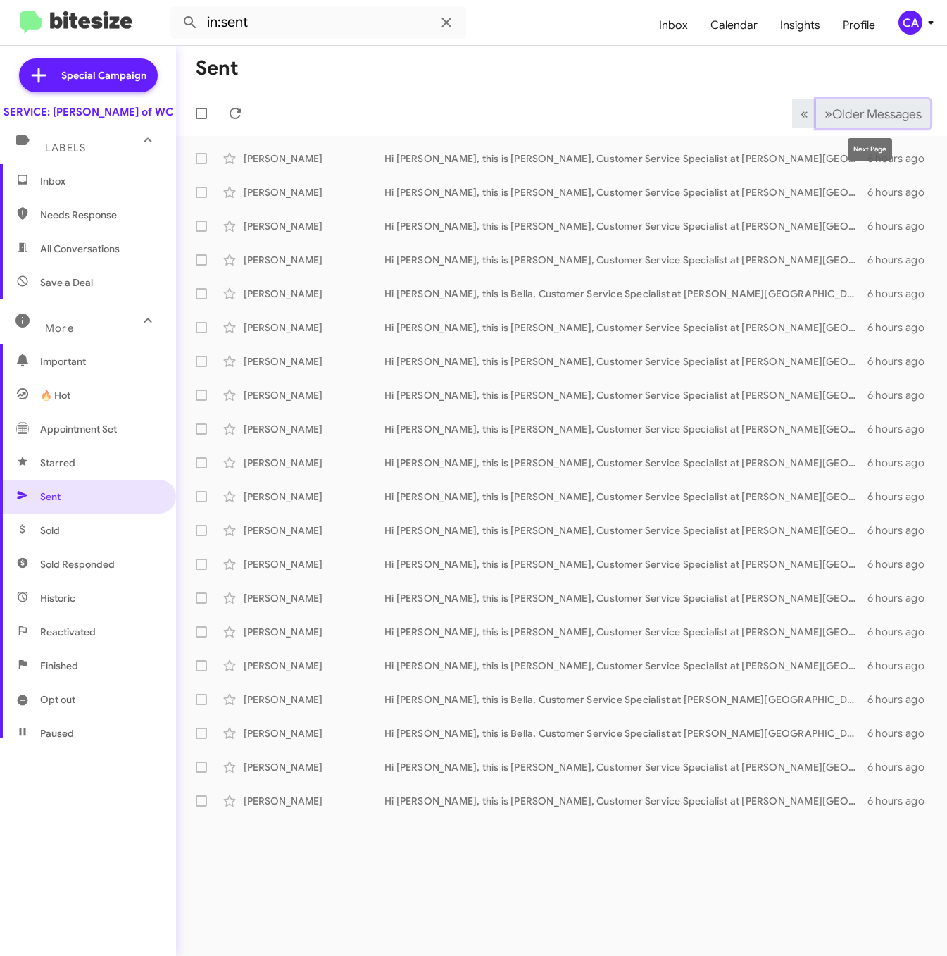
click at [855, 121] on span "Older Messages" at bounding box center [876, 113] width 89 height 15
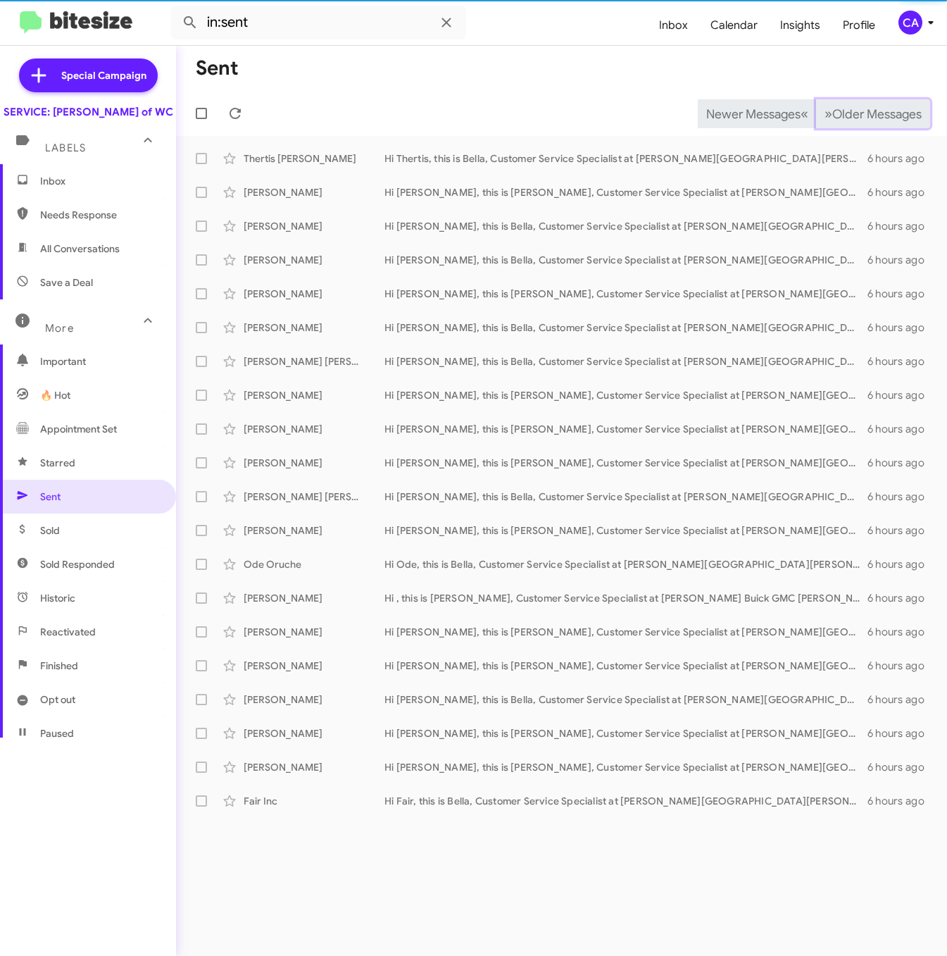
click at [860, 115] on span "Older Messages" at bounding box center [876, 113] width 89 height 15
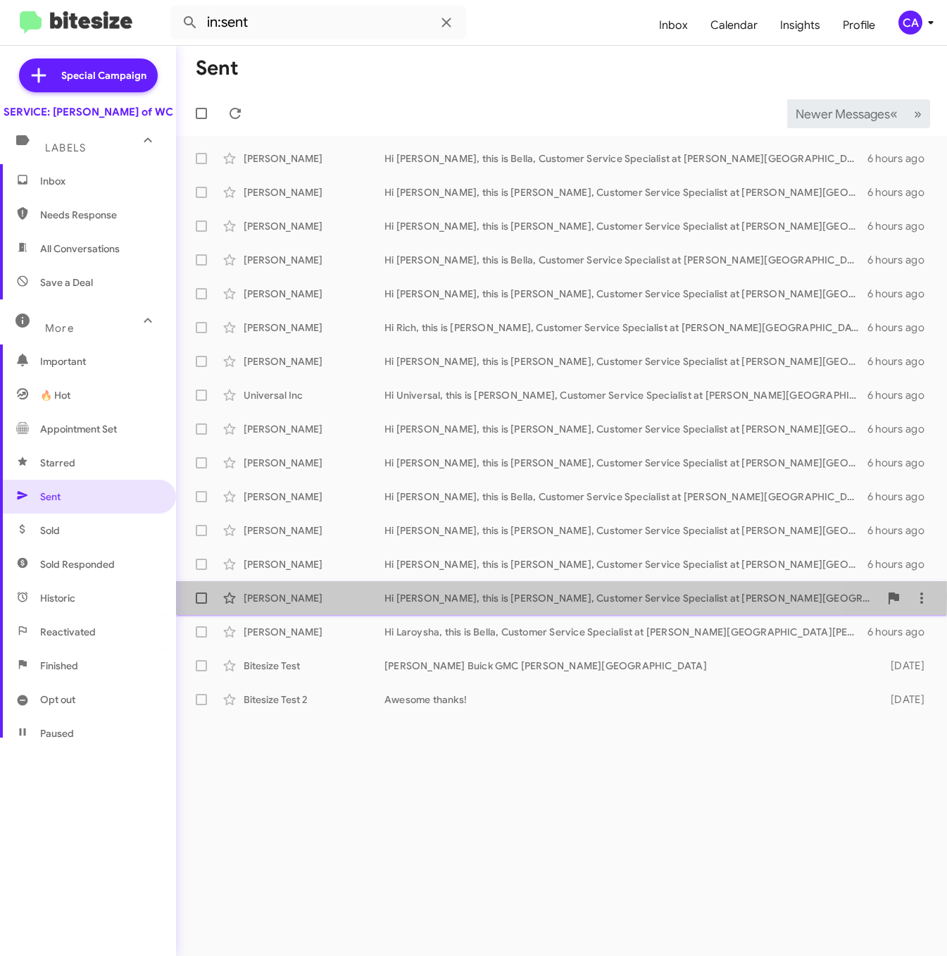
click at [269, 596] on div "Mary Fink" at bounding box center [314, 598] width 141 height 14
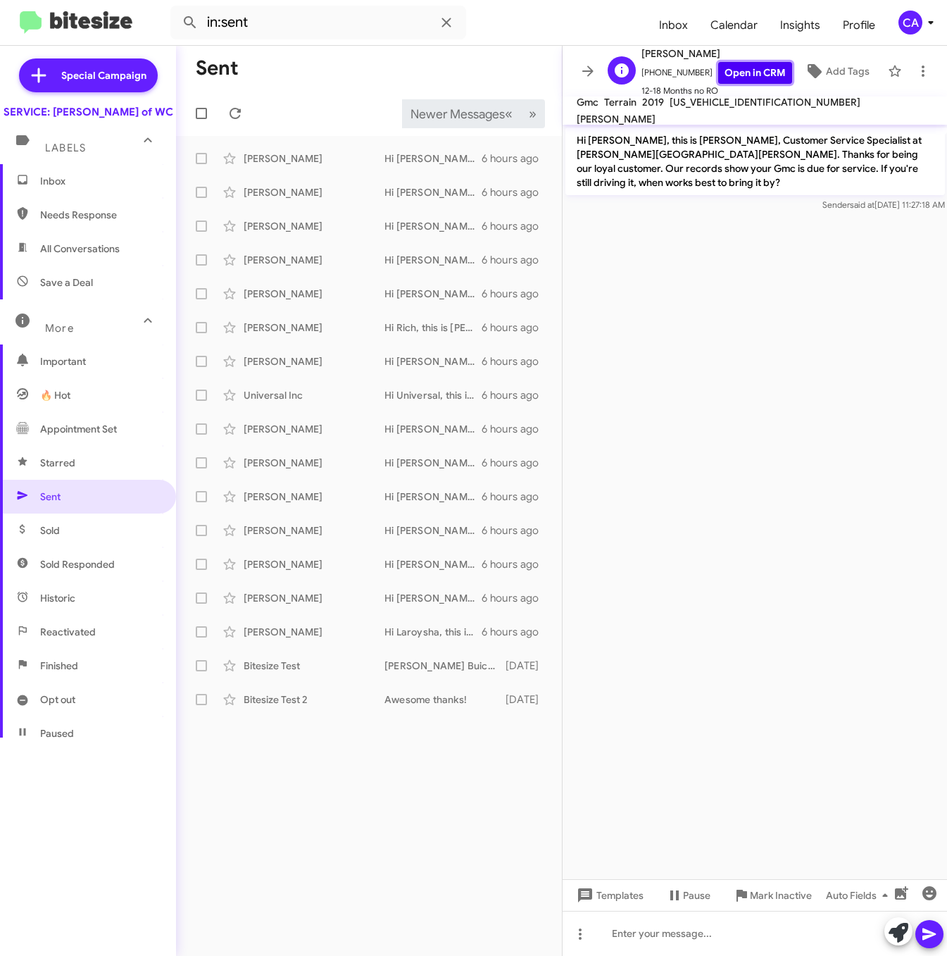
click at [720, 75] on link "Open in CRM" at bounding box center [755, 73] width 74 height 22
click at [758, 108] on span "3GKALPEXXKL310757" at bounding box center [765, 102] width 191 height 13
copy span "3GKALPEXXKL310757"
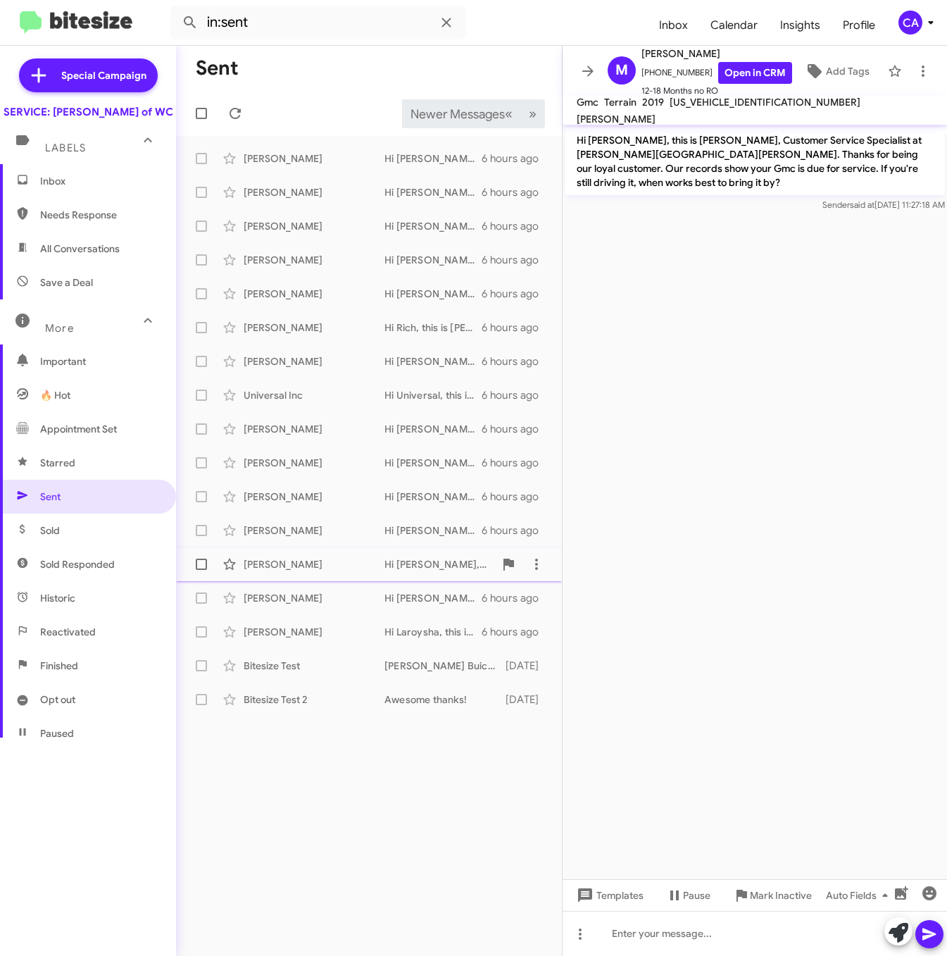
click at [270, 563] on div "Elisa Cervantes" at bounding box center [314, 564] width 141 height 14
click at [728, 77] on link "Open in CRM" at bounding box center [755, 73] width 74 height 22
click at [699, 108] on span "2GKALPEK2G6349875" at bounding box center [765, 102] width 191 height 13
copy span "2GKALPEK2G6349875"
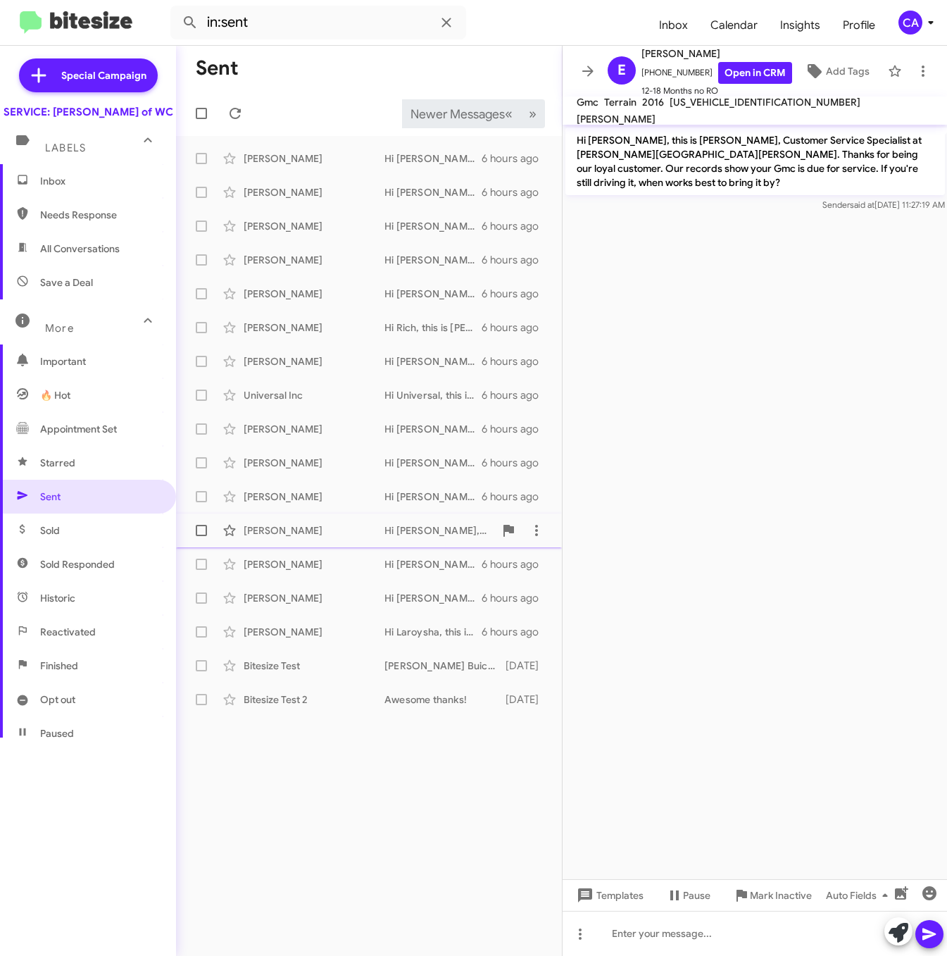
click at [256, 527] on div "Dawn Baker" at bounding box center [314, 530] width 141 height 14
click at [740, 76] on link "Open in CRM" at bounding box center [755, 73] width 74 height 22
click at [721, 106] on span "3GTP9EEL5LG107677" at bounding box center [786, 102] width 191 height 13
copy span "3GTP9EEL5LG107677"
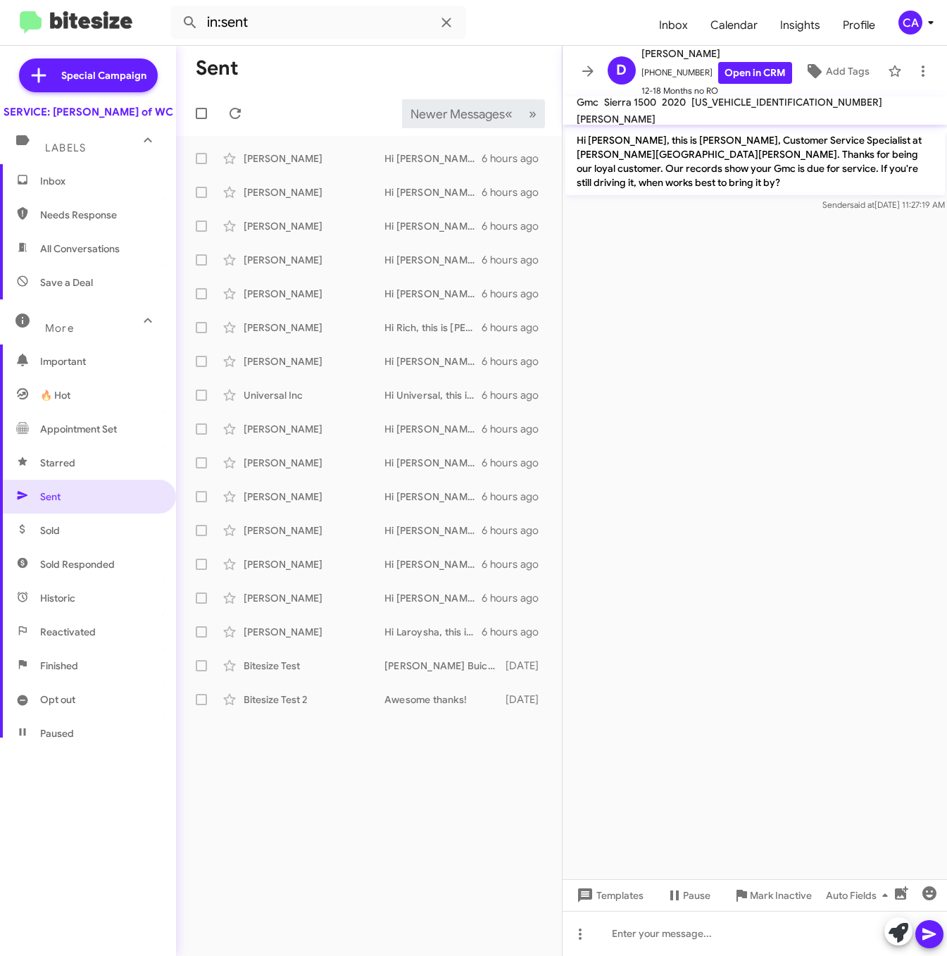
click at [375, 770] on div "Sent Newer Messages « Previous » Next Marangely Reveron Hi Marangely, this is B…" at bounding box center [369, 501] width 386 height 910
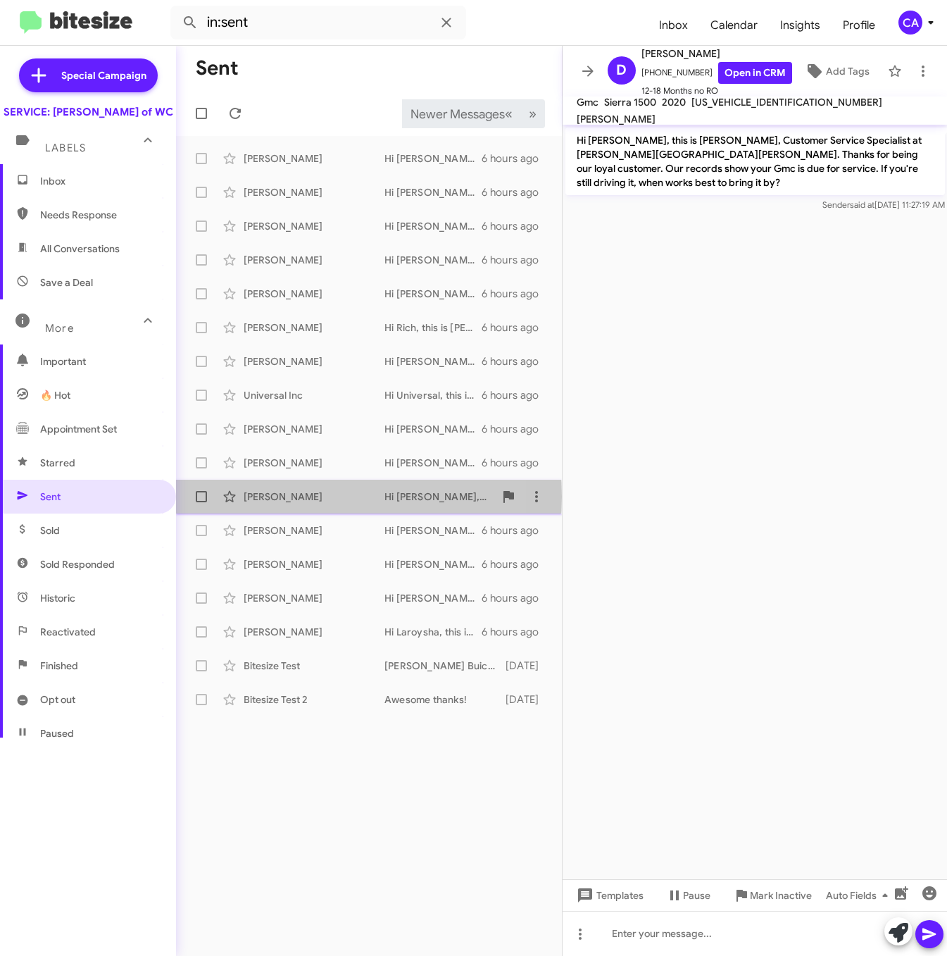
click at [275, 496] on div "Shana Guyer" at bounding box center [314, 496] width 141 height 14
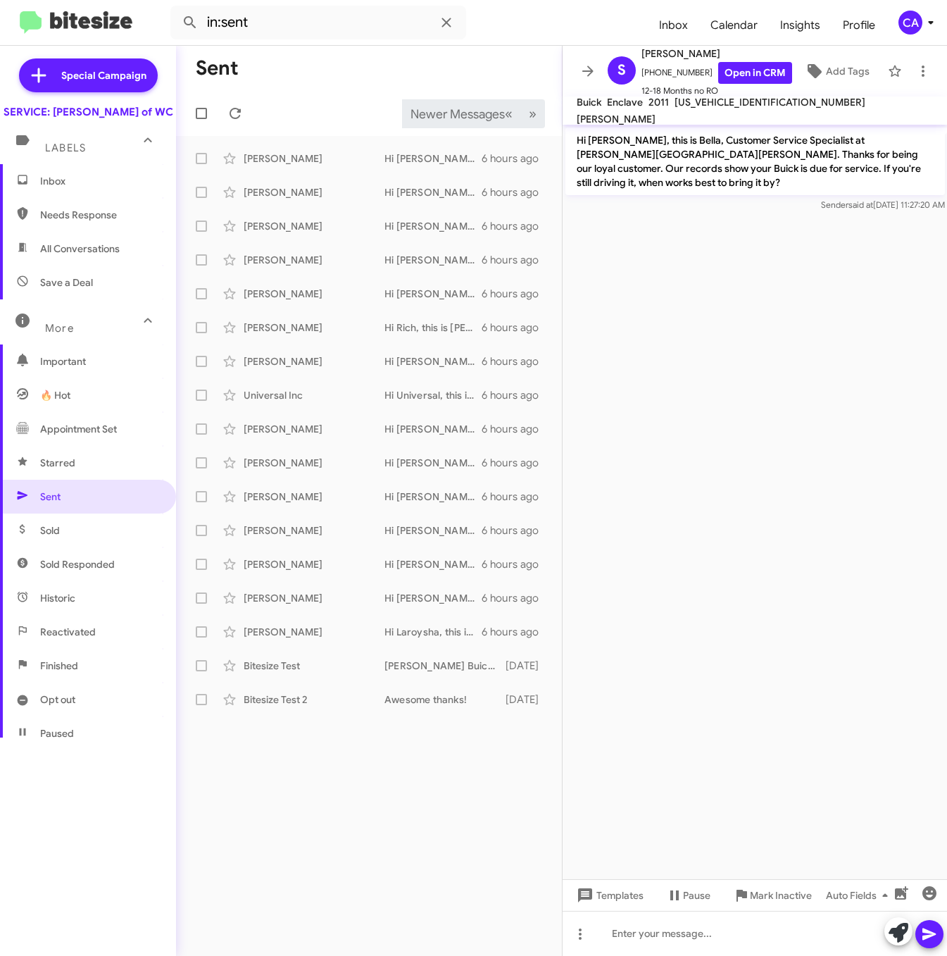
click at [727, 106] on span "5GAKRBED6BJ105792" at bounding box center [770, 102] width 191 height 13
copy span "5GAKRBED6BJ105792"
click at [746, 72] on link "Open in CRM" at bounding box center [755, 73] width 74 height 22
click at [258, 462] on div "Brittany Cook" at bounding box center [314, 463] width 141 height 14
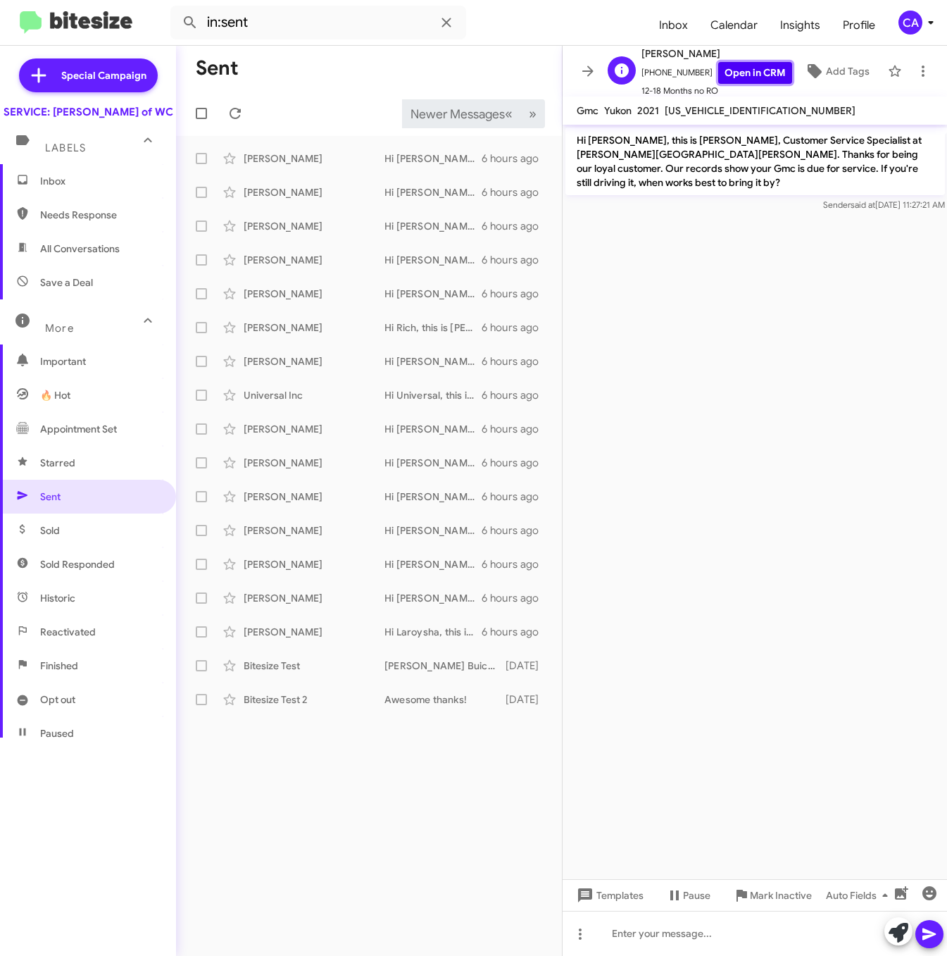
click at [750, 71] on link "Open in CRM" at bounding box center [755, 73] width 74 height 22
click at [715, 104] on div "1GKS1BKDXMR368547" at bounding box center [760, 110] width 196 height 17
click at [717, 111] on span "1GKS1BKDXMR368547" at bounding box center [760, 110] width 191 height 13
copy span "1GKS1BKDXMR368547"
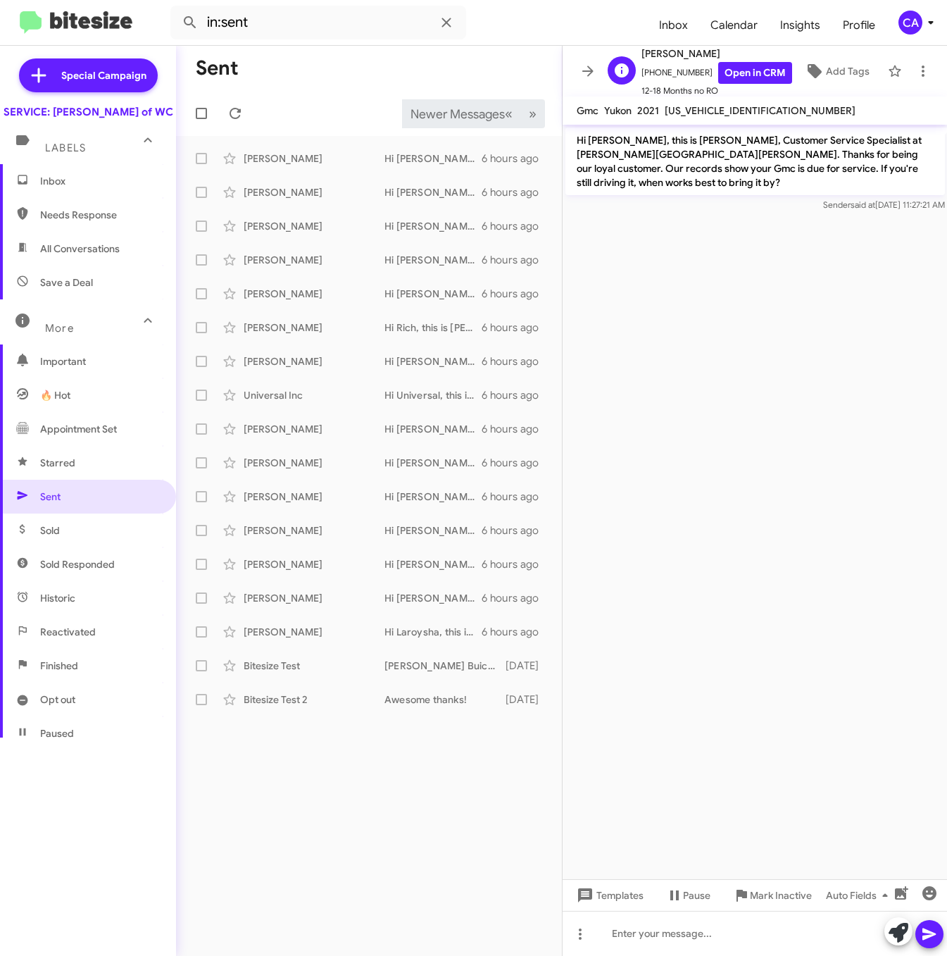
click at [679, 73] on span "+18434759511 Open in CRM" at bounding box center [716, 73] width 151 height 22
copy span "18434759511"
click at [276, 424] on div "Timothy Oyler" at bounding box center [314, 429] width 141 height 14
click at [745, 108] on span "3GTUUDED5RG300232" at bounding box center [786, 102] width 191 height 13
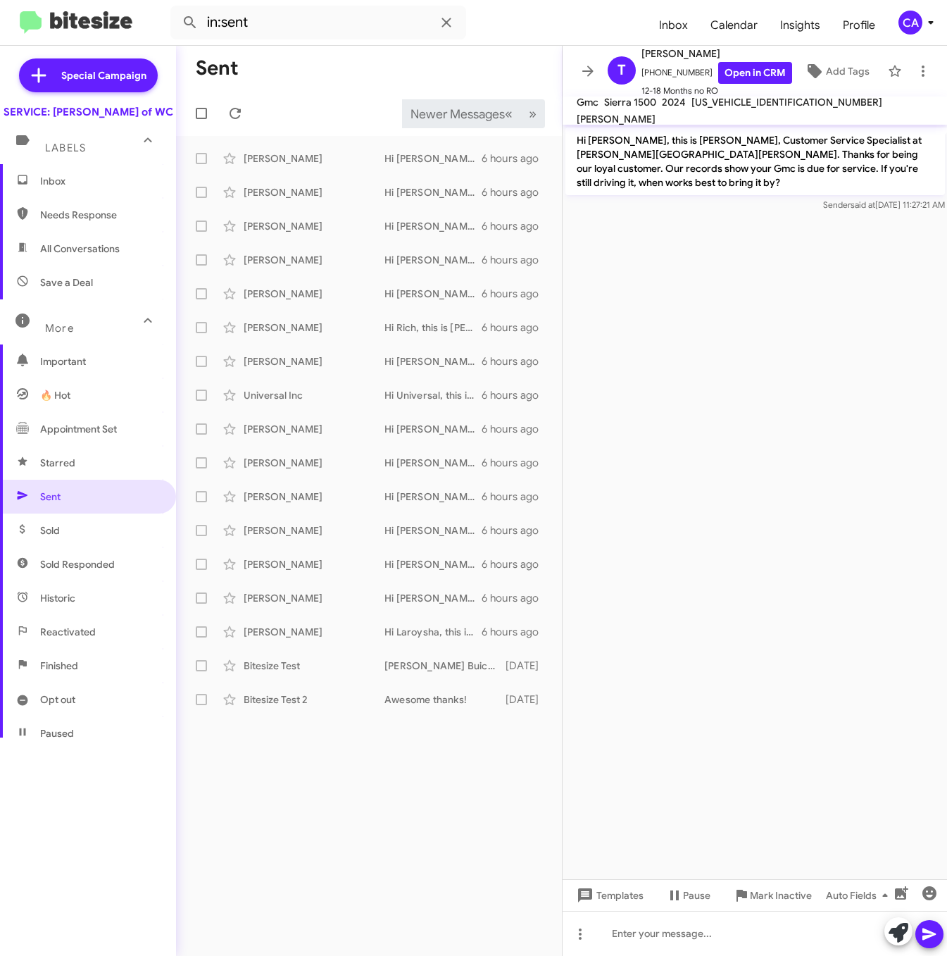
click at [745, 108] on span "3GTUUDED5RG300232" at bounding box center [786, 102] width 191 height 13
copy span "3GTUUDED5RG300232"
click at [745, 67] on link "Open in CRM" at bounding box center [755, 73] width 74 height 22
click at [247, 391] on div "Universal Inc" at bounding box center [314, 395] width 141 height 14
click at [756, 111] on span "1GT49ME75RF368060" at bounding box center [801, 110] width 191 height 13
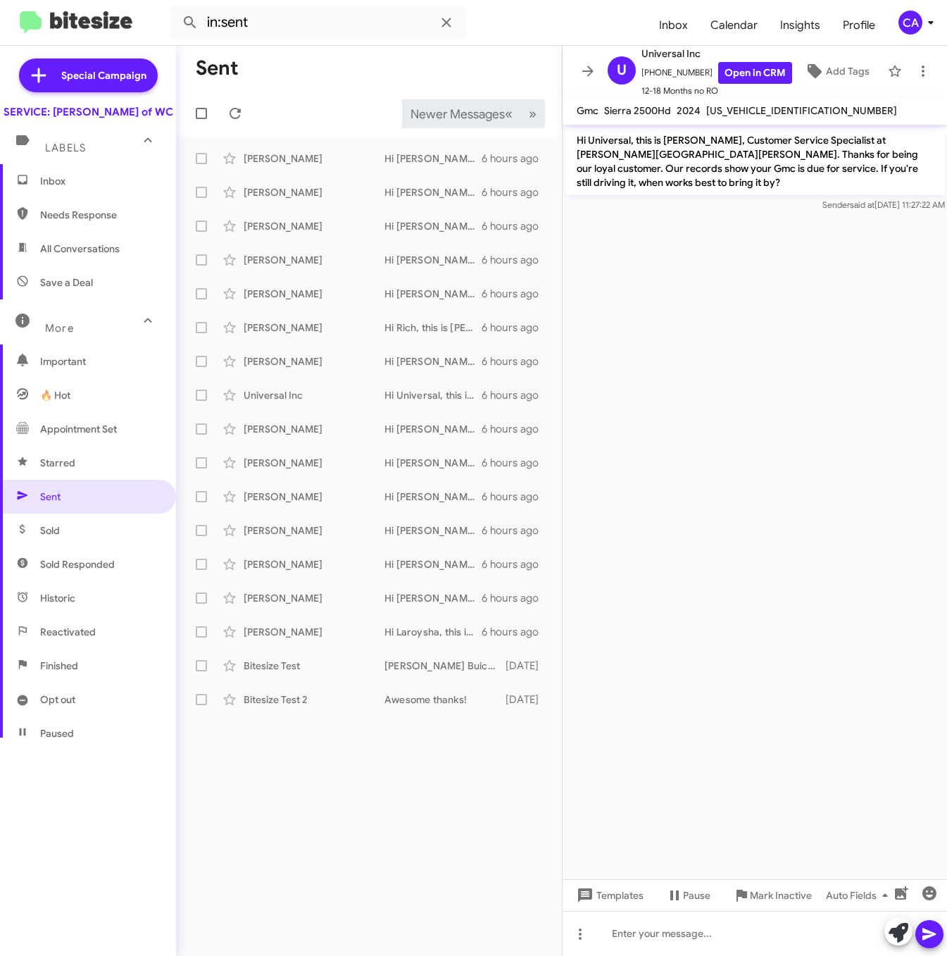
click at [756, 111] on span "1GT49ME75RF368060" at bounding box center [801, 110] width 191 height 13
copy span "1GT49ME75RF368060"
click at [750, 65] on link "Open in CRM" at bounding box center [755, 73] width 74 height 22
click at [279, 364] on div "Kendall Harper" at bounding box center [314, 361] width 141 height 14
click at [708, 106] on span "1GTU9DED1KZ154807" at bounding box center [784, 102] width 191 height 13
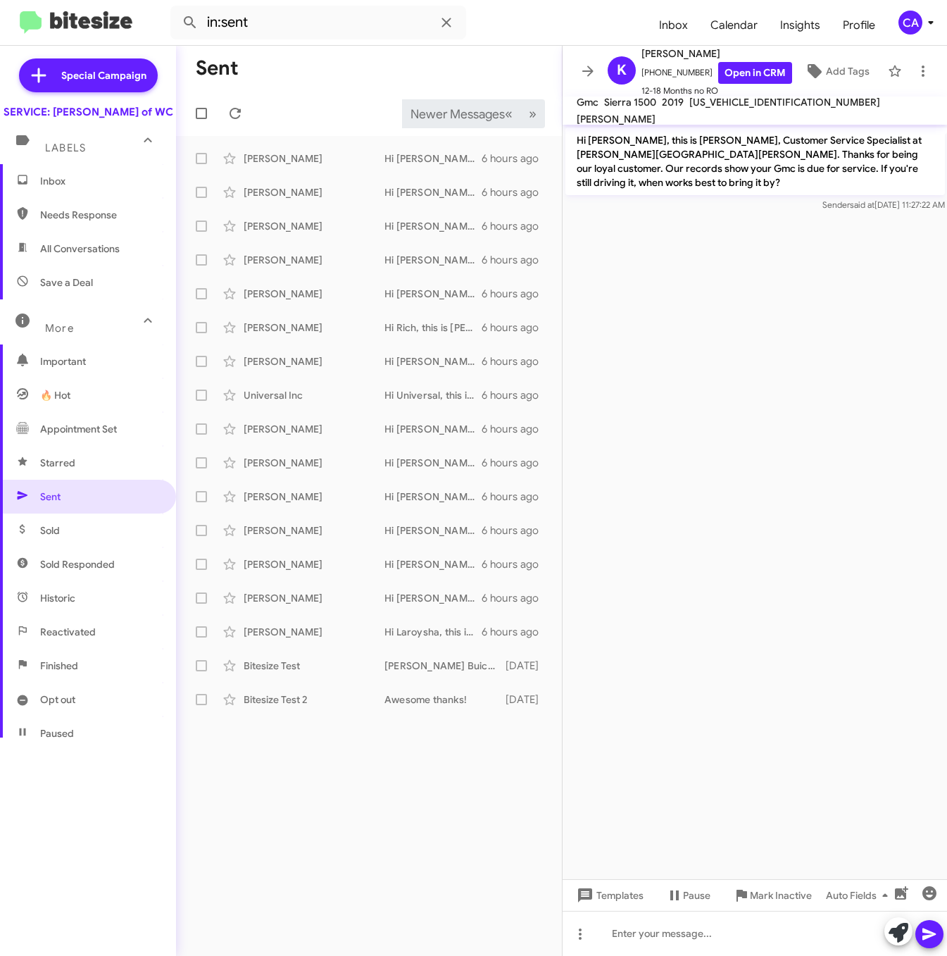
click at [708, 106] on span "1GTU9DED1KZ154807" at bounding box center [784, 102] width 191 height 13
click at [762, 74] on link "Open in CRM" at bounding box center [755, 73] width 74 height 22
click at [250, 330] on div "Rich Lehr" at bounding box center [314, 327] width 141 height 14
click at [723, 108] on span "1GKS2CKD1PR186954" at bounding box center [761, 102] width 191 height 13
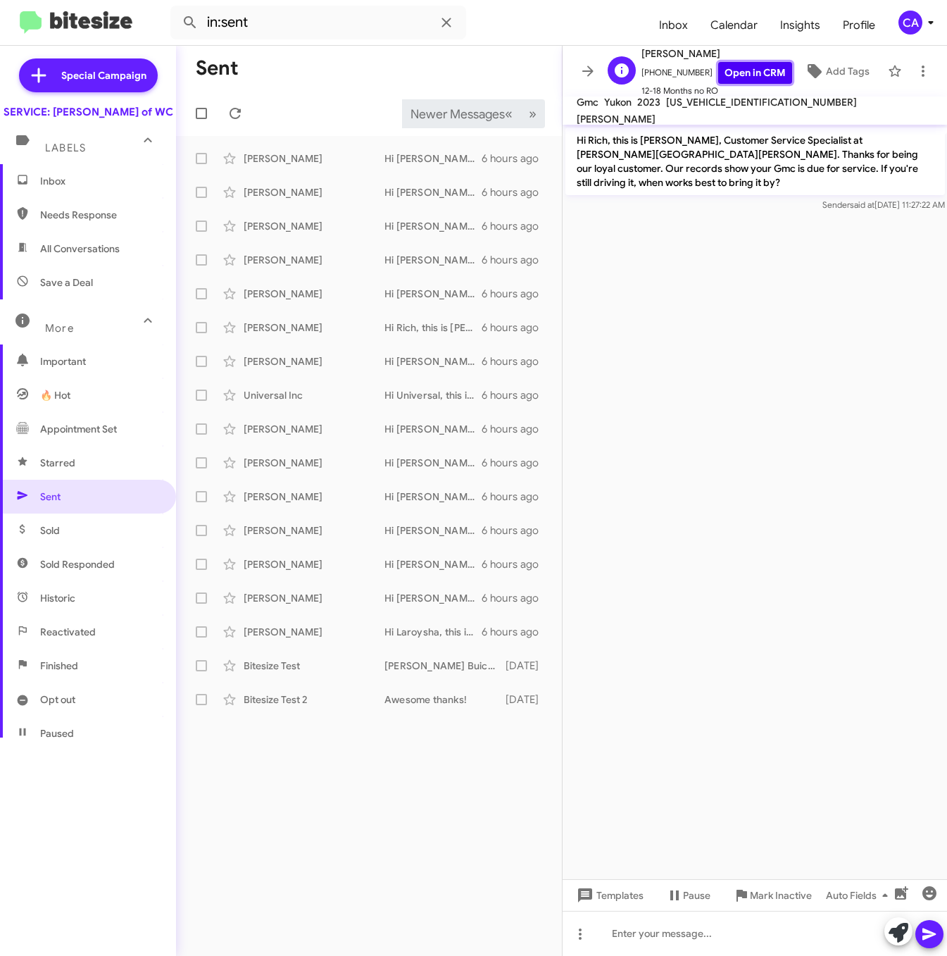
click at [744, 74] on link "Open in CRM" at bounding box center [755, 73] width 74 height 22
click at [258, 286] on div "Jilberto Delgado Hi Jilberto, this is Bella, Customer Service Specialist at Fer…" at bounding box center [368, 294] width 363 height 28
click at [737, 108] on span "3GTP8CET2LG278359" at bounding box center [786, 102] width 191 height 13
click at [729, 73] on link "Open in CRM" at bounding box center [755, 73] width 74 height 22
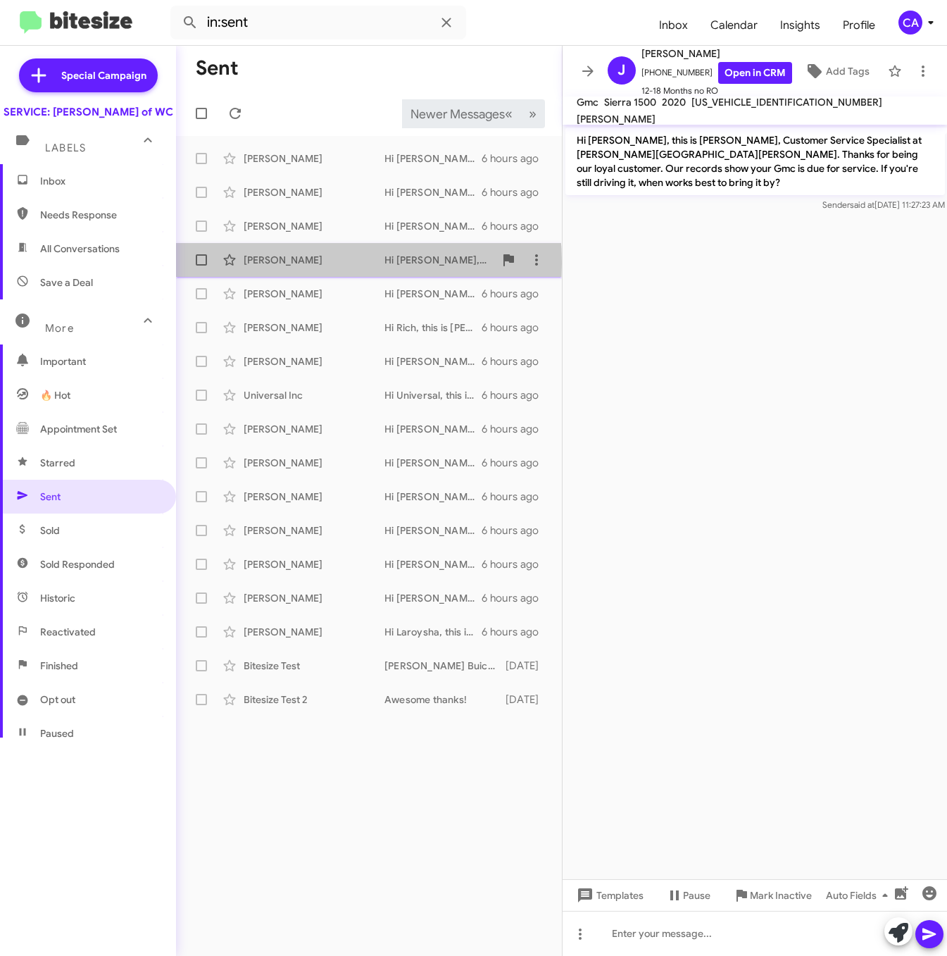
click at [268, 263] on div "Mandi Tucker" at bounding box center [314, 260] width 141 height 14
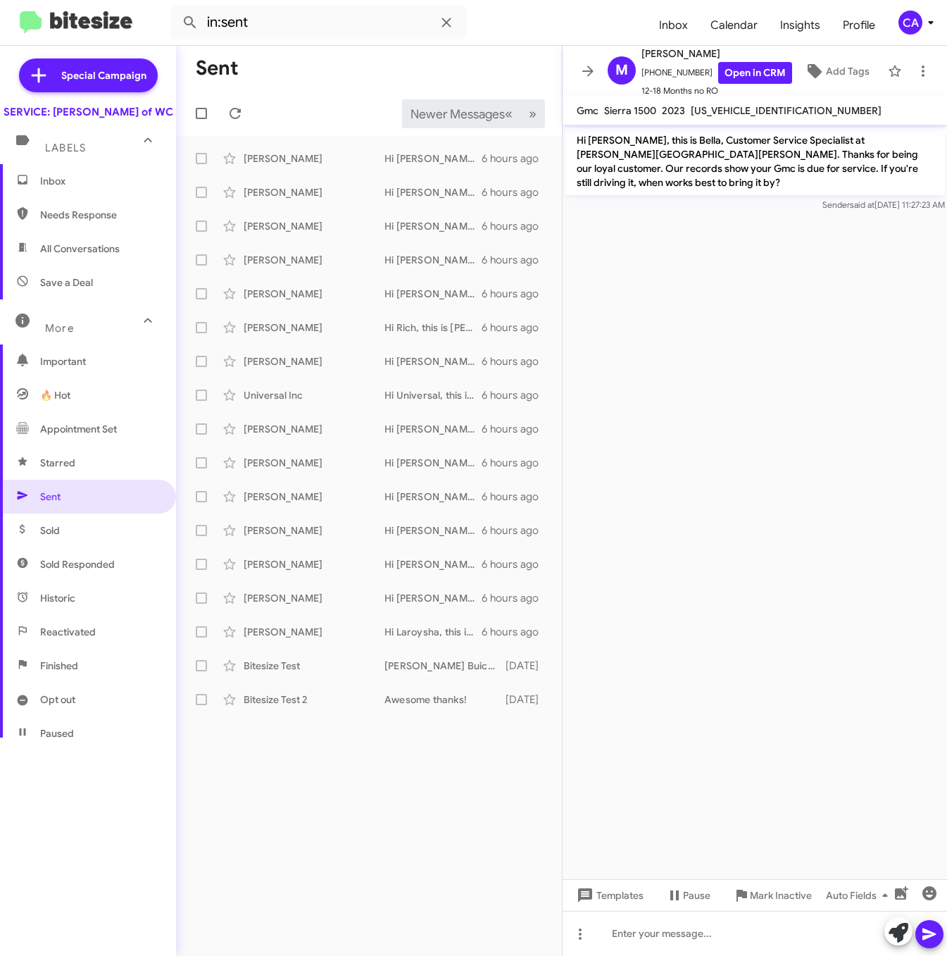
click at [755, 108] on span "3GTUUGE84PG351111" at bounding box center [786, 110] width 191 height 13
click at [757, 79] on link "Open in CRM" at bounding box center [755, 73] width 74 height 22
click at [270, 223] on div "Travis Scales" at bounding box center [314, 226] width 141 height 14
click at [761, 108] on span "3GTP8CEK9NG179967" at bounding box center [821, 102] width 191 height 13
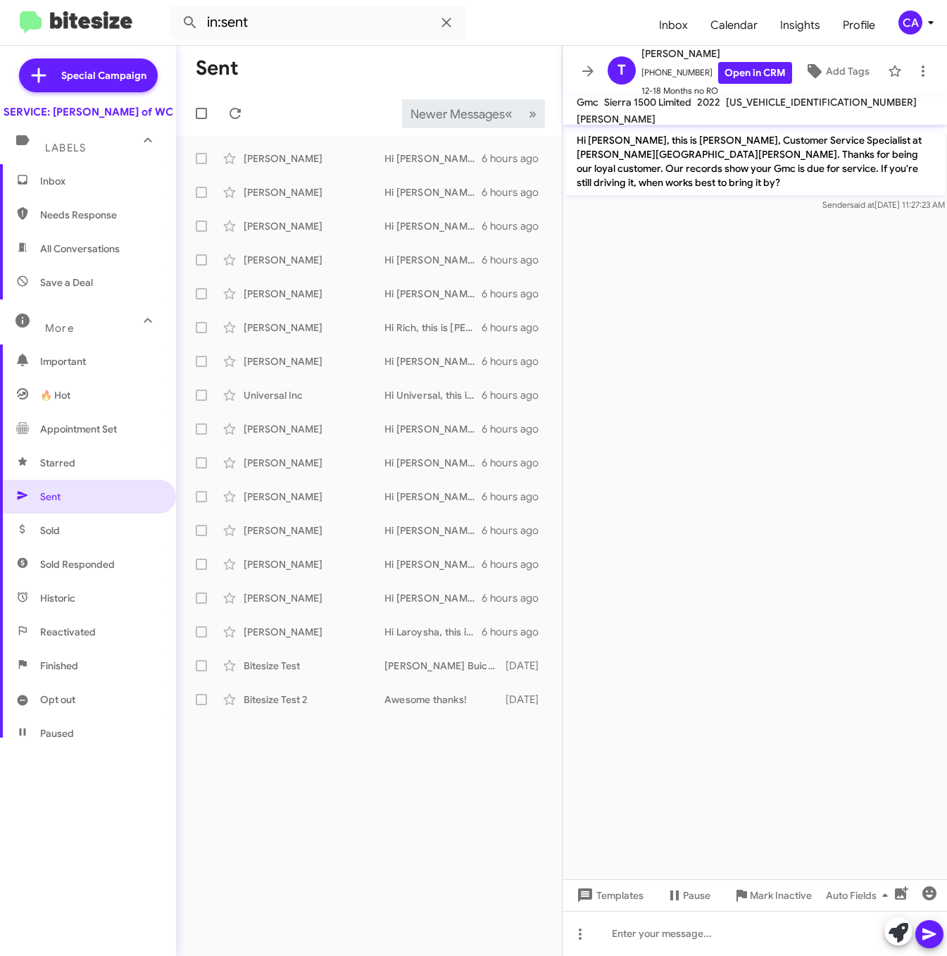
click at [761, 108] on span "3GTP8CEK9NG179967" at bounding box center [821, 102] width 191 height 13
click at [730, 66] on link "Open in CRM" at bounding box center [755, 73] width 74 height 22
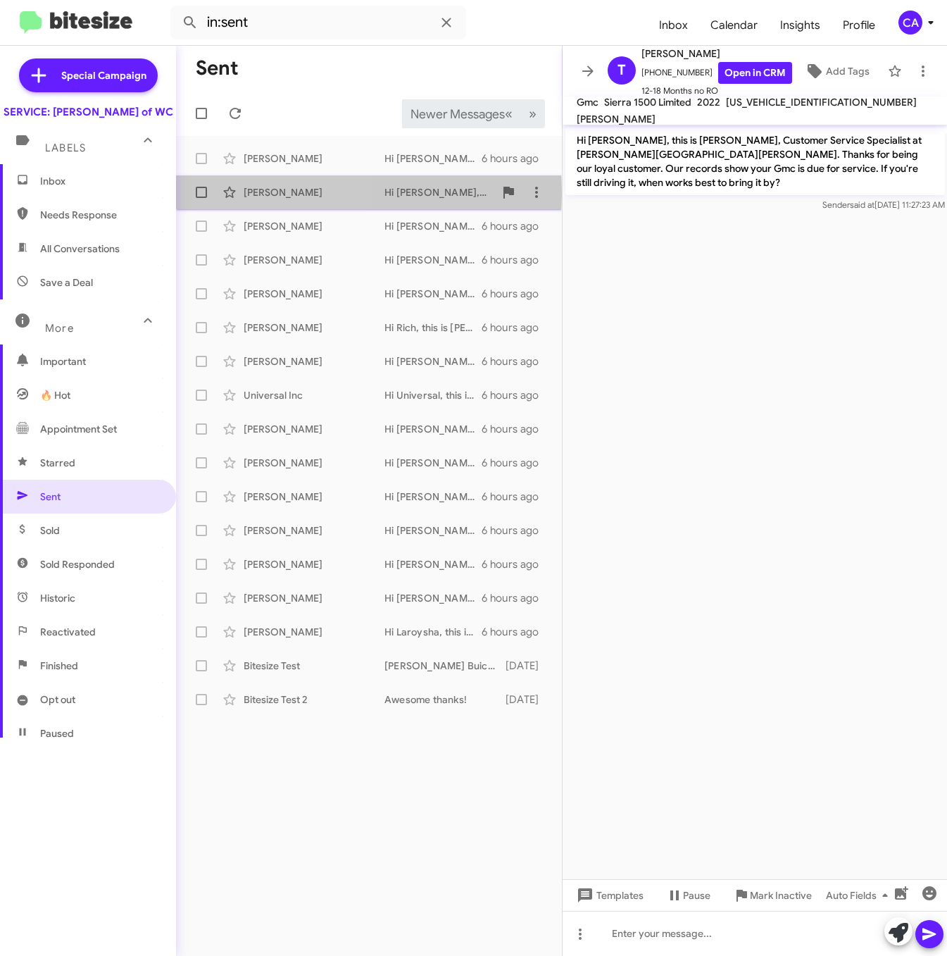
click at [287, 193] on div "Robert Gryta" at bounding box center [314, 192] width 141 height 14
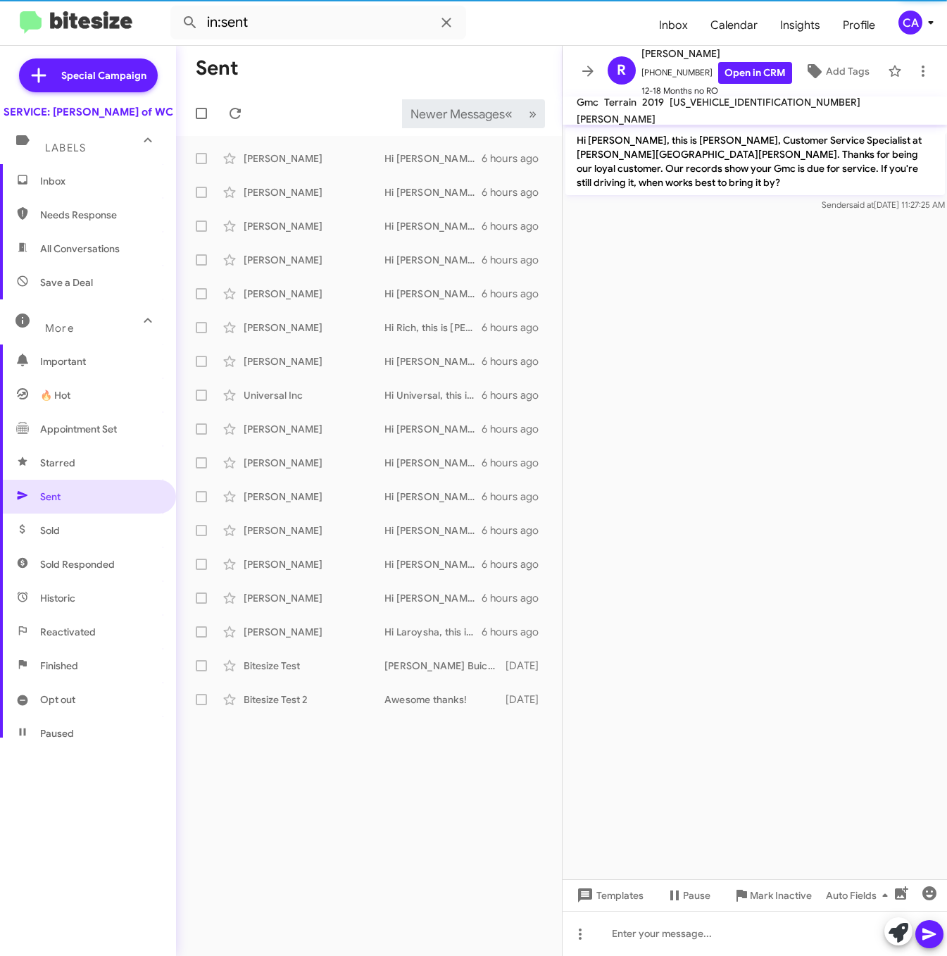
click at [741, 108] on span "3GKALTEV0KL183959" at bounding box center [765, 102] width 191 height 13
click at [768, 77] on link "Open in CRM" at bounding box center [755, 73] width 74 height 22
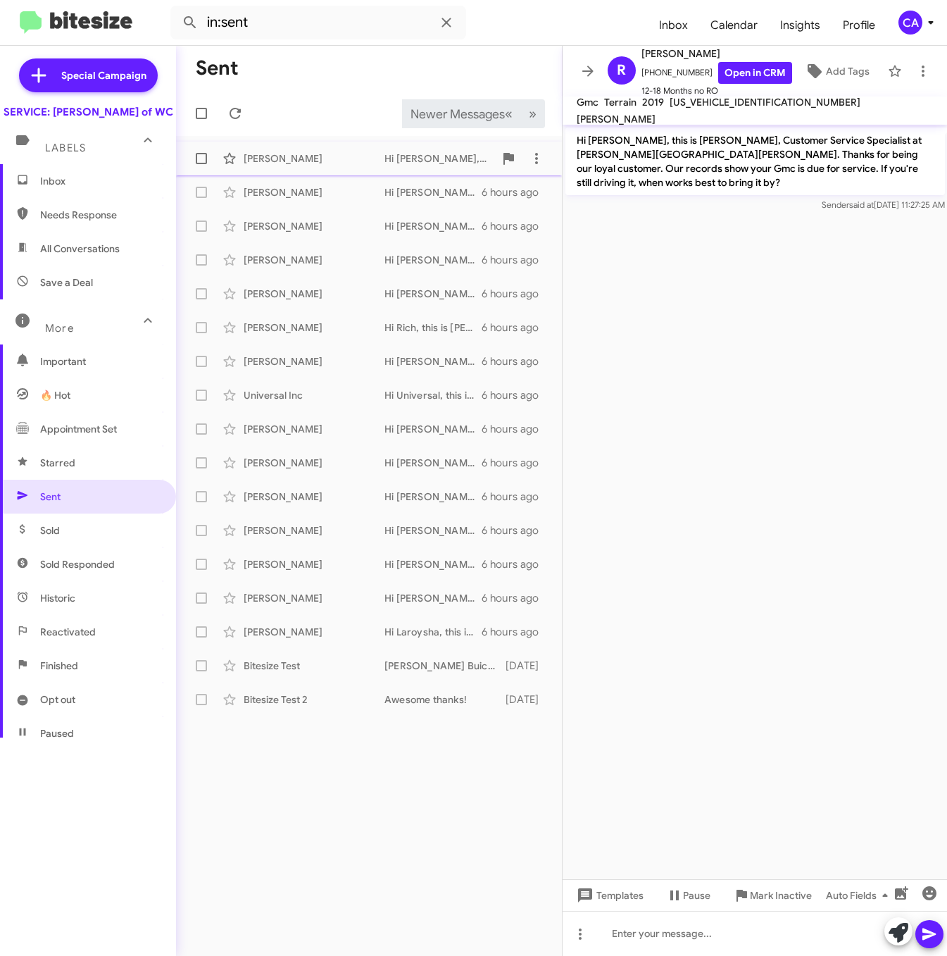
click at [324, 163] on div "Marangely Reveron" at bounding box center [314, 158] width 141 height 14
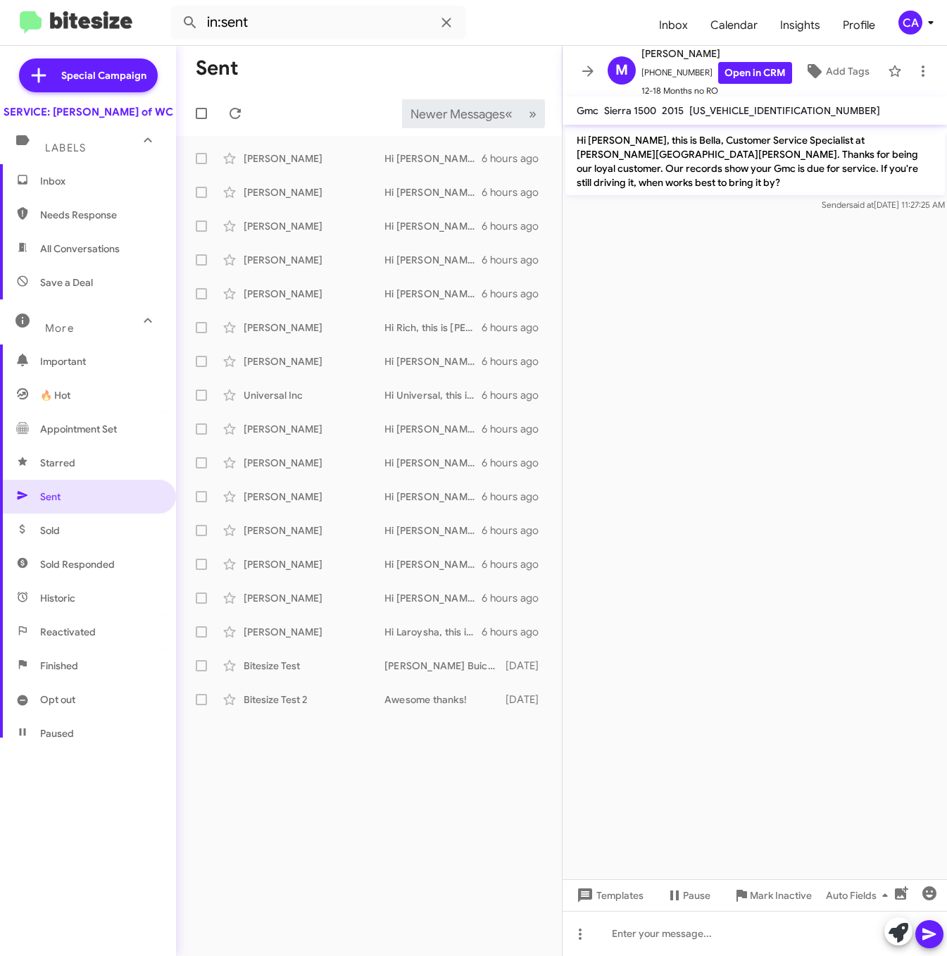
click at [737, 108] on span "3GTP1VEC6FG454379" at bounding box center [784, 110] width 191 height 13
click at [746, 67] on link "Open in CRM" at bounding box center [755, 73] width 74 height 22
click at [507, 110] on span "«" at bounding box center [509, 114] width 8 height 18
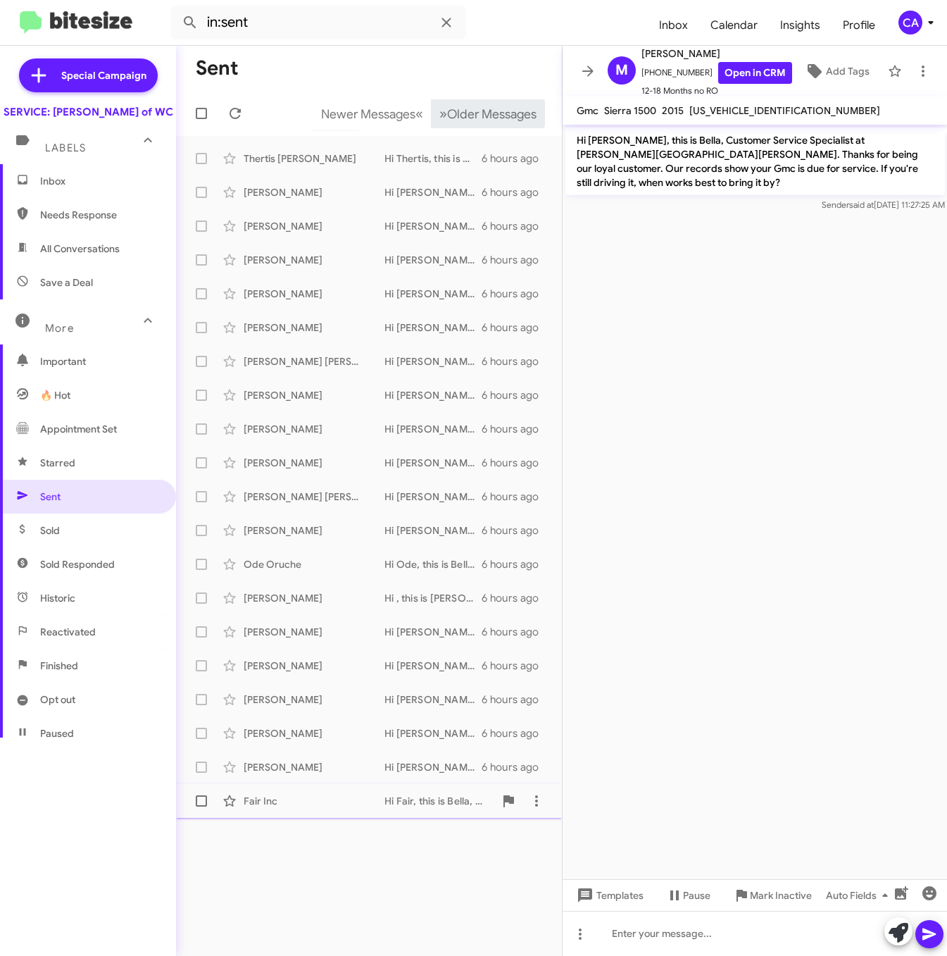
click at [263, 791] on div "Fair Inc Hi Fair, this is Bella, Customer Service Specialist at Ferman Buick GM…" at bounding box center [368, 801] width 363 height 28
click at [746, 77] on link "Open in CRM" at bounding box center [755, 73] width 74 height 22
click at [280, 764] on div "Severin Erickson" at bounding box center [314, 767] width 141 height 14
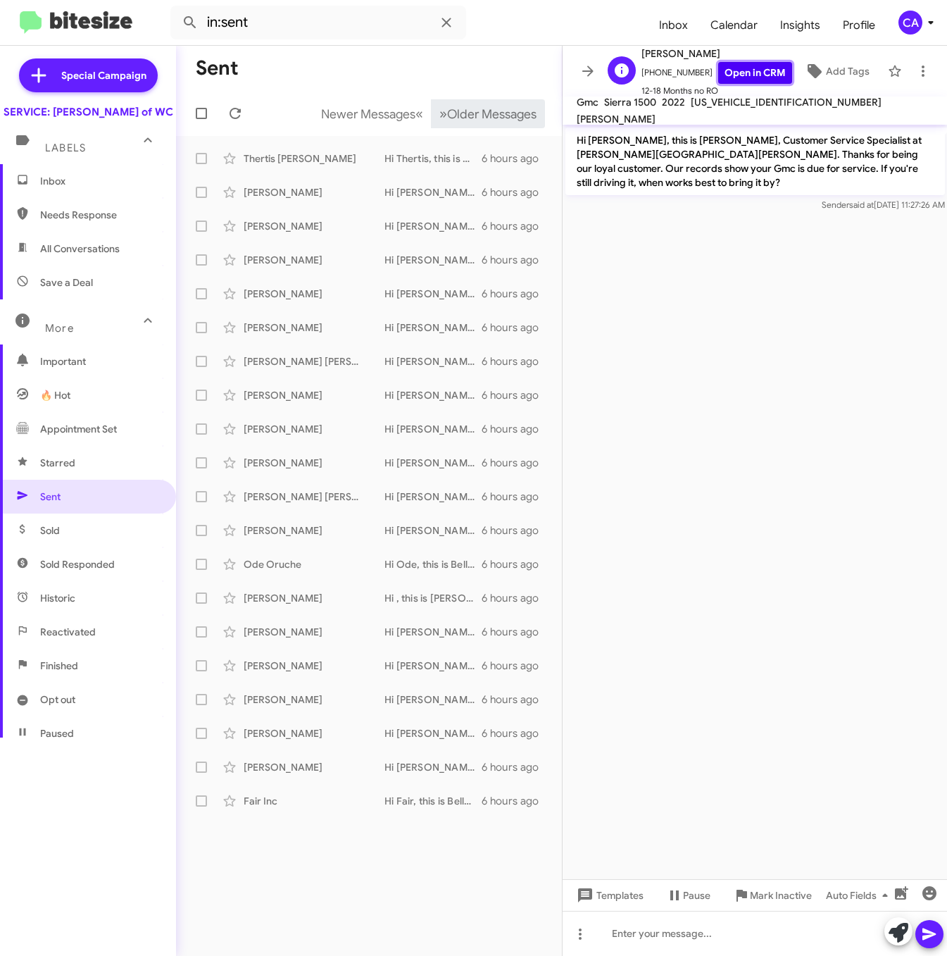
click at [732, 78] on link "Open in CRM" at bounding box center [755, 73] width 74 height 22
click at [278, 734] on div "Maria Thompson" at bounding box center [314, 733] width 141 height 14
click at [732, 76] on link "Open in CRM" at bounding box center [755, 73] width 74 height 22
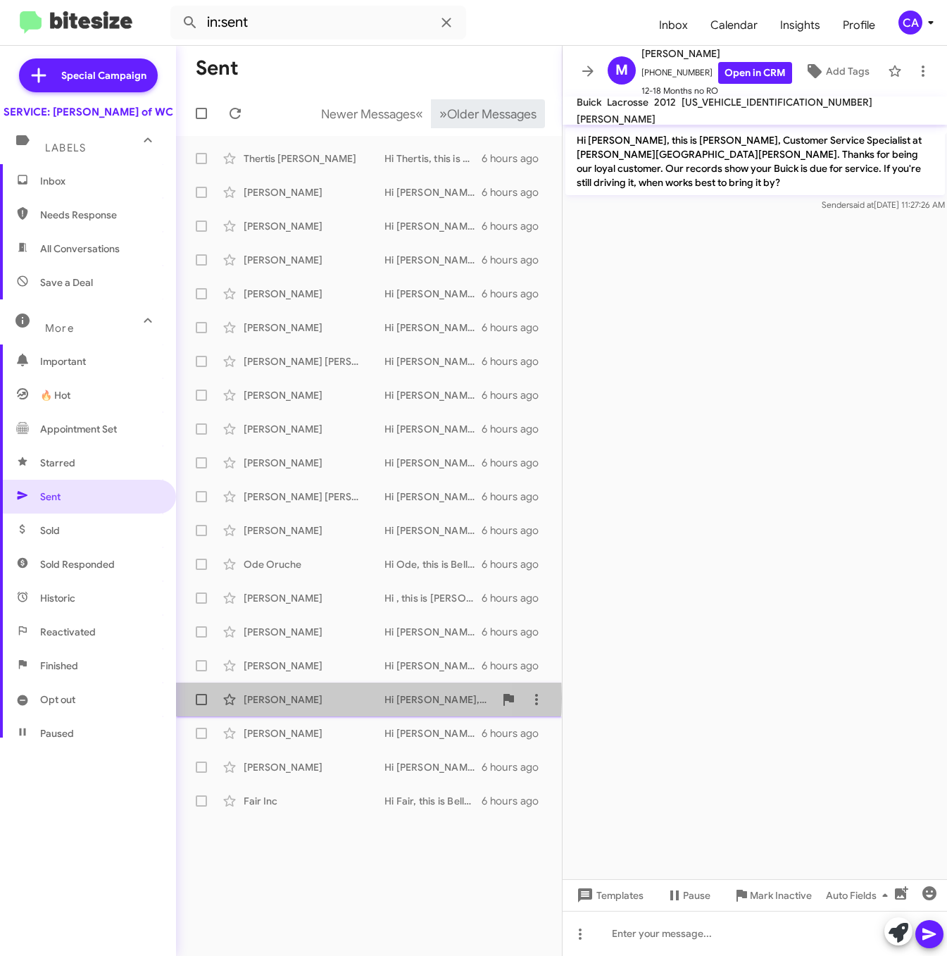
click at [268, 698] on div "Branden Jenkins" at bounding box center [314, 699] width 141 height 14
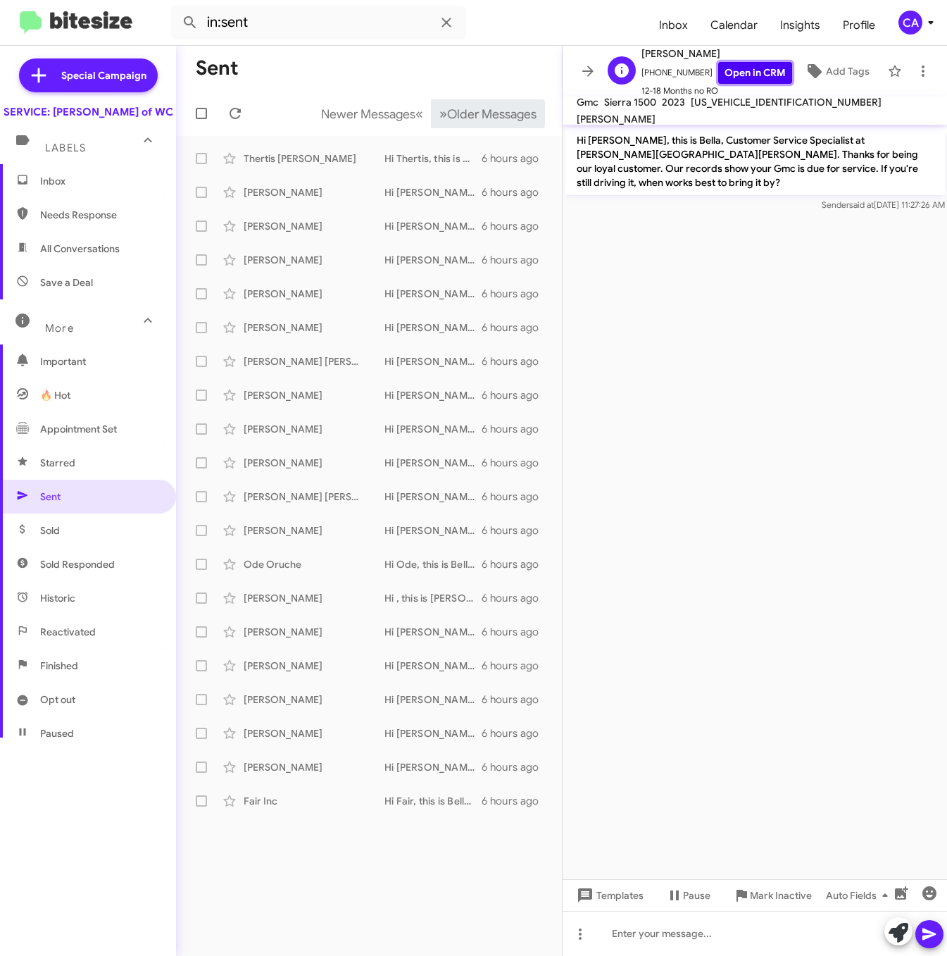
click at [723, 81] on link "Open in CRM" at bounding box center [755, 73] width 74 height 22
click at [258, 668] on div "Wei Wu" at bounding box center [314, 665] width 141 height 14
click at [718, 75] on link "Open in CRM" at bounding box center [755, 73] width 74 height 22
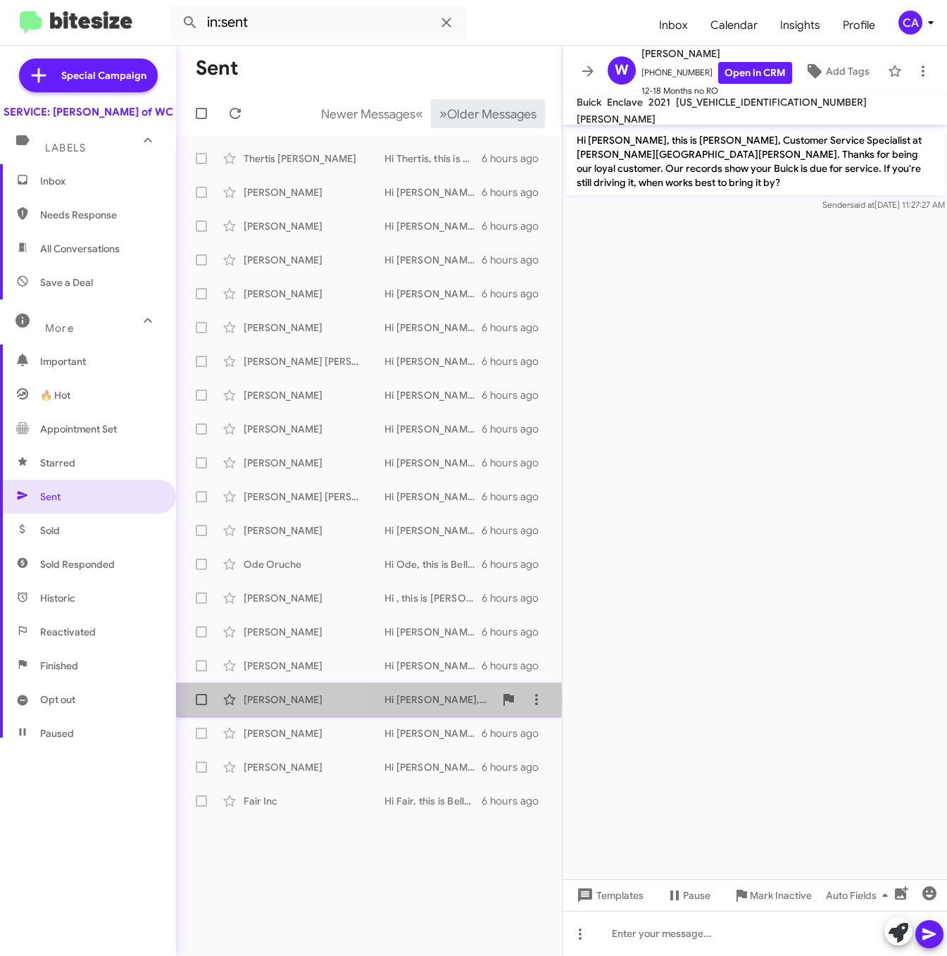
click at [285, 699] on div "Branden Jenkins" at bounding box center [314, 699] width 141 height 14
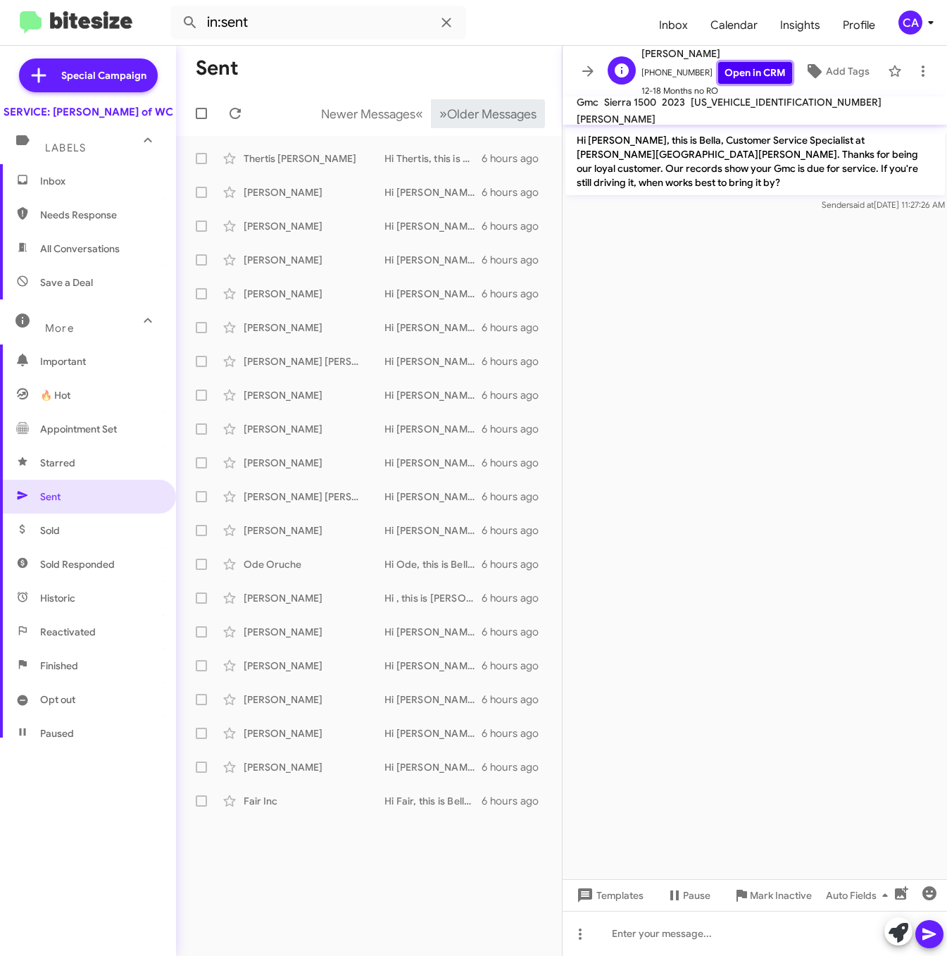
click at [721, 63] on link "Open in CRM" at bounding box center [755, 73] width 74 height 22
click at [271, 630] on div "Thomas Dailey" at bounding box center [314, 632] width 141 height 14
click at [729, 67] on link "Open in CRM" at bounding box center [755, 73] width 74 height 22
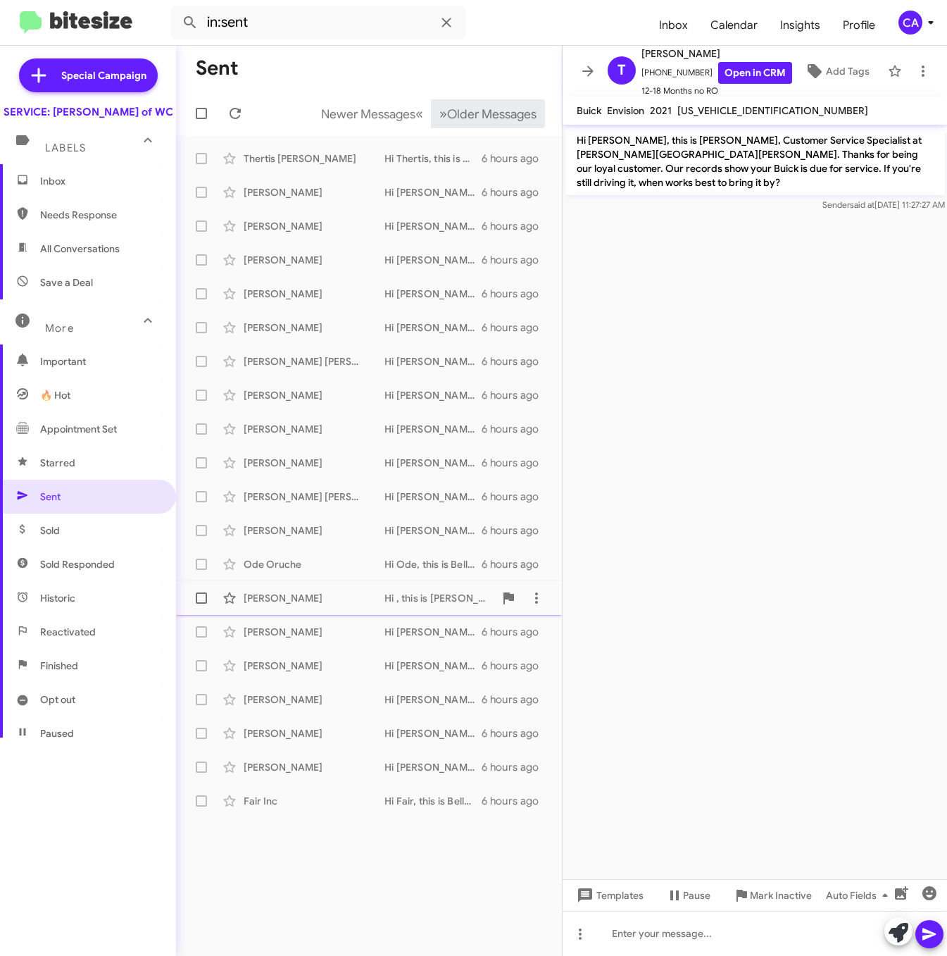
click at [270, 596] on div "Hodges" at bounding box center [314, 598] width 141 height 14
click at [742, 74] on link "Open in CRM" at bounding box center [755, 73] width 74 height 22
click at [269, 564] on div "Ode Oruche" at bounding box center [314, 564] width 141 height 14
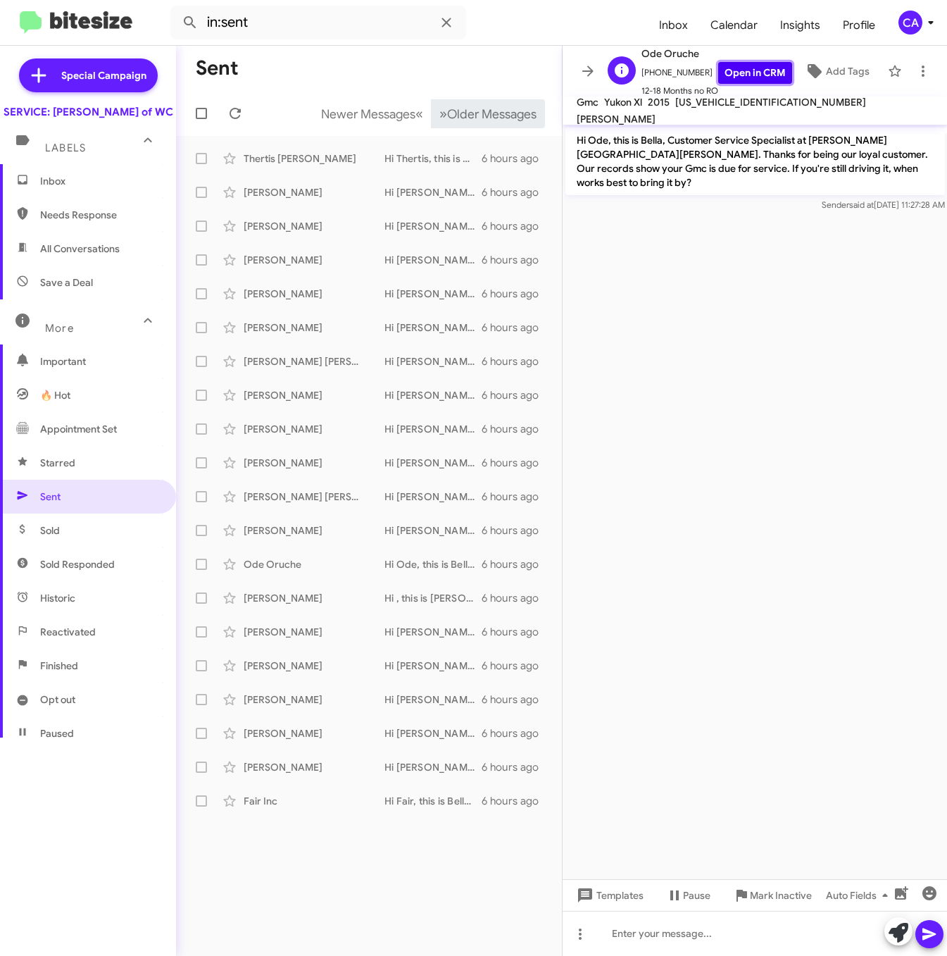
click at [738, 76] on link "Open in CRM" at bounding box center [755, 73] width 74 height 22
click at [263, 525] on div "Norman Gallette" at bounding box center [314, 530] width 141 height 14
click at [734, 72] on link "Open in CRM" at bounding box center [755, 73] width 74 height 22
click at [269, 509] on div "Barbra Emma Hi Barbra, this is Bella, Customer Service Specialist at Ferman Bui…" at bounding box center [368, 496] width 363 height 28
click at [735, 67] on link "Open in CRM" at bounding box center [755, 73] width 74 height 22
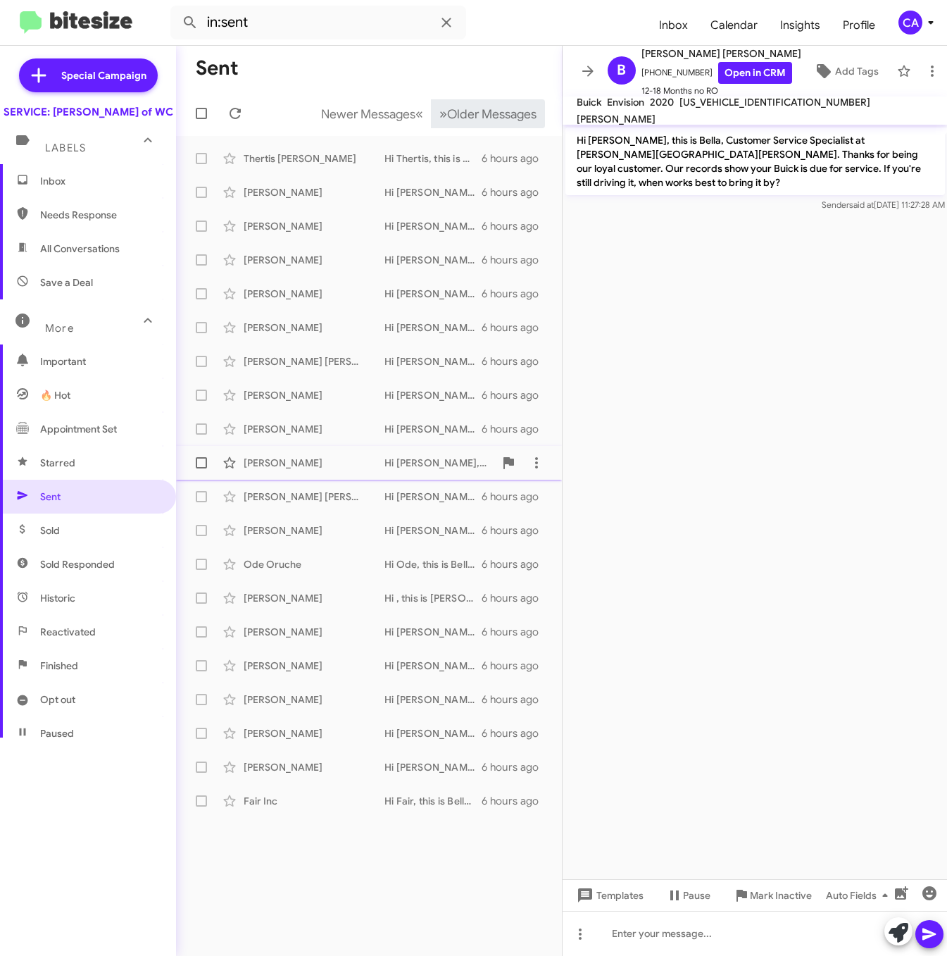
click at [271, 461] on div "Antonio Boone" at bounding box center [314, 463] width 141 height 14
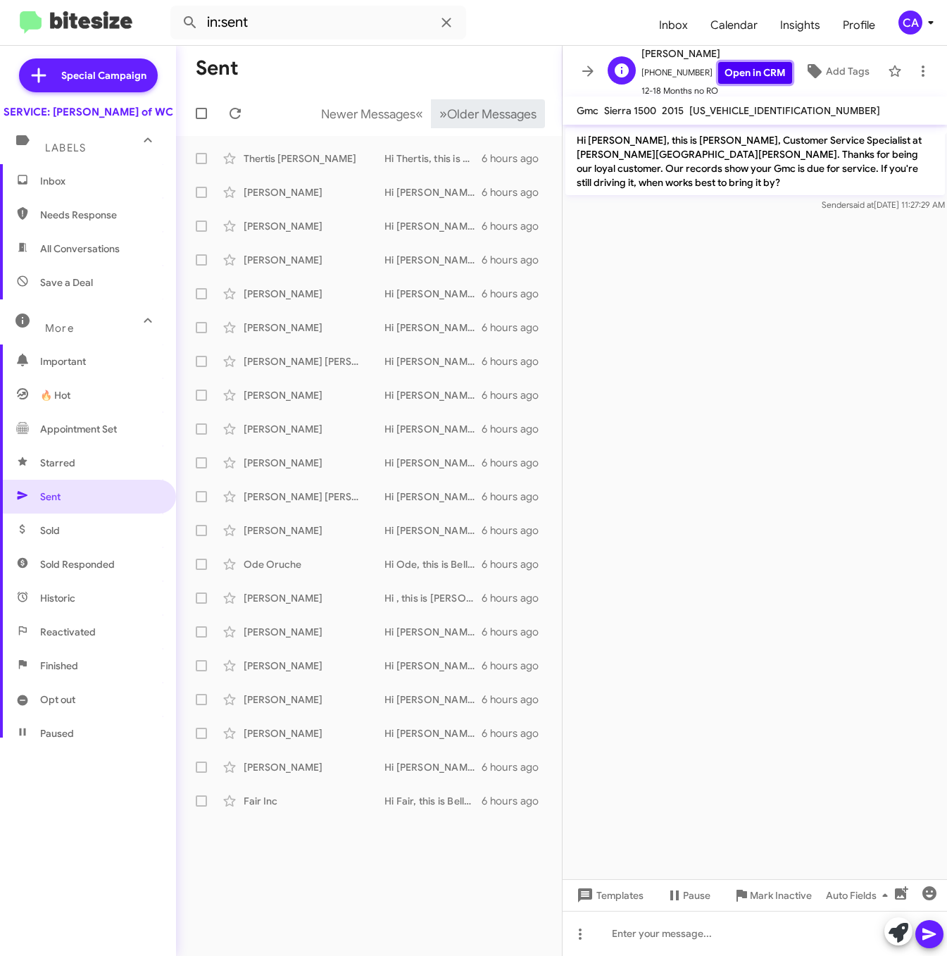
click at [728, 75] on link "Open in CRM" at bounding box center [755, 73] width 74 height 22
click at [261, 431] on div "Carla Adams" at bounding box center [314, 429] width 141 height 14
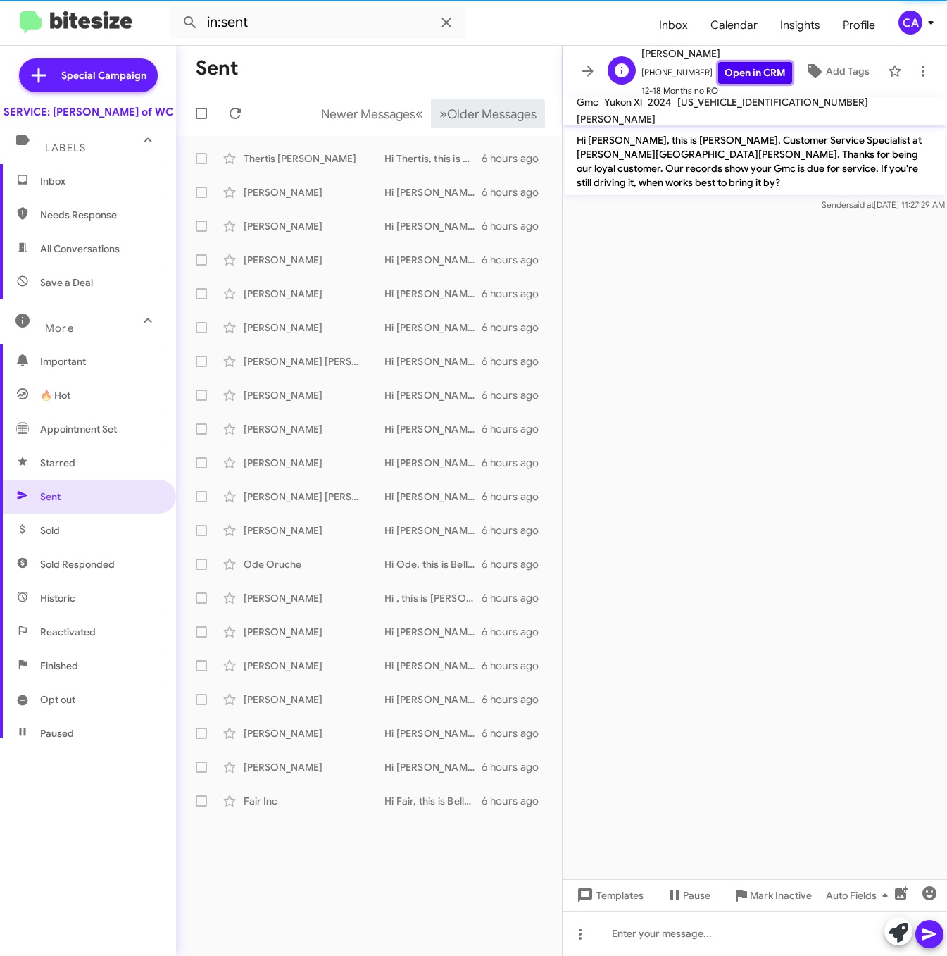
click at [725, 65] on link "Open in CRM" at bounding box center [755, 73] width 74 height 22
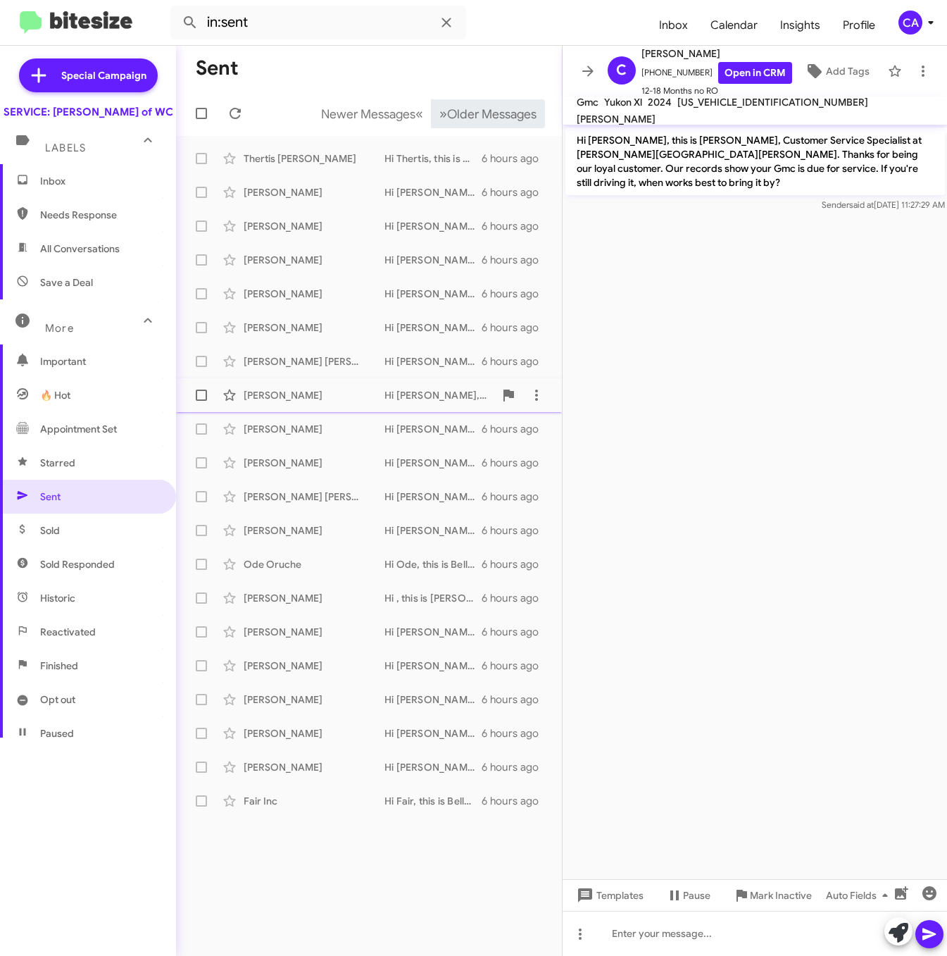
click at [278, 399] on div "Violetta Brea" at bounding box center [314, 395] width 141 height 14
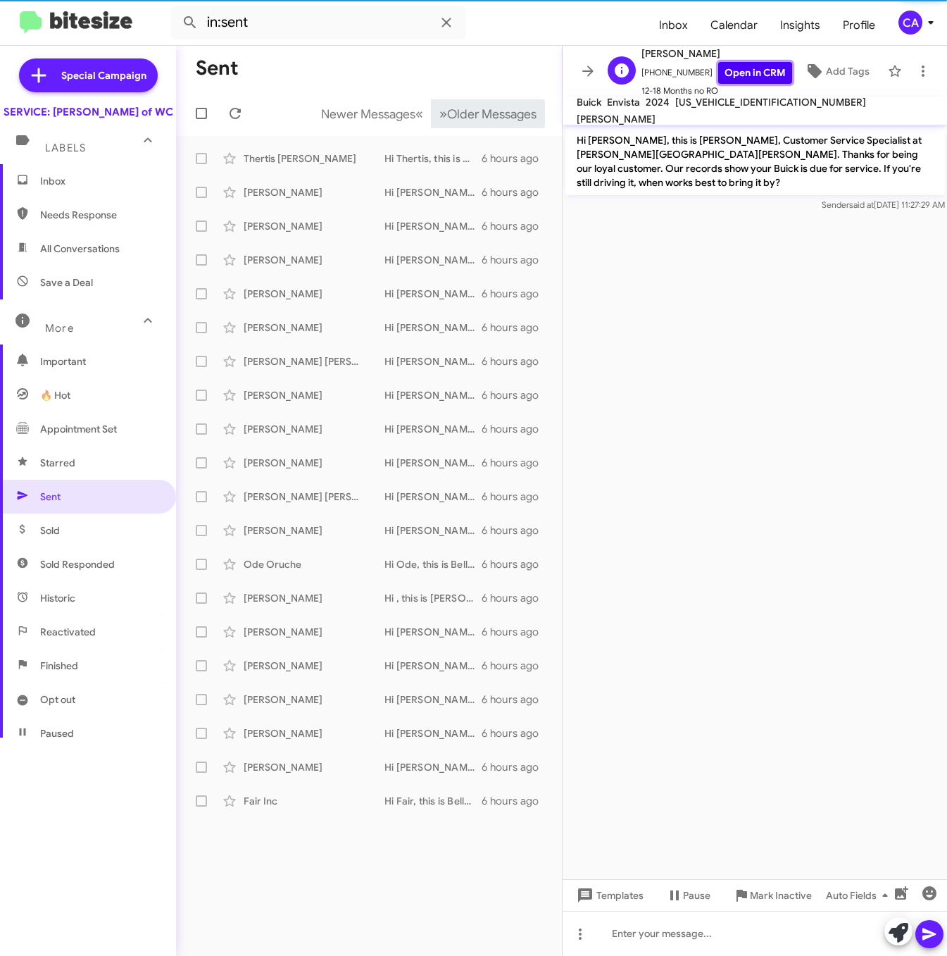
click at [729, 69] on link "Open in CRM" at bounding box center [755, 73] width 74 height 22
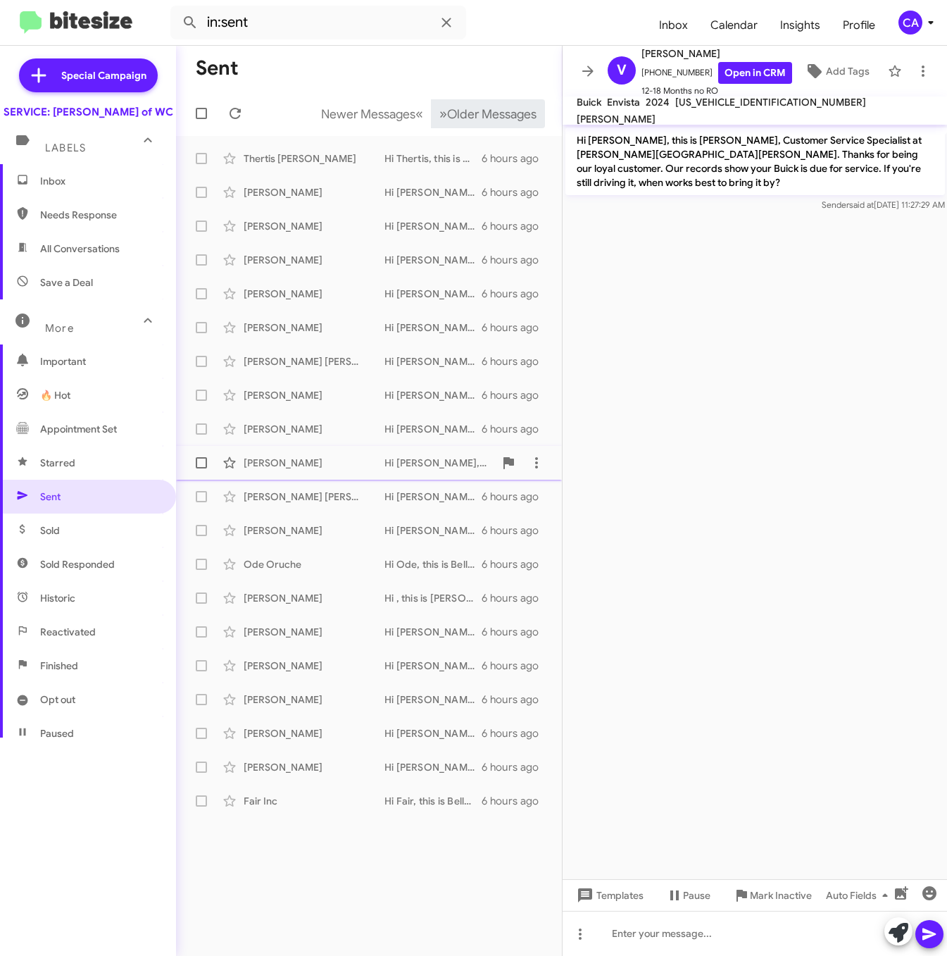
click at [277, 458] on div "Antonio Boone" at bounding box center [314, 463] width 141 height 14
click at [743, 103] on div "3GTU2WEJ7FG339374" at bounding box center [785, 110] width 196 height 17
click at [746, 109] on span "3GTU2WEJ7FG339374" at bounding box center [784, 110] width 191 height 13
click at [305, 356] on div "Torre Townsend" at bounding box center [314, 361] width 141 height 14
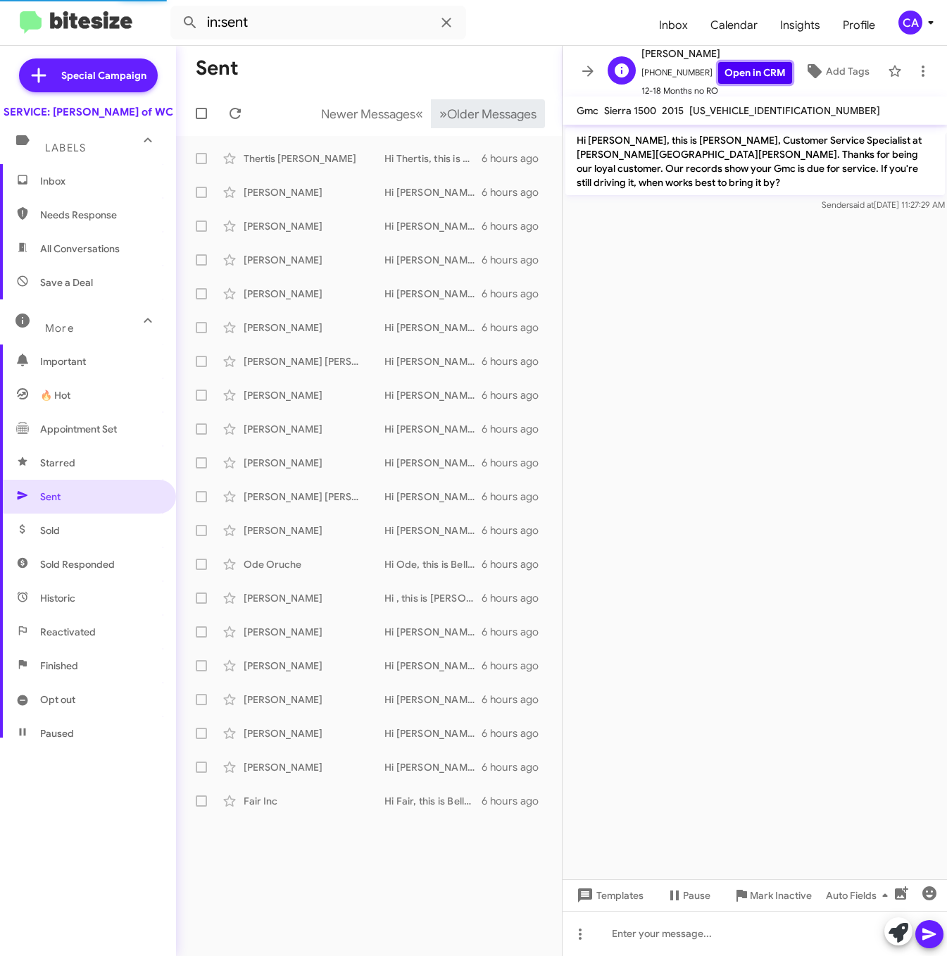
click at [753, 68] on link "Open in CRM" at bounding box center [755, 73] width 74 height 22
click at [263, 322] on div "Mallory Allen" at bounding box center [314, 327] width 141 height 14
click at [753, 67] on link "Open in CRM" at bounding box center [755, 73] width 74 height 22
click at [270, 292] on div "Daniel Ilias" at bounding box center [314, 294] width 141 height 14
click at [735, 75] on link "Open in CRM" at bounding box center [755, 73] width 74 height 22
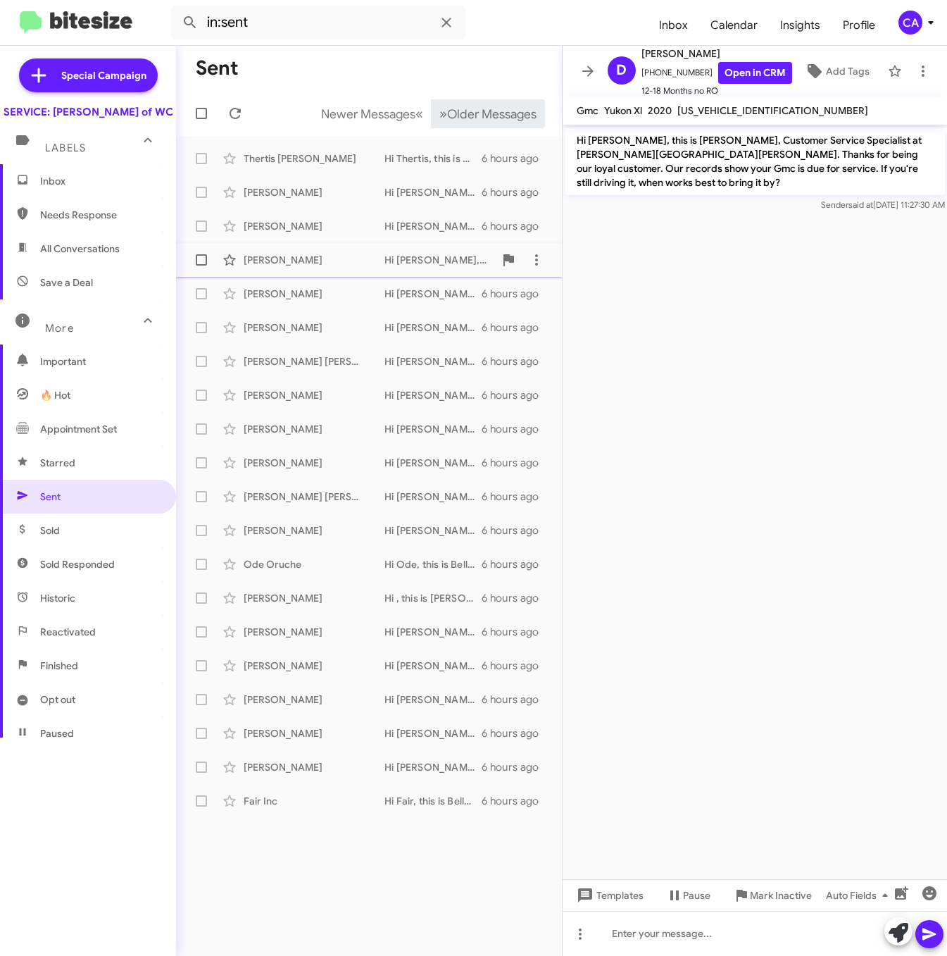
click at [304, 263] on div "Gregory Demike" at bounding box center [314, 260] width 141 height 14
click at [758, 70] on link "Open in CRM" at bounding box center [755, 73] width 74 height 22
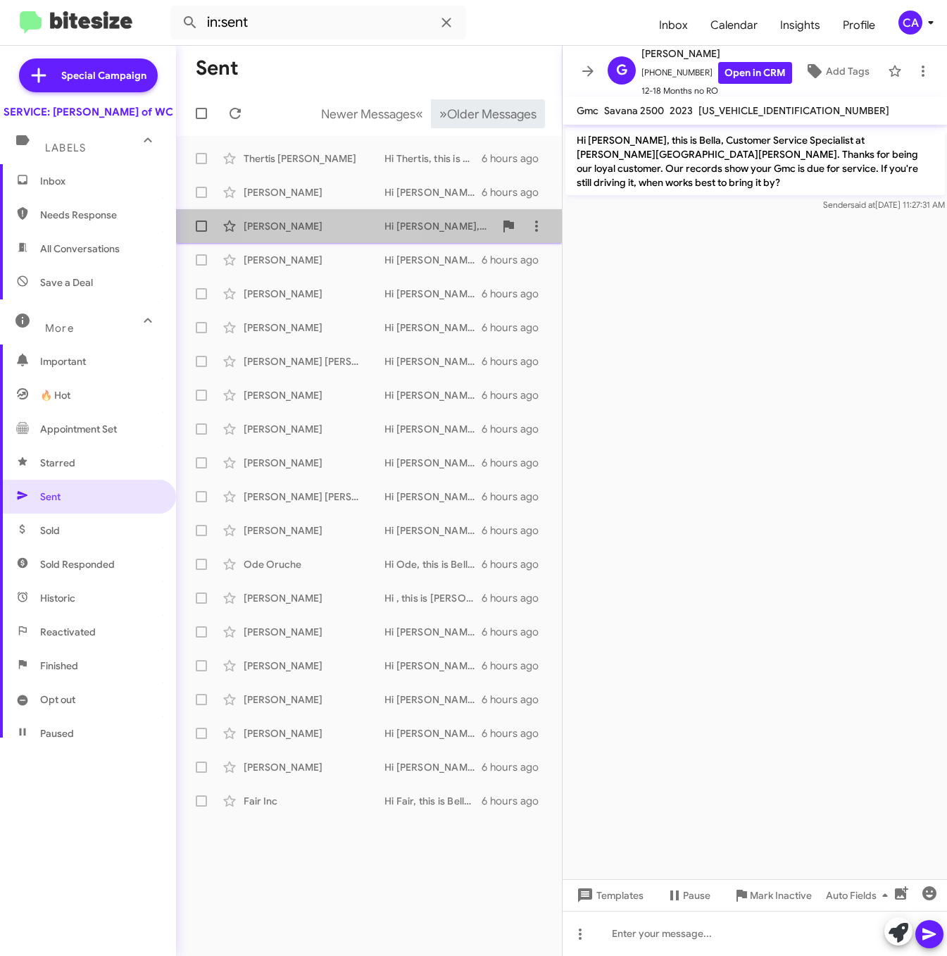
click at [313, 237] on div "Aniana Rosario Valdez Hi Aniana, this is Bella, Customer Service Specialist at …" at bounding box center [368, 226] width 363 height 28
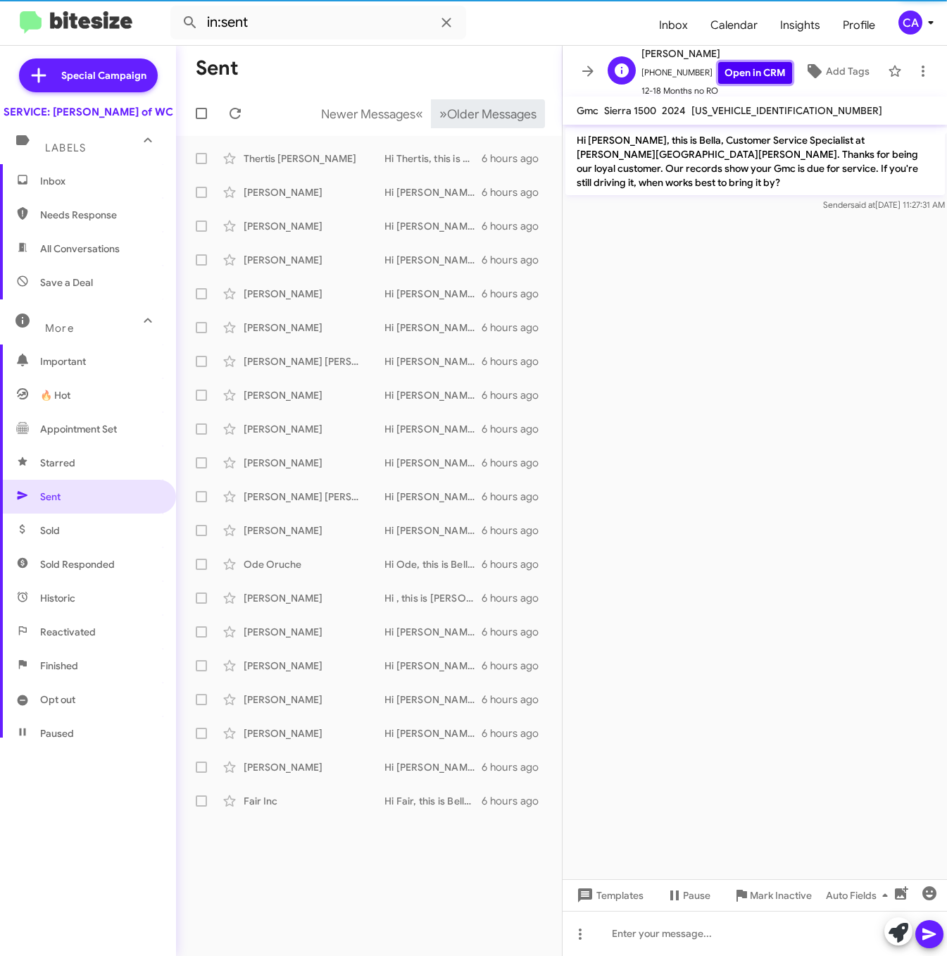
click at [746, 74] on link "Open in CRM" at bounding box center [755, 73] width 74 height 22
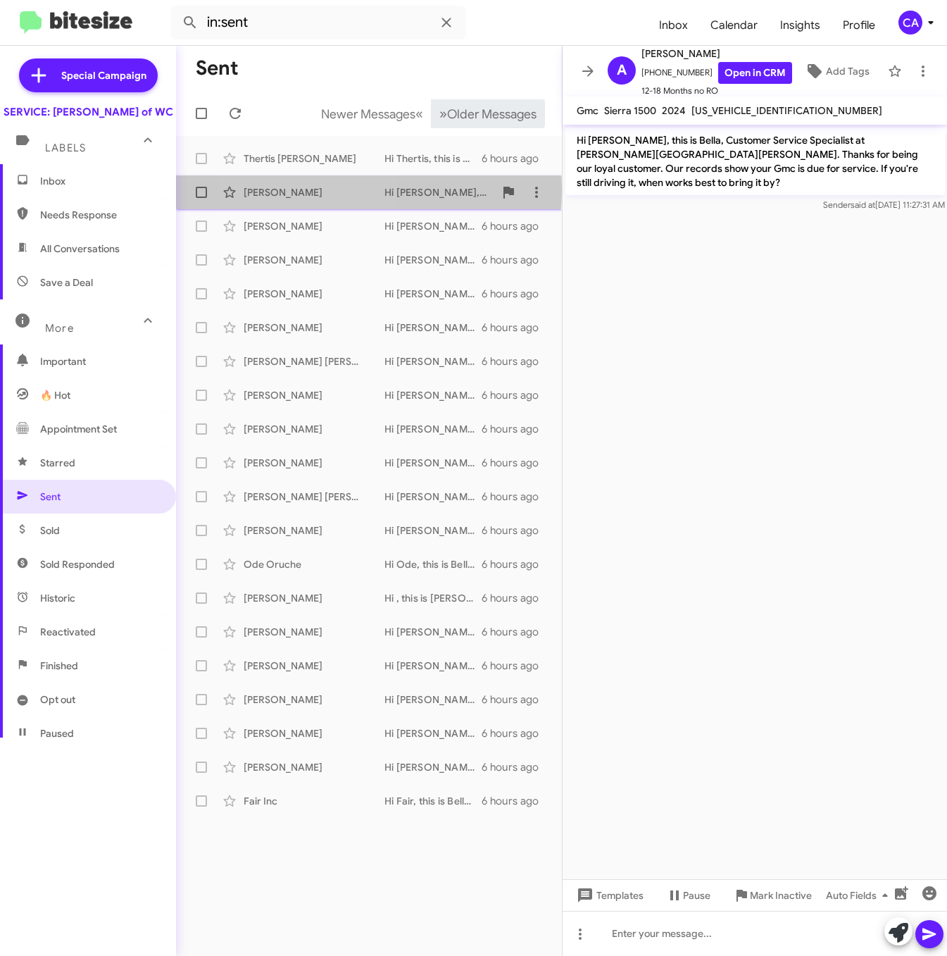
click at [301, 190] on div "Anne Basta" at bounding box center [314, 192] width 141 height 14
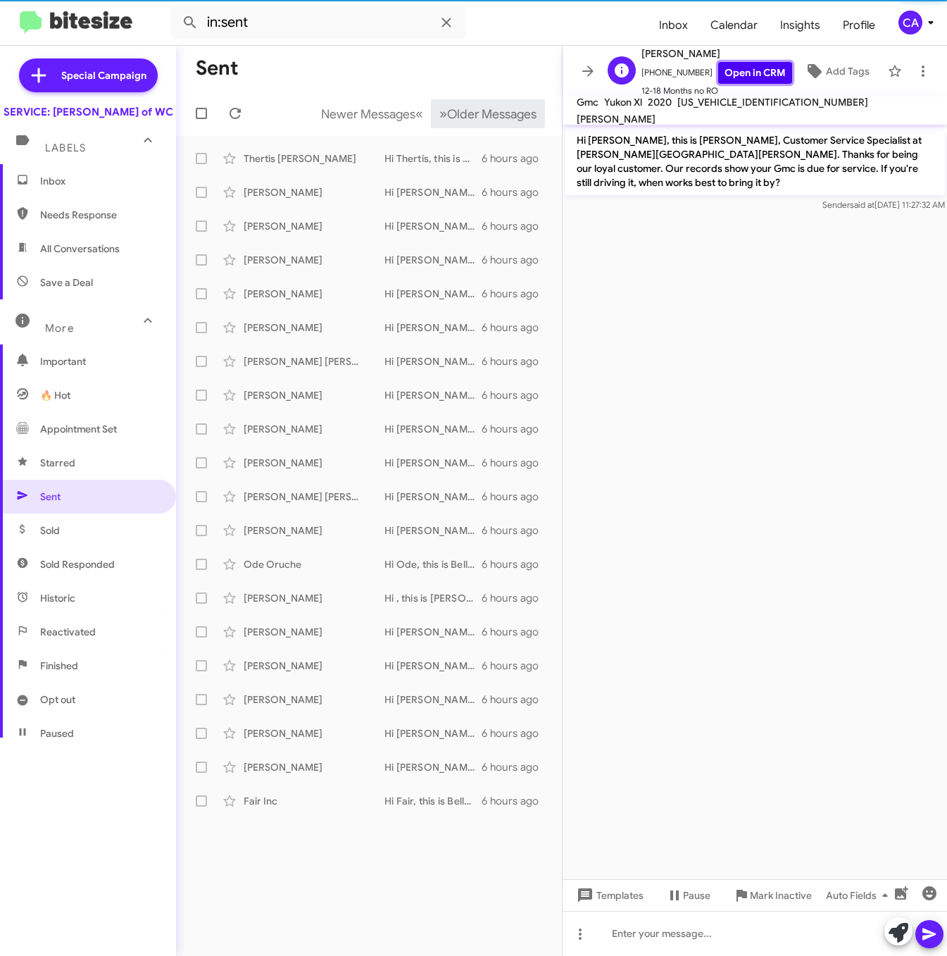
click at [770, 67] on link "Open in CRM" at bounding box center [755, 73] width 74 height 22
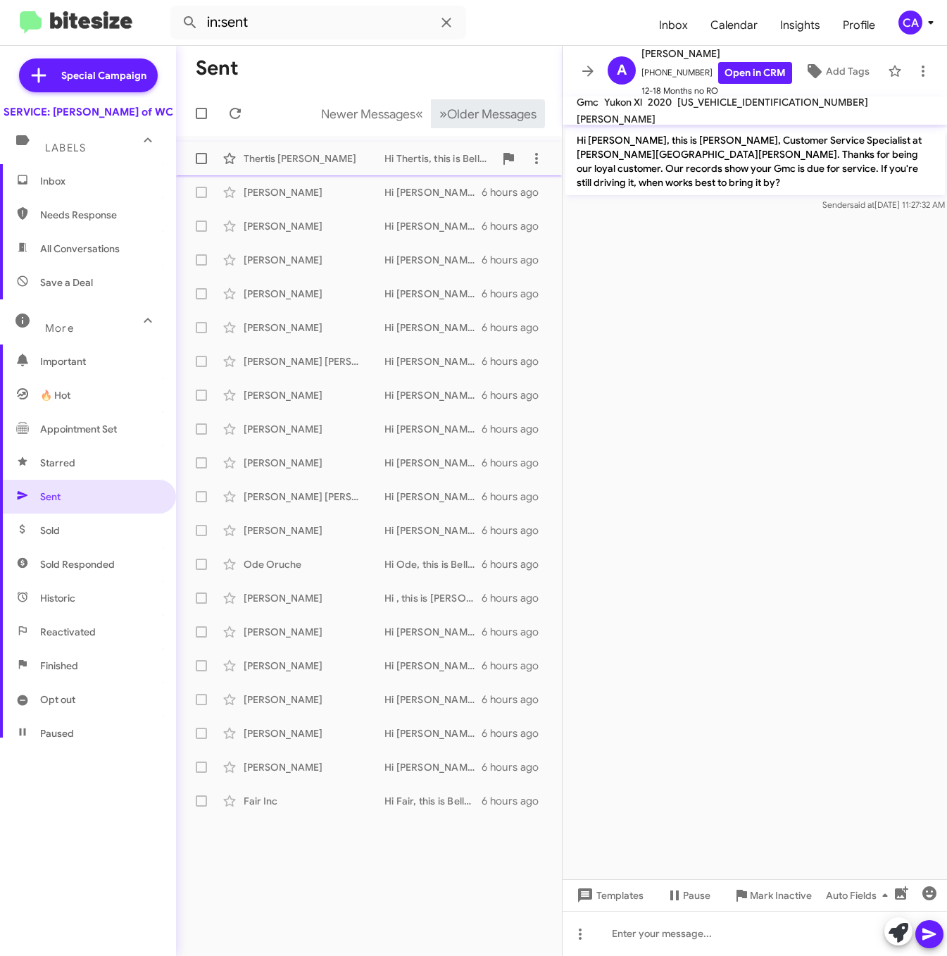
click at [284, 149] on div "Thertis Walters Hi Thertis, this is Bella, Customer Service Specialist at Ferma…" at bounding box center [368, 158] width 363 height 28
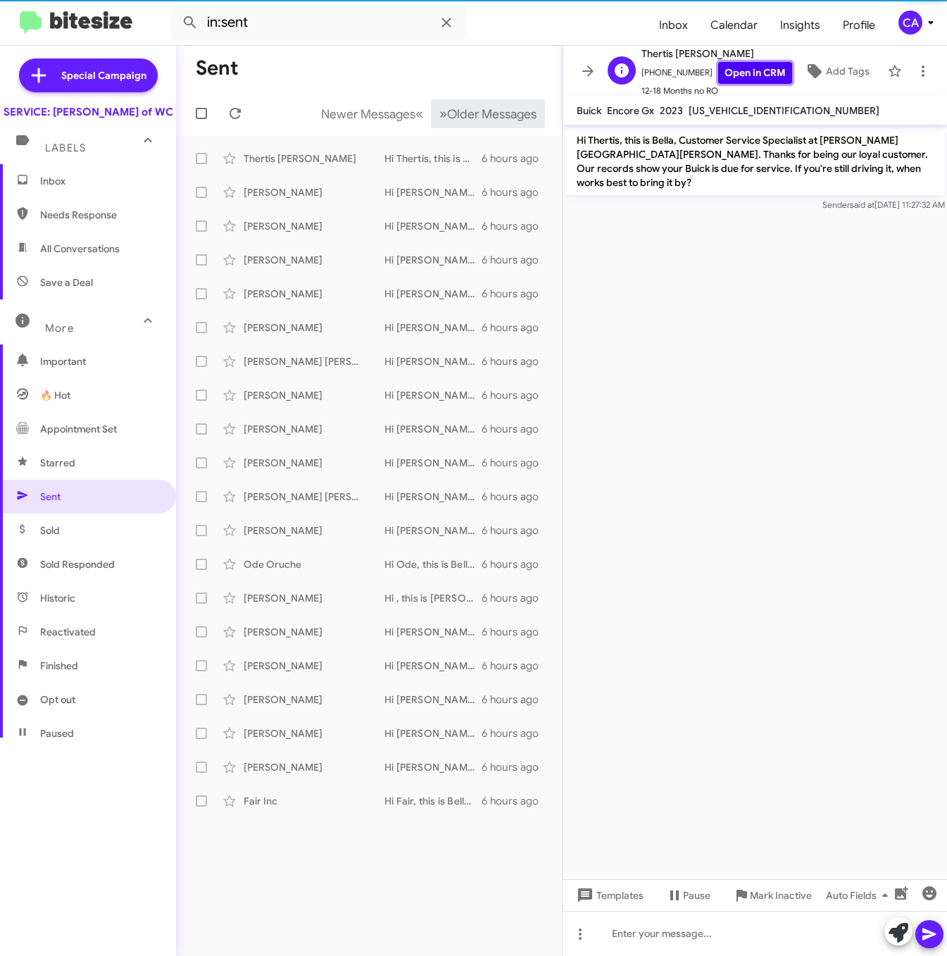
click at [741, 69] on link "Open in CRM" at bounding box center [755, 73] width 74 height 22
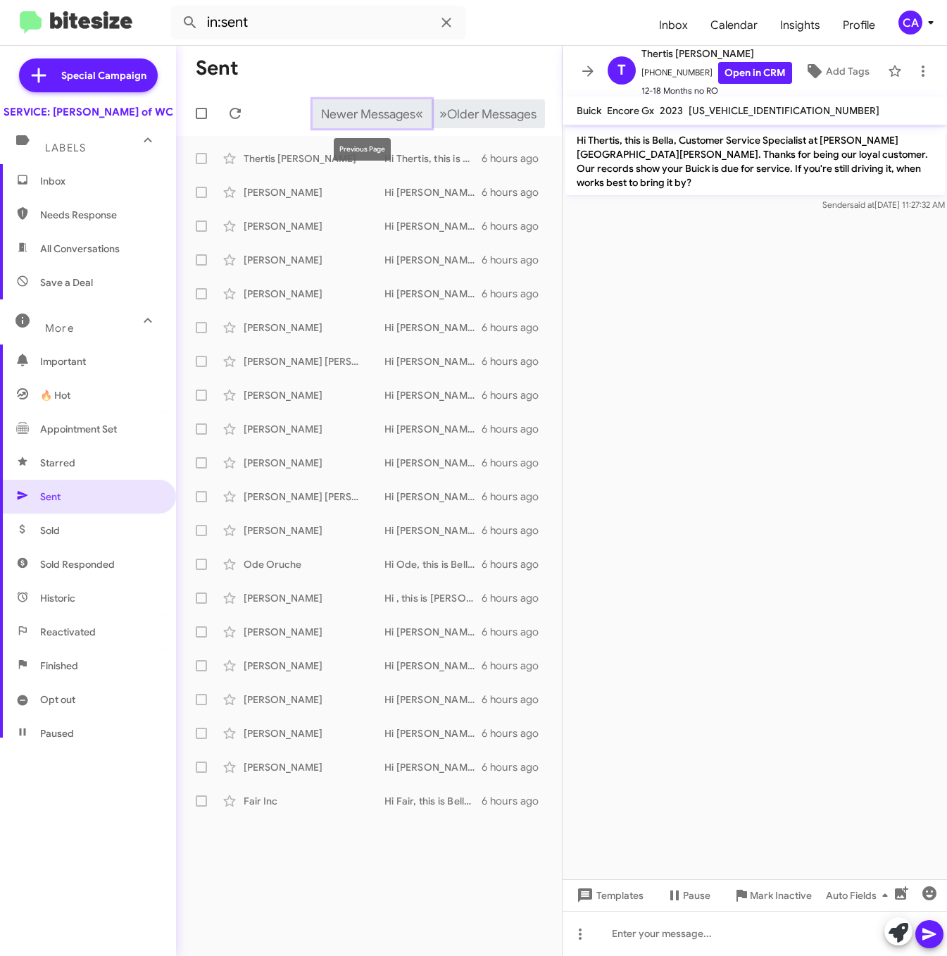
click at [365, 119] on span "Newer Messages" at bounding box center [368, 113] width 94 height 15
click at [294, 803] on div "Greg Greenhalgh" at bounding box center [314, 801] width 141 height 14
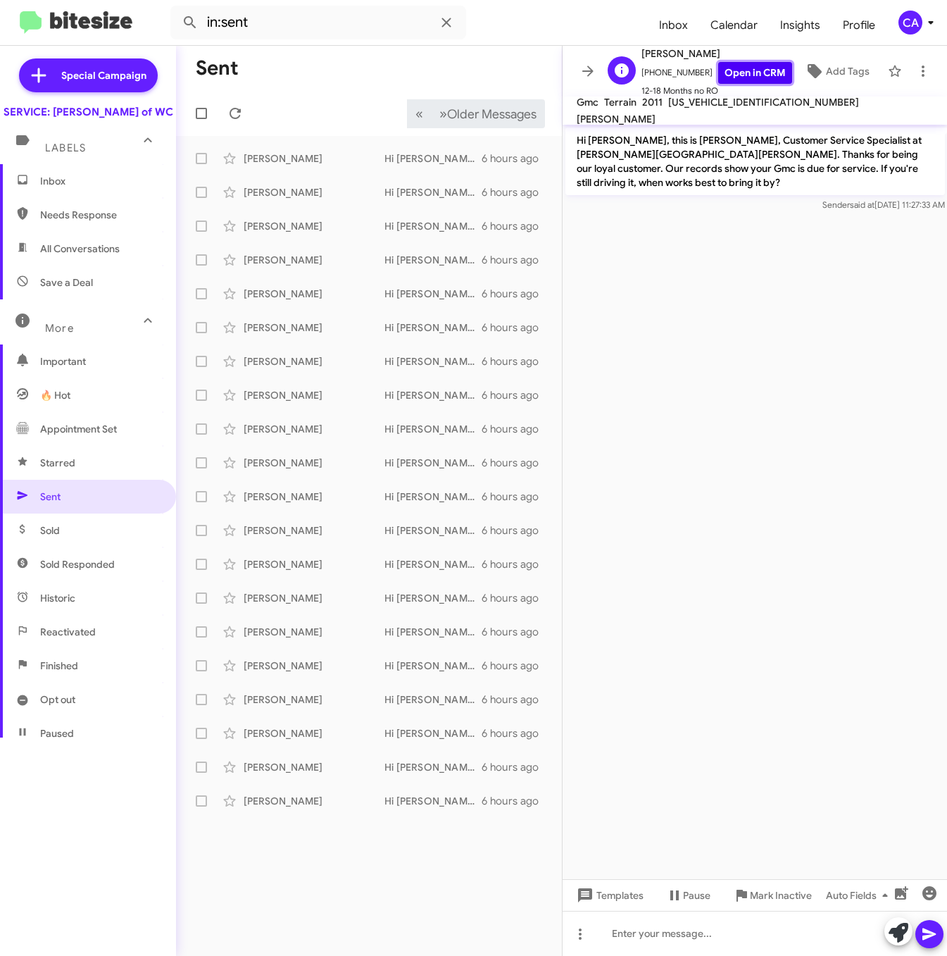
click at [741, 71] on link "Open in CRM" at bounding box center [755, 73] width 74 height 22
click at [277, 765] on div "Andrew Wardrop" at bounding box center [314, 767] width 141 height 14
click at [750, 68] on link "Open in CRM" at bounding box center [755, 73] width 74 height 22
click at [278, 732] on div "Magdaliz Garces" at bounding box center [314, 733] width 141 height 14
click at [741, 82] on link "Open in CRM" at bounding box center [755, 73] width 74 height 22
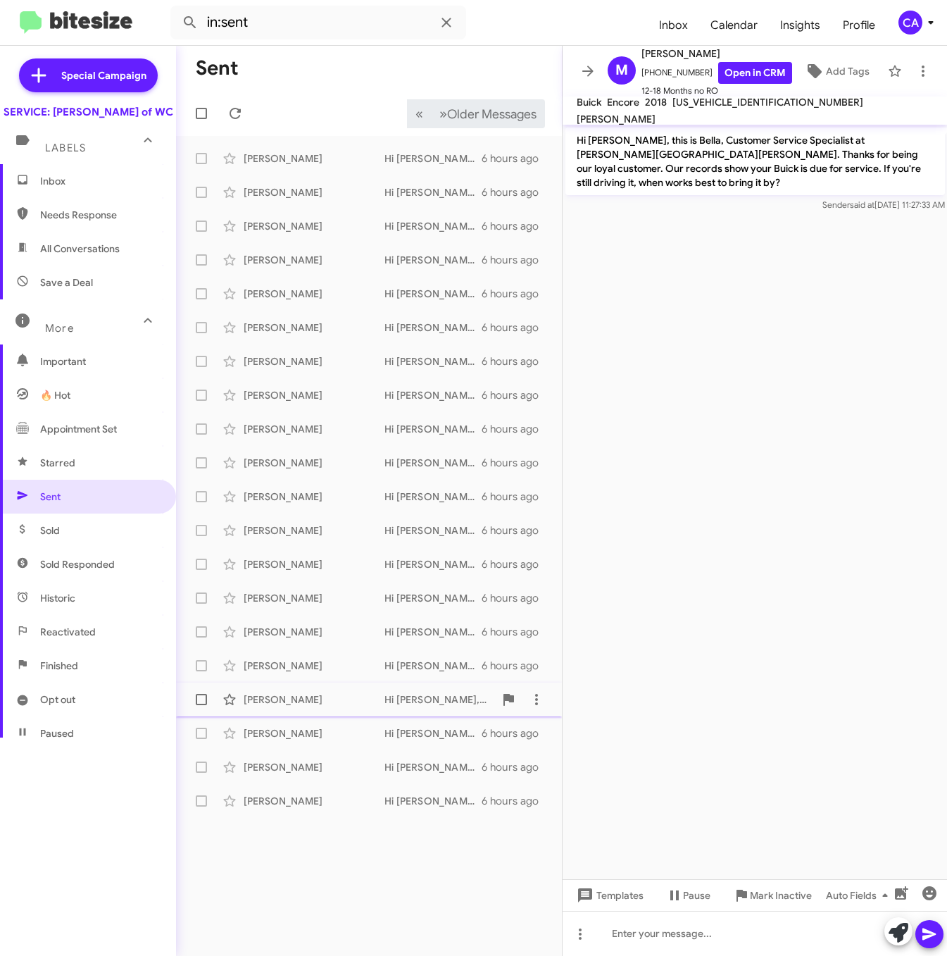
click at [285, 691] on div "Tavares Jones Hi Tavares, this is Bella, Customer Service Specialist at Ferman …" at bounding box center [368, 699] width 363 height 28
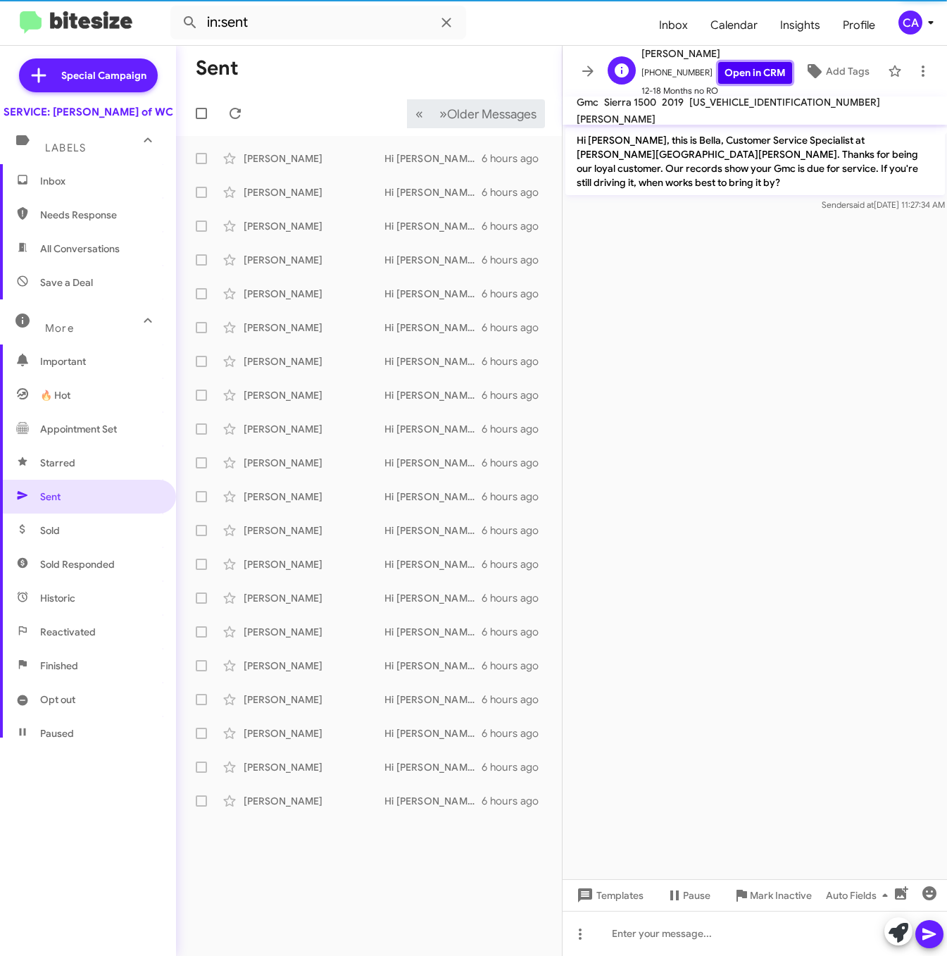
click at [751, 75] on link "Open in CRM" at bounding box center [755, 73] width 74 height 22
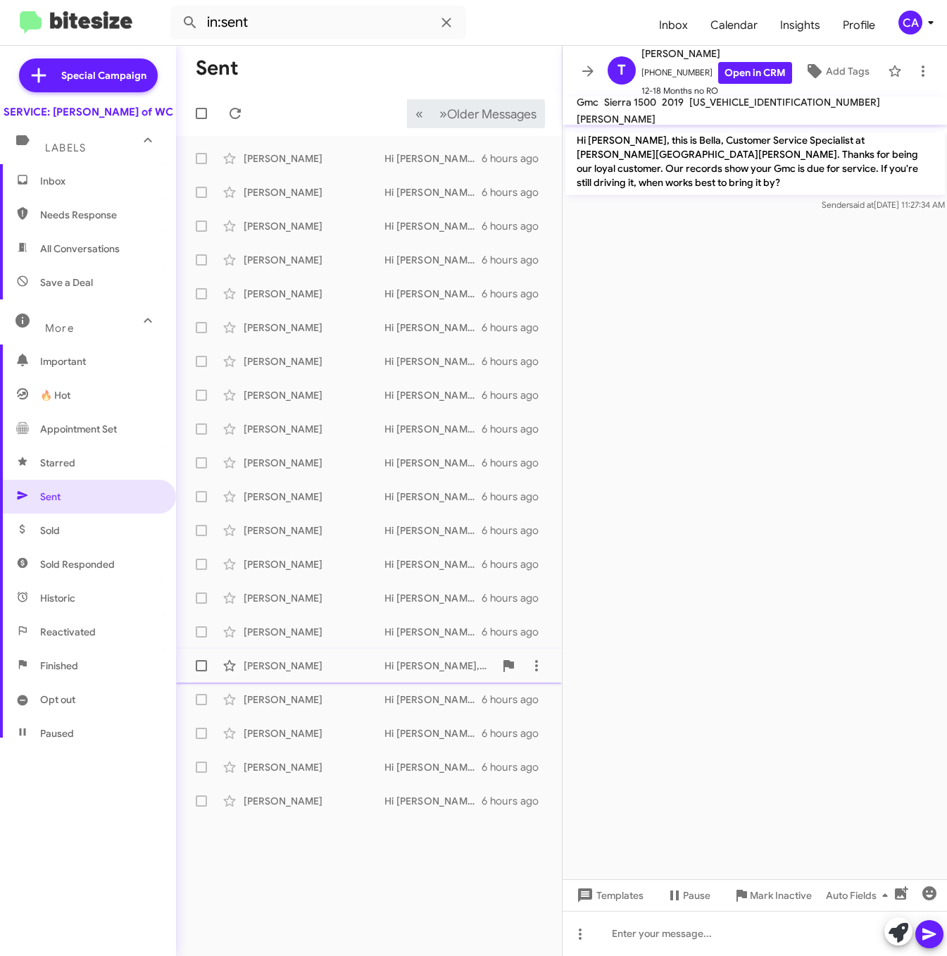
click at [287, 669] on div "Jessie Caligiuri" at bounding box center [314, 665] width 141 height 14
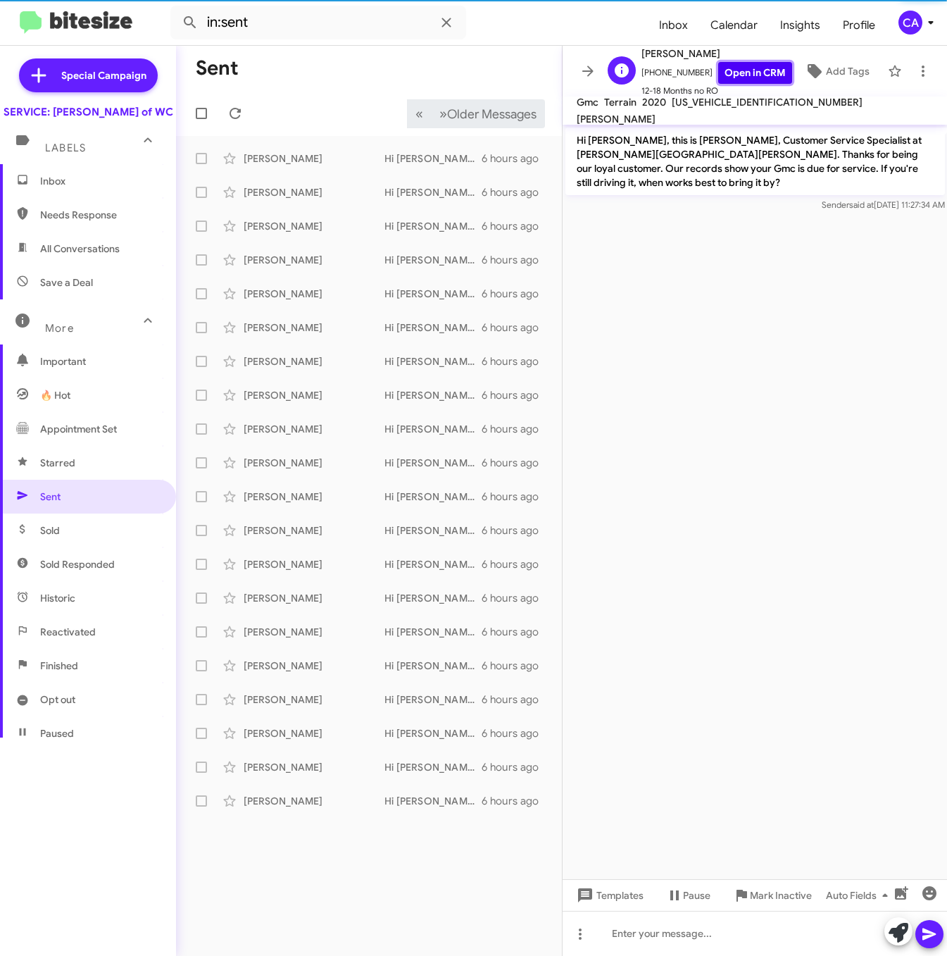
click at [720, 79] on link "Open in CRM" at bounding box center [755, 73] width 74 height 22
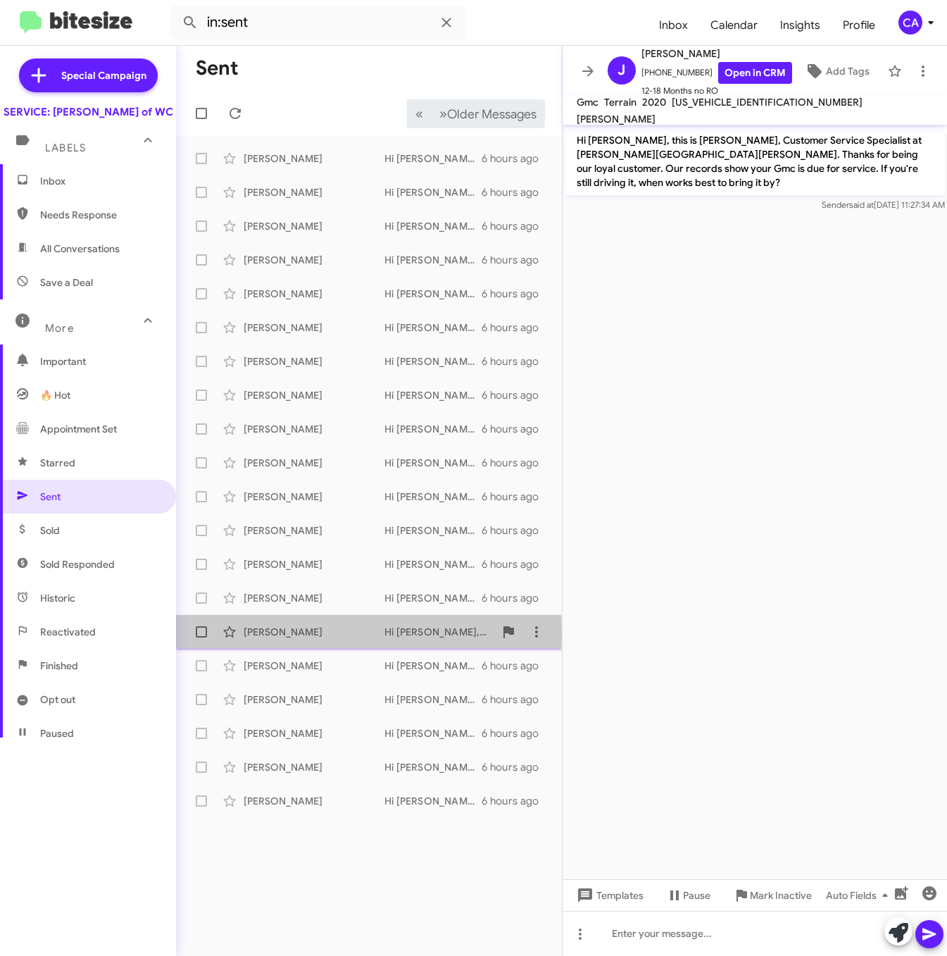
click at [276, 633] on div "Rob Stearns" at bounding box center [314, 632] width 141 height 14
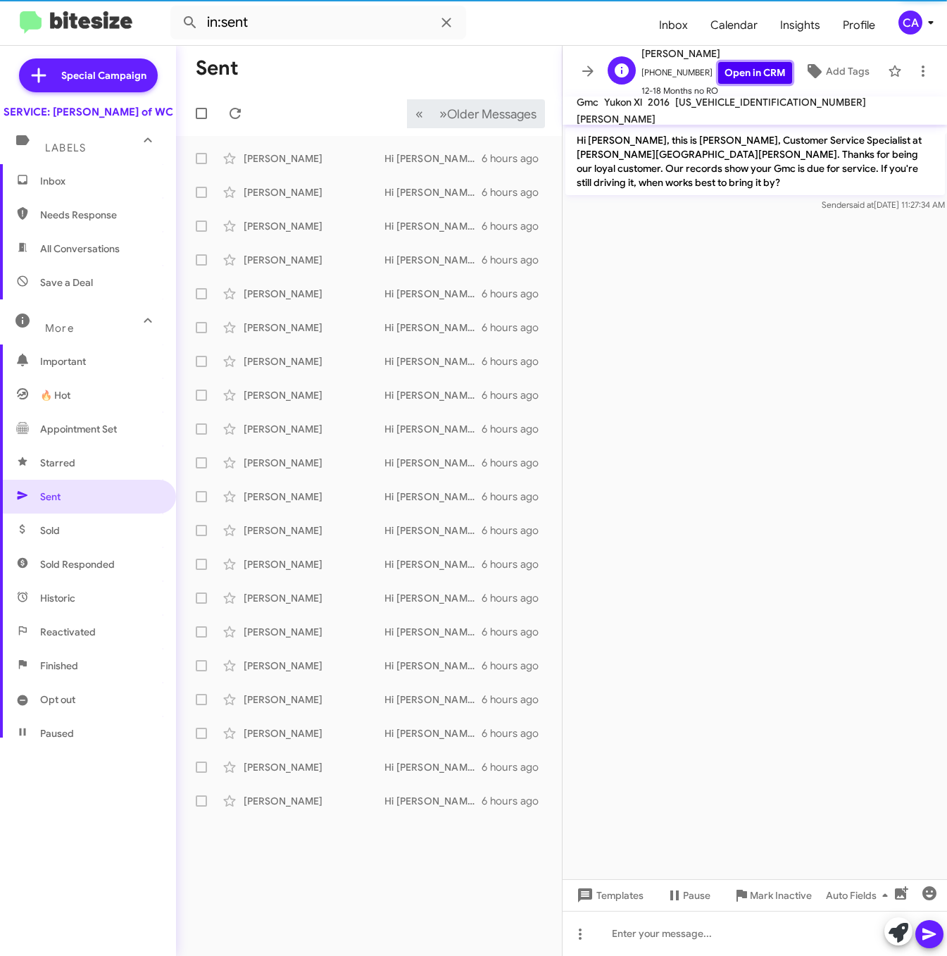
click at [730, 75] on link "Open in CRM" at bounding box center [755, 73] width 74 height 22
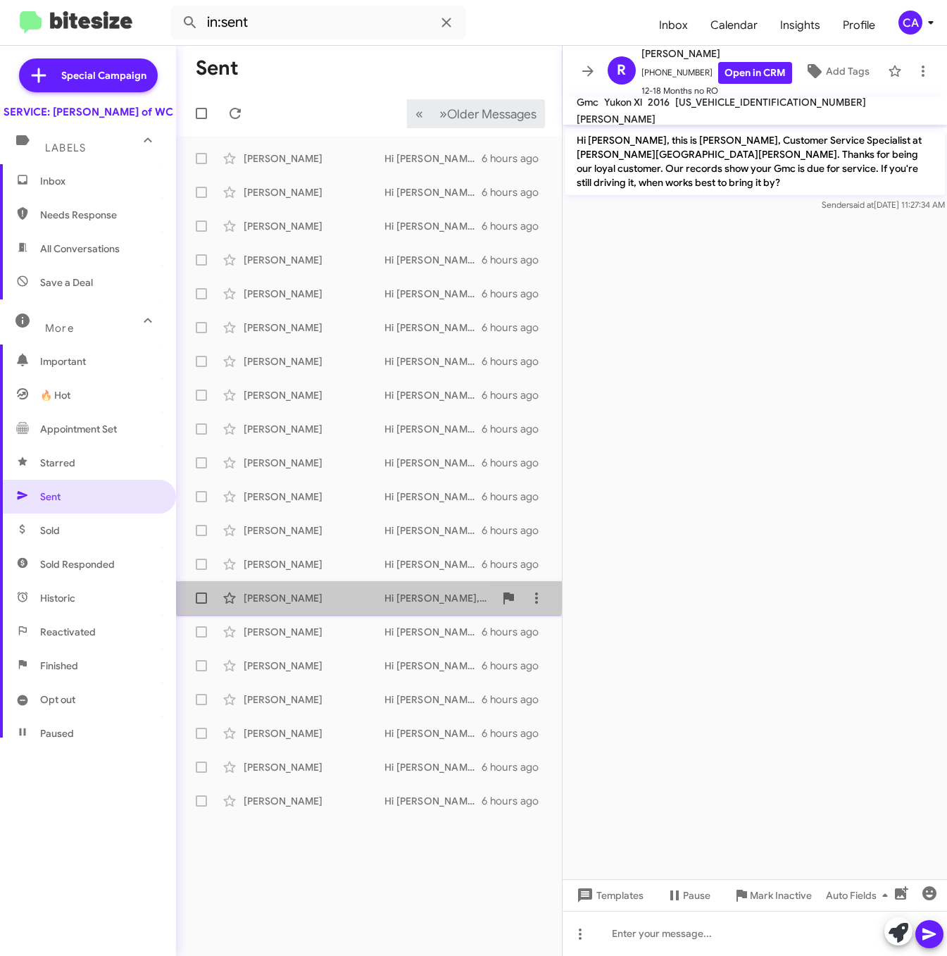
click at [258, 591] on div "Benny Campbell Jr" at bounding box center [314, 598] width 141 height 14
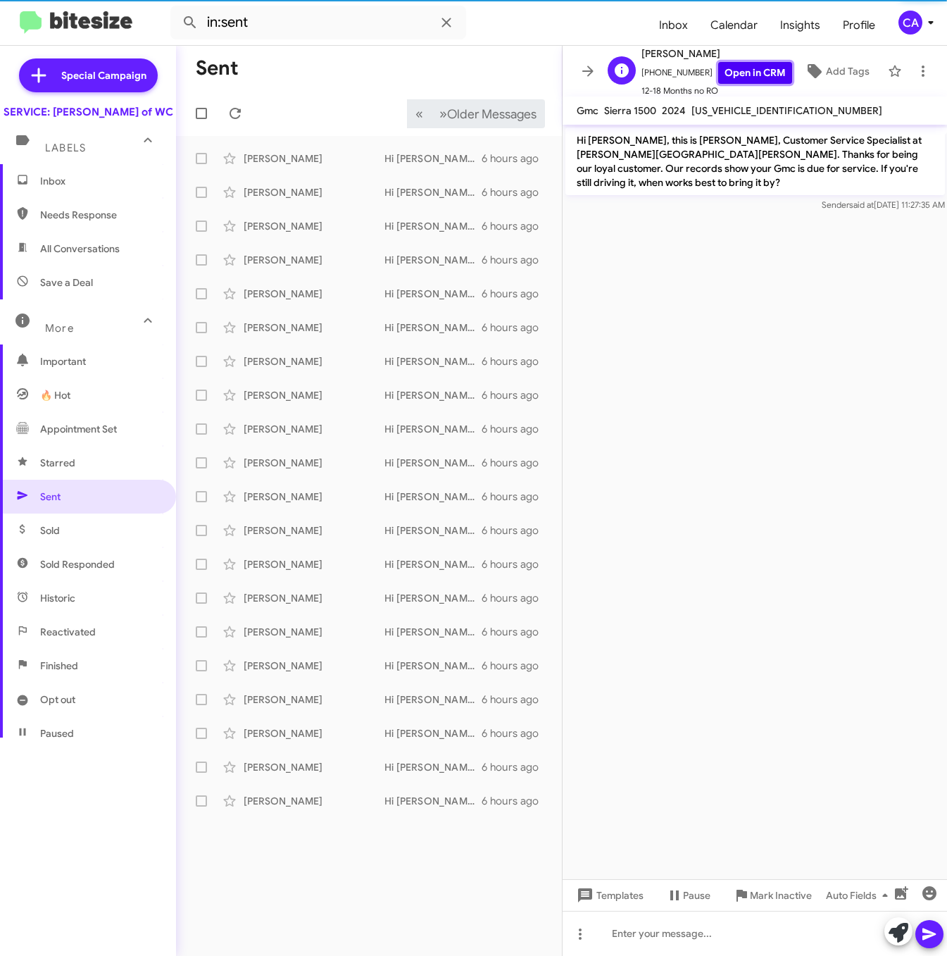
click at [744, 77] on link "Open in CRM" at bounding box center [755, 73] width 74 height 22
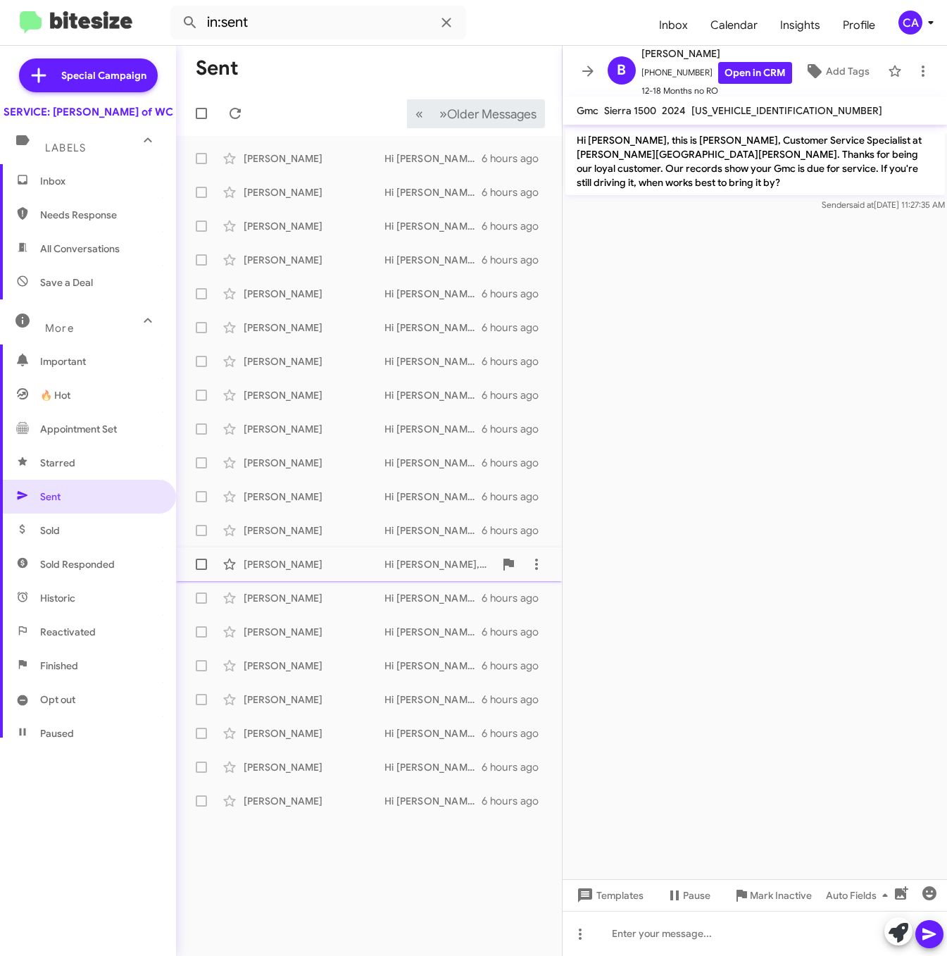
click at [282, 560] on div "Gary Wiggins" at bounding box center [314, 564] width 141 height 14
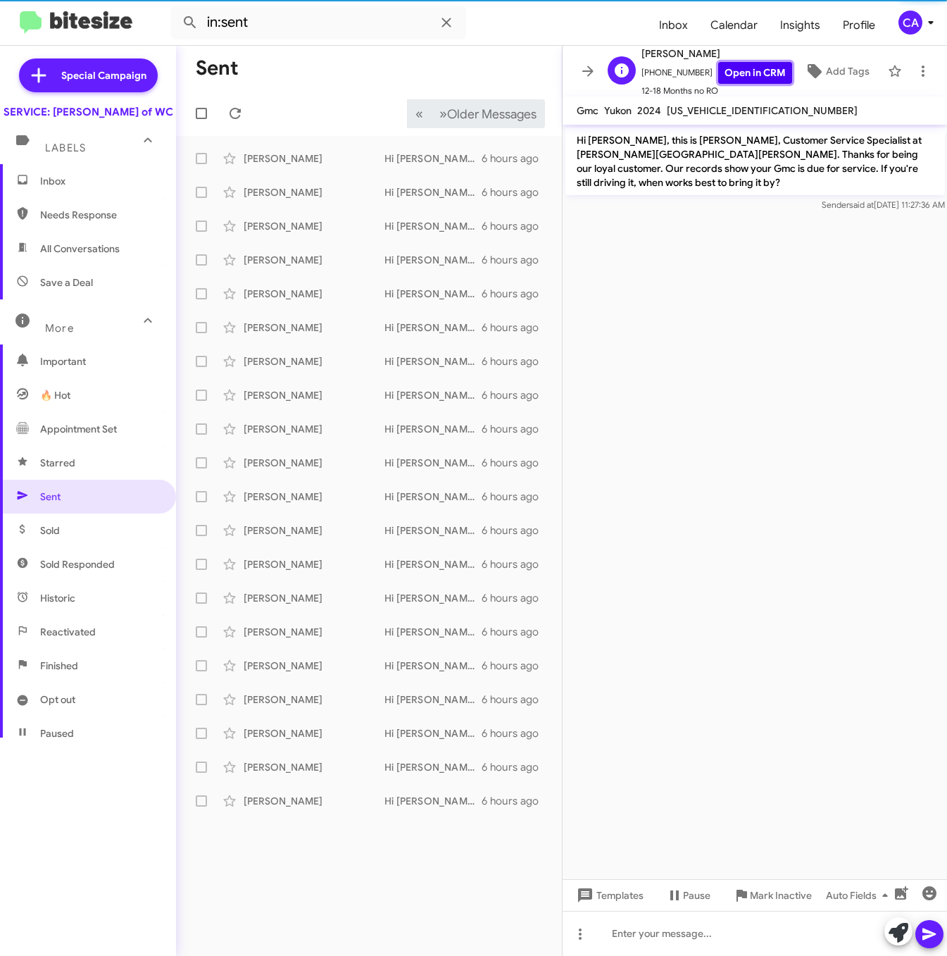
click at [729, 75] on link "Open in CRM" at bounding box center [755, 73] width 74 height 22
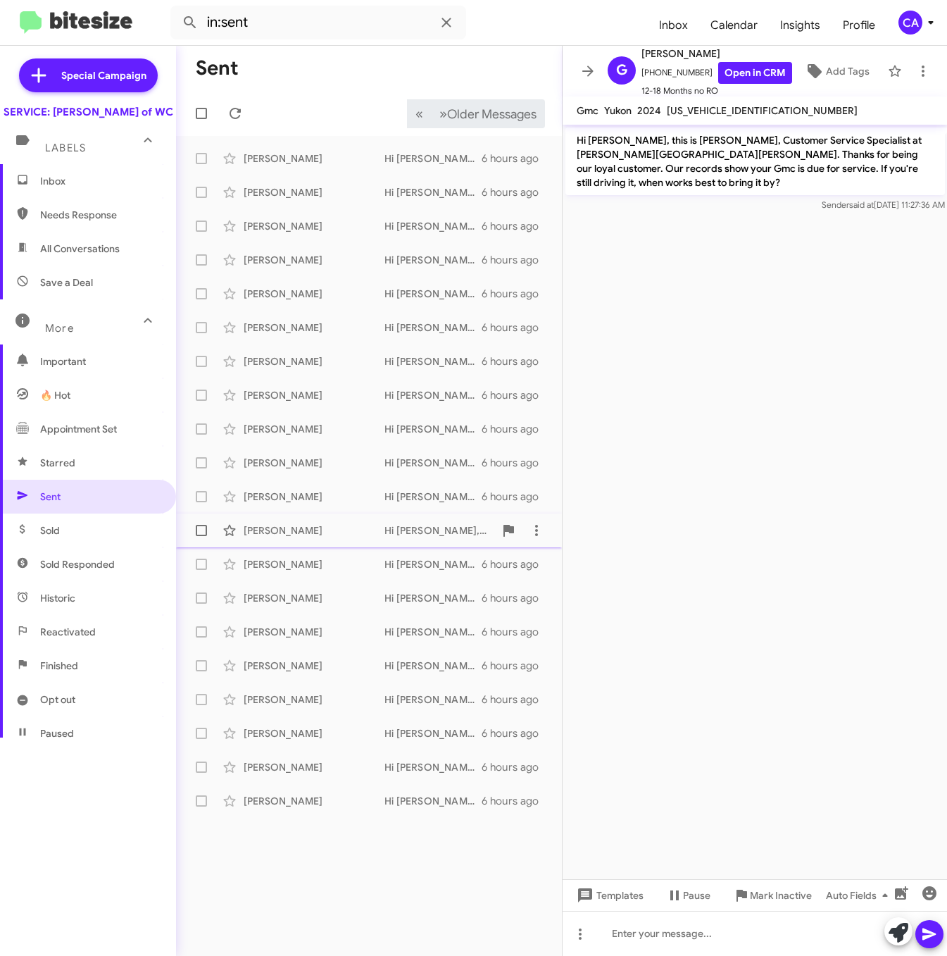
click at [259, 522] on div "Mike Mooney Hi Mike, this is Bella, Customer Service Specialist at Ferman Buick…" at bounding box center [368, 530] width 363 height 28
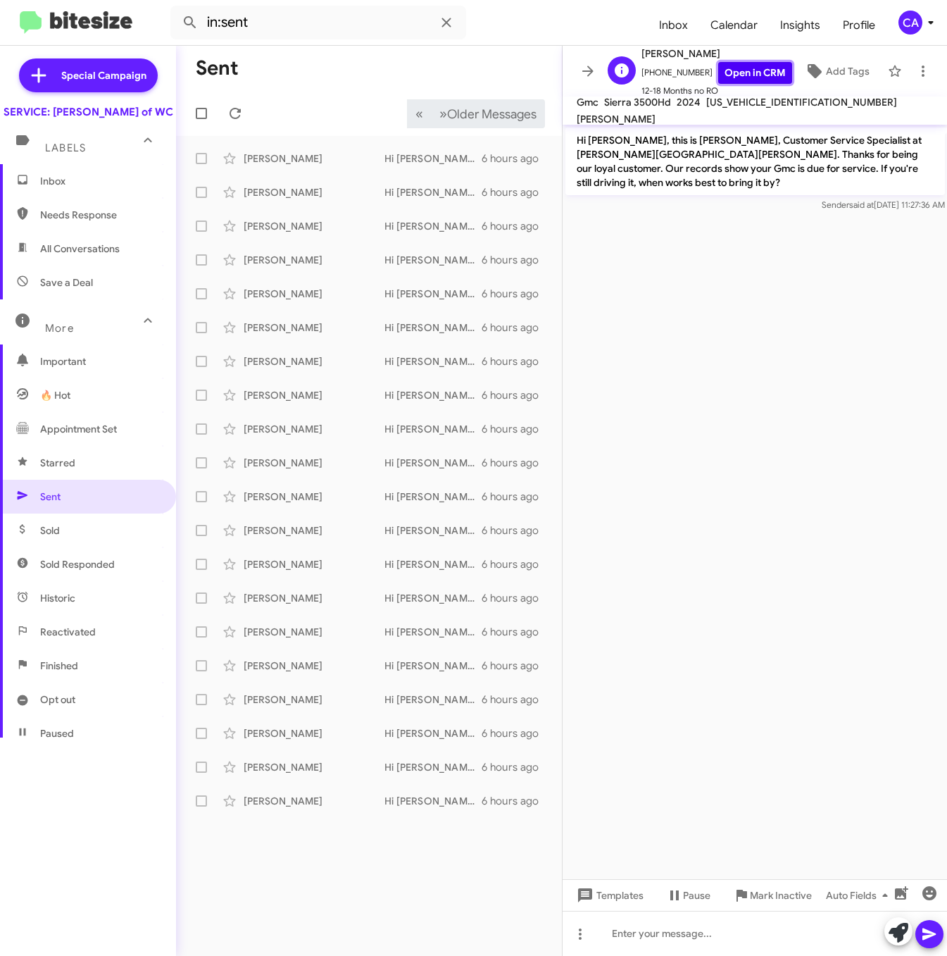
click at [723, 80] on link "Open in CRM" at bounding box center [755, 73] width 74 height 22
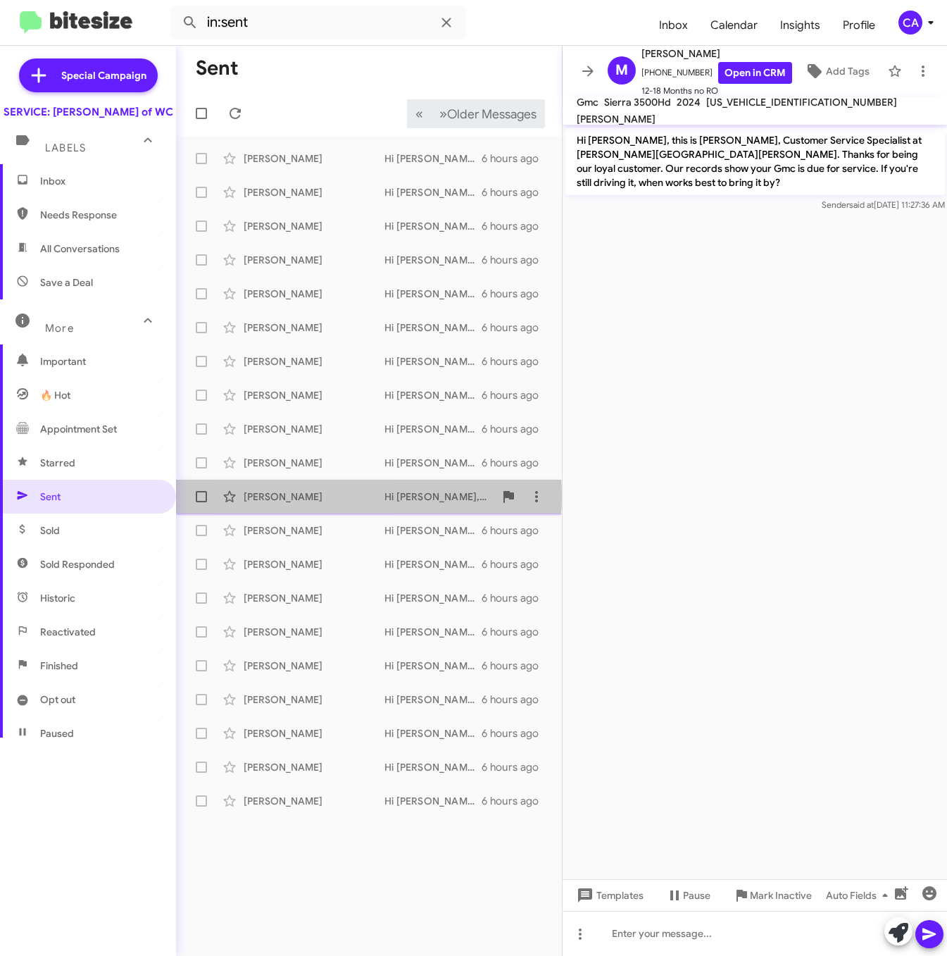
click at [298, 496] on div "Eduardo Flores Lopez" at bounding box center [314, 496] width 141 height 14
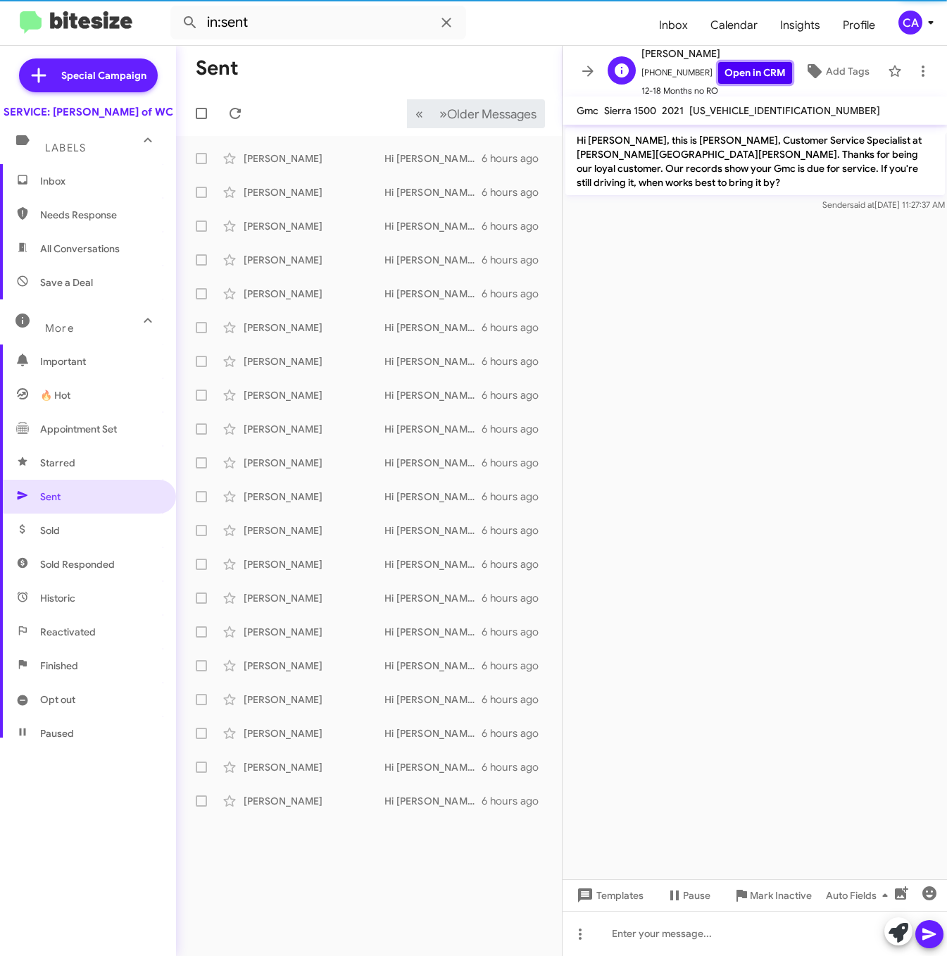
click at [721, 73] on link "Open in CRM" at bounding box center [755, 73] width 74 height 22
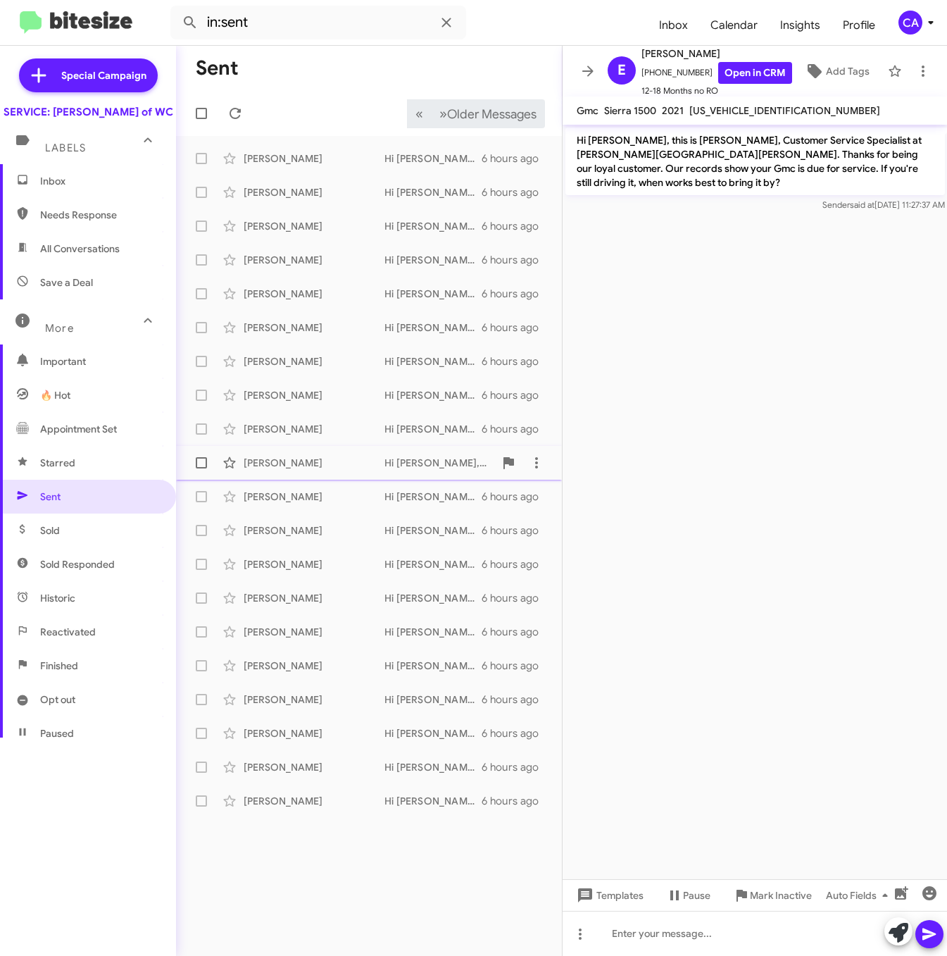
click at [271, 470] on div "Mike Callahan Hi Mike, this is Bella, Customer Service Specialist at Ferman Bui…" at bounding box center [368, 463] width 363 height 28
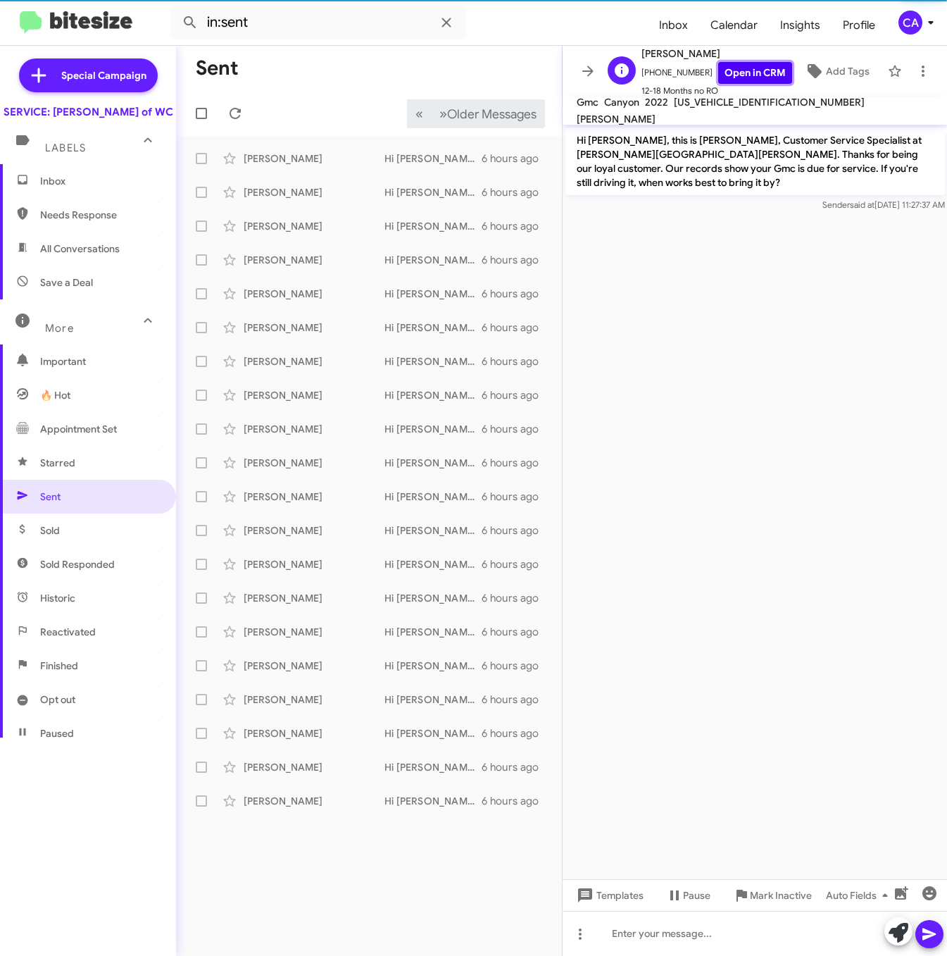
click at [735, 77] on link "Open in CRM" at bounding box center [755, 73] width 74 height 22
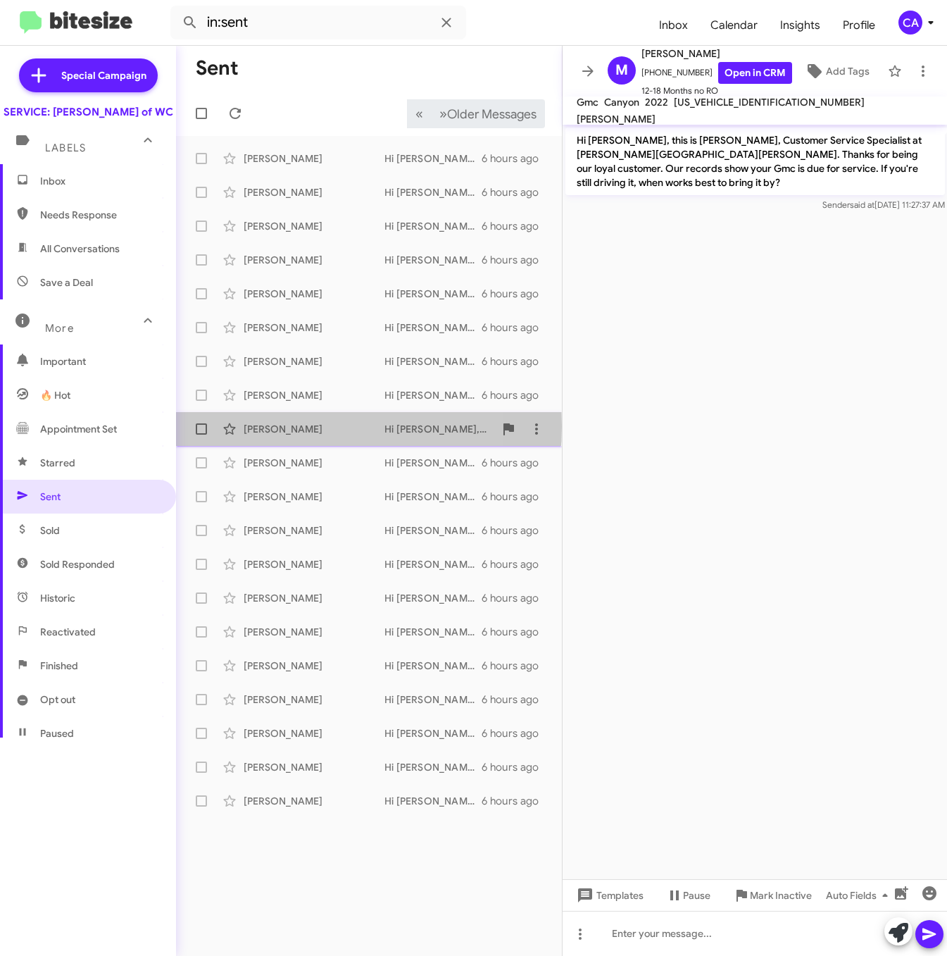
click at [264, 426] on div "Susan Courtice" at bounding box center [314, 429] width 141 height 14
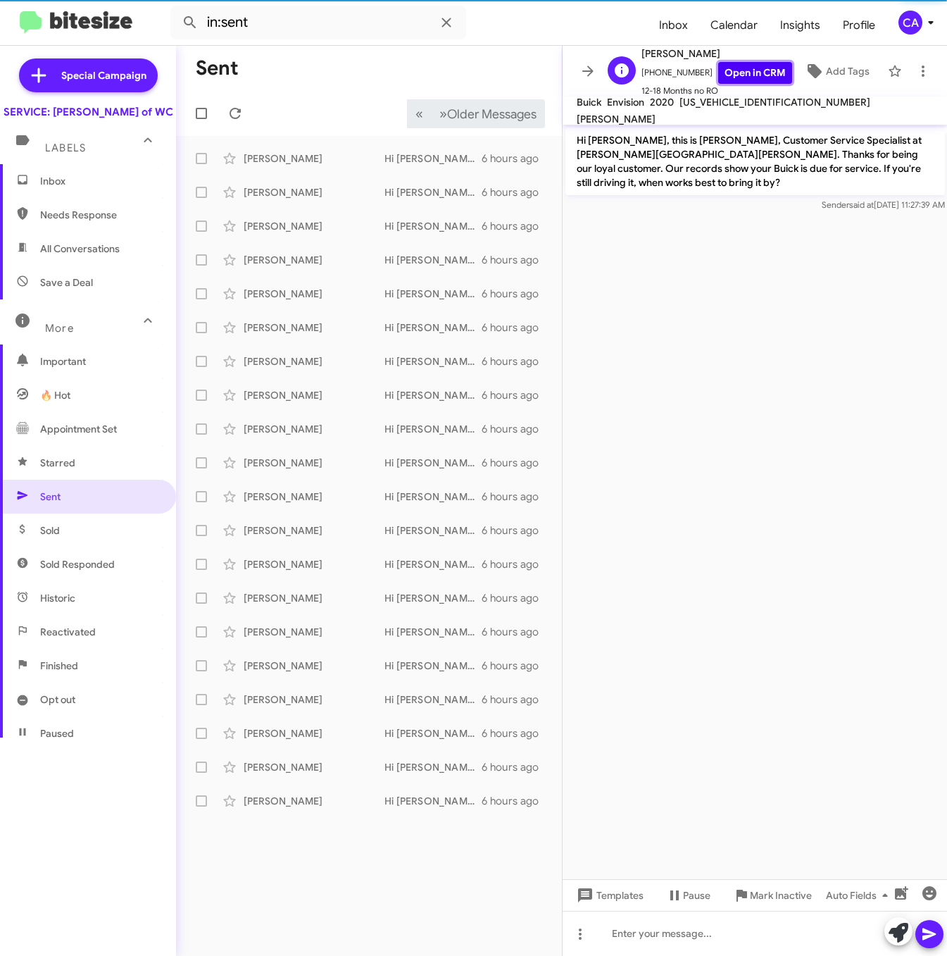
click at [723, 75] on link "Open in CRM" at bounding box center [755, 73] width 74 height 22
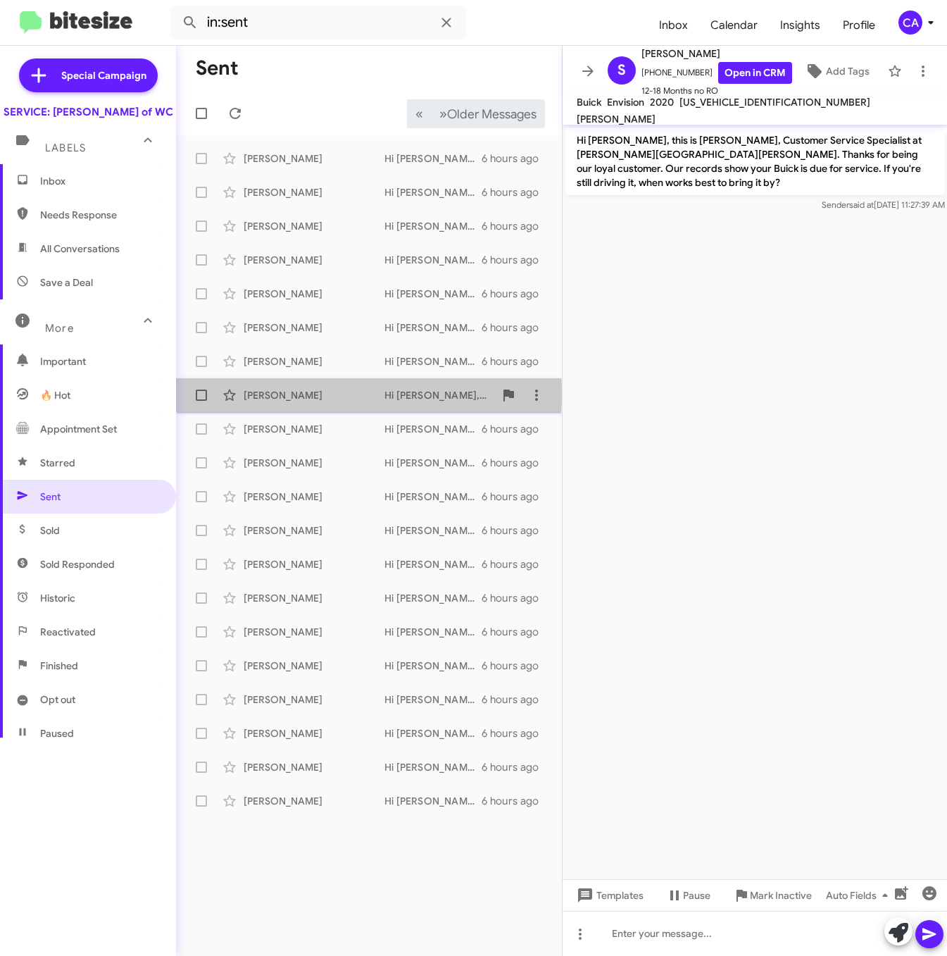
click at [275, 394] on div "Malcolm Padgett" at bounding box center [314, 395] width 141 height 14
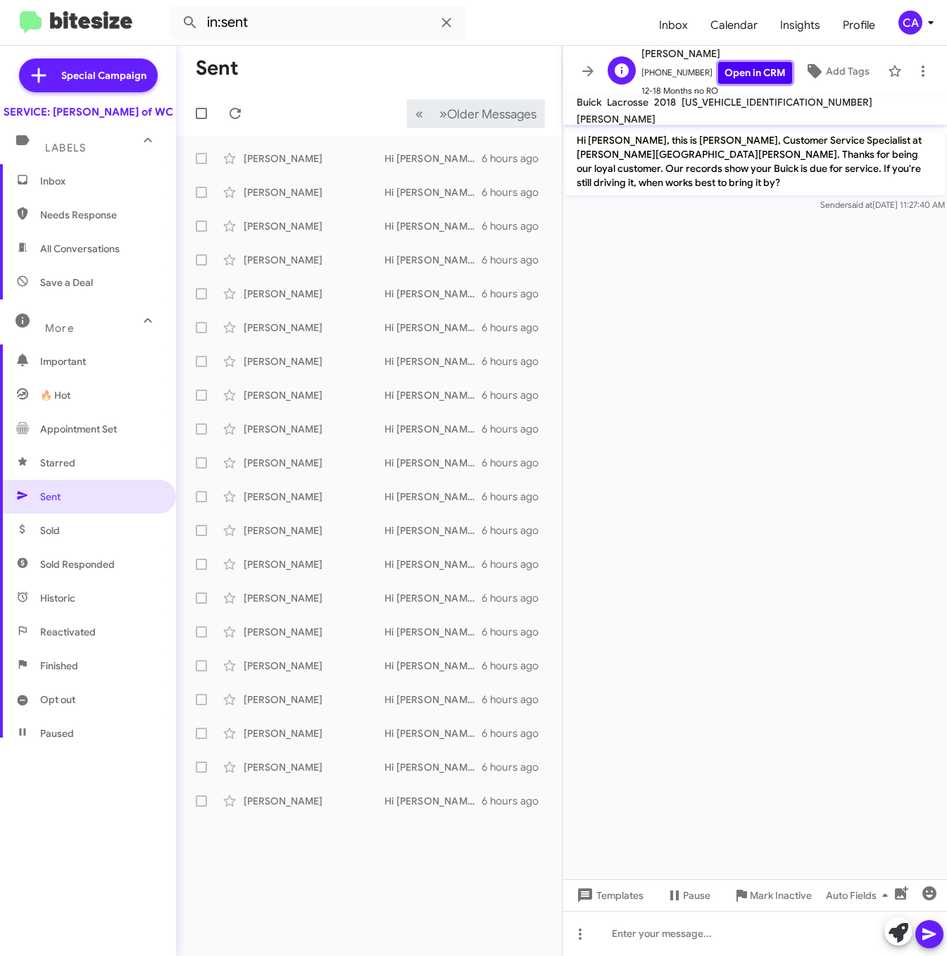
click at [735, 72] on link "Open in CRM" at bounding box center [755, 73] width 74 height 22
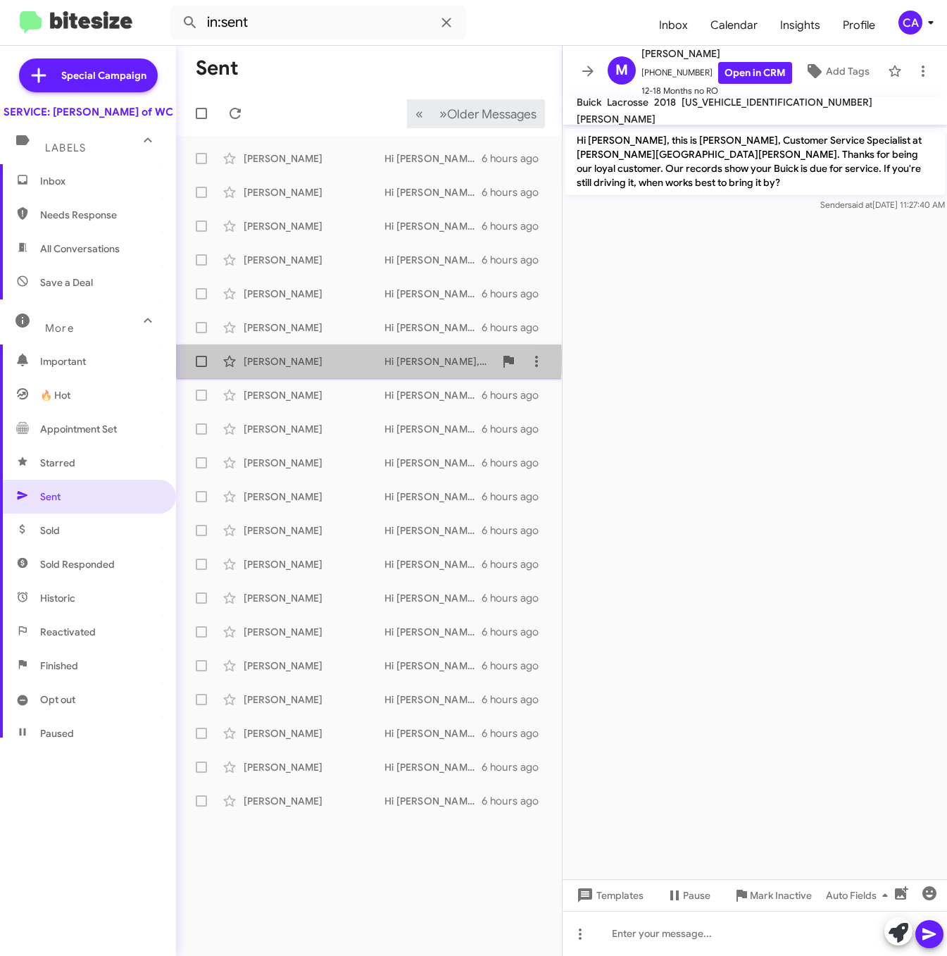
click at [280, 360] on div "John Collura" at bounding box center [314, 361] width 141 height 14
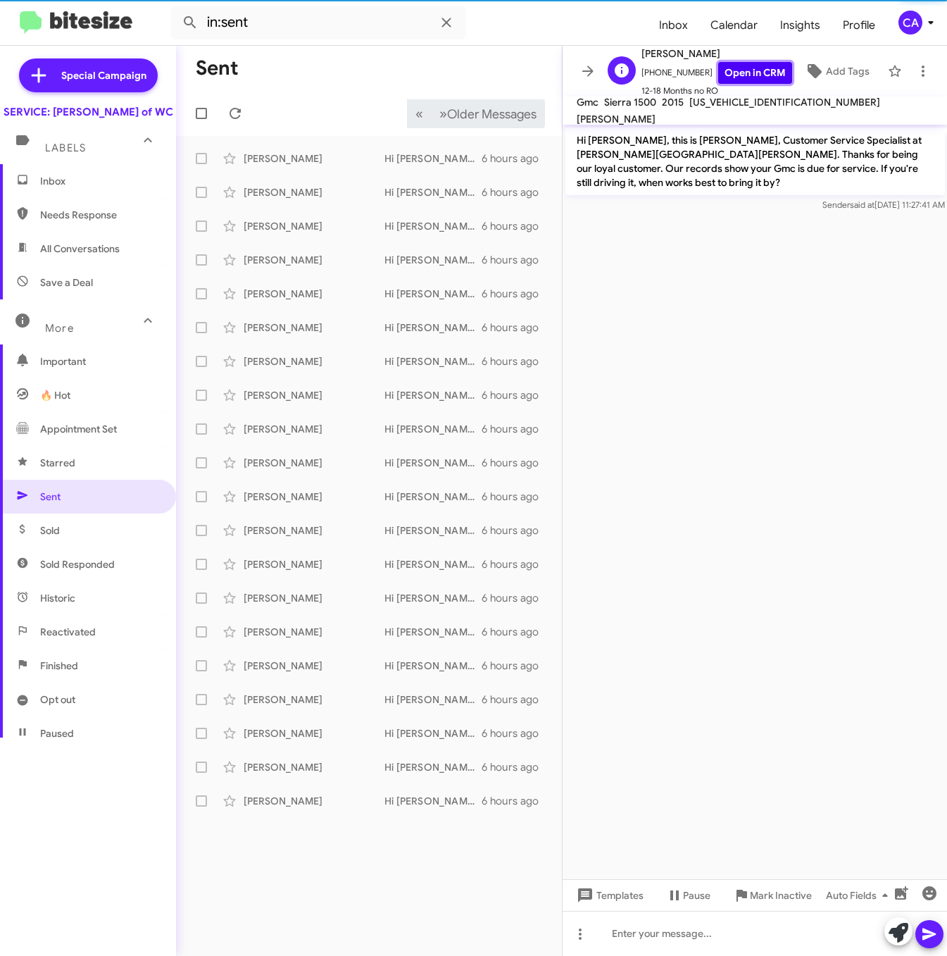
click at [734, 76] on link "Open in CRM" at bounding box center [755, 73] width 74 height 22
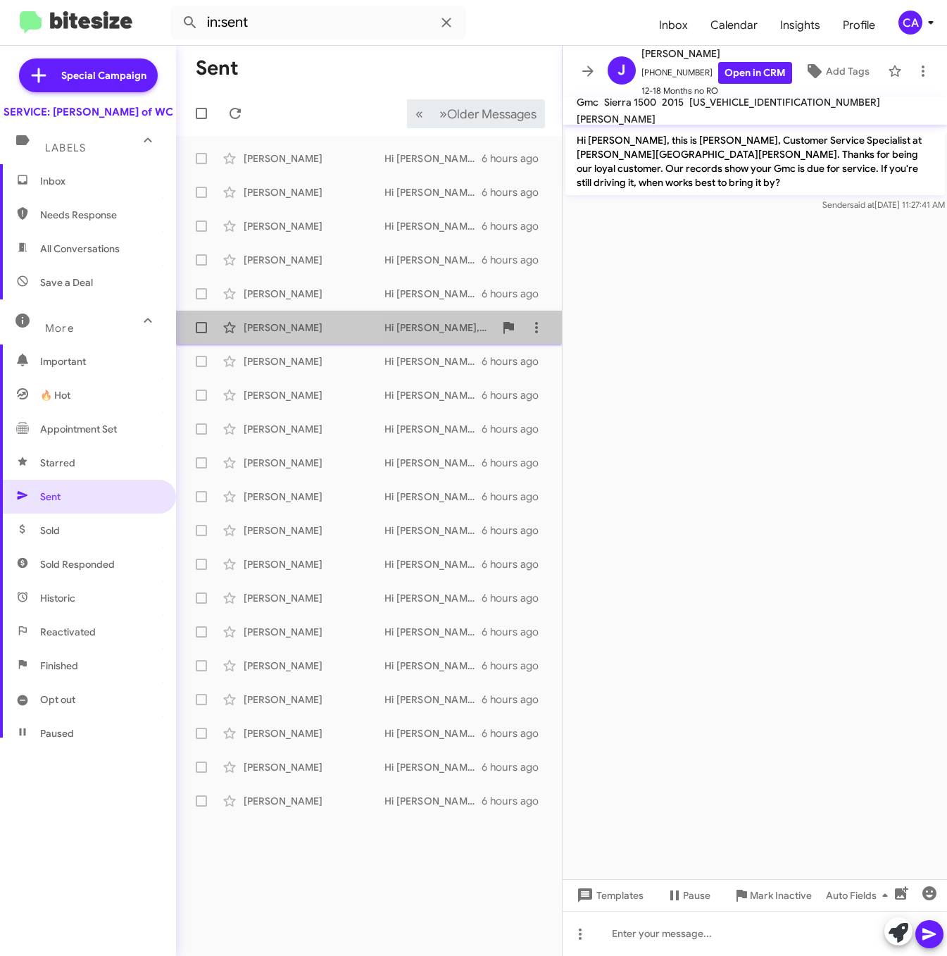
click at [293, 325] on div "William Suchner" at bounding box center [314, 327] width 141 height 14
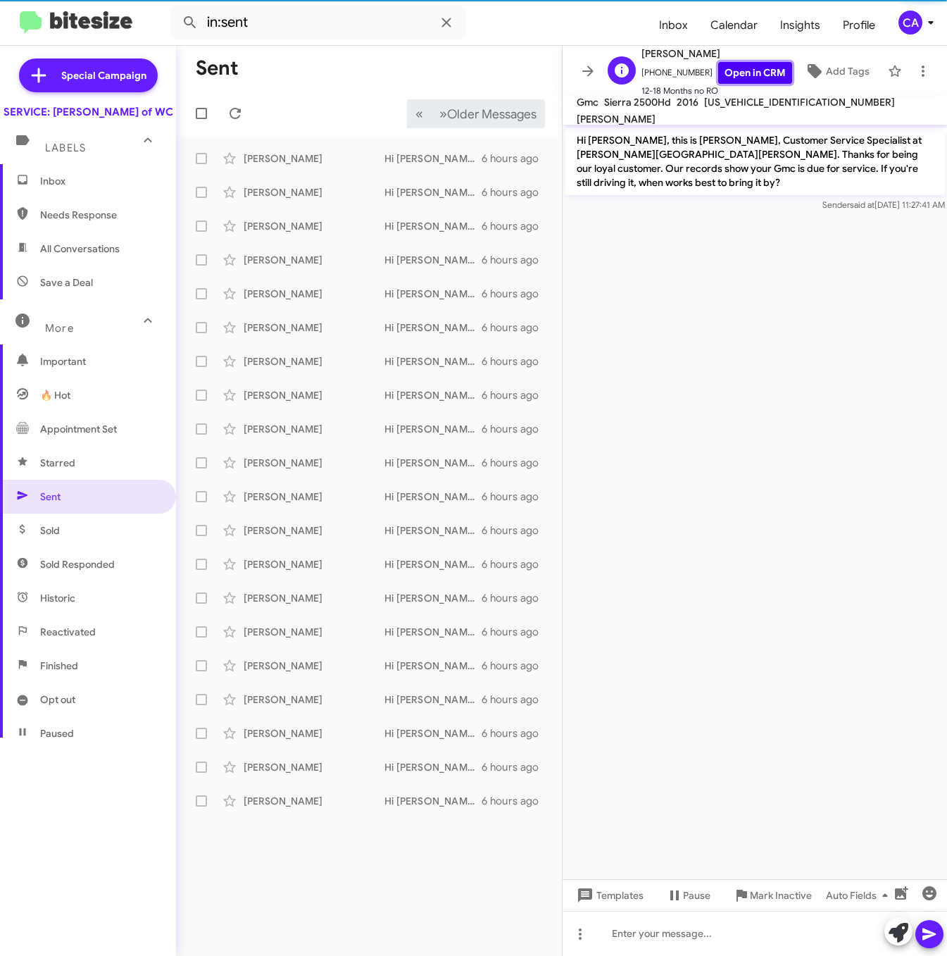
click at [741, 73] on link "Open in CRM" at bounding box center [755, 73] width 74 height 22
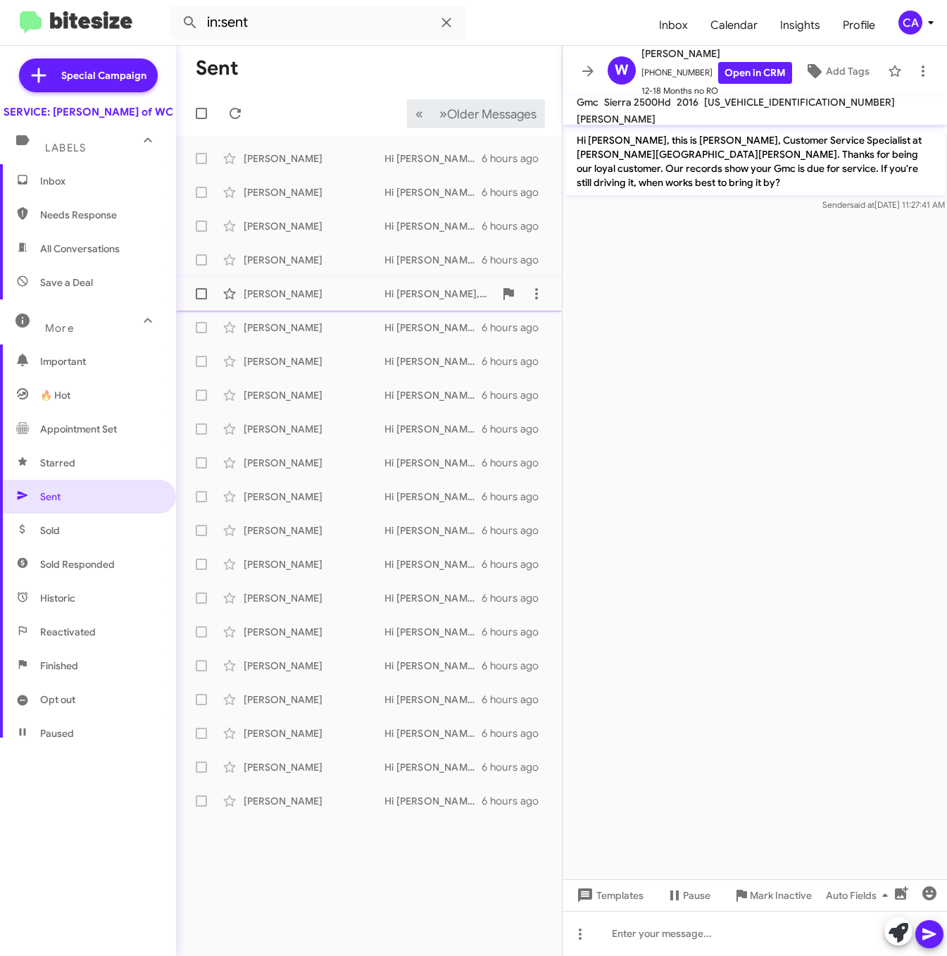
click at [277, 289] on div "Arleen Schulze" at bounding box center [314, 294] width 141 height 14
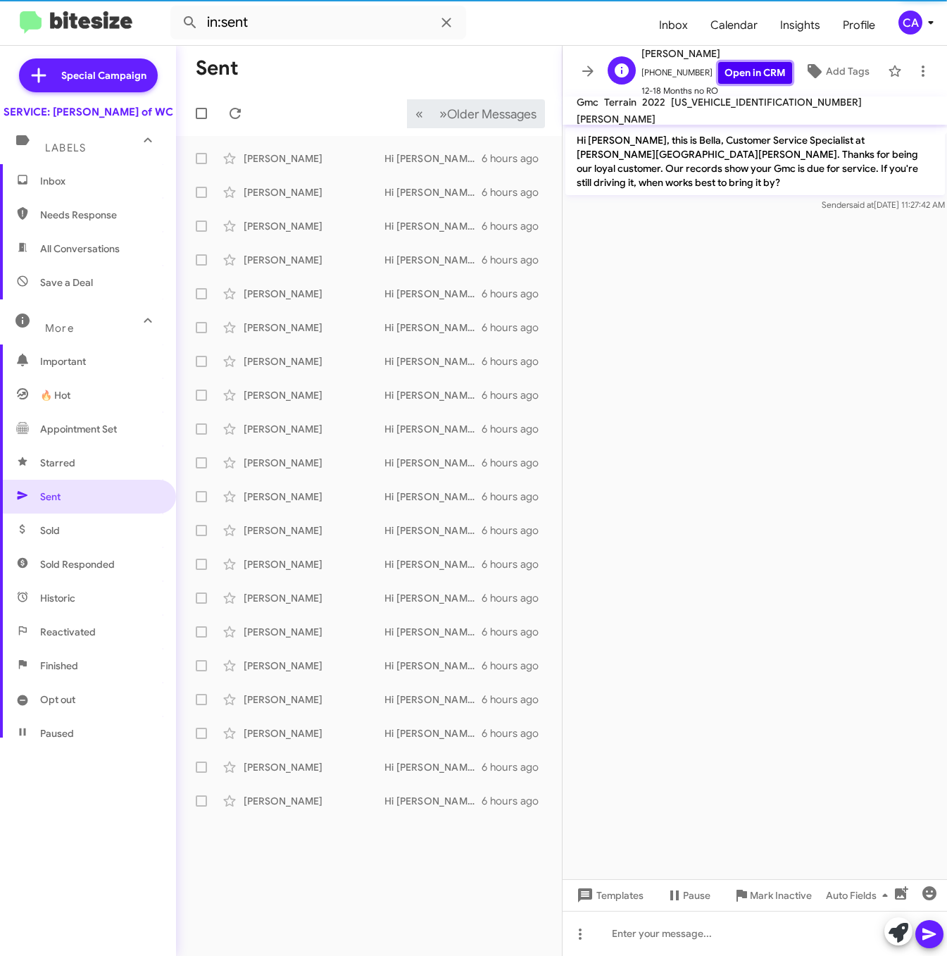
click at [722, 68] on link "Open in CRM" at bounding box center [755, 73] width 74 height 22
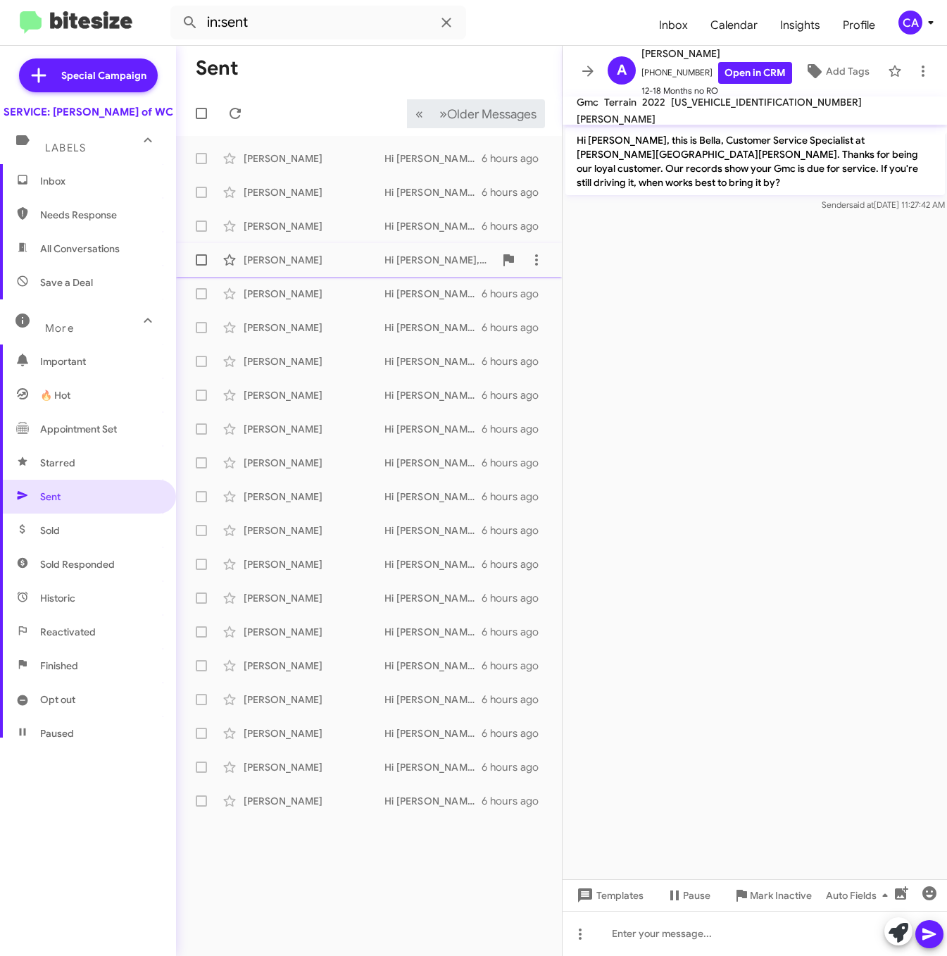
click at [265, 252] on div "Ryan Avery Hi Ryan, this is Bella, Customer Service Specialist at Ferman Buick …" at bounding box center [368, 260] width 363 height 28
click at [737, 68] on link "Open in CRM" at bounding box center [755, 73] width 74 height 22
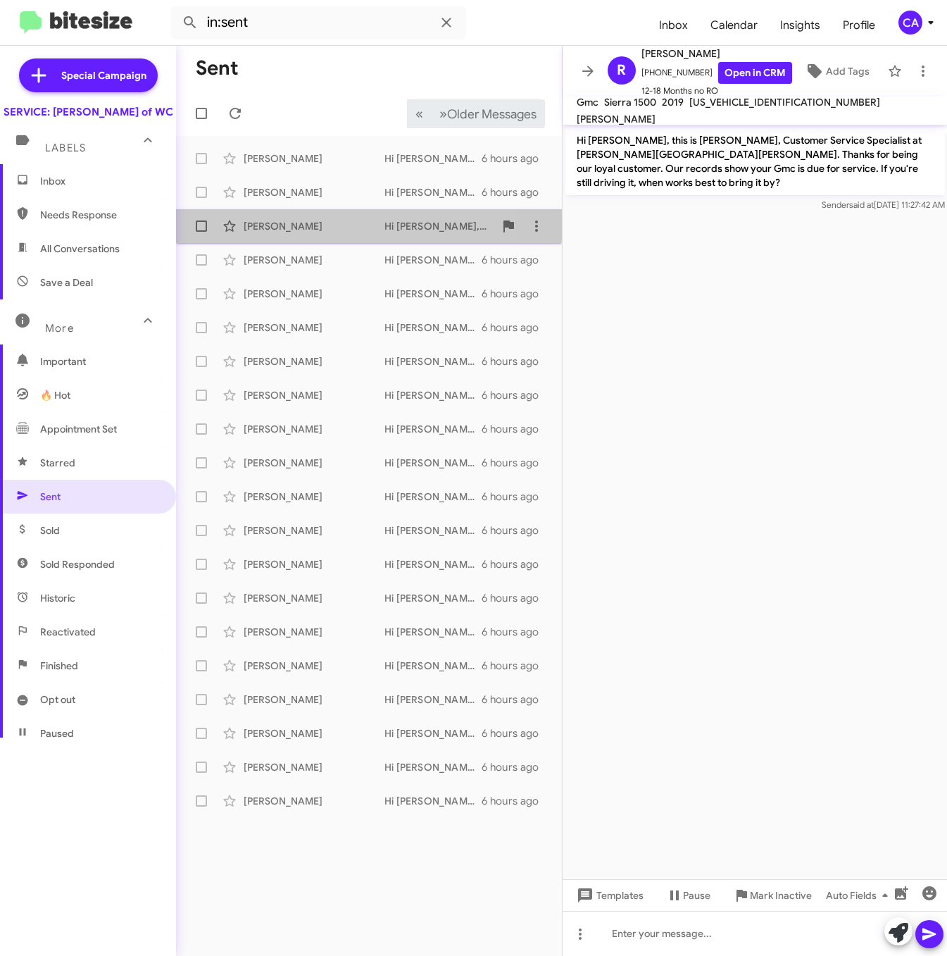
click at [270, 220] on div "Brian Wilson" at bounding box center [314, 226] width 141 height 14
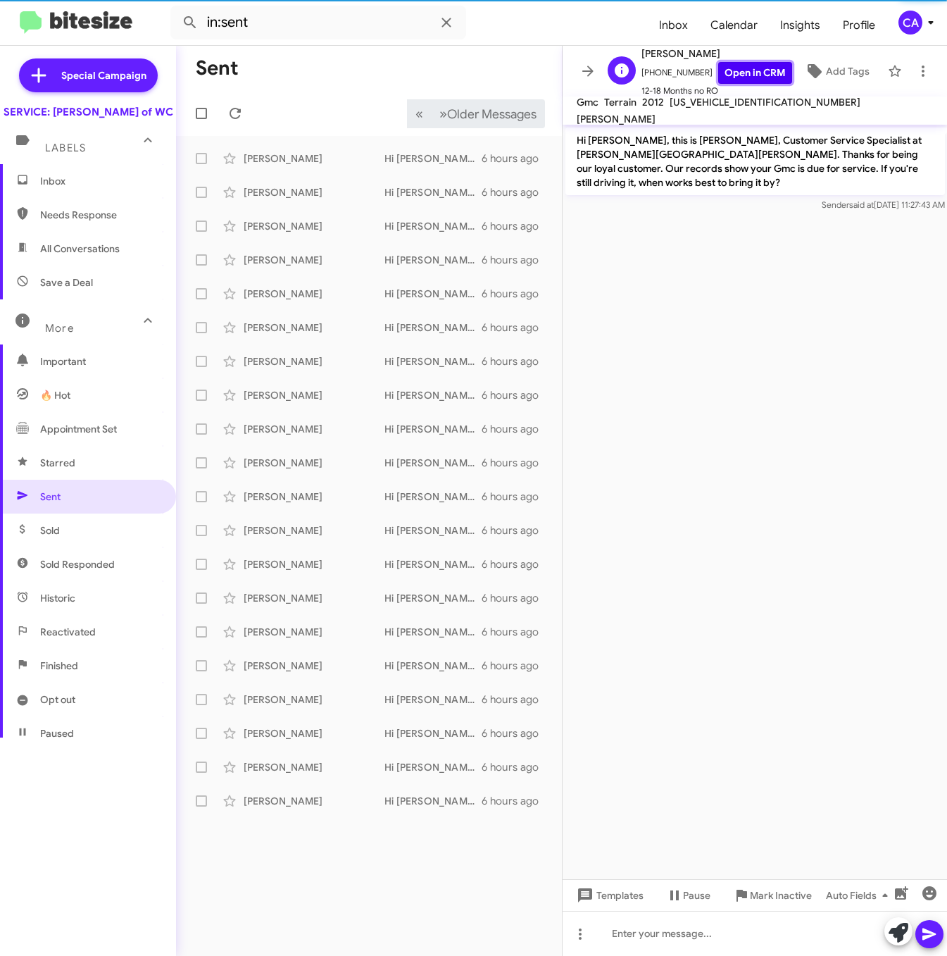
click at [720, 76] on link "Open in CRM" at bounding box center [755, 73] width 74 height 22
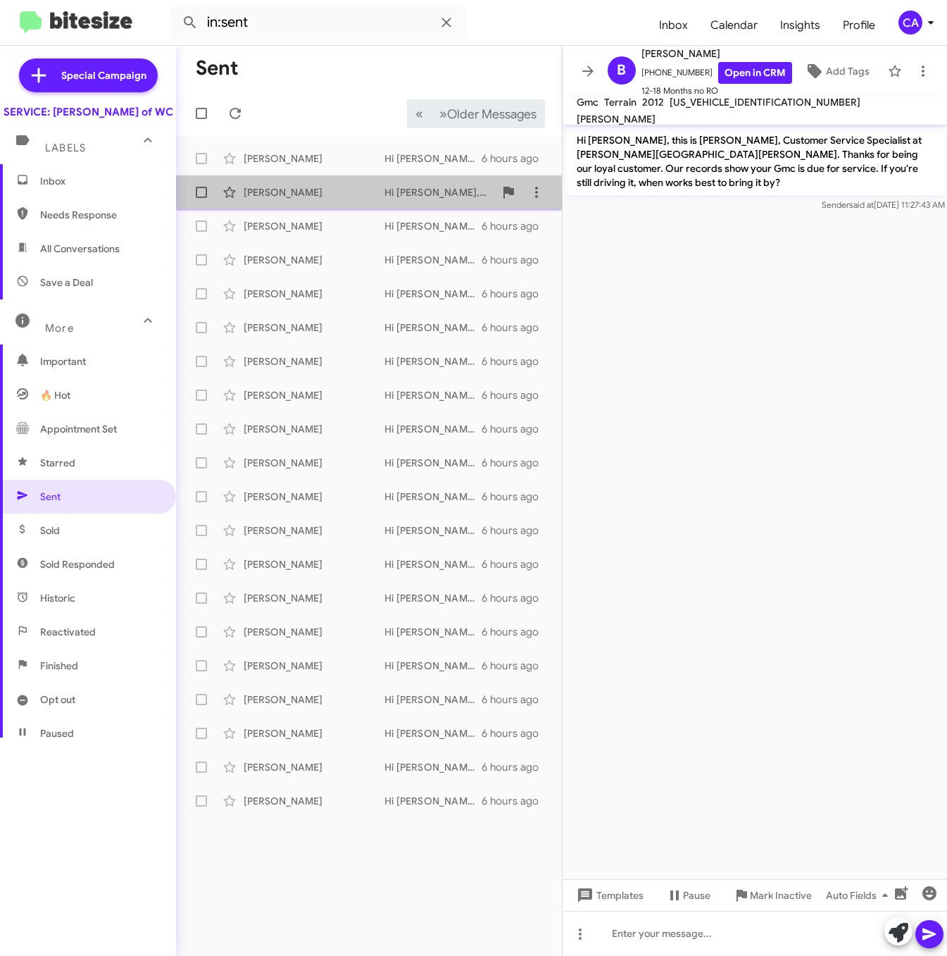
click at [284, 196] on div "Donna Houts" at bounding box center [314, 192] width 141 height 14
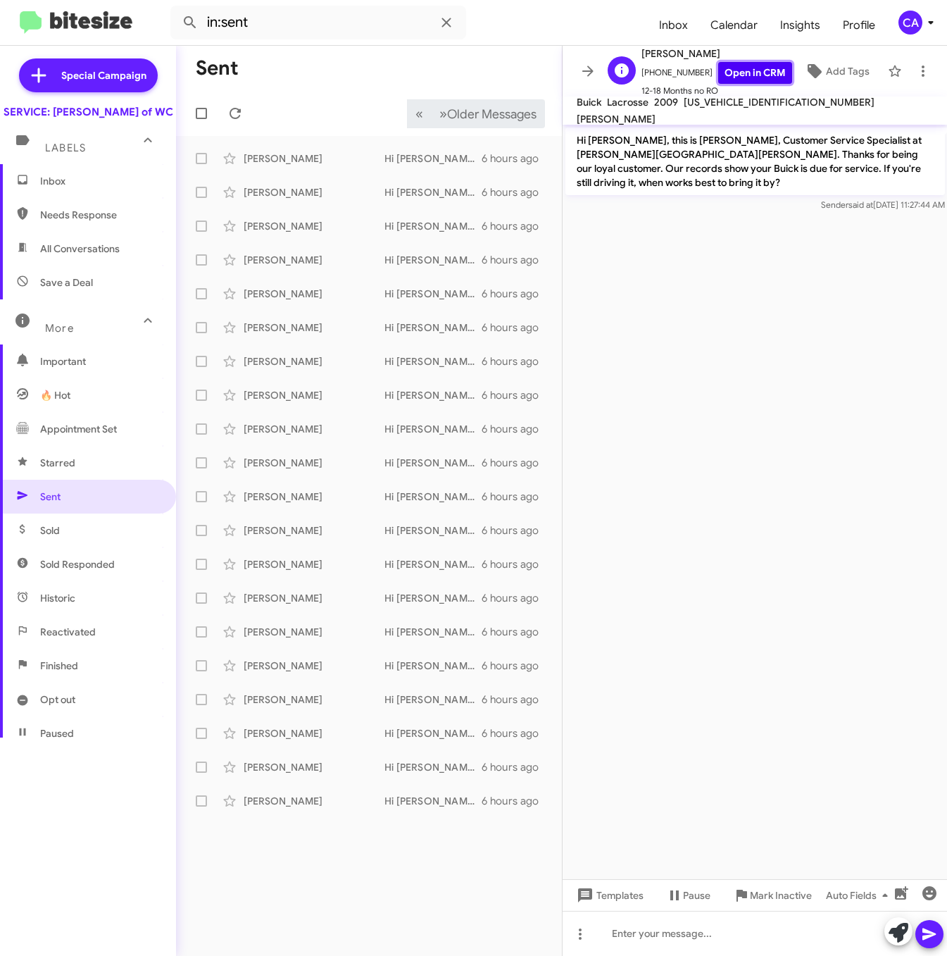
click at [733, 74] on link "Open in CRM" at bounding box center [755, 73] width 74 height 22
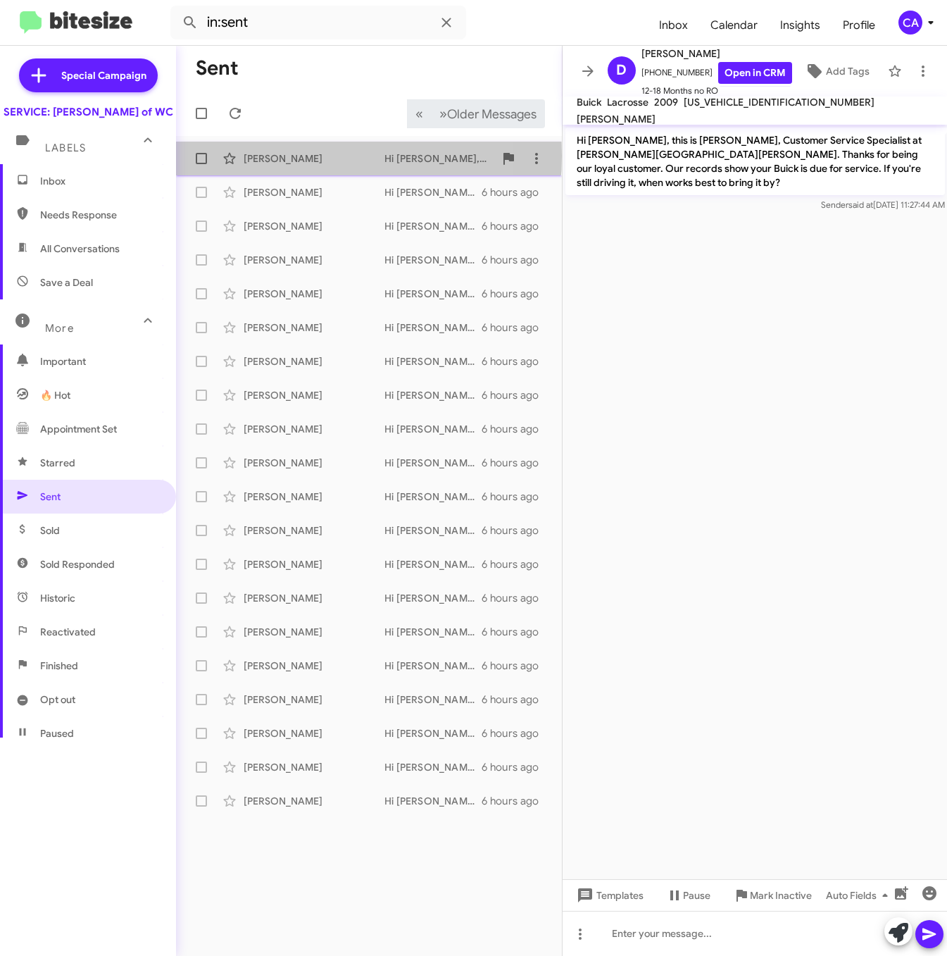
click at [269, 156] on div "Kyle Scott" at bounding box center [314, 158] width 141 height 14
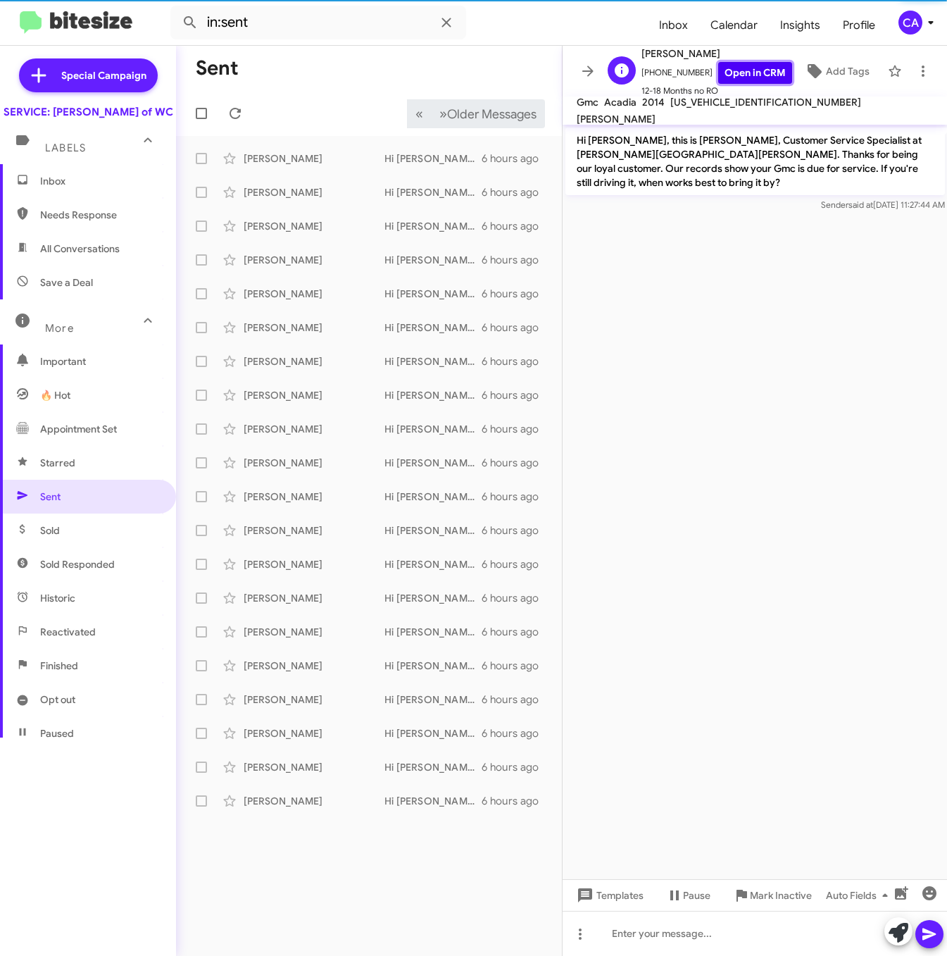
click at [764, 68] on link "Open in CRM" at bounding box center [755, 73] width 74 height 22
click at [708, 108] on span "1GKKRTKD9EJ103469" at bounding box center [765, 102] width 191 height 13
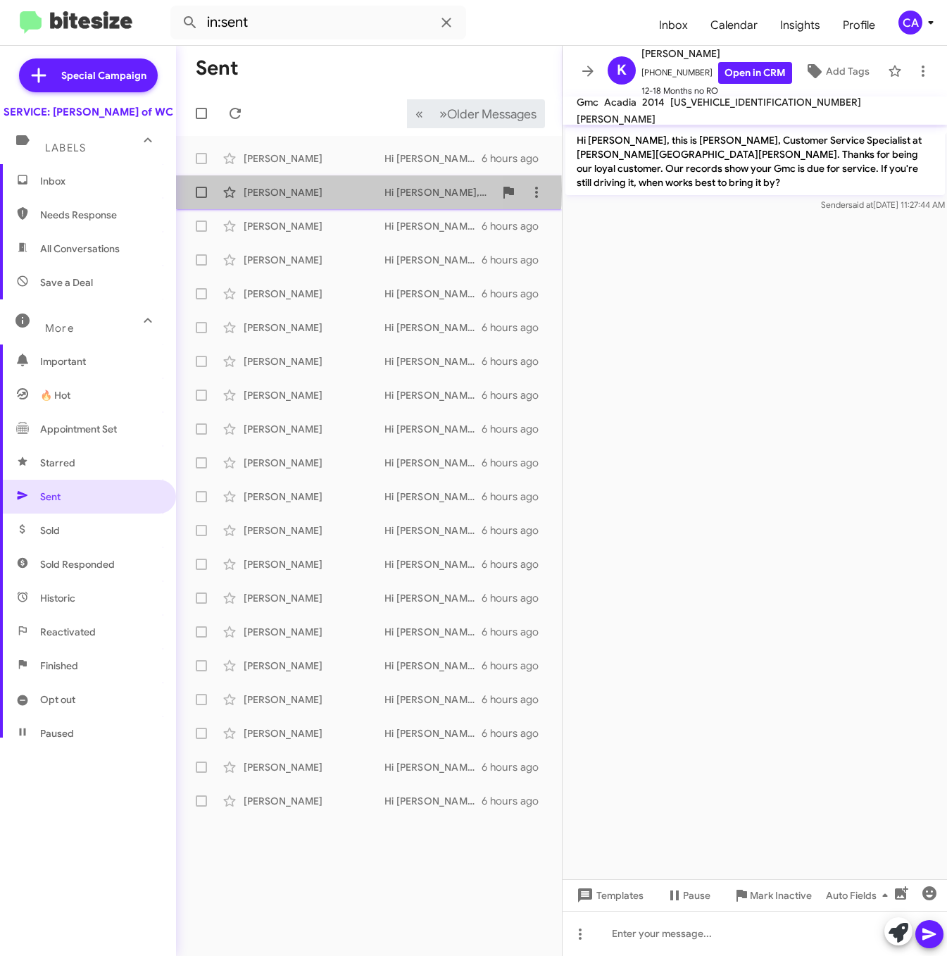
click at [264, 190] on div "Donna Houts" at bounding box center [314, 192] width 141 height 14
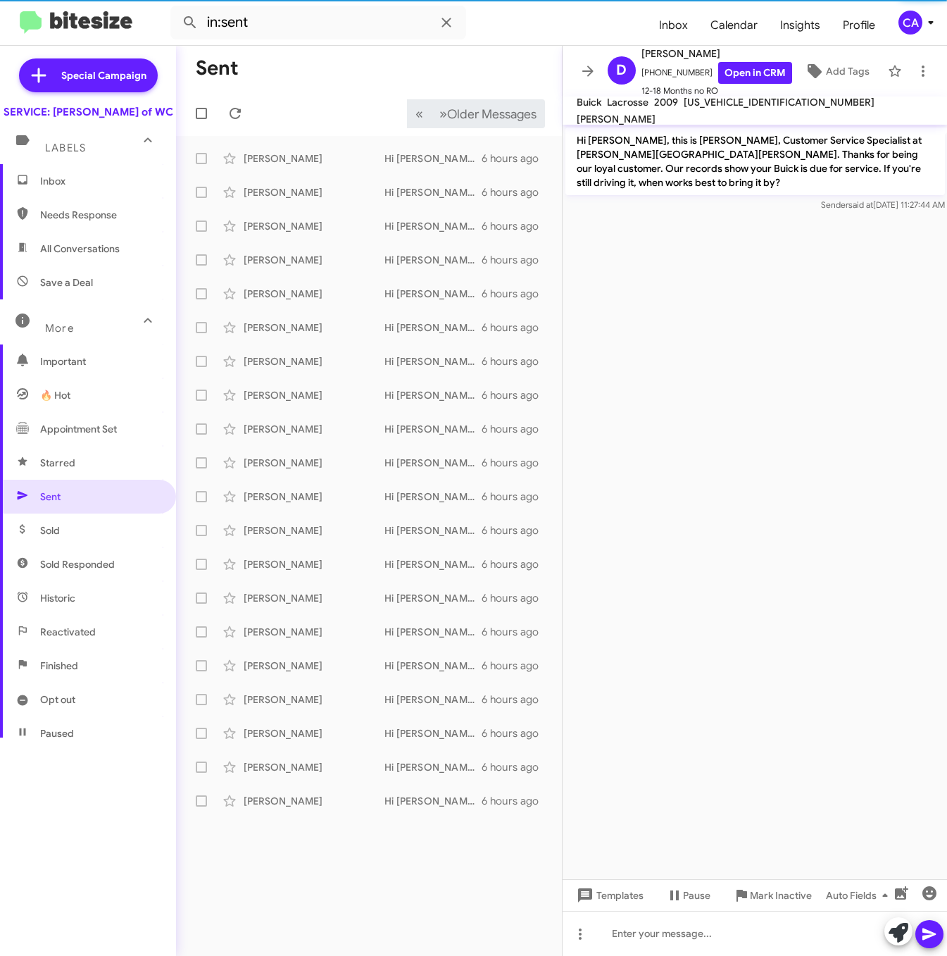
click at [744, 108] on span "2G4WD582391223695" at bounding box center [779, 102] width 191 height 13
click at [241, 903] on div "Sent « Previous » Next Older Messages Kyle Scott Hi Kyle, this is Bella, Custom…" at bounding box center [369, 501] width 386 height 910
click at [586, 73] on icon at bounding box center [588, 71] width 17 height 17
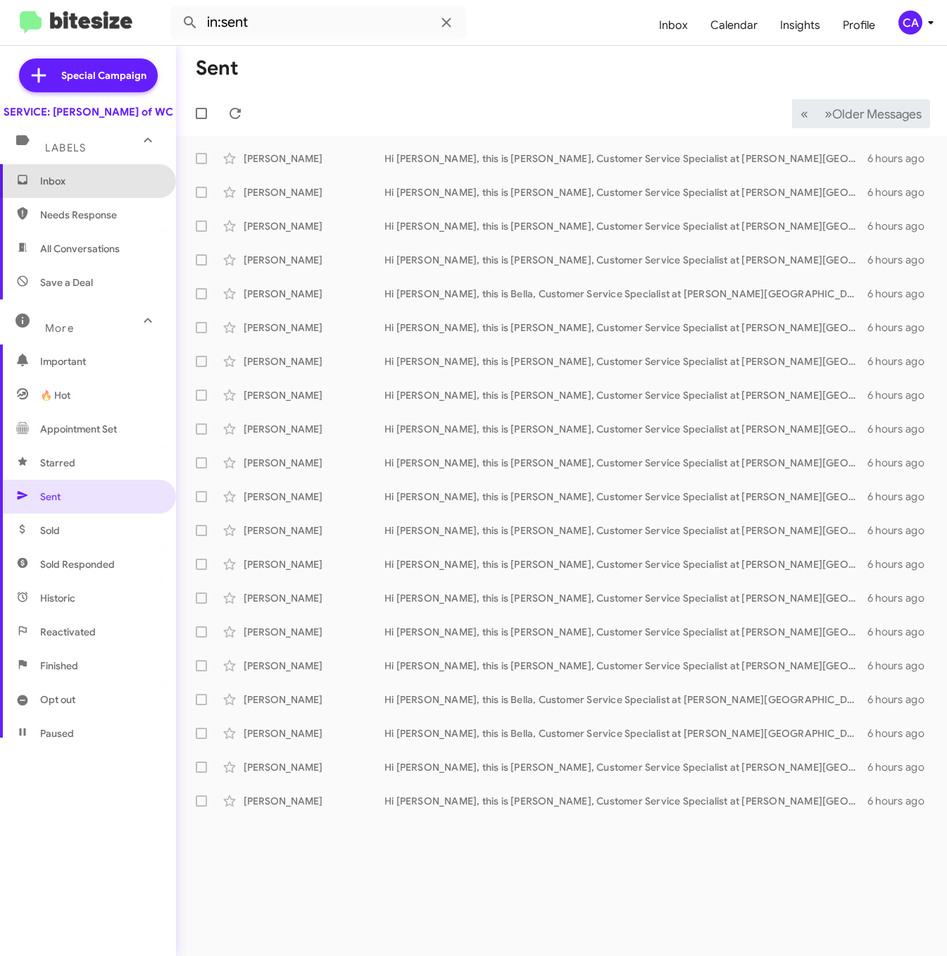
click at [96, 198] on span "Inbox" at bounding box center [88, 181] width 176 height 34
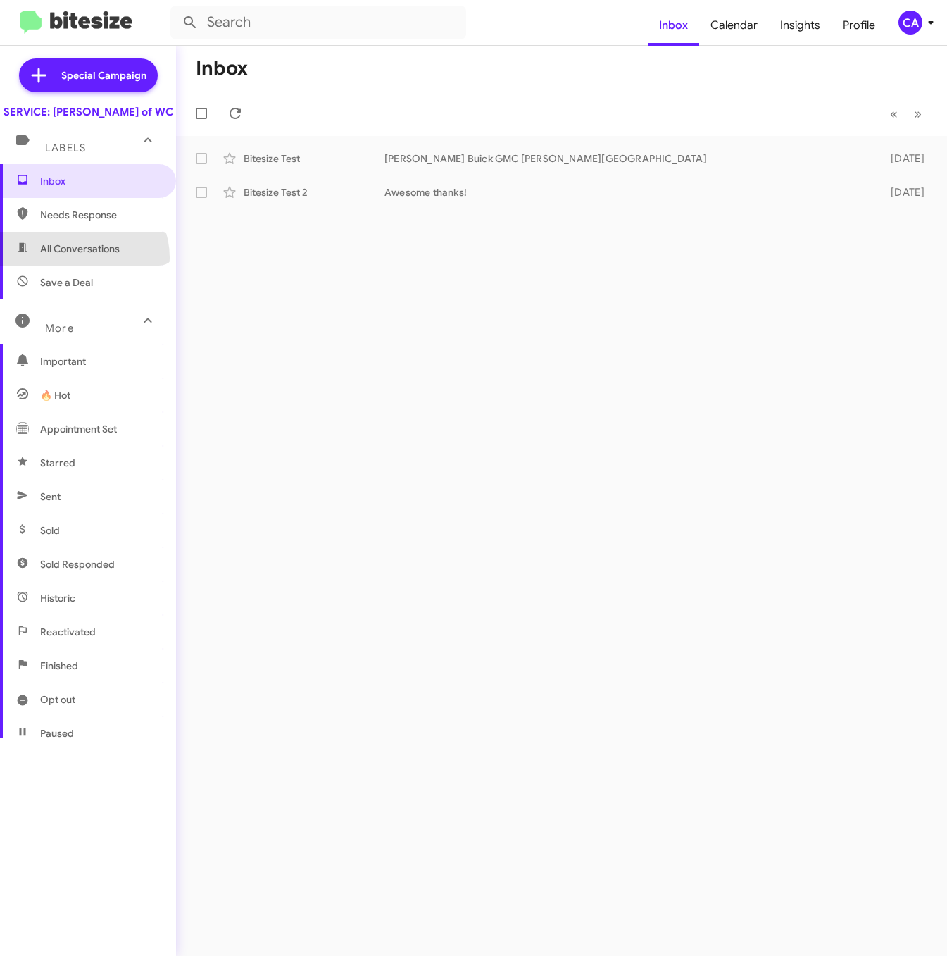
click at [80, 265] on span "All Conversations" at bounding box center [88, 249] width 176 height 34
type input "in:all-conversations"
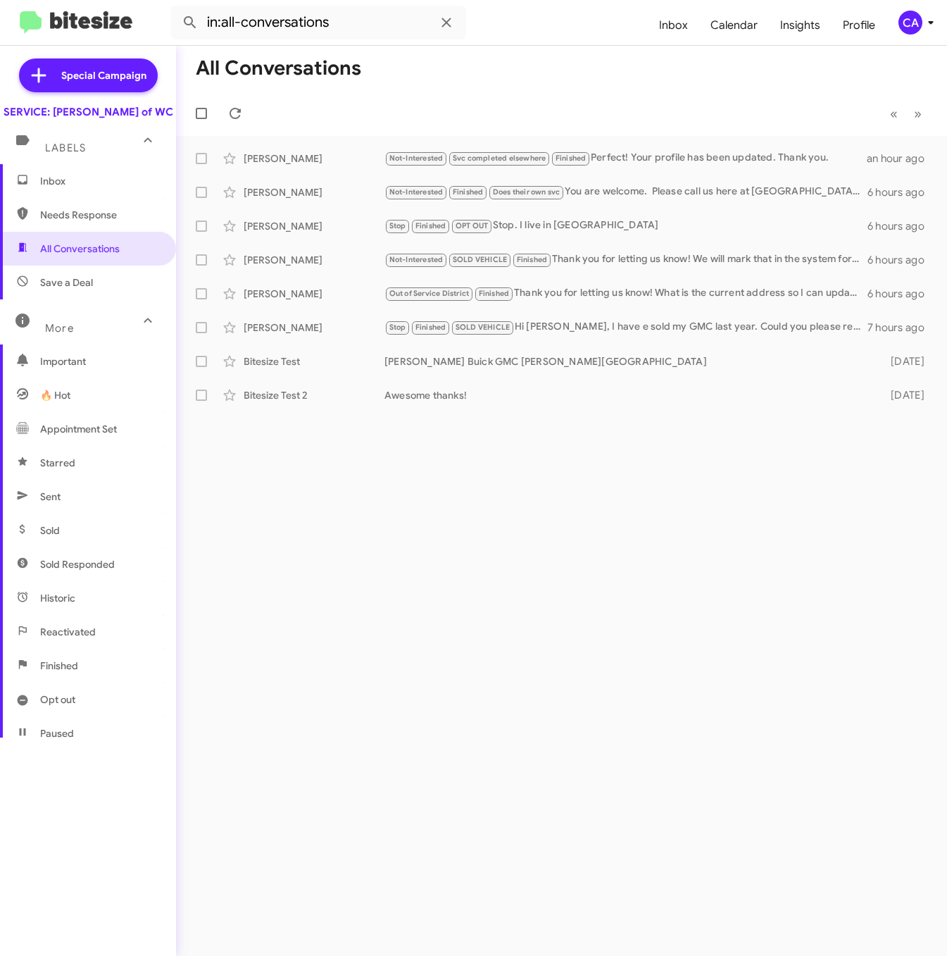
click at [907, 27] on div "CA" at bounding box center [910, 23] width 24 height 24
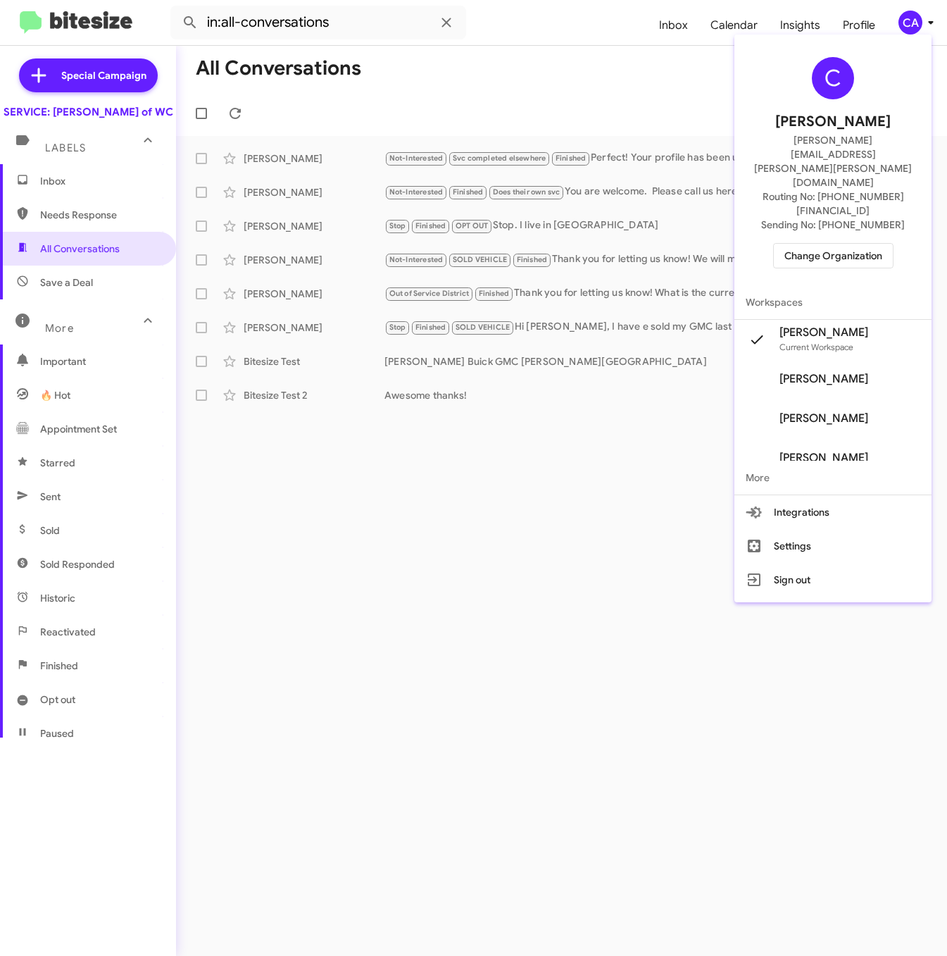
click at [833, 243] on button "Change Organization" at bounding box center [833, 255] width 120 height 25
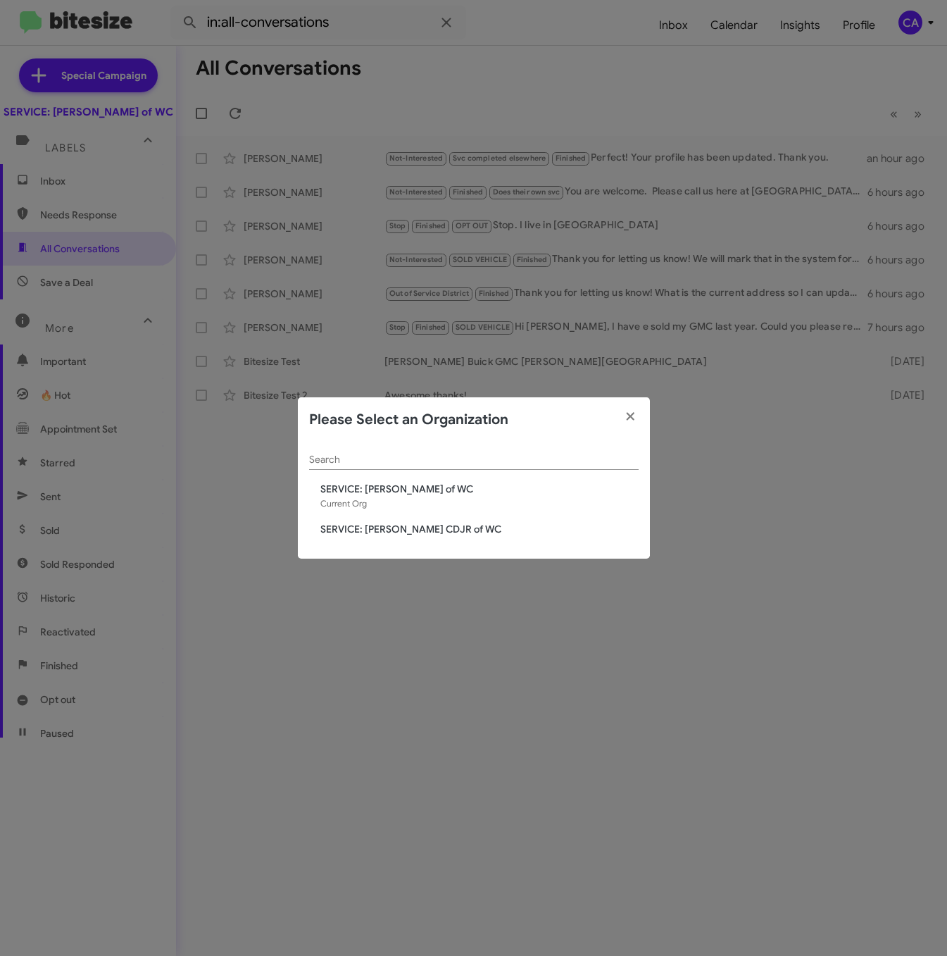
click at [418, 517] on div "Search SERVICE: Ferman BuickGMC of WC Current Org SERVICE: Ferman CDJR of WC" at bounding box center [474, 500] width 352 height 117
click at [415, 532] on span "SERVICE: [PERSON_NAME] CDJR of WC" at bounding box center [479, 529] width 318 height 14
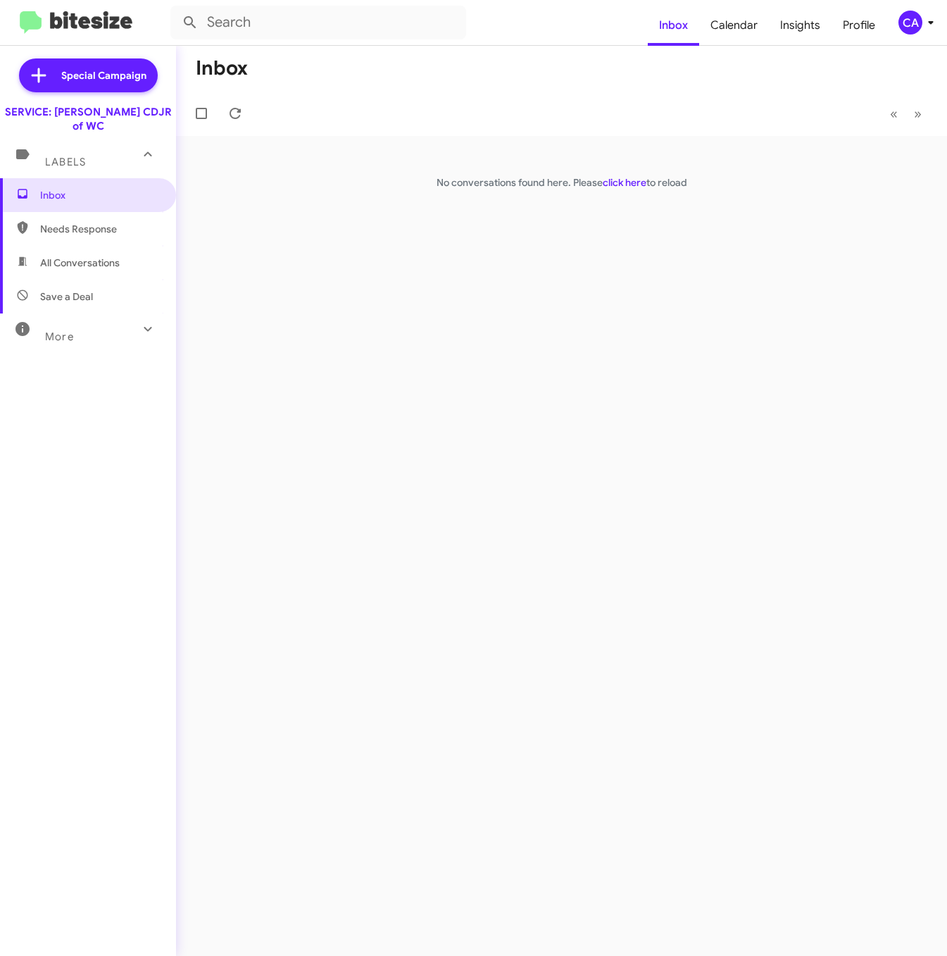
click at [65, 256] on span "All Conversations" at bounding box center [80, 263] width 80 height 14
type input "in:all-conversations"
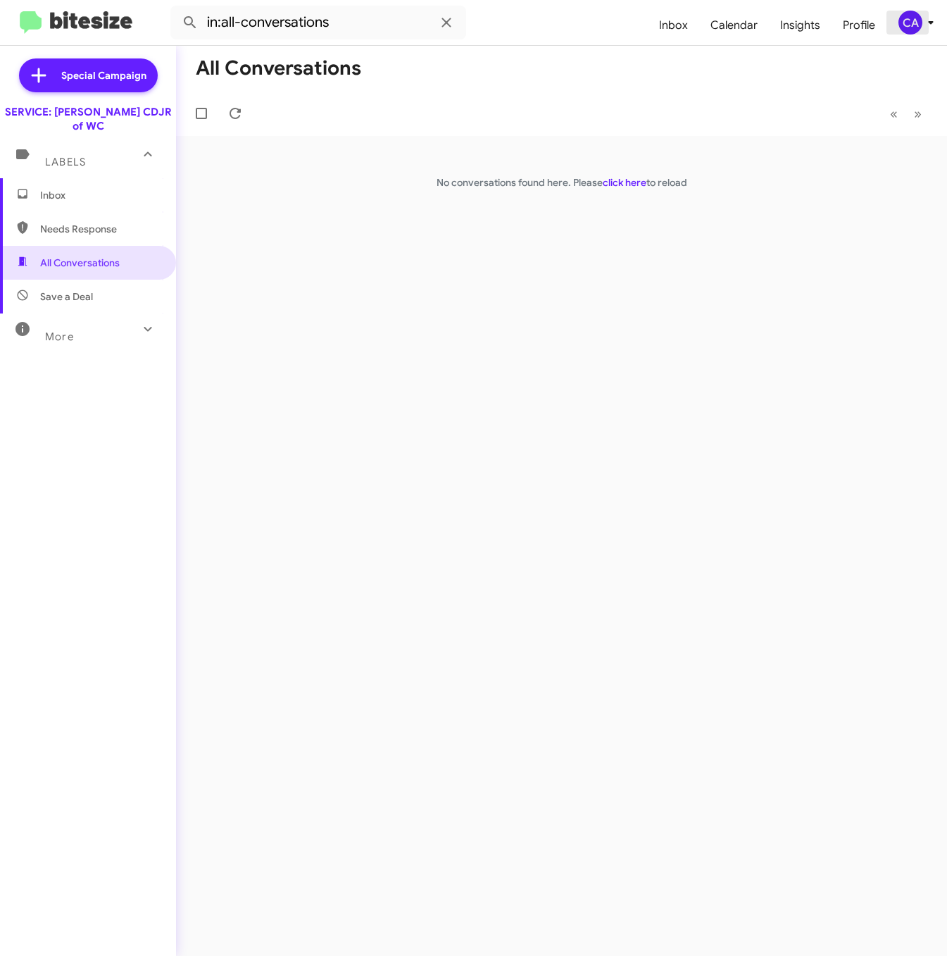
click at [904, 25] on div "CA" at bounding box center [910, 23] width 24 height 24
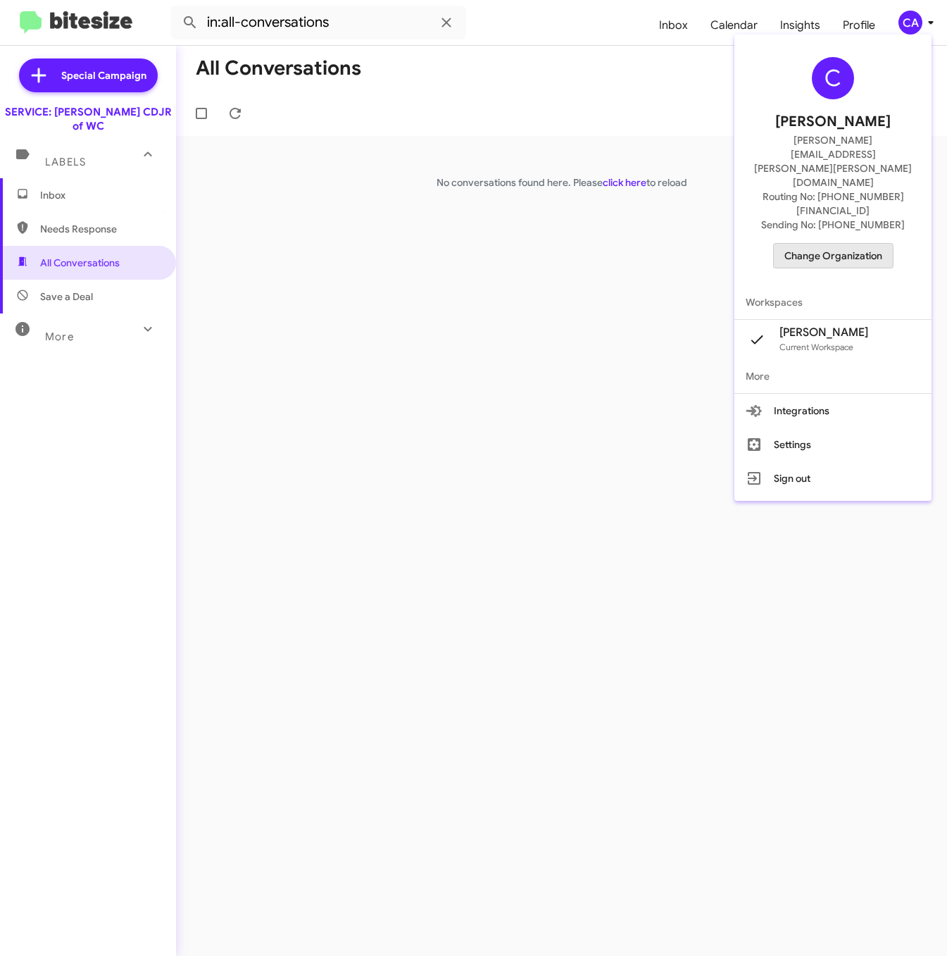
click at [816, 244] on span "Change Organization" at bounding box center [833, 256] width 98 height 24
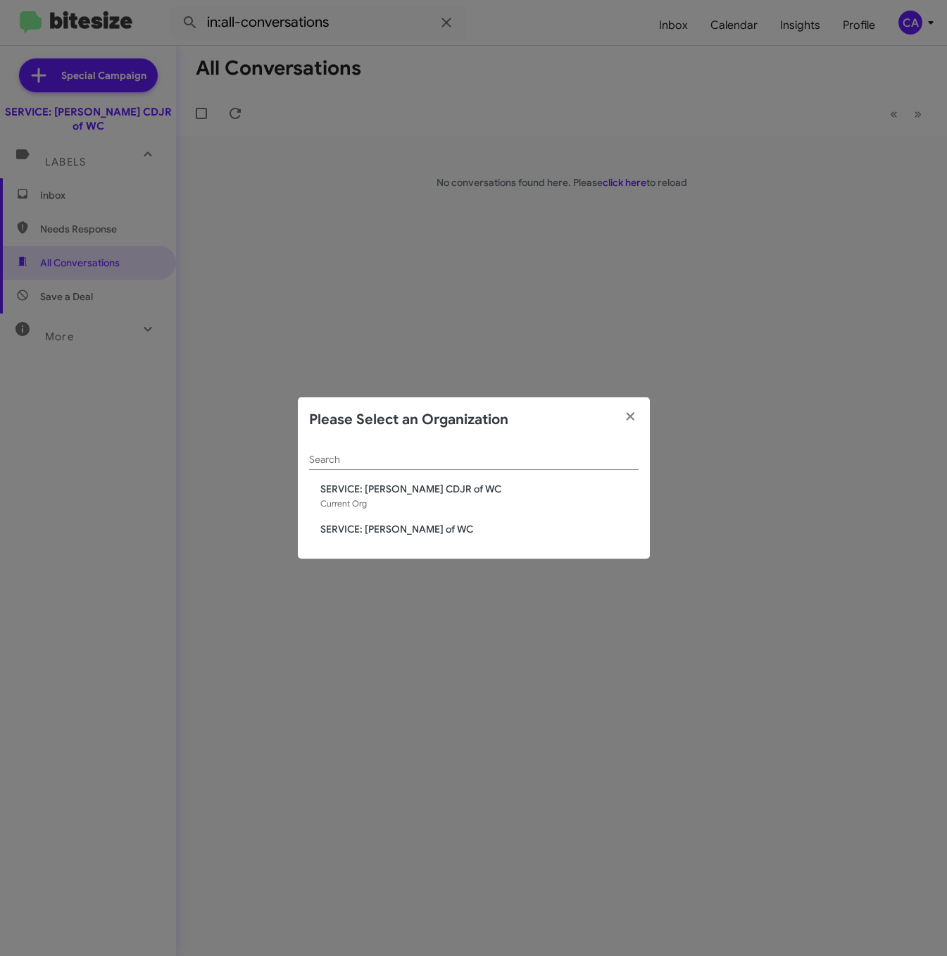
click at [415, 534] on span "SERVICE: [PERSON_NAME] of WC" at bounding box center [479, 529] width 318 height 14
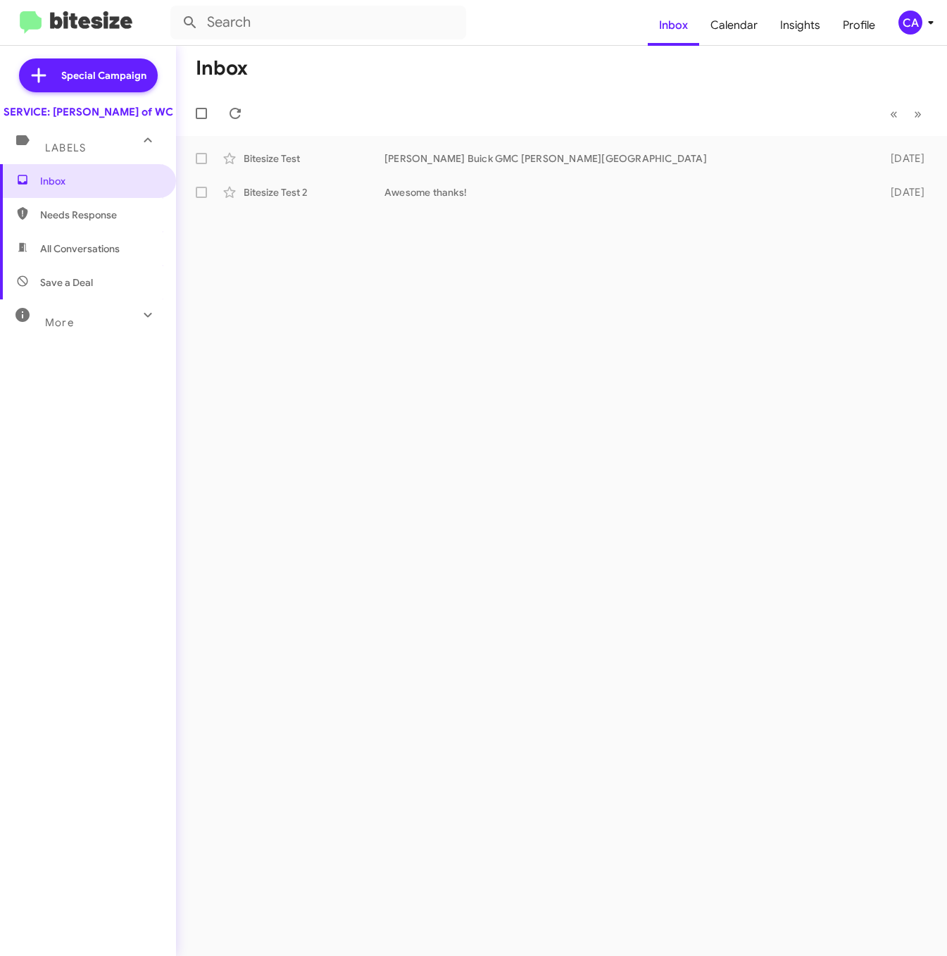
click at [55, 329] on span "More" at bounding box center [59, 322] width 29 height 13
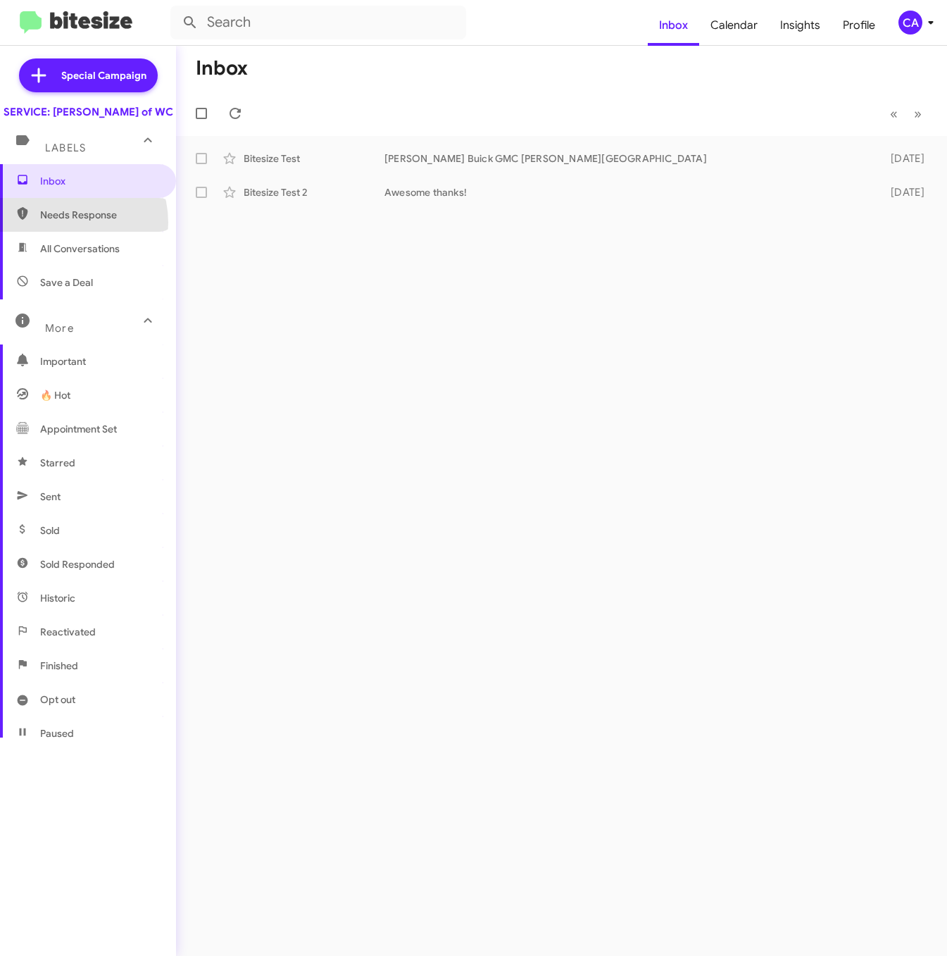
click at [62, 232] on span "Needs Response" at bounding box center [88, 215] width 176 height 34
type input "in:needs-response"
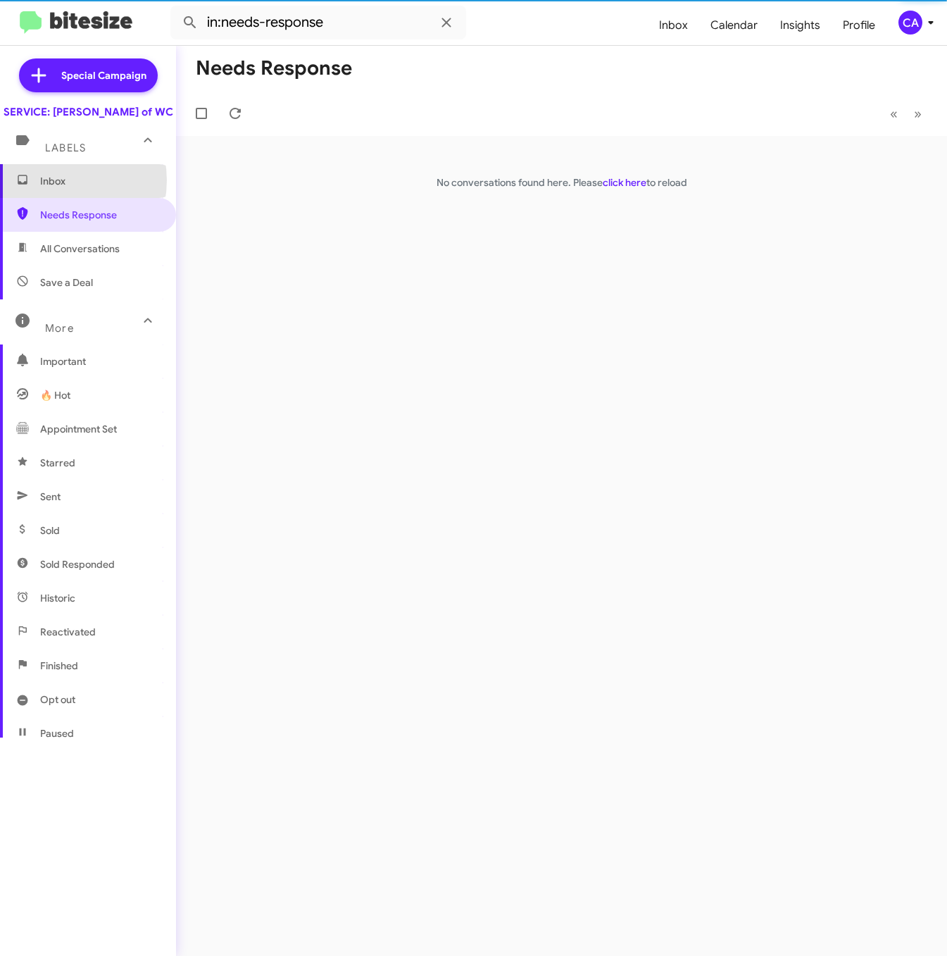
click at [55, 188] on span "Inbox" at bounding box center [100, 181] width 120 height 14
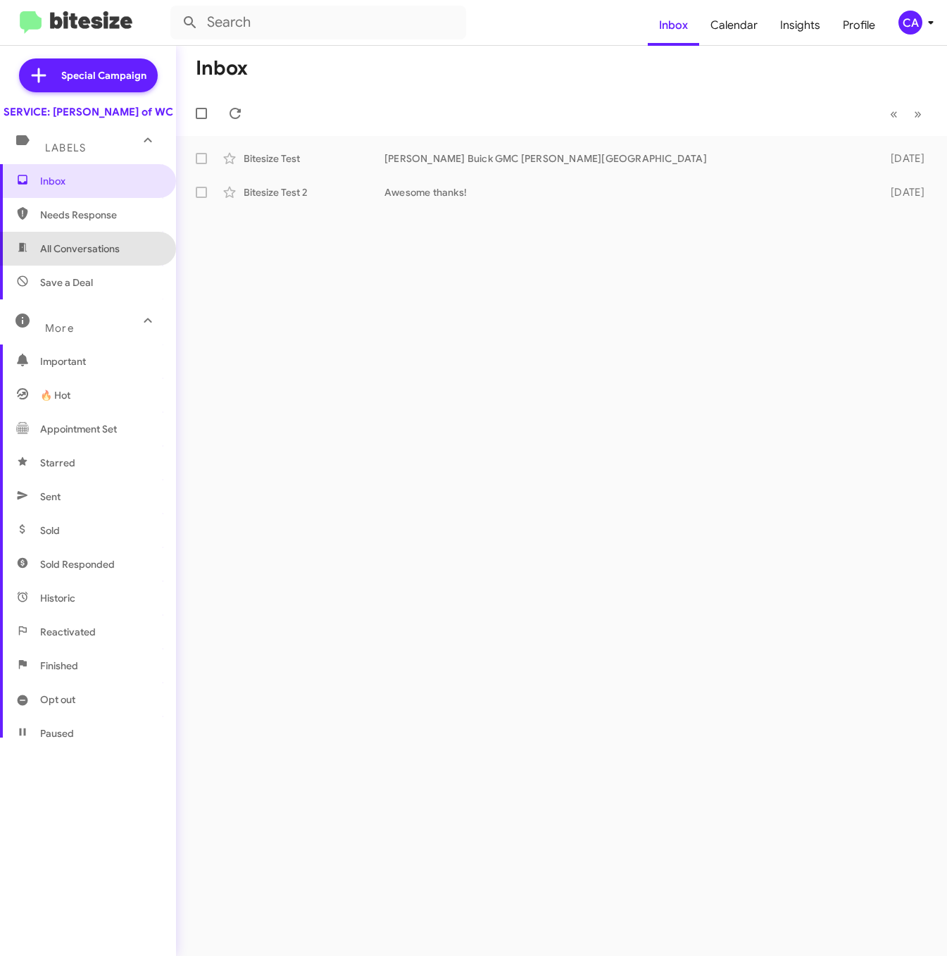
click at [101, 265] on span "All Conversations" at bounding box center [88, 249] width 176 height 34
type input "in:all-conversations"
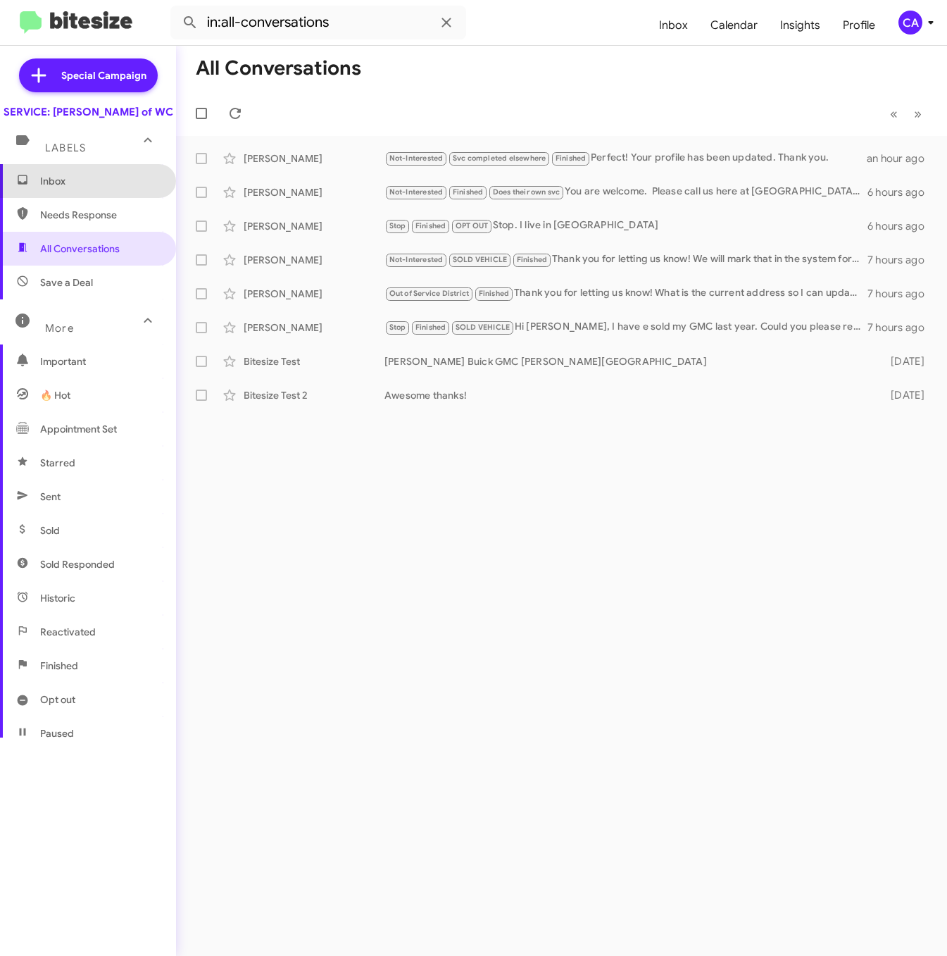
click at [94, 188] on span "Inbox" at bounding box center [100, 181] width 120 height 14
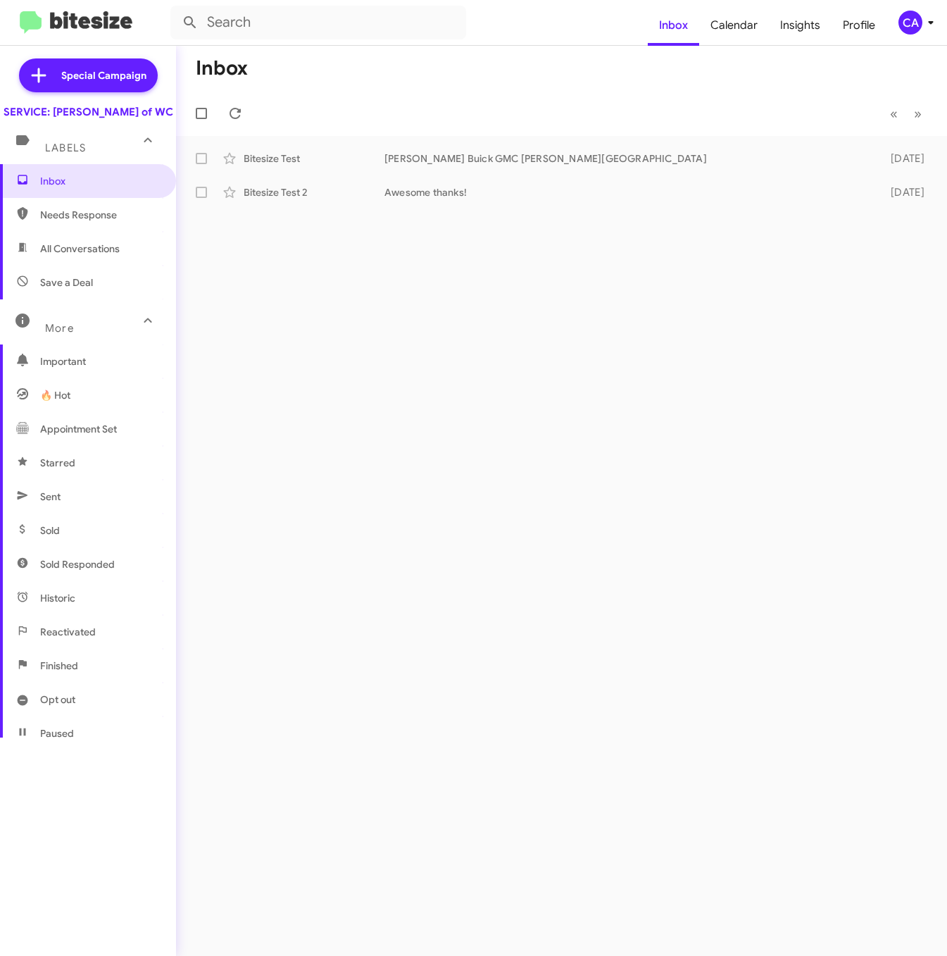
click at [915, 27] on div "CA" at bounding box center [910, 23] width 24 height 24
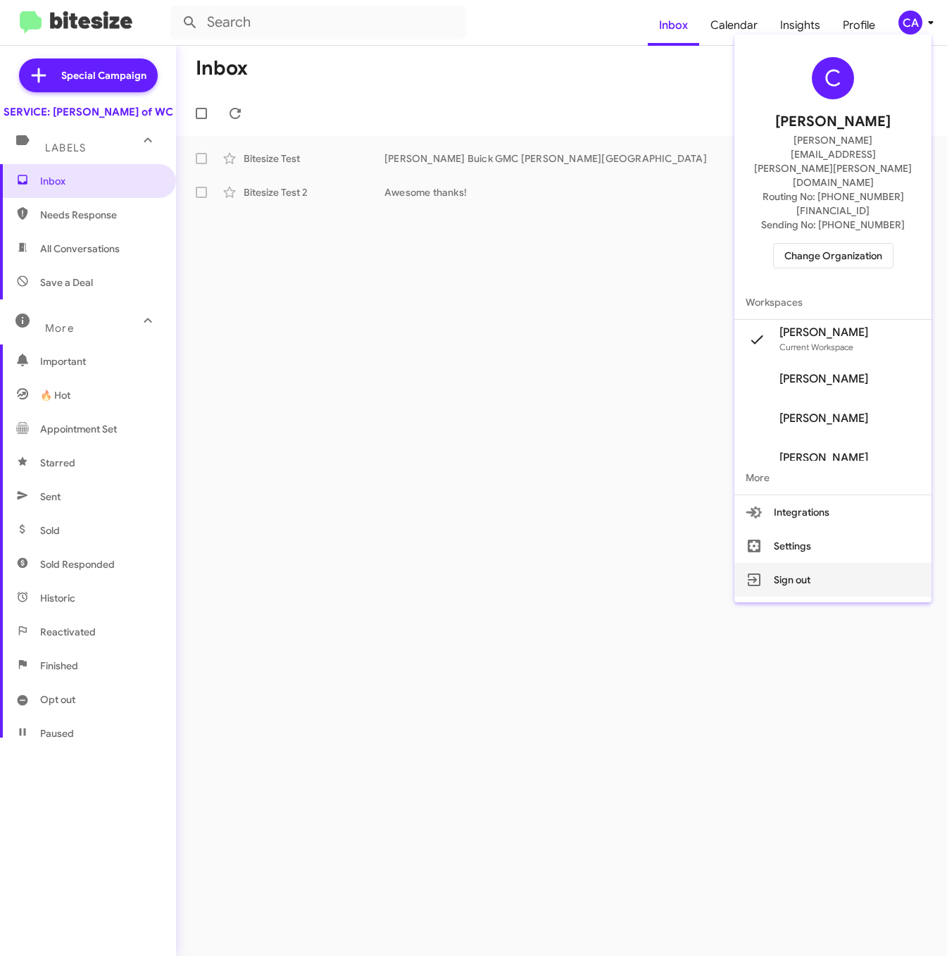
click at [784, 563] on button "Sign out" at bounding box center [832, 580] width 197 height 34
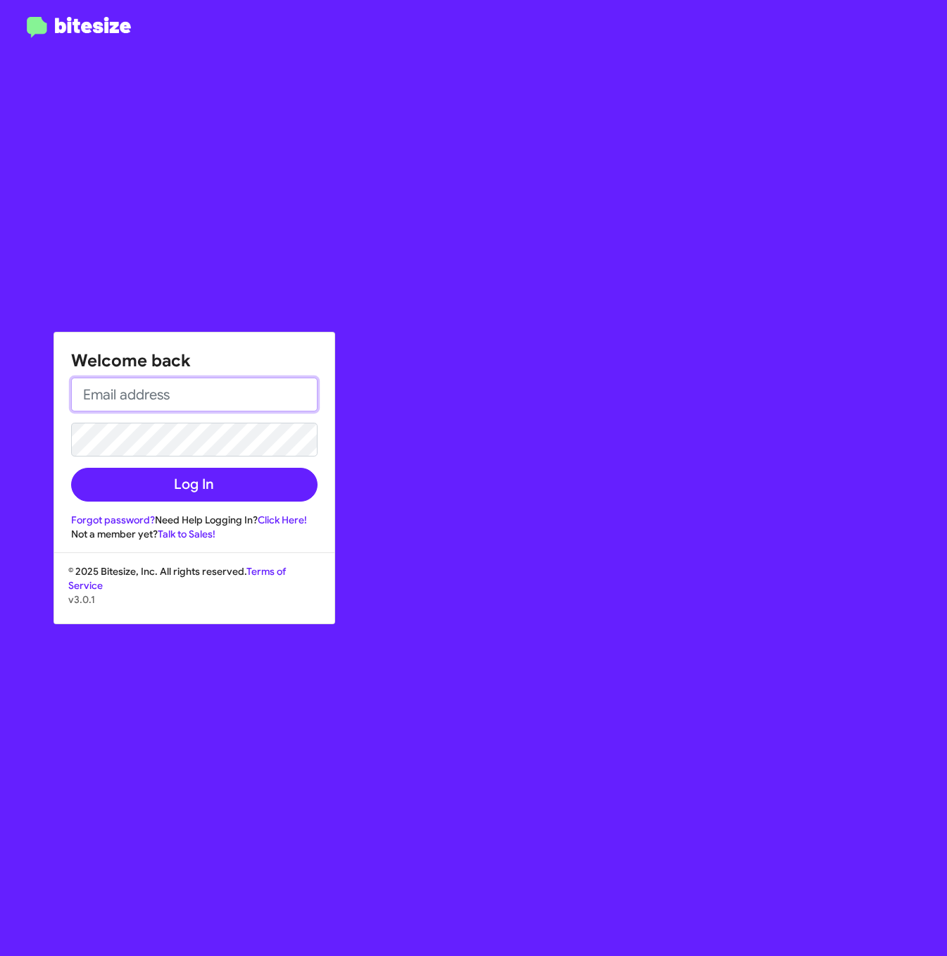
type input "[PERSON_NAME][EMAIL_ADDRESS][PERSON_NAME][PERSON_NAME][DOMAIN_NAME]"
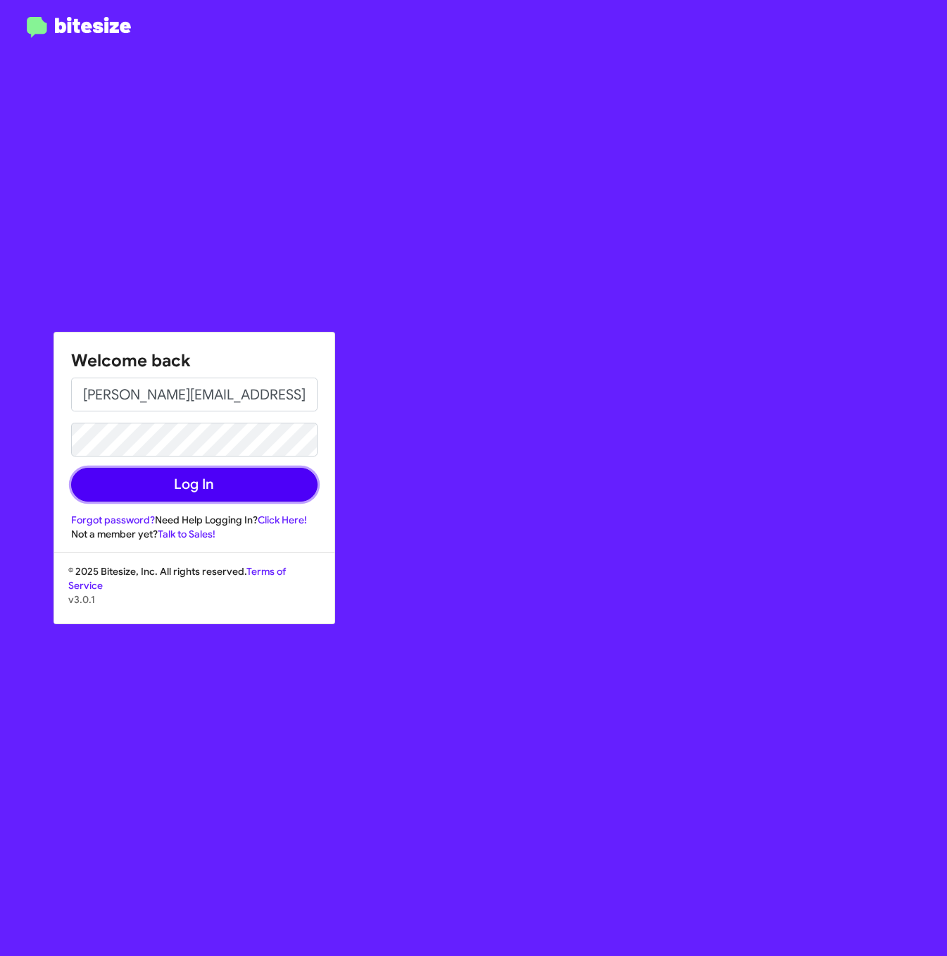
click at [169, 495] on button "Log In" at bounding box center [194, 485] width 246 height 34
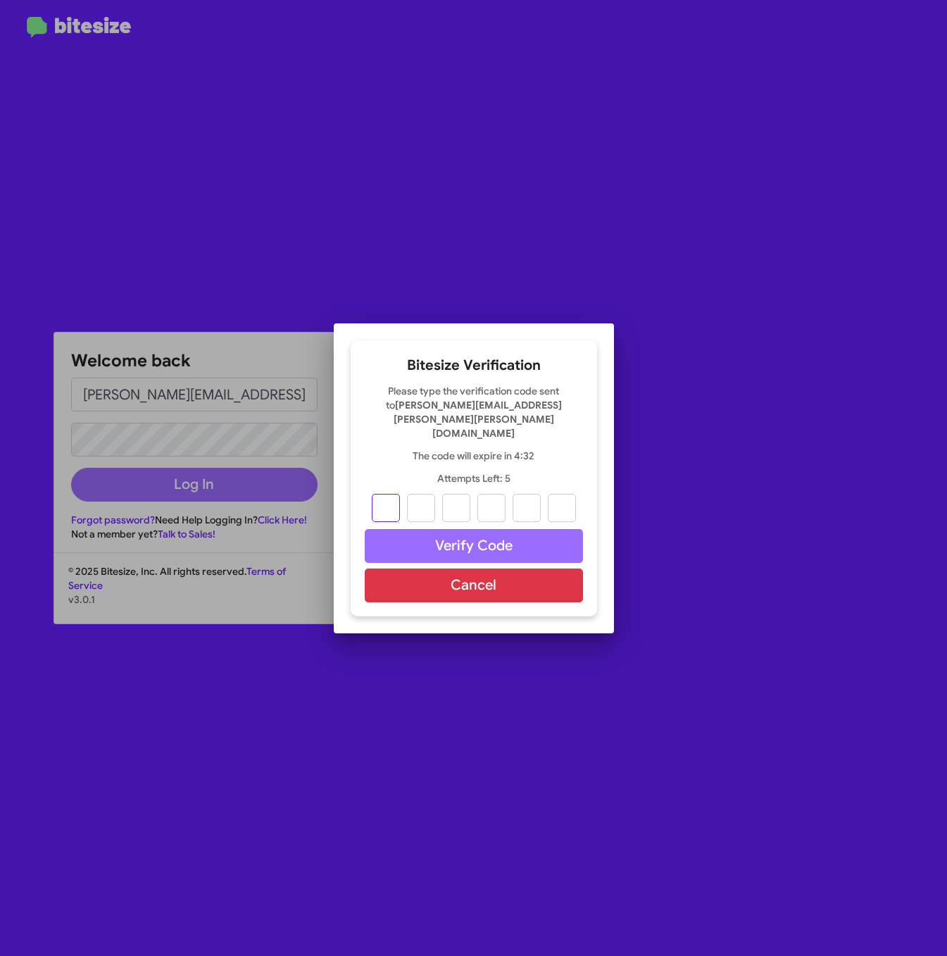
click at [383, 494] on input "text" at bounding box center [386, 508] width 28 height 28
type input "9"
type input "3"
type input "0"
type input "3"
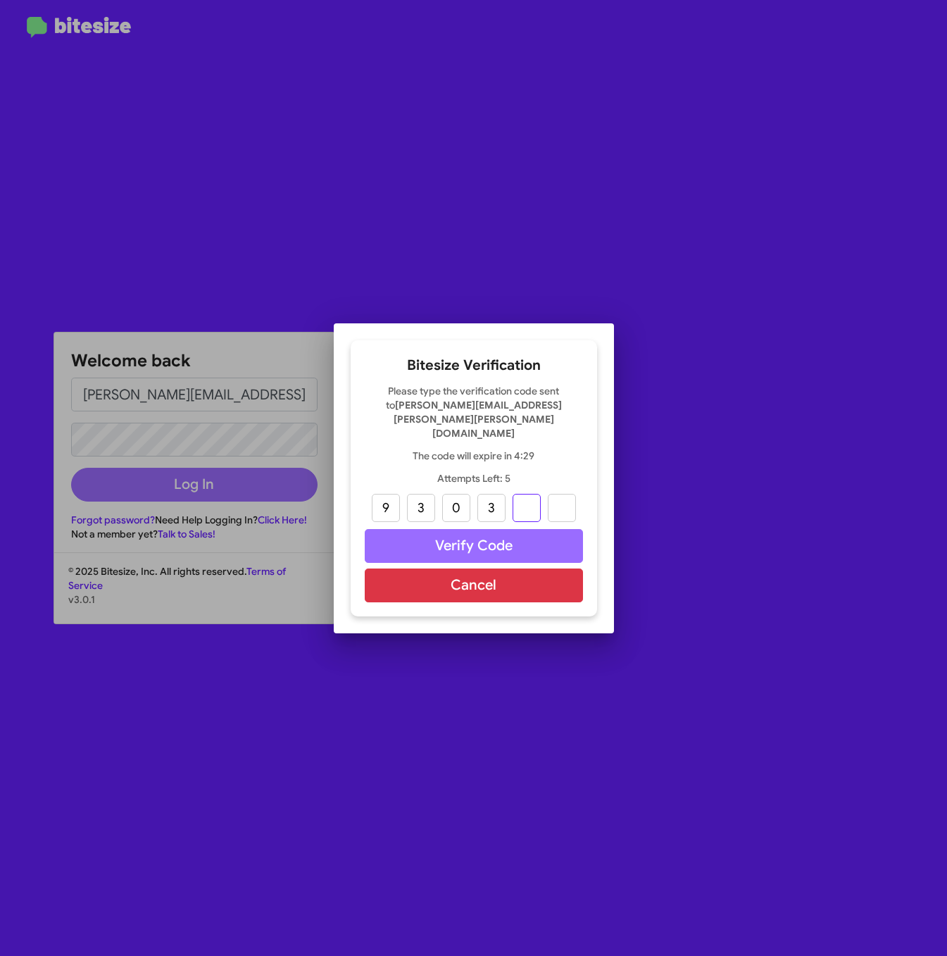
type input "2"
type input "1"
click at [513, 535] on button "Verify Code" at bounding box center [474, 546] width 218 height 34
